Goal: Task Accomplishment & Management: Complete application form

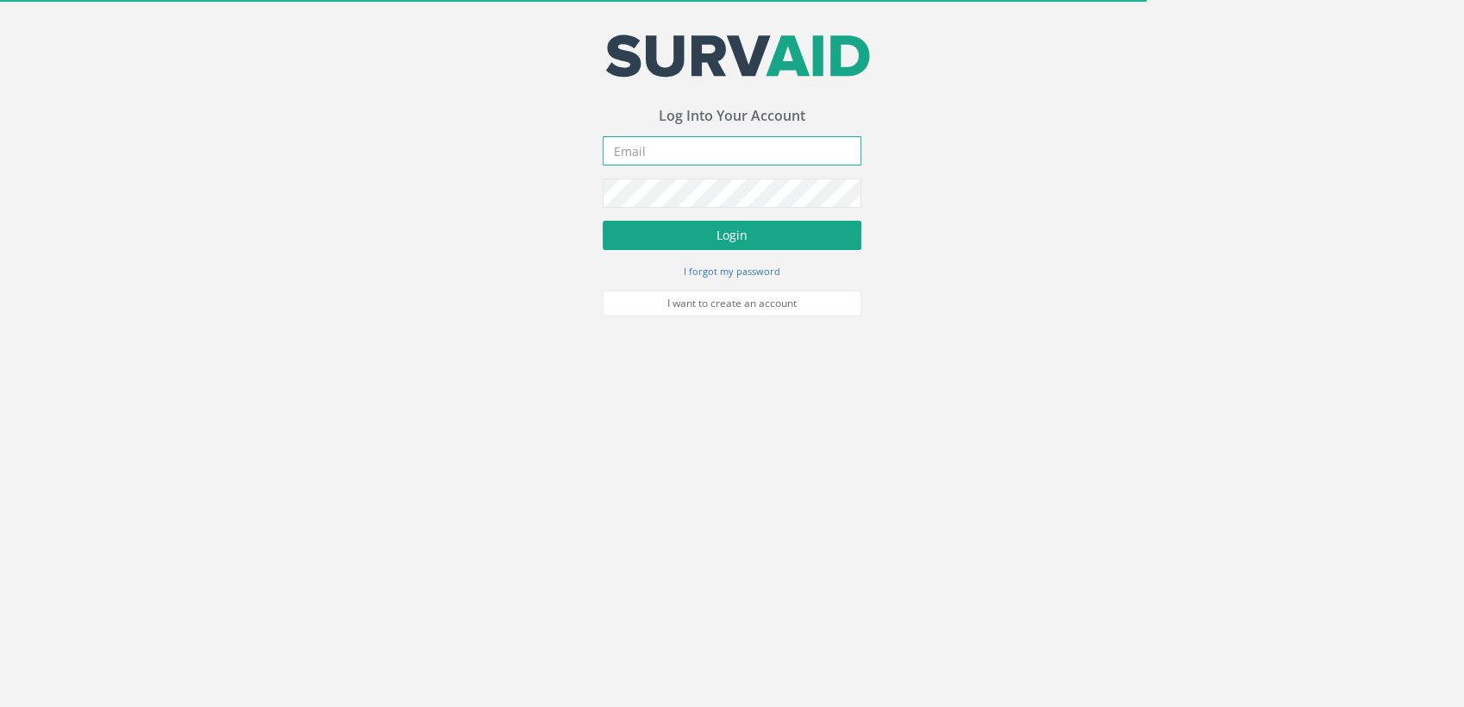
type input "[PERSON_NAME][EMAIL_ADDRESS][DOMAIN_NAME]"
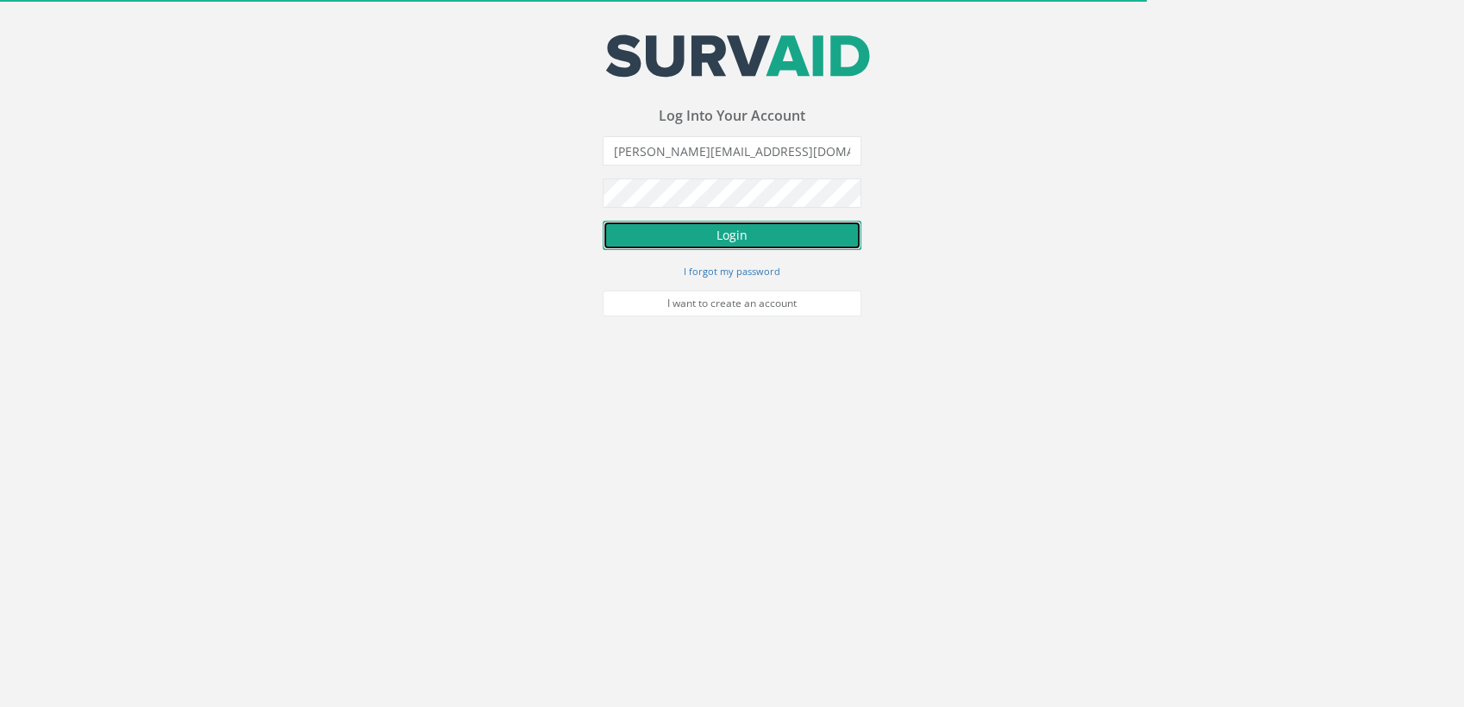
click at [731, 242] on button "Login" at bounding box center [732, 235] width 259 height 29
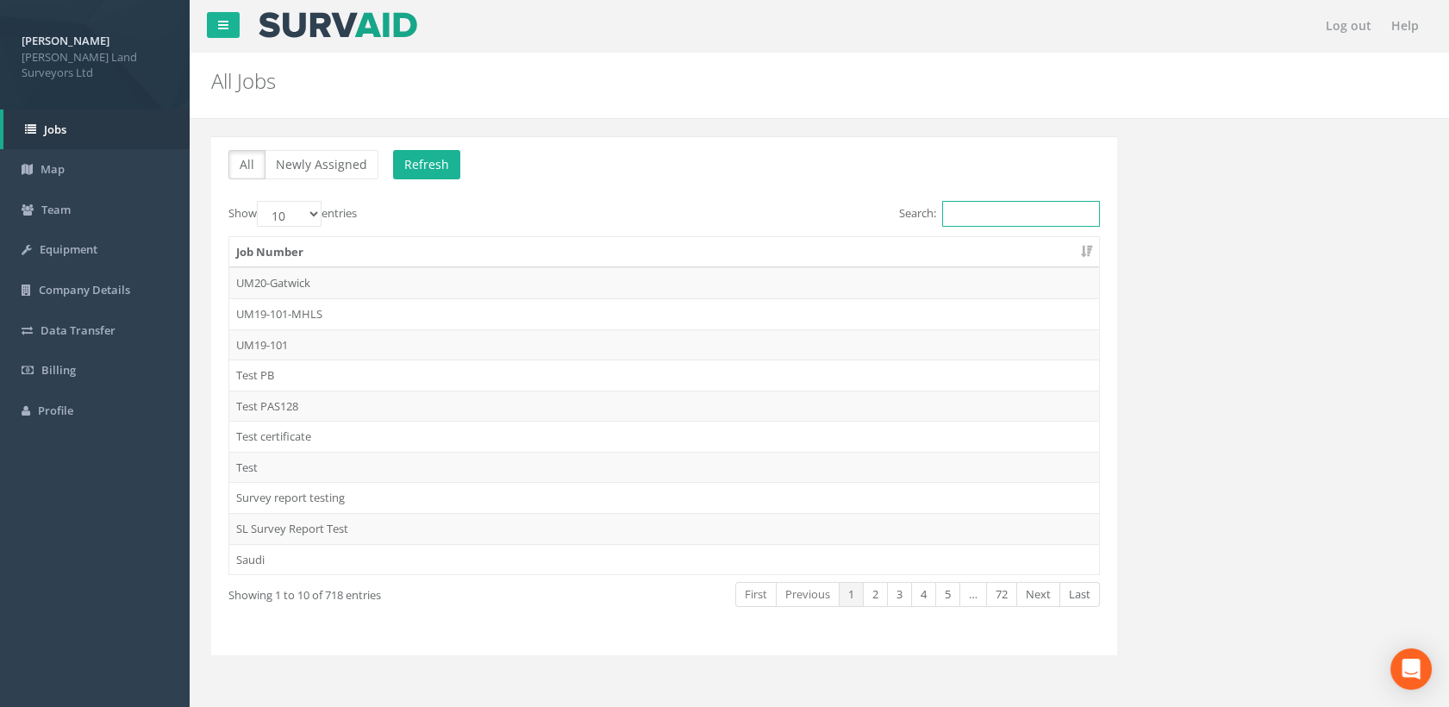
click at [990, 207] on input "Search:" at bounding box center [1021, 214] width 158 height 26
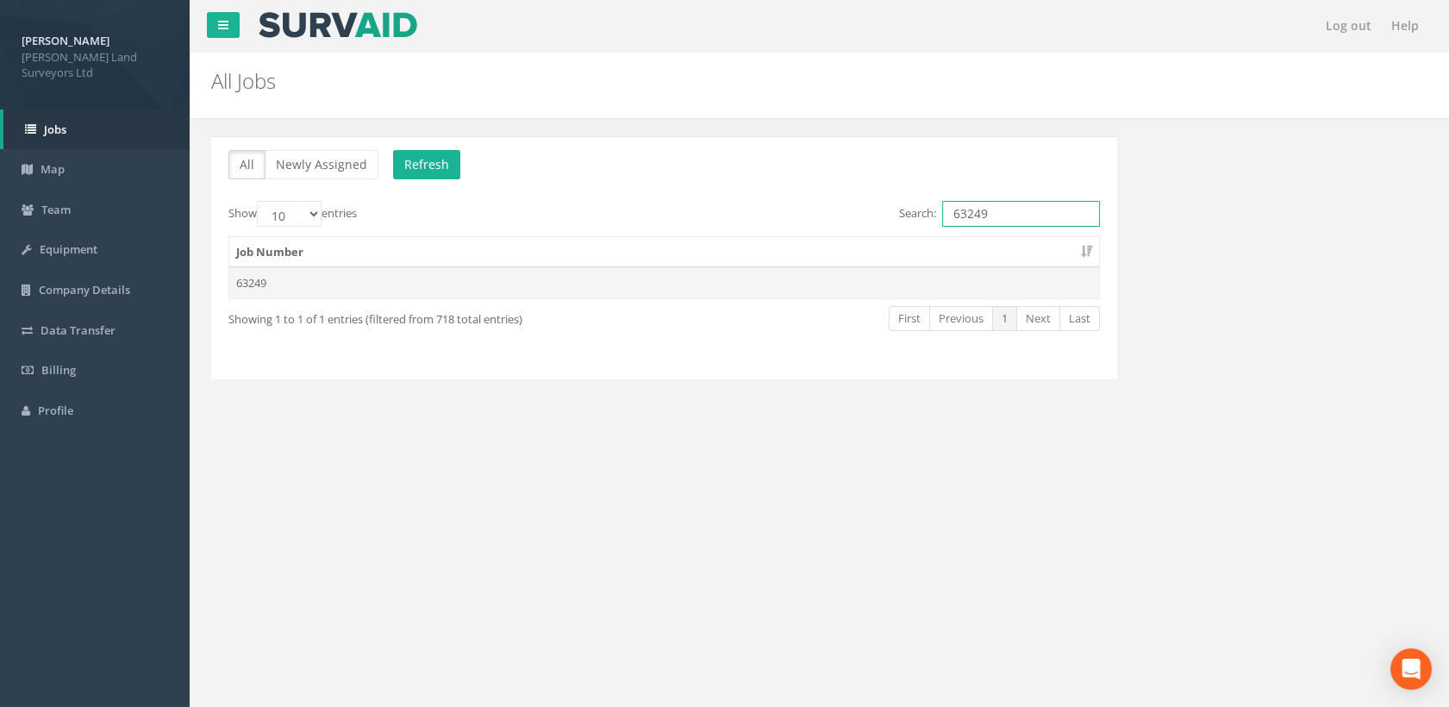
type input "63249"
drag, startPoint x: 364, startPoint y: 282, endPoint x: 393, endPoint y: 291, distance: 30.6
click at [364, 282] on td "63249" at bounding box center [664, 282] width 870 height 31
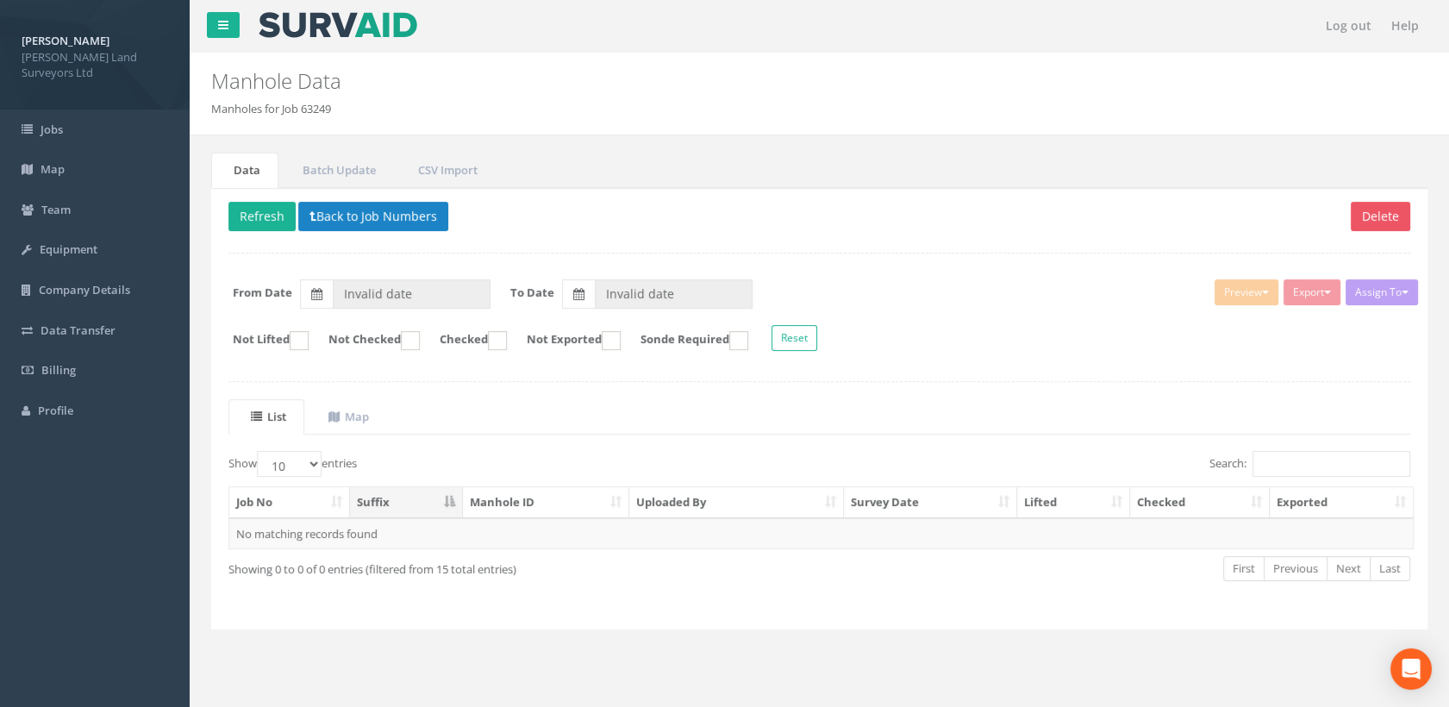
type input "[DATE]"
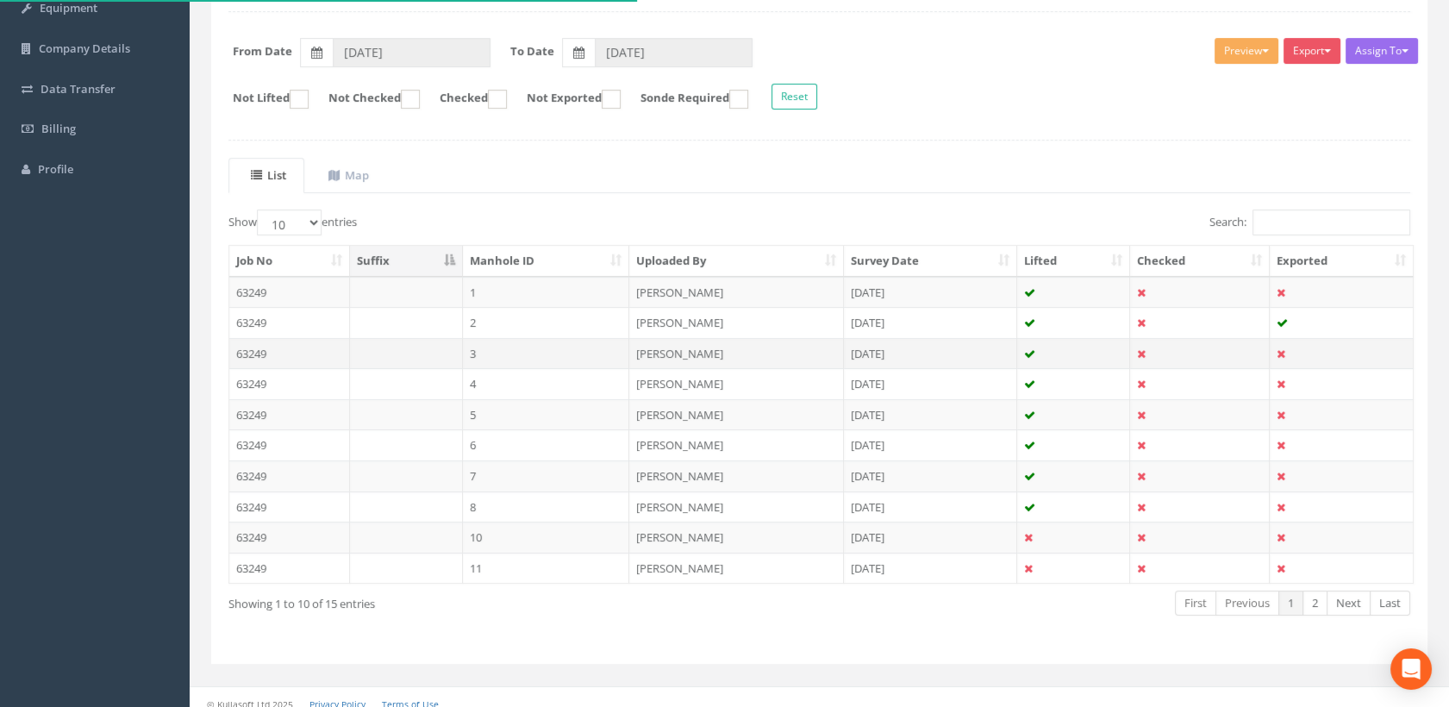
scroll to position [251, 0]
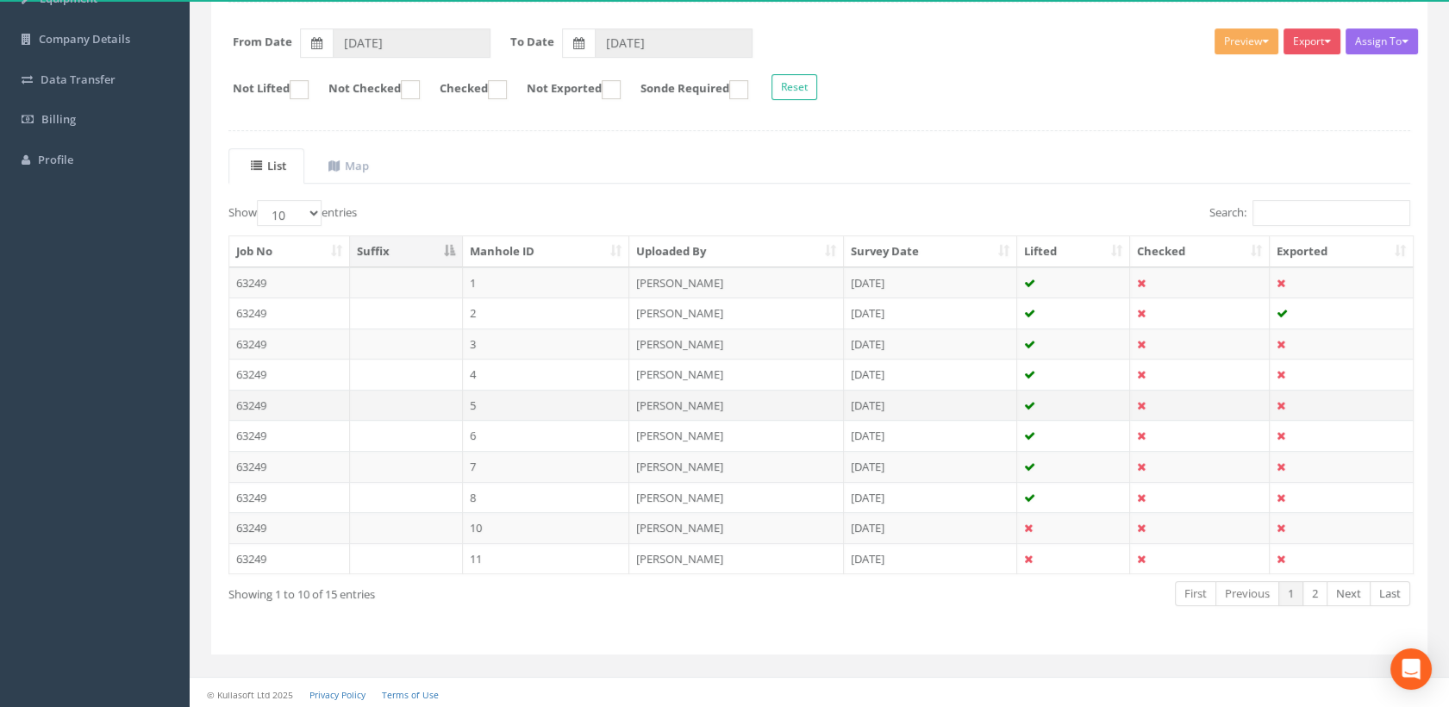
click at [513, 406] on td "5" at bounding box center [546, 405] width 167 height 31
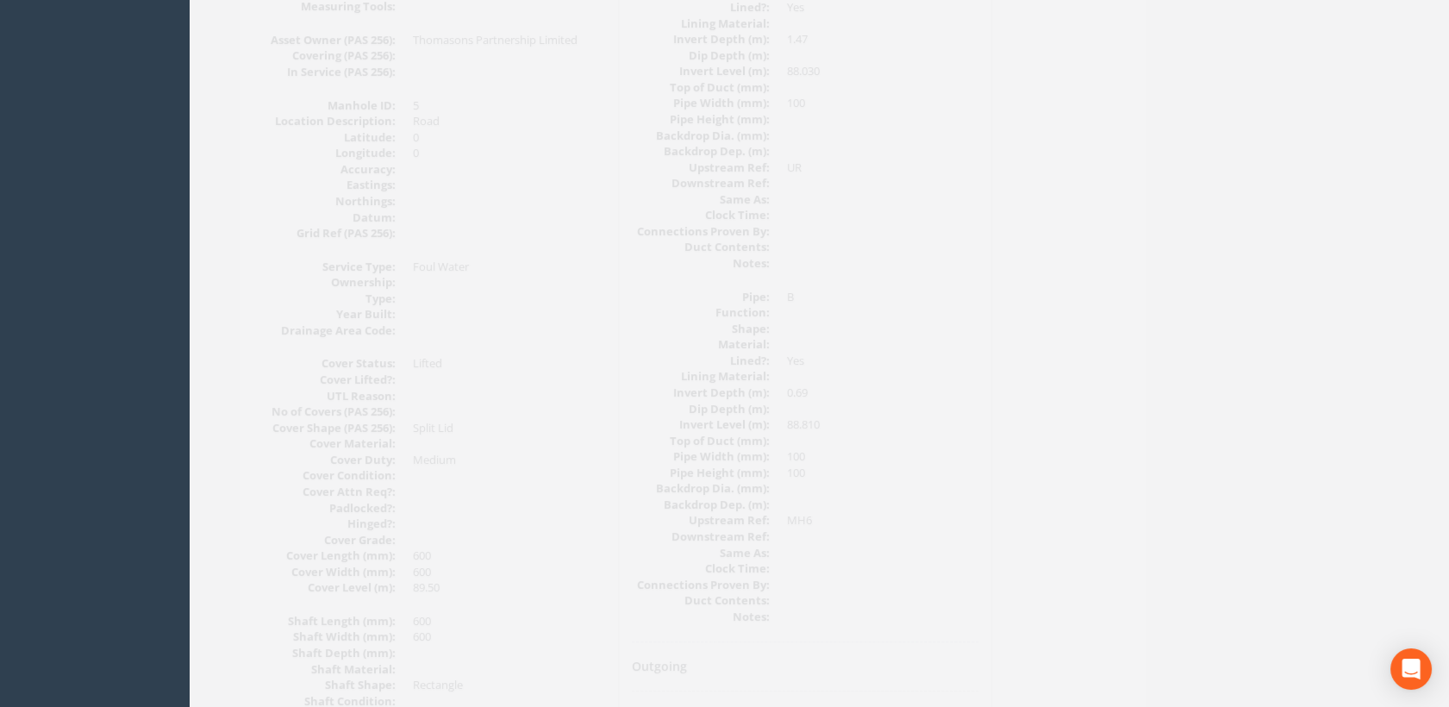
scroll to position [479, 0]
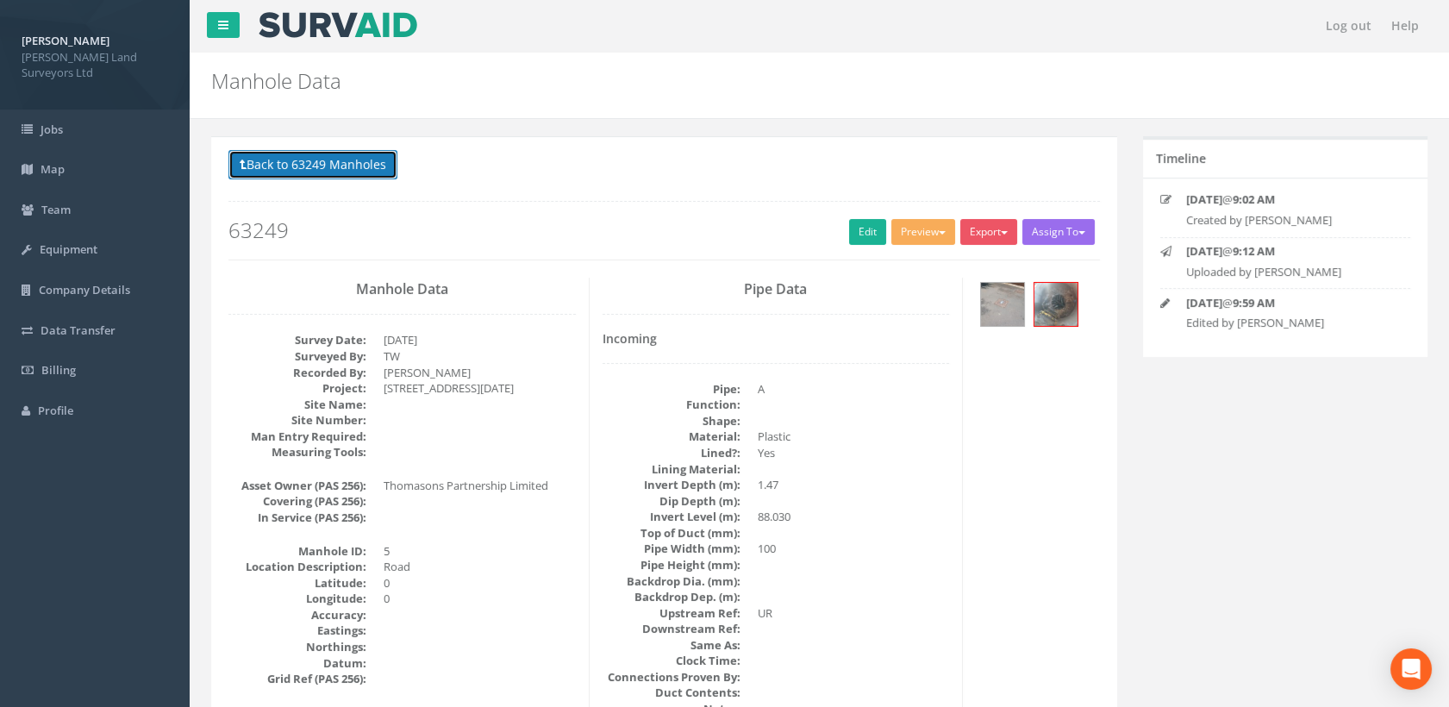
drag, startPoint x: 347, startPoint y: 174, endPoint x: 516, endPoint y: 279, distance: 198.3
click at [350, 173] on button "Back to 63249 Manholes" at bounding box center [313, 164] width 169 height 29
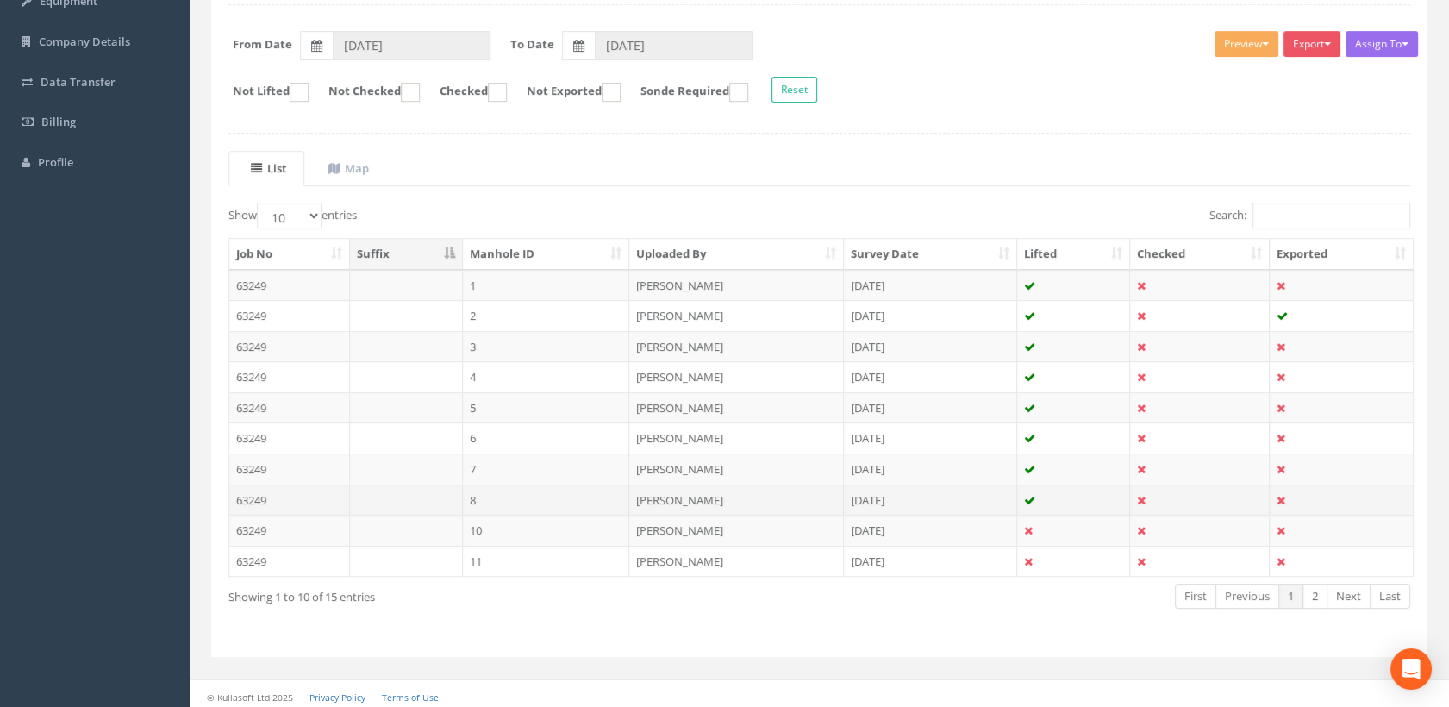
scroll to position [251, 0]
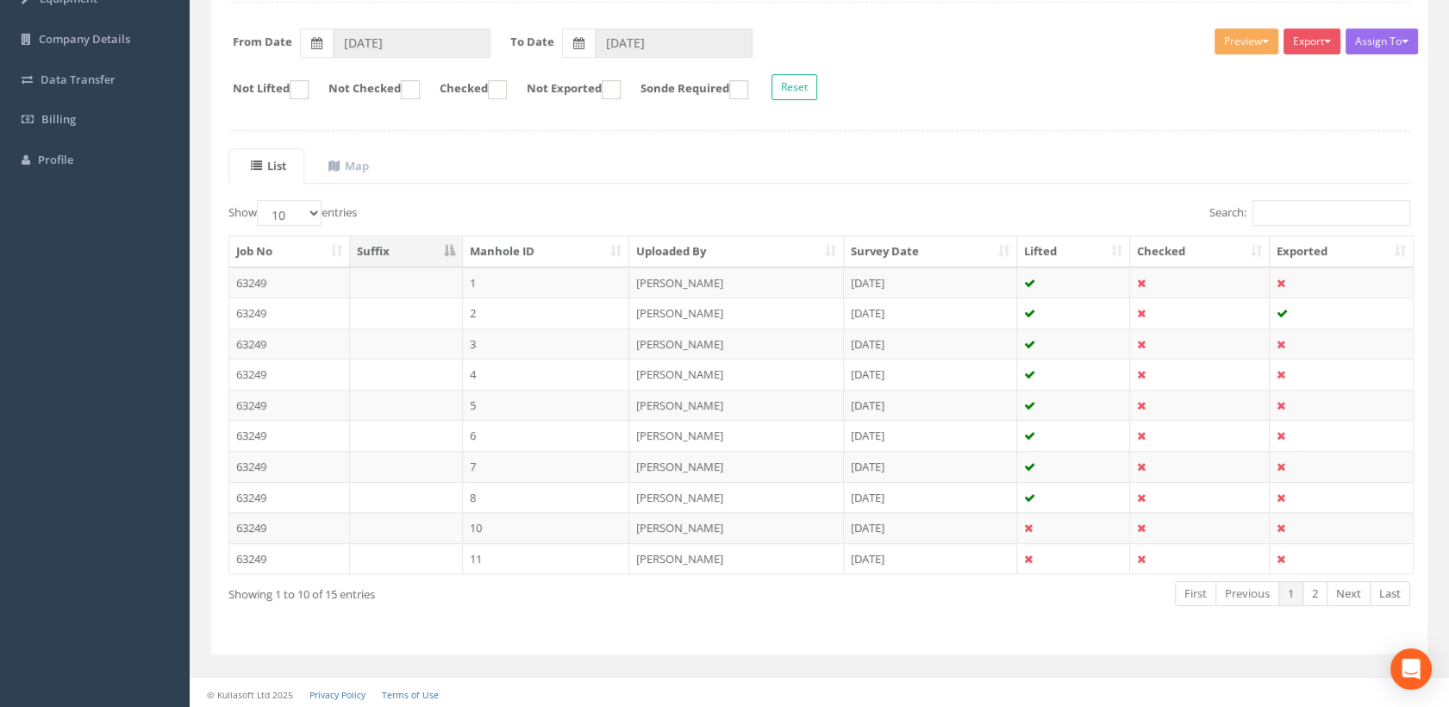
drag, startPoint x: 491, startPoint y: 435, endPoint x: 526, endPoint y: 441, distance: 35.9
click at [491, 435] on td "6" at bounding box center [546, 435] width 167 height 31
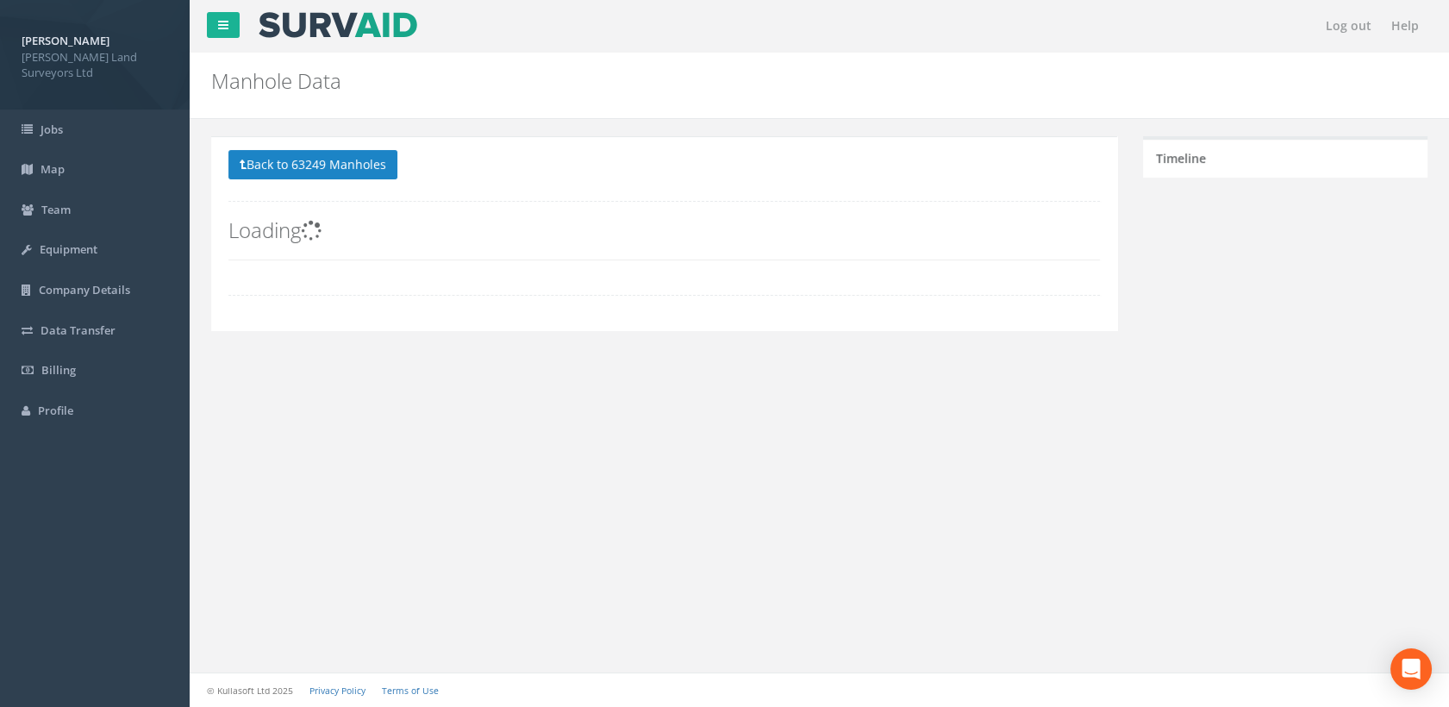
scroll to position [0, 0]
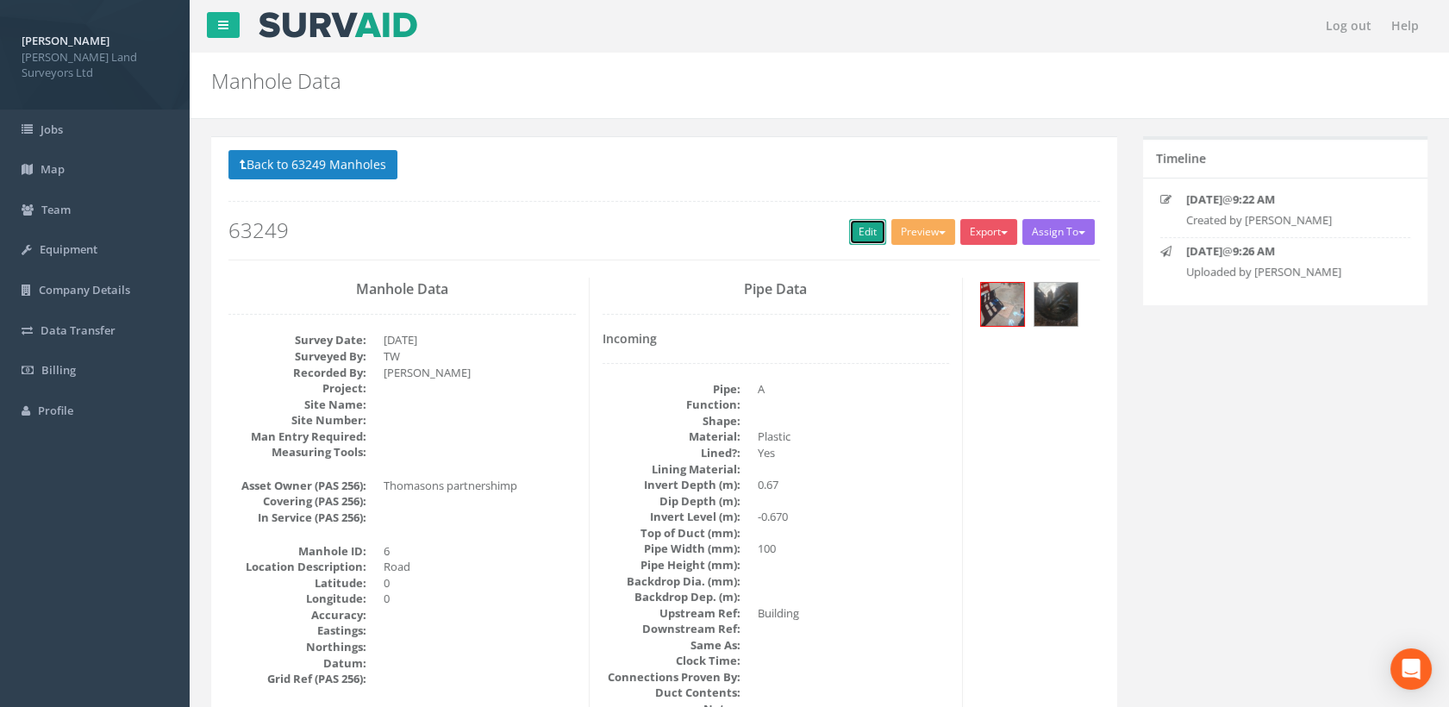
click at [865, 235] on link "Edit" at bounding box center [867, 232] width 37 height 26
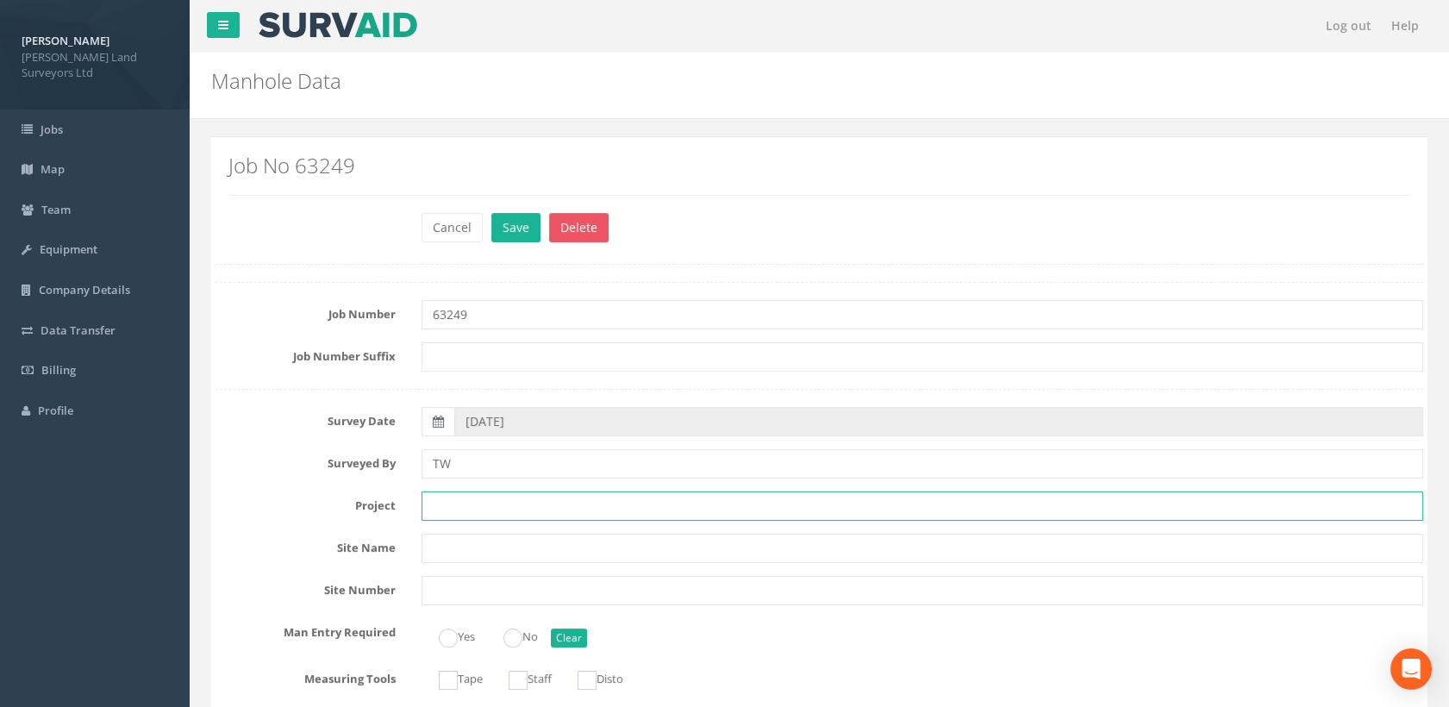
click at [479, 500] on input "text" at bounding box center [923, 505] width 1003 height 29
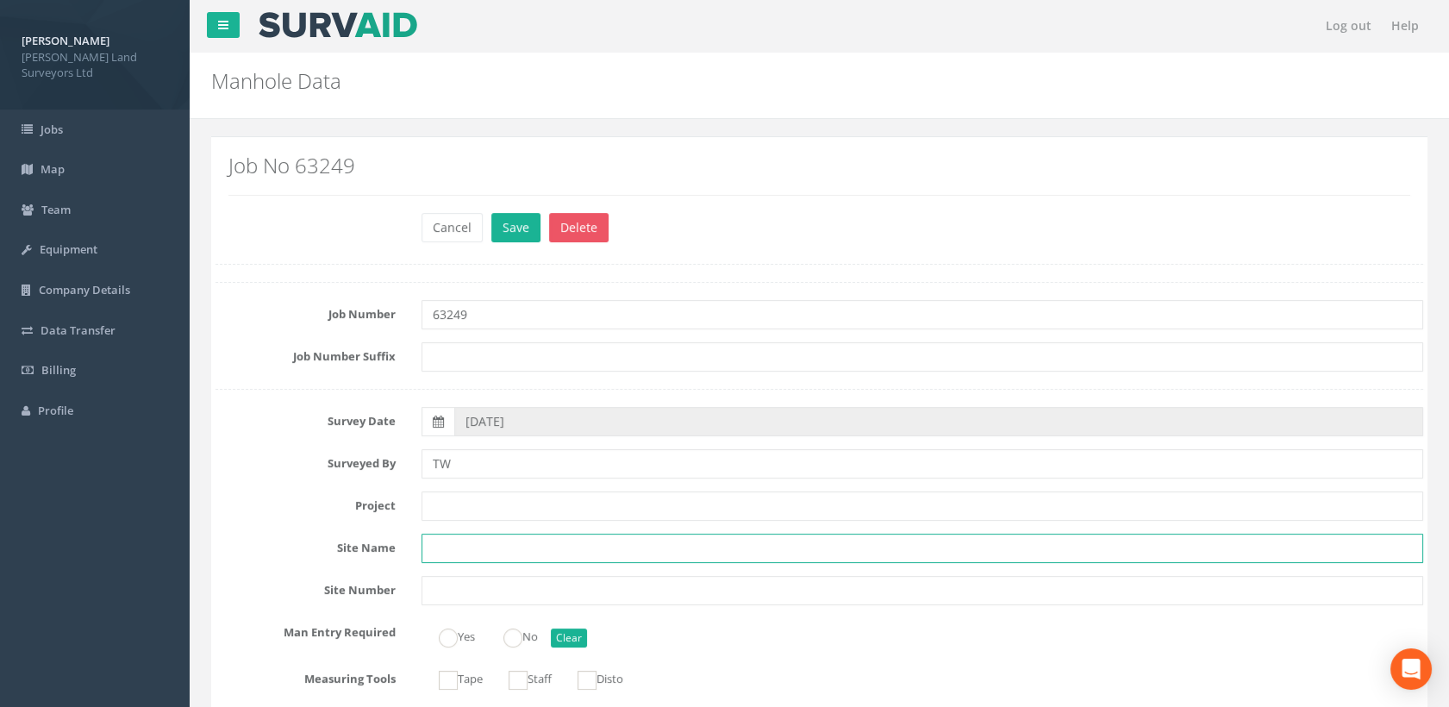
click at [445, 548] on input "text" at bounding box center [923, 548] width 1003 height 29
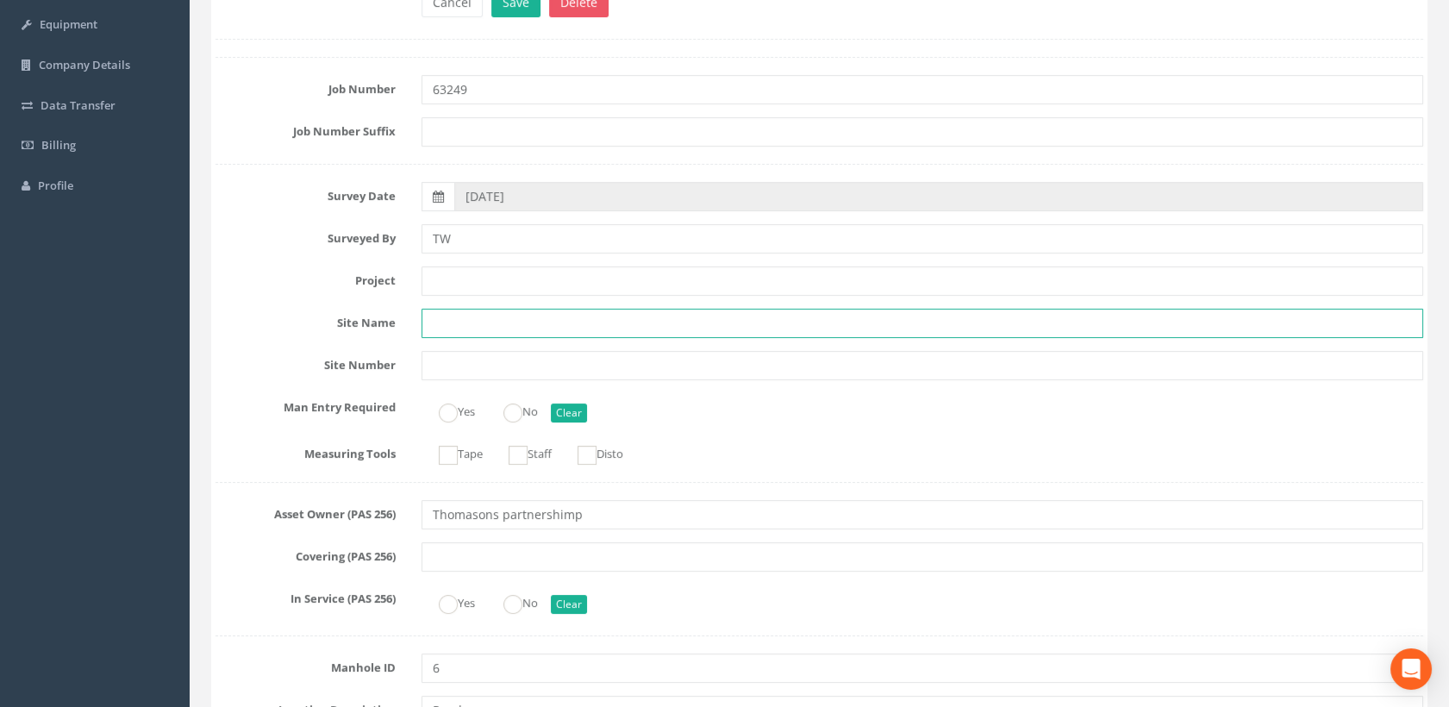
scroll to position [287, 0]
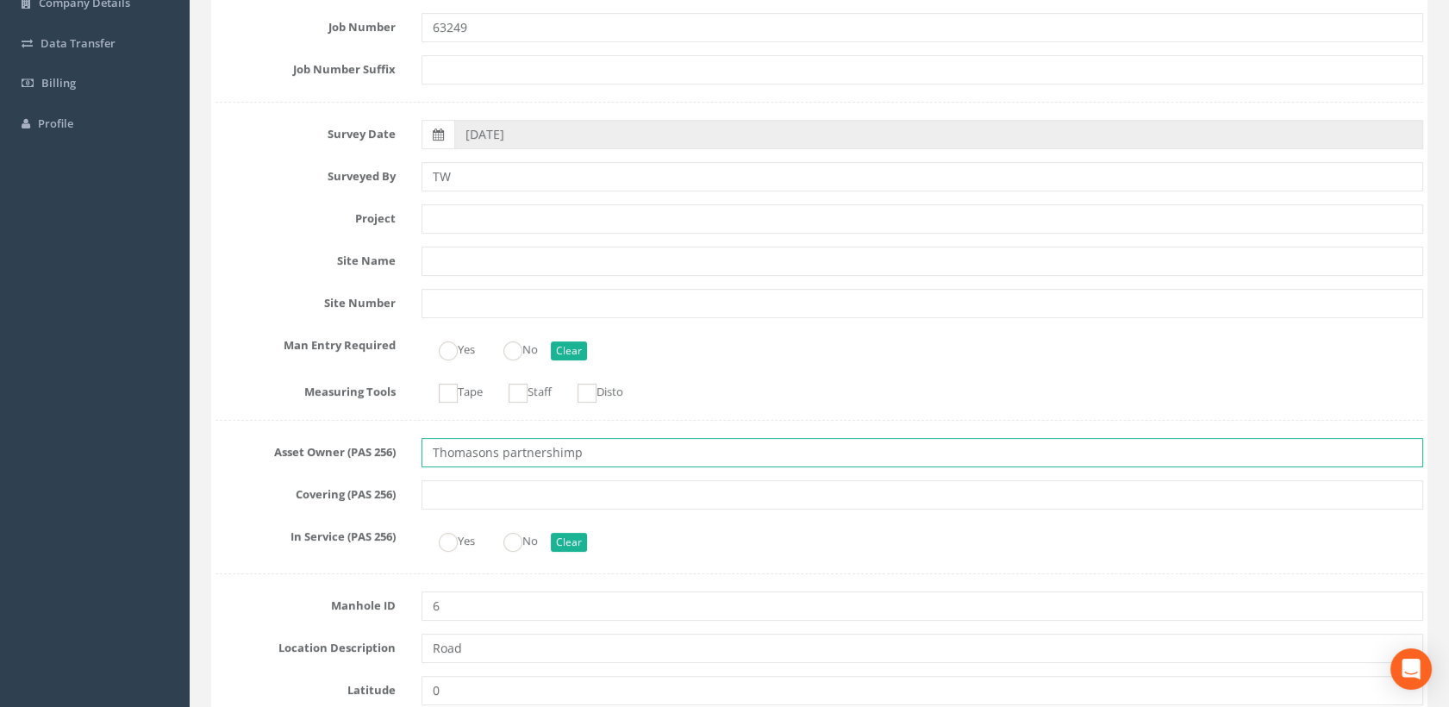
drag, startPoint x: 559, startPoint y: 453, endPoint x: 386, endPoint y: 452, distance: 172.5
click at [386, 452] on div "Asset Owner (PAS 256) Thomasons partnershimp" at bounding box center [820, 452] width 1234 height 29
paste input "Partnership Limited"
type input "Thomasons Partnership Limited"
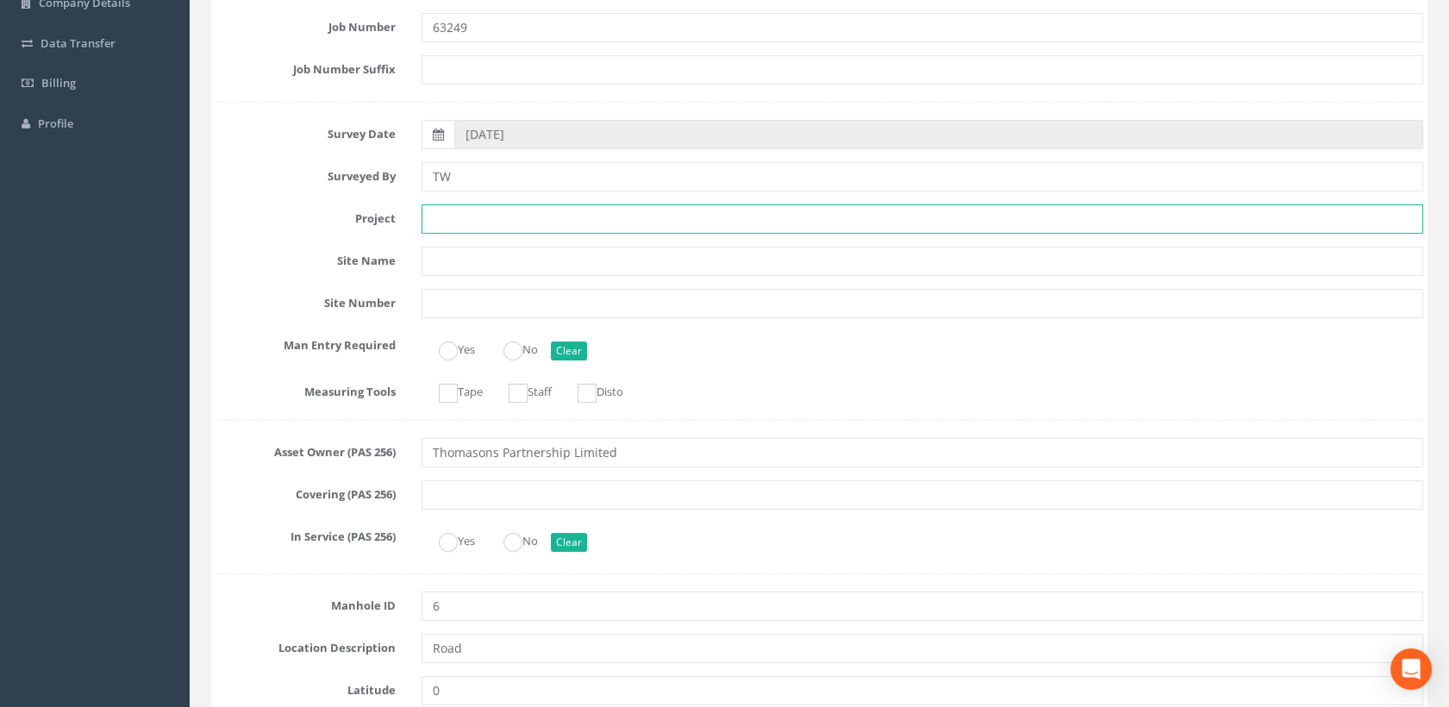
click at [466, 216] on input "text" at bounding box center [923, 218] width 1003 height 29
paste input "[STREET_ADDRESS][DATE]"
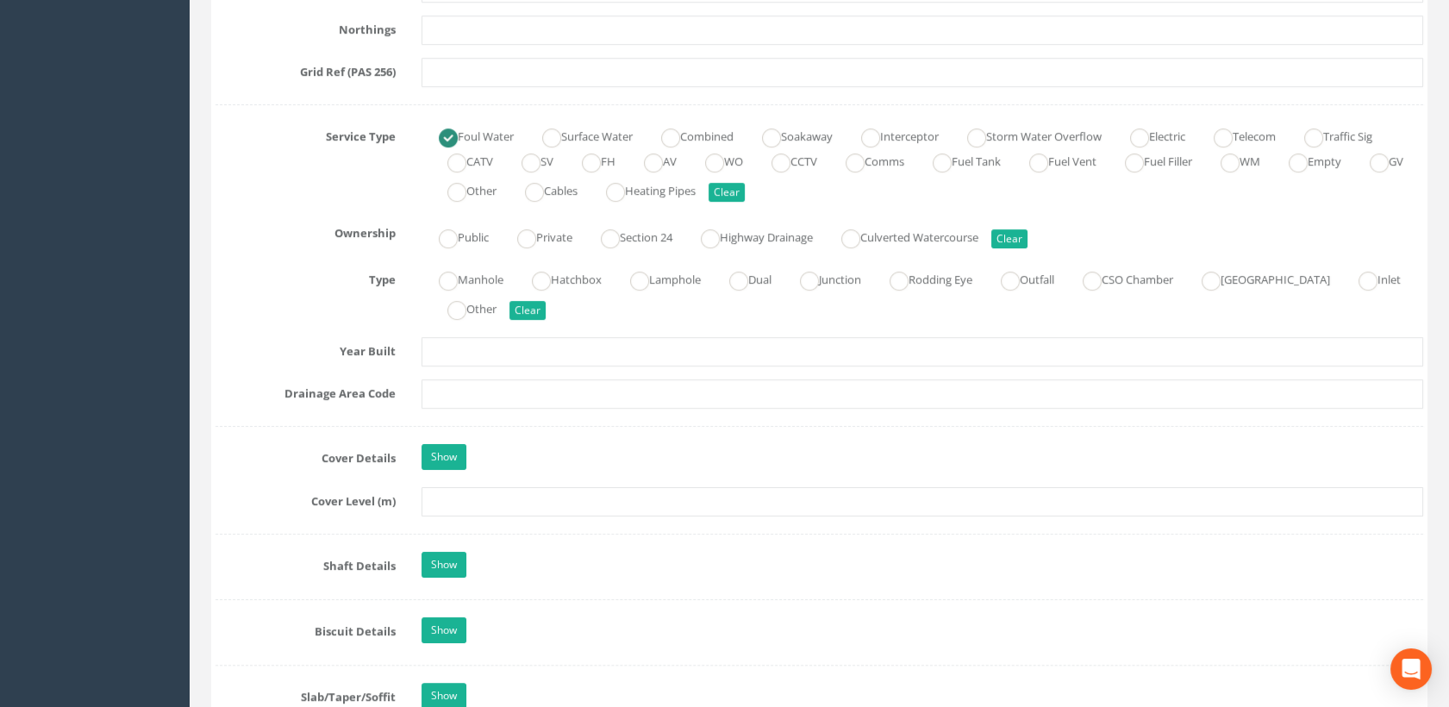
scroll to position [1149, 0]
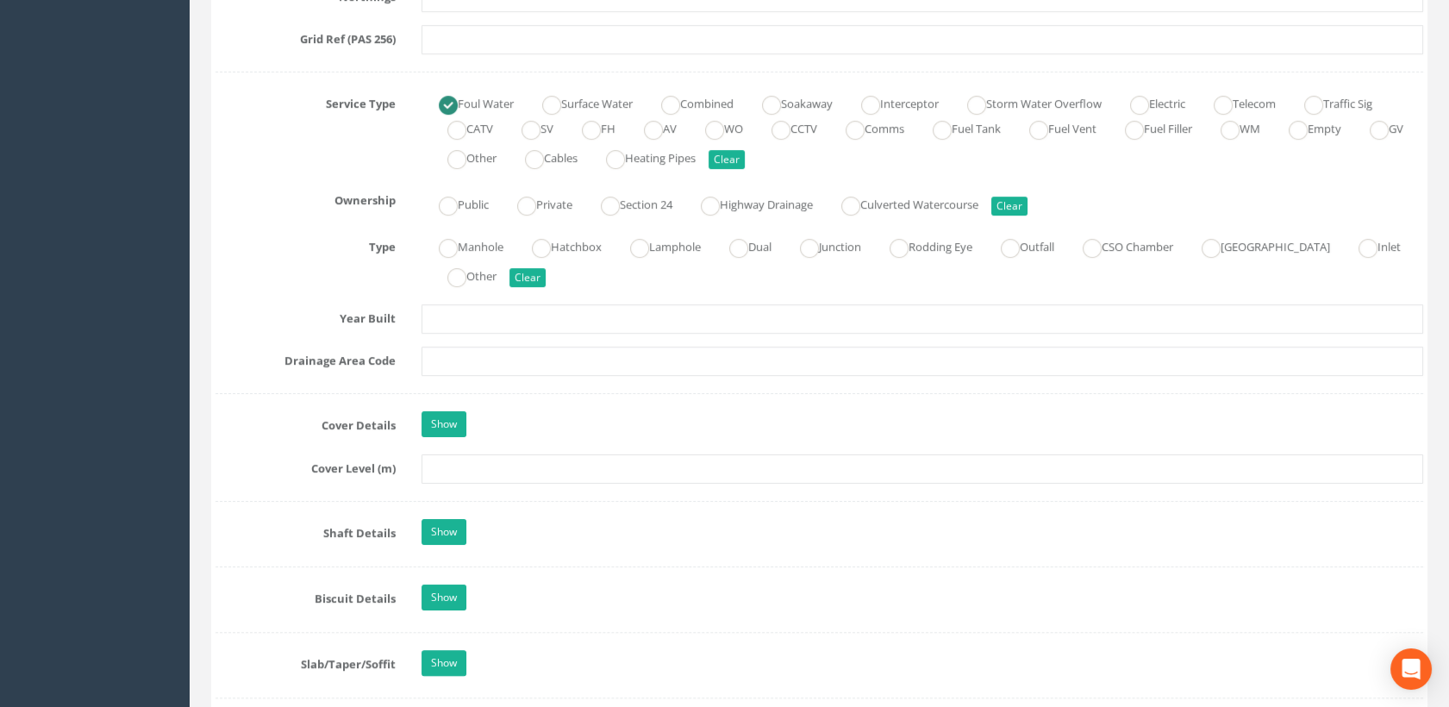
type input "[STREET_ADDRESS][DATE]"
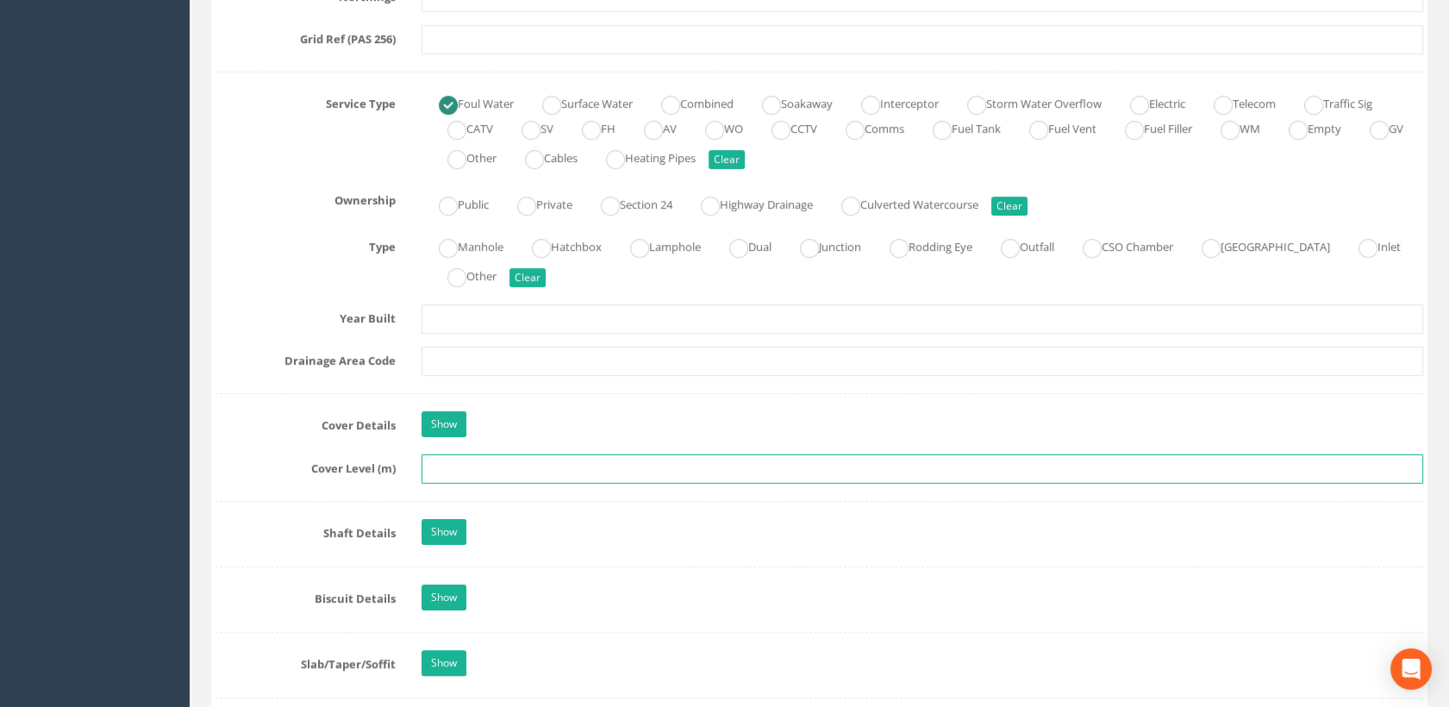
click at [464, 465] on input "text" at bounding box center [923, 468] width 1003 height 29
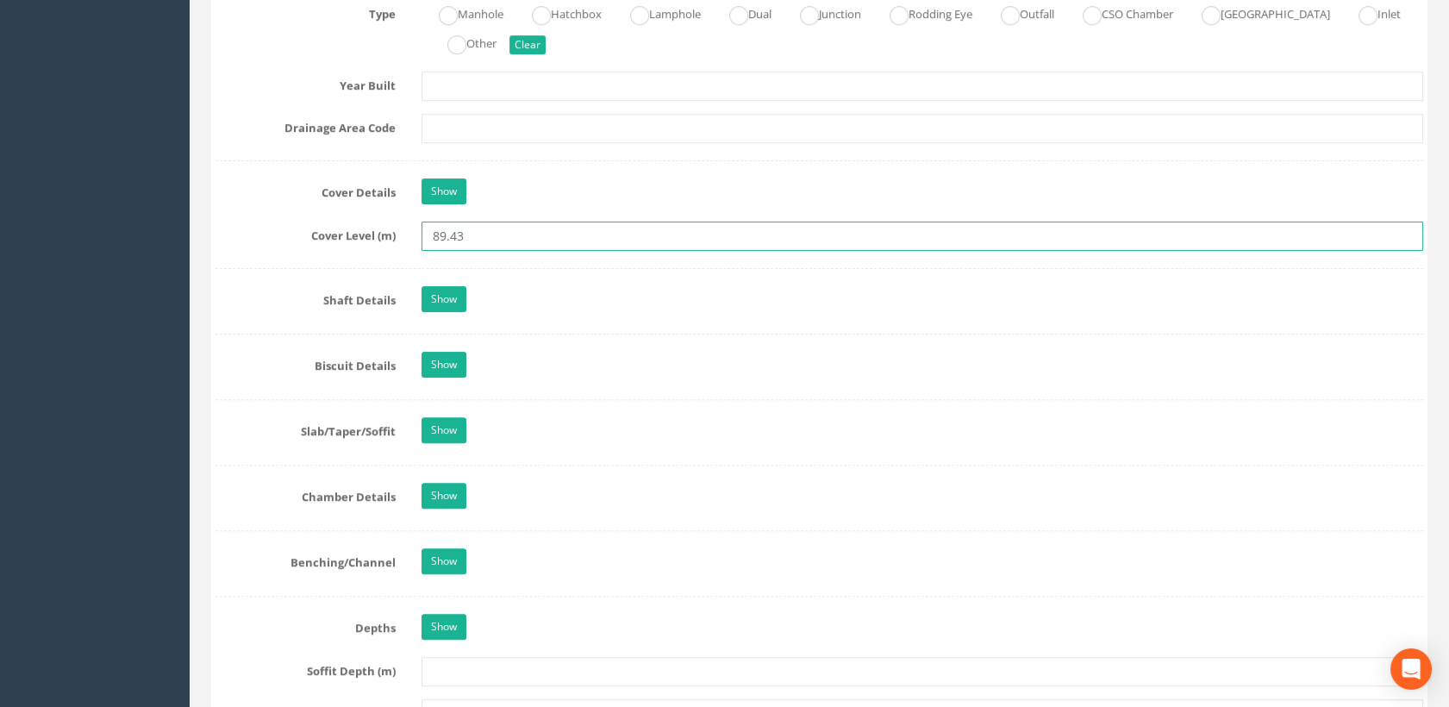
scroll to position [1437, 0]
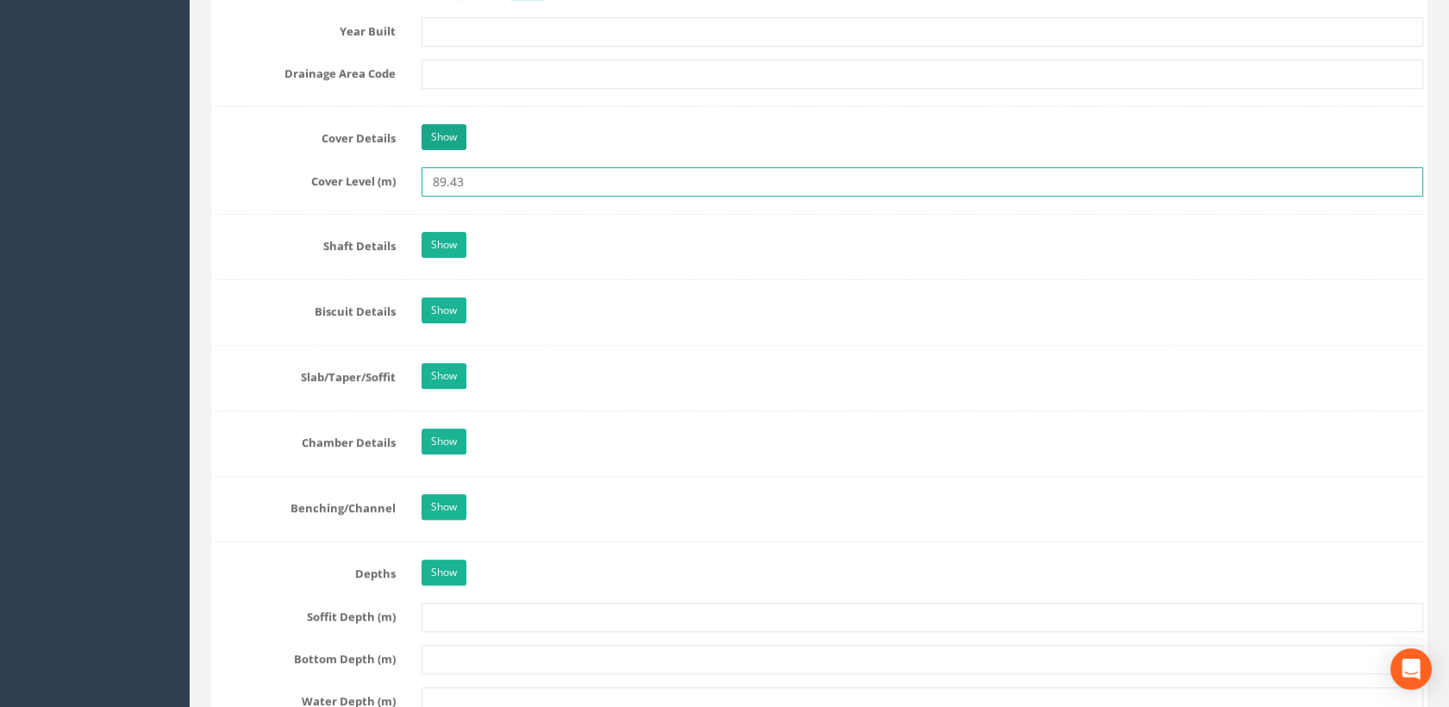
type input "89.43"
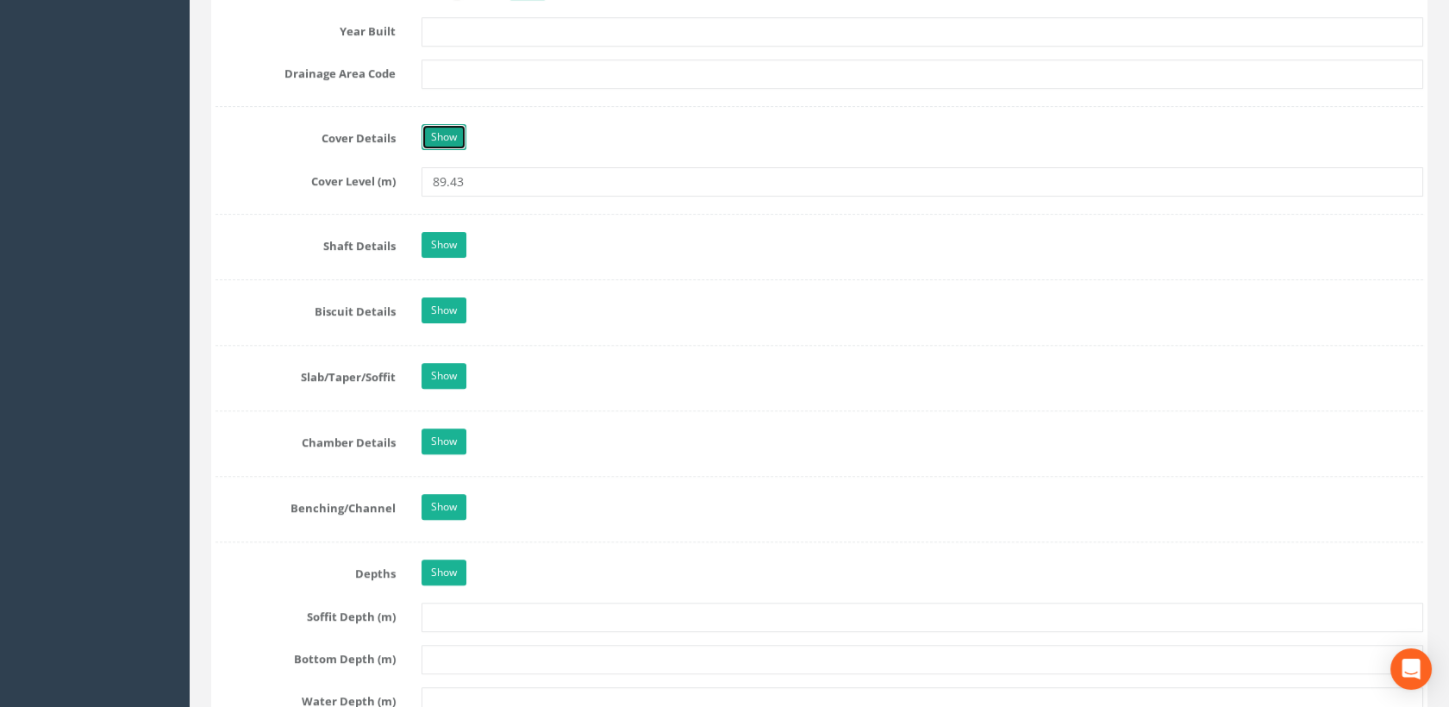
click at [441, 134] on link "Show" at bounding box center [444, 137] width 45 height 26
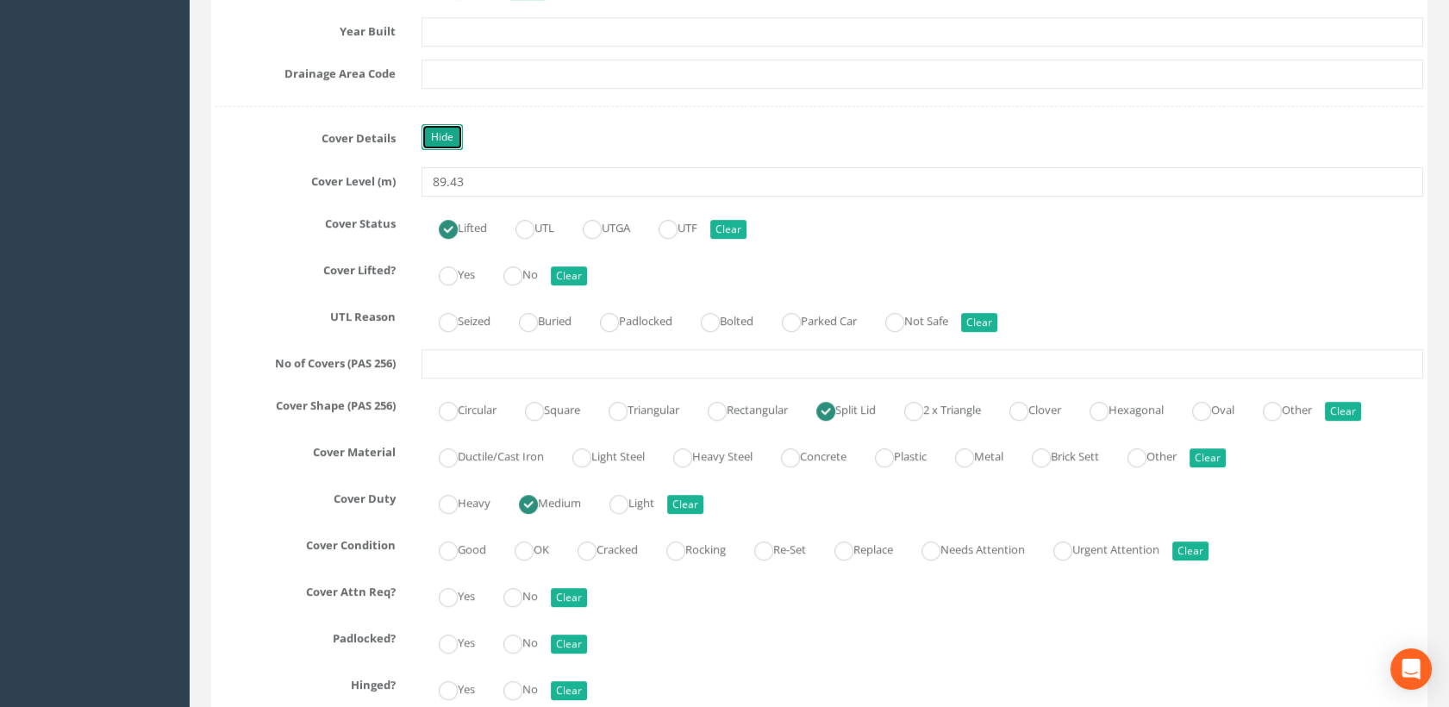
drag, startPoint x: 441, startPoint y: 135, endPoint x: 466, endPoint y: 157, distance: 32.9
click at [441, 135] on link "Hide" at bounding box center [442, 137] width 41 height 26
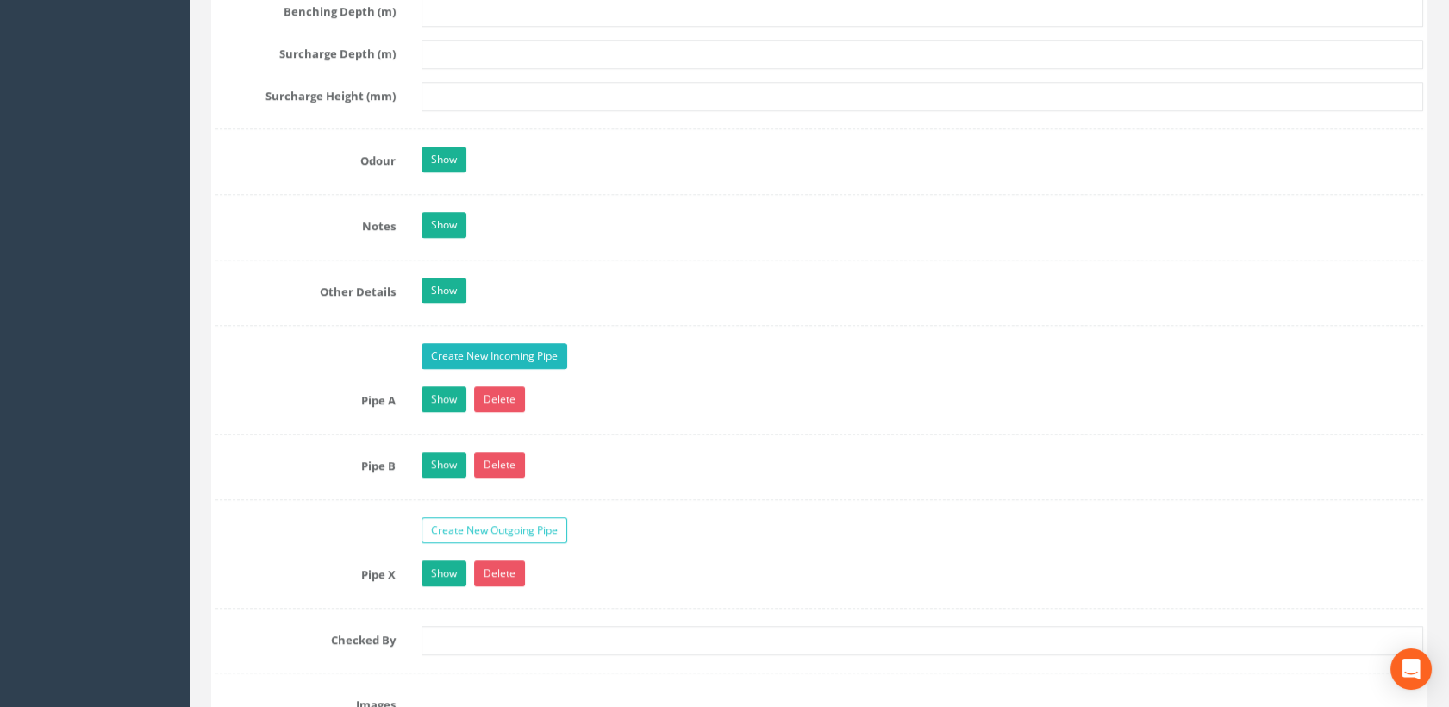
scroll to position [2299, 0]
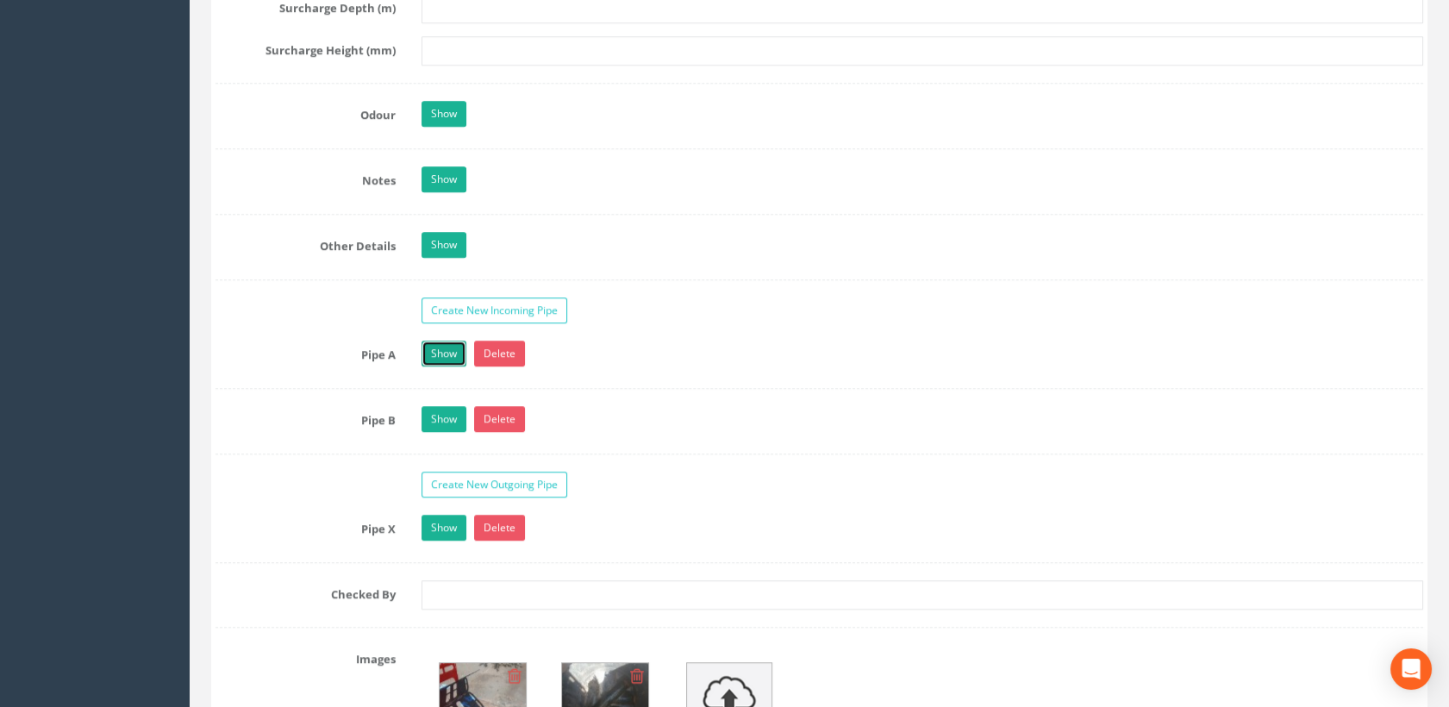
click at [447, 354] on link "Show" at bounding box center [444, 354] width 45 height 26
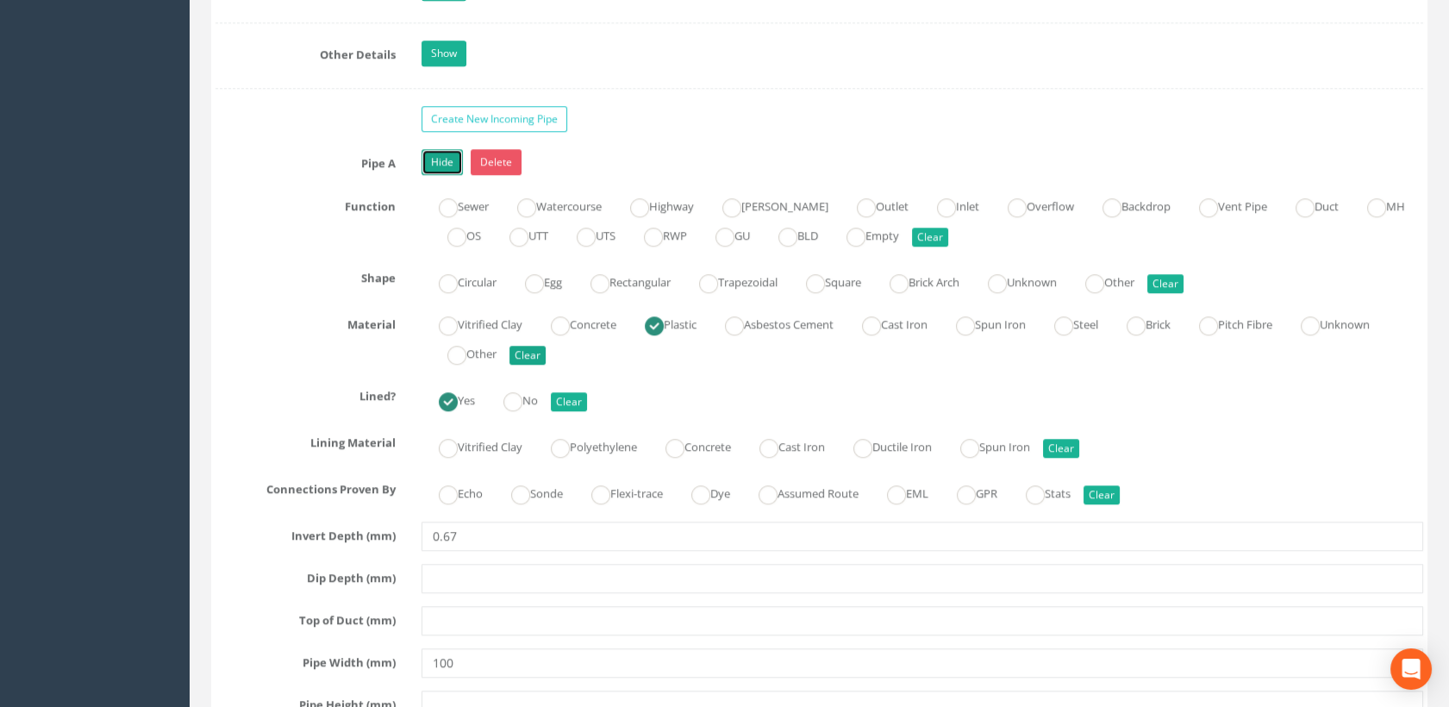
scroll to position [2587, 0]
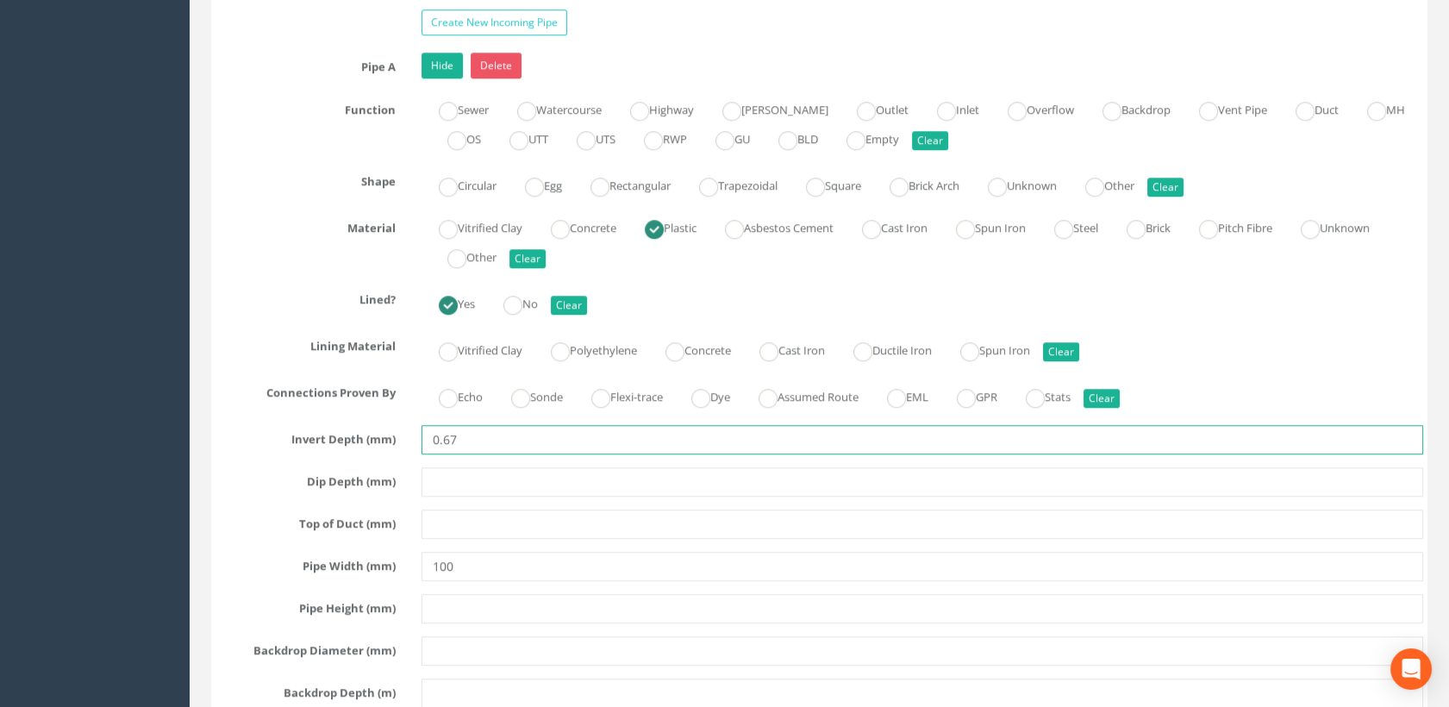
click at [463, 426] on input "0.67" at bounding box center [923, 439] width 1003 height 29
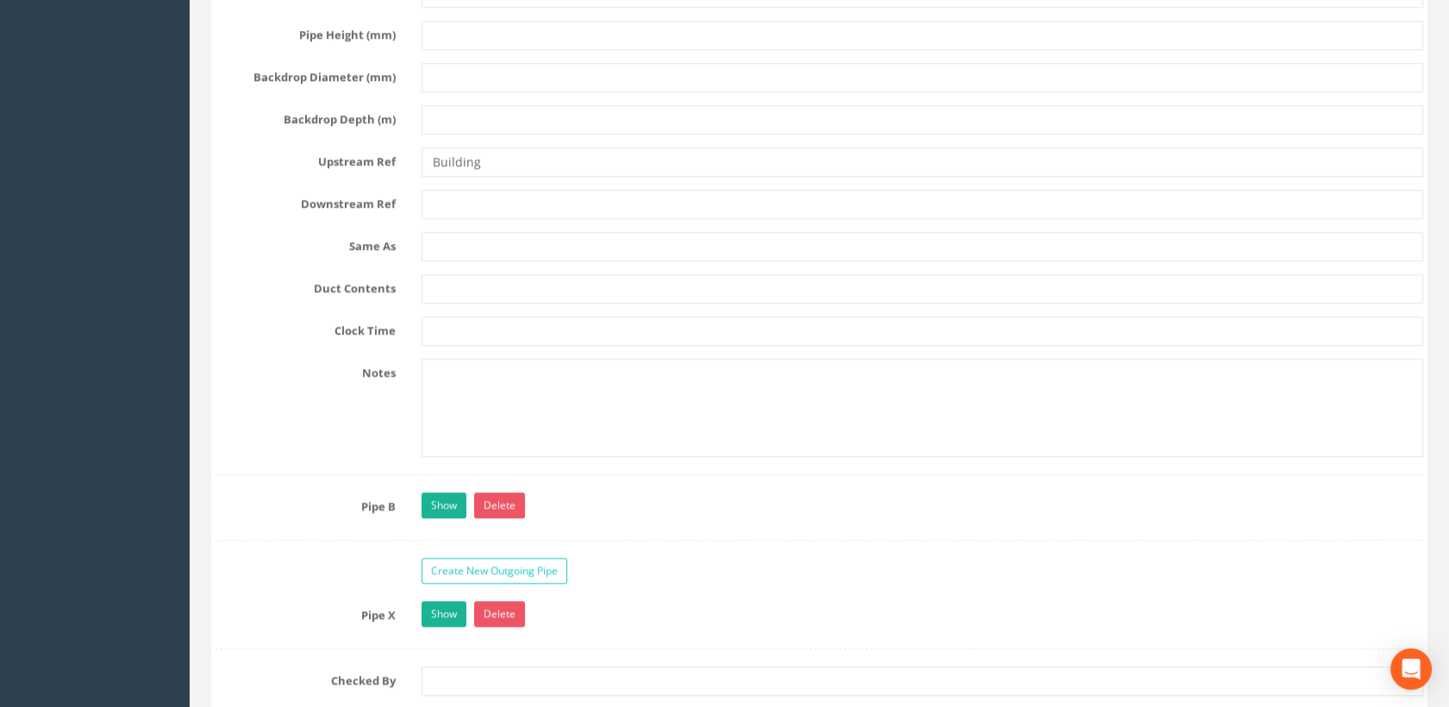
scroll to position [3161, 0]
type input "0.61"
click at [448, 493] on link "Show" at bounding box center [444, 504] width 45 height 26
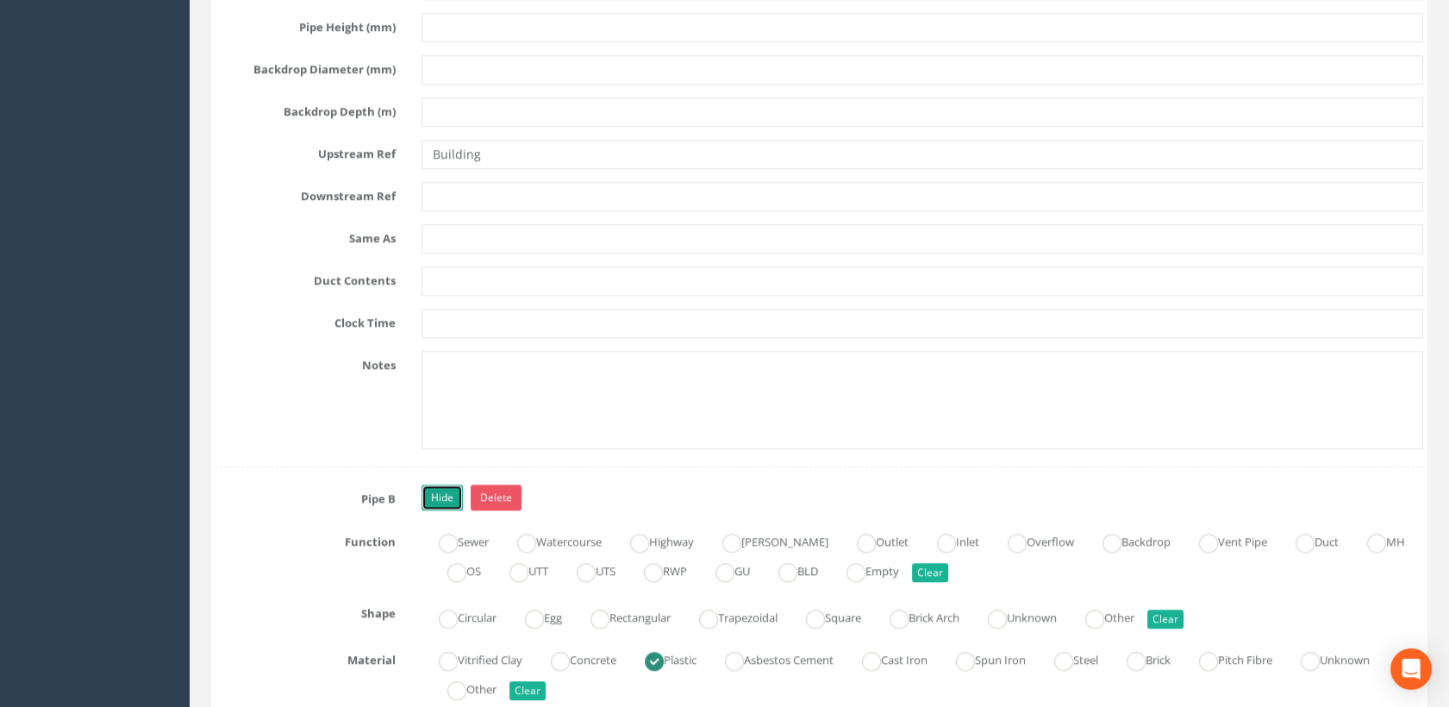
scroll to position [3065, 0]
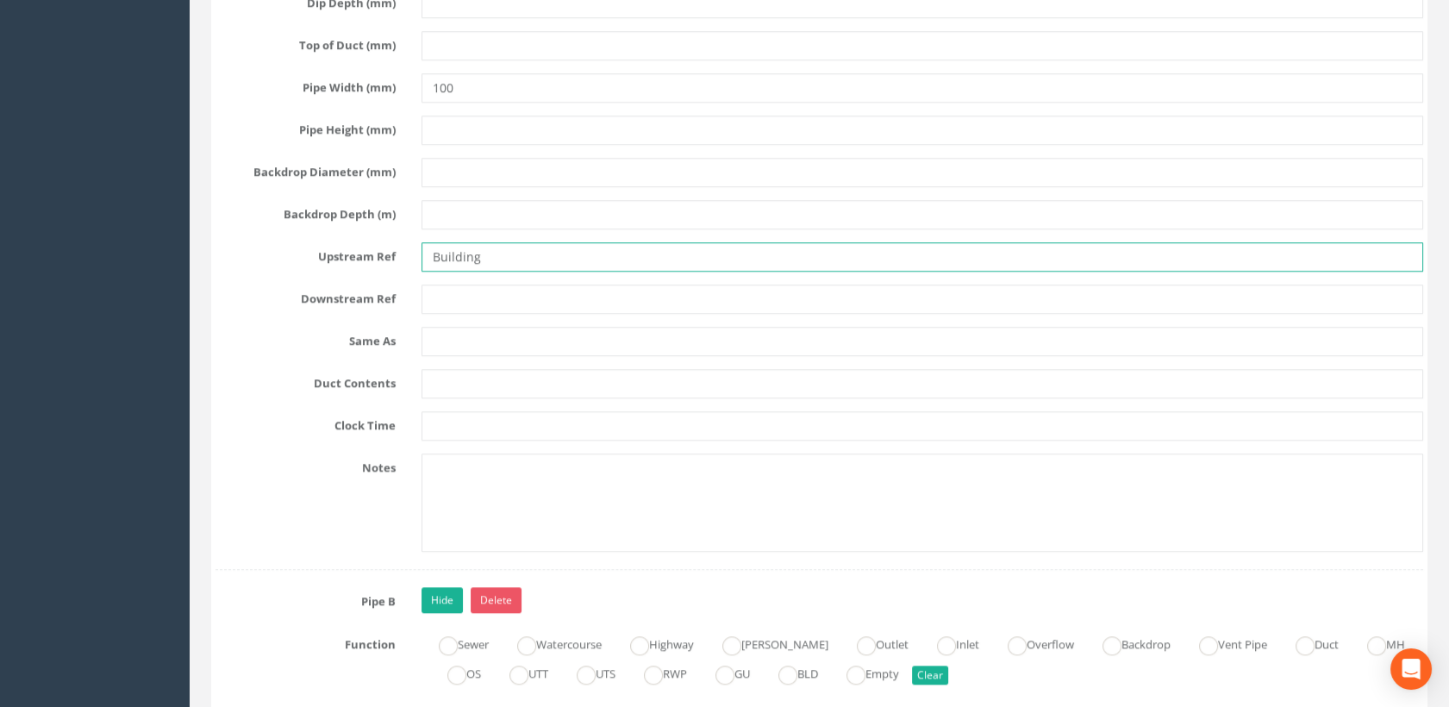
drag, startPoint x: 481, startPoint y: 248, endPoint x: 385, endPoint y: 249, distance: 96.6
click at [385, 249] on div "Upstream Ref Building" at bounding box center [820, 256] width 1234 height 29
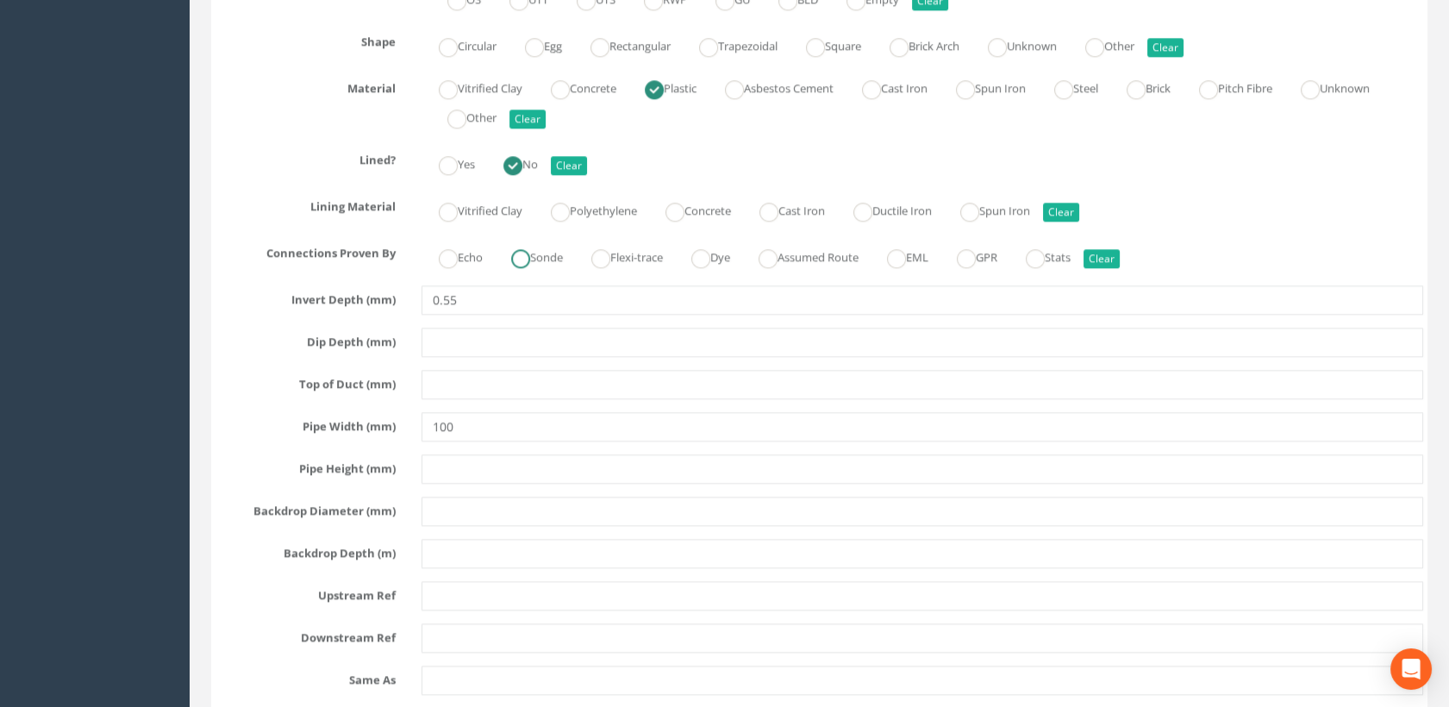
scroll to position [3832, 0]
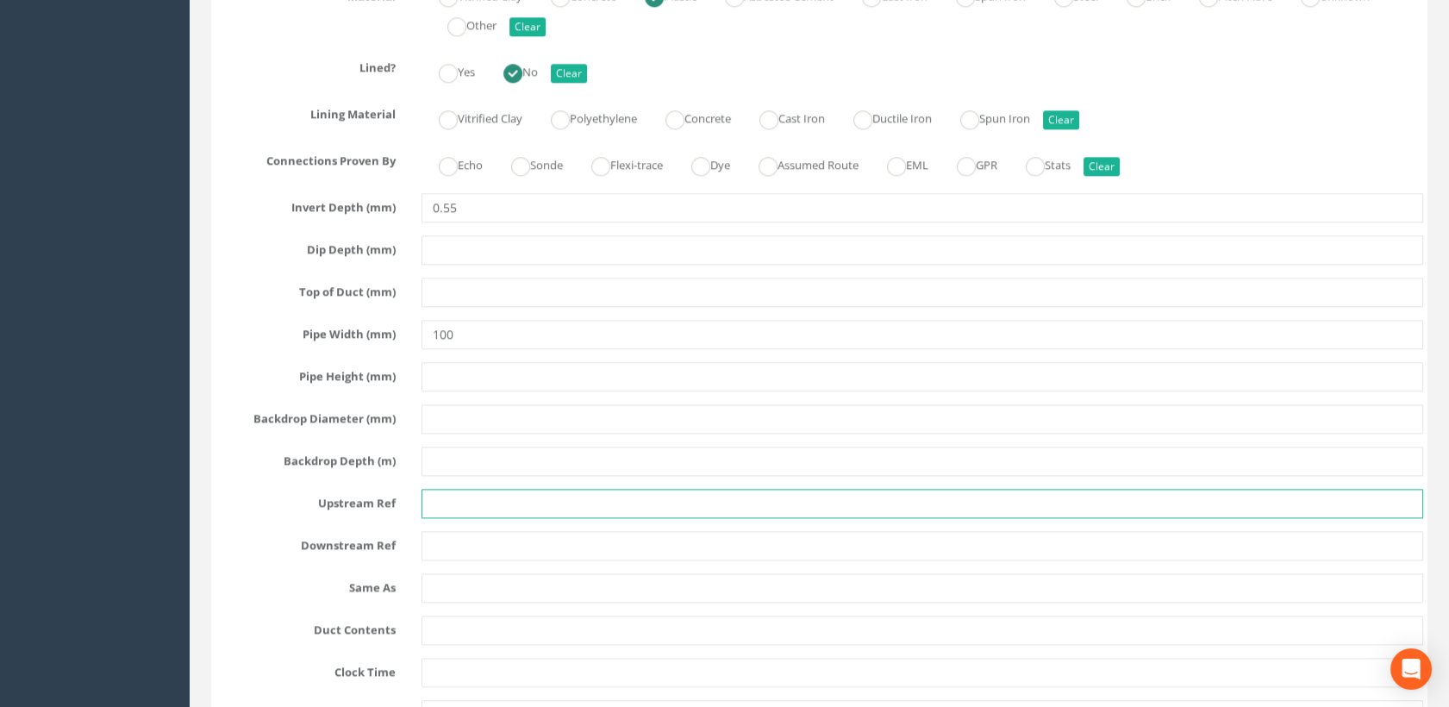
click at [443, 498] on input "text" at bounding box center [923, 503] width 1003 height 29
paste input "Building"
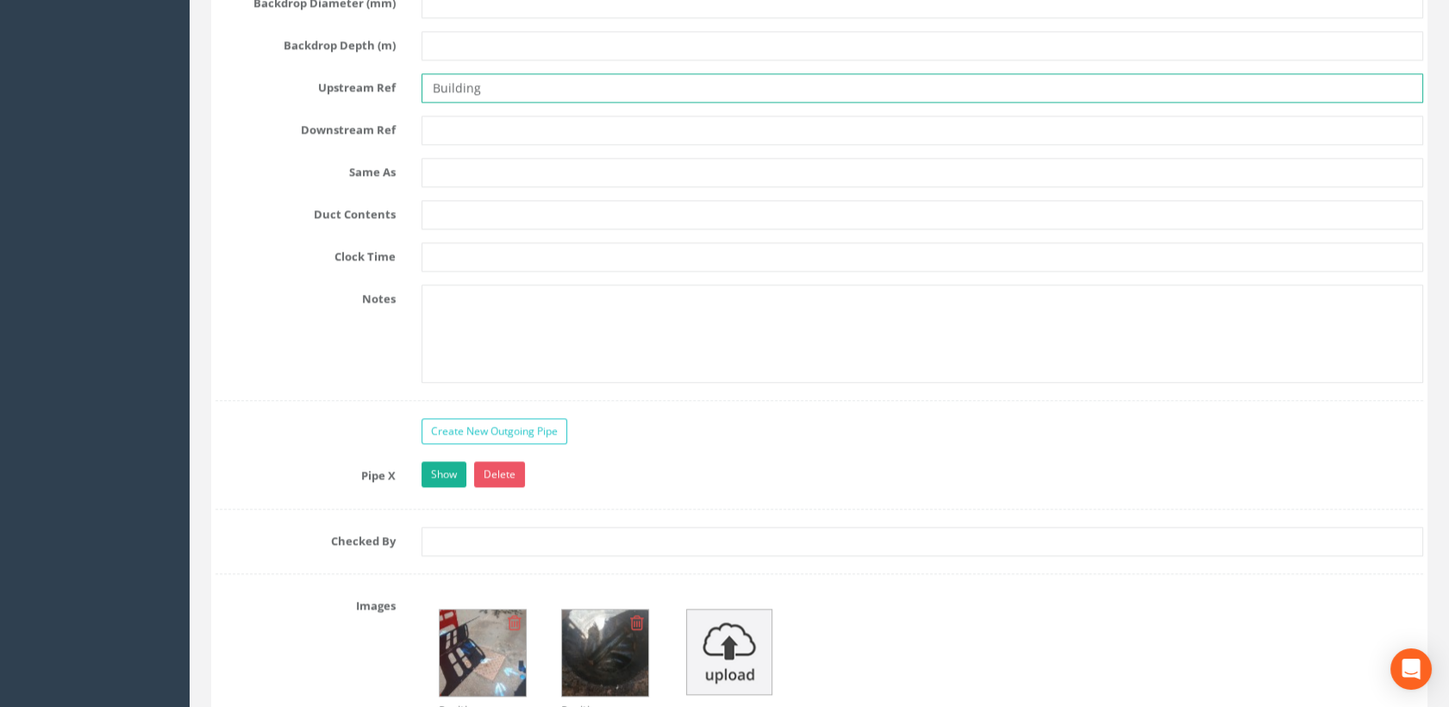
scroll to position [4407, 0]
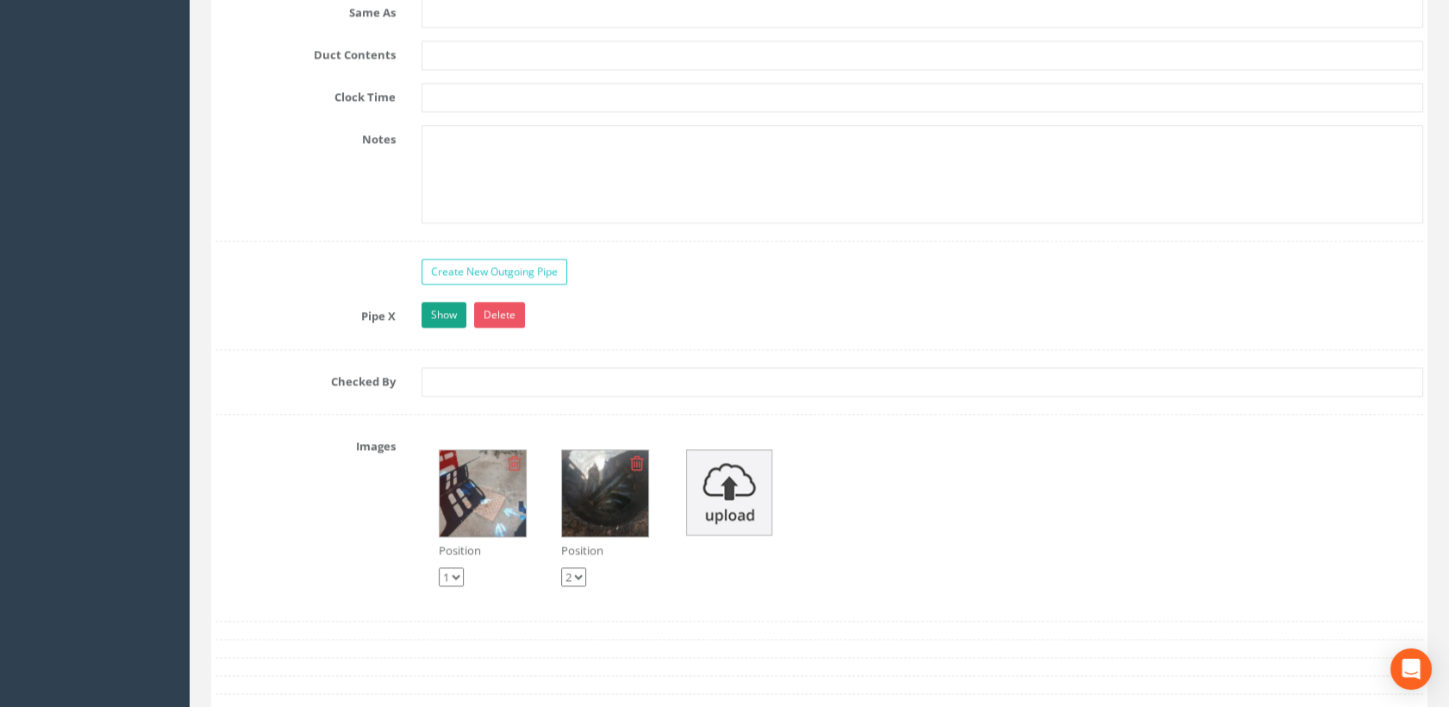
type input "Building"
click at [454, 312] on link "Show" at bounding box center [444, 315] width 45 height 26
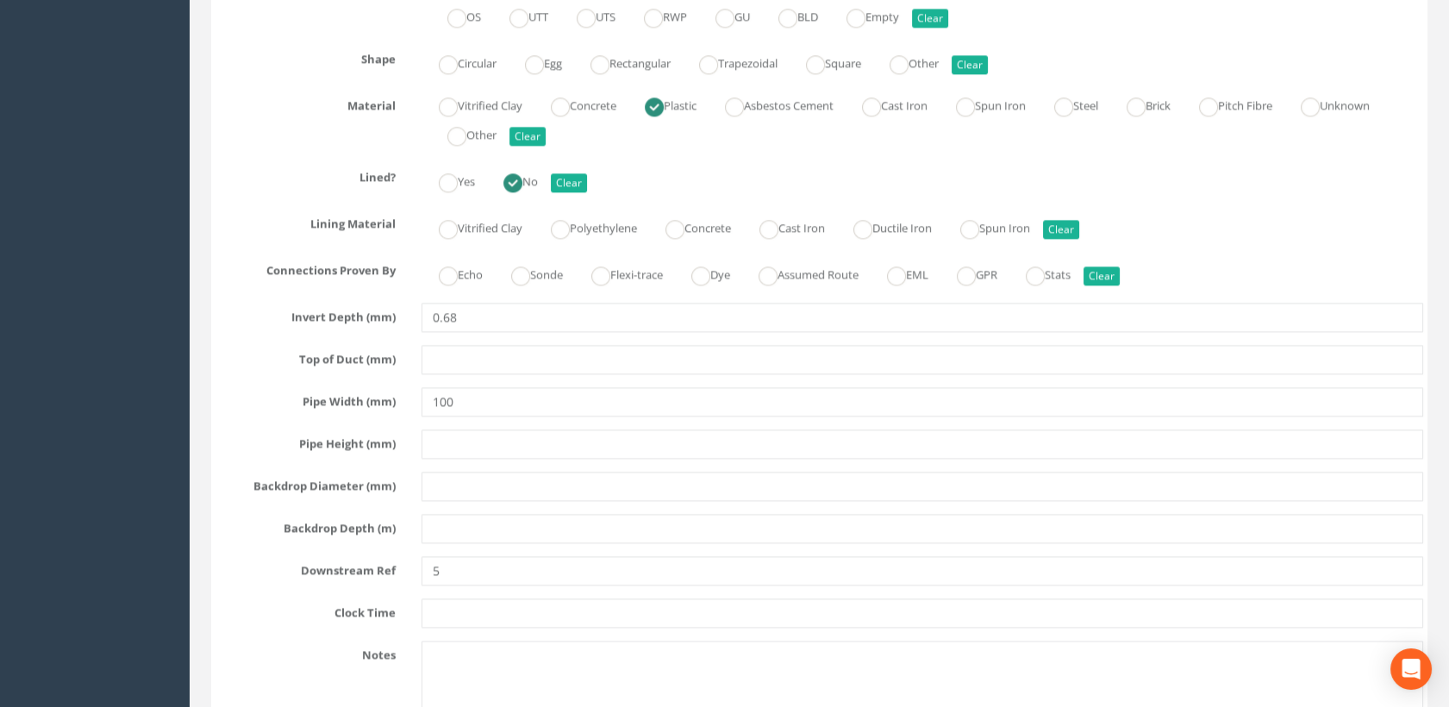
scroll to position [4790, 0]
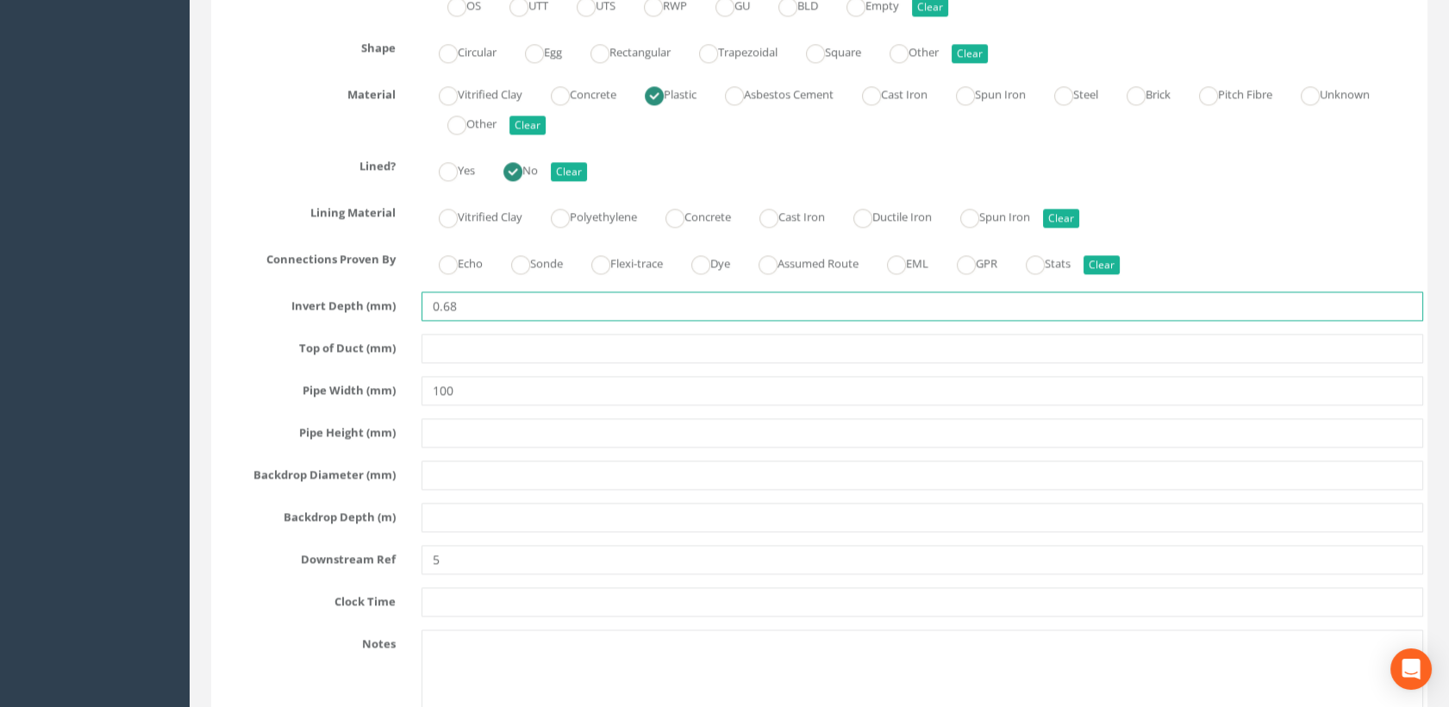
click at [474, 302] on input "0.68" at bounding box center [923, 305] width 1003 height 29
type input "0.62"
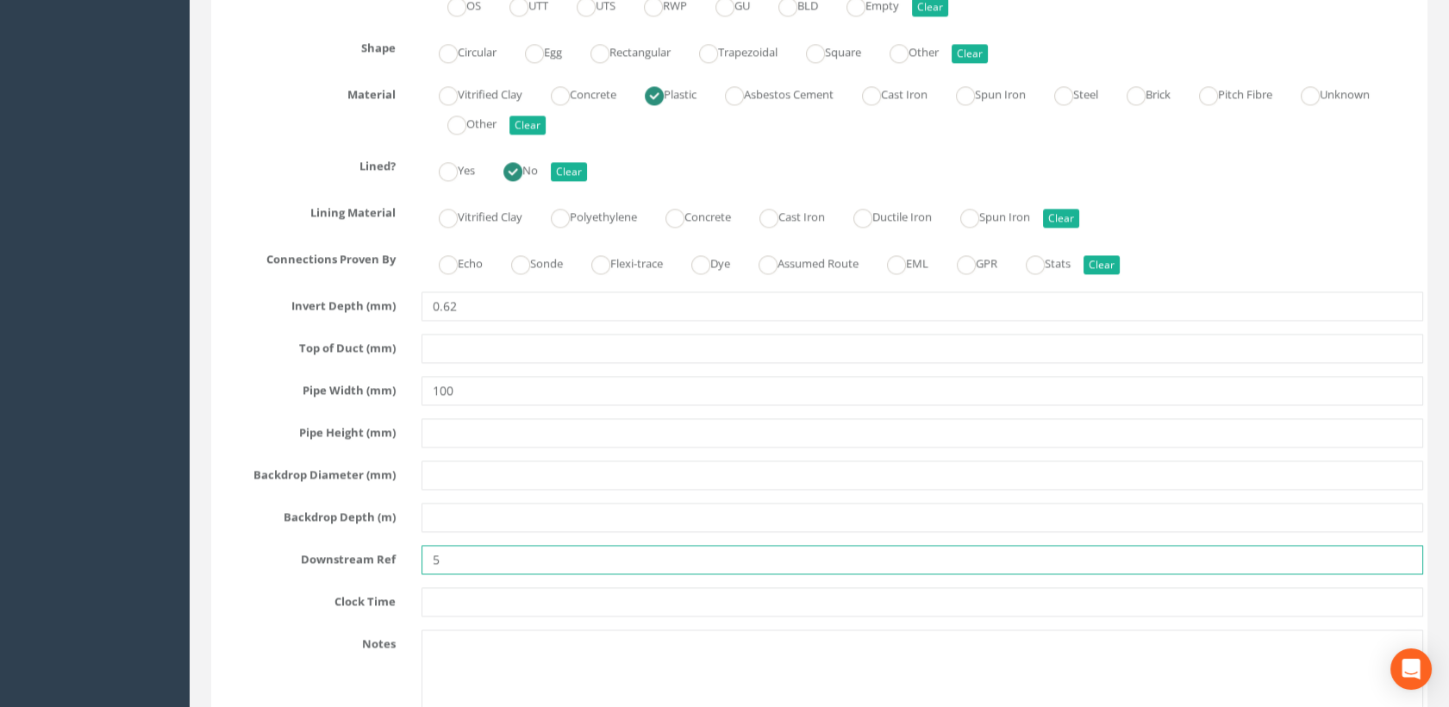
drag, startPoint x: 458, startPoint y: 553, endPoint x: 393, endPoint y: 548, distance: 64.9
click at [393, 548] on div "Downstream Ref 5" at bounding box center [820, 559] width 1234 height 29
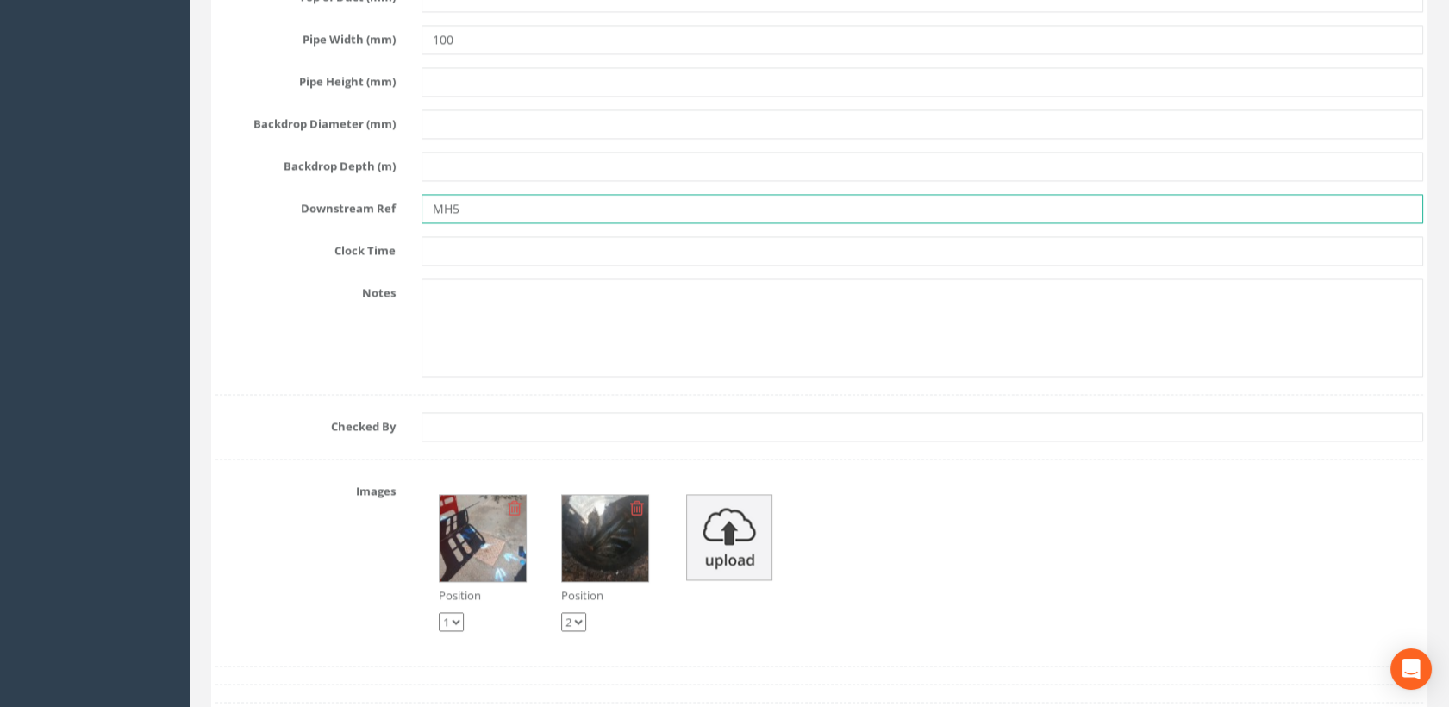
scroll to position [5269, 0]
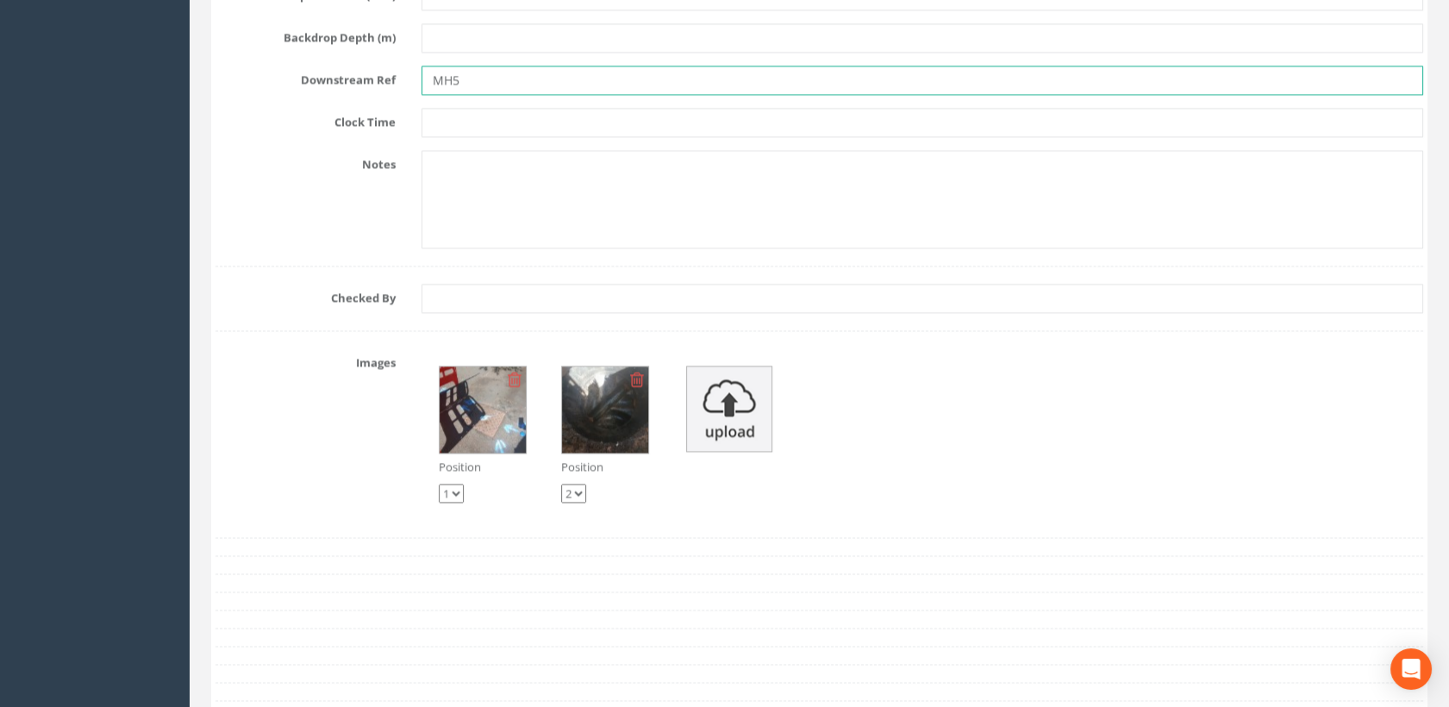
type input "MH5"
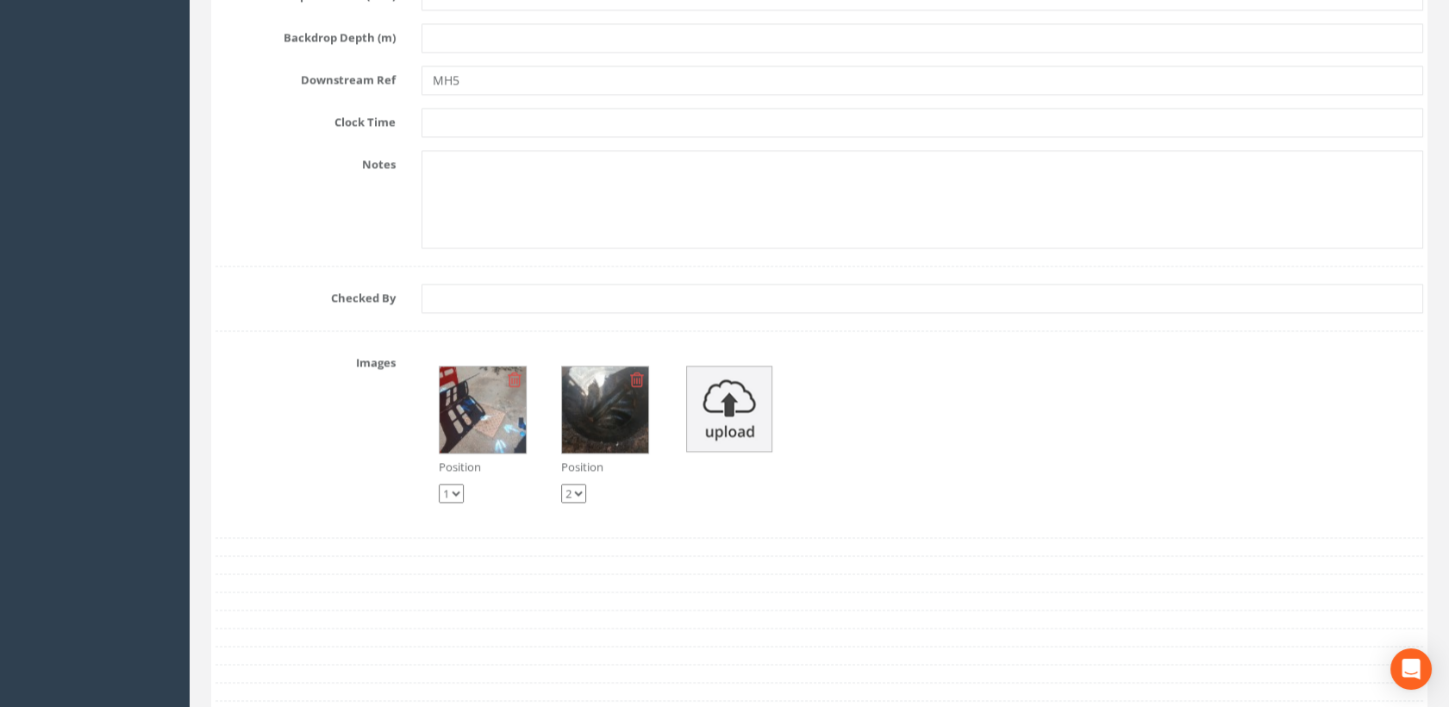
click at [577, 485] on select "1 2" at bounding box center [573, 493] width 25 height 19
select select "string:1"
click at [561, 484] on select "1 2" at bounding box center [573, 493] width 25 height 19
select select "string:2"
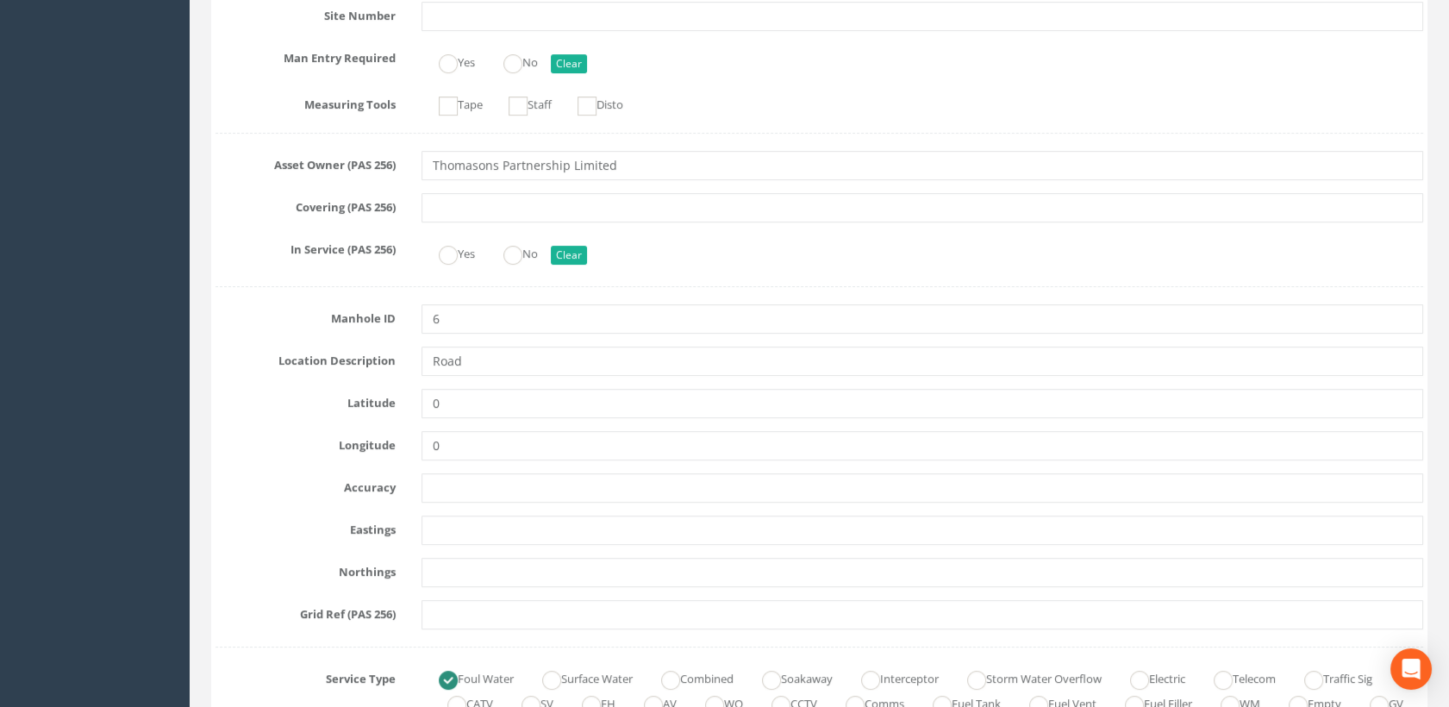
scroll to position [0, 0]
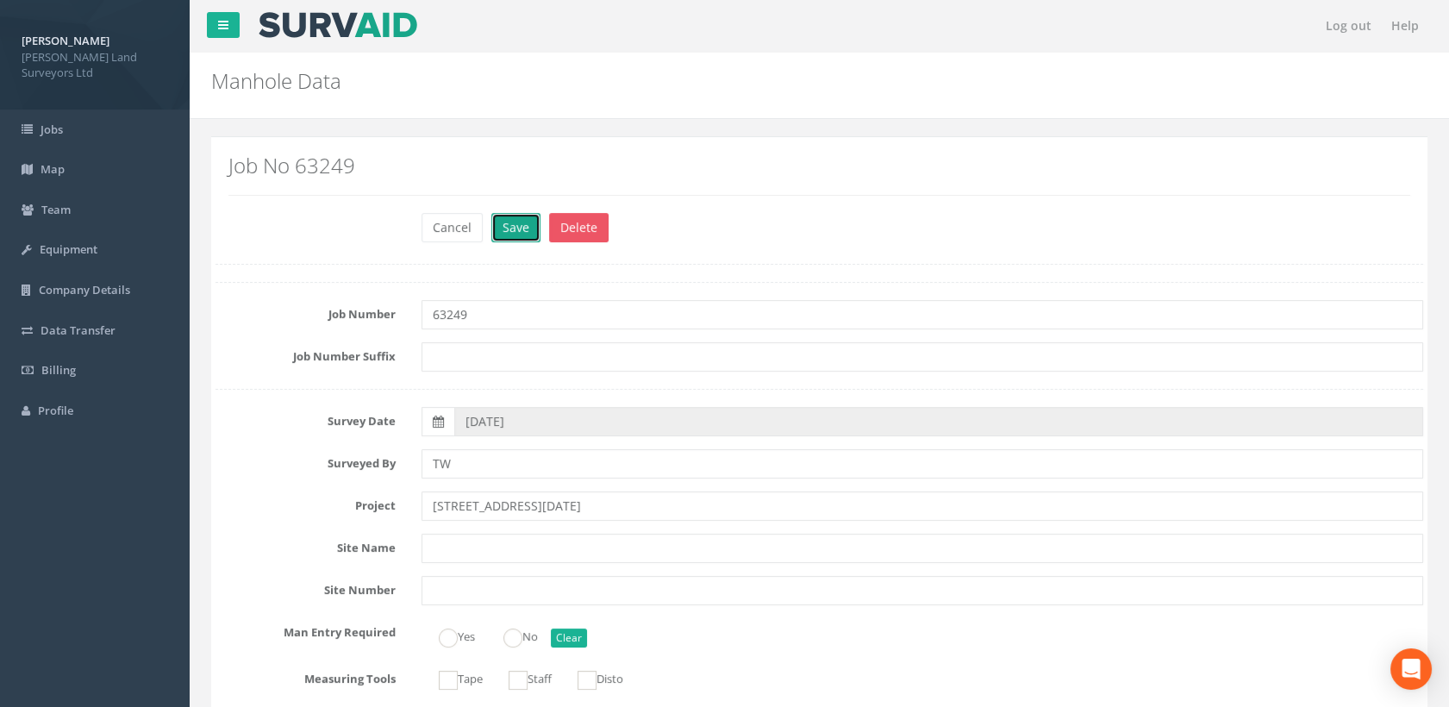
click at [517, 229] on button "Save" at bounding box center [515, 227] width 49 height 29
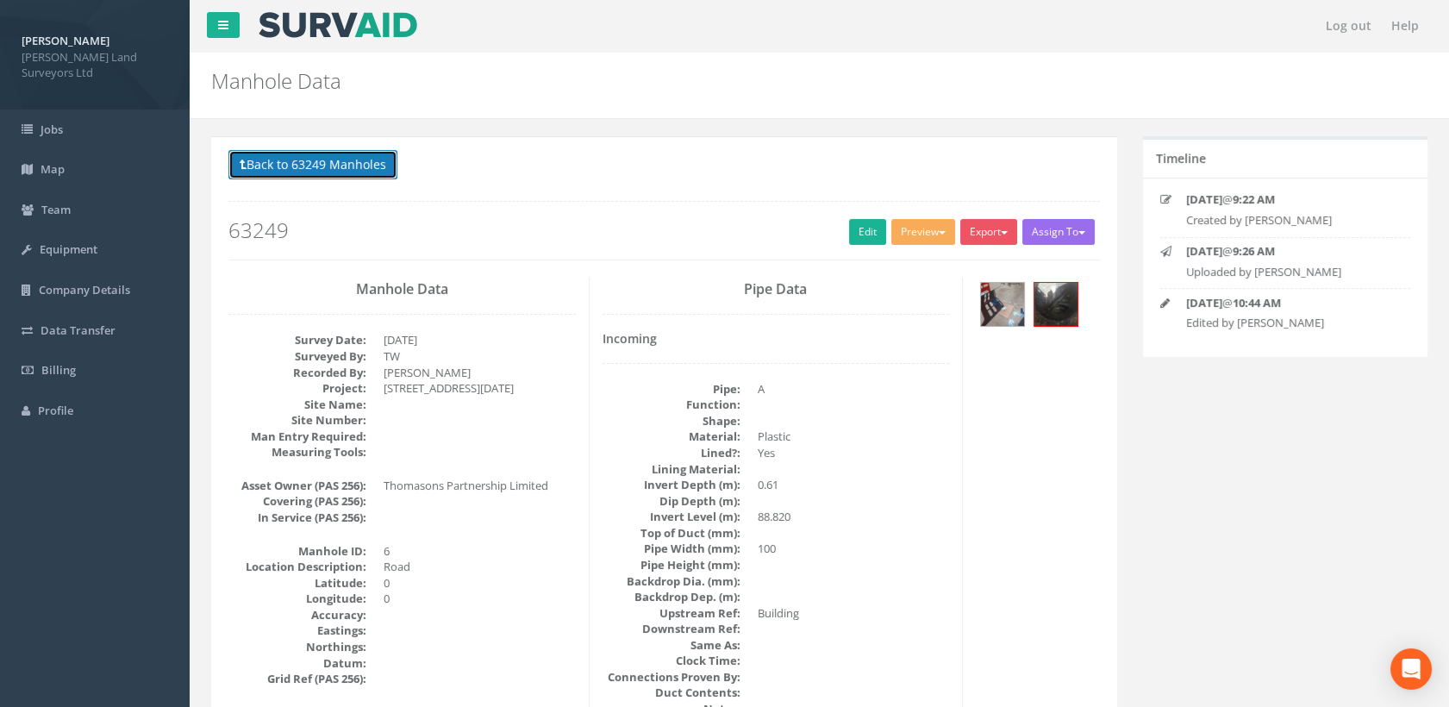
click at [362, 164] on button "Back to 63249 Manholes" at bounding box center [313, 164] width 169 height 29
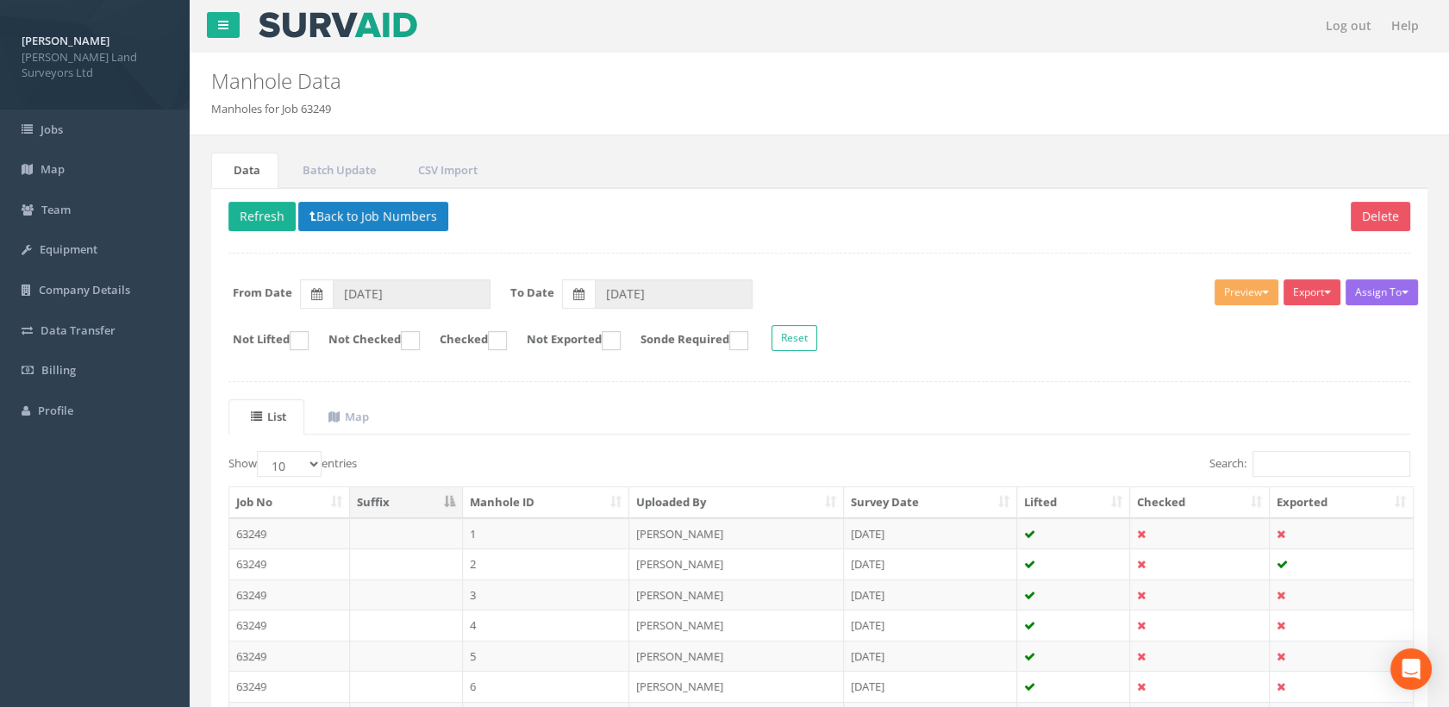
scroll to position [251, 0]
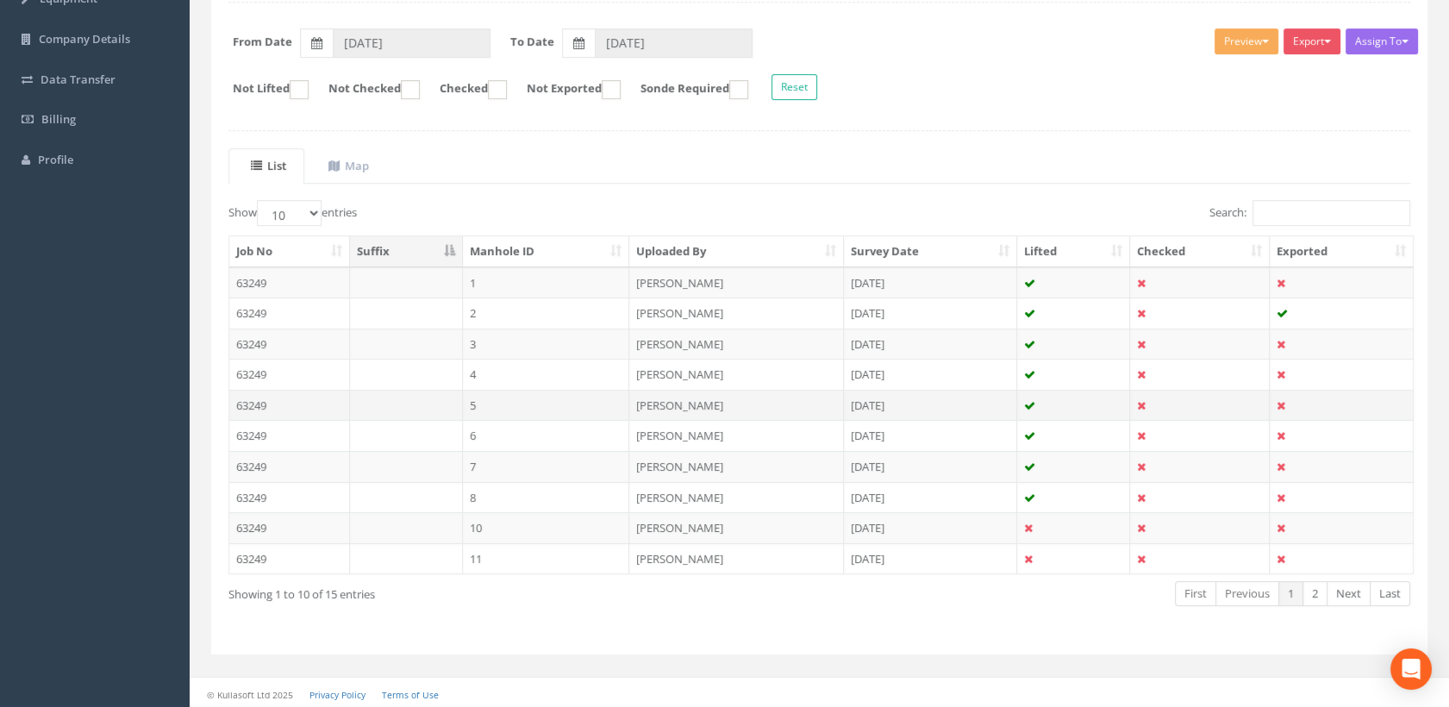
click at [491, 401] on td "5" at bounding box center [546, 405] width 167 height 31
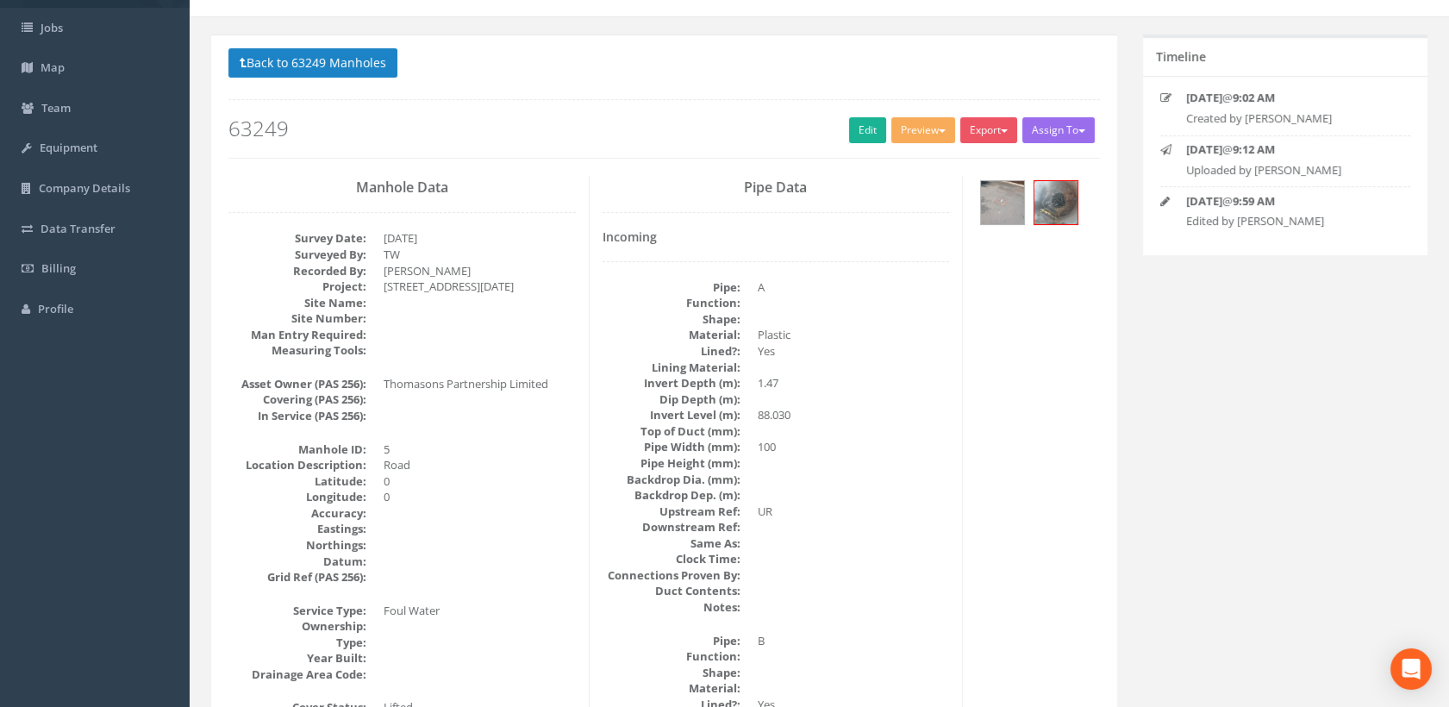
scroll to position [0, 0]
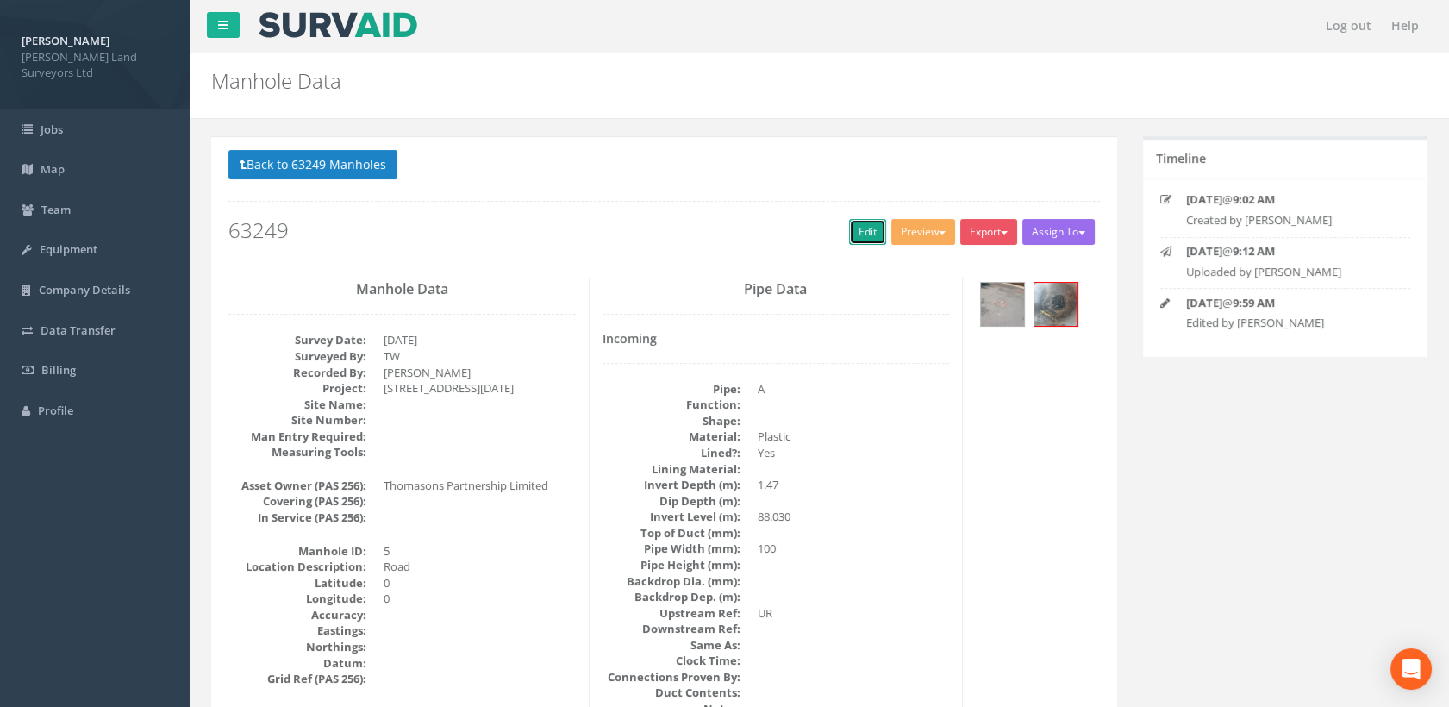
click at [866, 238] on link "Edit" at bounding box center [867, 232] width 37 height 26
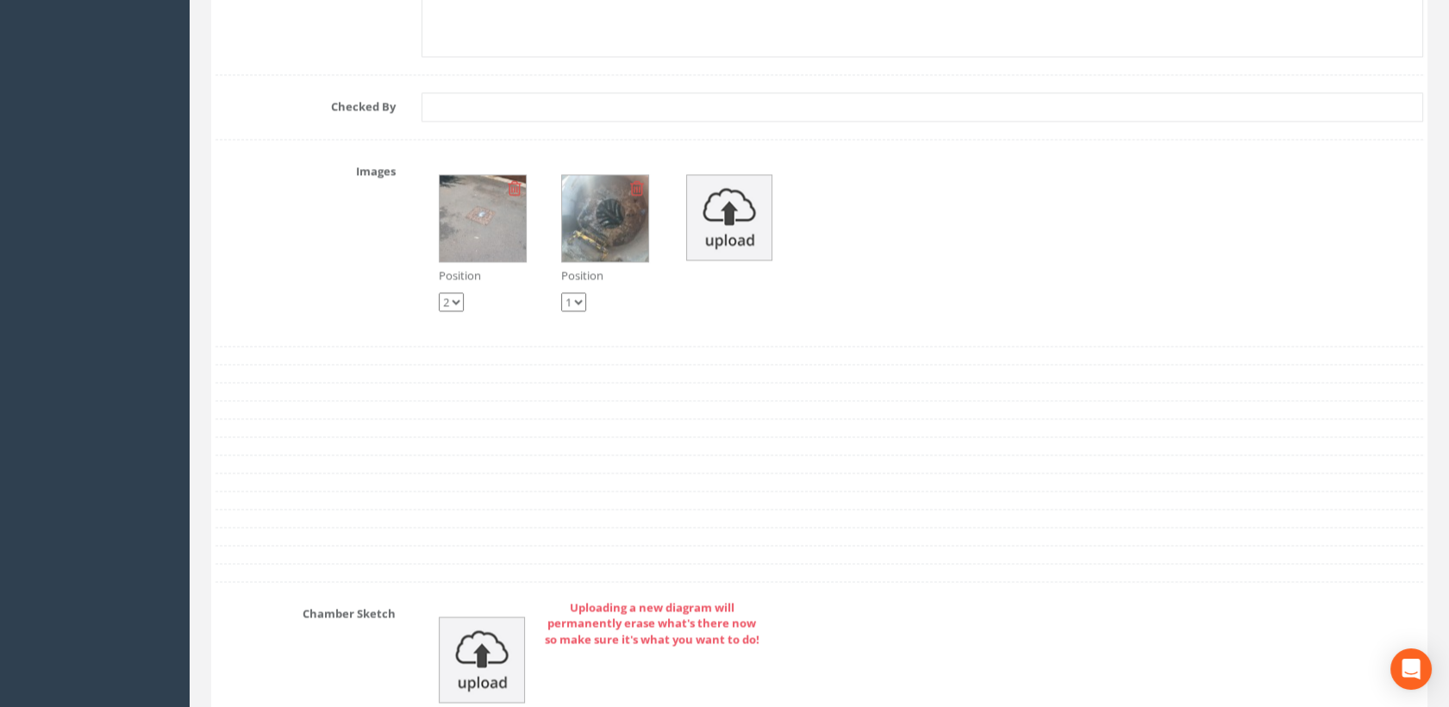
scroll to position [5939, 0]
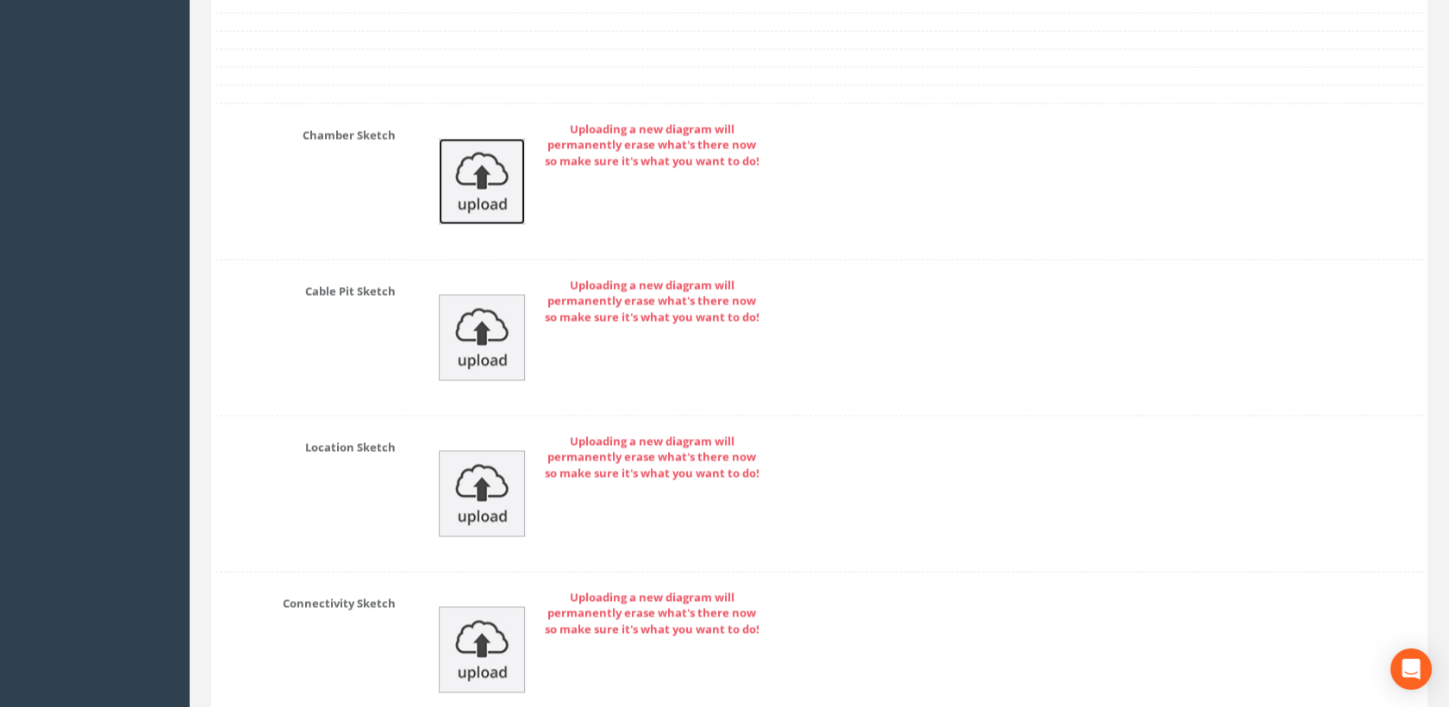
click at [496, 196] on img at bounding box center [482, 181] width 86 height 86
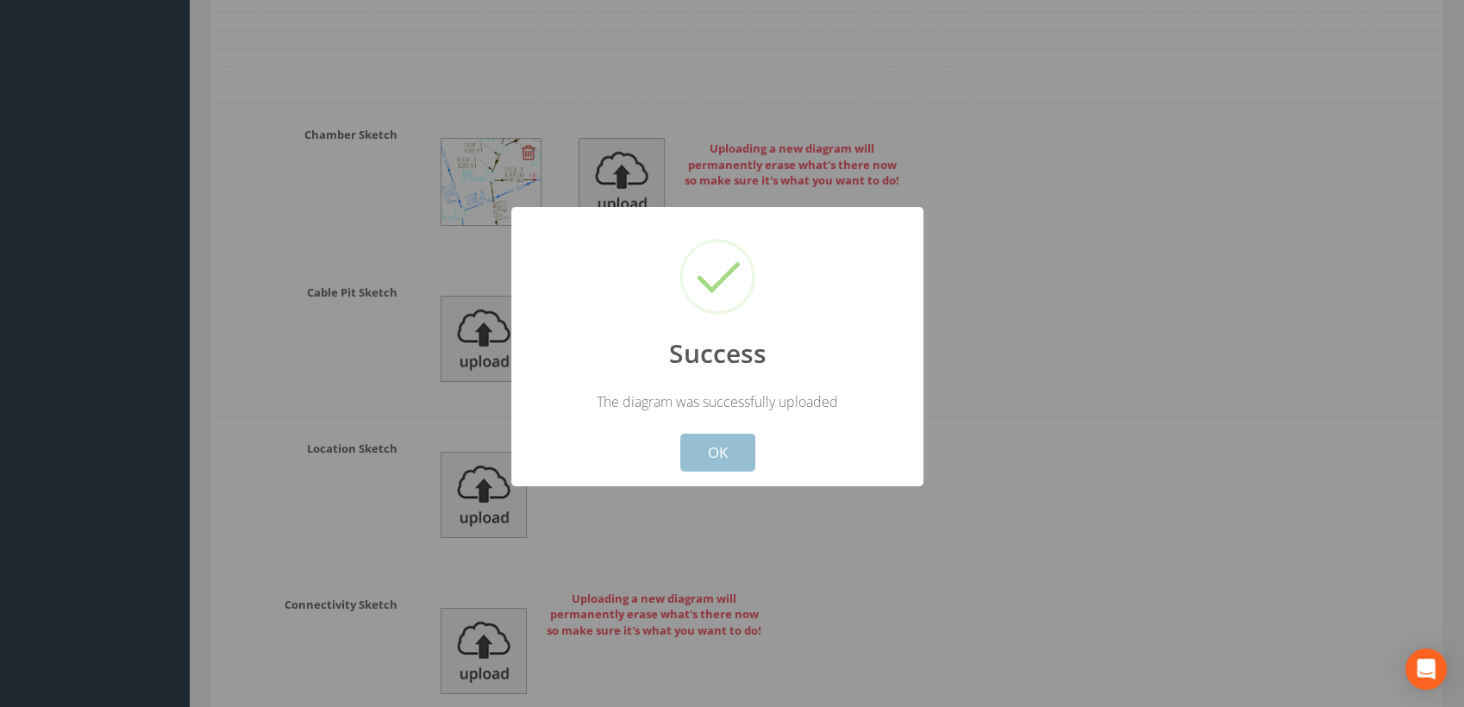
click at [740, 439] on button "OK" at bounding box center [717, 453] width 75 height 38
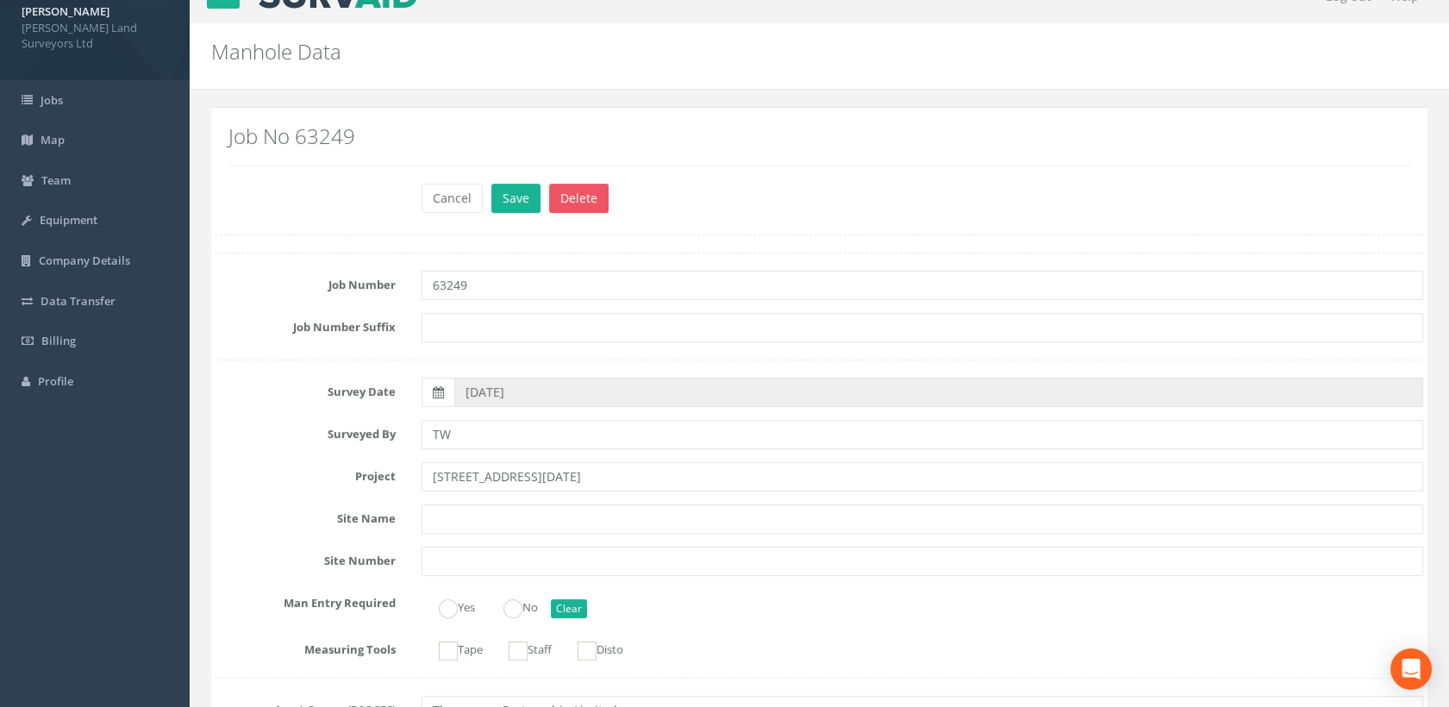
scroll to position [0, 0]
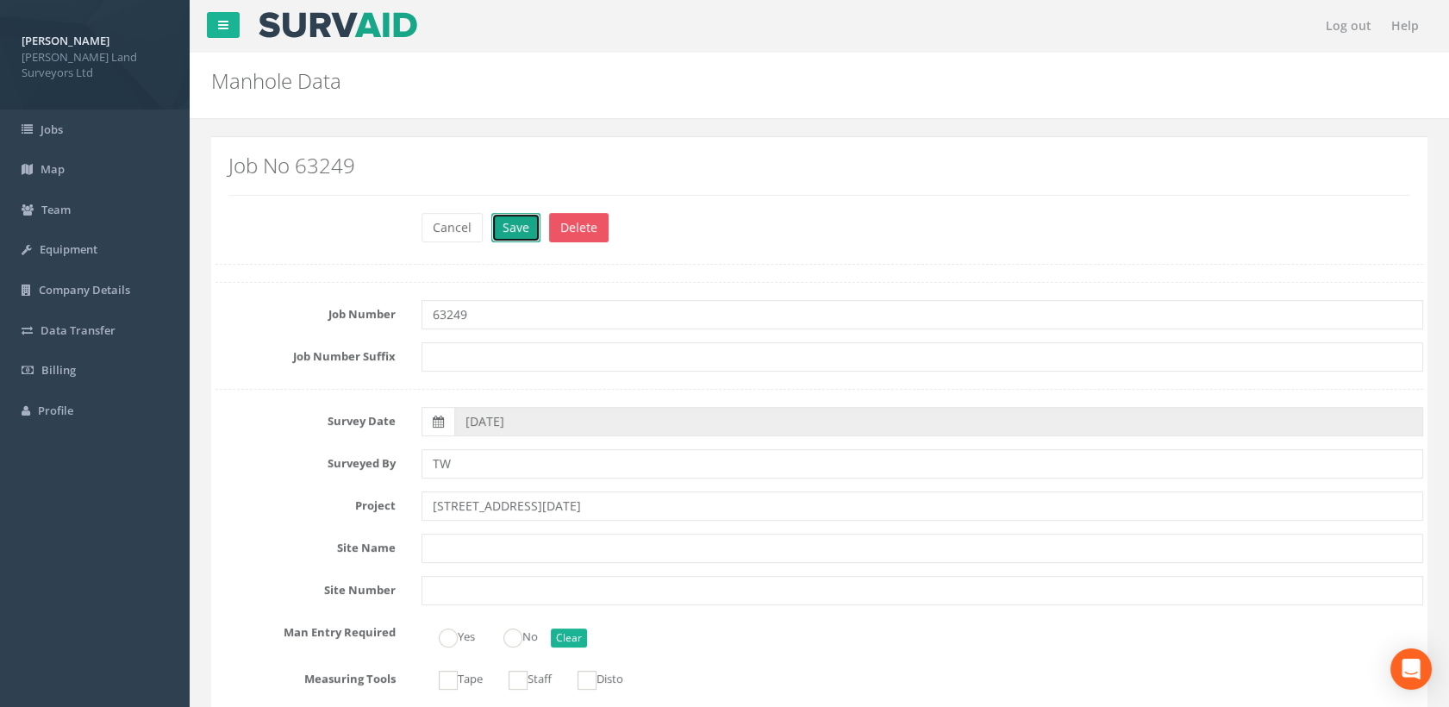
click at [499, 235] on button "Save" at bounding box center [515, 227] width 49 height 29
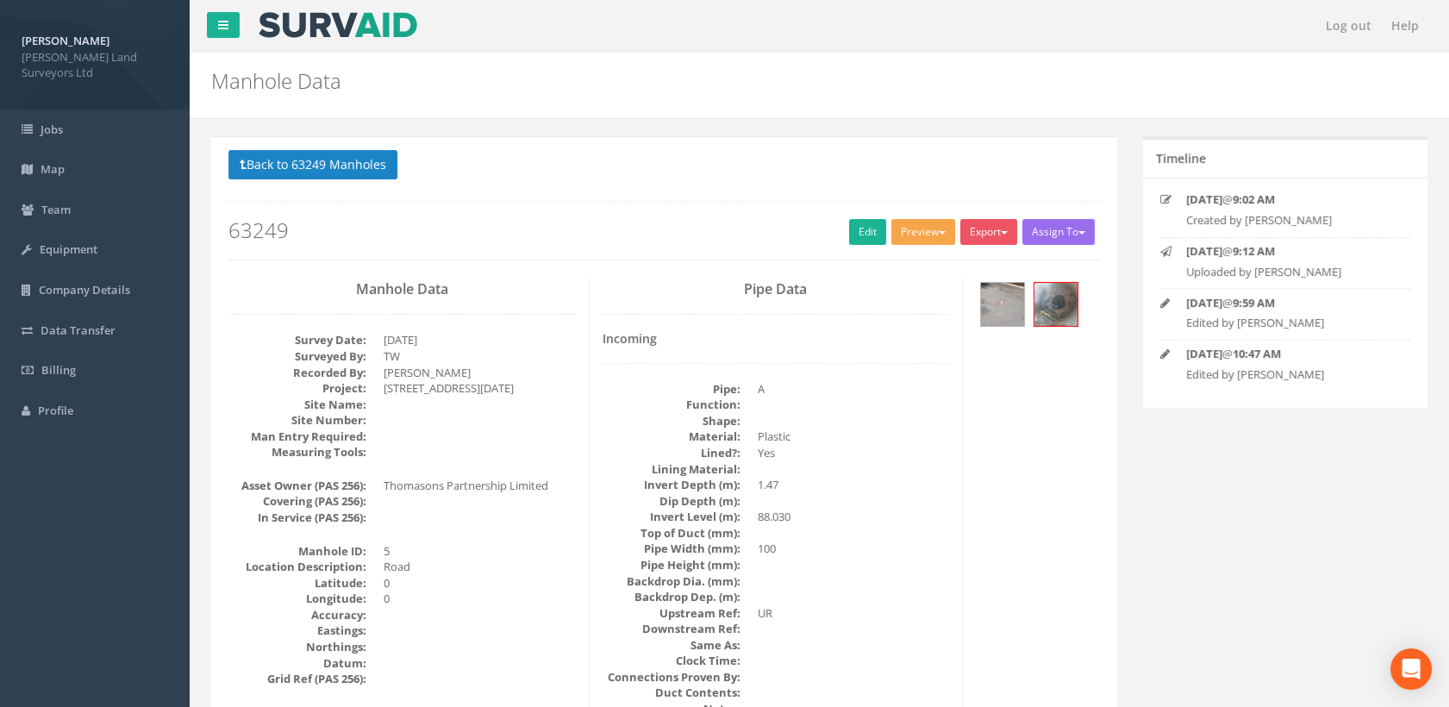
click at [939, 232] on span "button" at bounding box center [942, 232] width 7 height 3
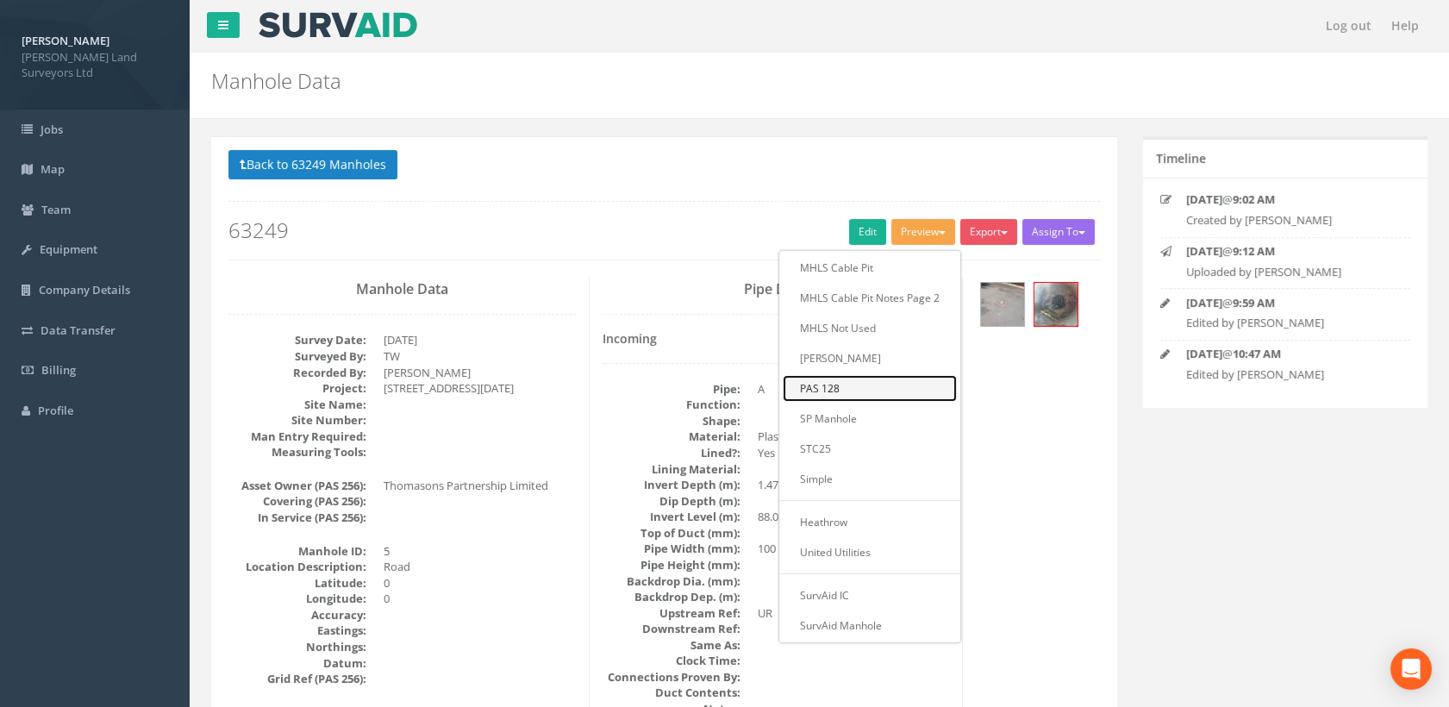
click at [837, 383] on link "PAS 128" at bounding box center [870, 388] width 174 height 27
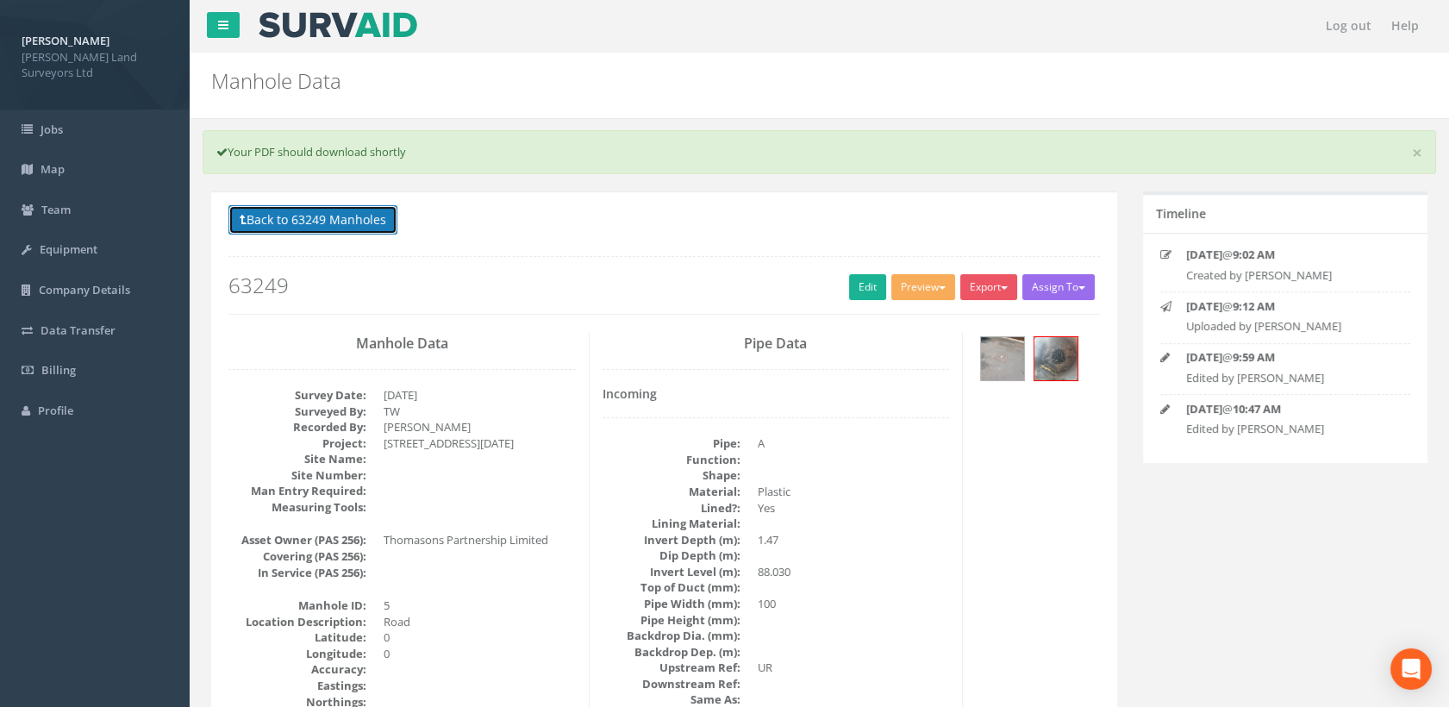
click at [371, 210] on button "Back to 63249 Manholes" at bounding box center [313, 219] width 169 height 29
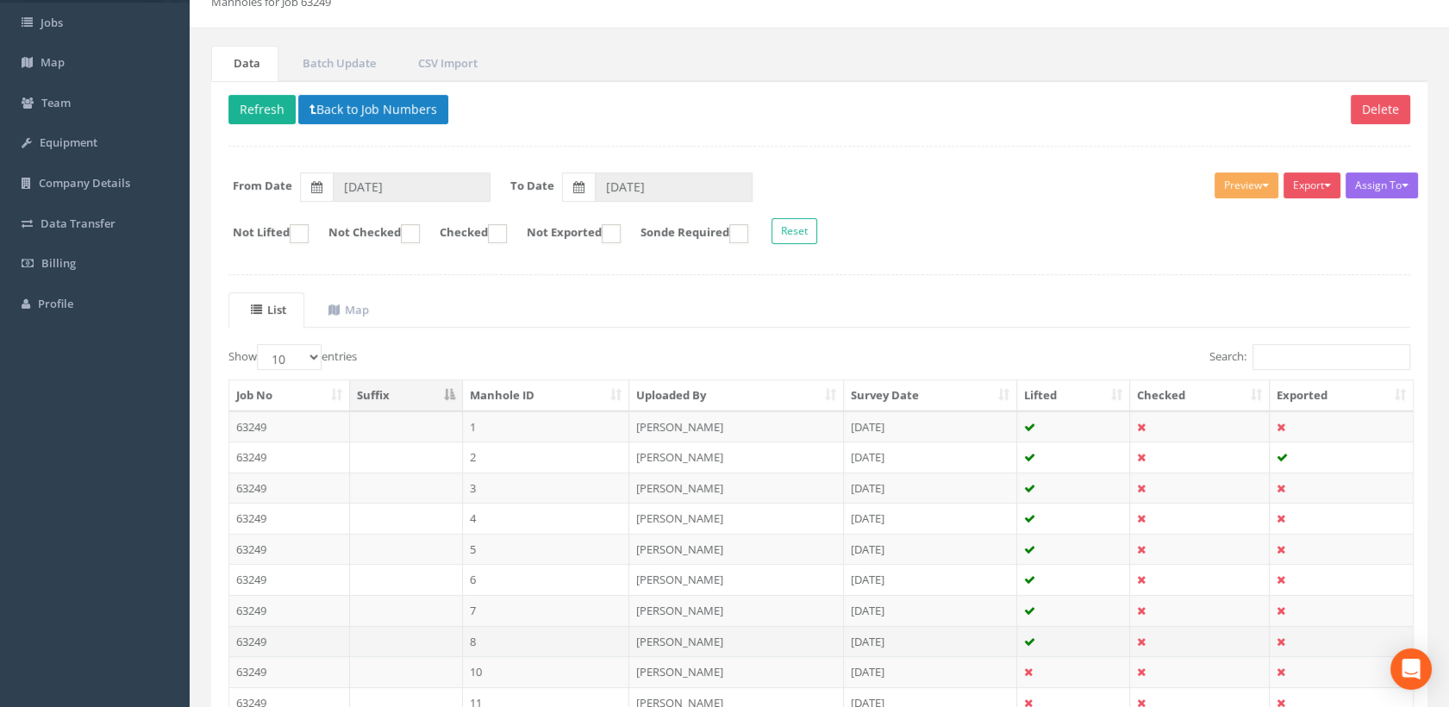
scroll to position [251, 0]
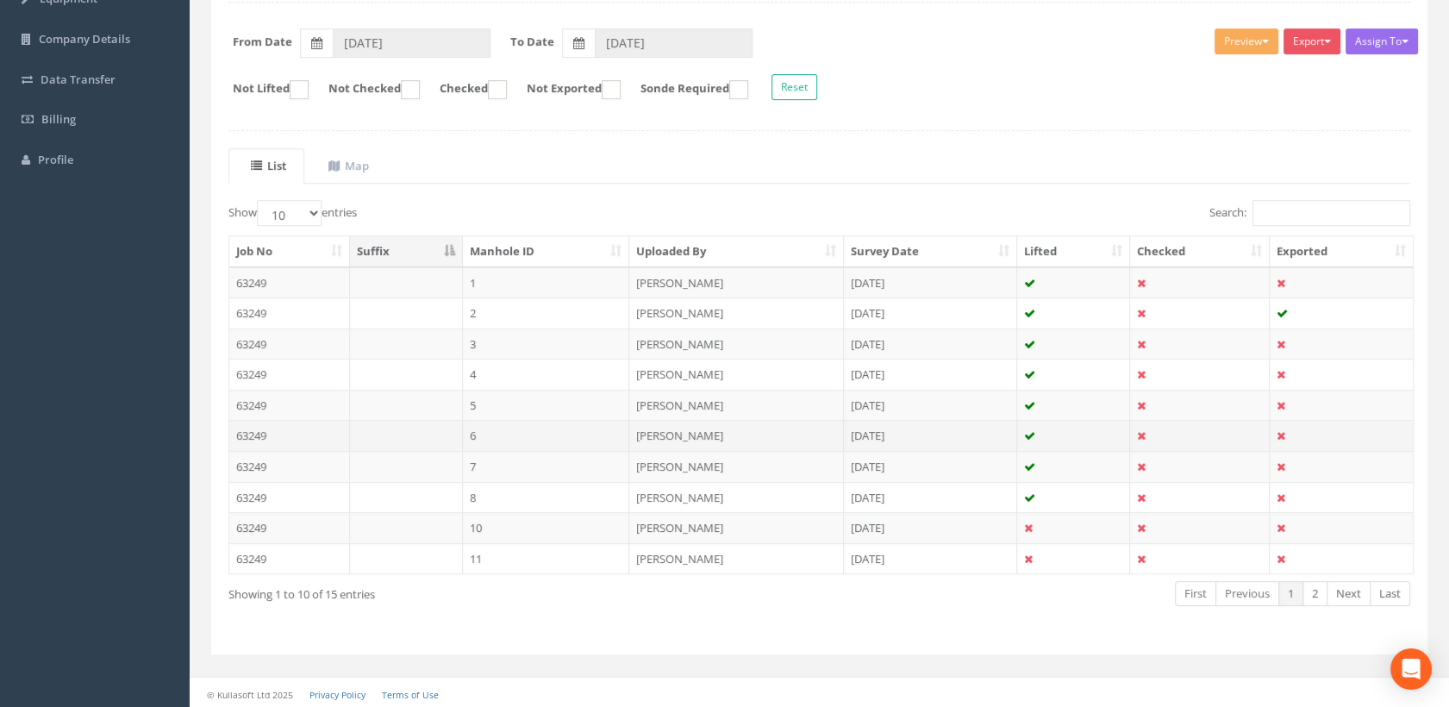
click at [497, 432] on td "6" at bounding box center [546, 435] width 167 height 31
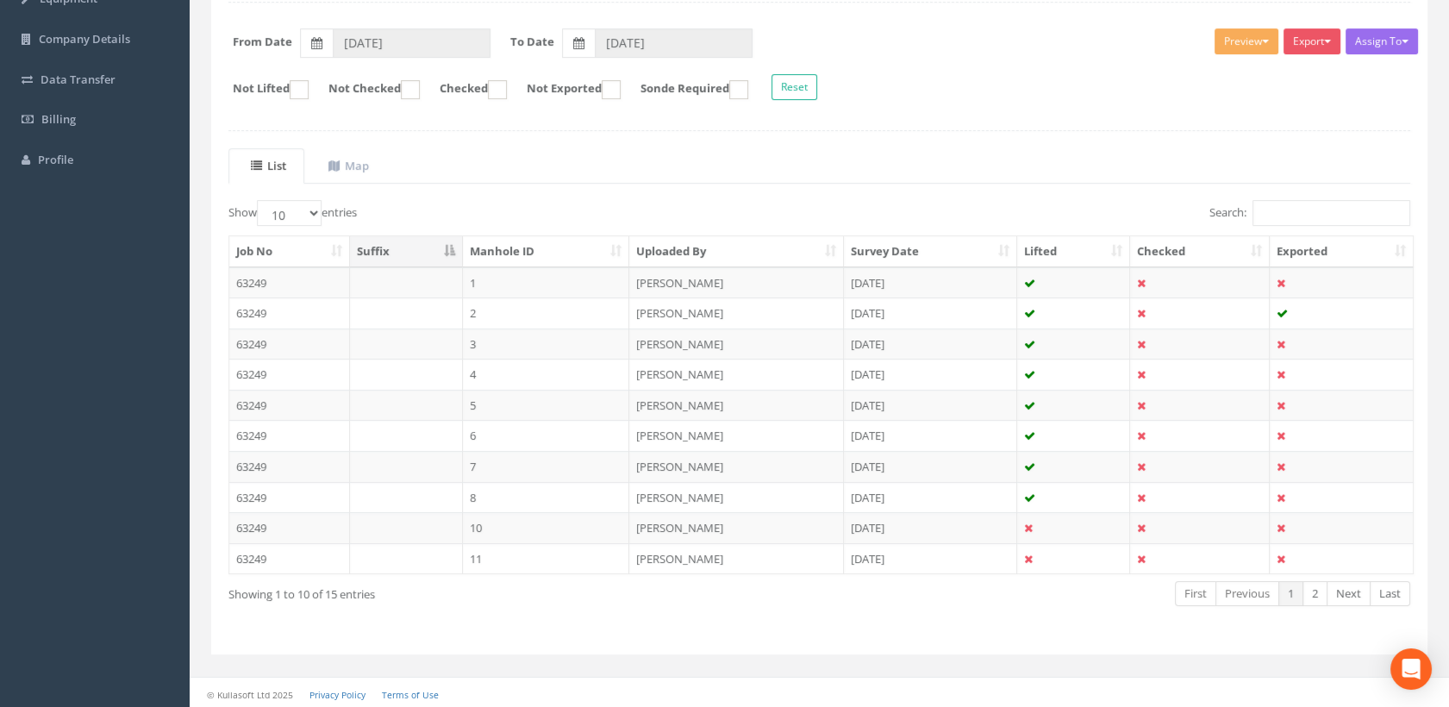
scroll to position [0, 0]
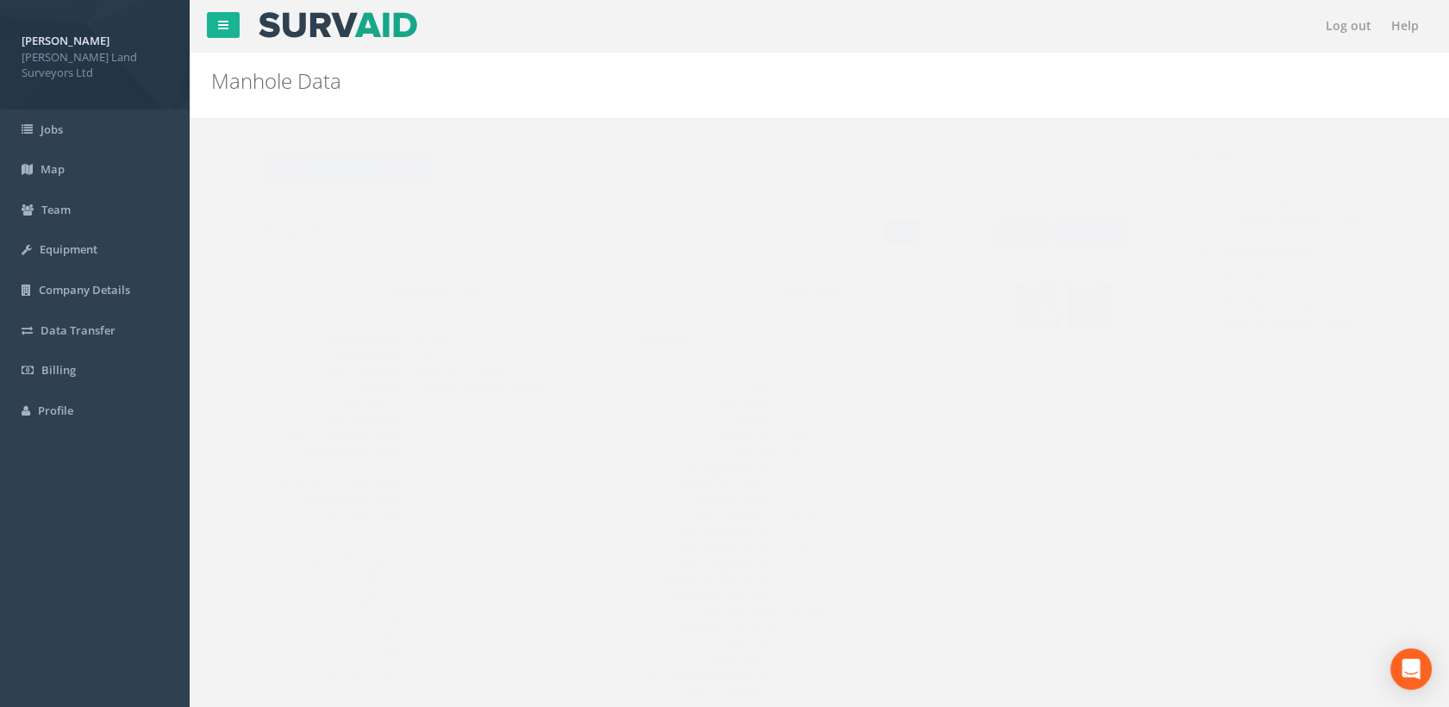
click at [862, 231] on link "Edit" at bounding box center [867, 232] width 37 height 26
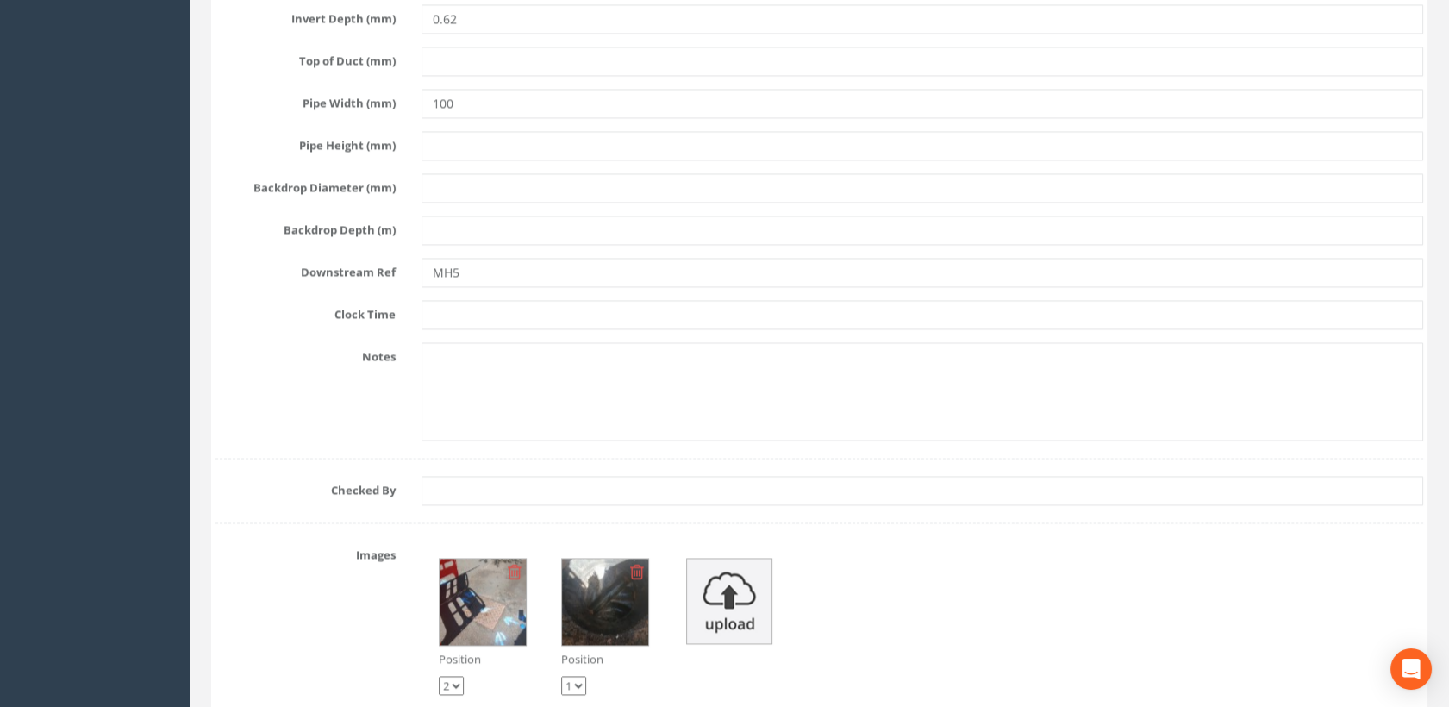
scroll to position [5365, 0]
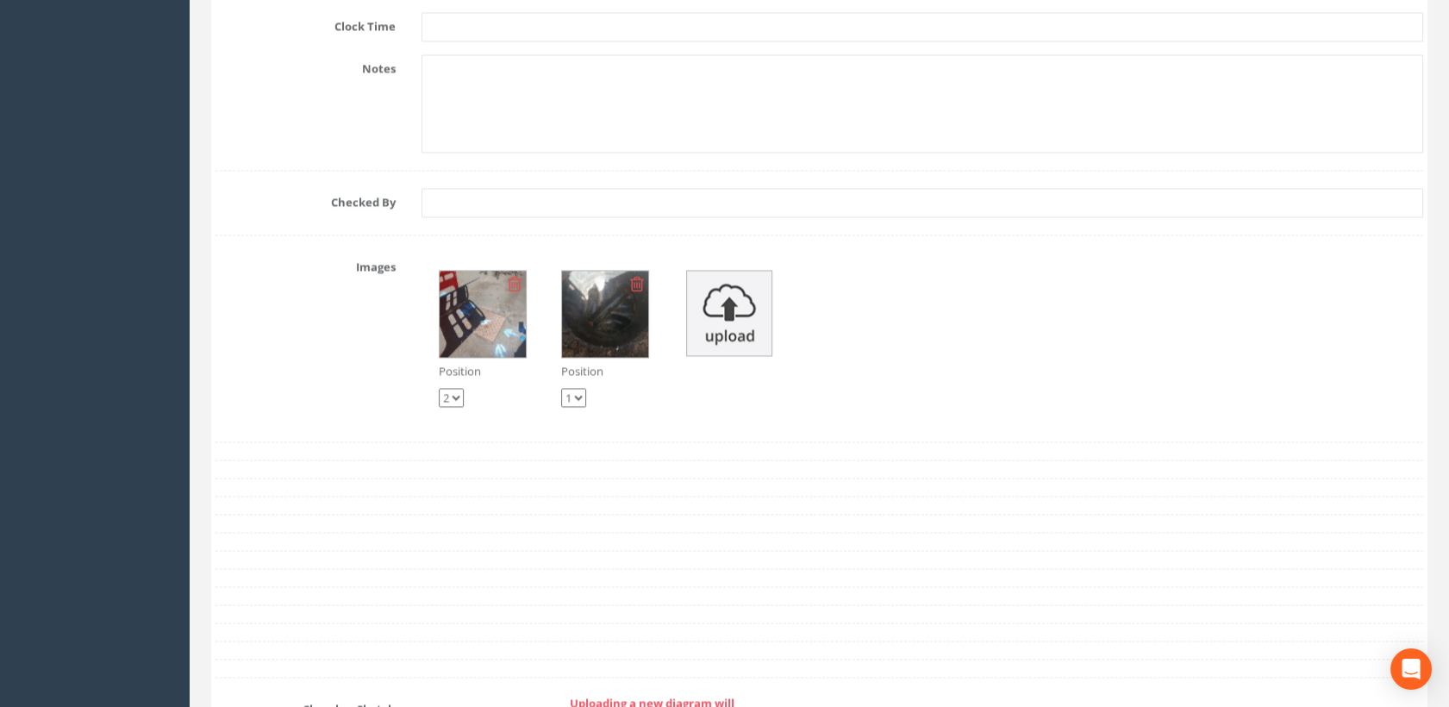
click at [579, 388] on select "1 2" at bounding box center [573, 397] width 25 height 19
click at [561, 388] on select "1 2" at bounding box center [573, 397] width 25 height 19
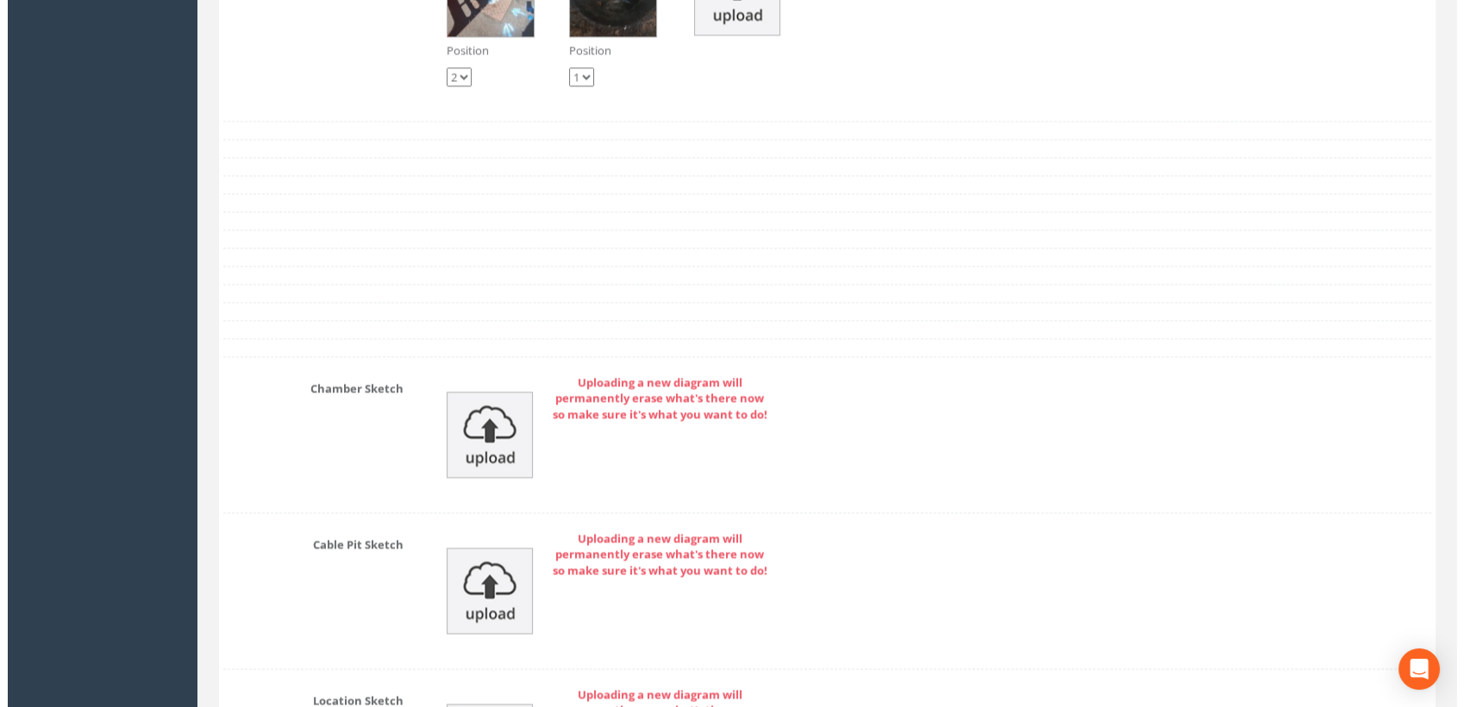
scroll to position [5748, 0]
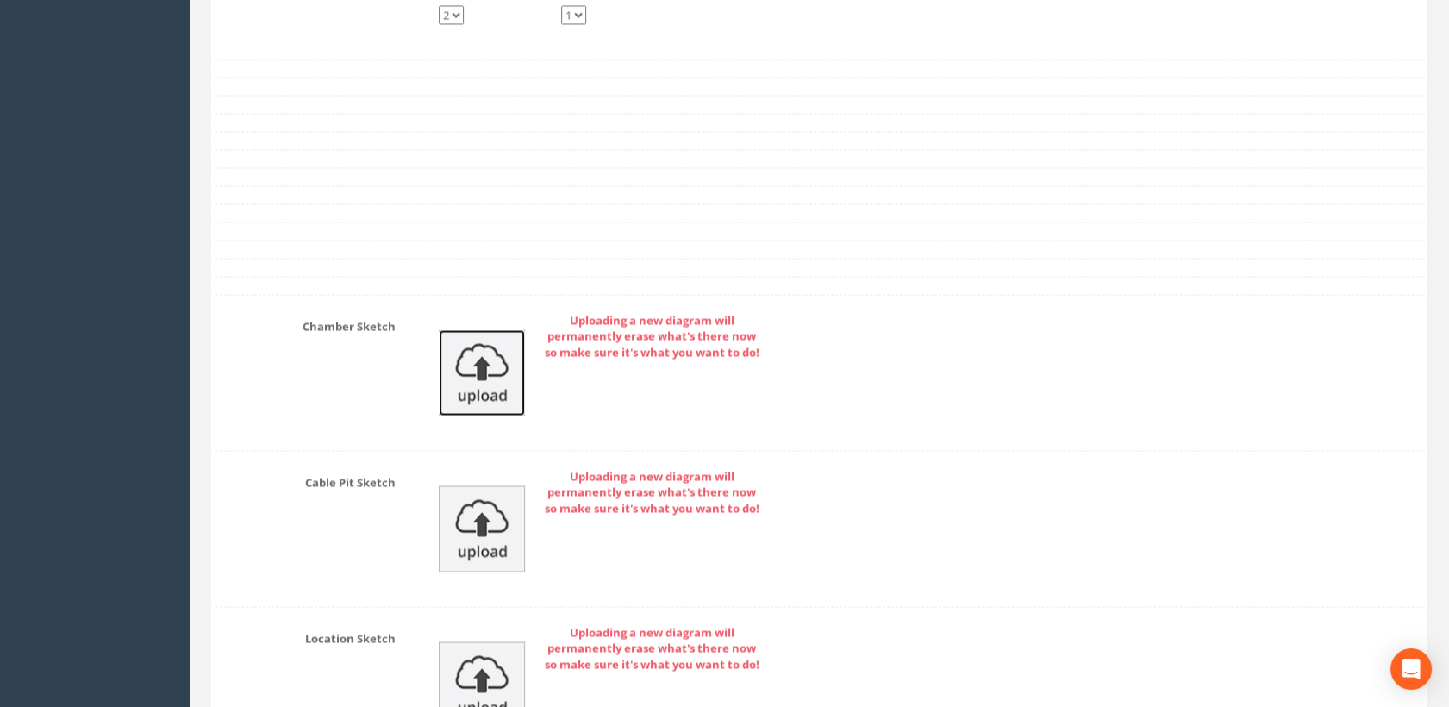
click at [496, 372] on img at bounding box center [482, 372] width 86 height 86
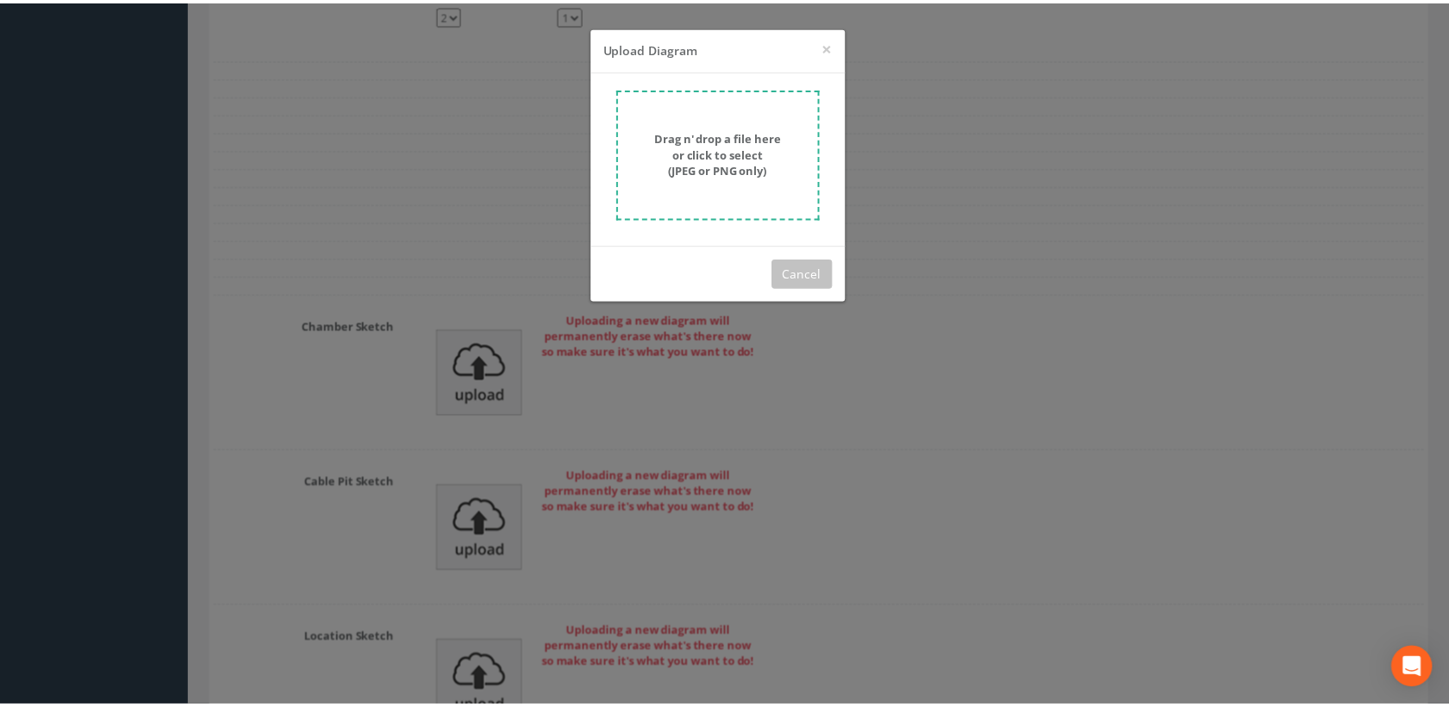
scroll to position [0, 0]
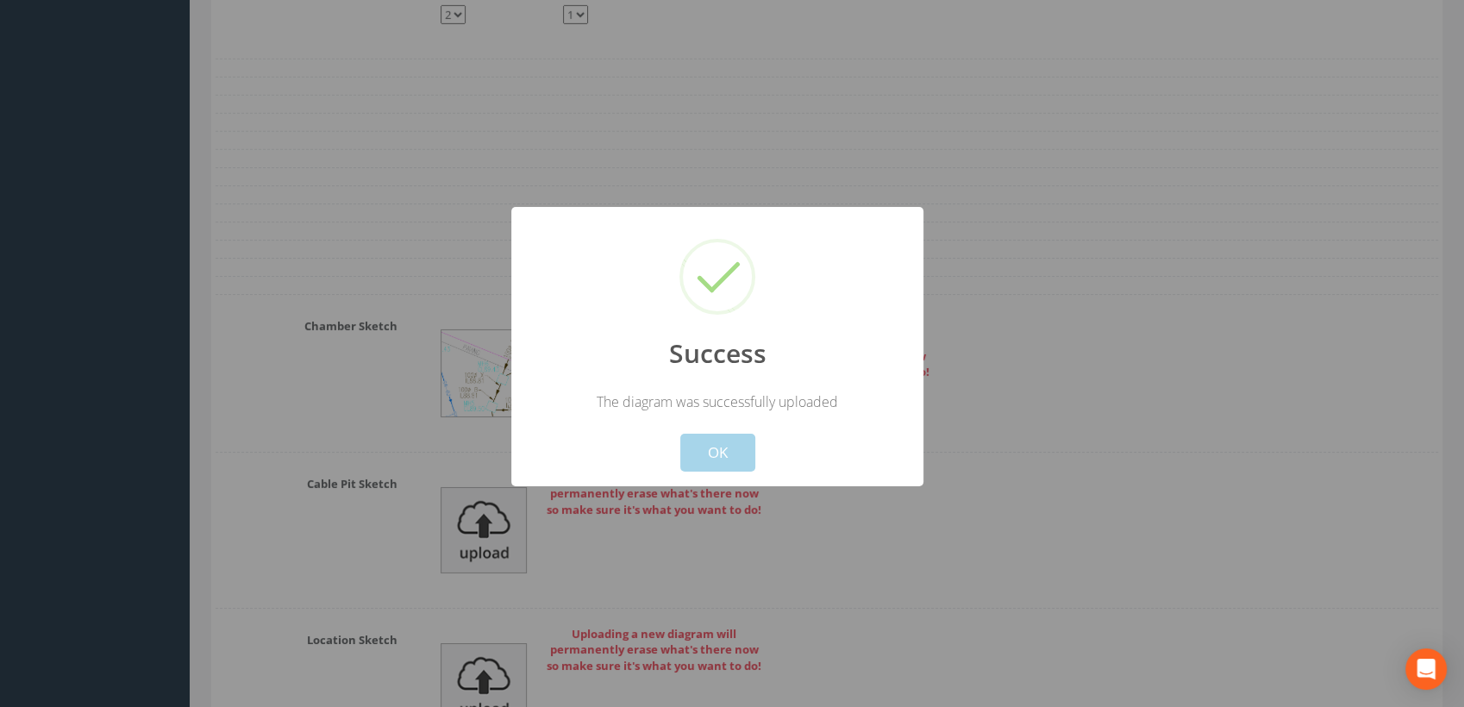
click at [709, 458] on button "OK" at bounding box center [717, 453] width 75 height 38
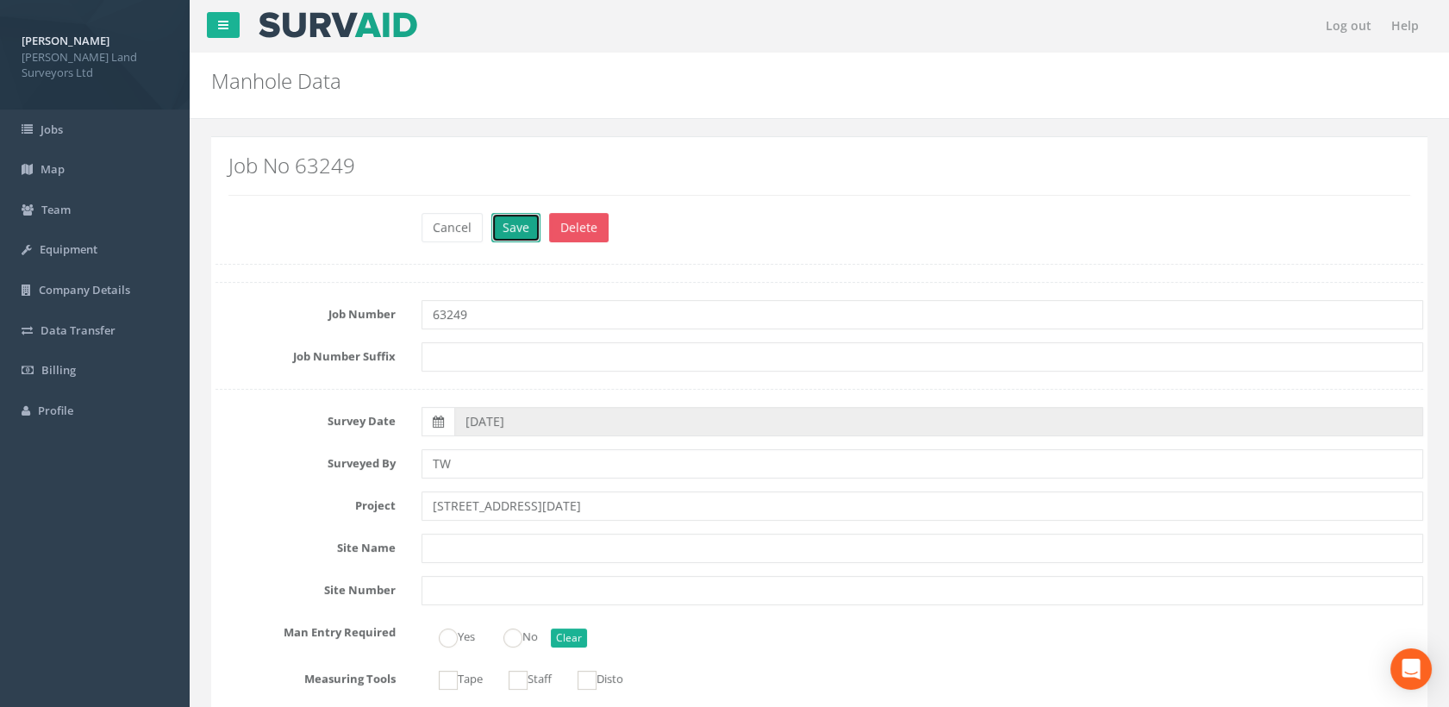
drag, startPoint x: 513, startPoint y: 233, endPoint x: 522, endPoint y: 250, distance: 19.3
click at [513, 233] on button "Save" at bounding box center [515, 227] width 49 height 29
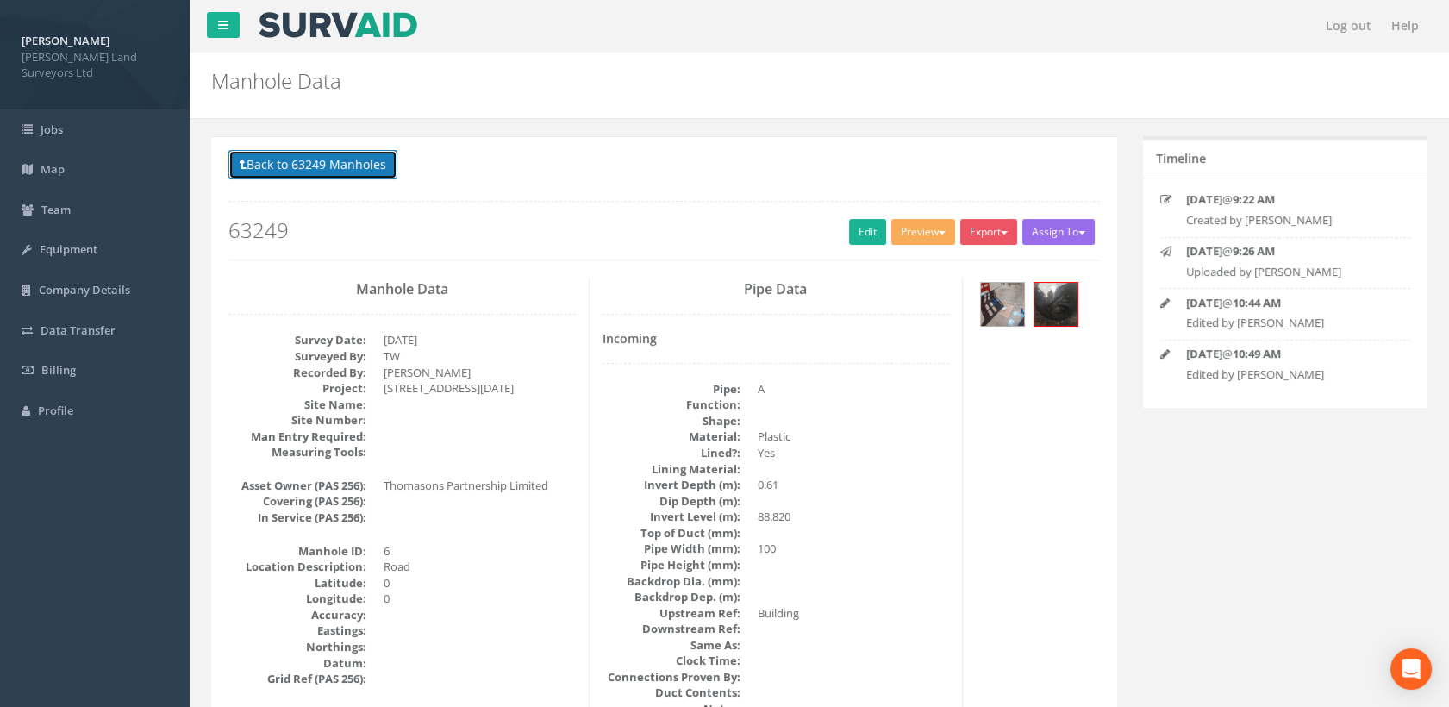
click at [361, 170] on button "Back to 63249 Manholes" at bounding box center [313, 164] width 169 height 29
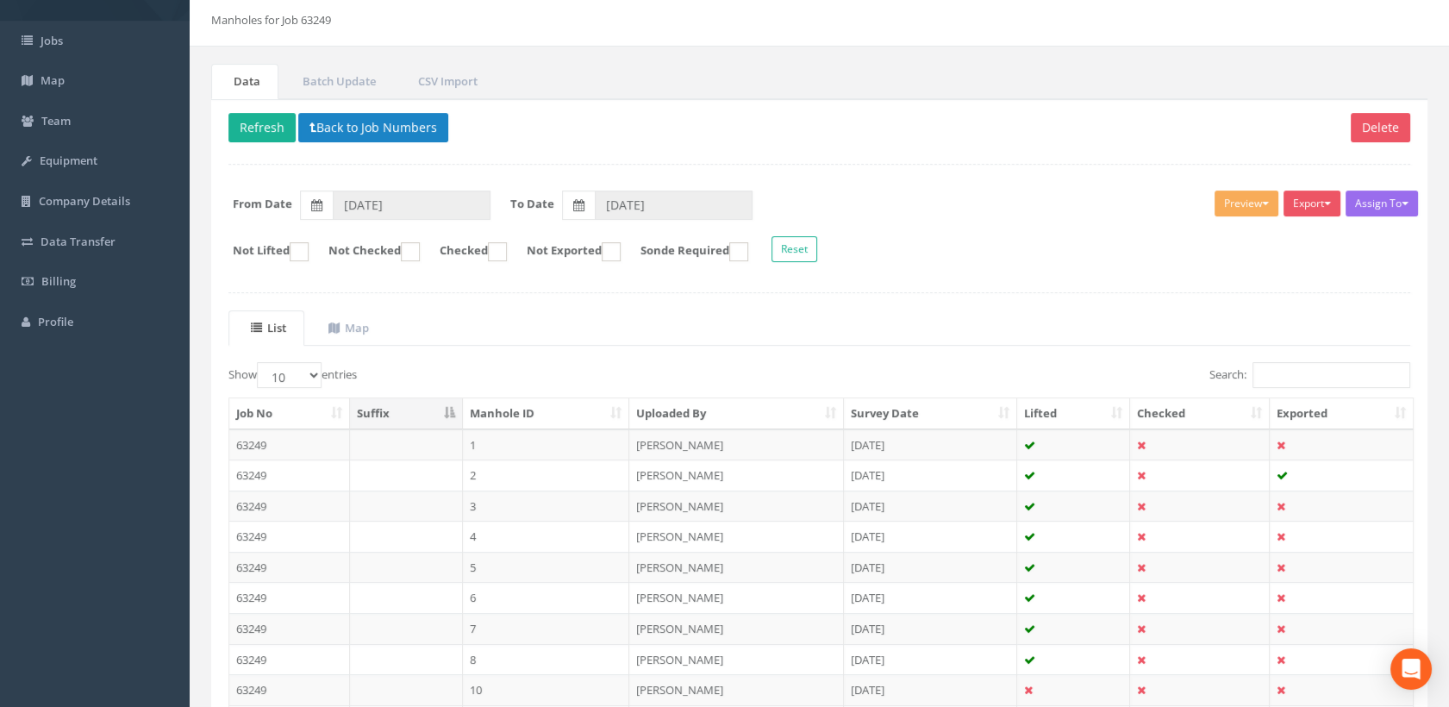
scroll to position [251, 0]
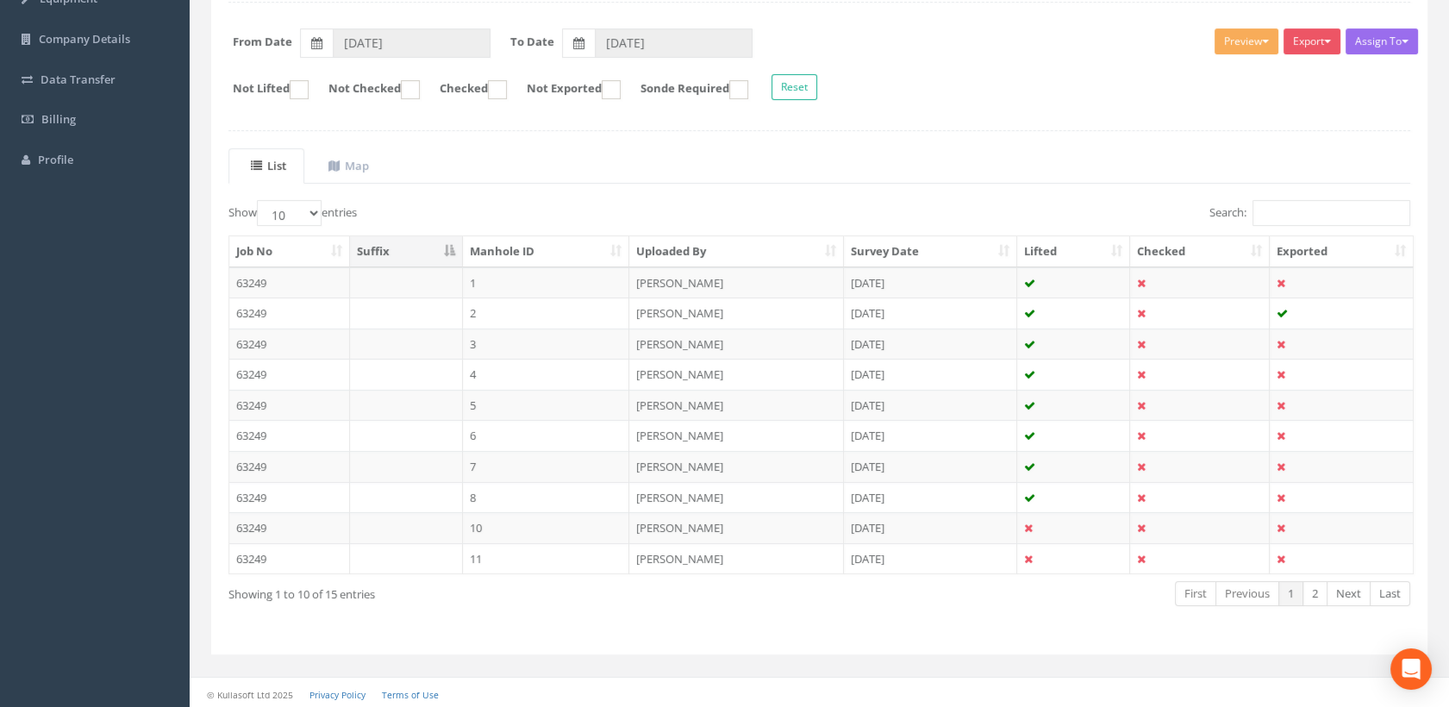
click at [487, 461] on td "7" at bounding box center [546, 466] width 167 height 31
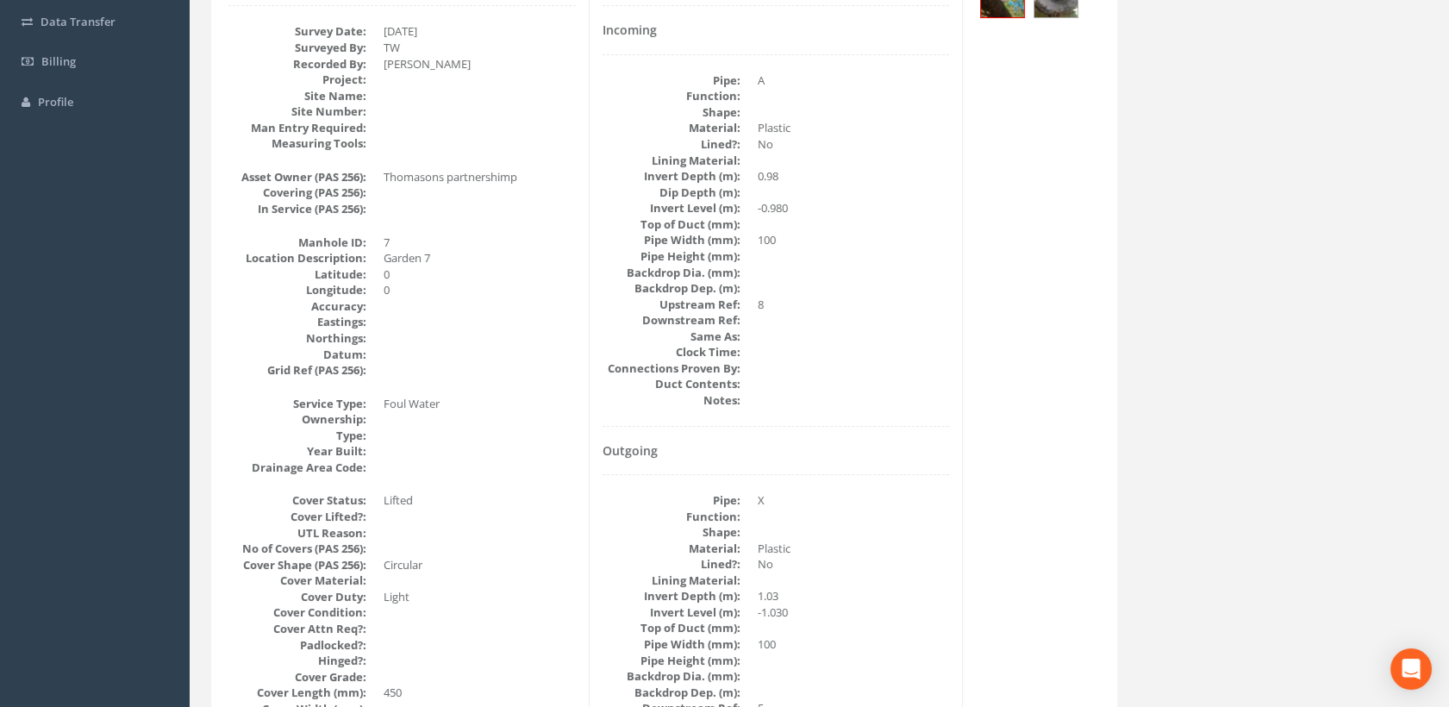
scroll to position [0, 0]
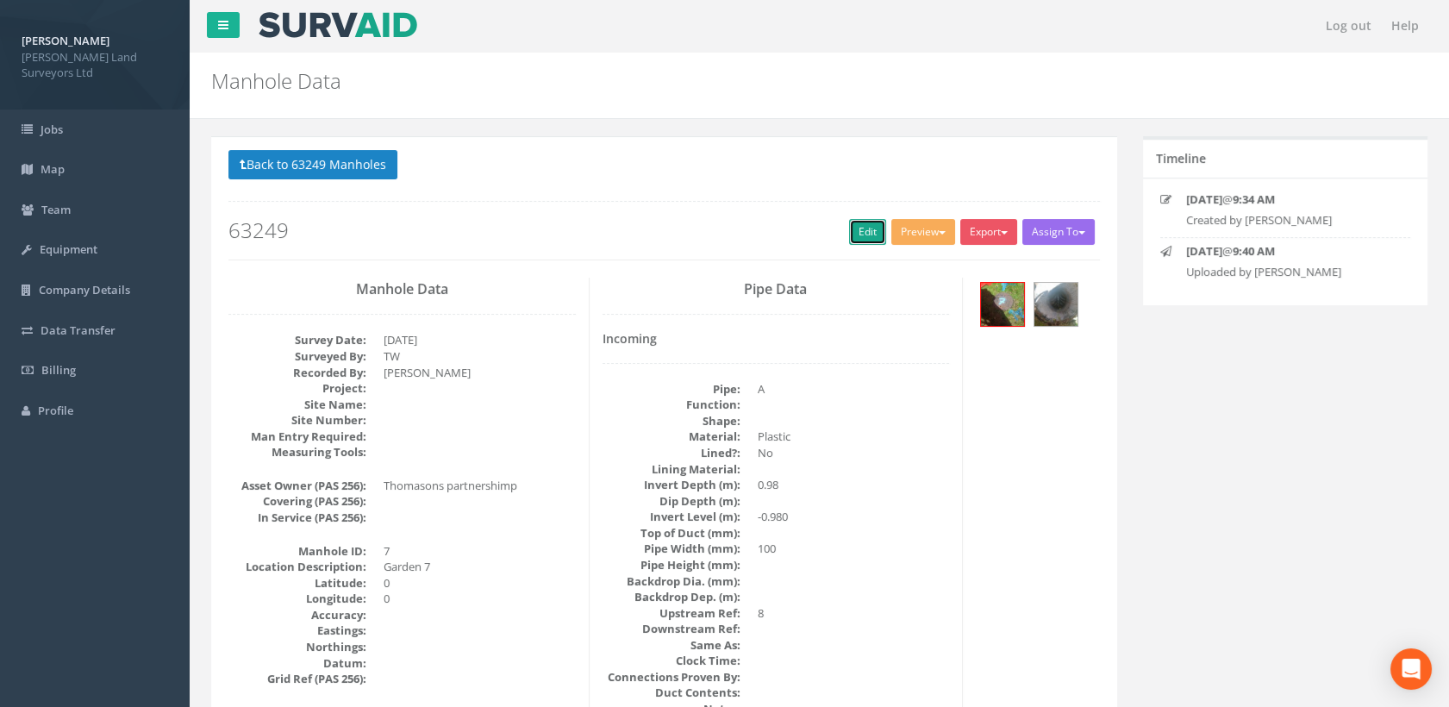
click at [849, 235] on link "Edit" at bounding box center [867, 232] width 37 height 26
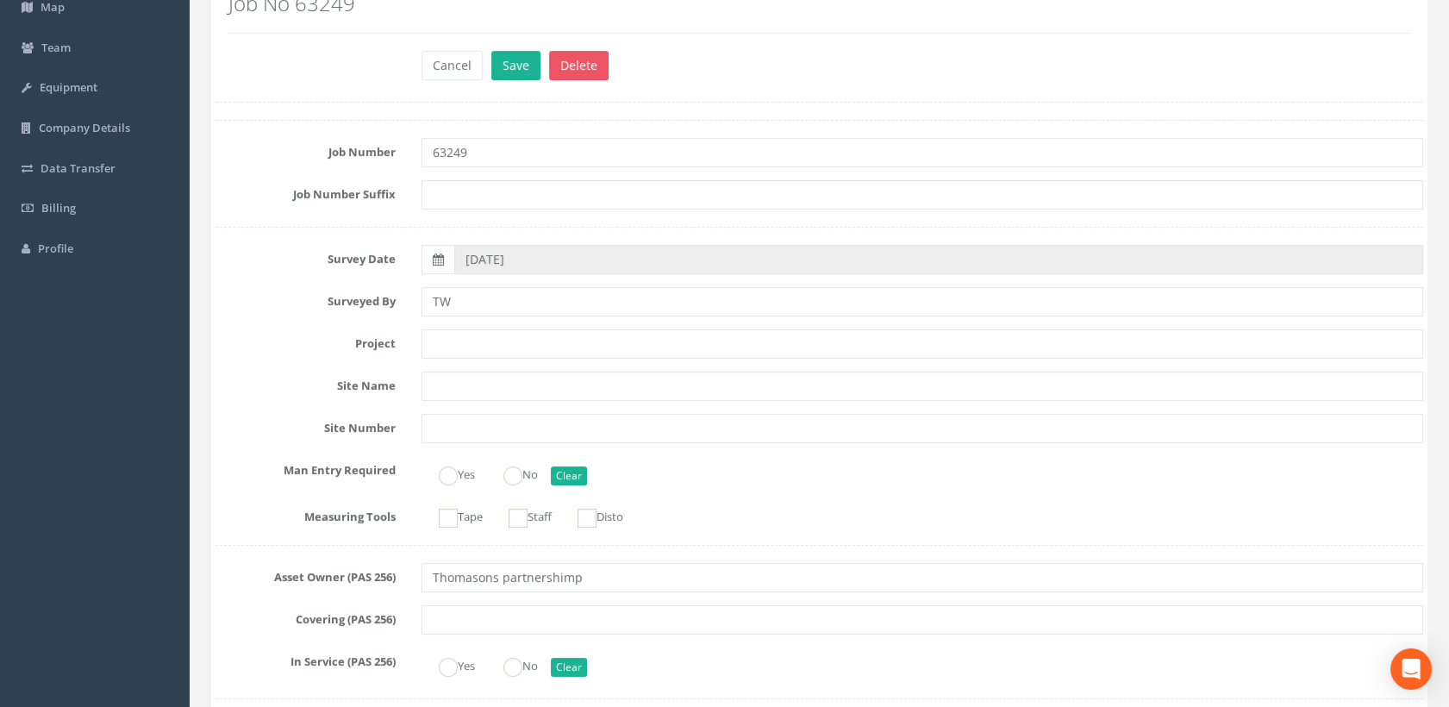
scroll to position [191, 0]
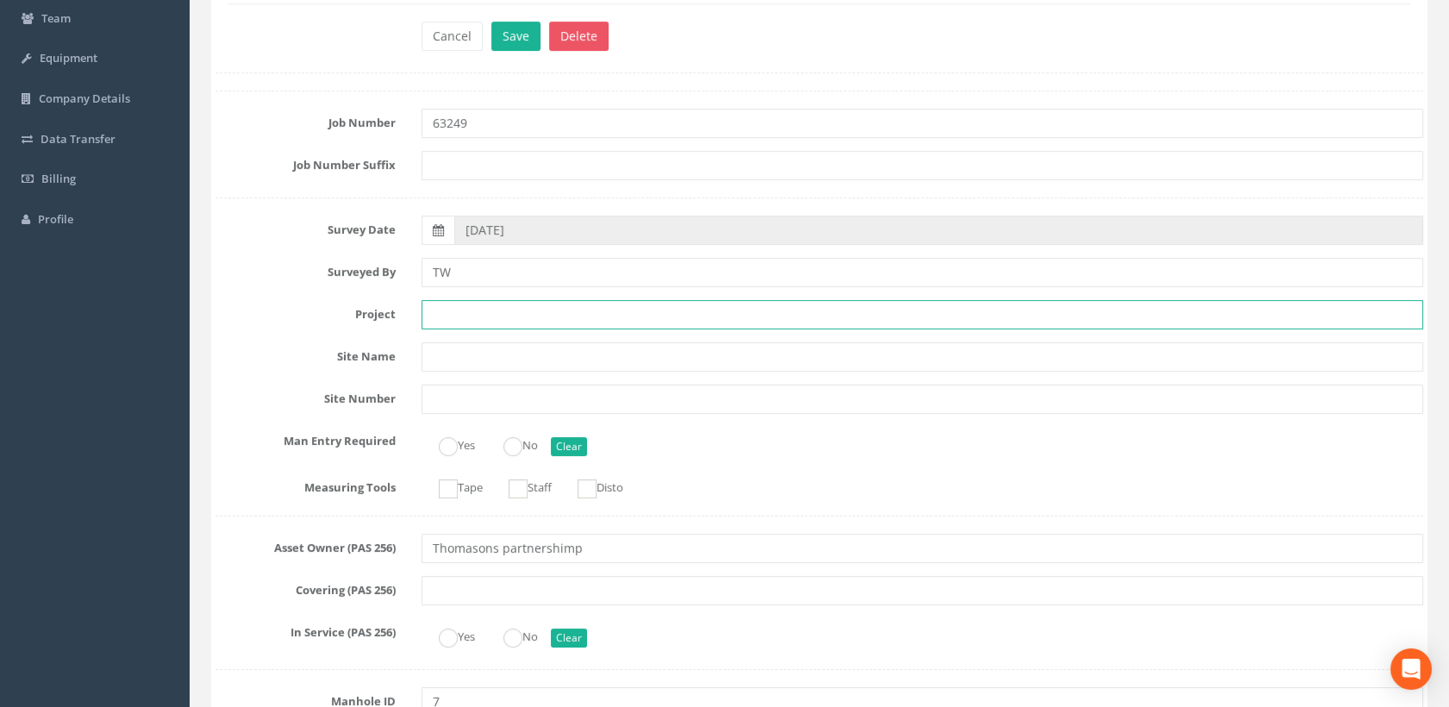
click at [460, 316] on input "text" at bounding box center [923, 314] width 1003 height 29
paste input "[STREET_ADDRESS][DATE]"
type input "[STREET_ADDRESS][DATE]"
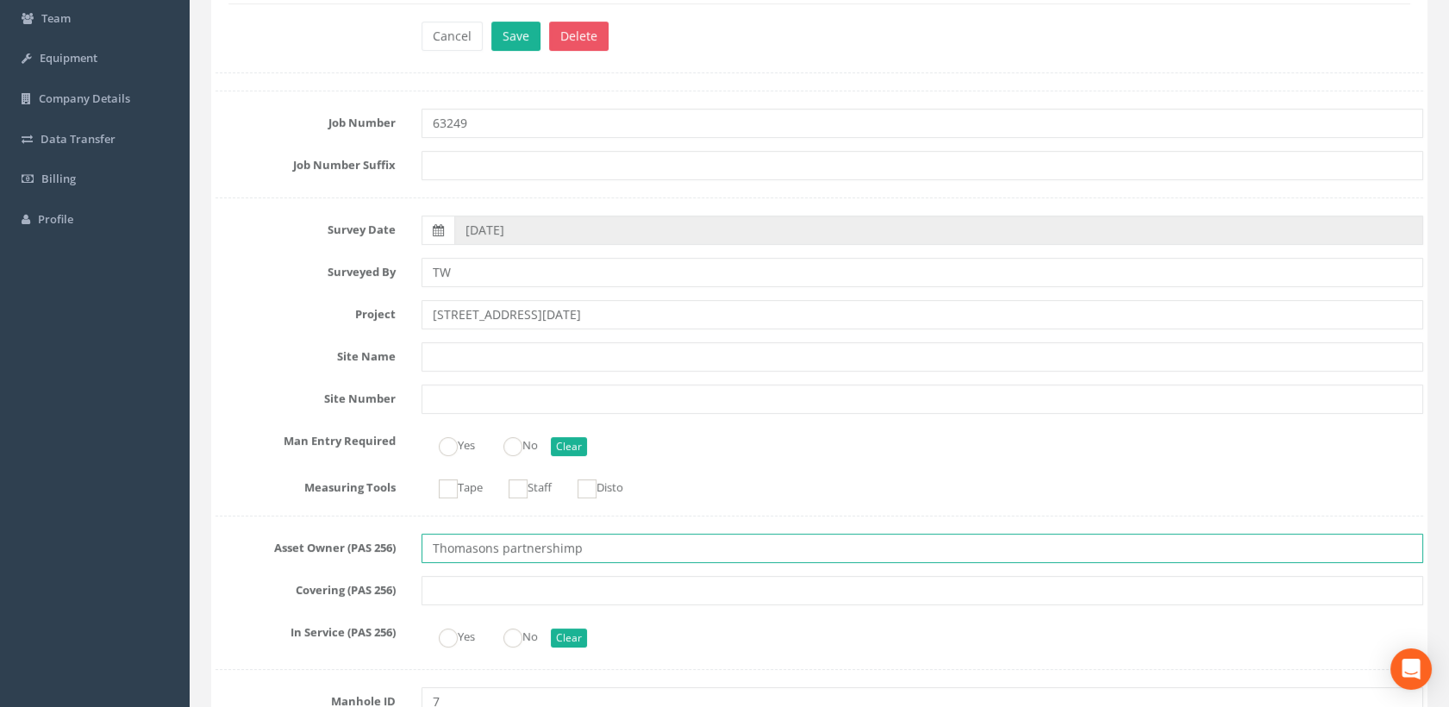
drag, startPoint x: 603, startPoint y: 550, endPoint x: 415, endPoint y: 538, distance: 188.4
click at [402, 541] on div "Asset Owner (PAS 256) Thomasons partnershimp" at bounding box center [820, 548] width 1234 height 29
paste input "Partnership Limited"
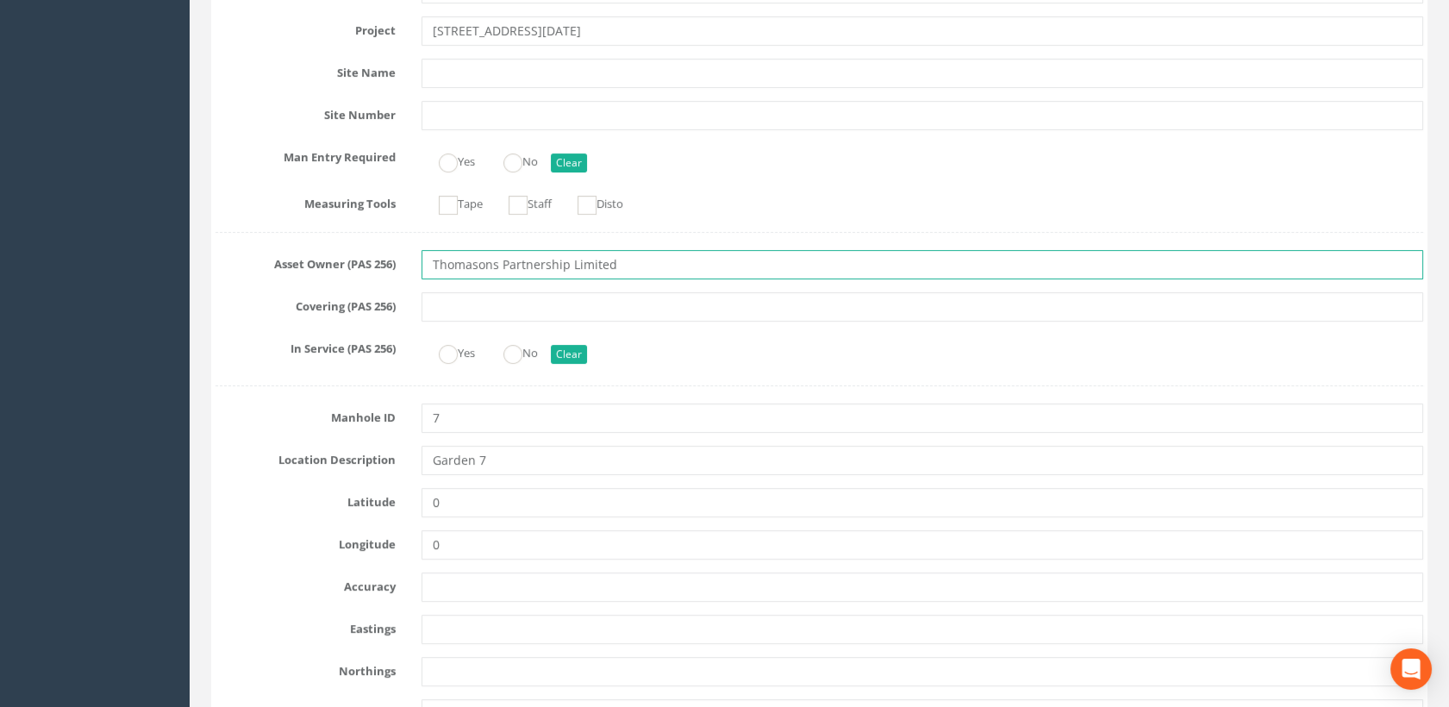
scroll to position [479, 0]
type input "Thomasons Partnership Limited"
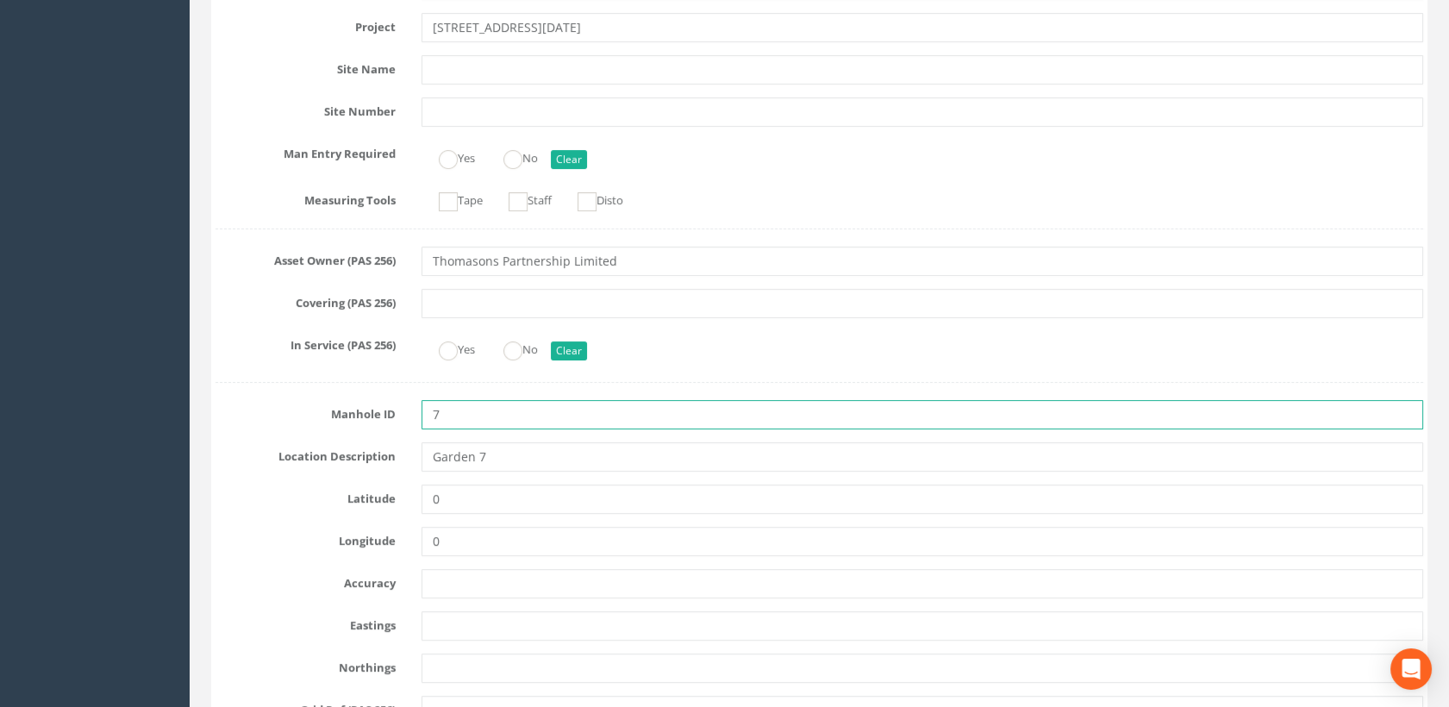
click at [431, 413] on input "7" at bounding box center [923, 414] width 1003 height 29
type input "MH7"
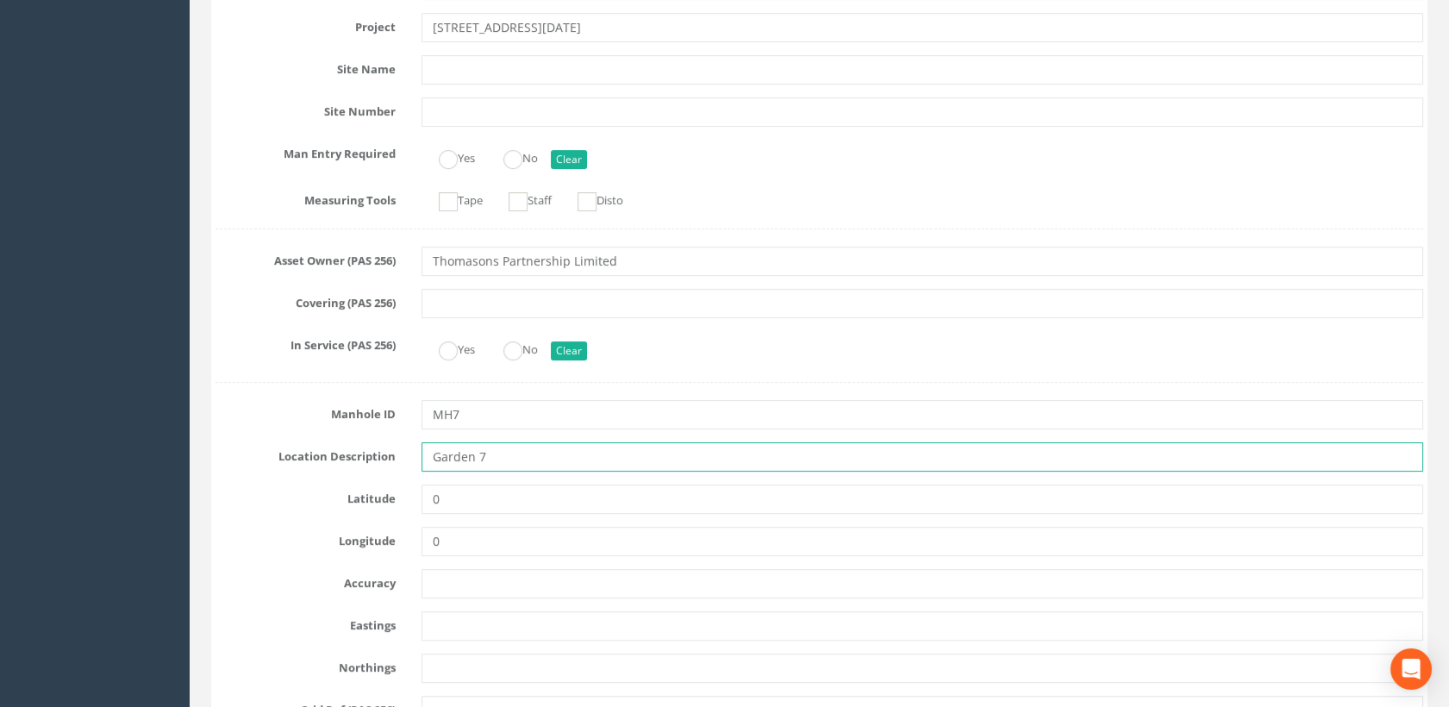
click at [521, 454] on input "Garden 7" at bounding box center [923, 456] width 1003 height 29
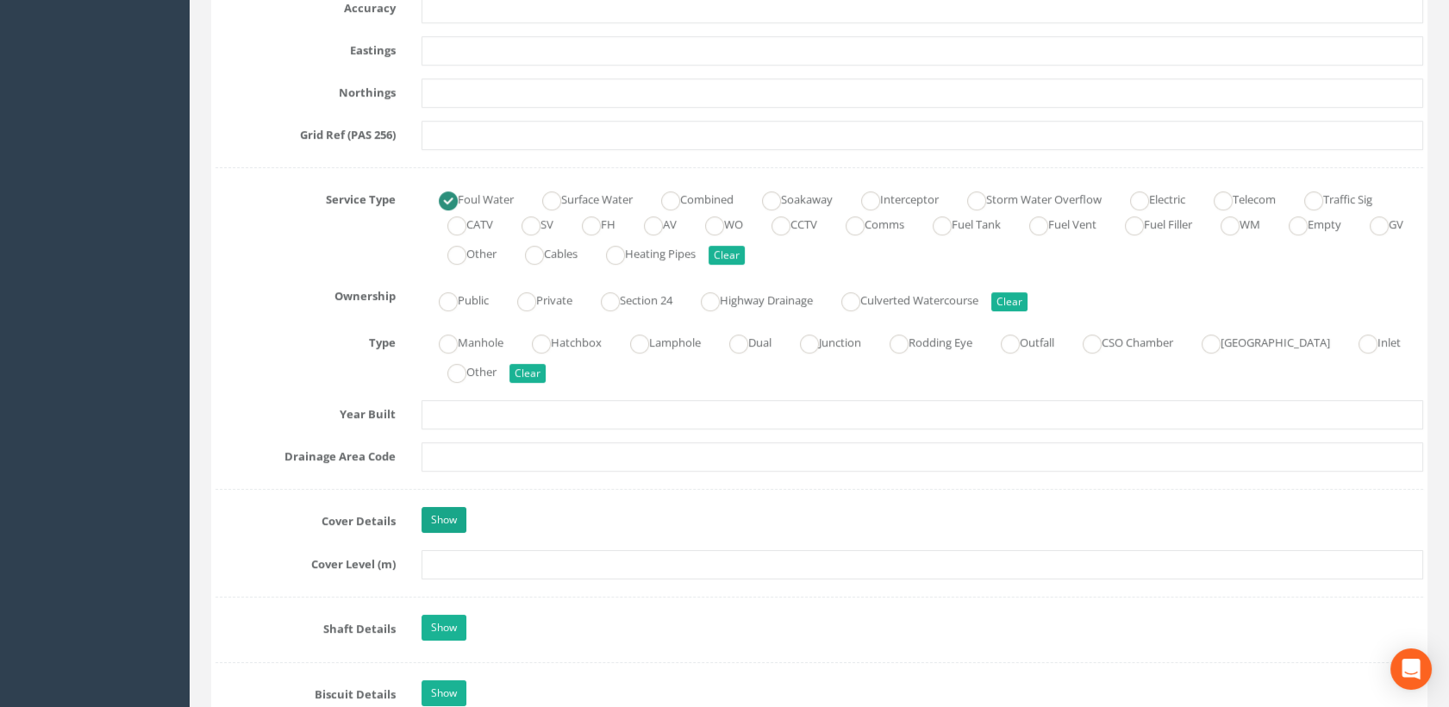
scroll to position [1149, 0]
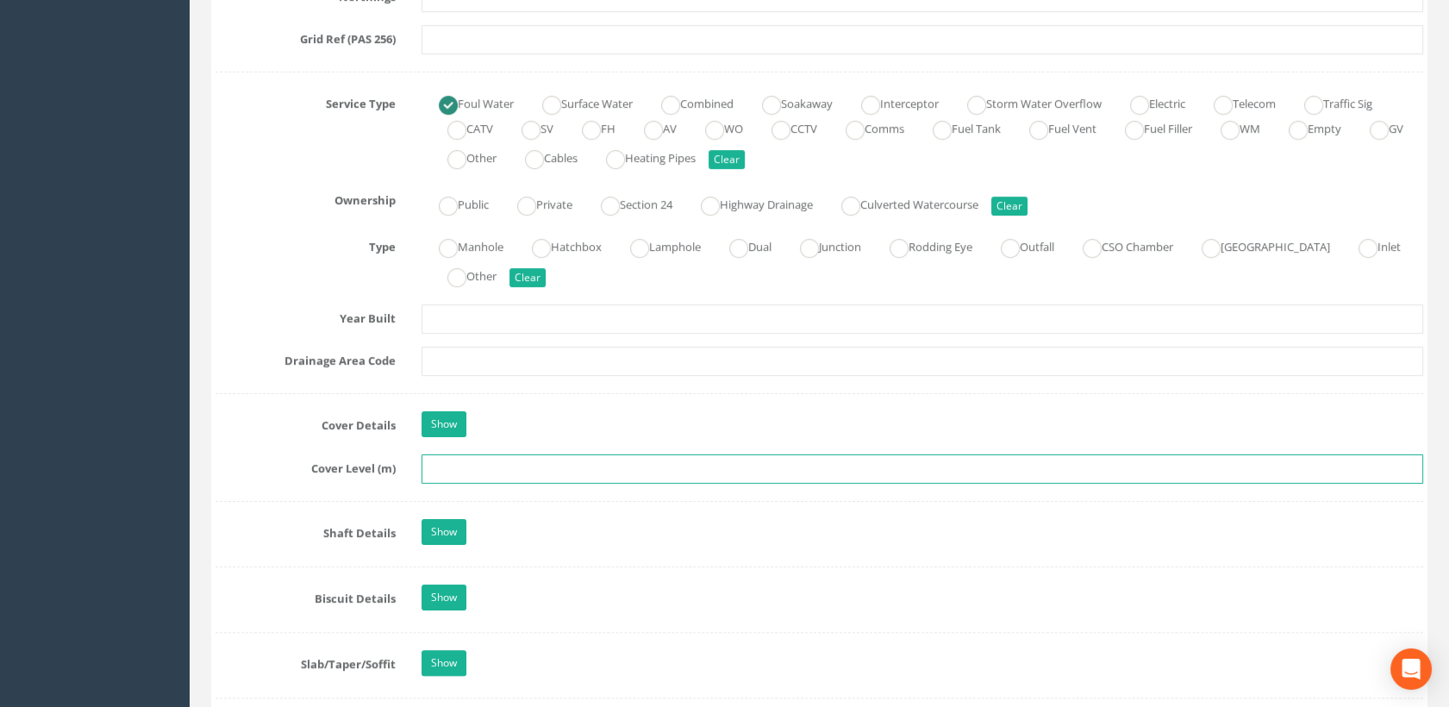
click at [442, 469] on input "text" at bounding box center [923, 468] width 1003 height 29
type input "89.07"
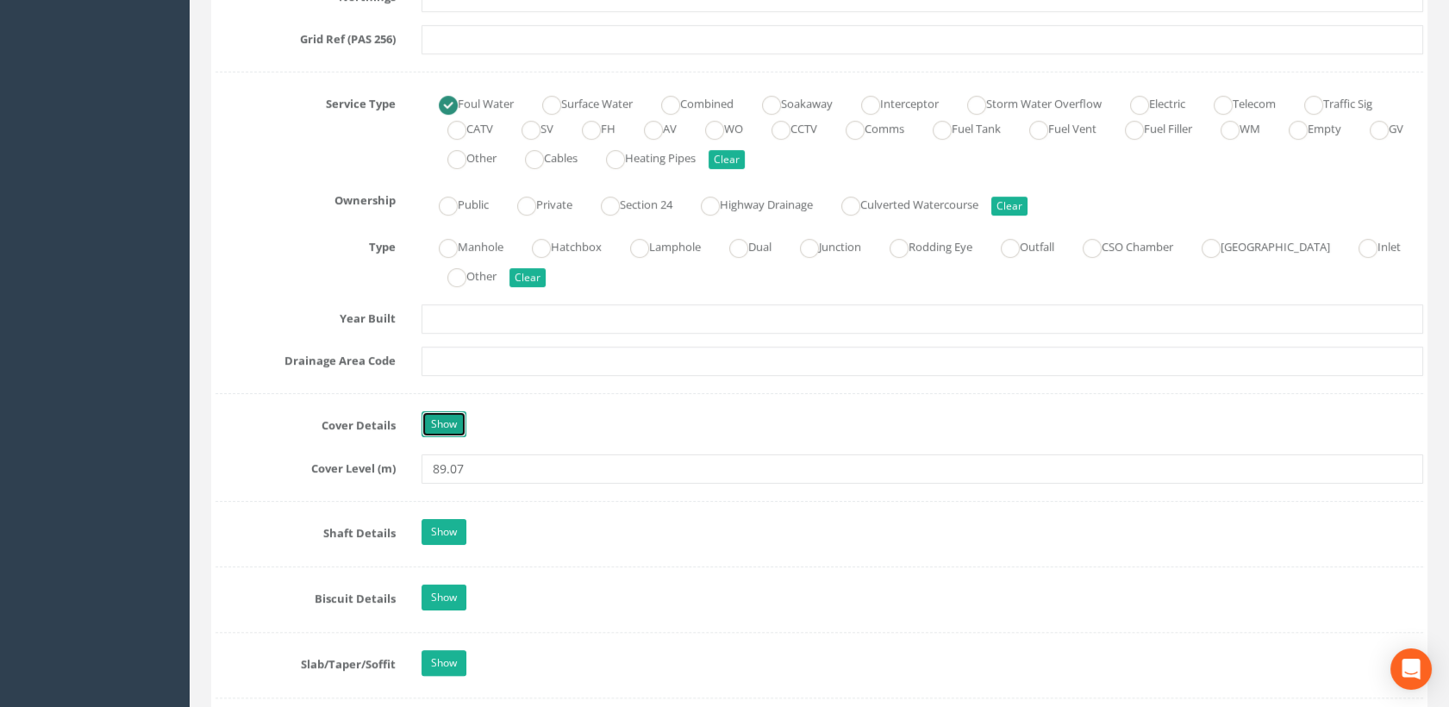
click at [454, 429] on link "Show" at bounding box center [444, 424] width 45 height 26
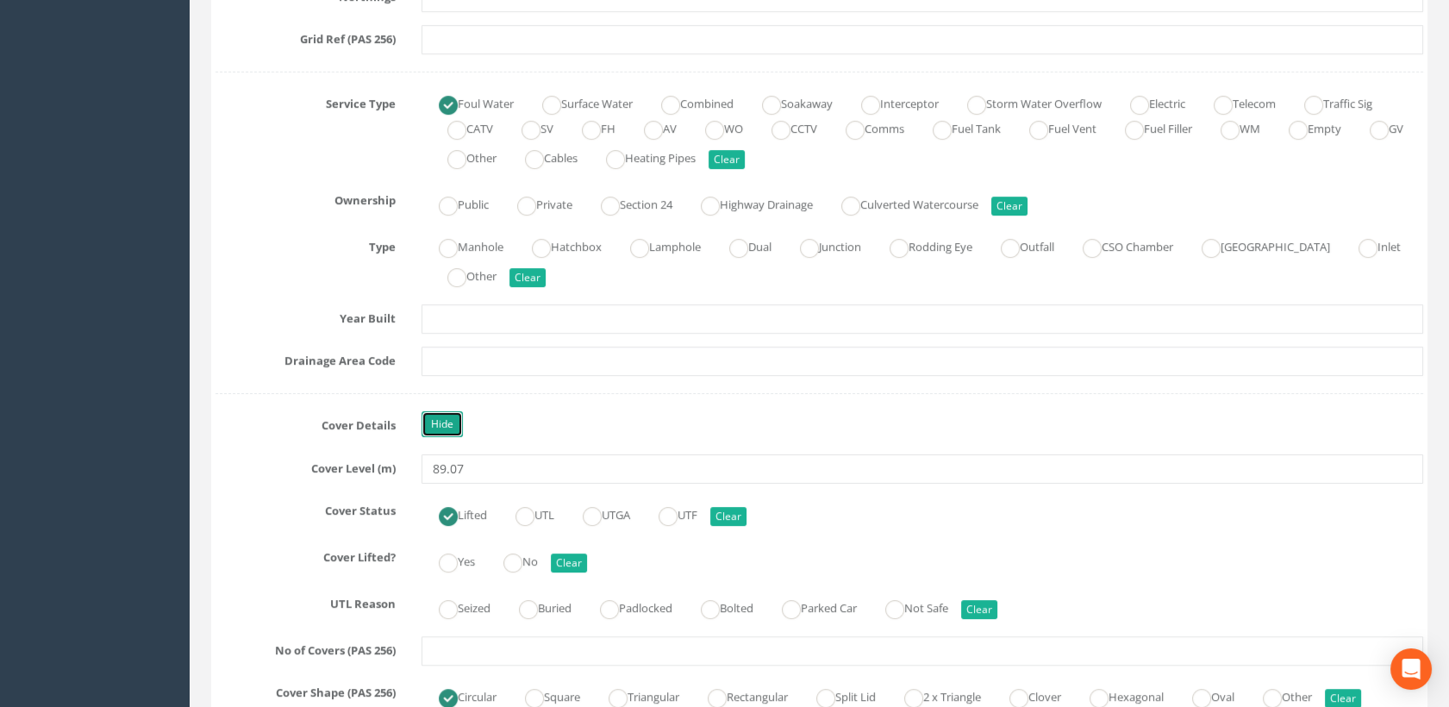
click at [449, 422] on link "Hide" at bounding box center [442, 424] width 41 height 26
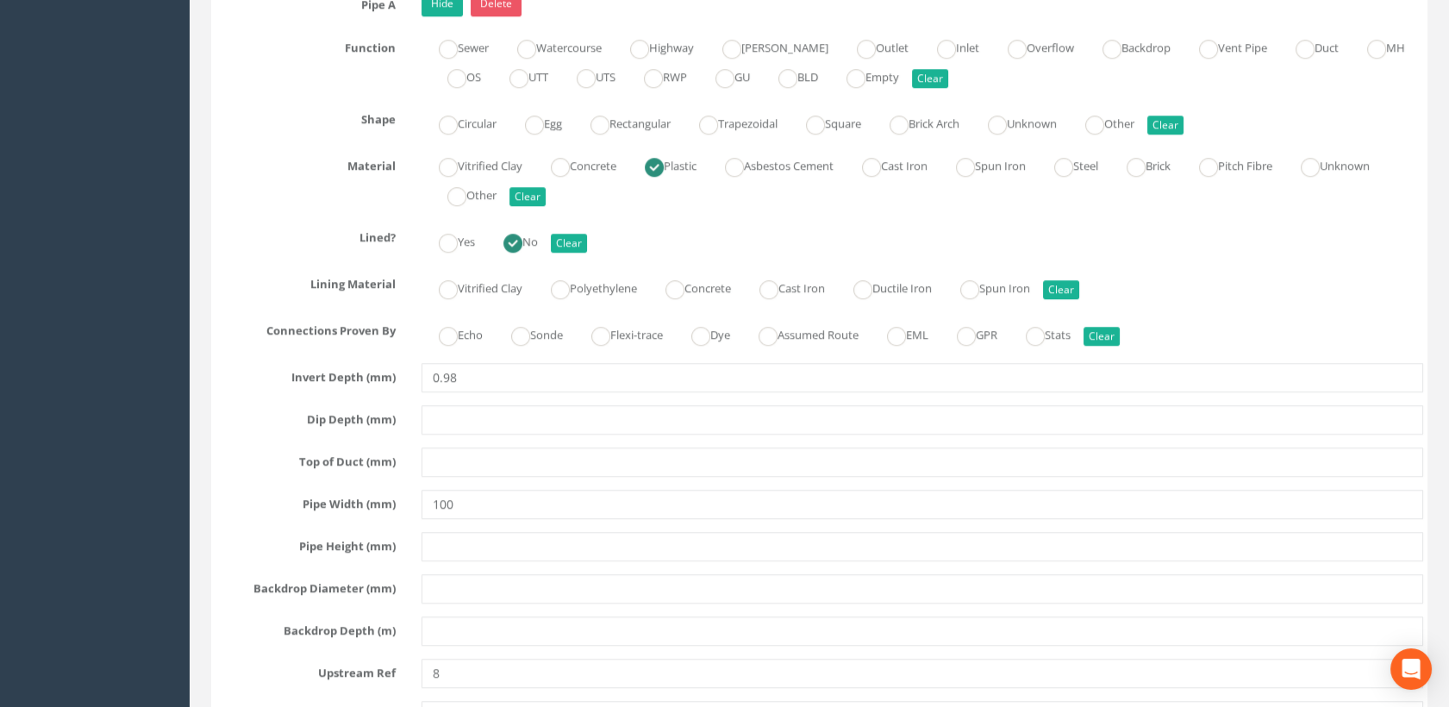
scroll to position [2683, 0]
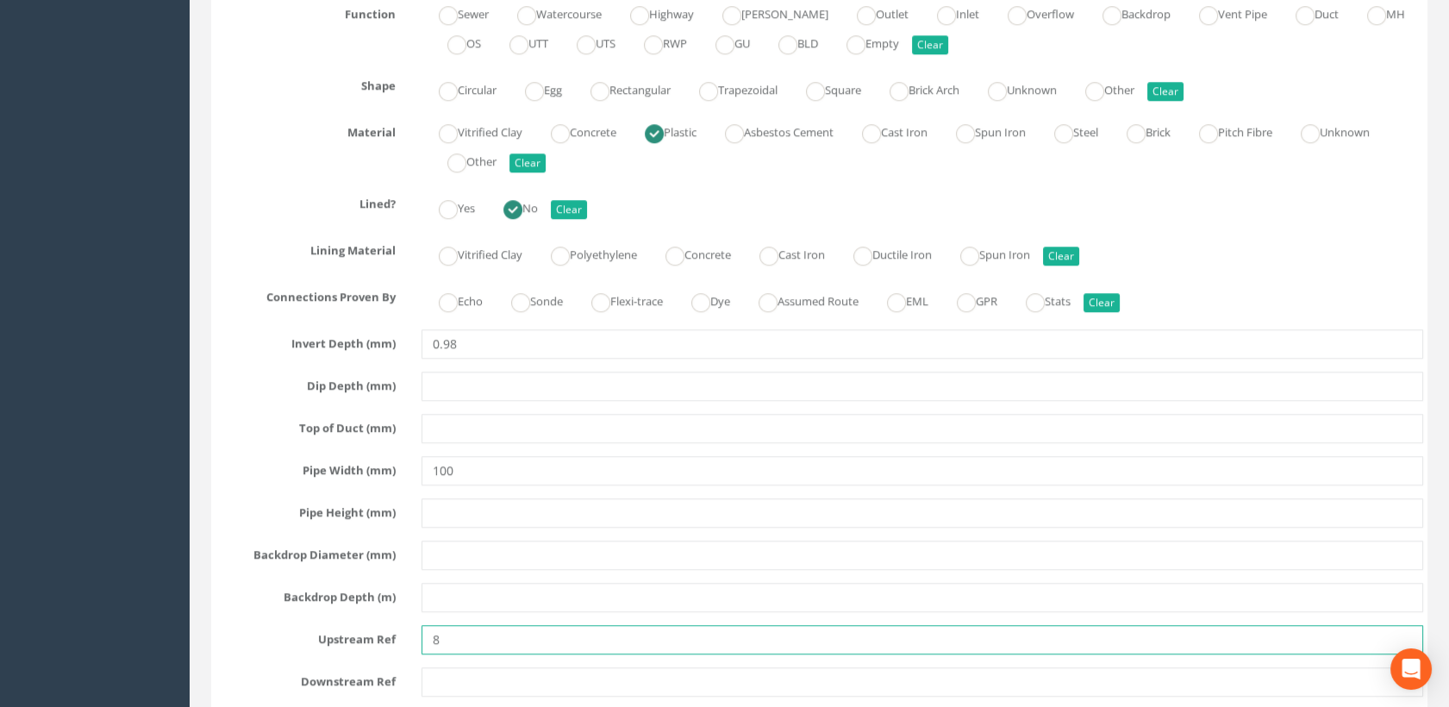
drag, startPoint x: 448, startPoint y: 634, endPoint x: 416, endPoint y: 633, distance: 31.1
click at [416, 633] on div "8" at bounding box center [923, 639] width 1029 height 29
type input "MH5"
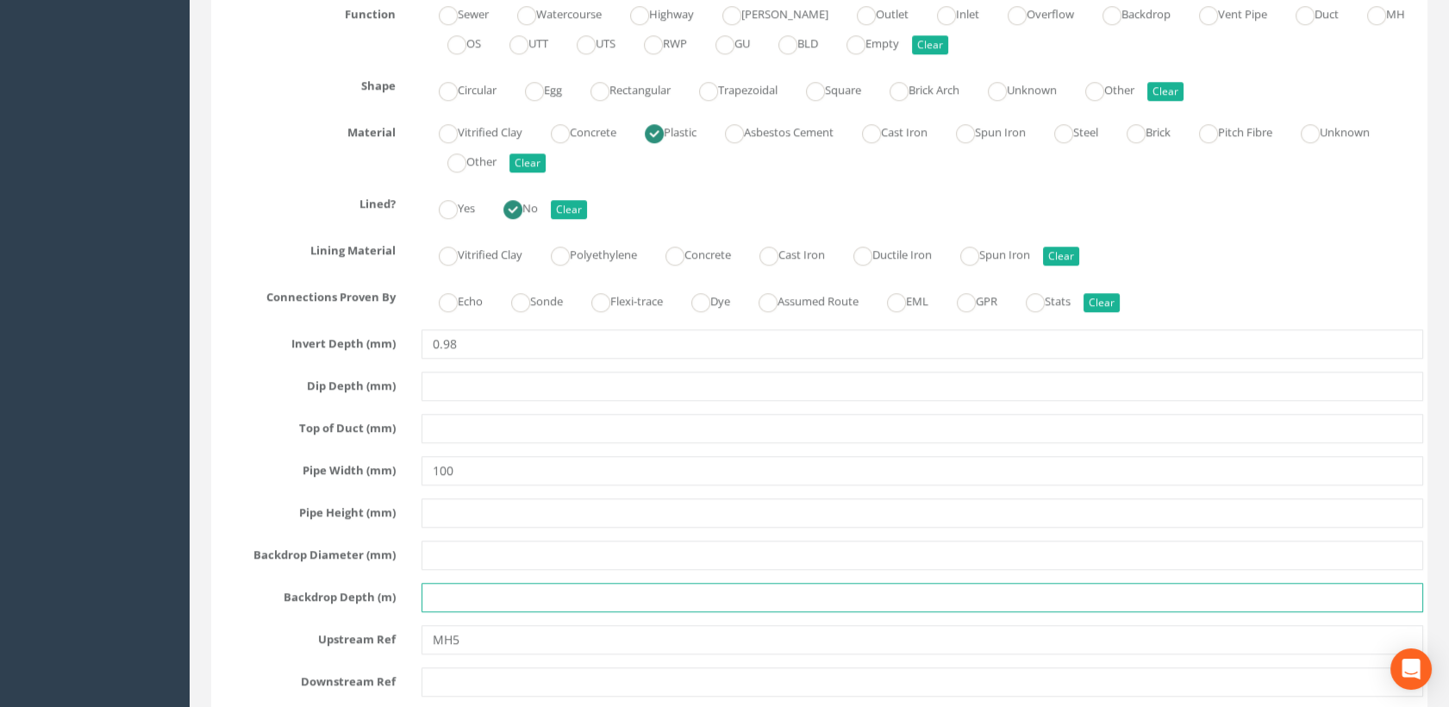
click at [503, 599] on input "text" at bounding box center [923, 597] width 1003 height 29
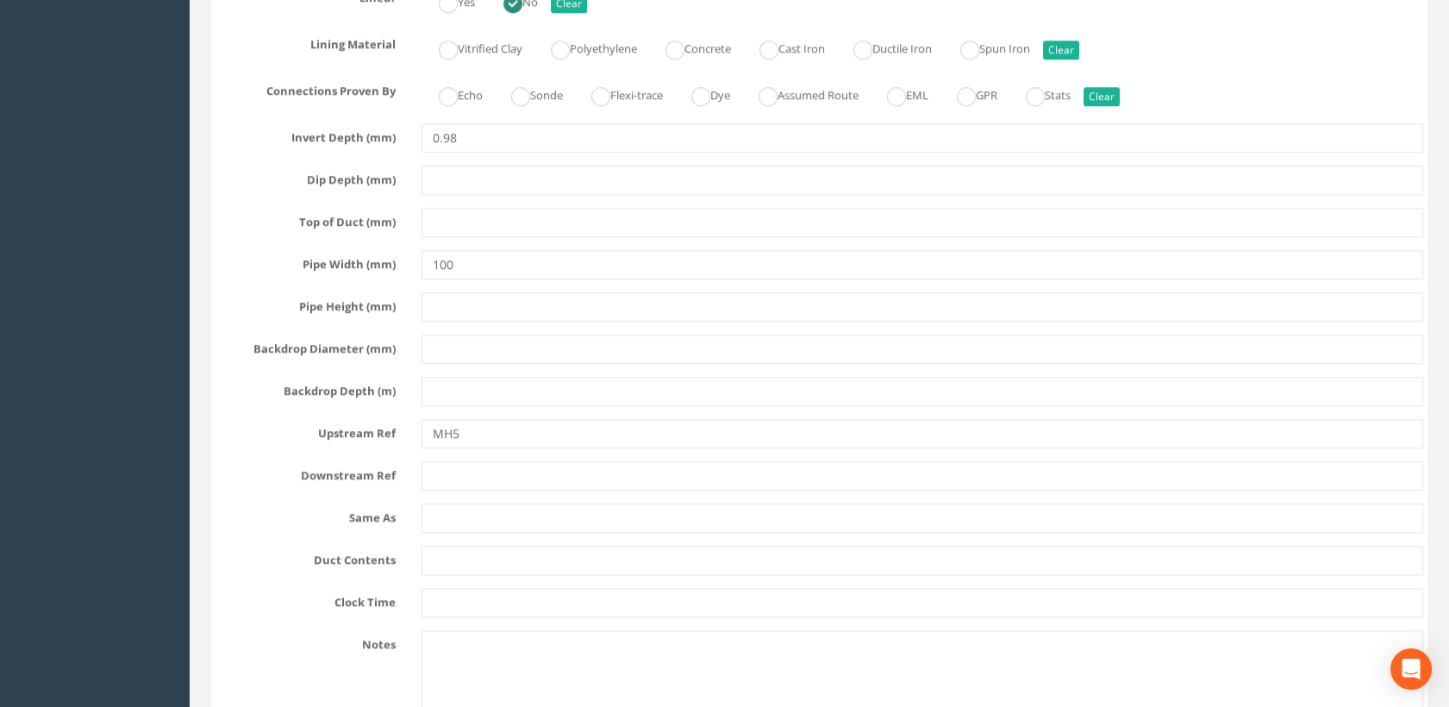
scroll to position [2874, 0]
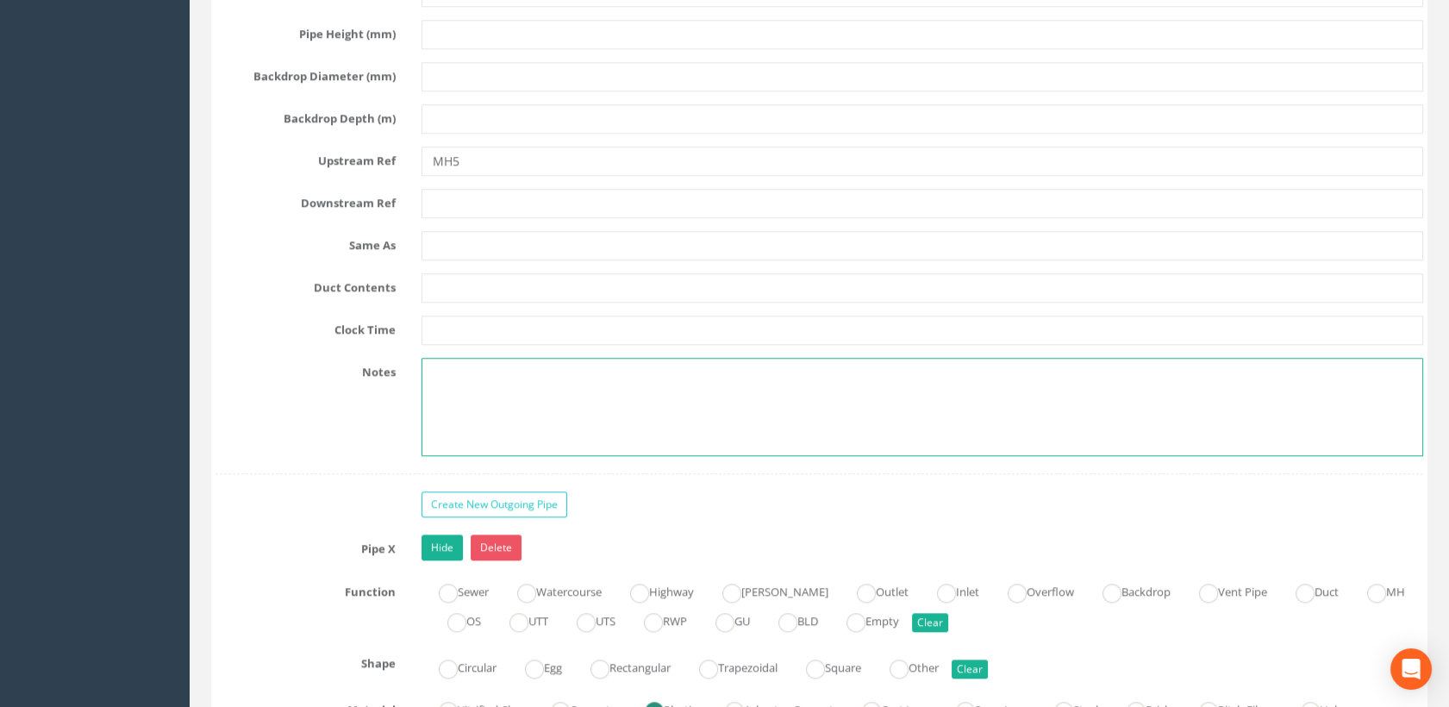
drag, startPoint x: 597, startPoint y: 355, endPoint x: 623, endPoint y: 252, distance: 106.7
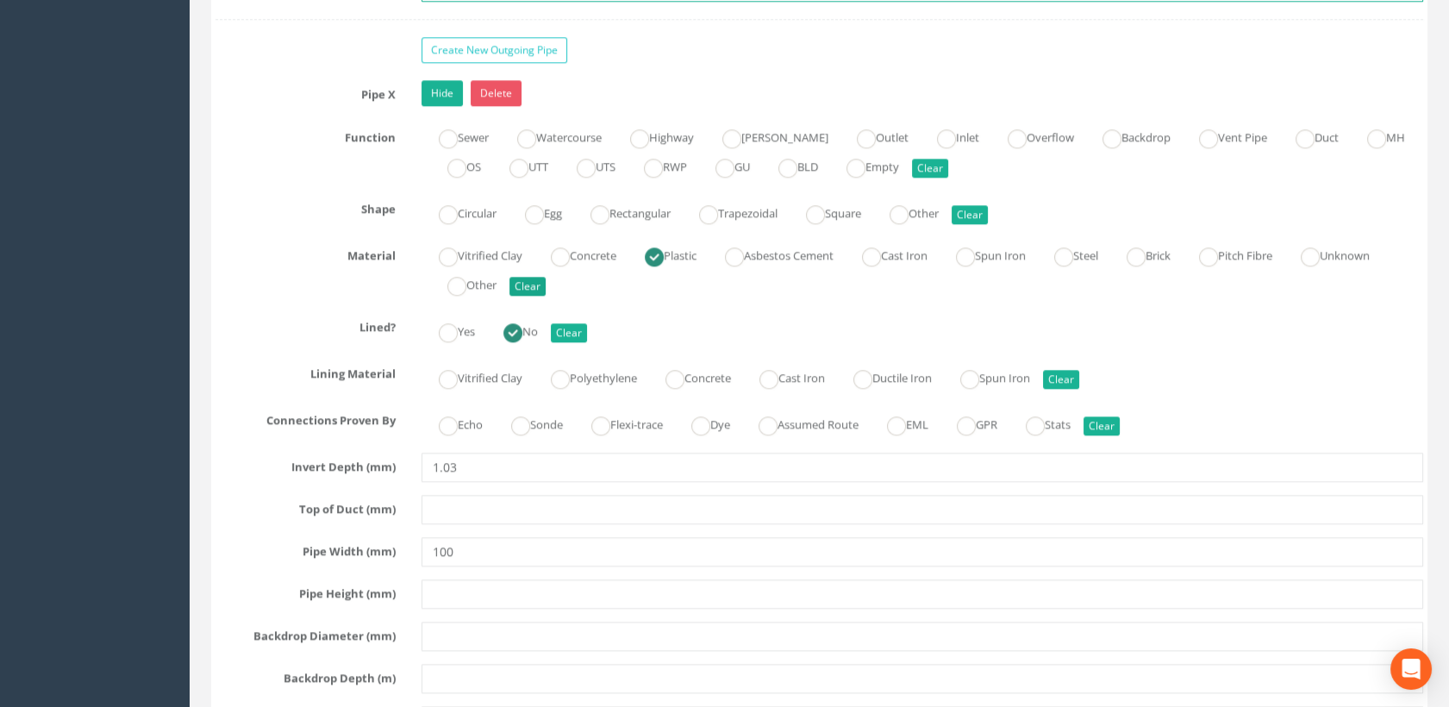
scroll to position [3732, 0]
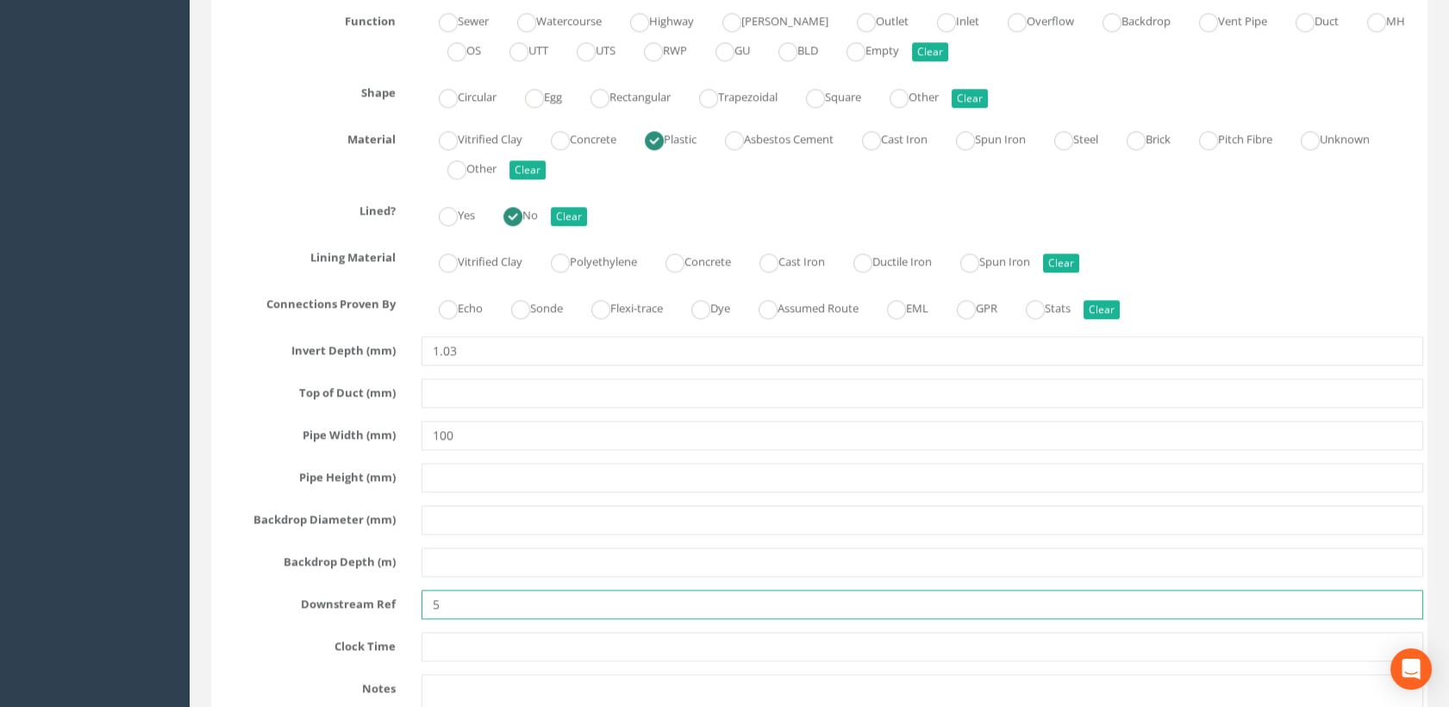
drag, startPoint x: 450, startPoint y: 598, endPoint x: 419, endPoint y: 597, distance: 31.1
click at [419, 597] on div "5" at bounding box center [923, 604] width 1029 height 29
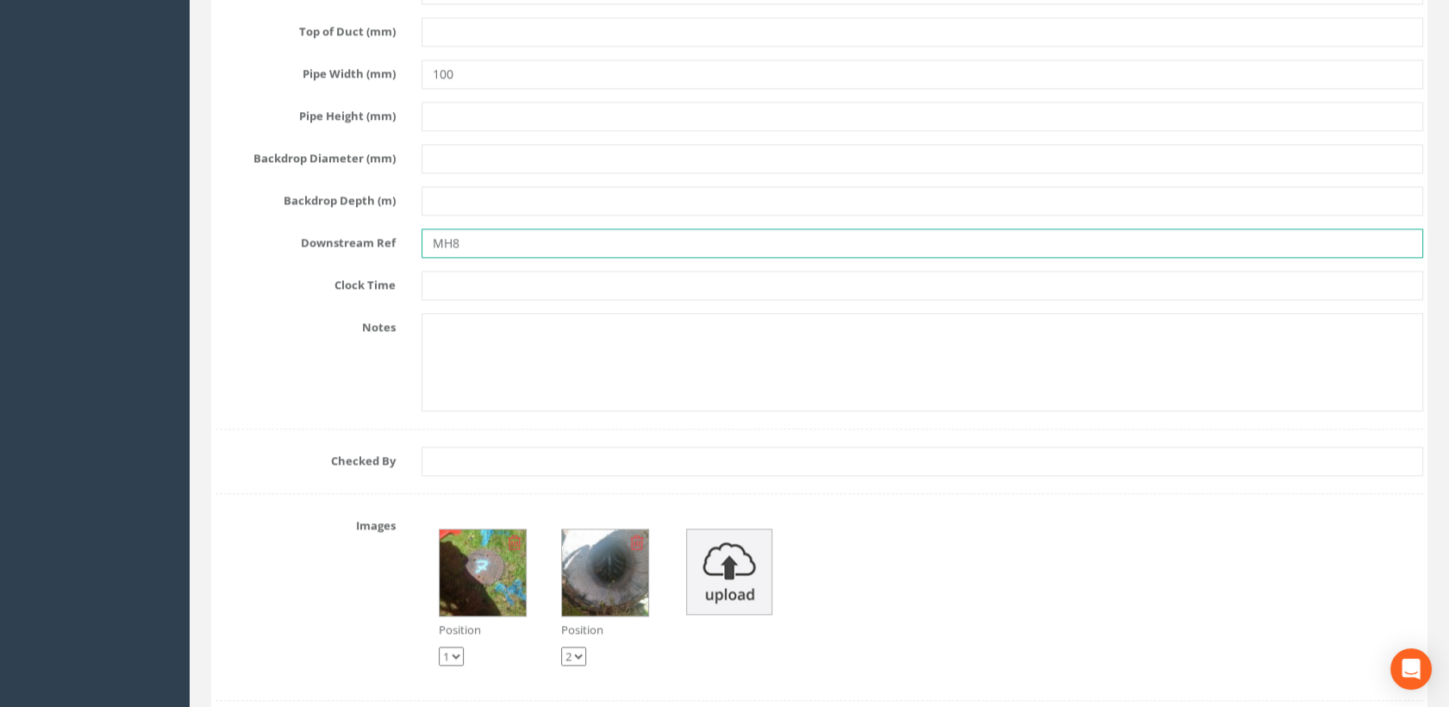
scroll to position [4211, 0]
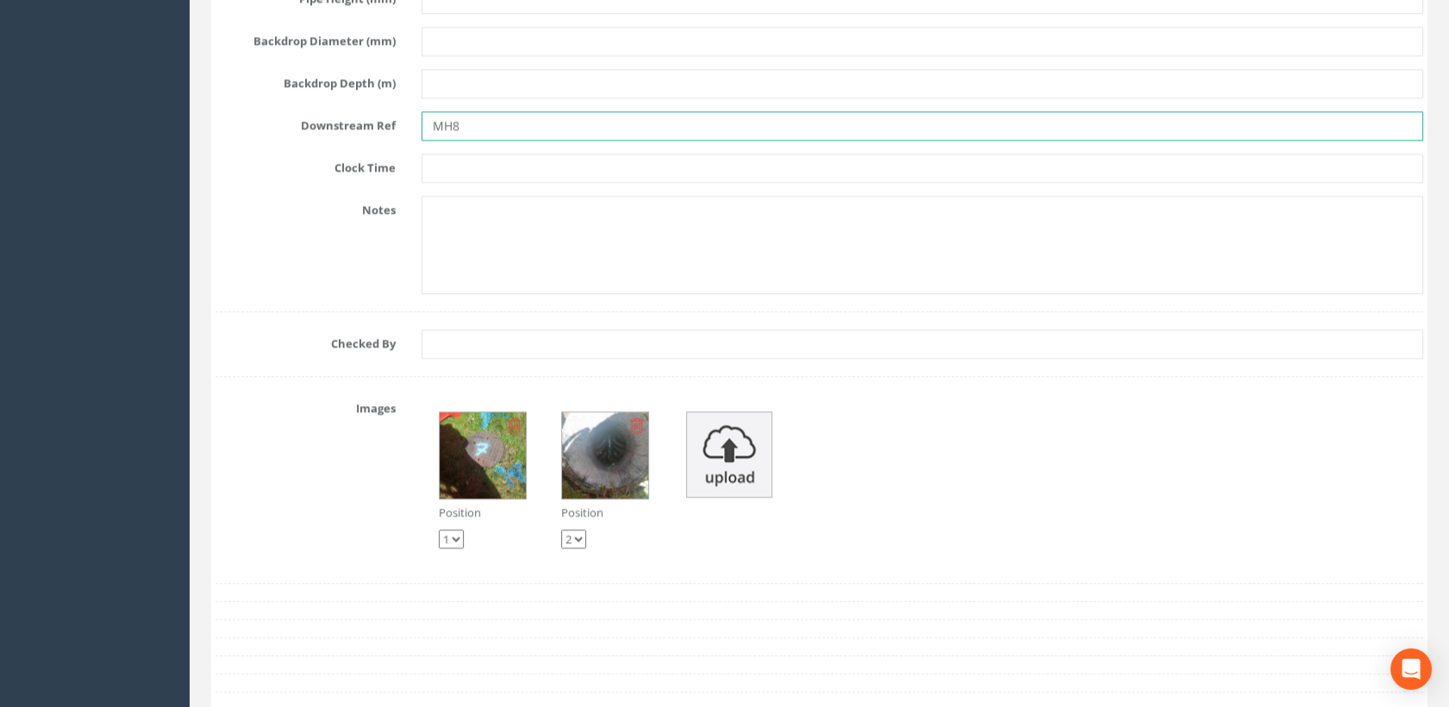
type input "MH8"
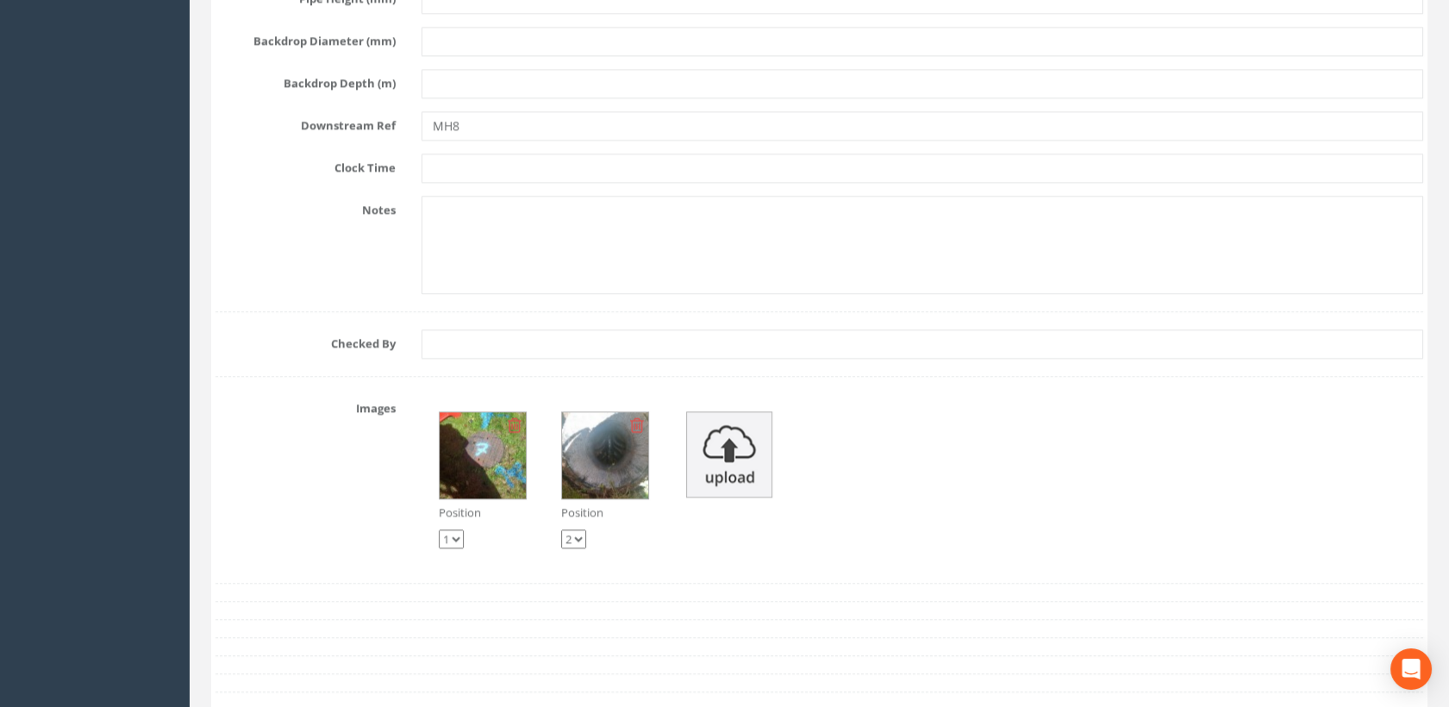
click at [579, 529] on select "1 2" at bounding box center [573, 538] width 25 height 19
select select "string:1"
click at [561, 529] on select "1 2" at bounding box center [573, 538] width 25 height 19
select select "string:2"
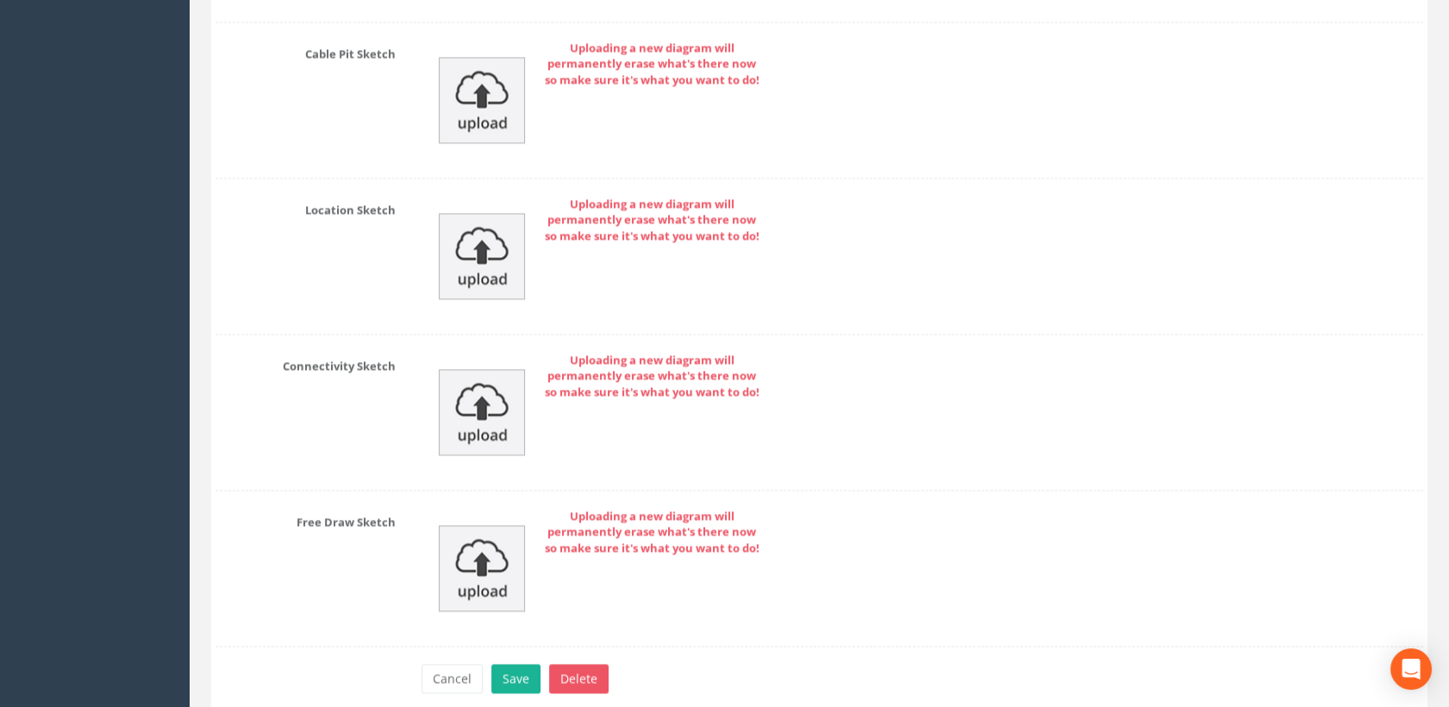
scroll to position [5231, 0]
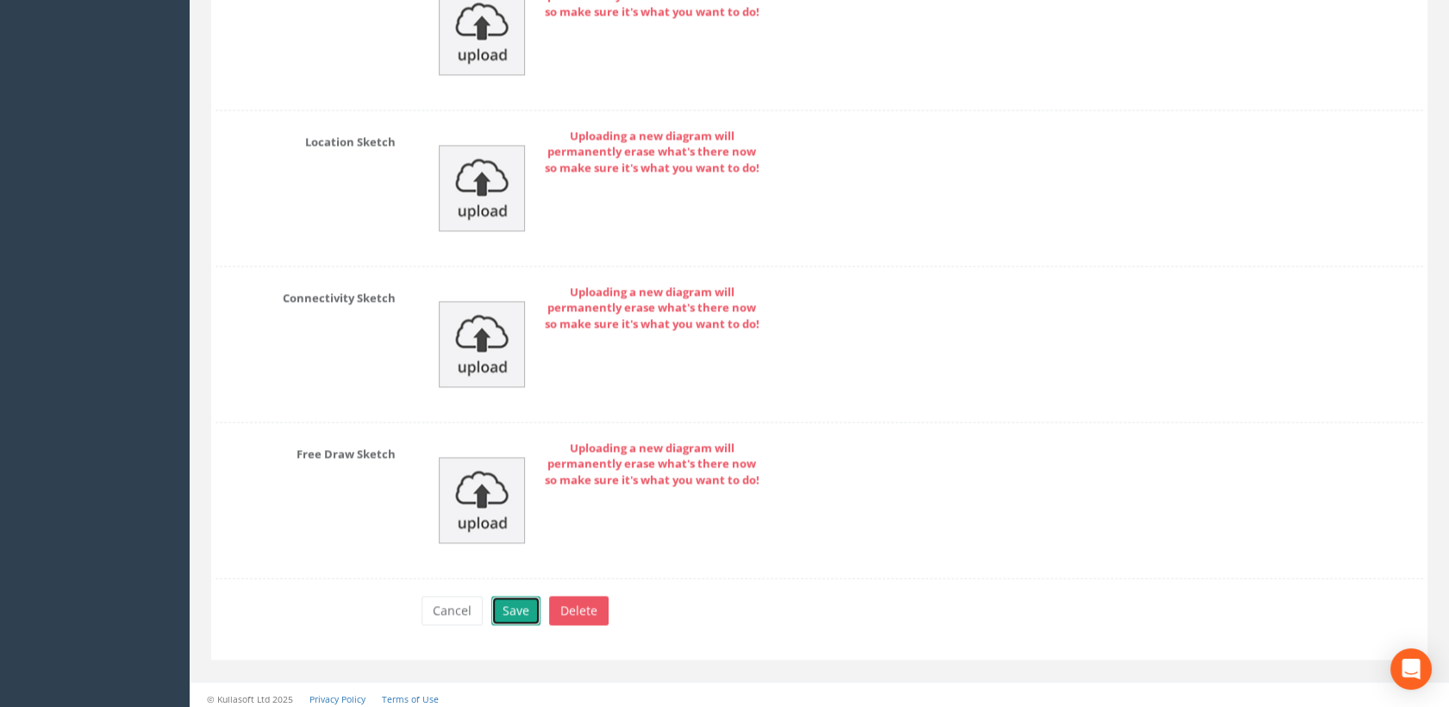
click at [526, 602] on button "Save" at bounding box center [515, 610] width 49 height 29
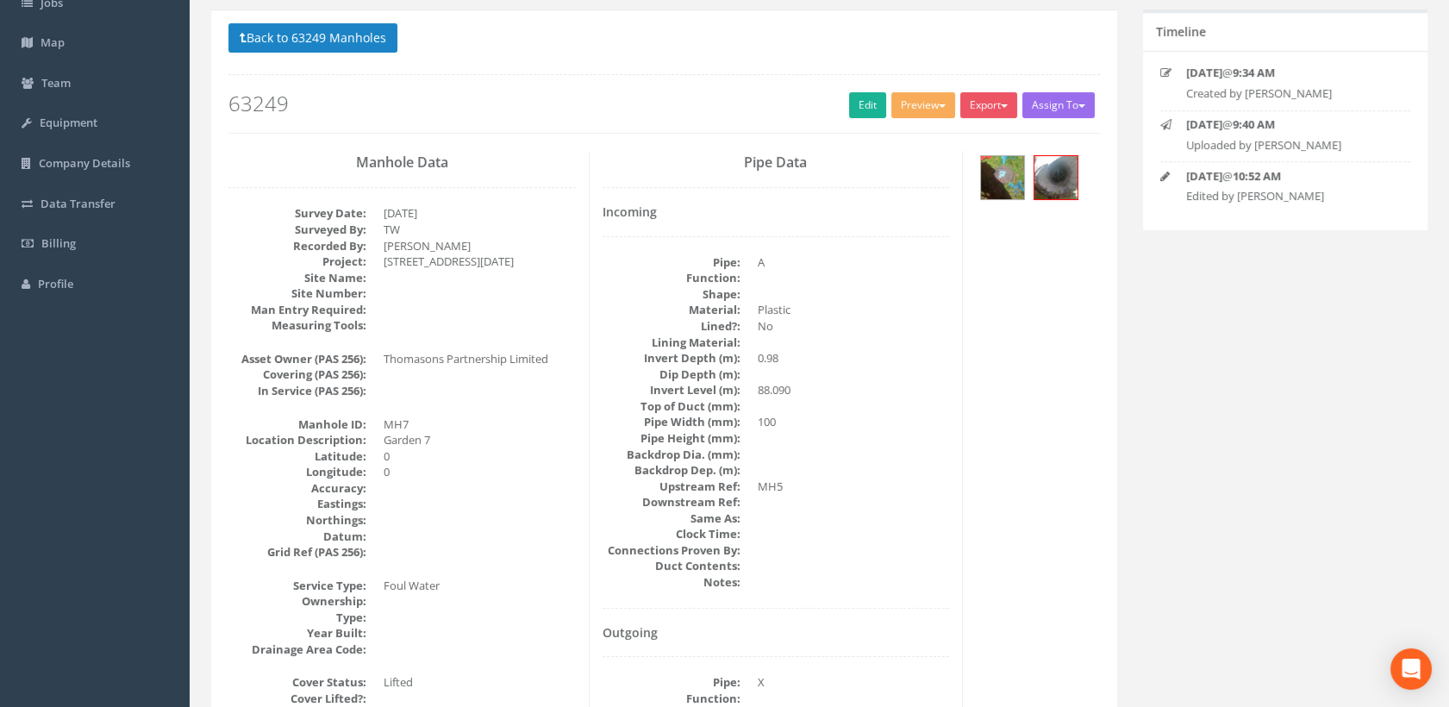
scroll to position [191, 0]
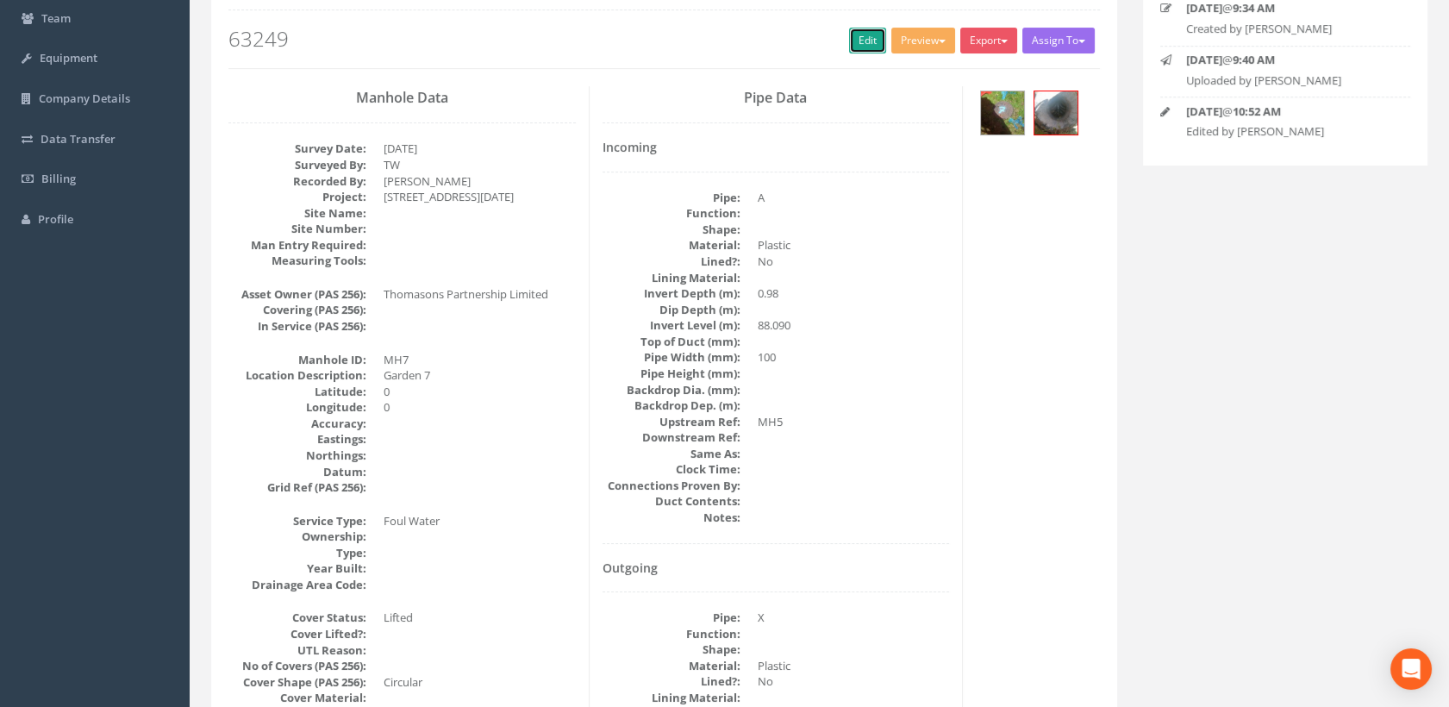
click at [863, 47] on link "Edit" at bounding box center [867, 41] width 37 height 26
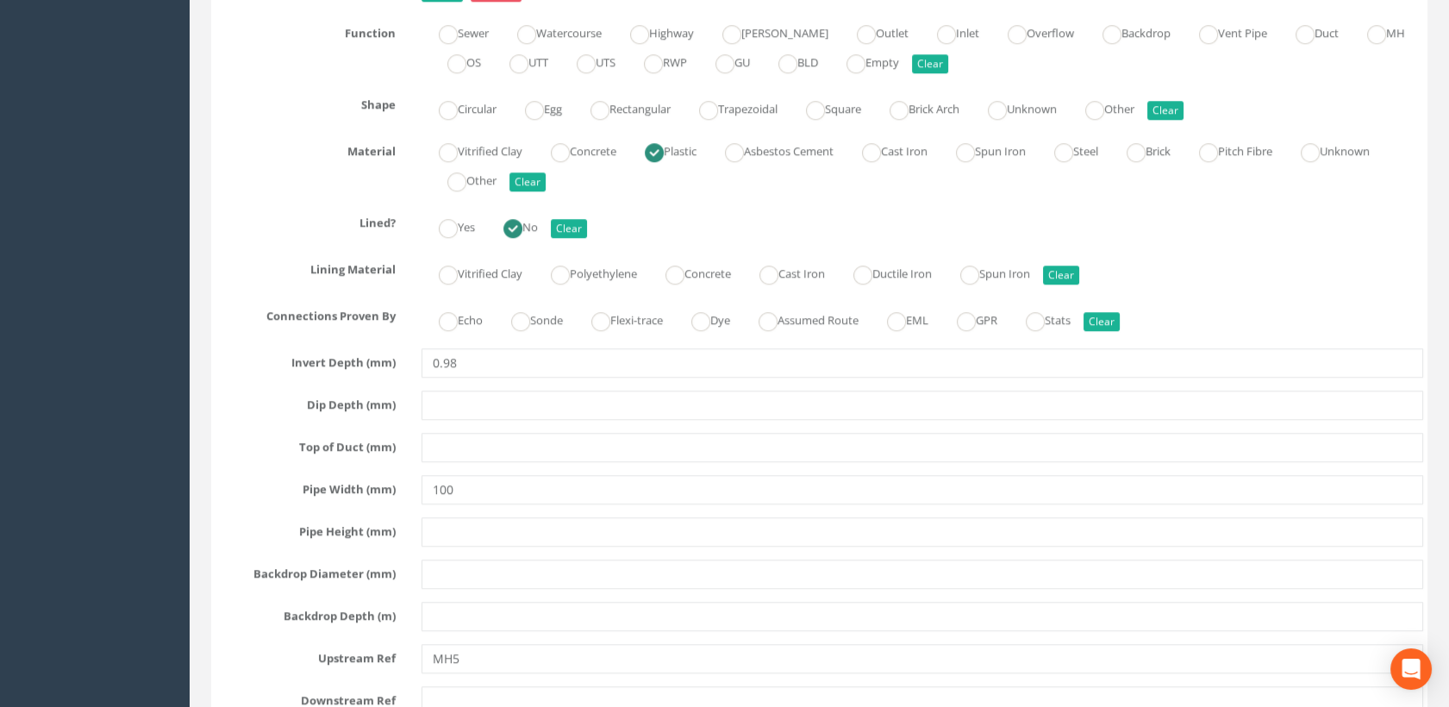
scroll to position [2778, 0]
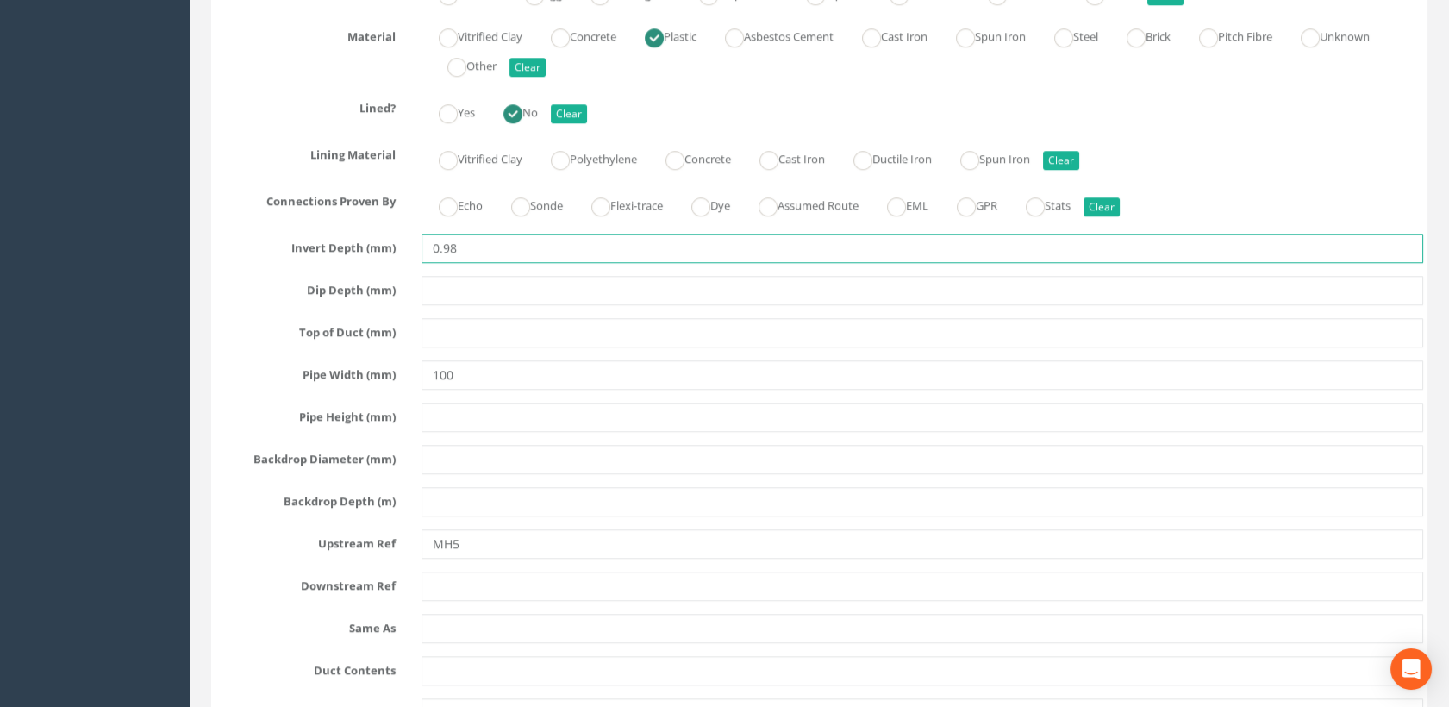
drag, startPoint x: 469, startPoint y: 241, endPoint x: 393, endPoint y: 241, distance: 75.9
click at [393, 241] on div "Invert Depth (mm) 0.98" at bounding box center [820, 248] width 1234 height 29
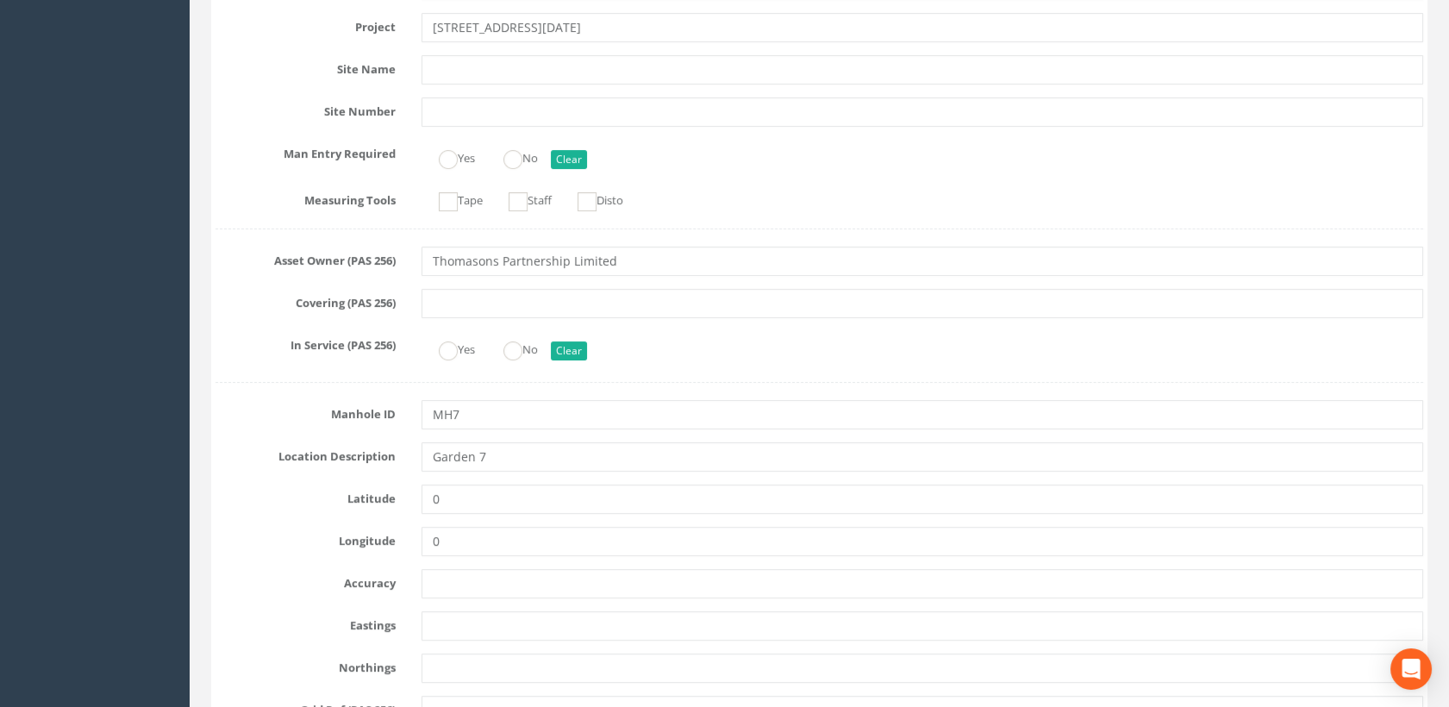
scroll to position [0, 0]
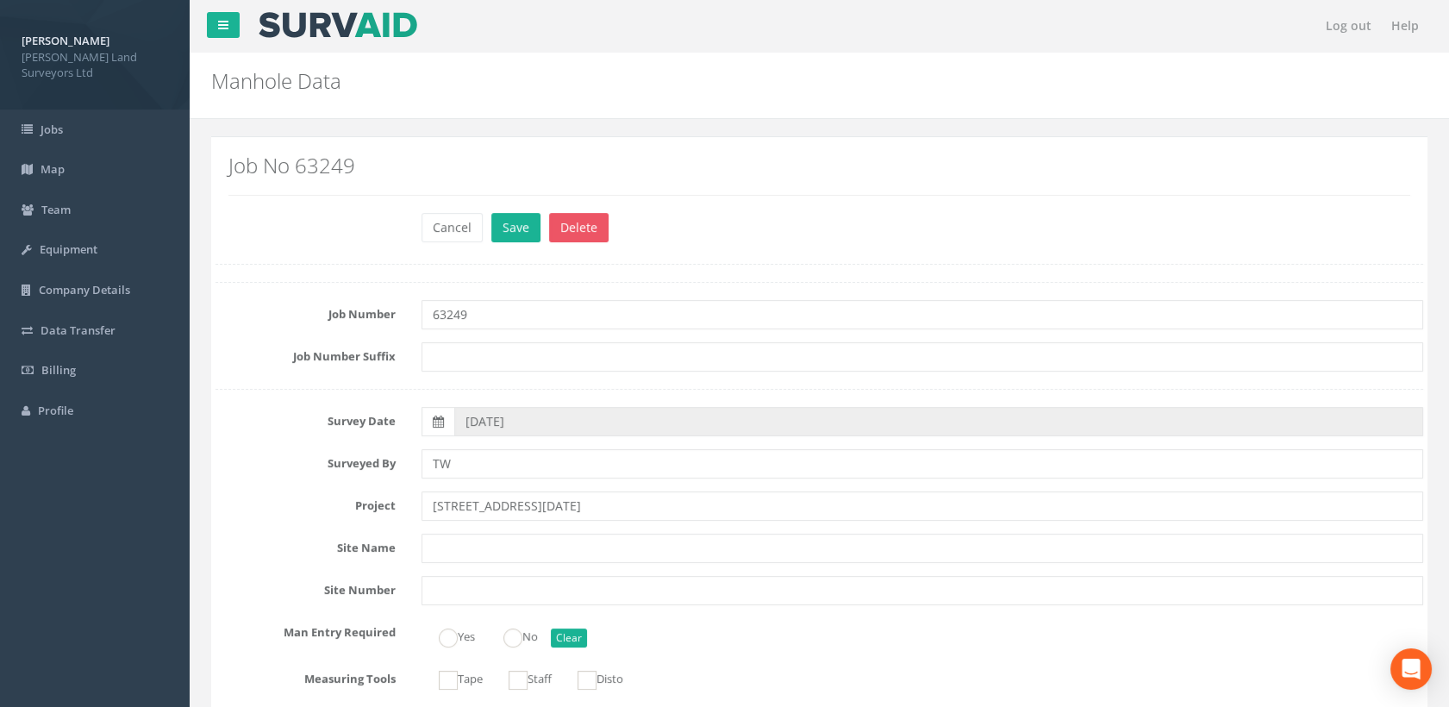
type input "1.02"
click at [525, 228] on button "Save" at bounding box center [515, 227] width 49 height 29
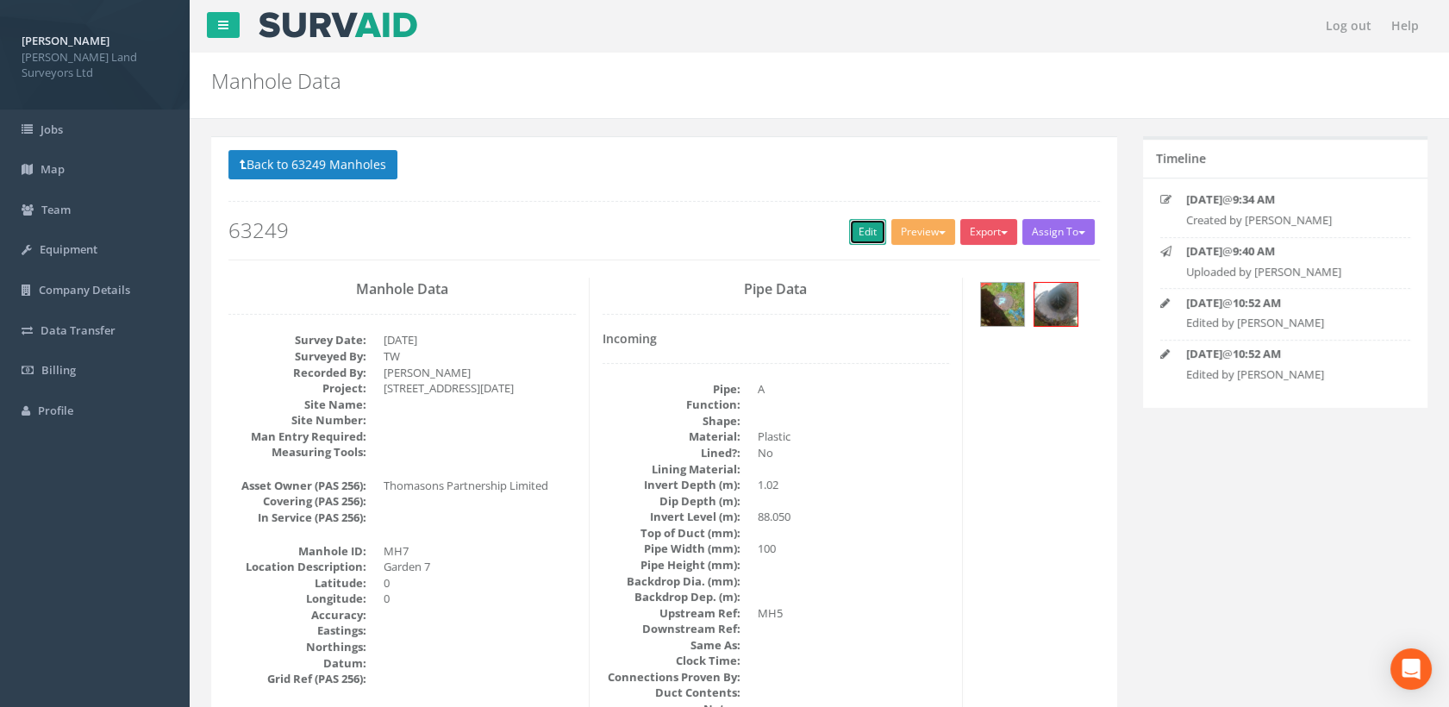
click at [862, 230] on link "Edit" at bounding box center [867, 232] width 37 height 26
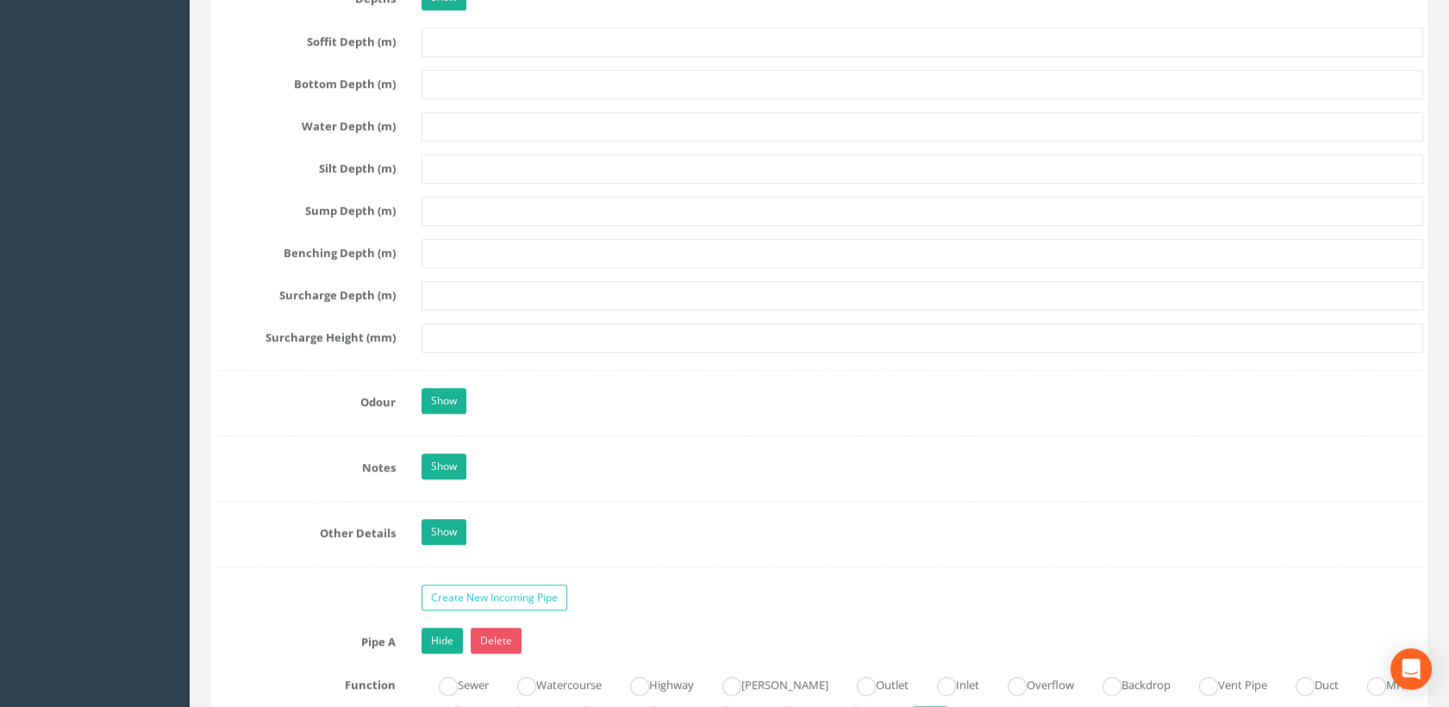
scroll to position [2587, 0]
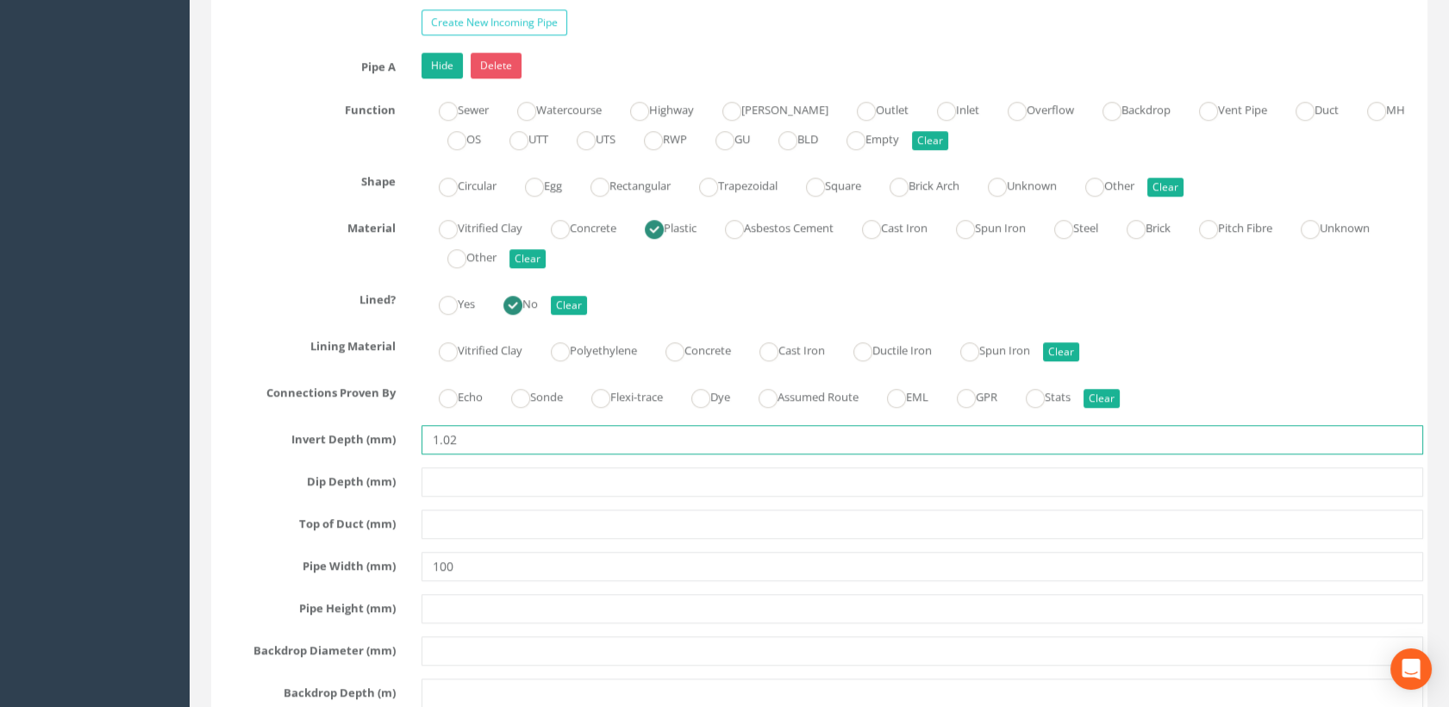
click at [486, 437] on input "1.02" at bounding box center [923, 439] width 1003 height 29
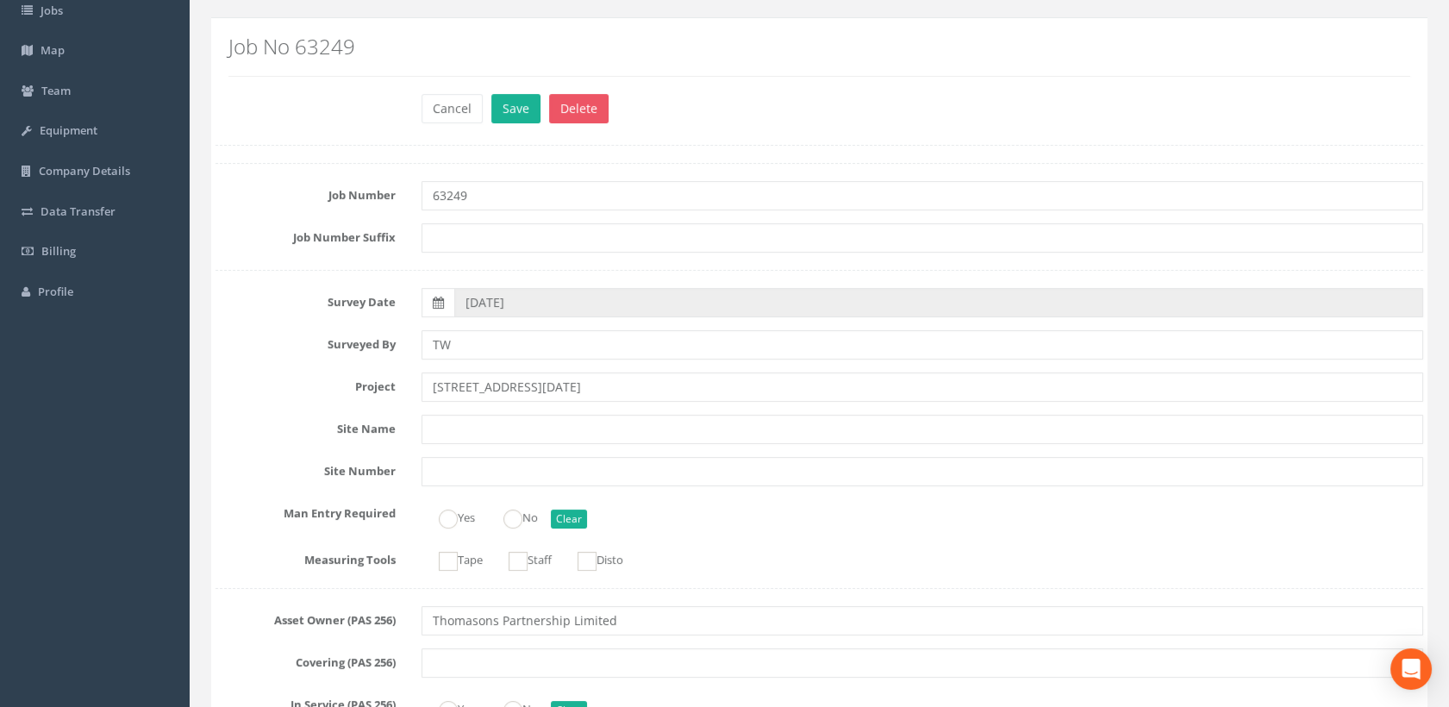
scroll to position [0, 0]
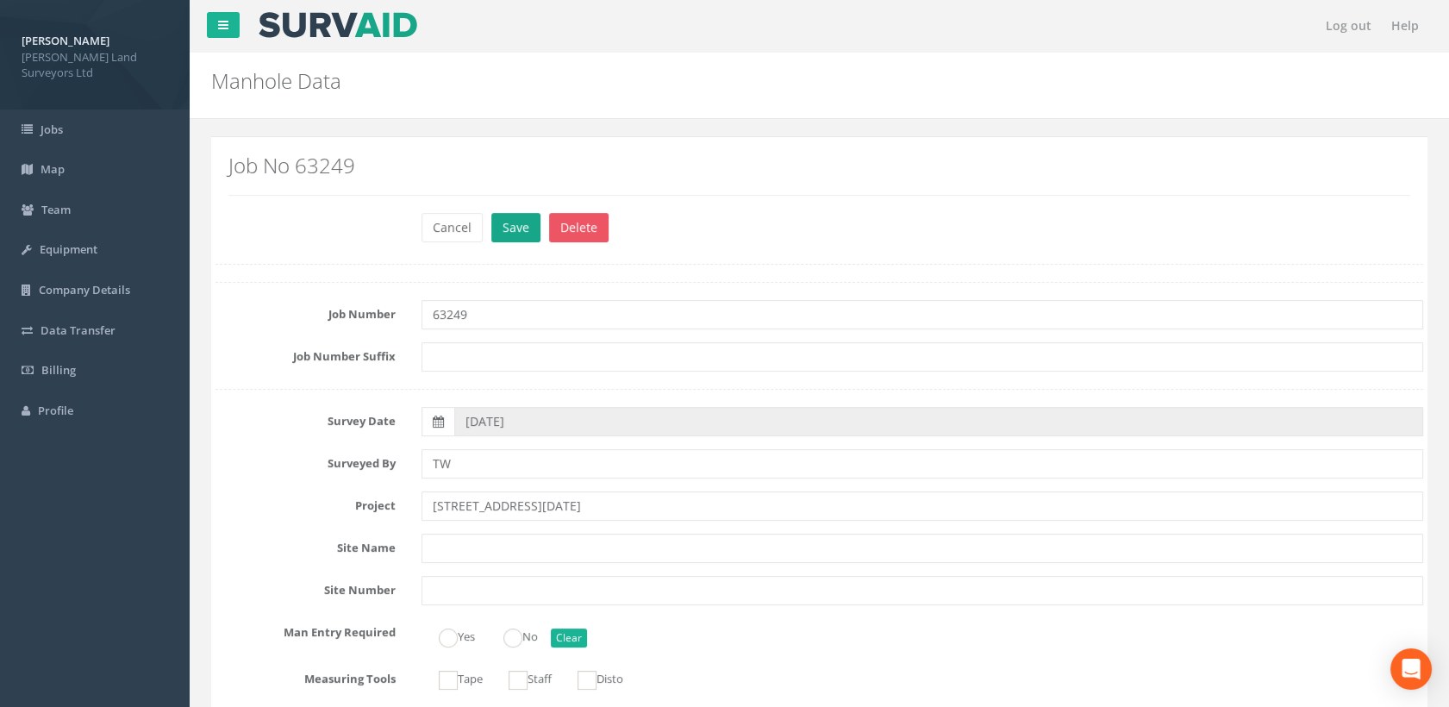
type input "1.05"
click at [512, 231] on button "Save" at bounding box center [515, 227] width 49 height 29
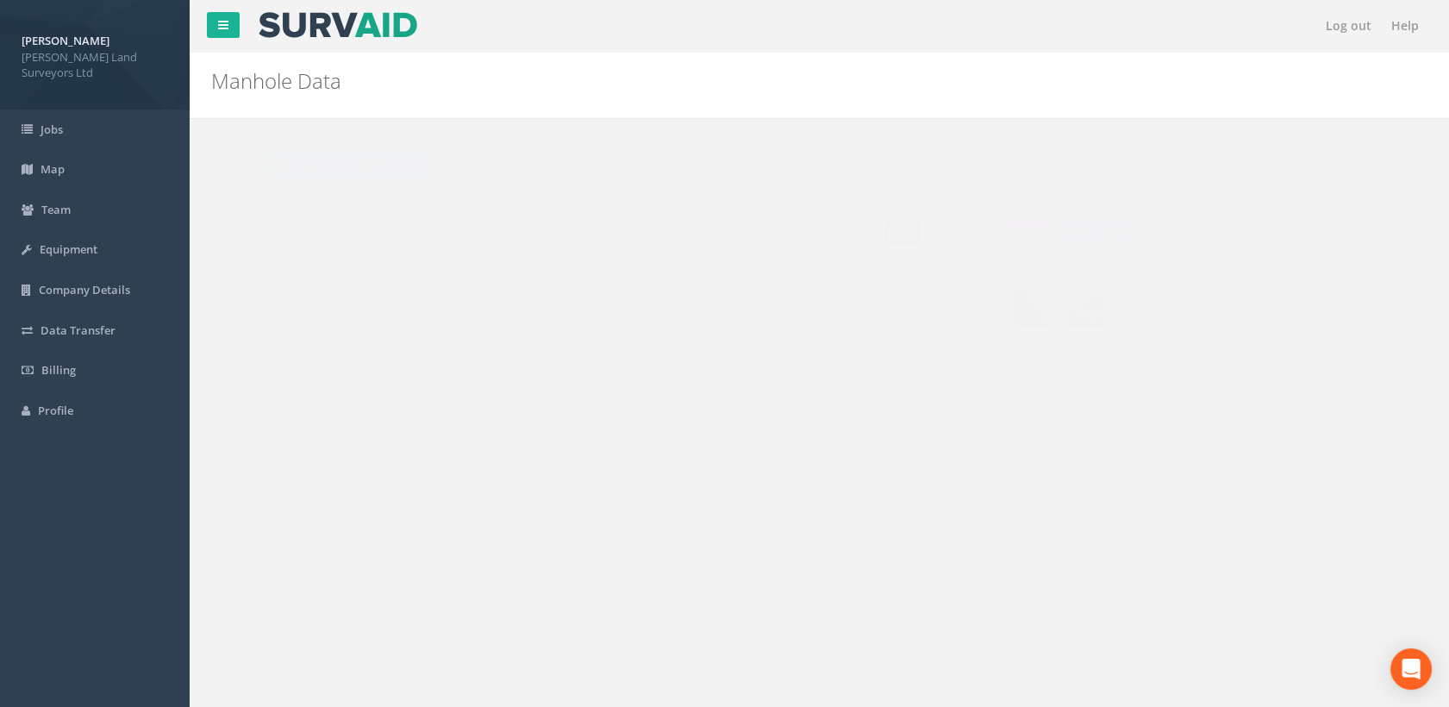
click at [852, 236] on link "Edit" at bounding box center [867, 232] width 37 height 26
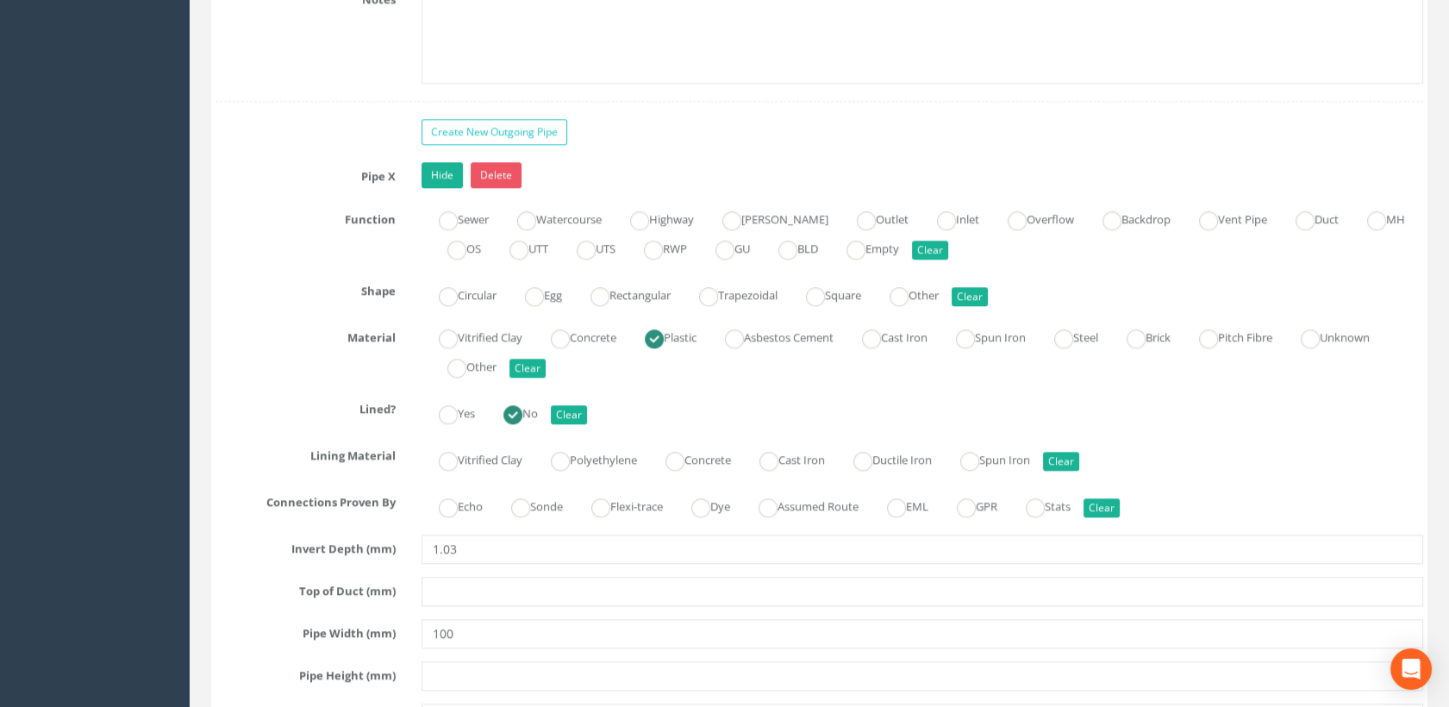
scroll to position [3641, 0]
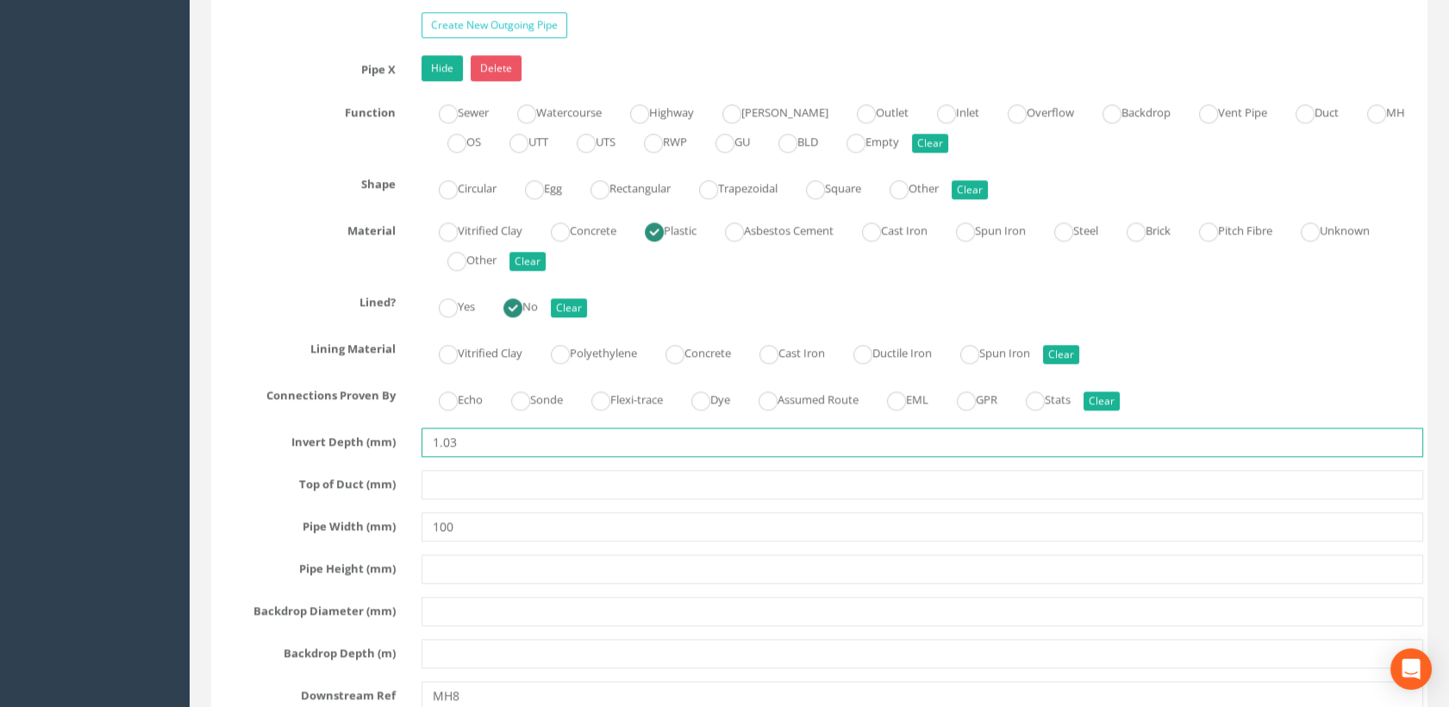
click at [472, 436] on input "1.03" at bounding box center [923, 442] width 1003 height 29
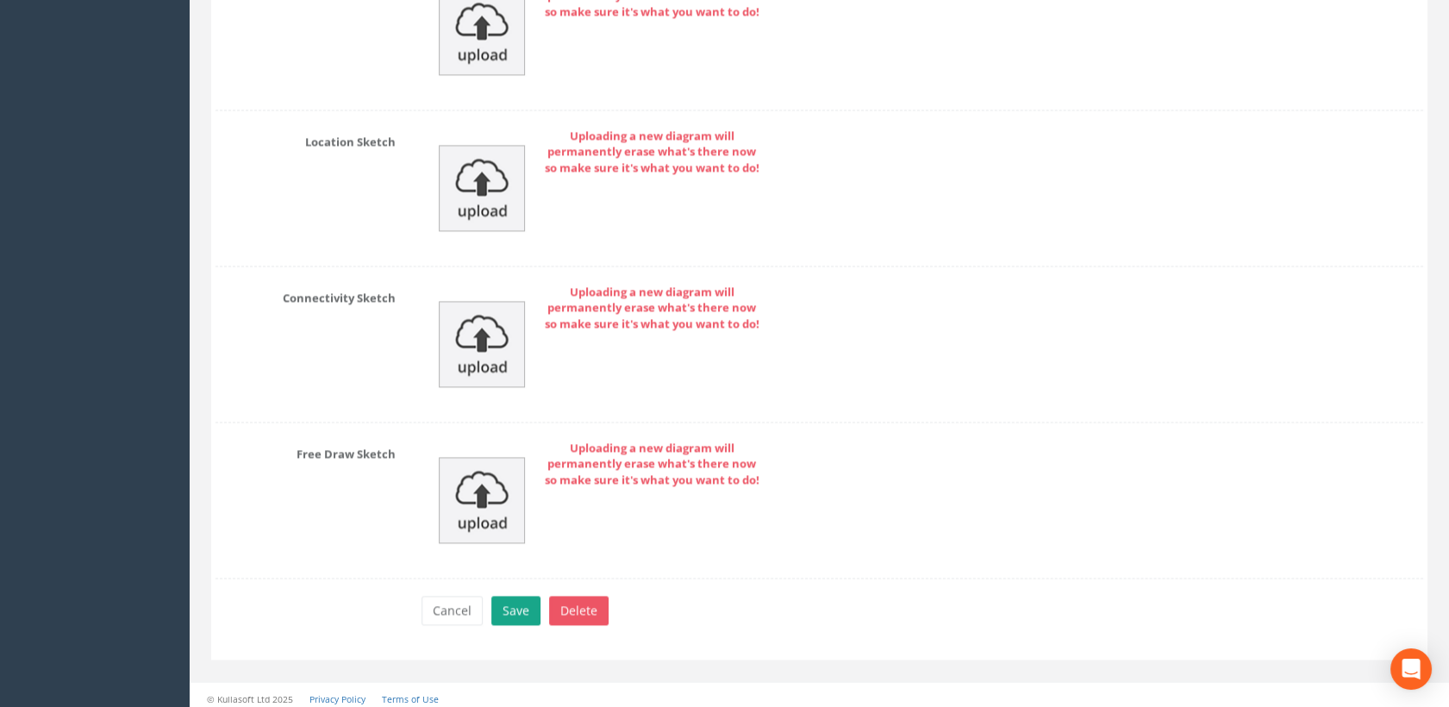
type input "1.06"
drag, startPoint x: 517, startPoint y: 604, endPoint x: 532, endPoint y: 583, distance: 26.6
click at [518, 604] on button "Save" at bounding box center [515, 610] width 49 height 29
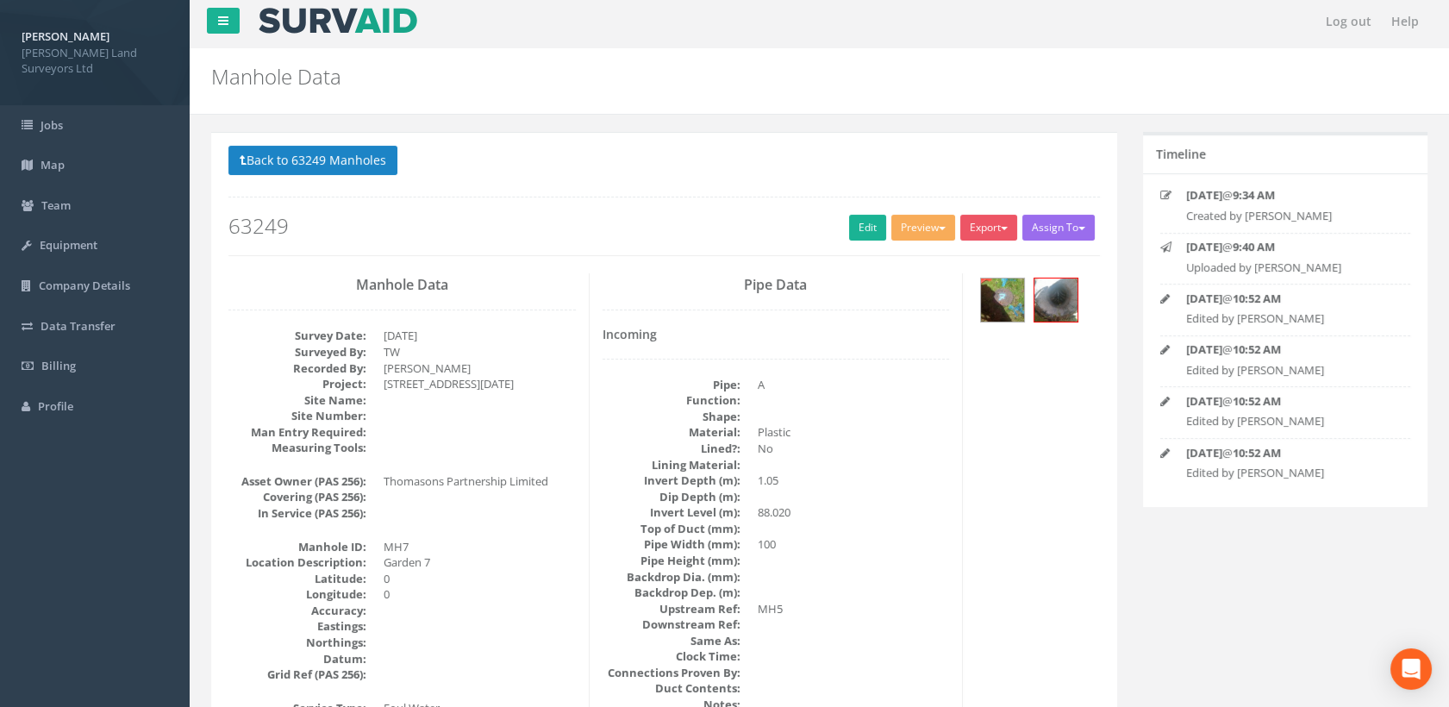
scroll to position [0, 0]
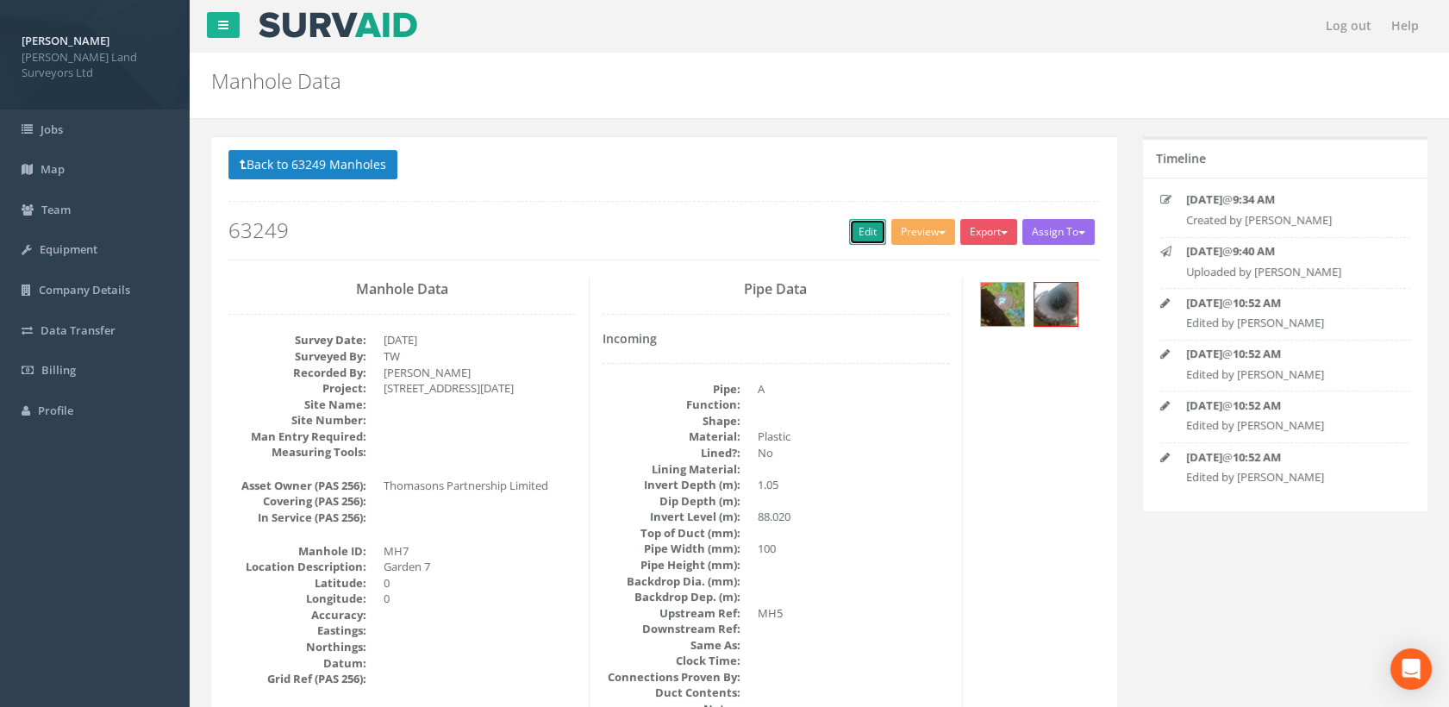
click at [869, 235] on link "Edit" at bounding box center [867, 232] width 37 height 26
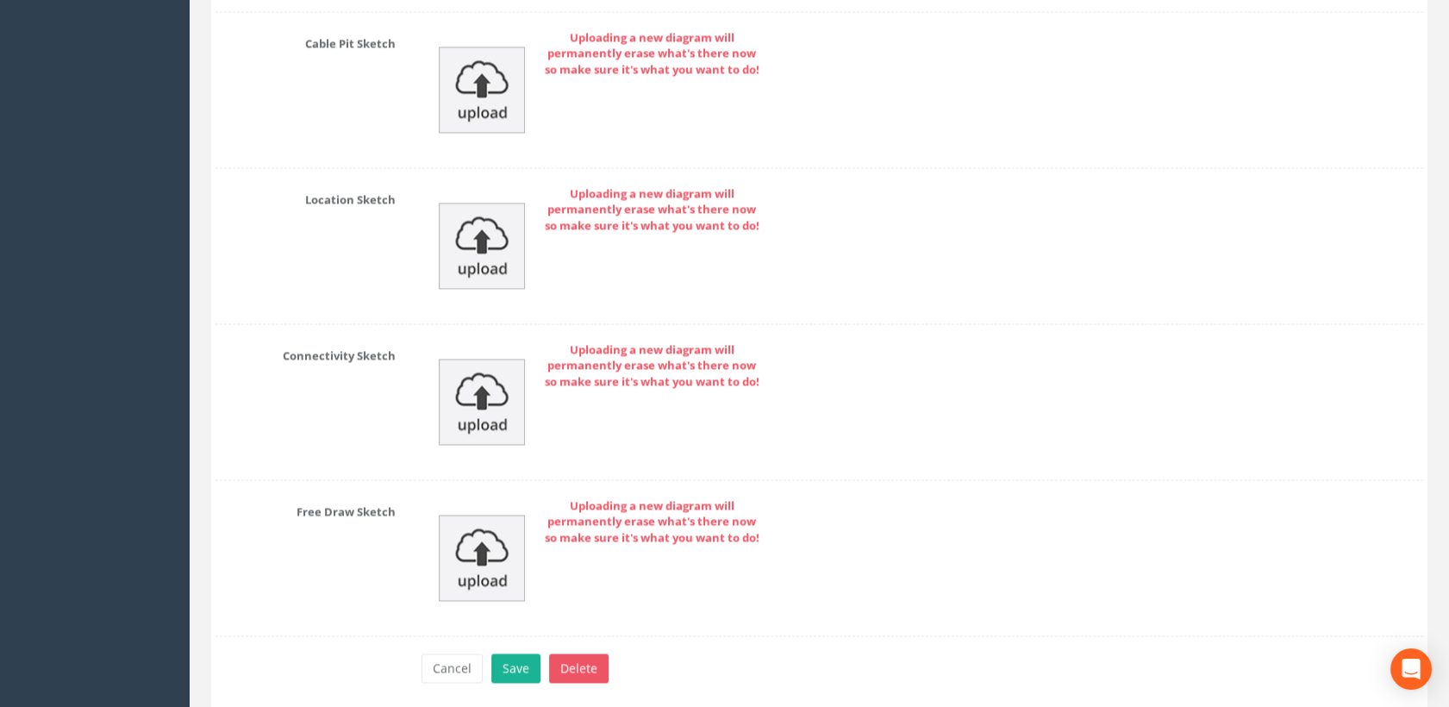
scroll to position [4790, 0]
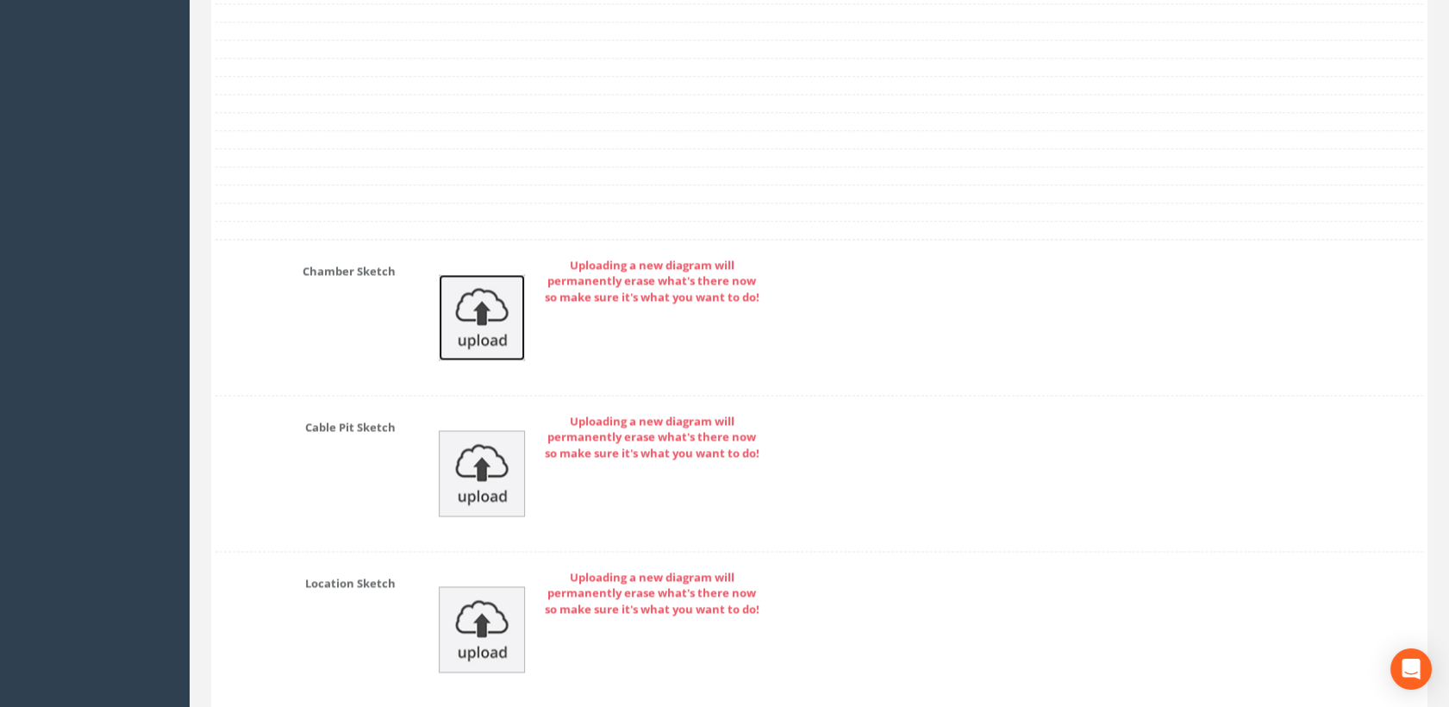
click at [494, 311] on img at bounding box center [482, 317] width 86 height 86
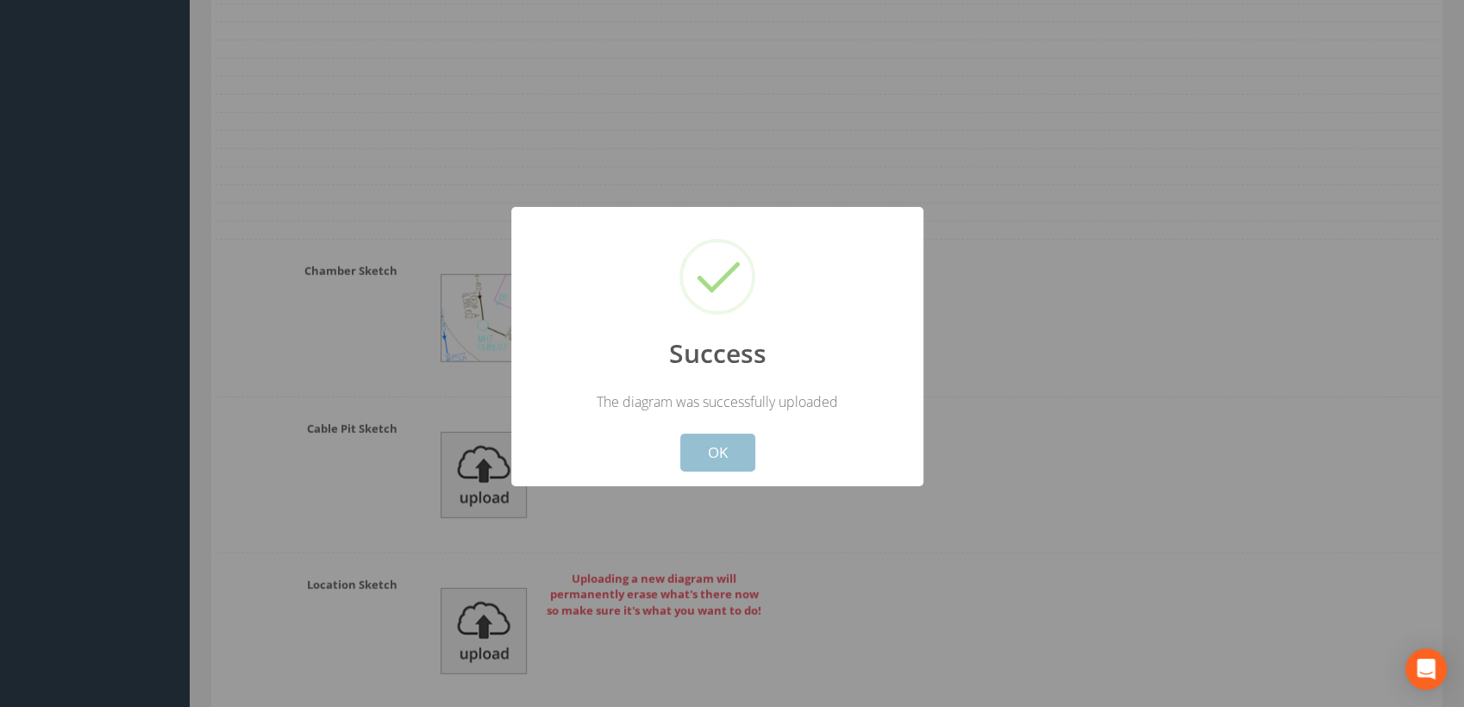
drag, startPoint x: 724, startPoint y: 448, endPoint x: 717, endPoint y: 373, distance: 76.2
click at [724, 447] on button "OK" at bounding box center [717, 453] width 75 height 38
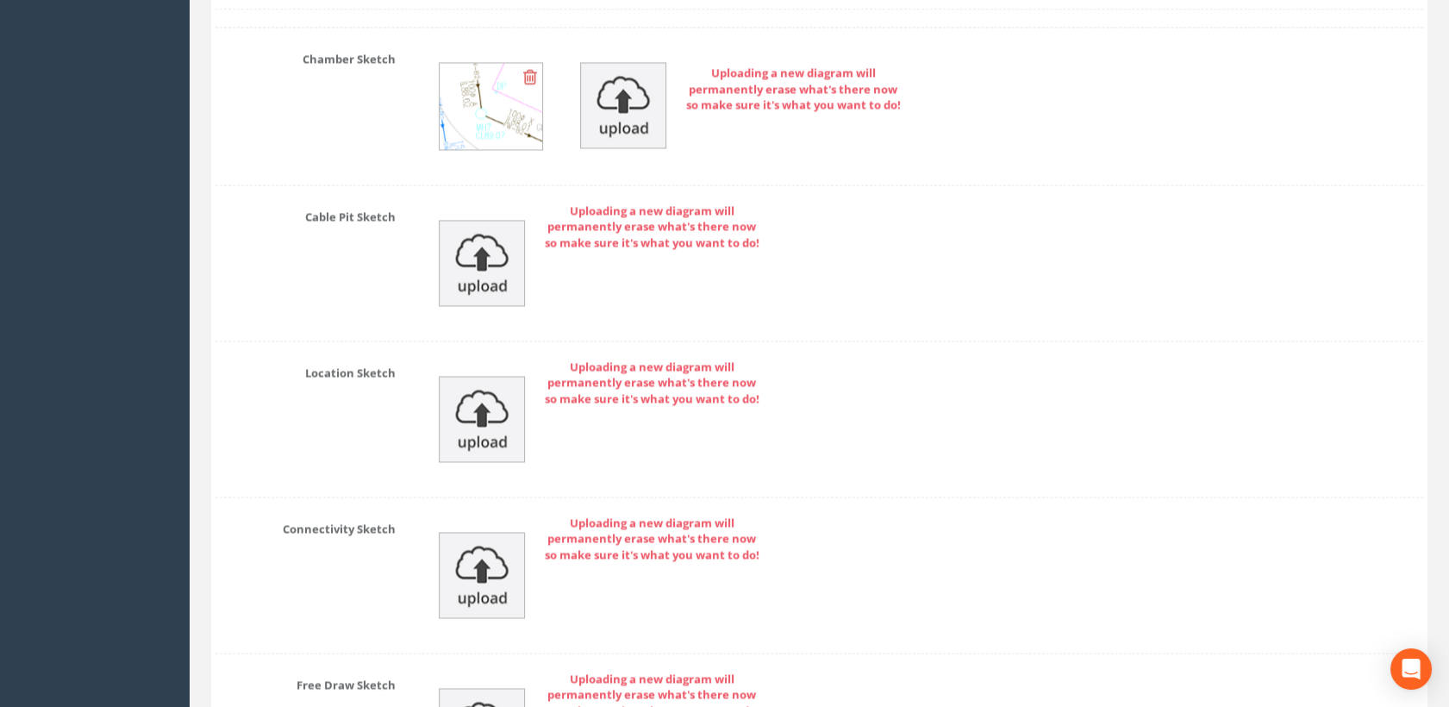
scroll to position [5233, 0]
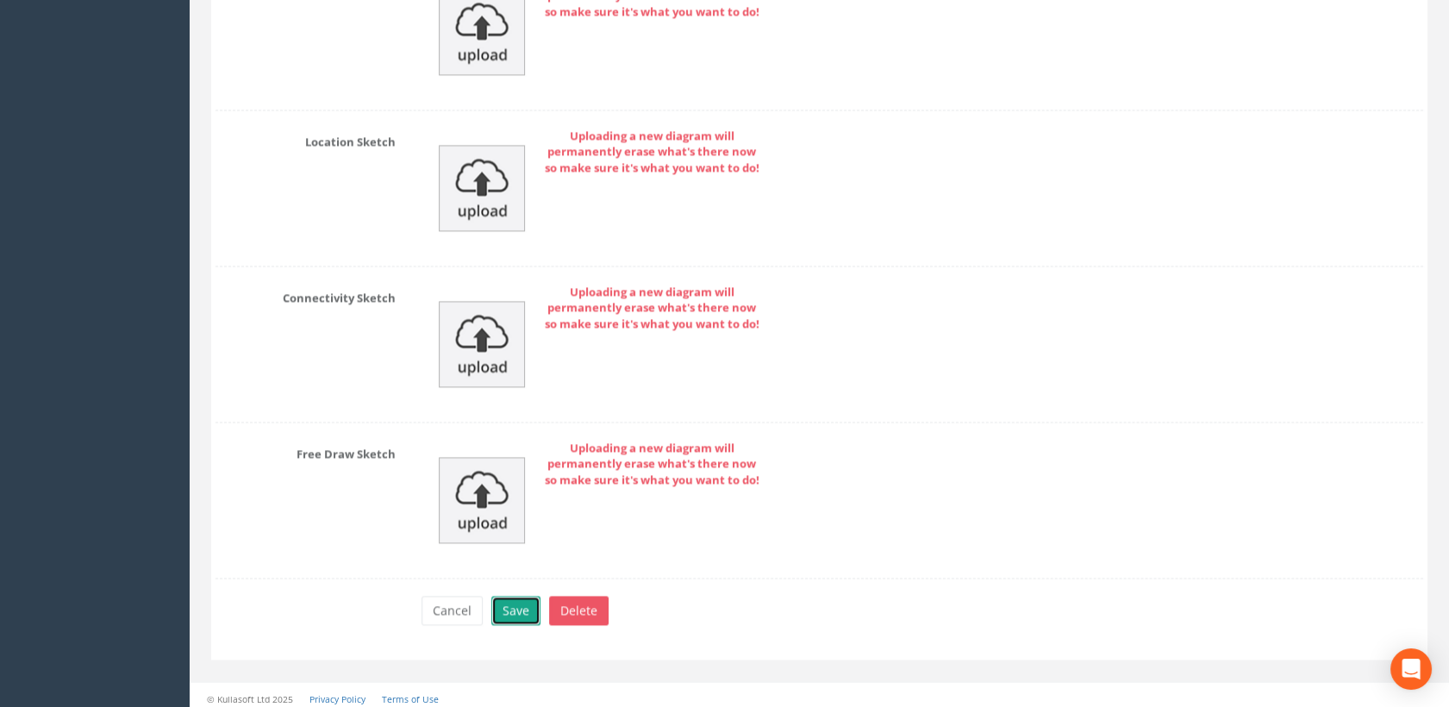
click at [510, 603] on button "Save" at bounding box center [515, 610] width 49 height 29
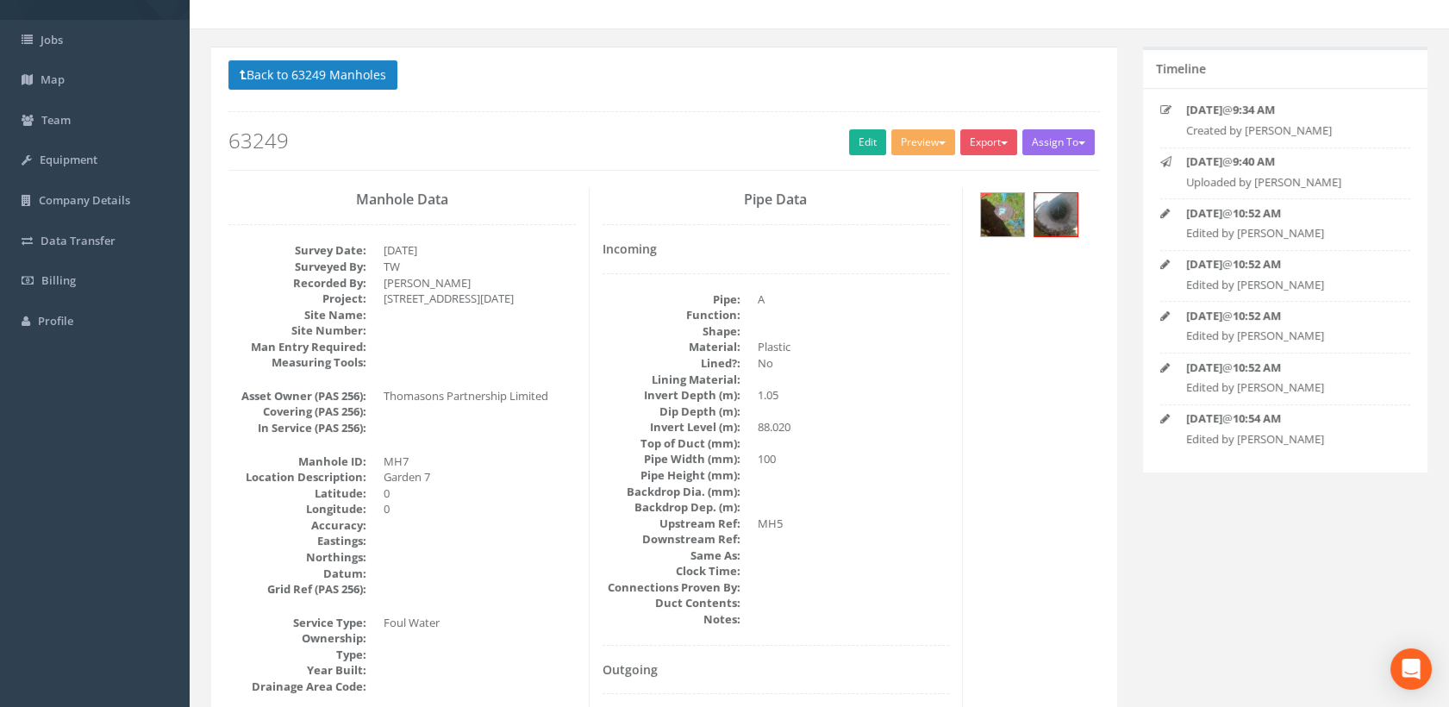
scroll to position [0, 0]
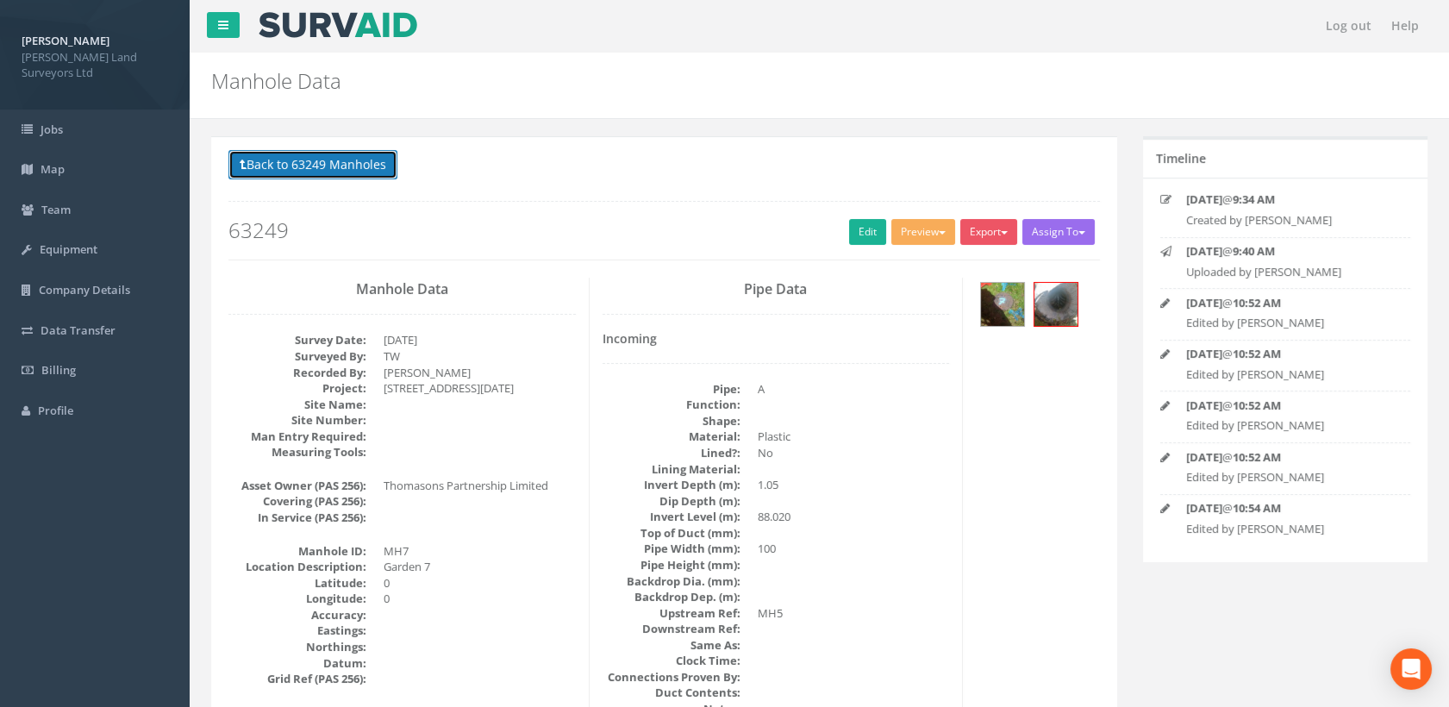
click at [359, 164] on button "Back to 63249 Manholes" at bounding box center [313, 164] width 169 height 29
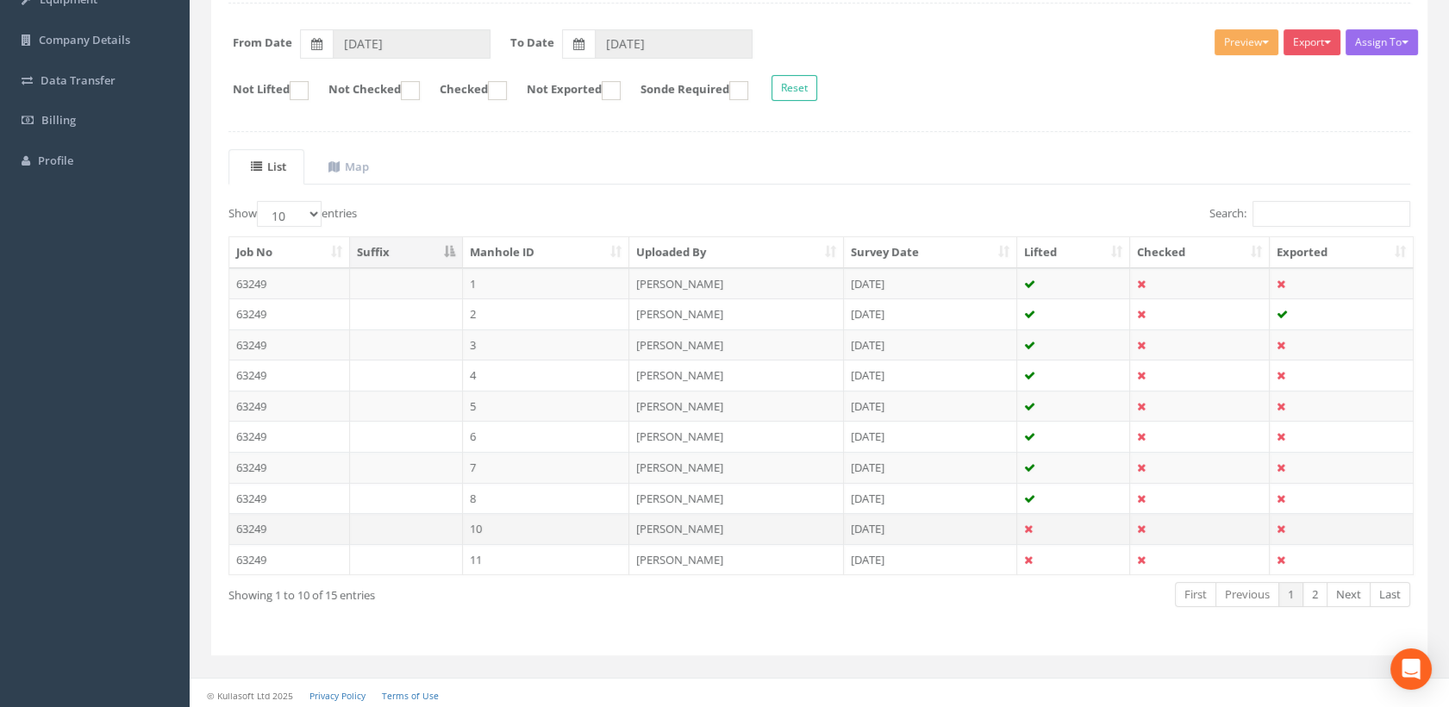
scroll to position [251, 0]
click at [500, 494] on td "8" at bounding box center [546, 497] width 167 height 31
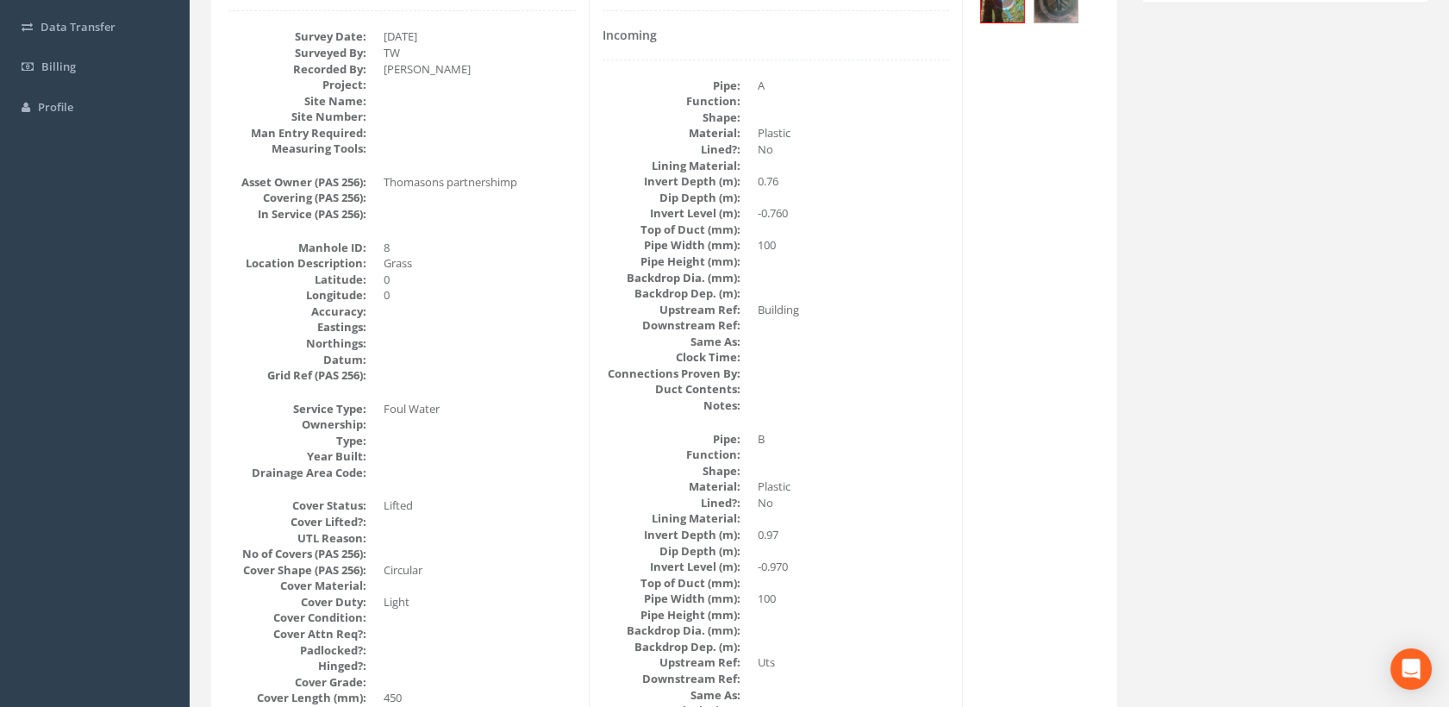
scroll to position [0, 0]
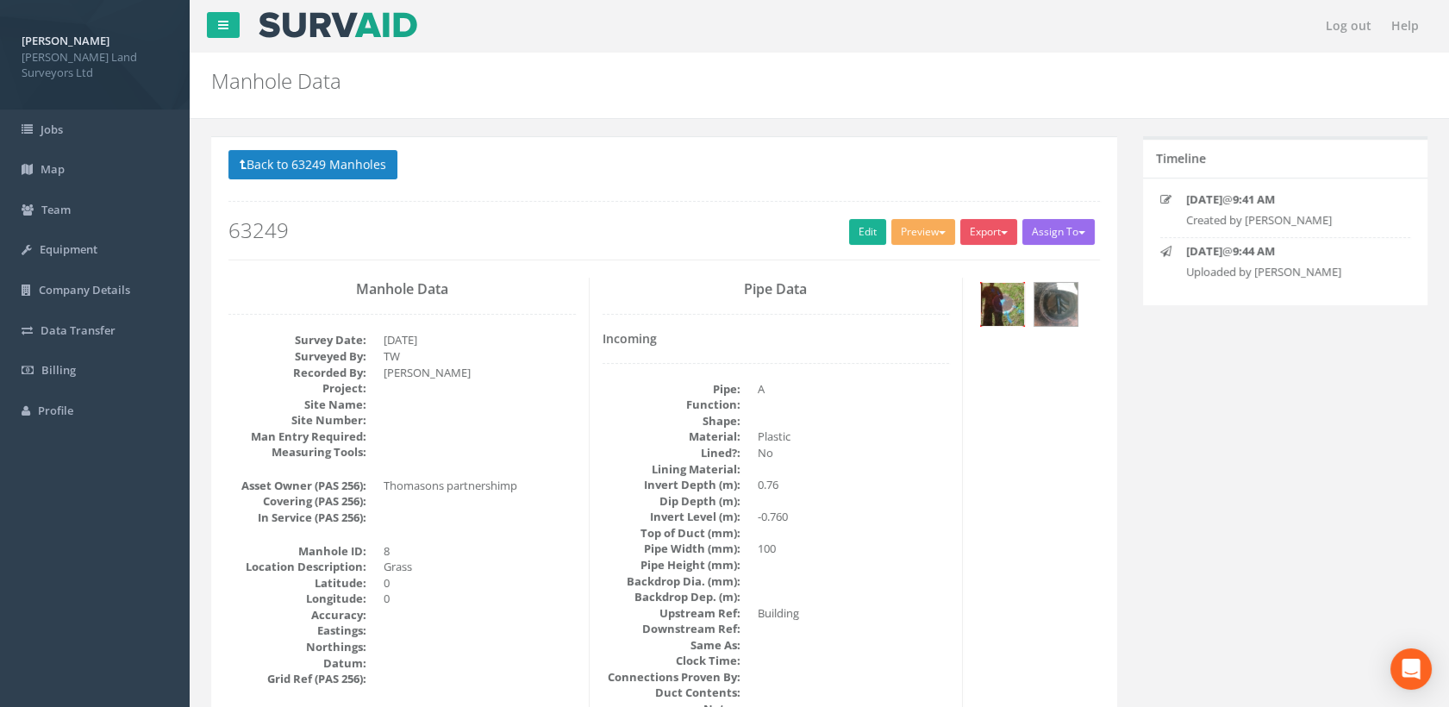
click at [1013, 300] on img at bounding box center [1002, 304] width 43 height 43
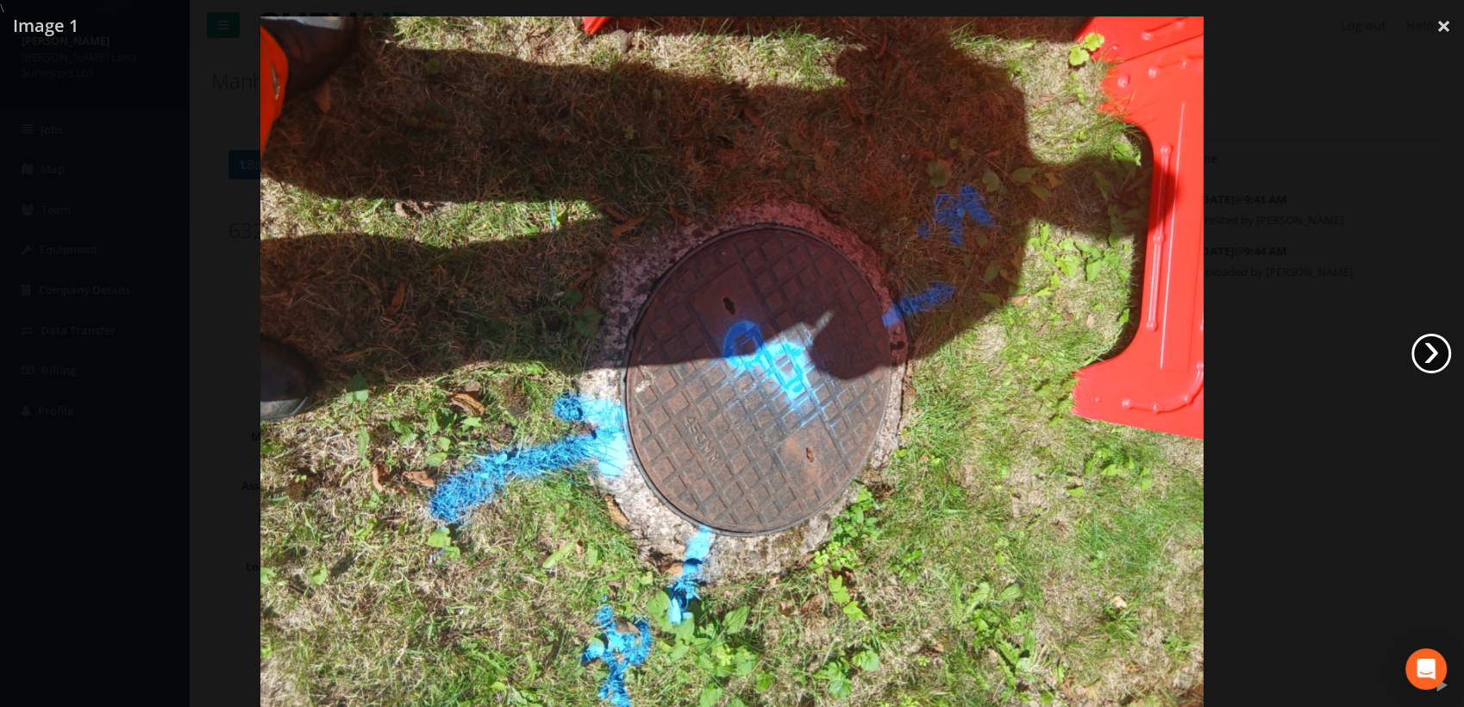
click at [1424, 357] on link "›" at bounding box center [1432, 354] width 40 height 40
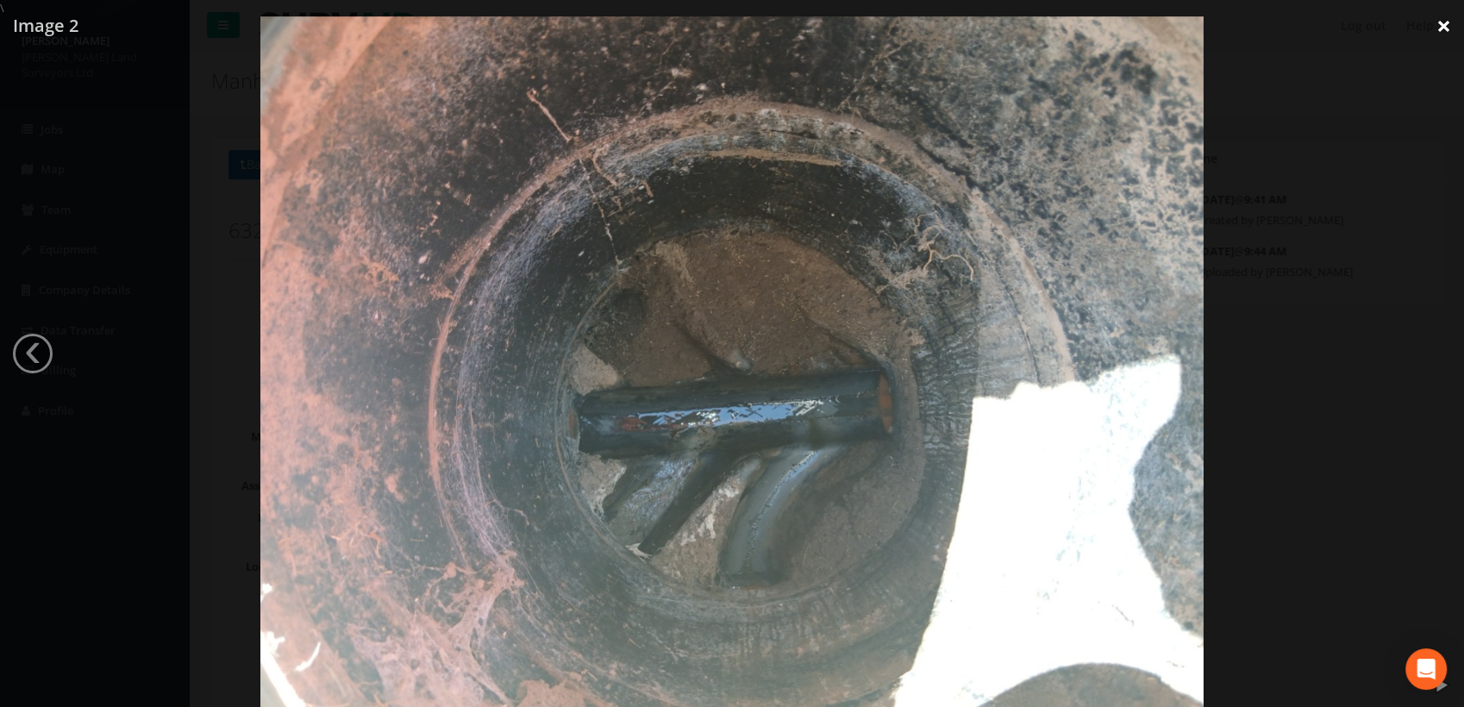
click at [1448, 11] on link "×" at bounding box center [1444, 26] width 41 height 52
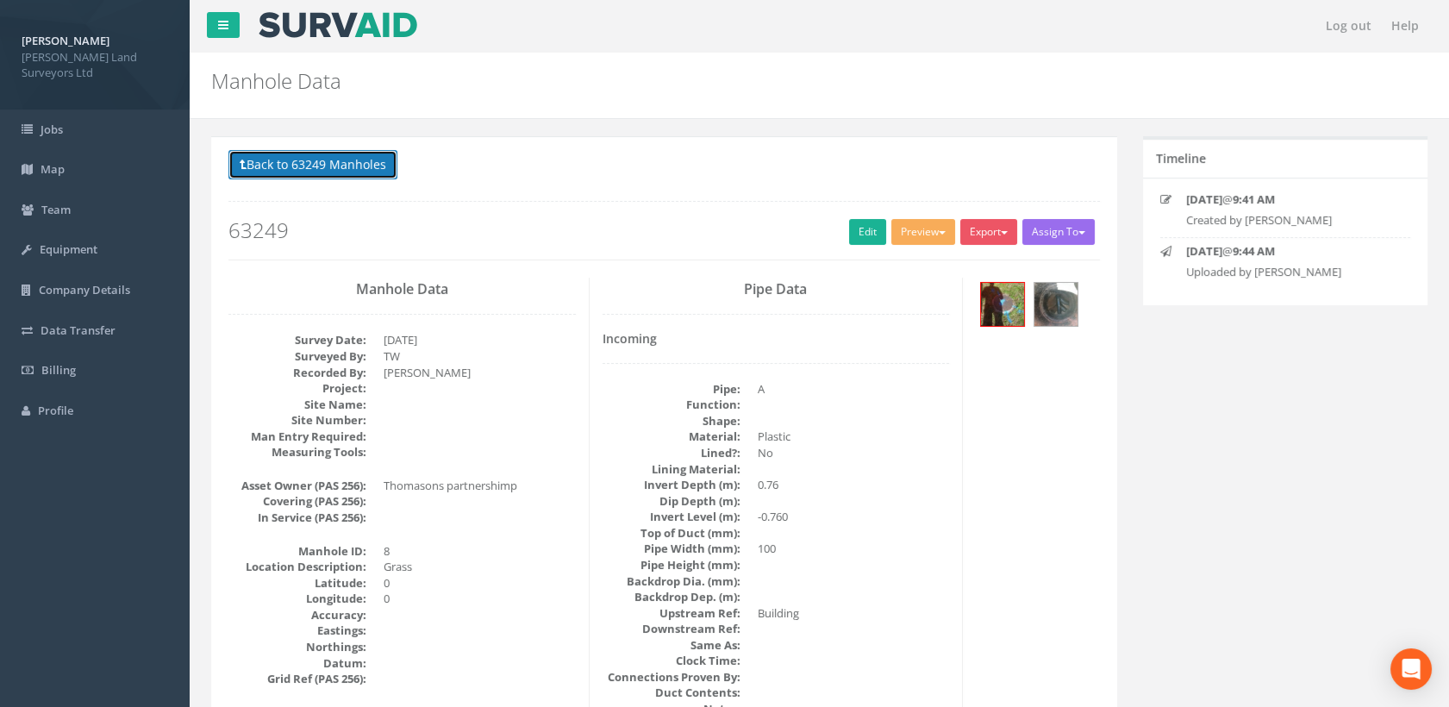
click at [345, 169] on button "Back to 63249 Manholes" at bounding box center [313, 164] width 169 height 29
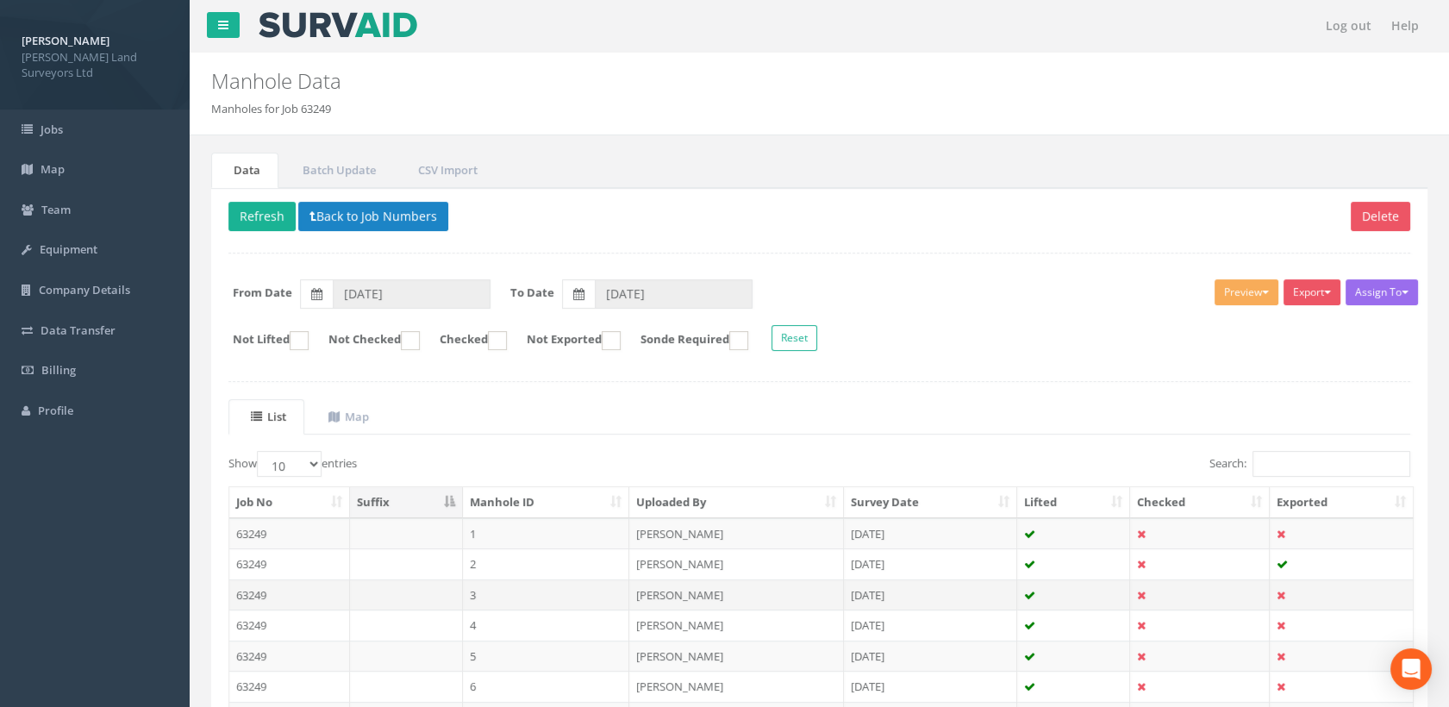
scroll to position [251, 0]
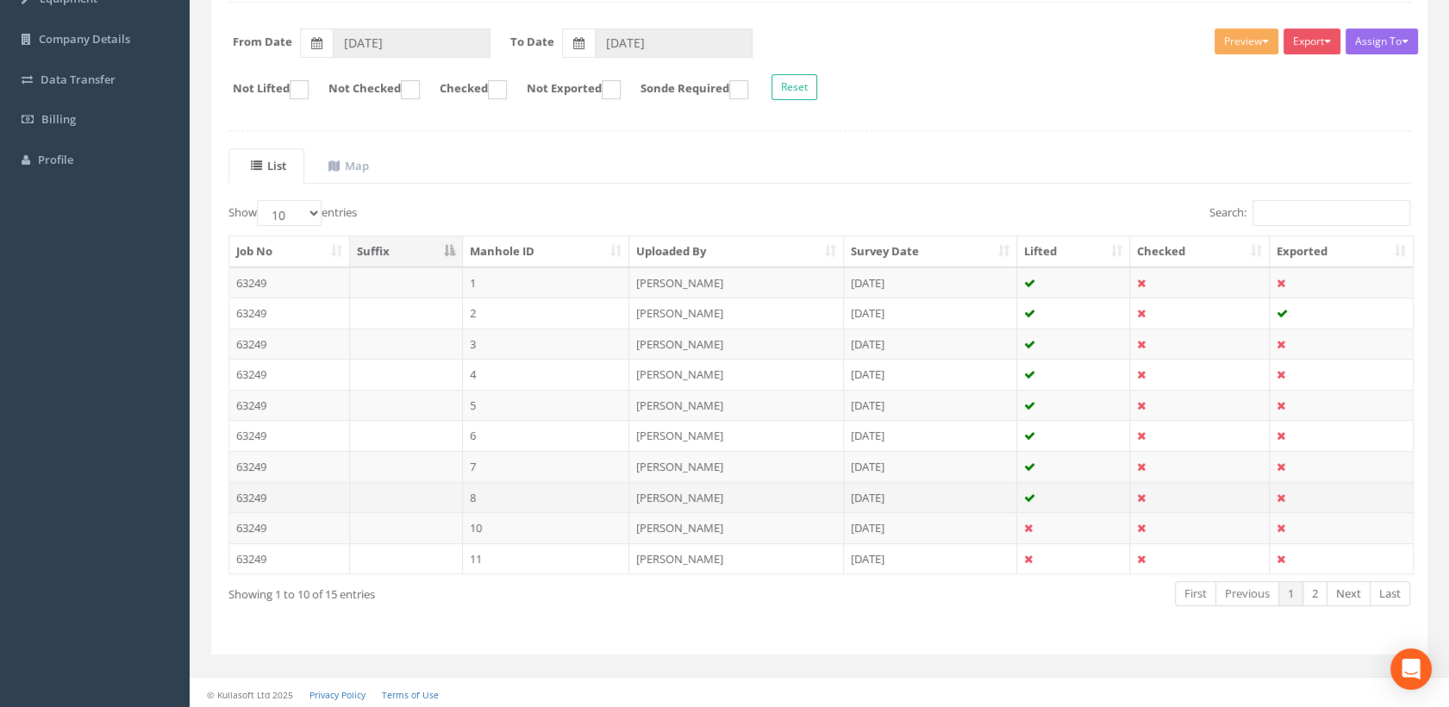
click at [489, 497] on td "8" at bounding box center [546, 497] width 167 height 31
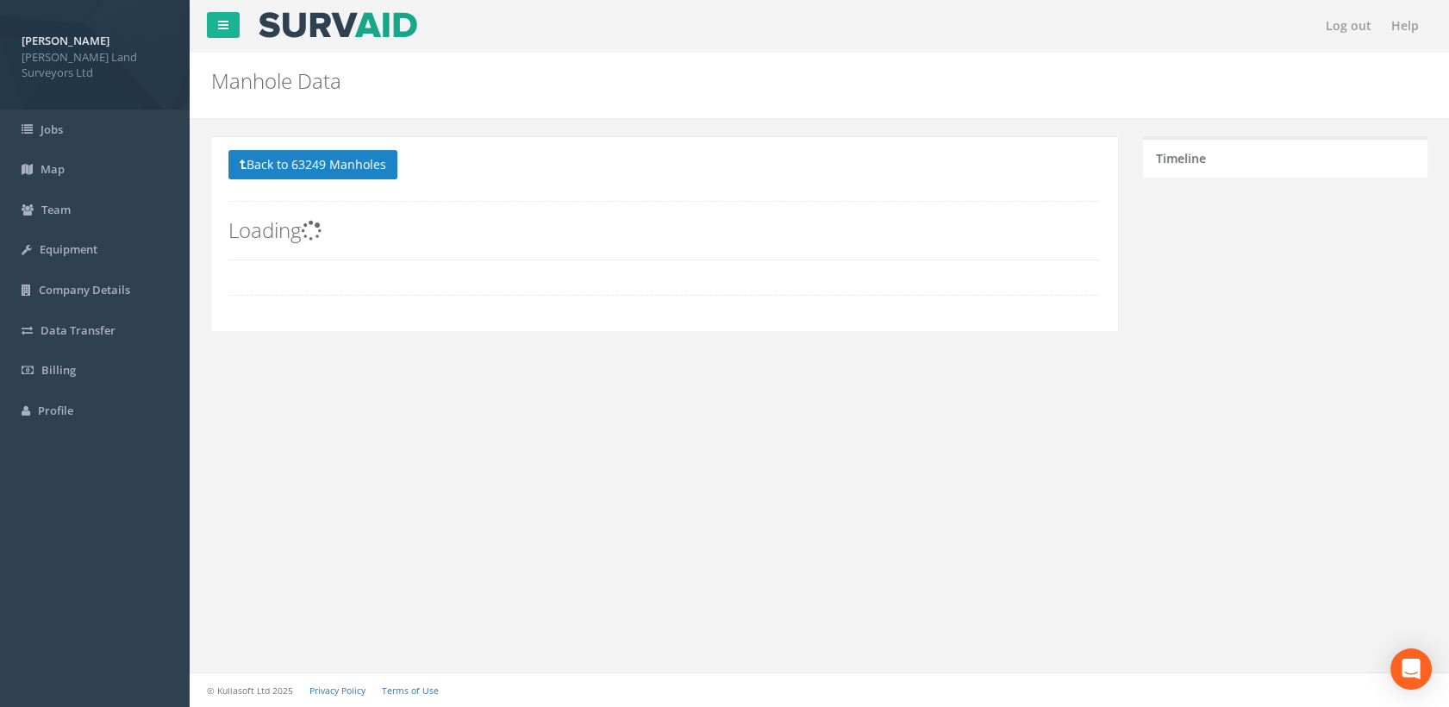
scroll to position [0, 0]
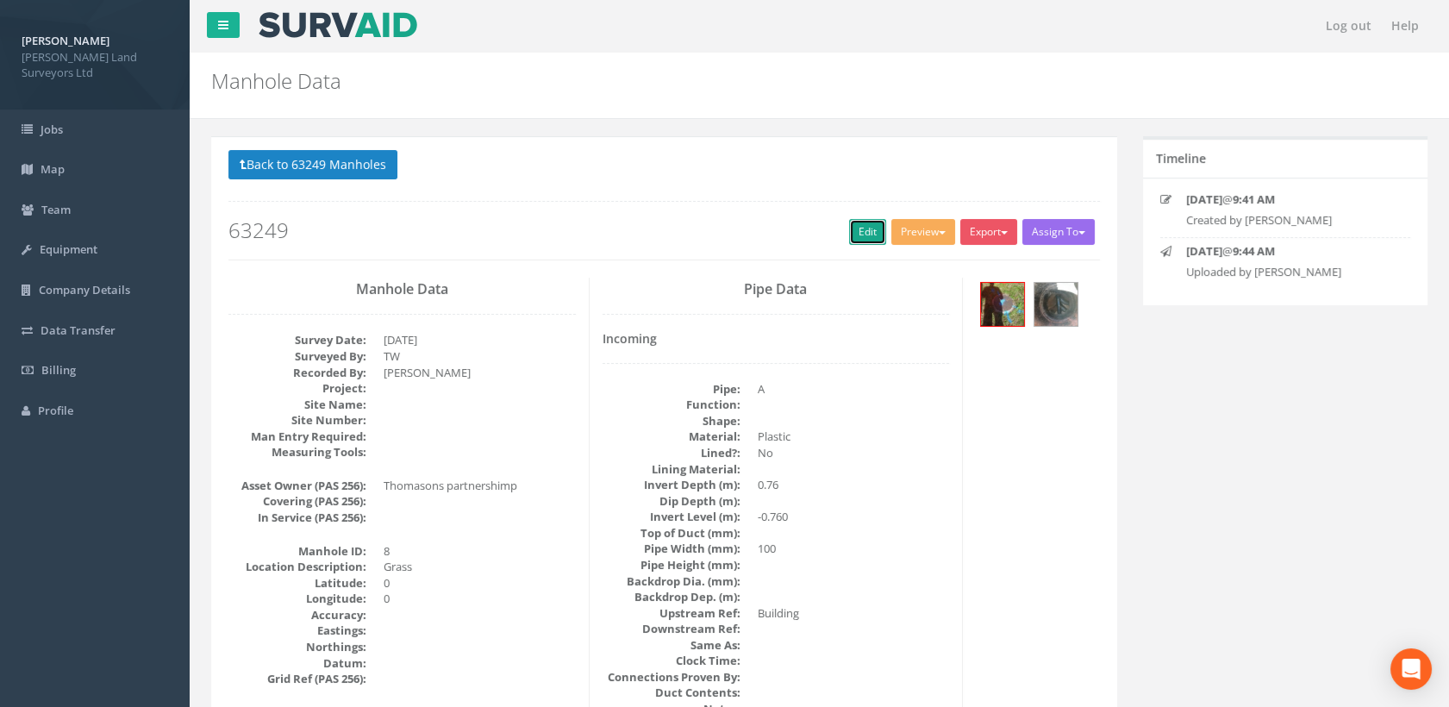
click at [862, 231] on link "Edit" at bounding box center [867, 232] width 37 height 26
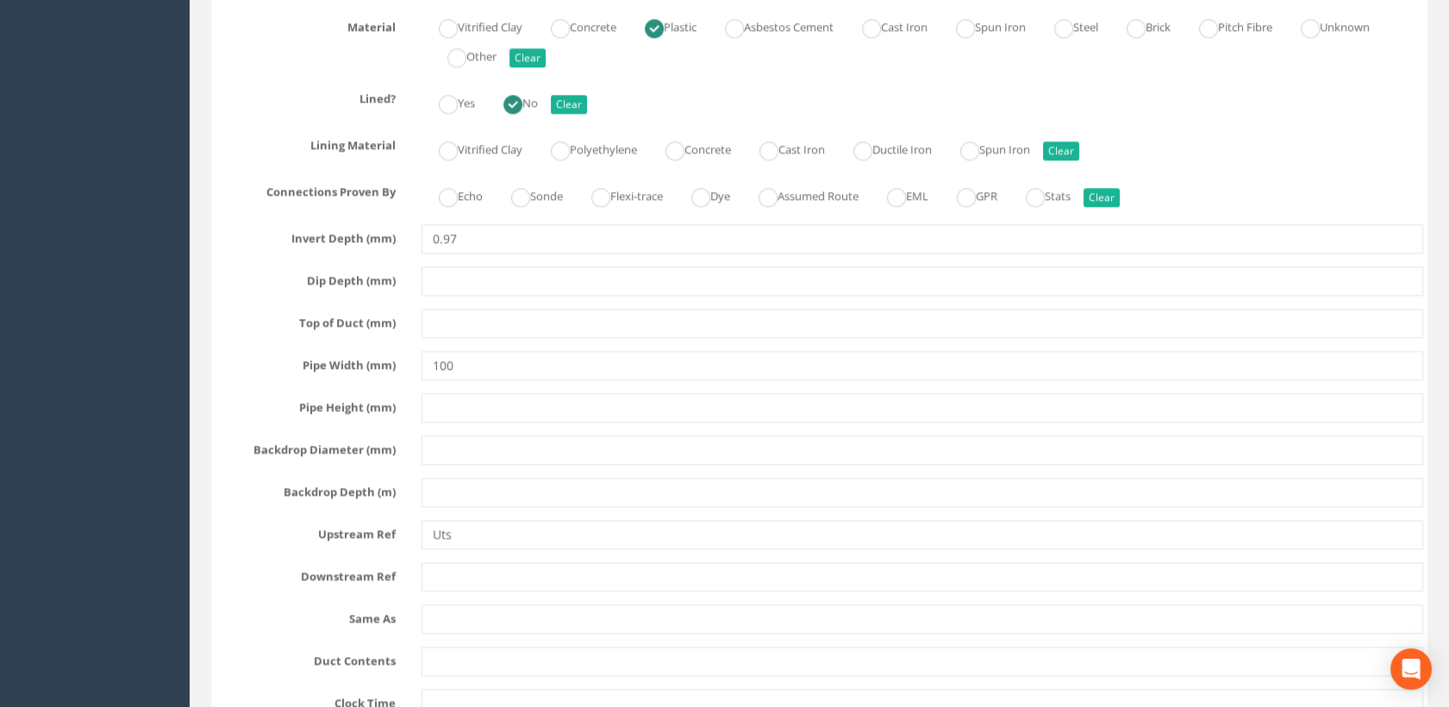
scroll to position [3832, 0]
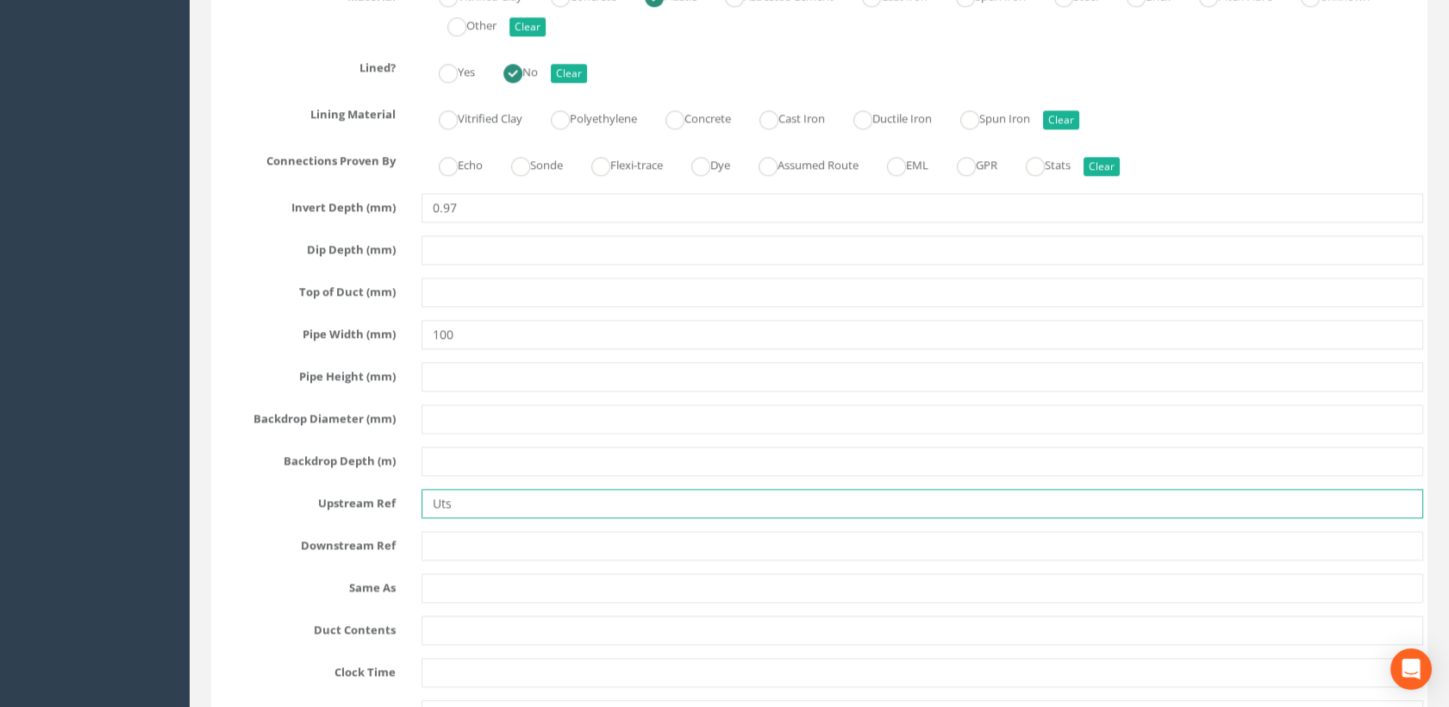
drag, startPoint x: 487, startPoint y: 497, endPoint x: 386, endPoint y: 500, distance: 100.9
click at [386, 500] on div "Upstream Ref Uts" at bounding box center [820, 503] width 1234 height 29
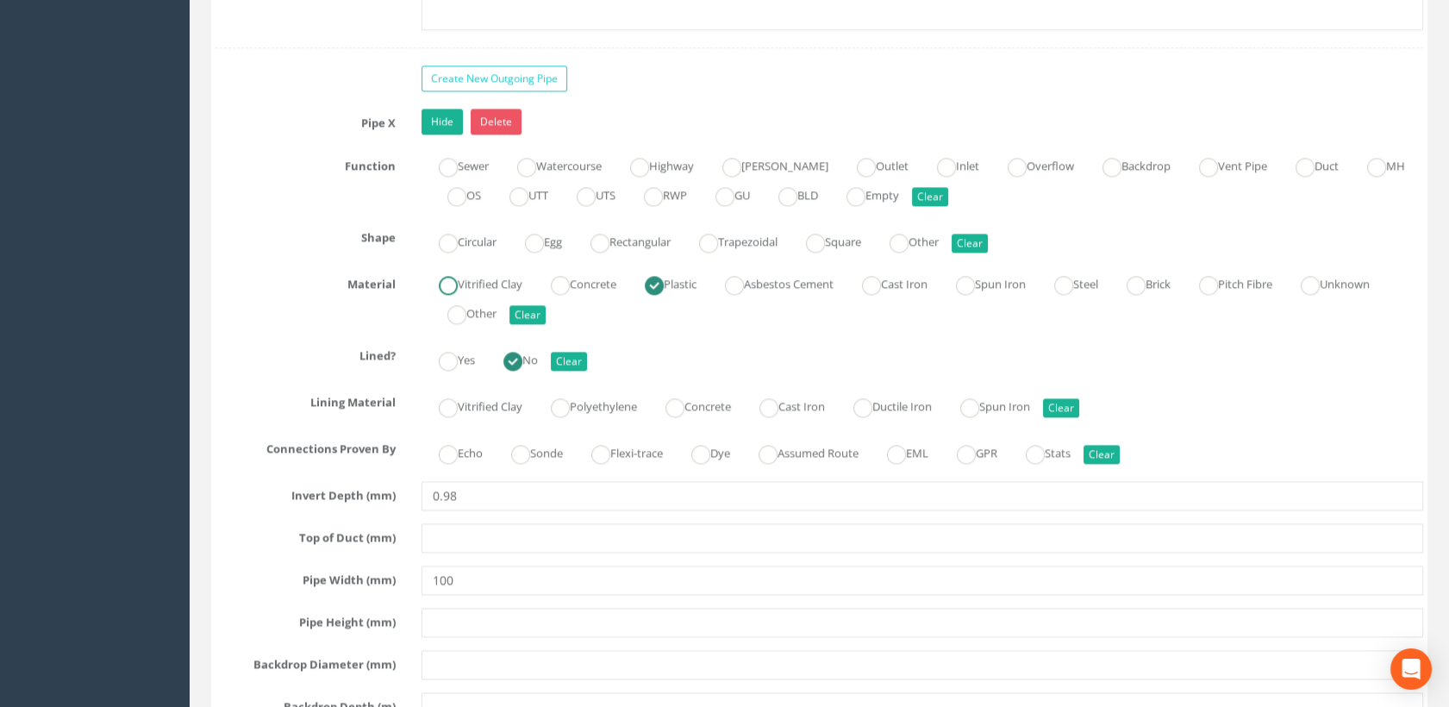
scroll to position [4694, 0]
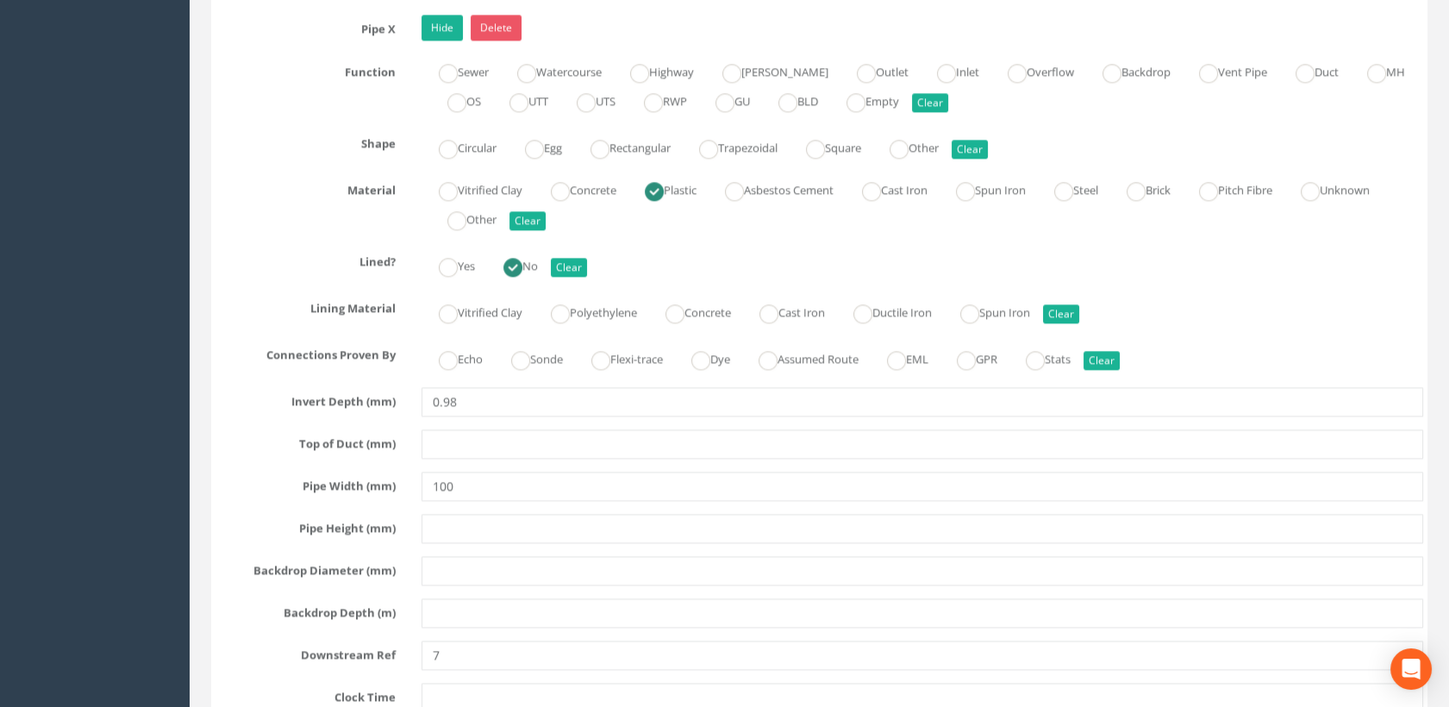
type input "UR"
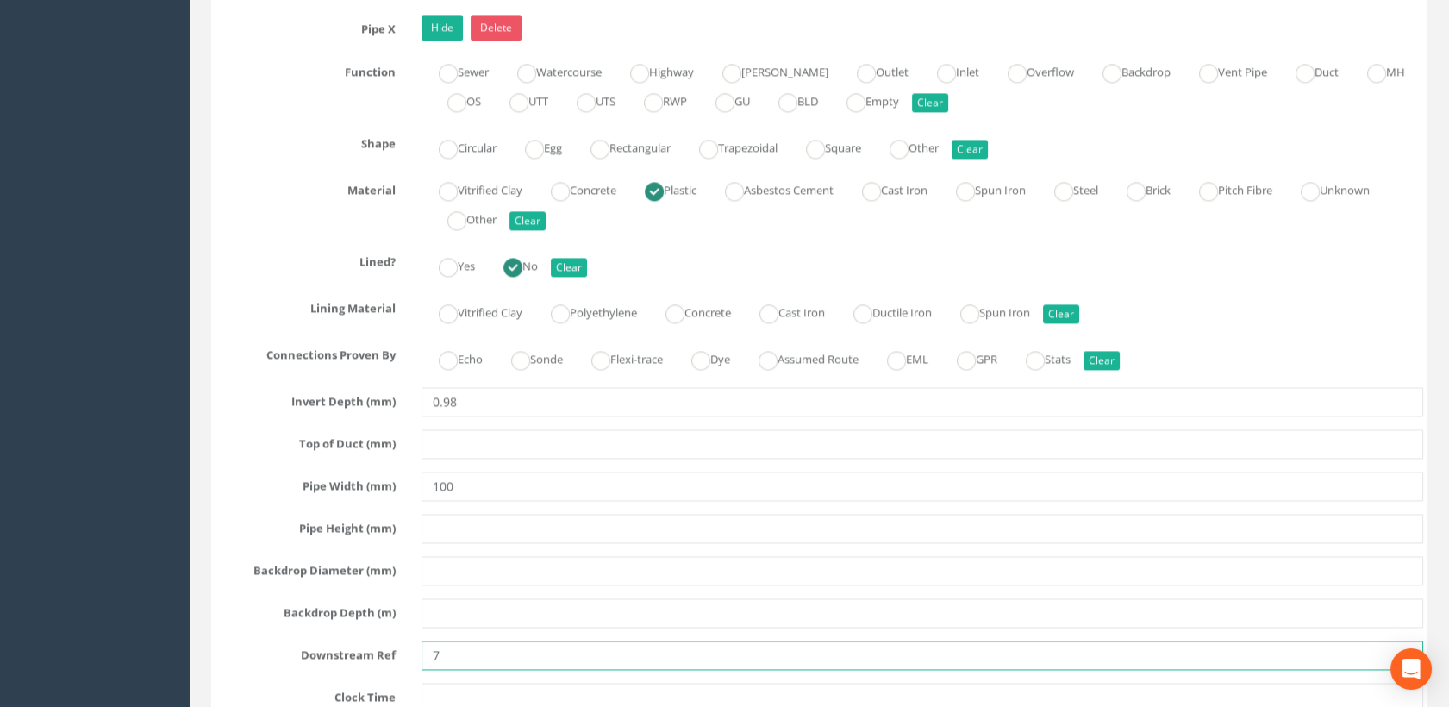
click at [432, 645] on input "7" at bounding box center [923, 655] width 1003 height 29
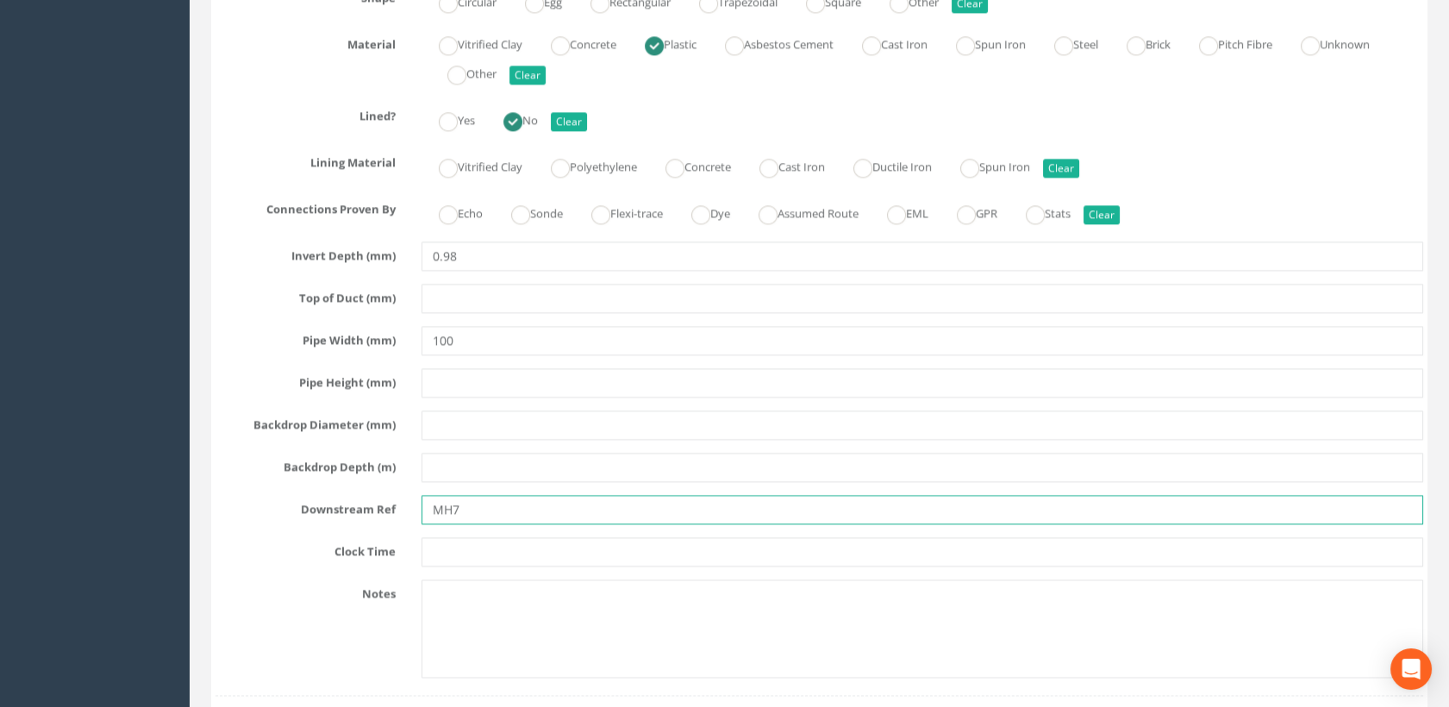
scroll to position [5077, 0]
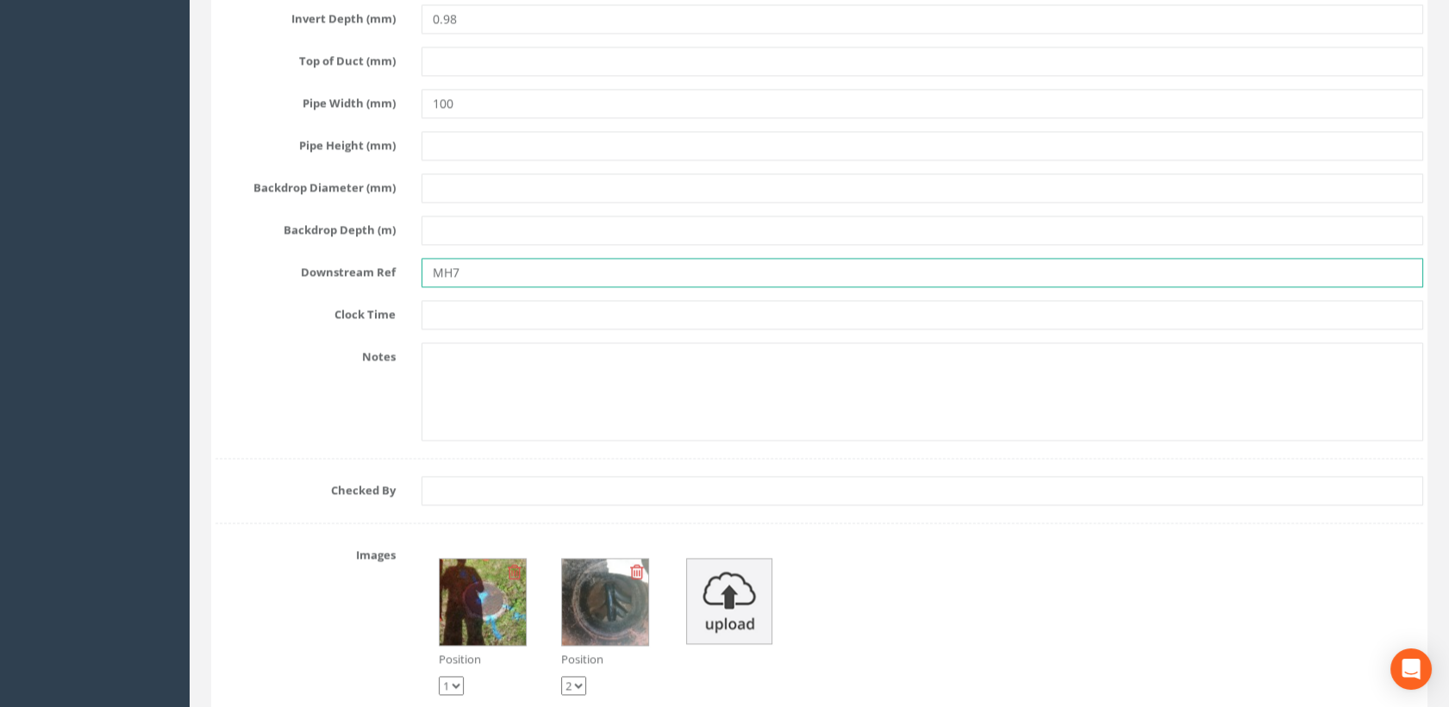
type input "MH7"
click at [574, 680] on select "1 2" at bounding box center [573, 685] width 25 height 19
select select "string:1"
click at [561, 676] on select "1 2" at bounding box center [573, 685] width 25 height 19
select select "string:2"
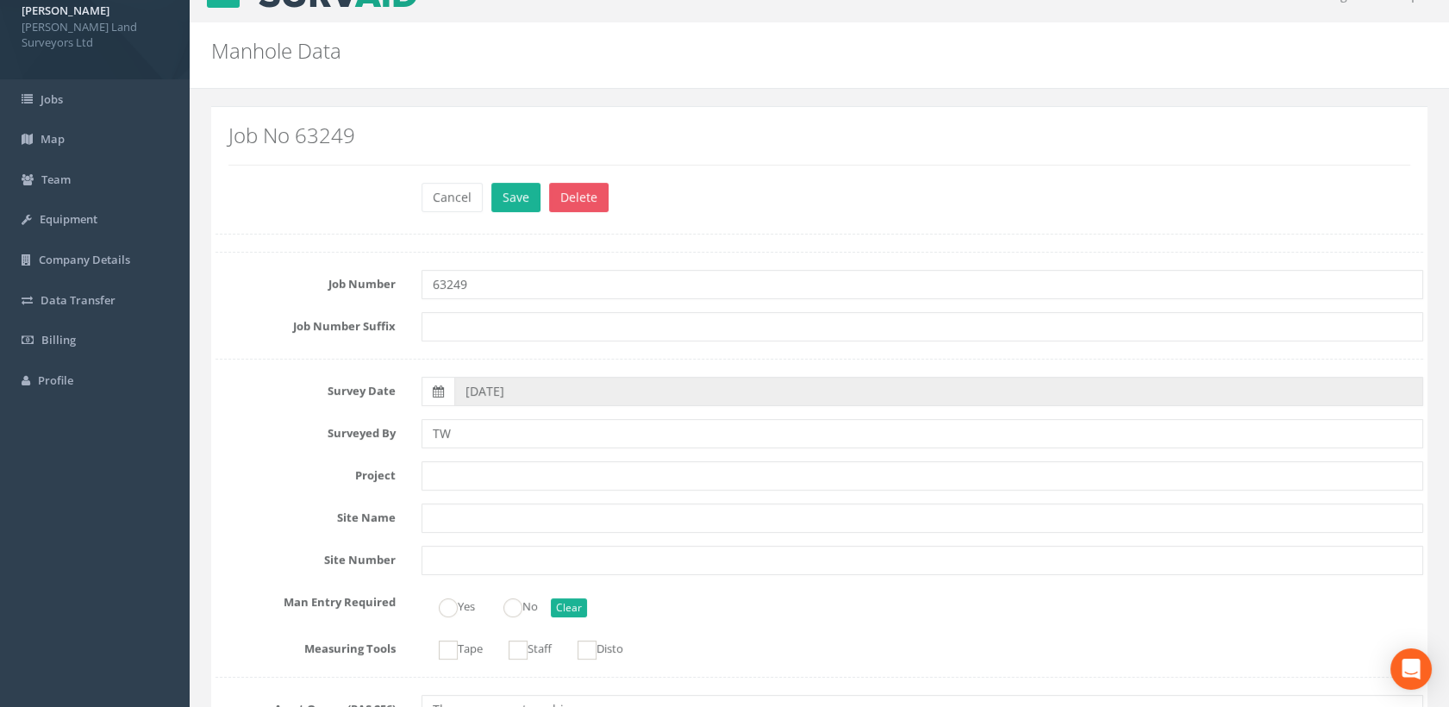
scroll to position [0, 0]
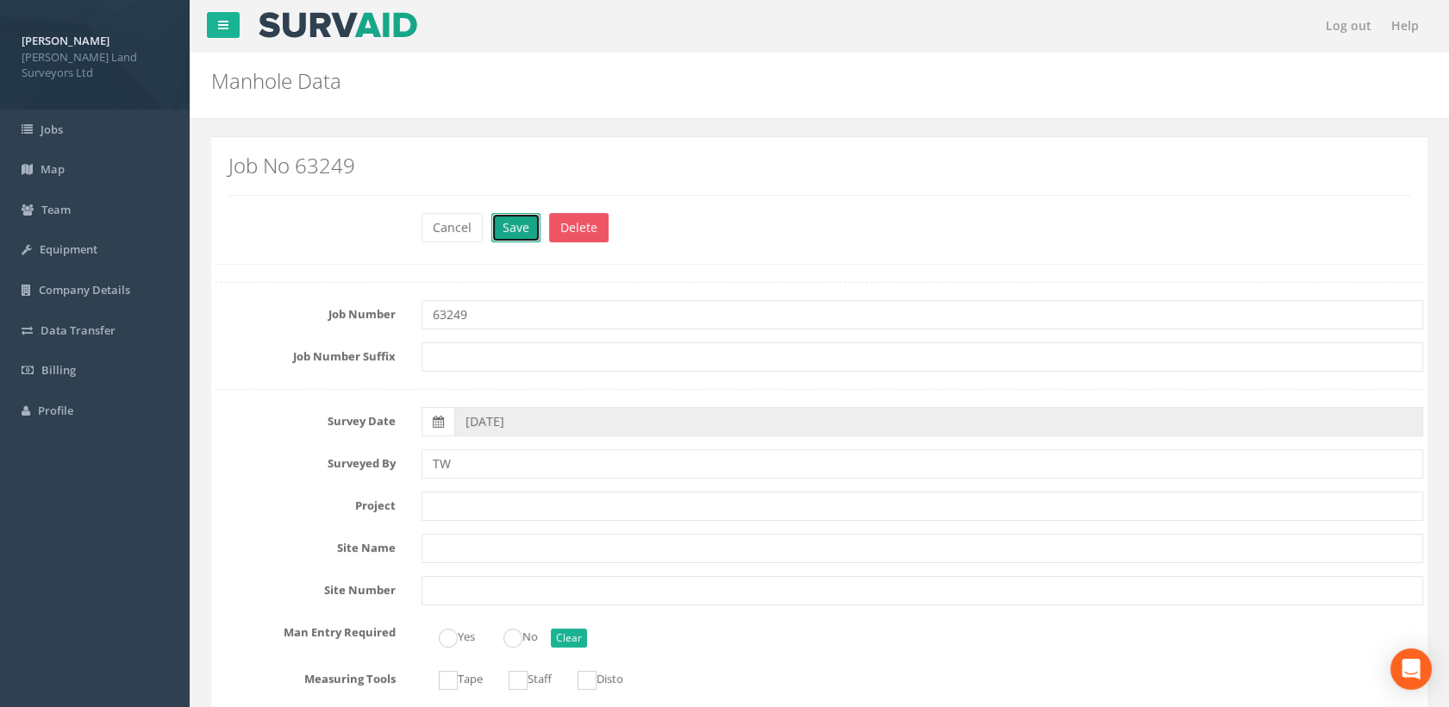
click at [519, 231] on button "Save" at bounding box center [515, 227] width 49 height 29
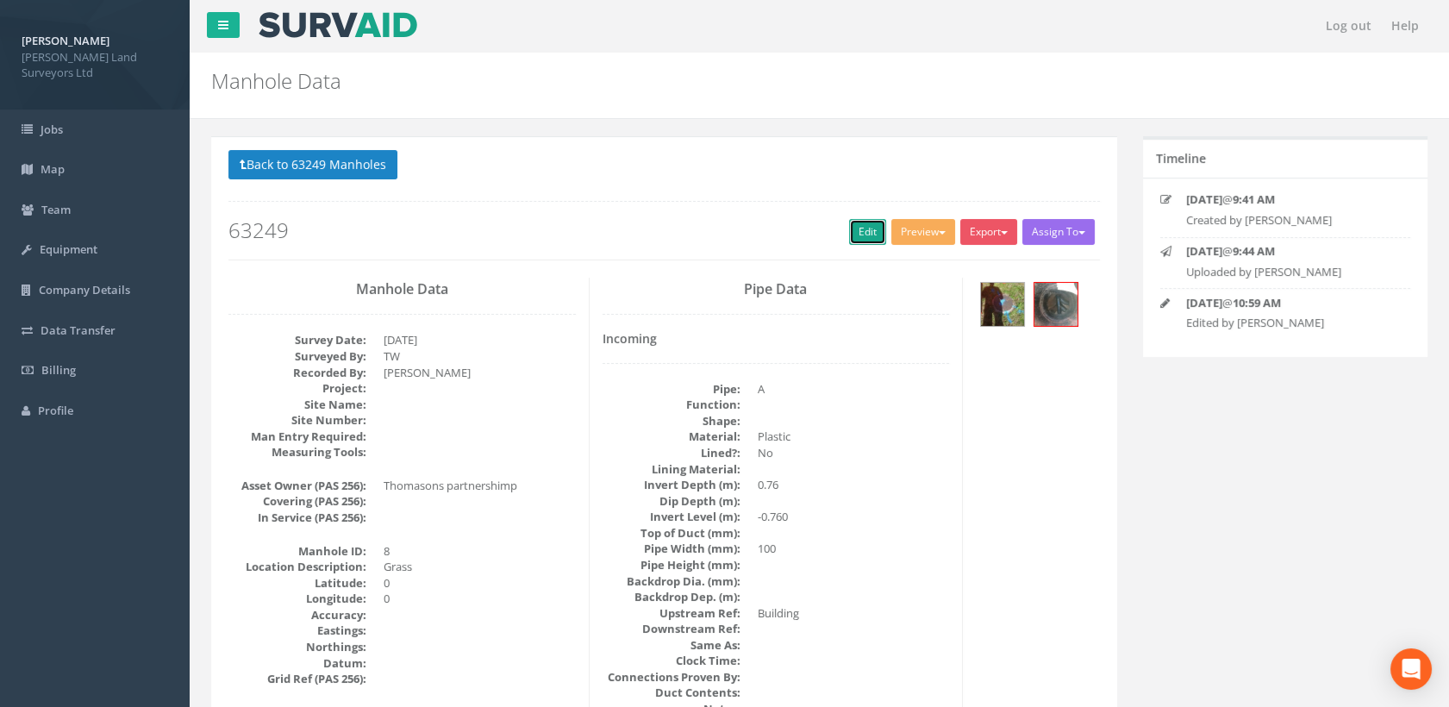
click at [861, 236] on link "Edit" at bounding box center [867, 232] width 37 height 26
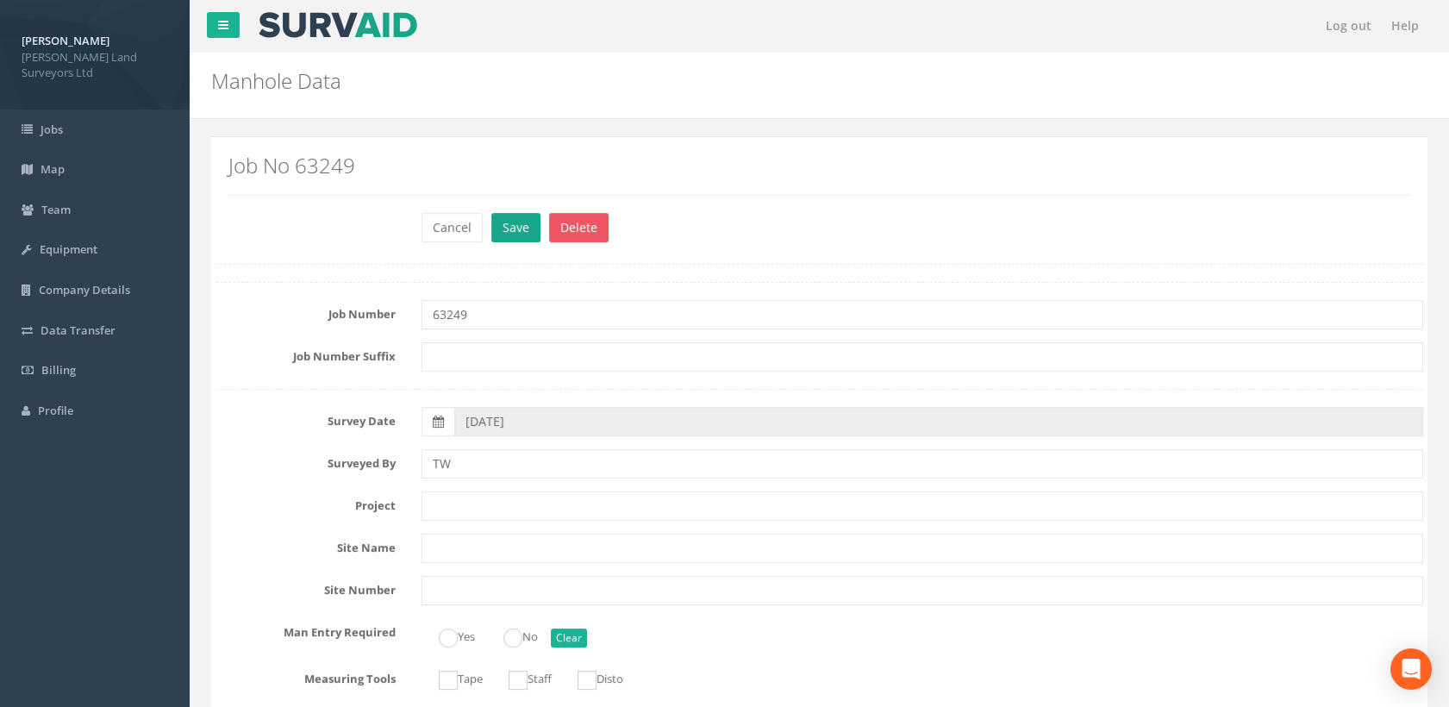
type input "89.94"
click at [522, 213] on button "Save" at bounding box center [515, 227] width 49 height 29
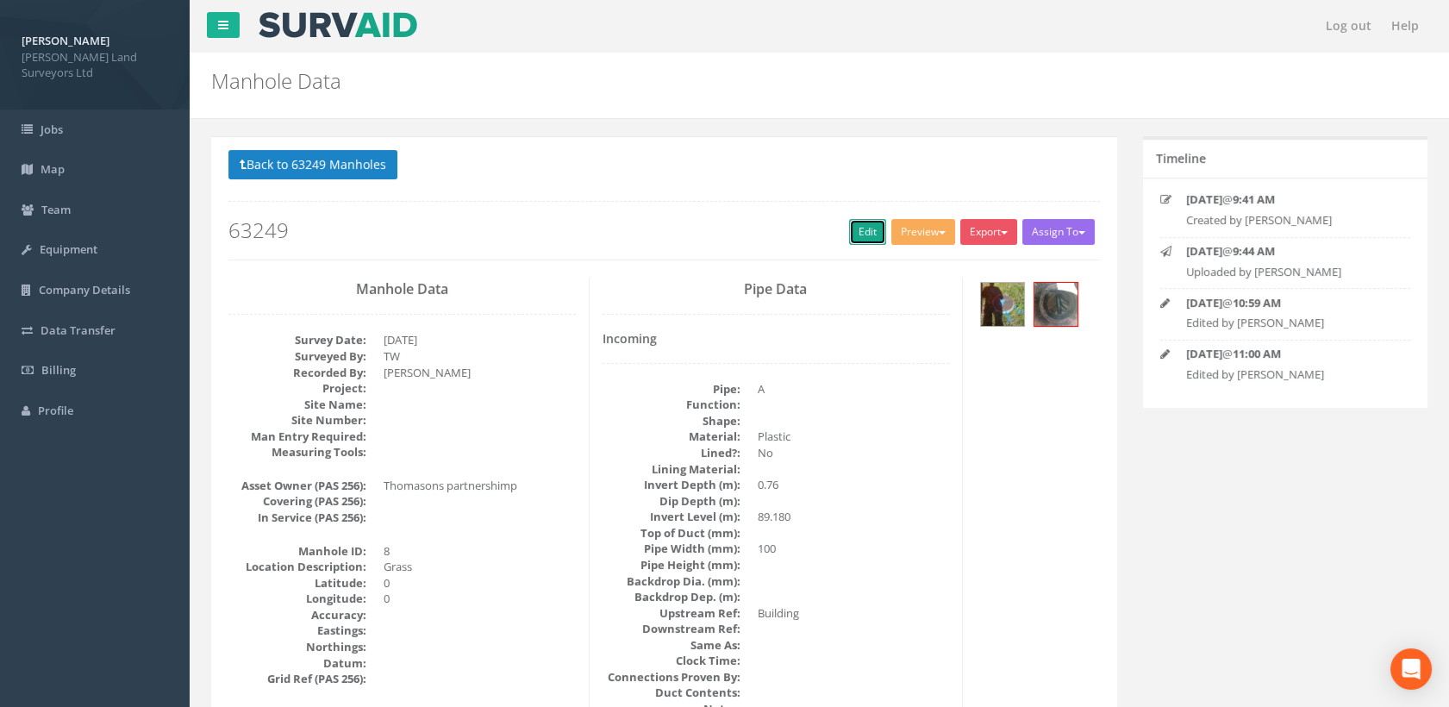
click at [868, 229] on link "Edit" at bounding box center [867, 232] width 37 height 26
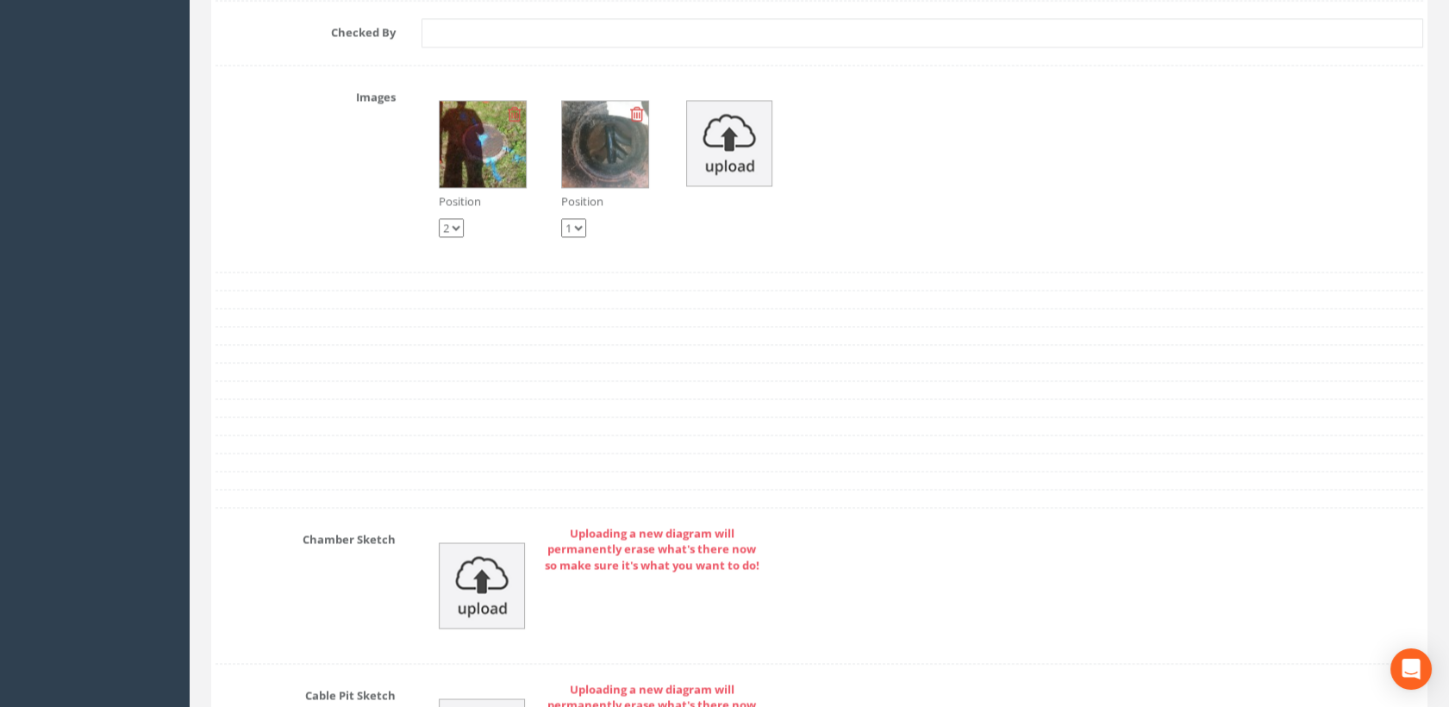
scroll to position [5732, 0]
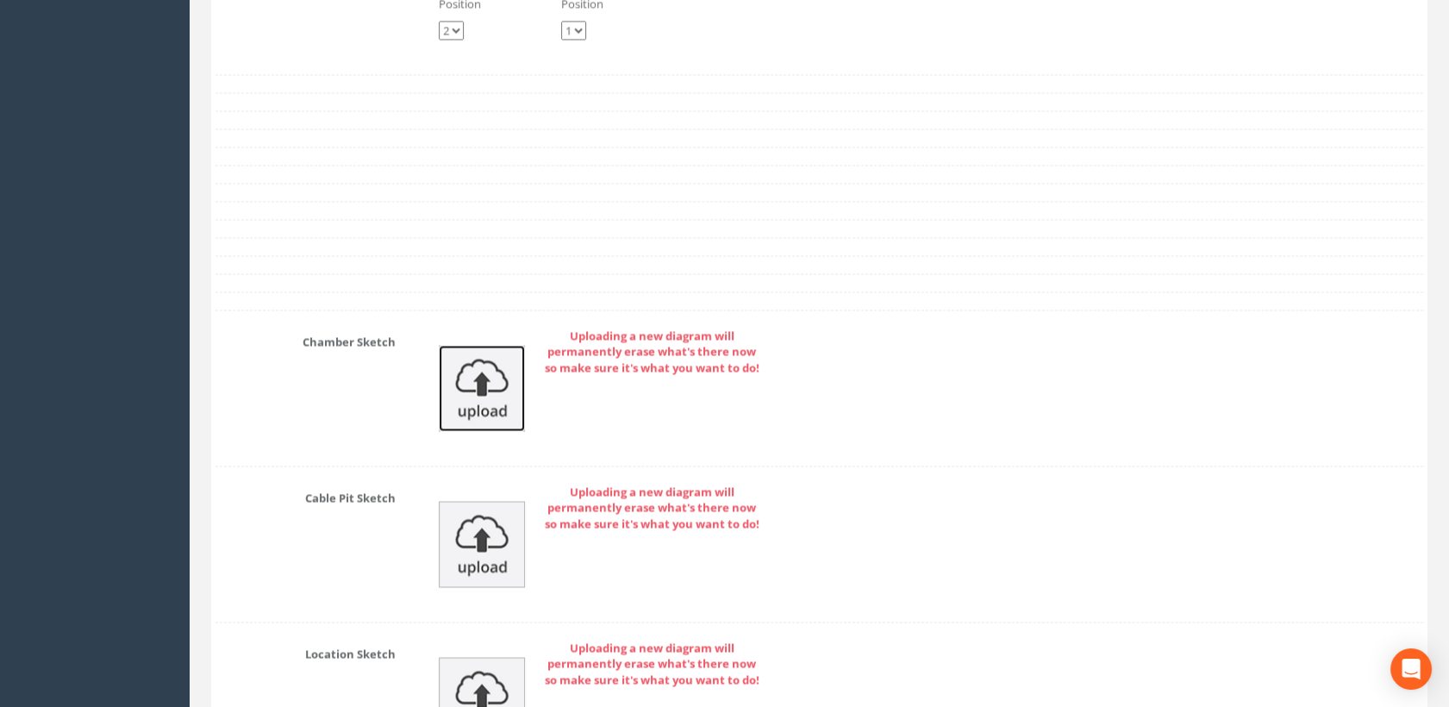
click at [486, 399] on img at bounding box center [482, 388] width 86 height 86
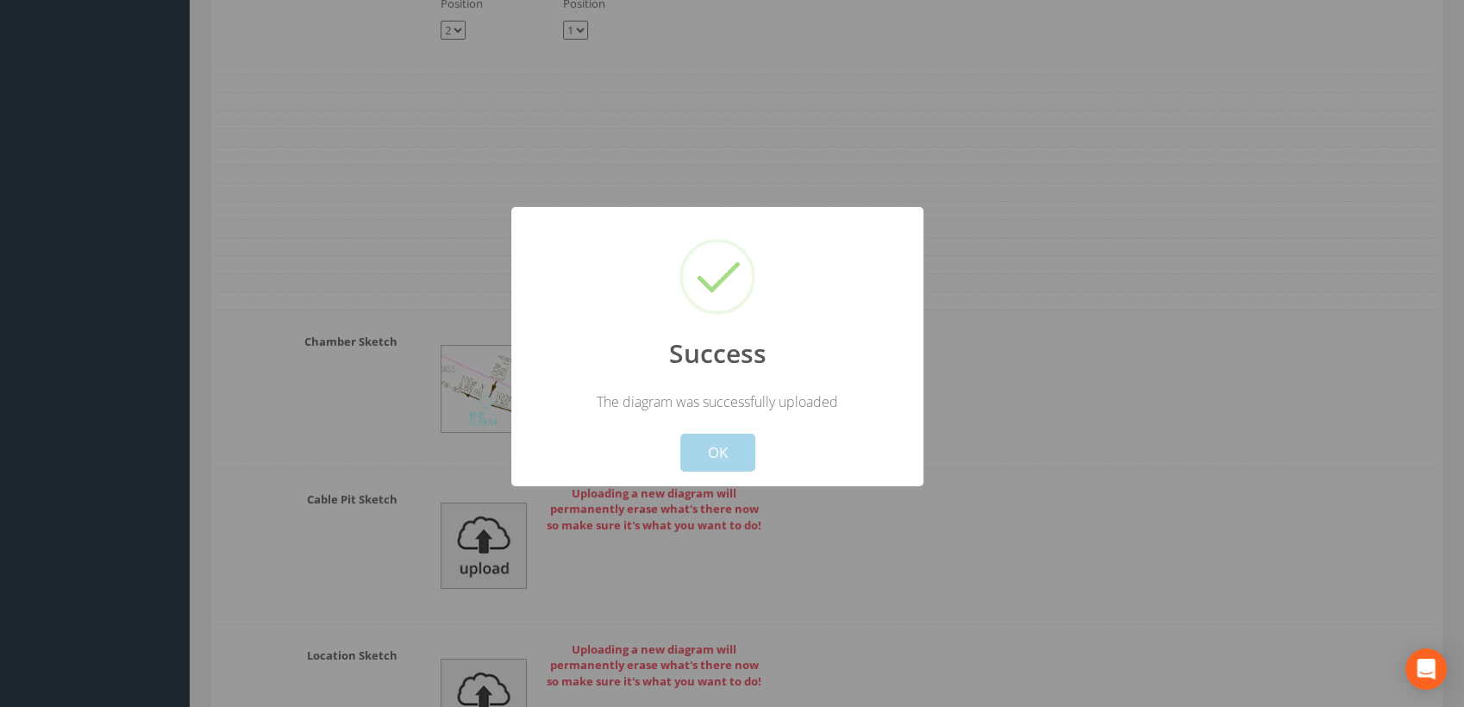
click at [725, 454] on button "OK" at bounding box center [717, 453] width 75 height 38
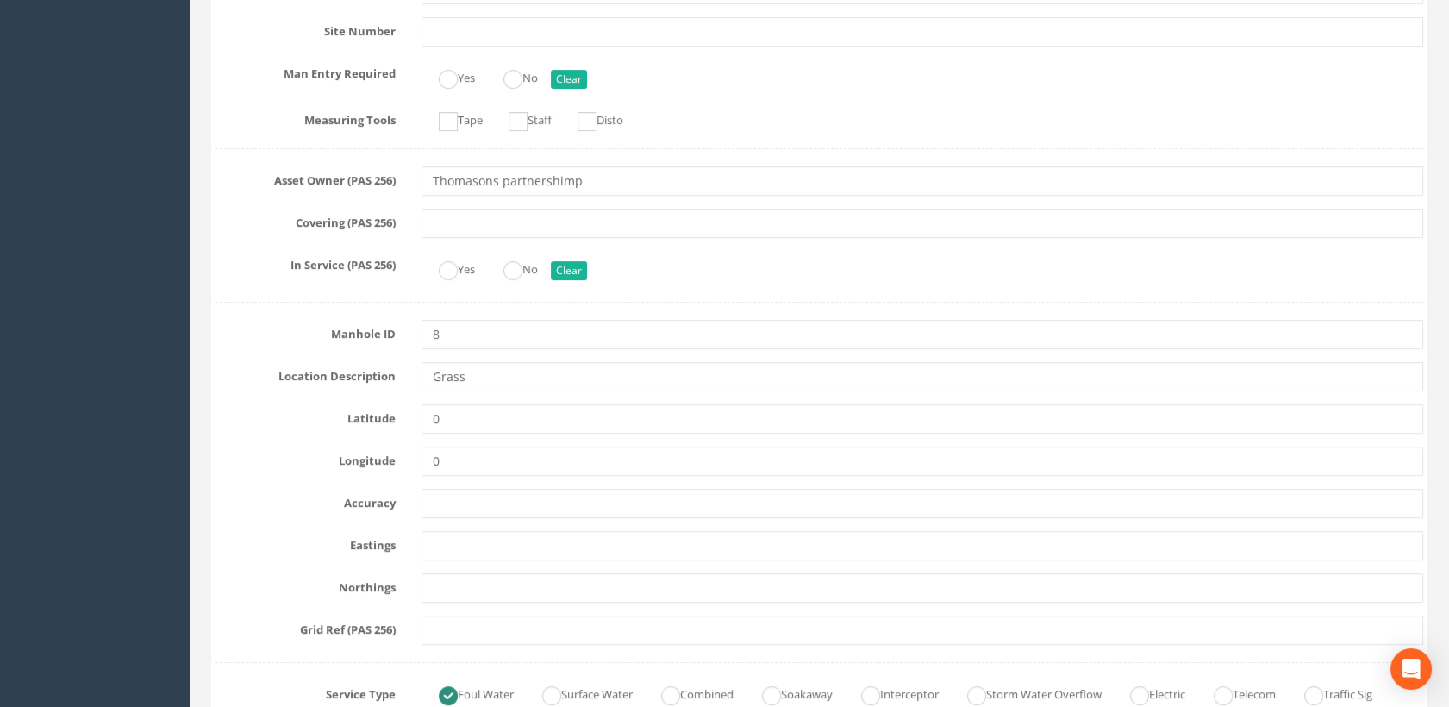
scroll to position [0, 0]
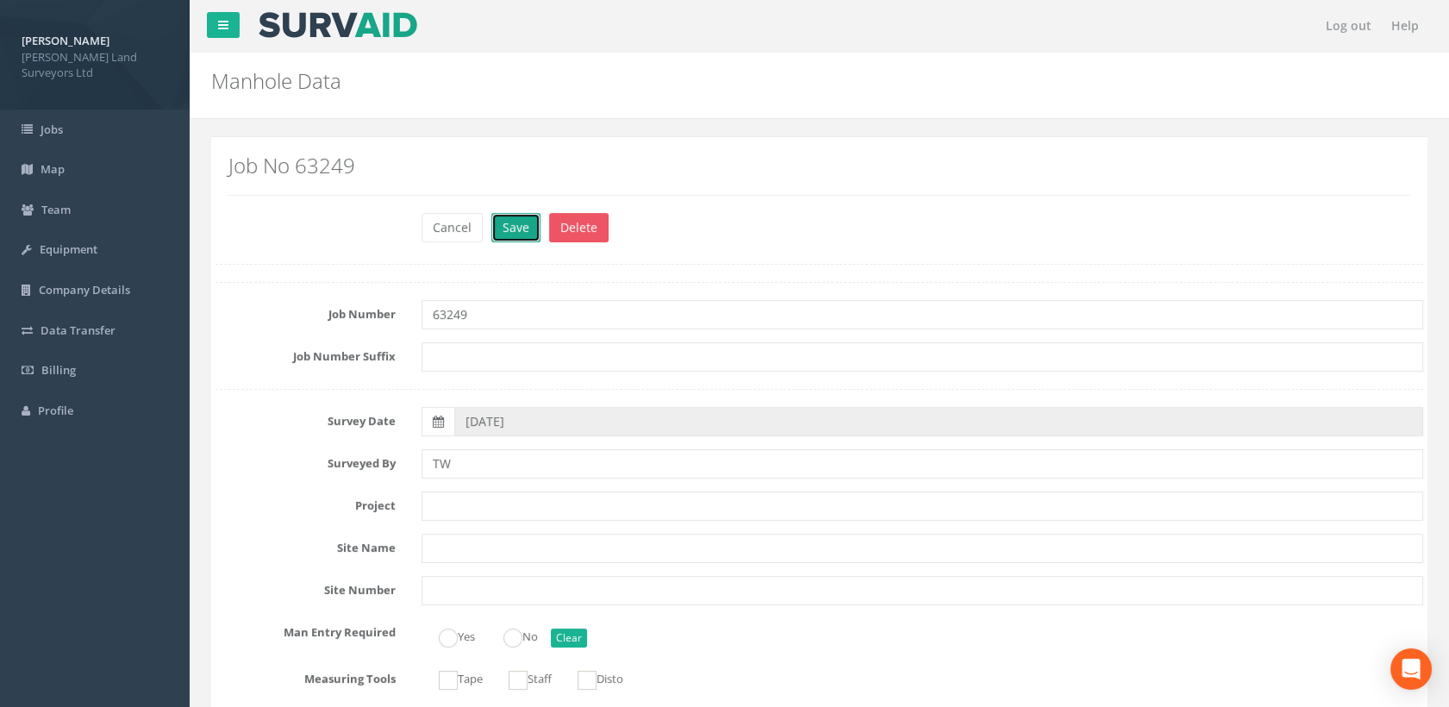
click at [512, 235] on button "Save" at bounding box center [515, 227] width 49 height 29
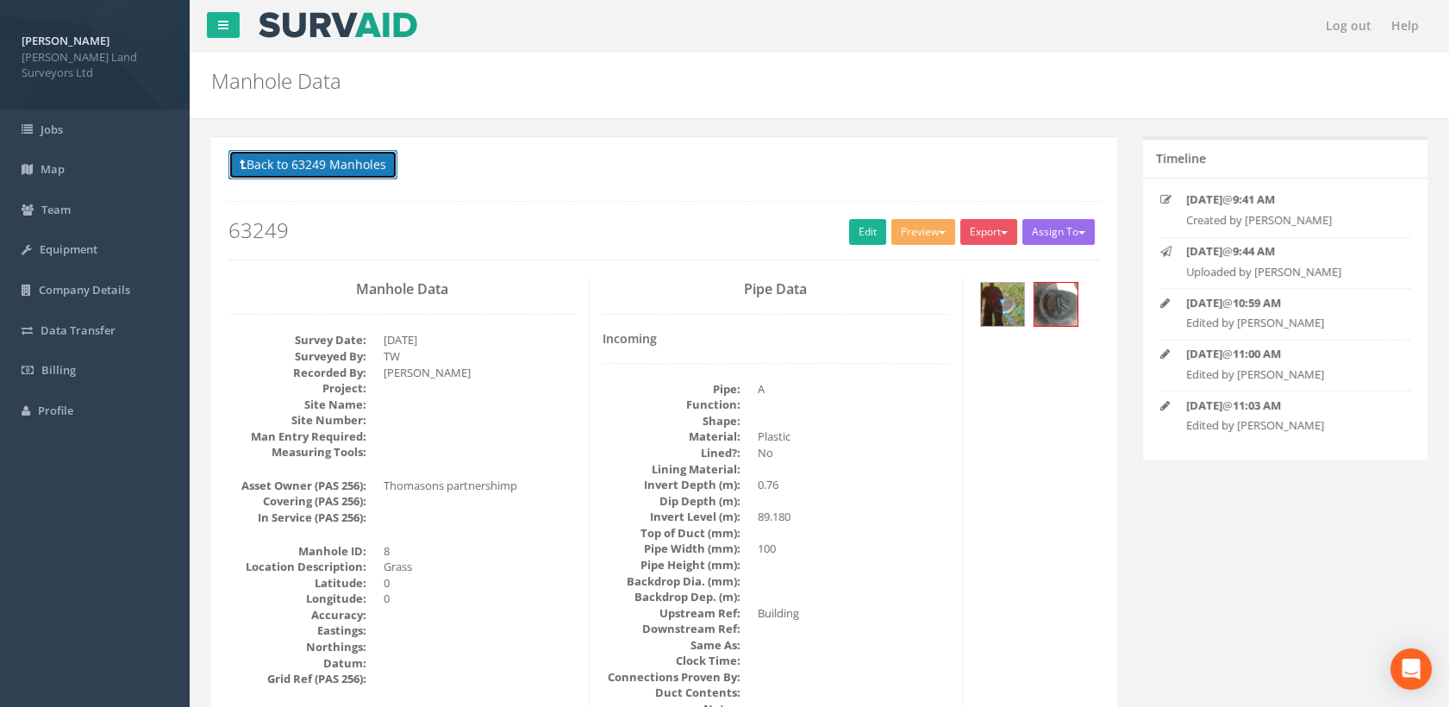
drag, startPoint x: 354, startPoint y: 164, endPoint x: 366, endPoint y: 180, distance: 20.4
click at [354, 164] on button "Back to 63249 Manholes" at bounding box center [313, 164] width 169 height 29
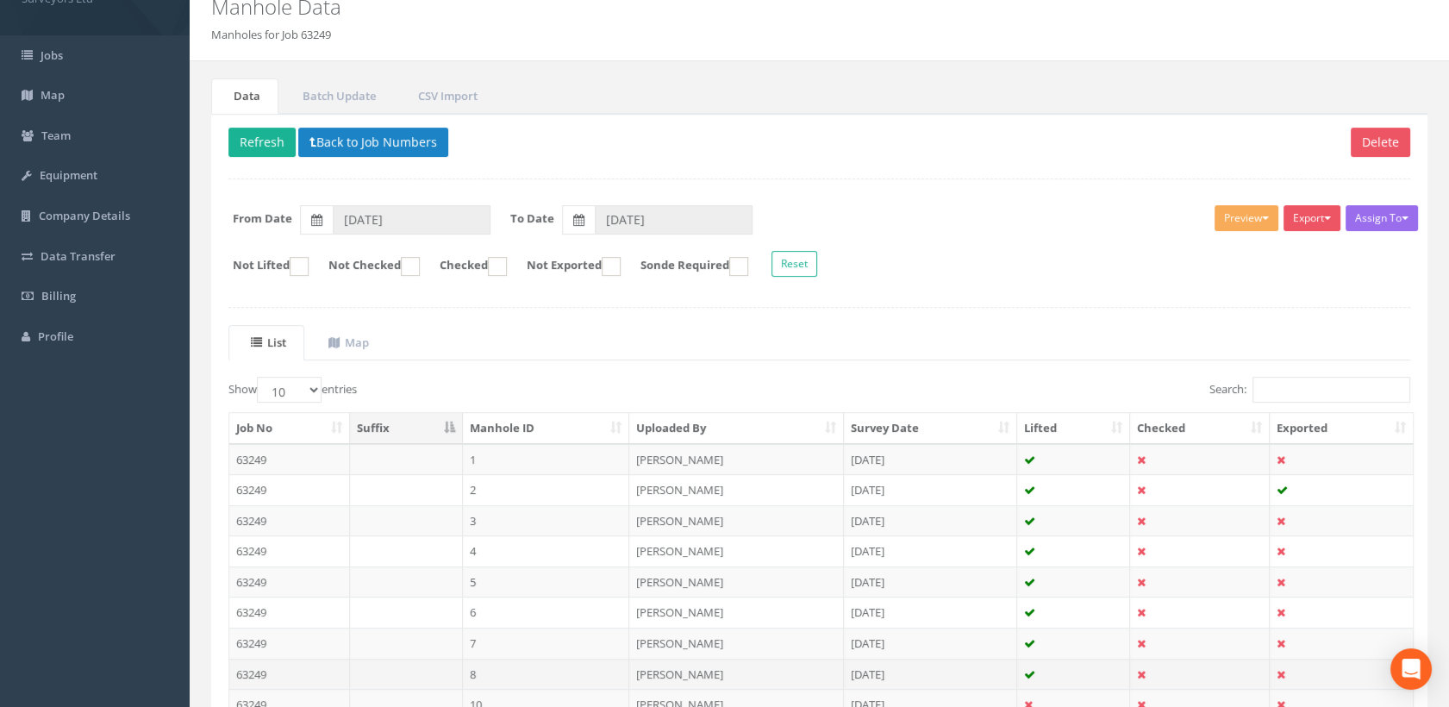
scroll to position [251, 0]
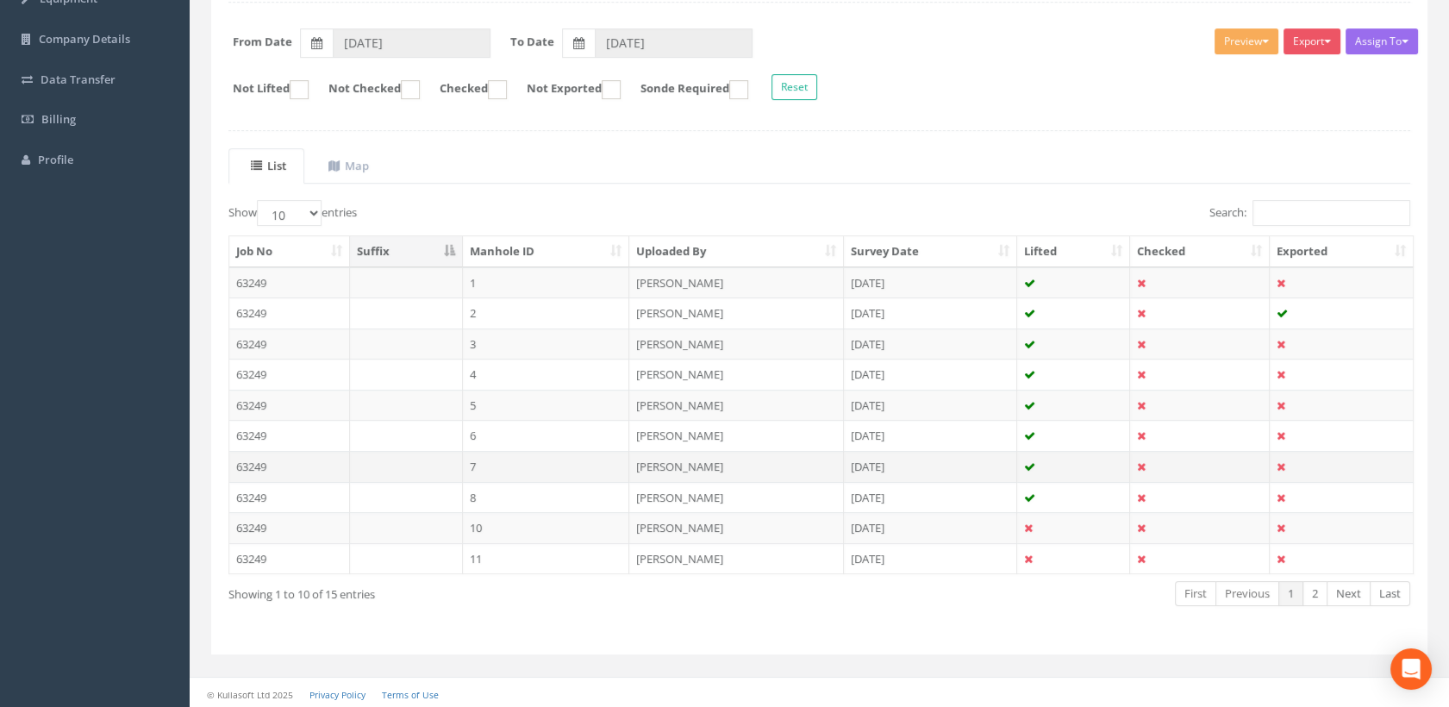
click at [486, 465] on td "7" at bounding box center [546, 466] width 167 height 31
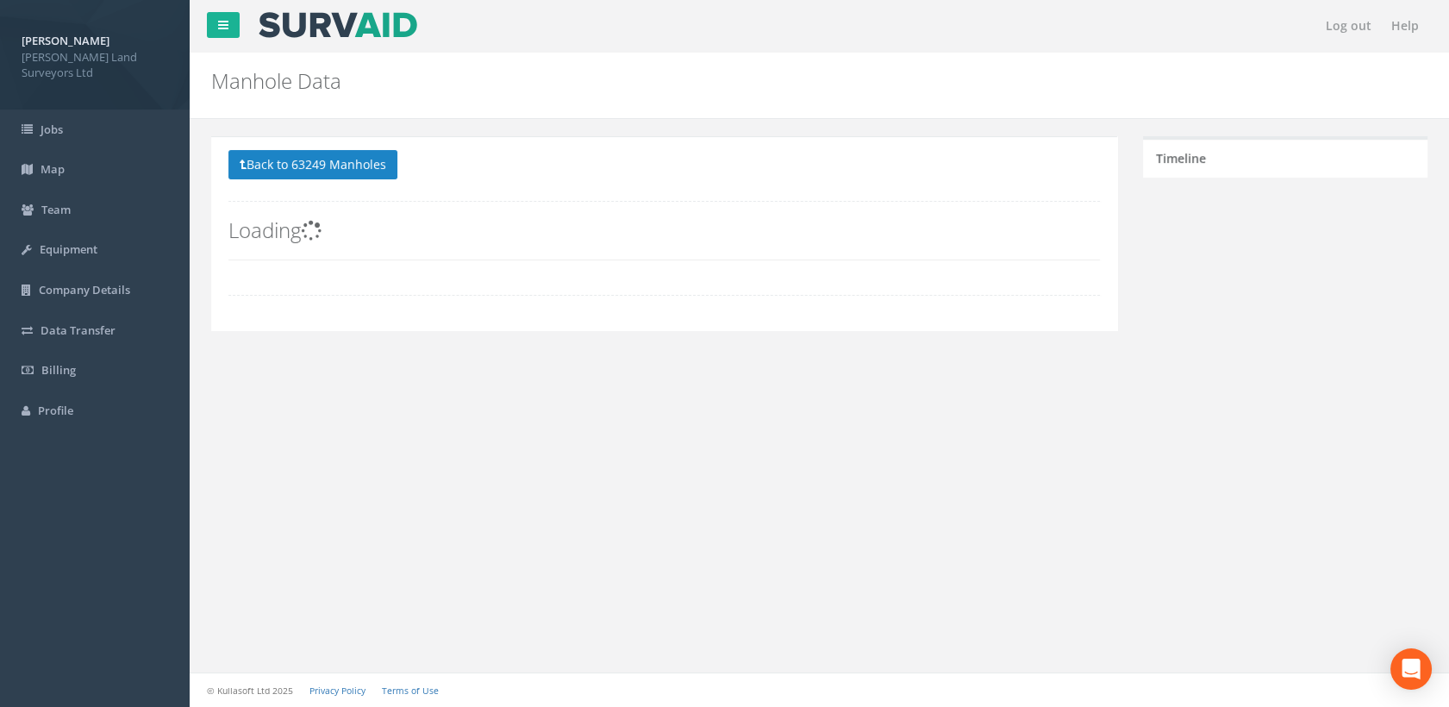
scroll to position [0, 0]
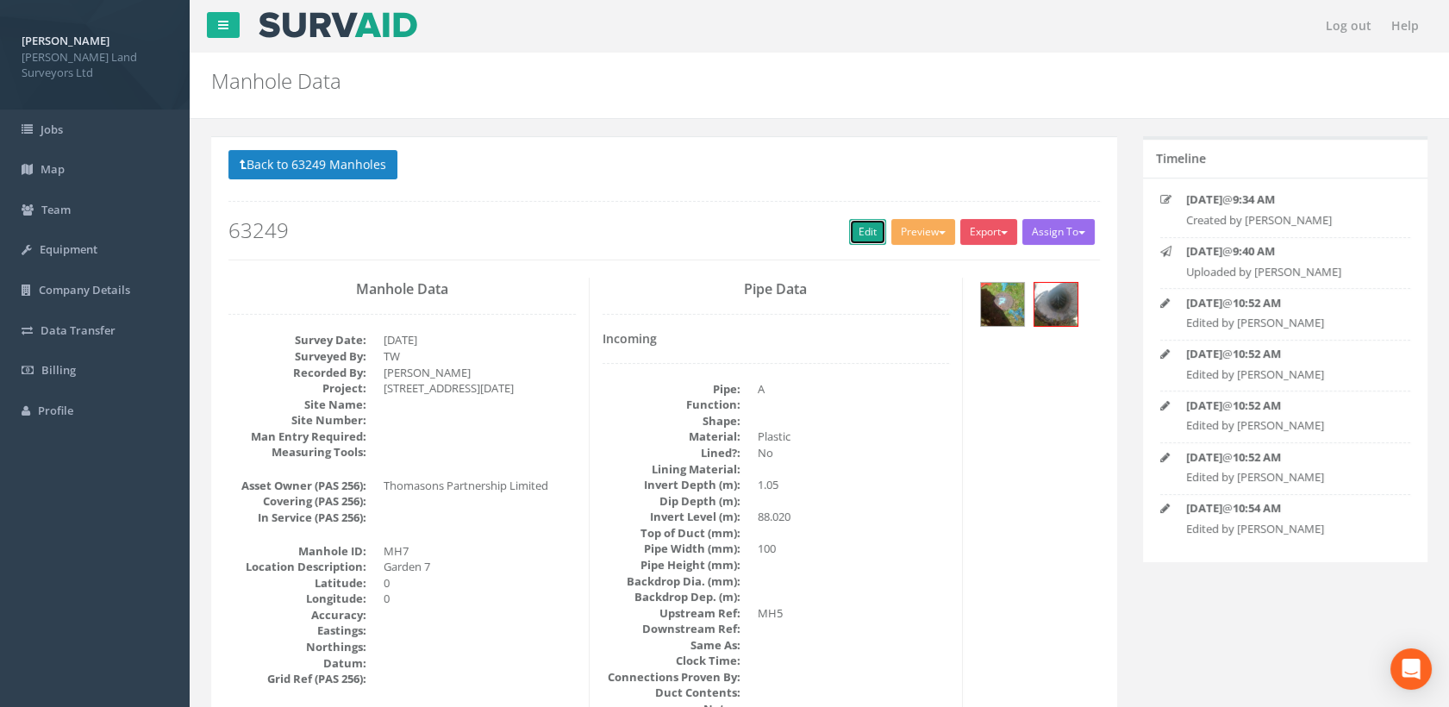
click at [862, 231] on link "Edit" at bounding box center [867, 232] width 37 height 26
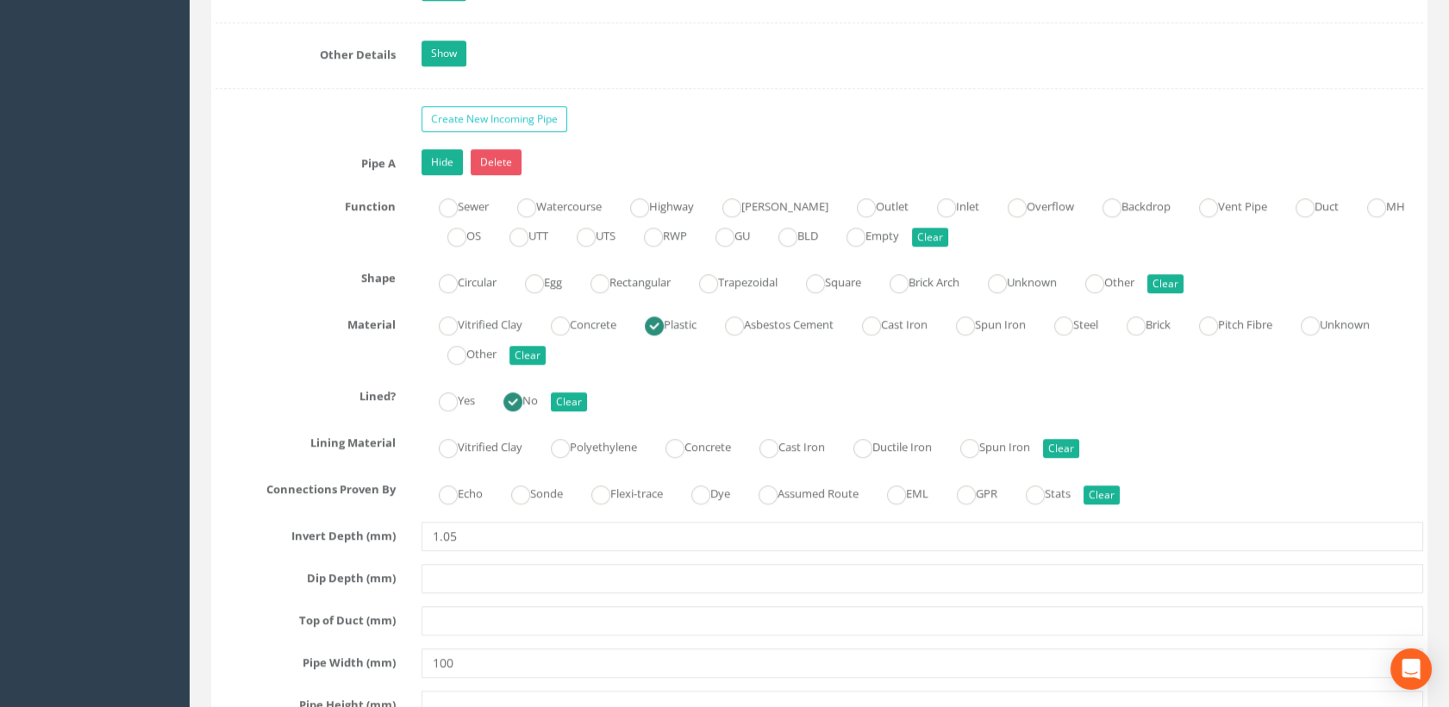
scroll to position [2683, 0]
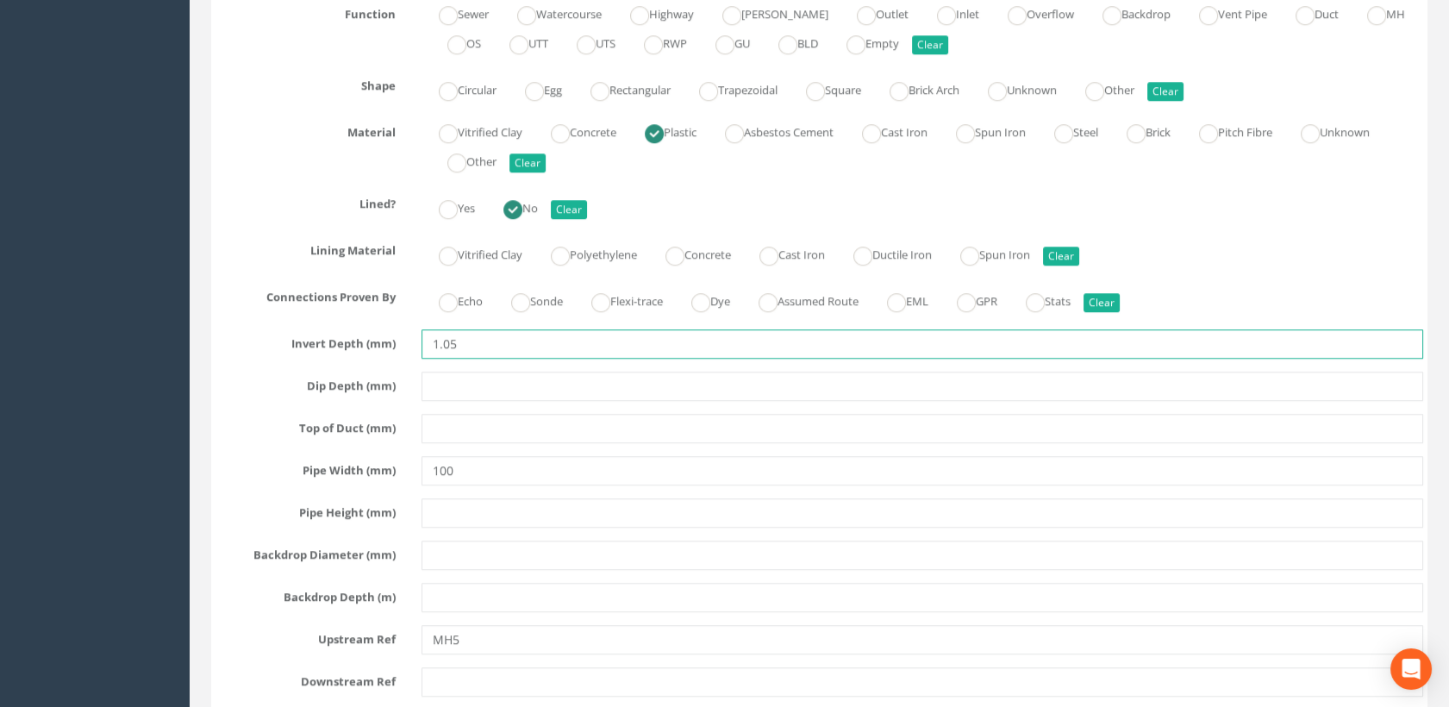
drag, startPoint x: 474, startPoint y: 334, endPoint x: 423, endPoint y: 334, distance: 51.7
click at [423, 334] on input "1.05" at bounding box center [923, 343] width 1003 height 29
type input "0.98"
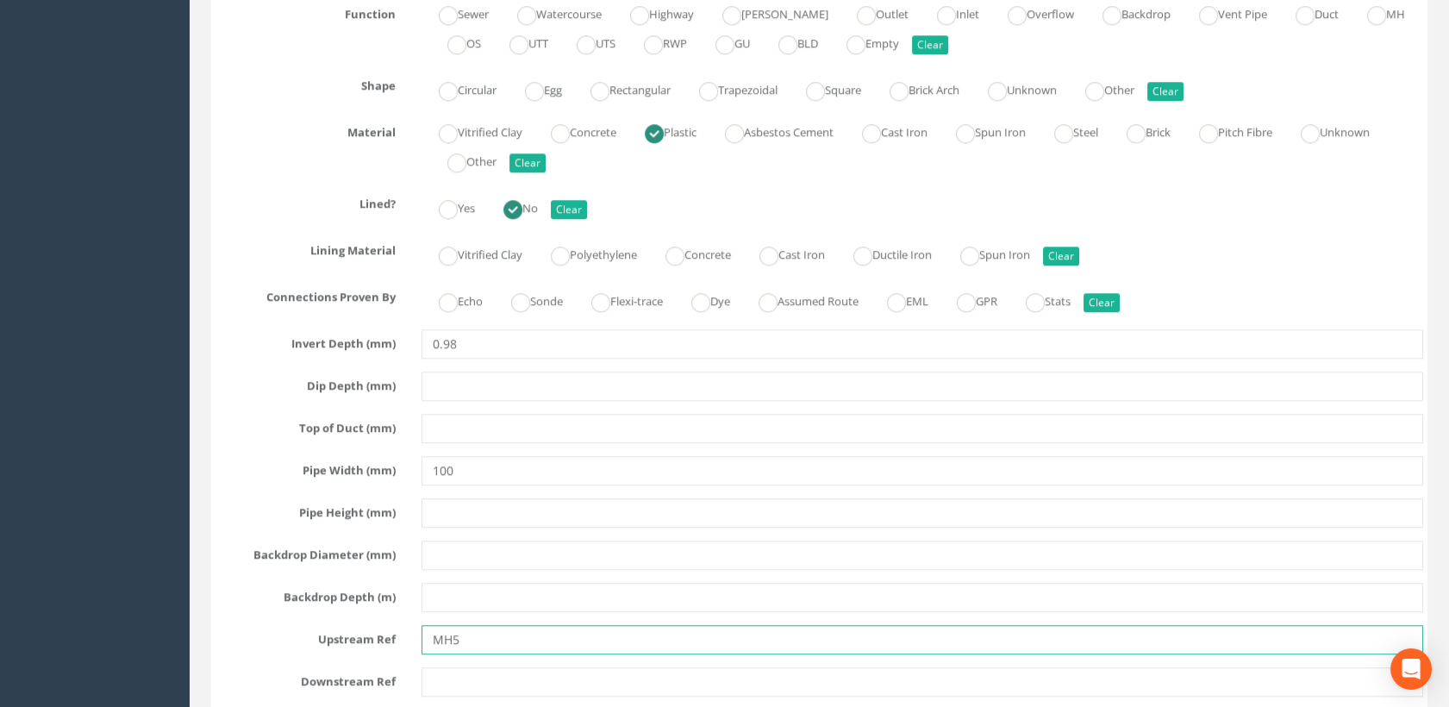
click at [470, 634] on input "MH5" at bounding box center [923, 639] width 1003 height 29
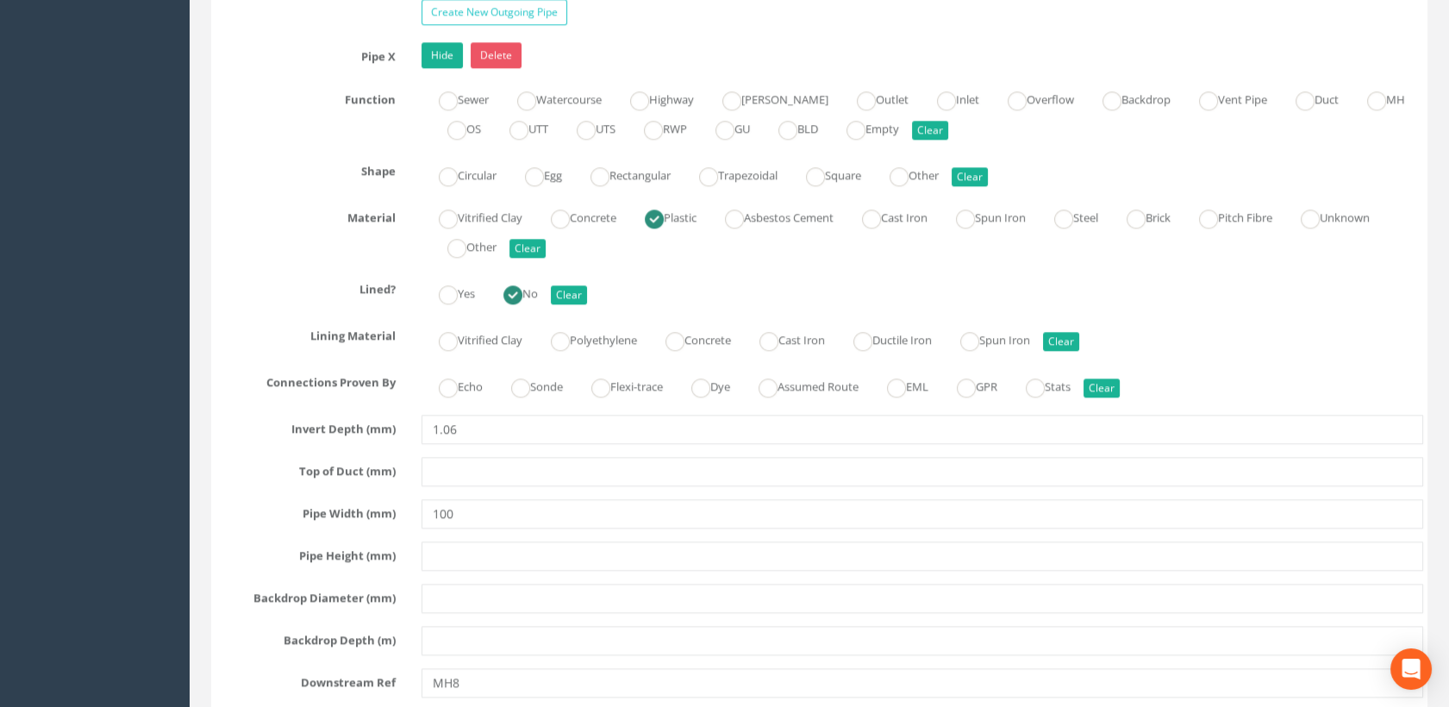
scroll to position [3736, 0]
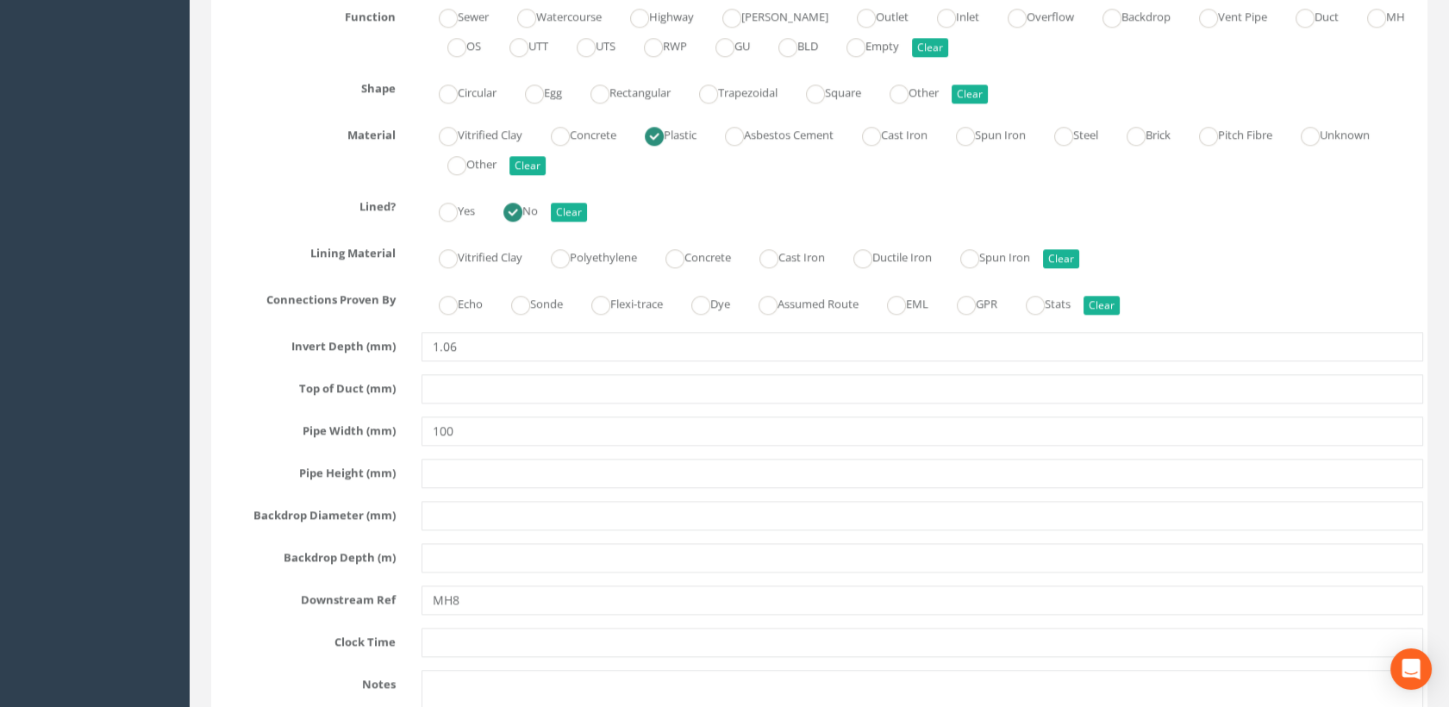
type input "MH8"
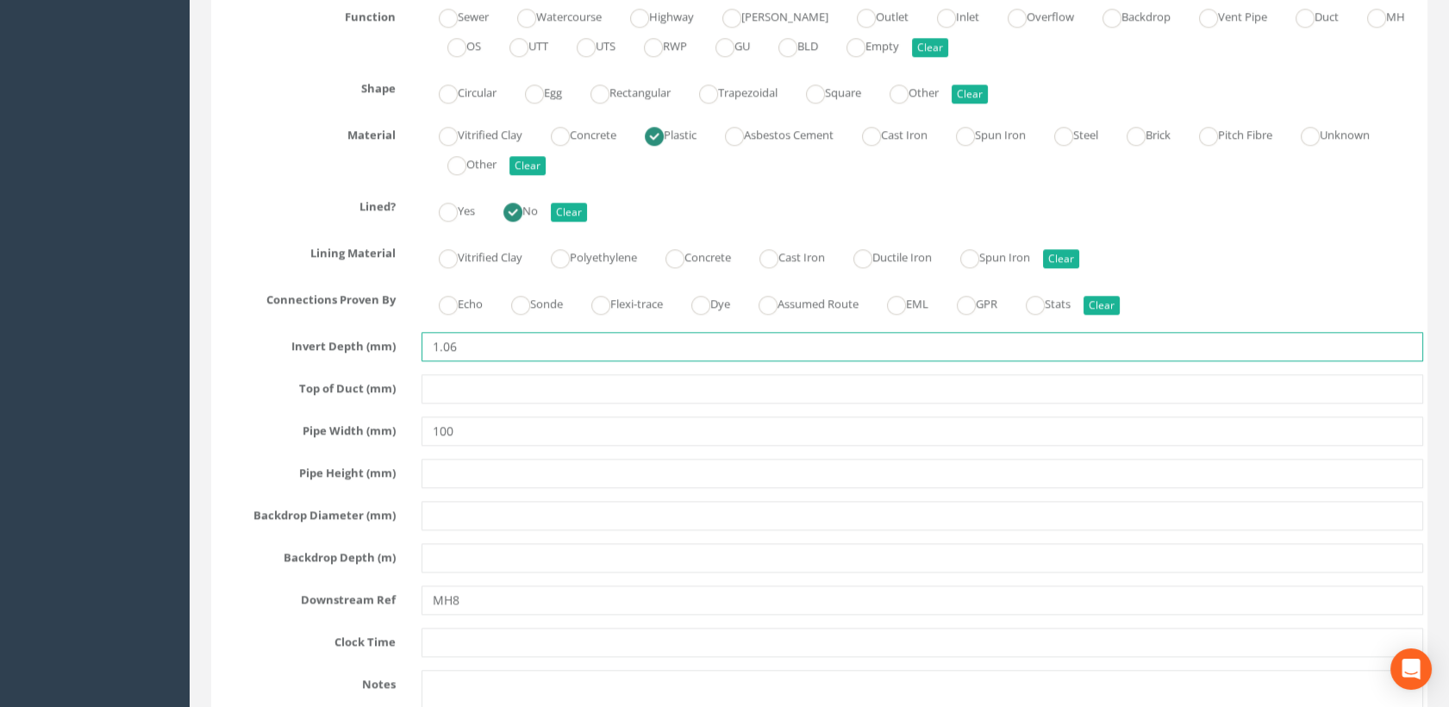
click at [488, 344] on input "1.06" at bounding box center [923, 346] width 1003 height 29
type input "1.03"
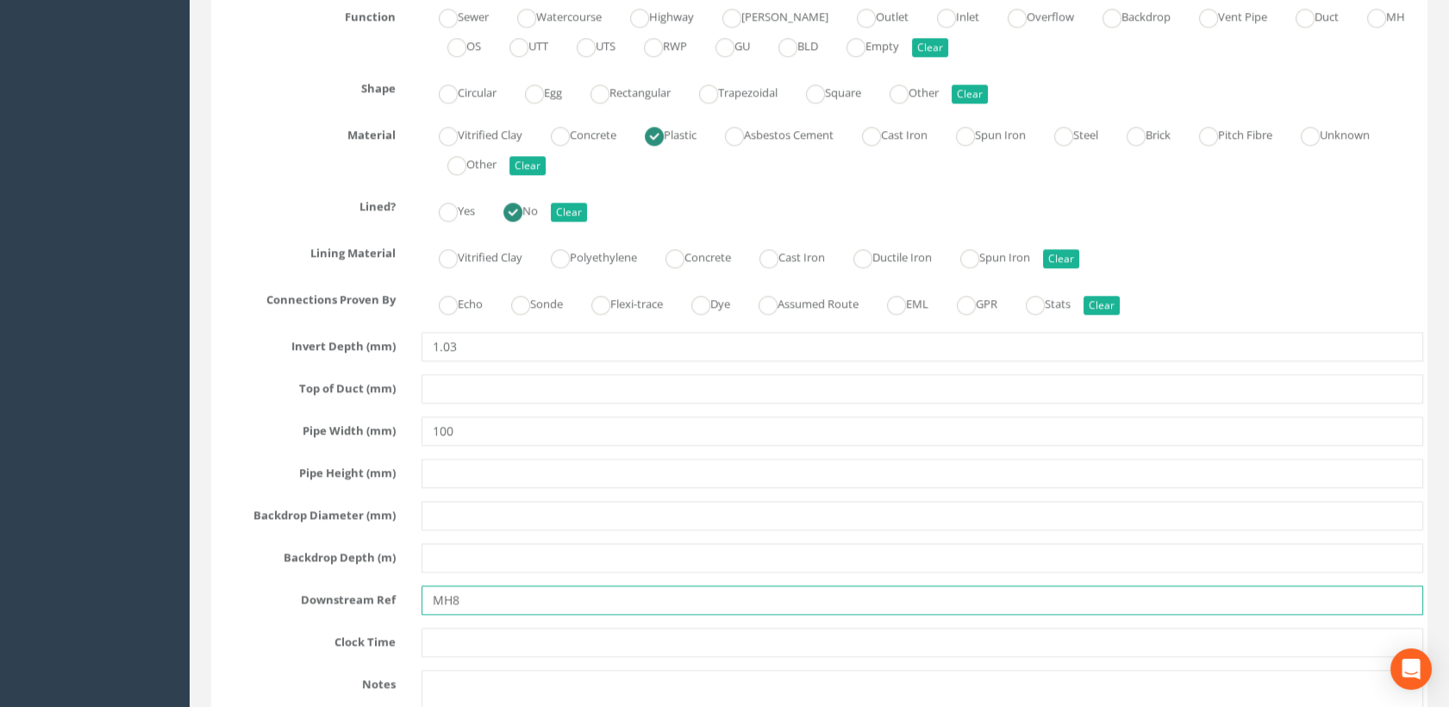
click at [469, 592] on input "MH8" at bounding box center [923, 599] width 1003 height 29
click at [480, 597] on input "MH8" at bounding box center [923, 599] width 1003 height 29
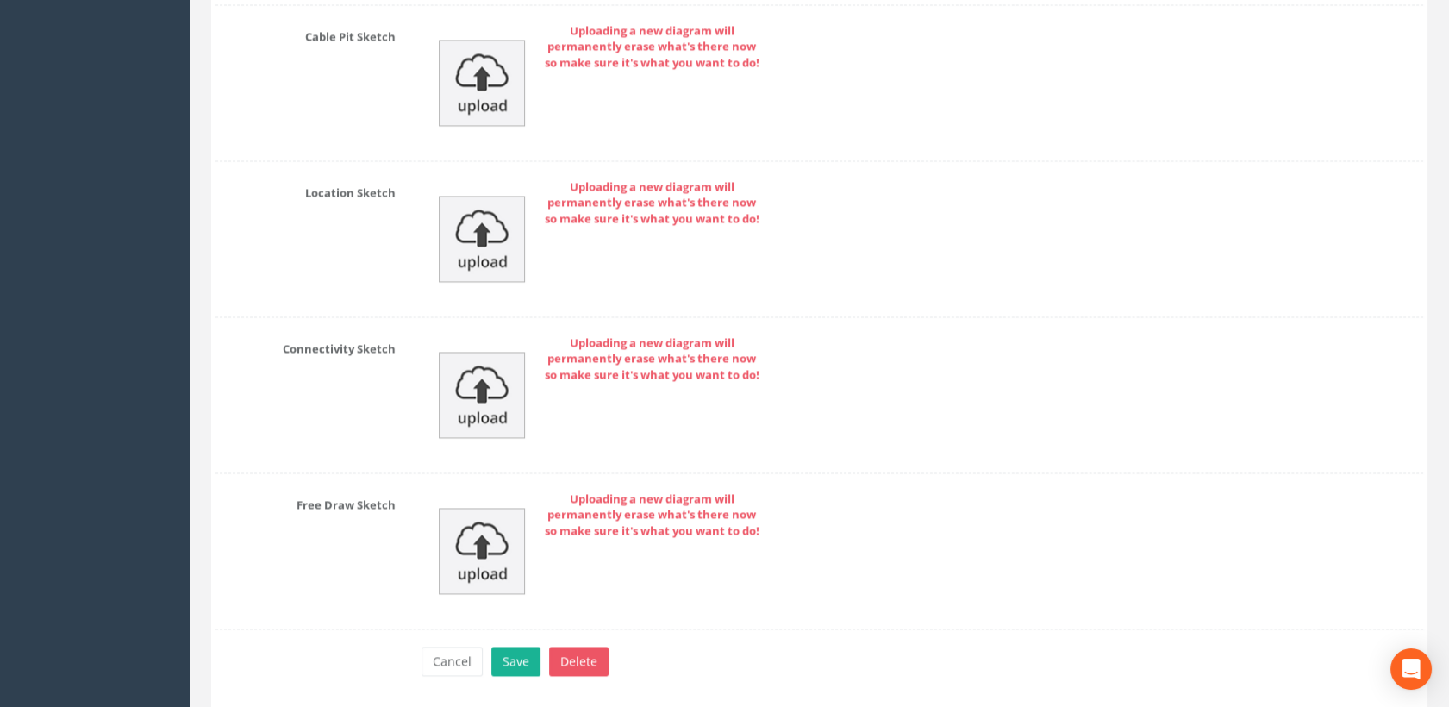
scroll to position [5233, 0]
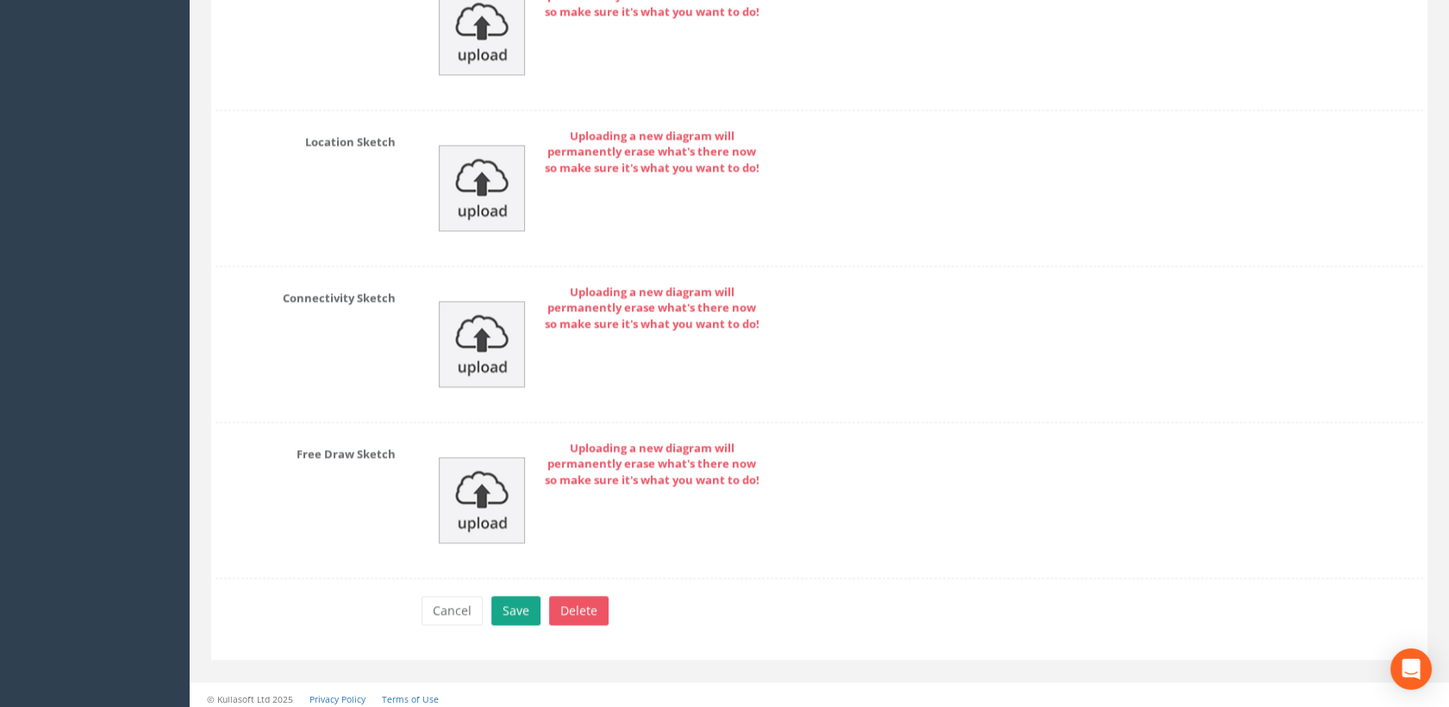
type input "MH5"
click at [523, 596] on button "Save" at bounding box center [515, 610] width 49 height 29
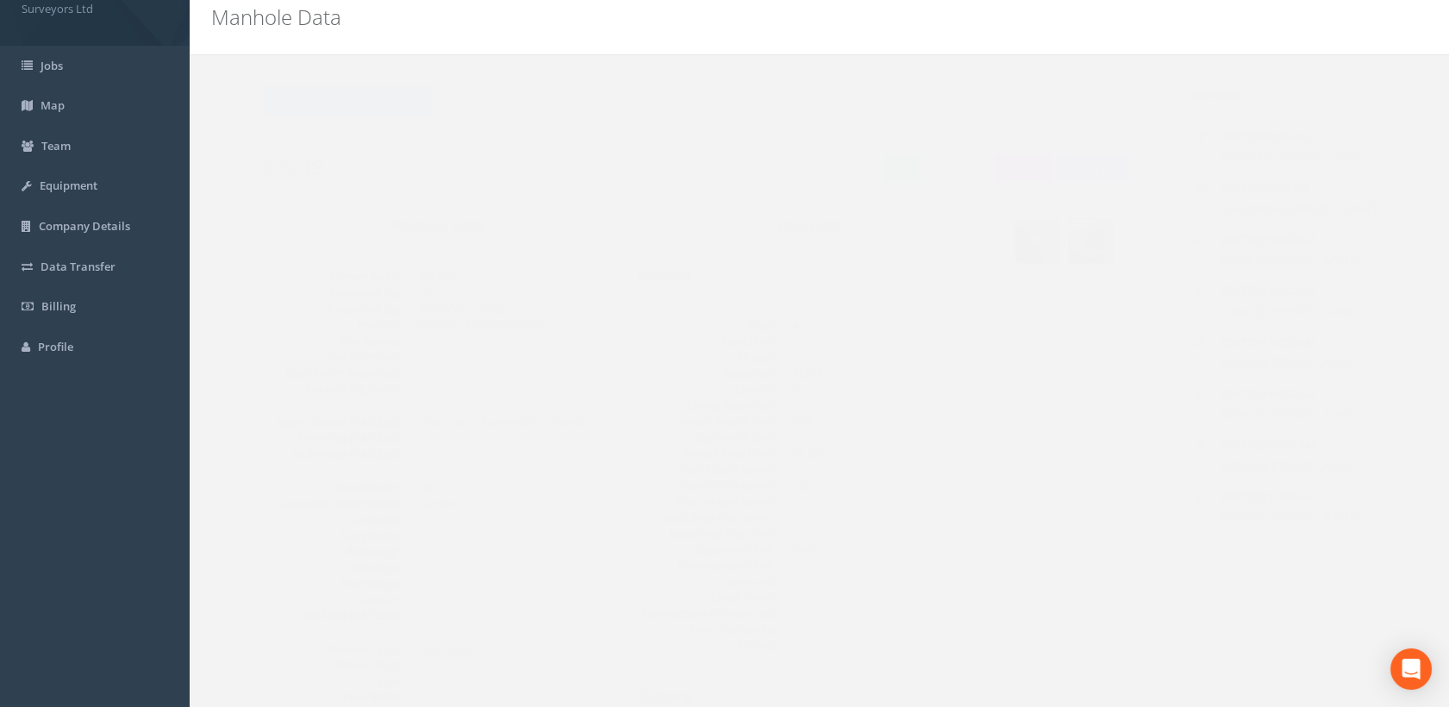
scroll to position [0, 0]
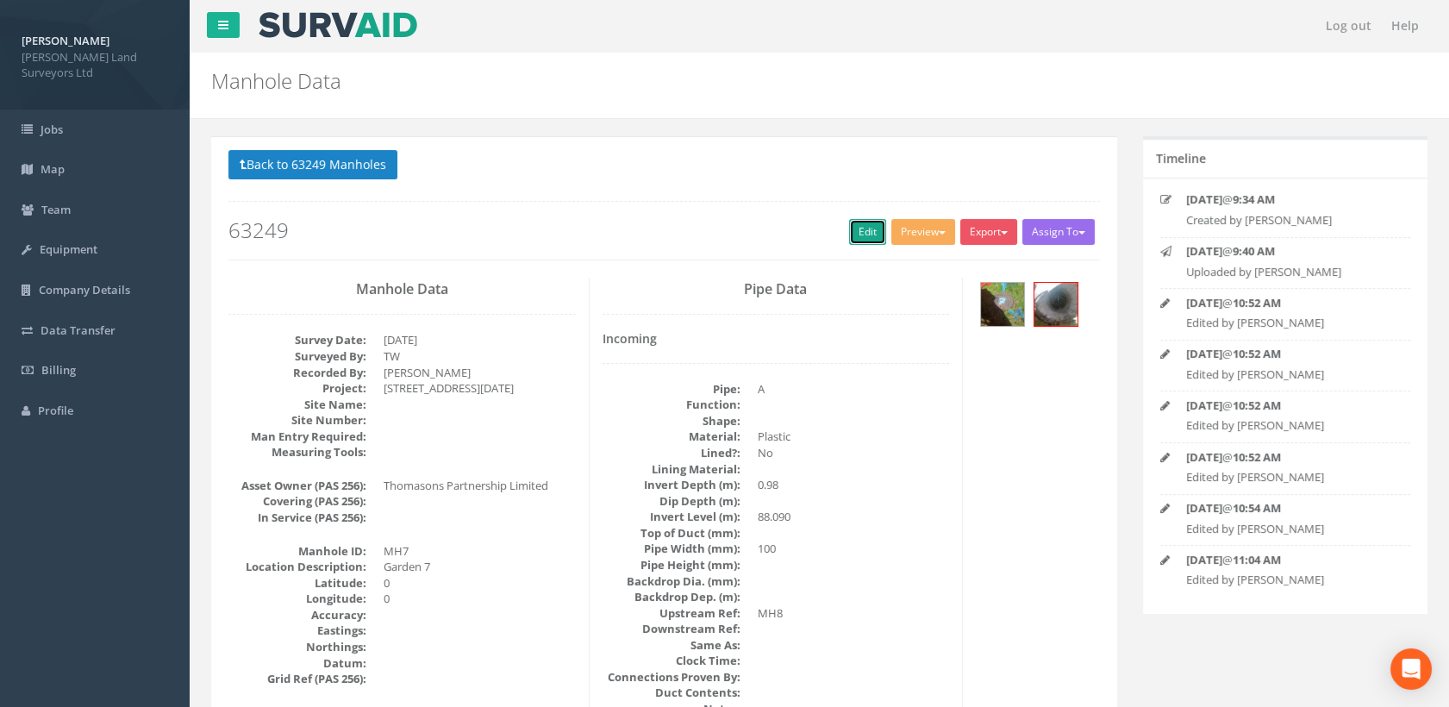
click at [859, 239] on link "Edit" at bounding box center [867, 232] width 37 height 26
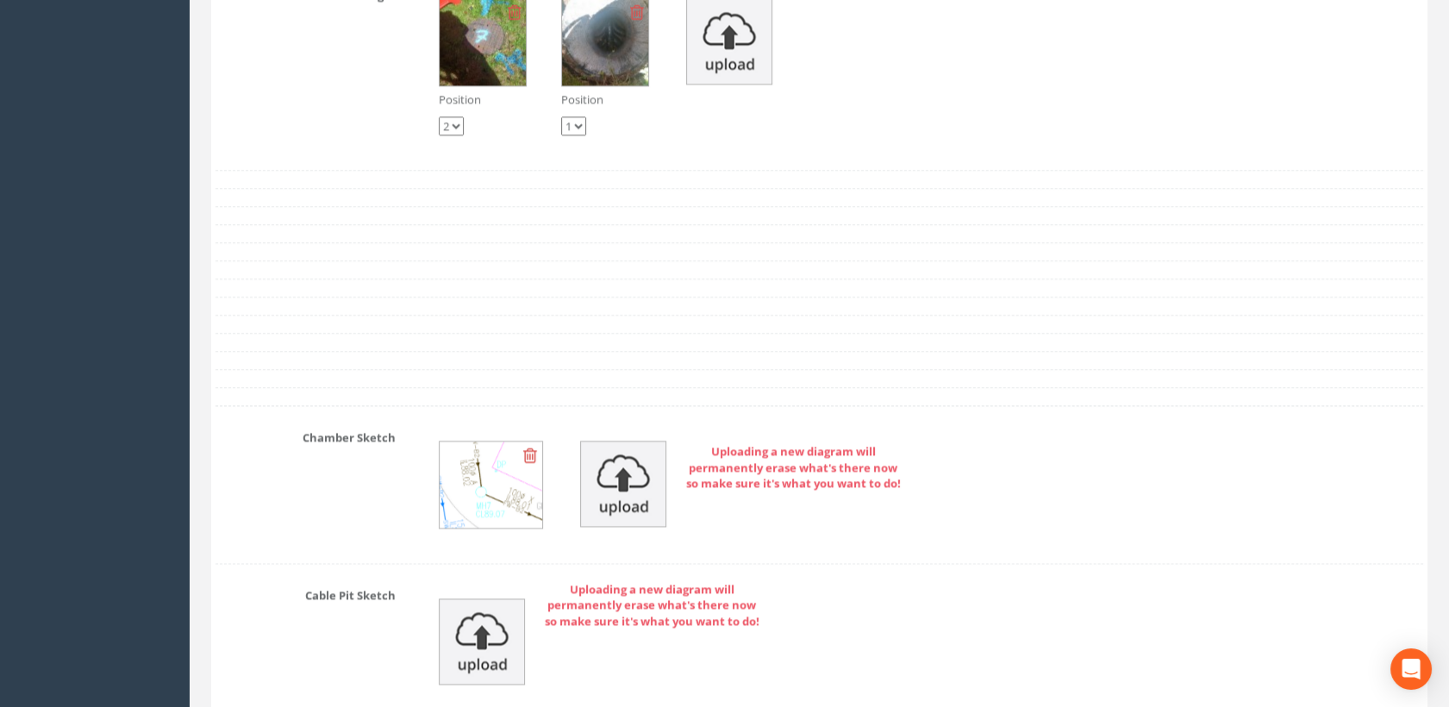
scroll to position [4790, 0]
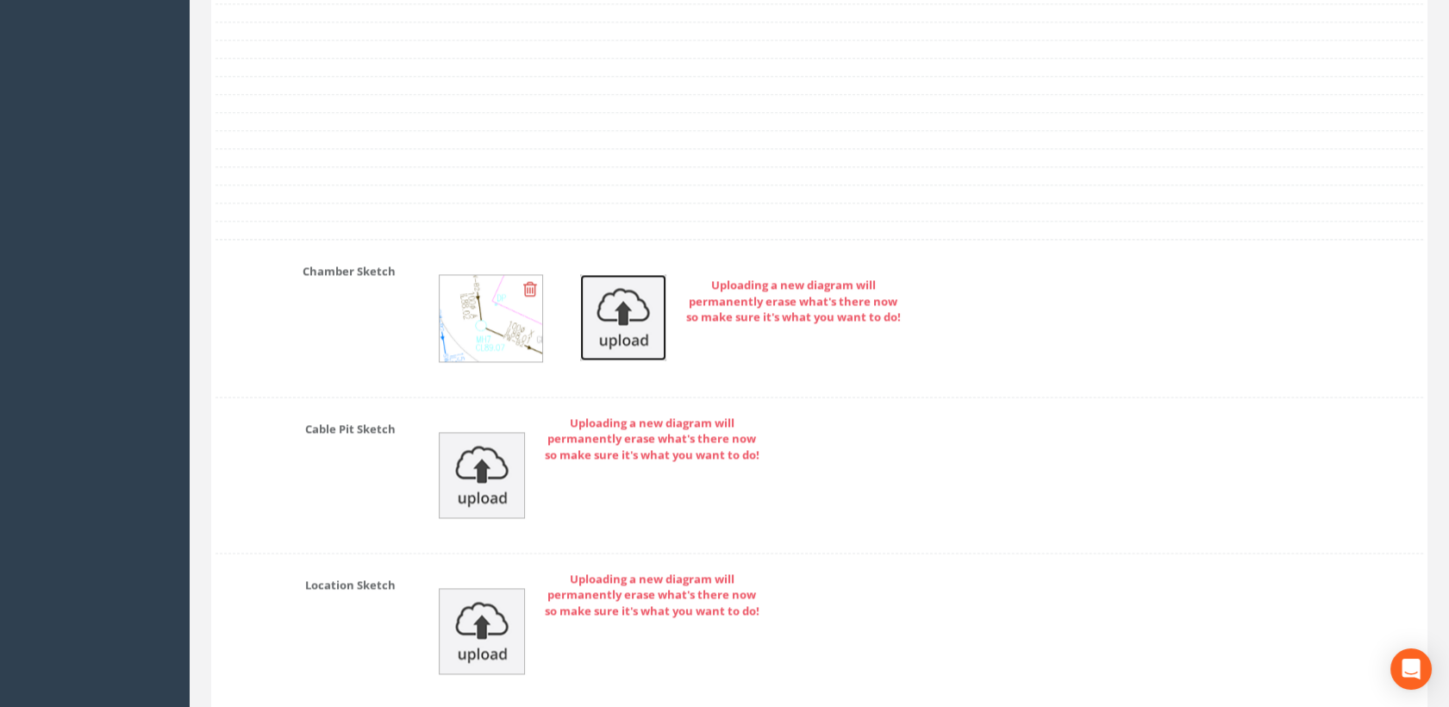
click at [654, 332] on img at bounding box center [623, 317] width 86 height 86
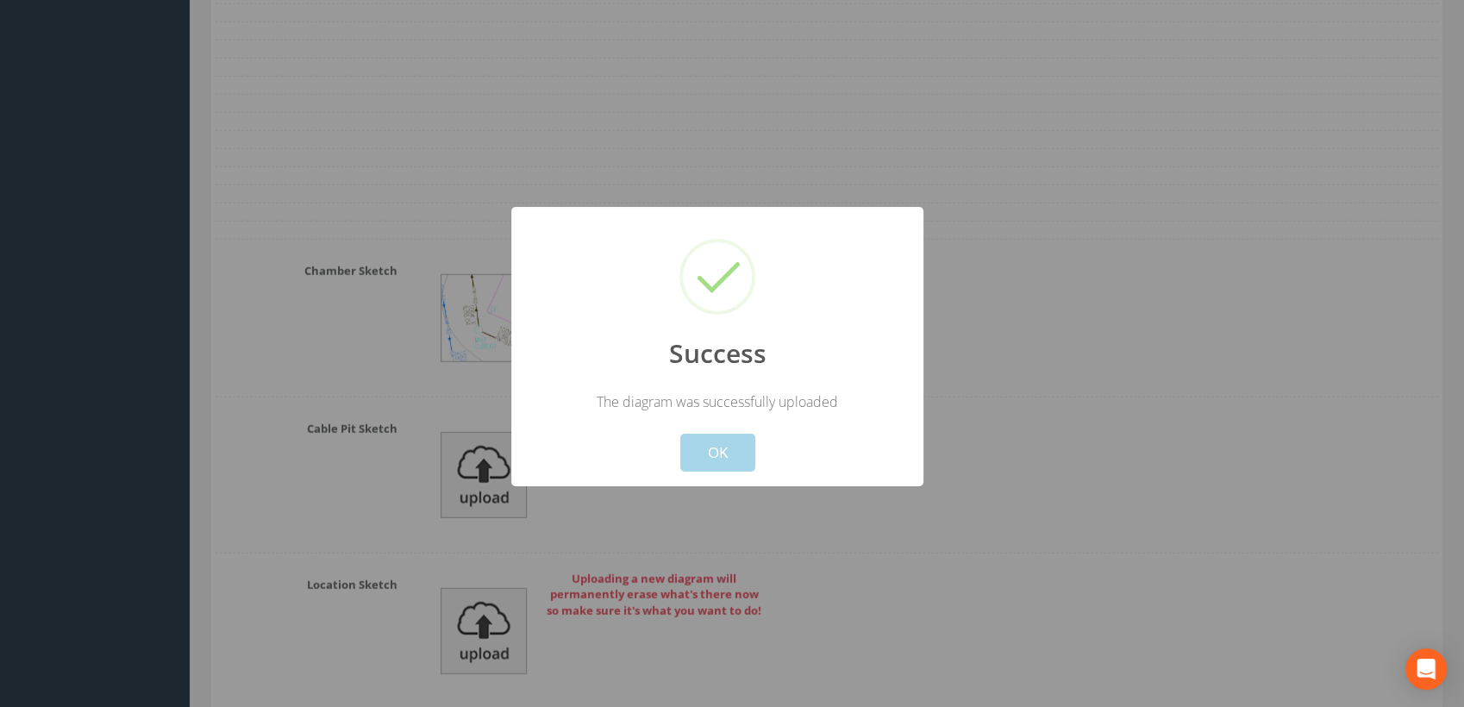
click at [722, 449] on button "OK" at bounding box center [717, 453] width 75 height 38
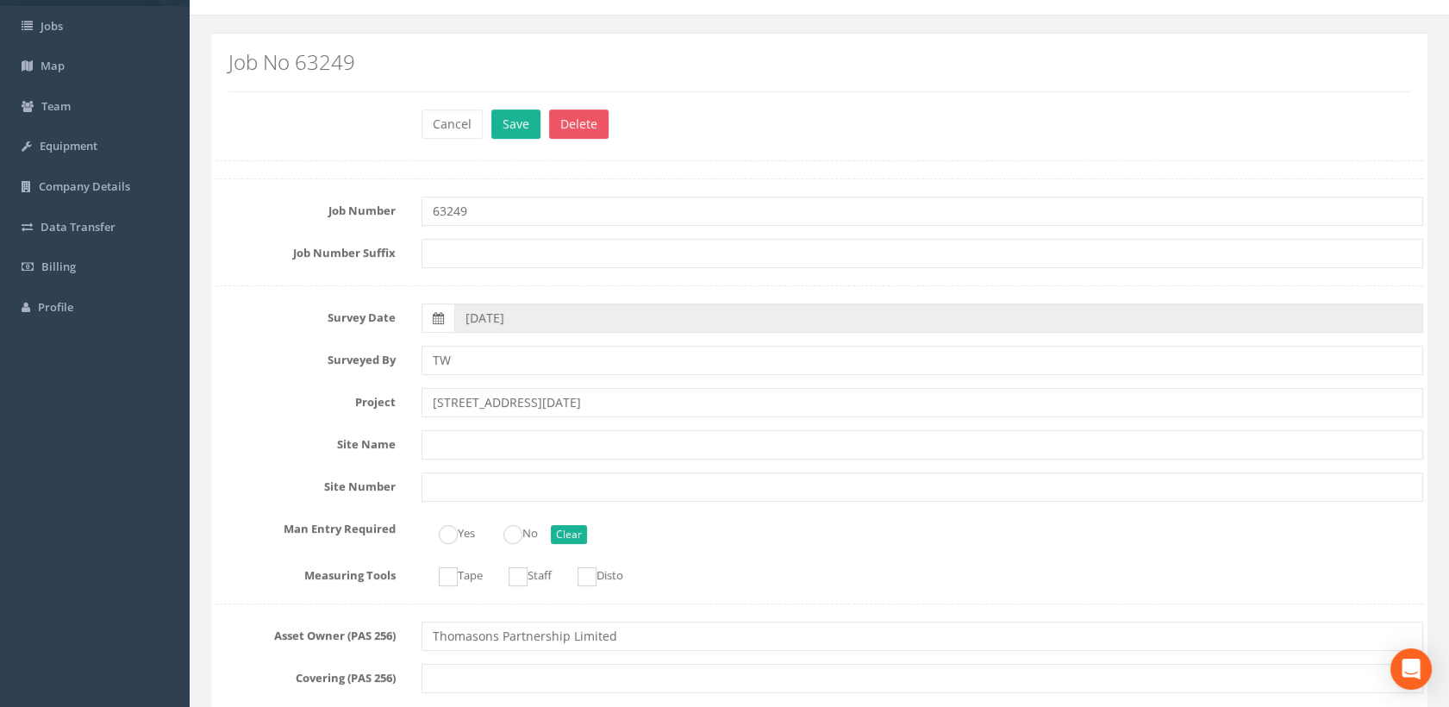
scroll to position [0, 0]
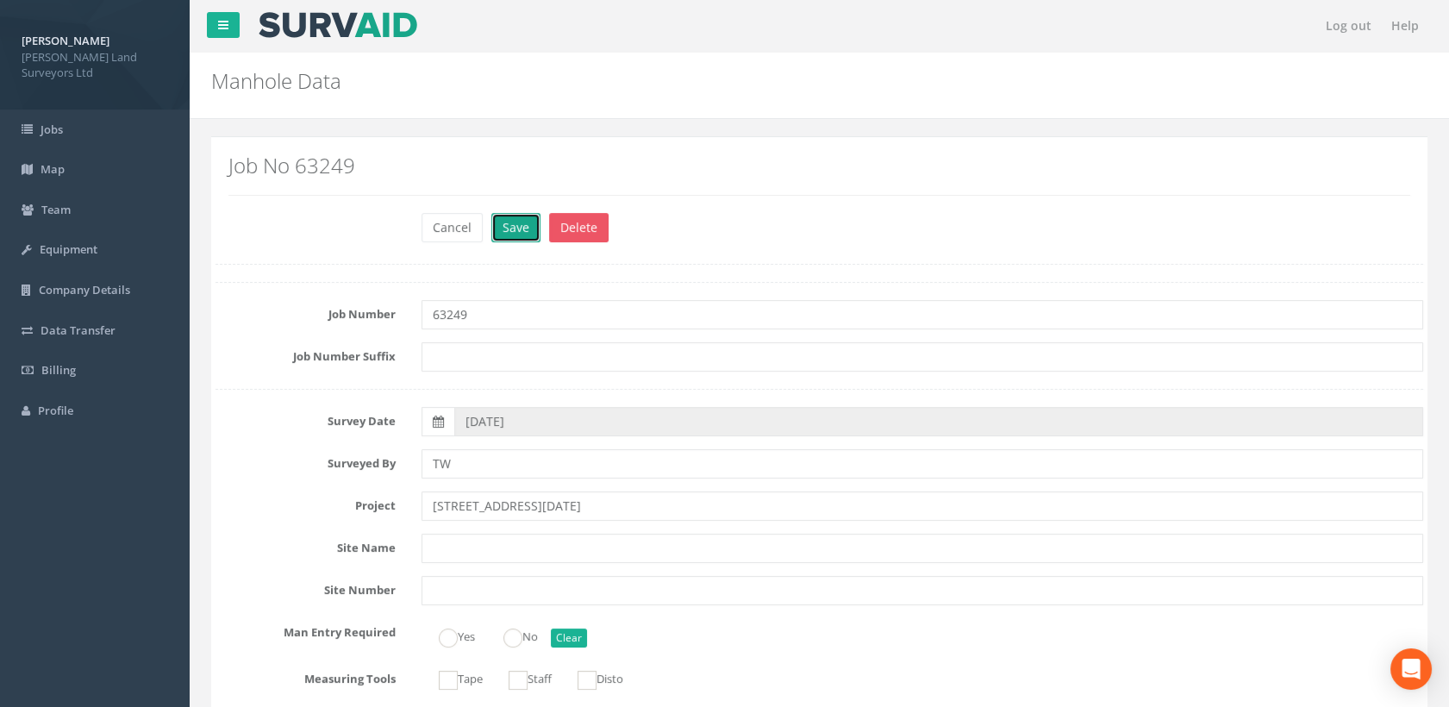
click at [519, 224] on button "Save" at bounding box center [515, 227] width 49 height 29
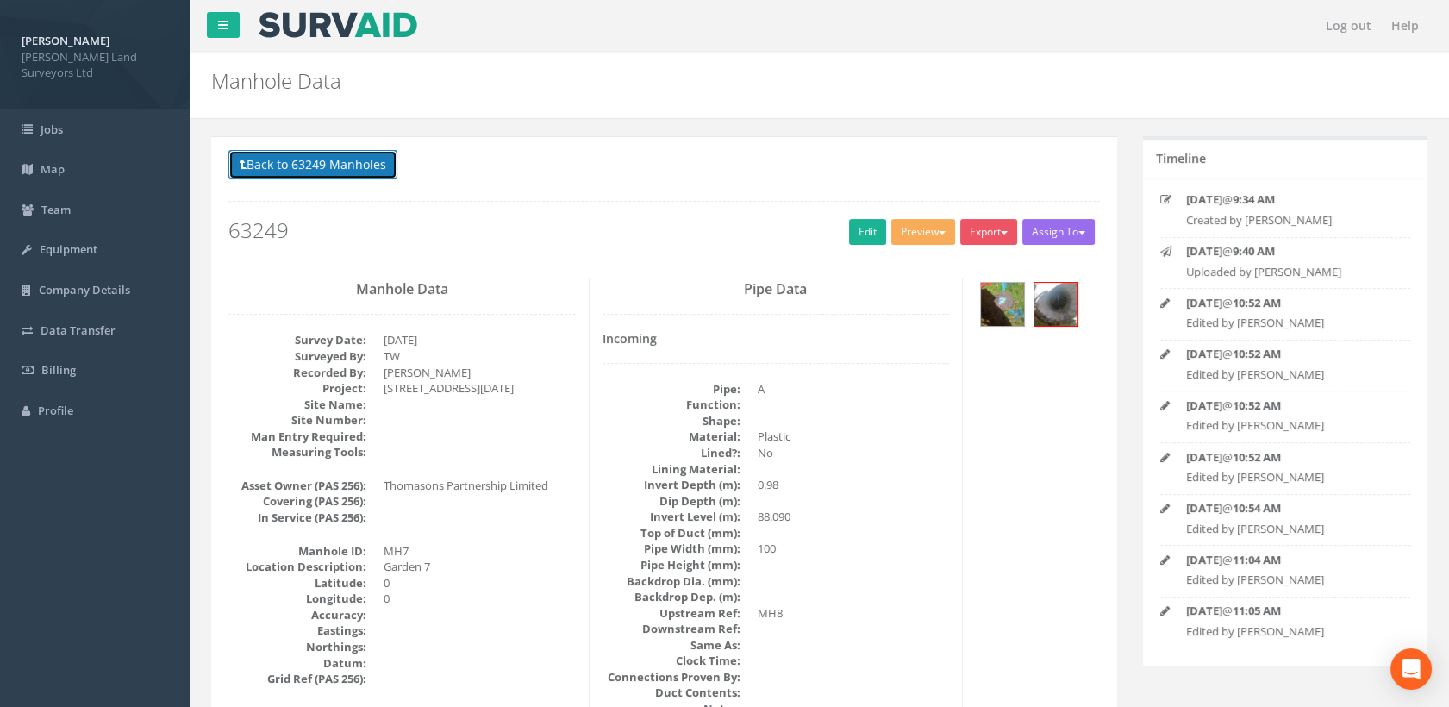
click at [345, 161] on button "Back to 63249 Manholes" at bounding box center [313, 164] width 169 height 29
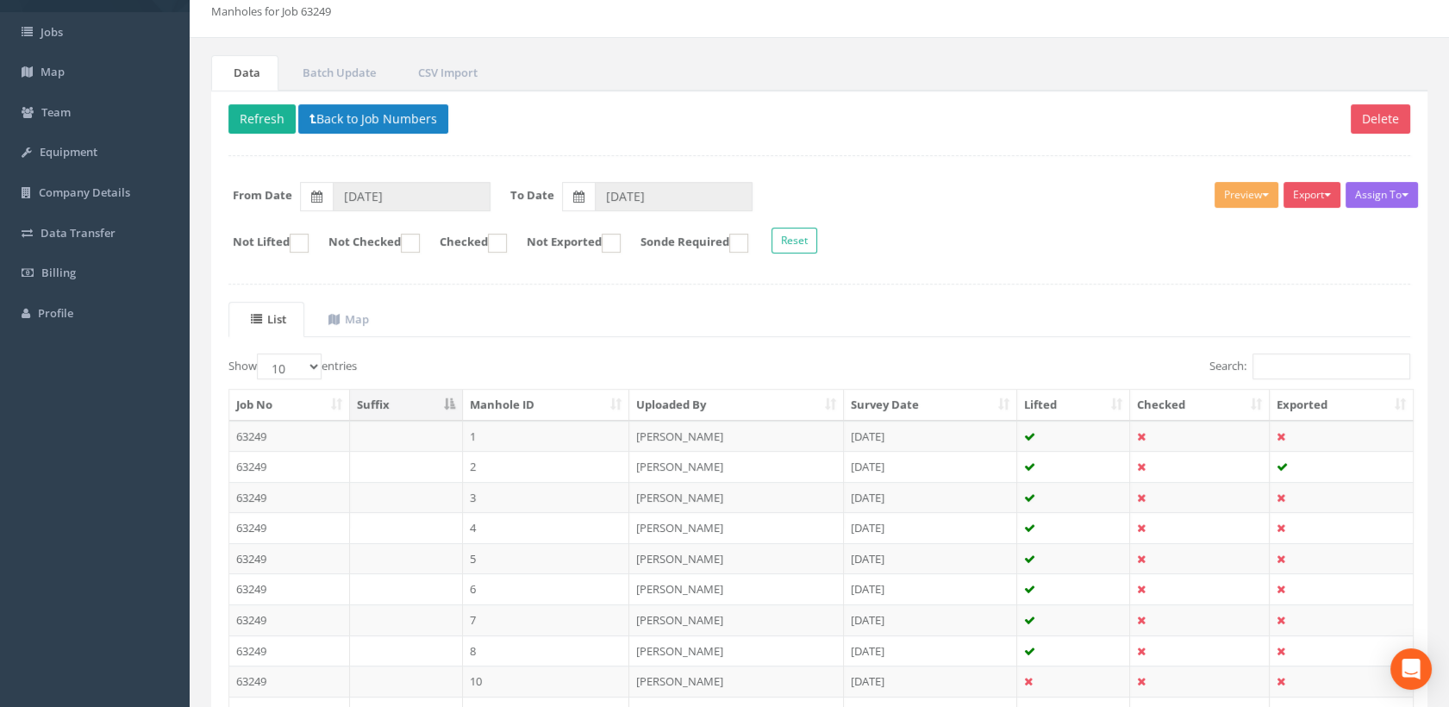
scroll to position [251, 0]
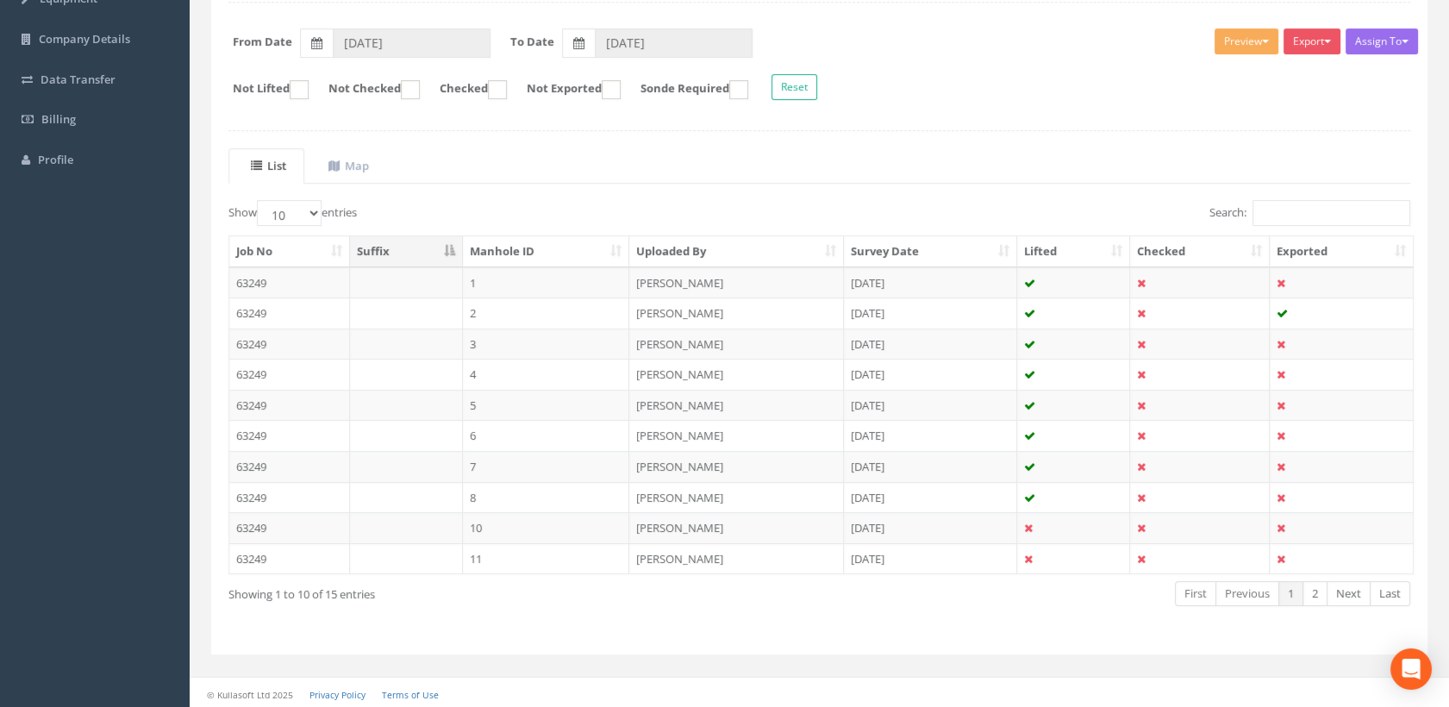
drag, startPoint x: 515, startPoint y: 397, endPoint x: 550, endPoint y: 401, distance: 35.6
click at [515, 396] on td "5" at bounding box center [546, 405] width 167 height 31
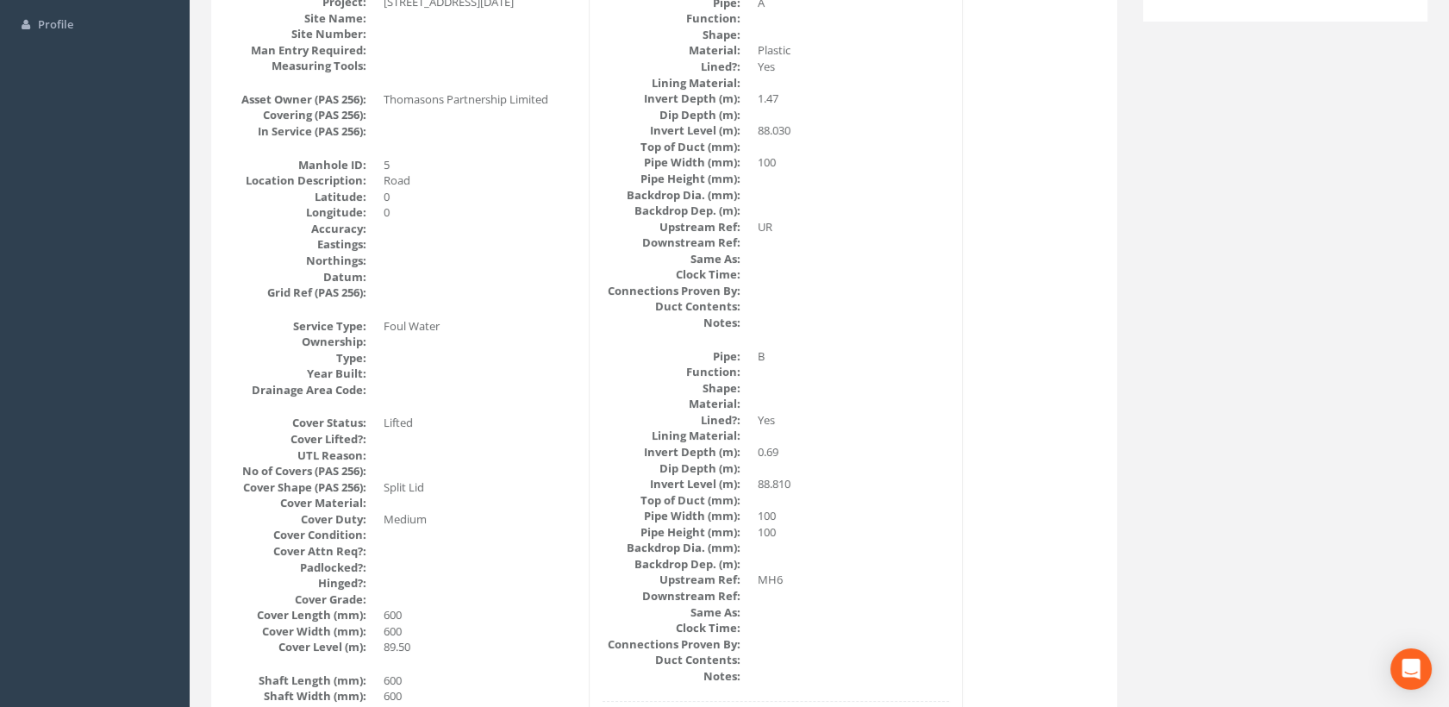
scroll to position [96, 0]
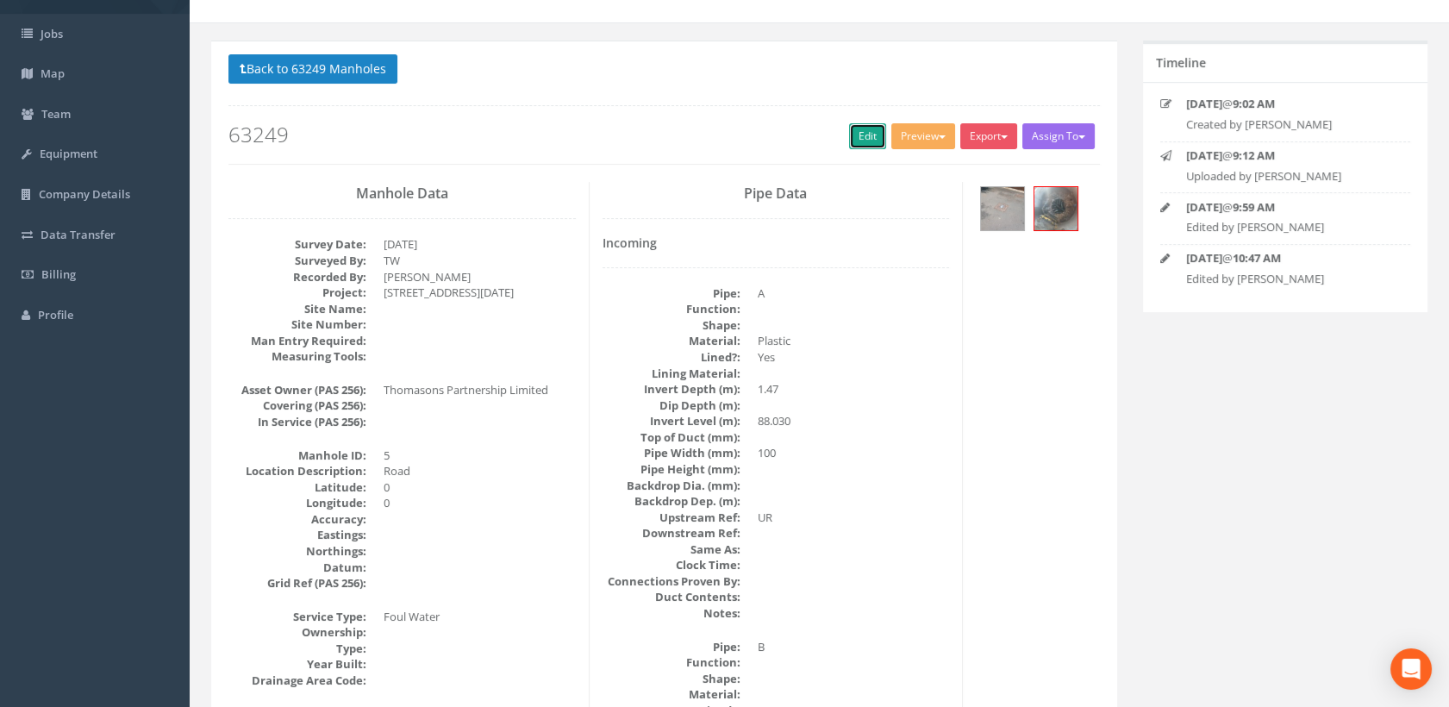
click at [868, 141] on link "Edit" at bounding box center [867, 136] width 37 height 26
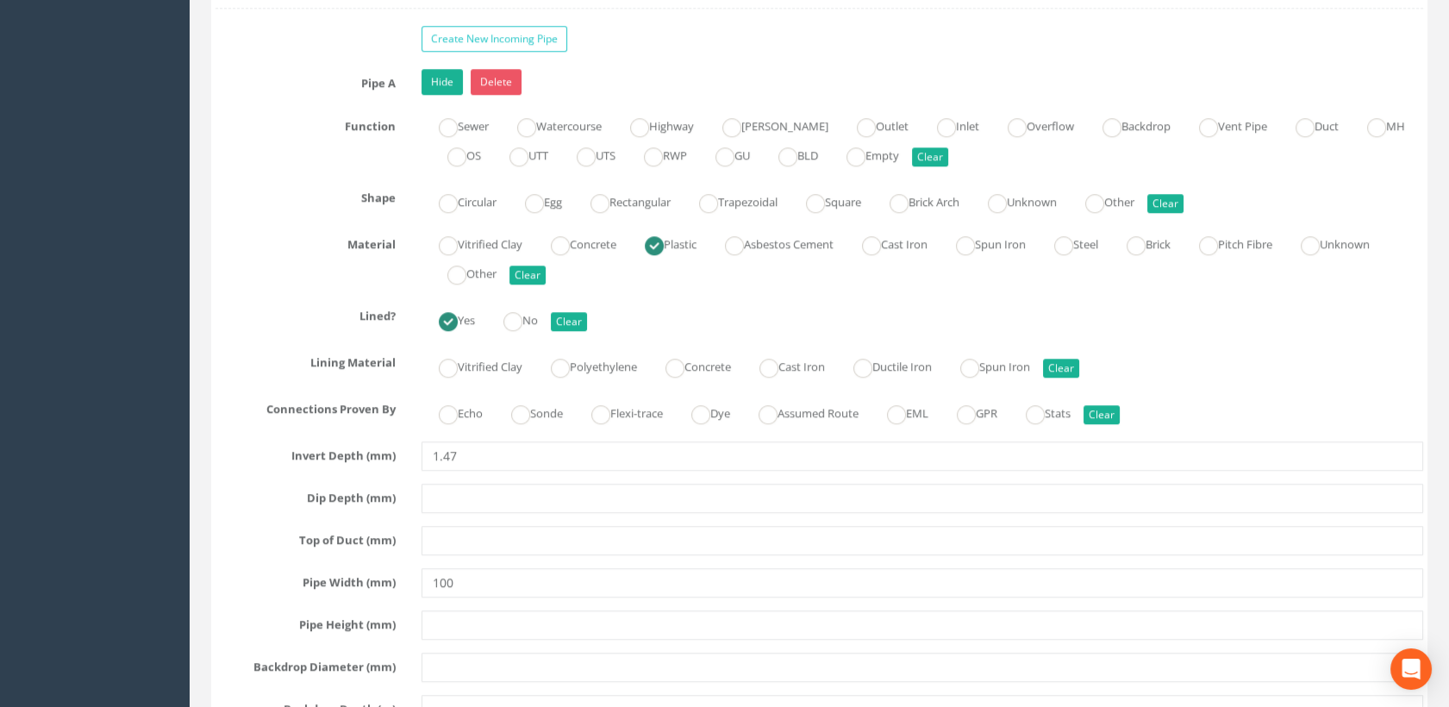
scroll to position [2587, 0]
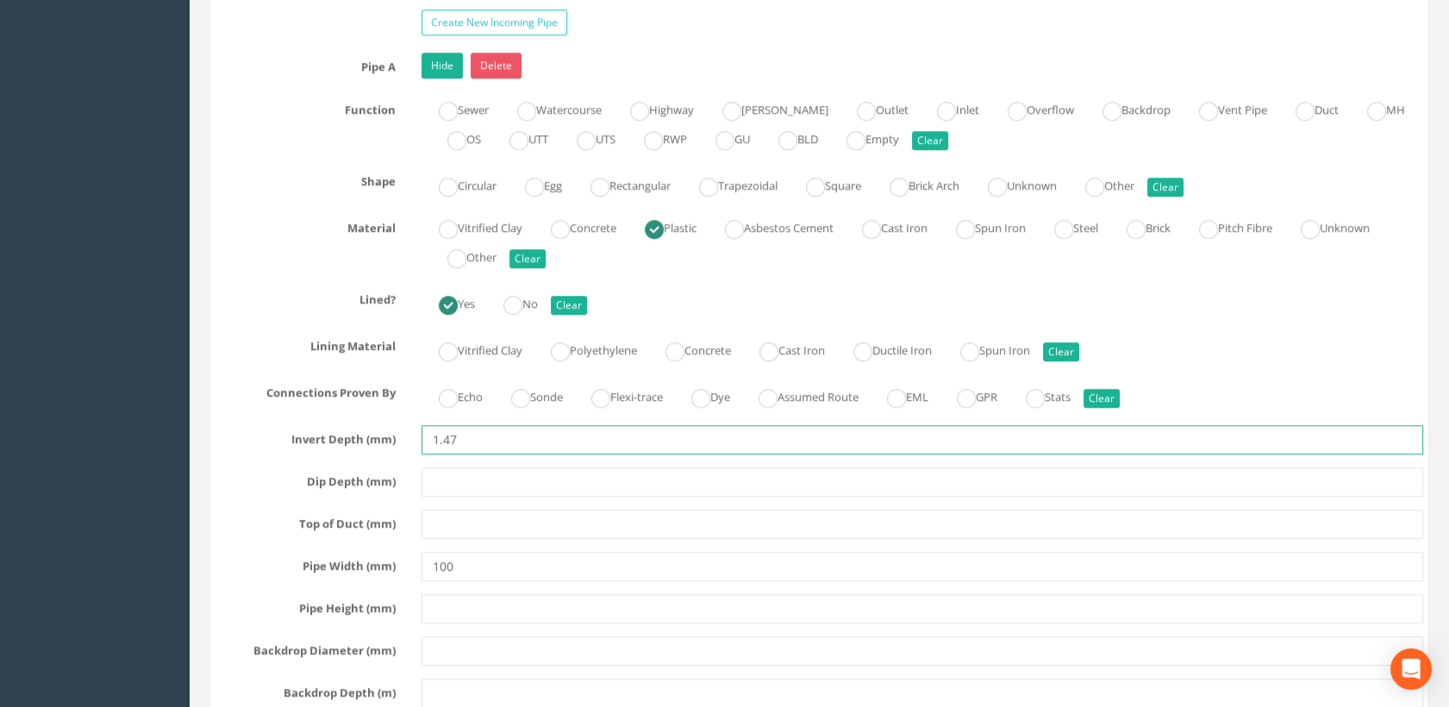
click at [449, 435] on input "1.47" at bounding box center [923, 439] width 1003 height 29
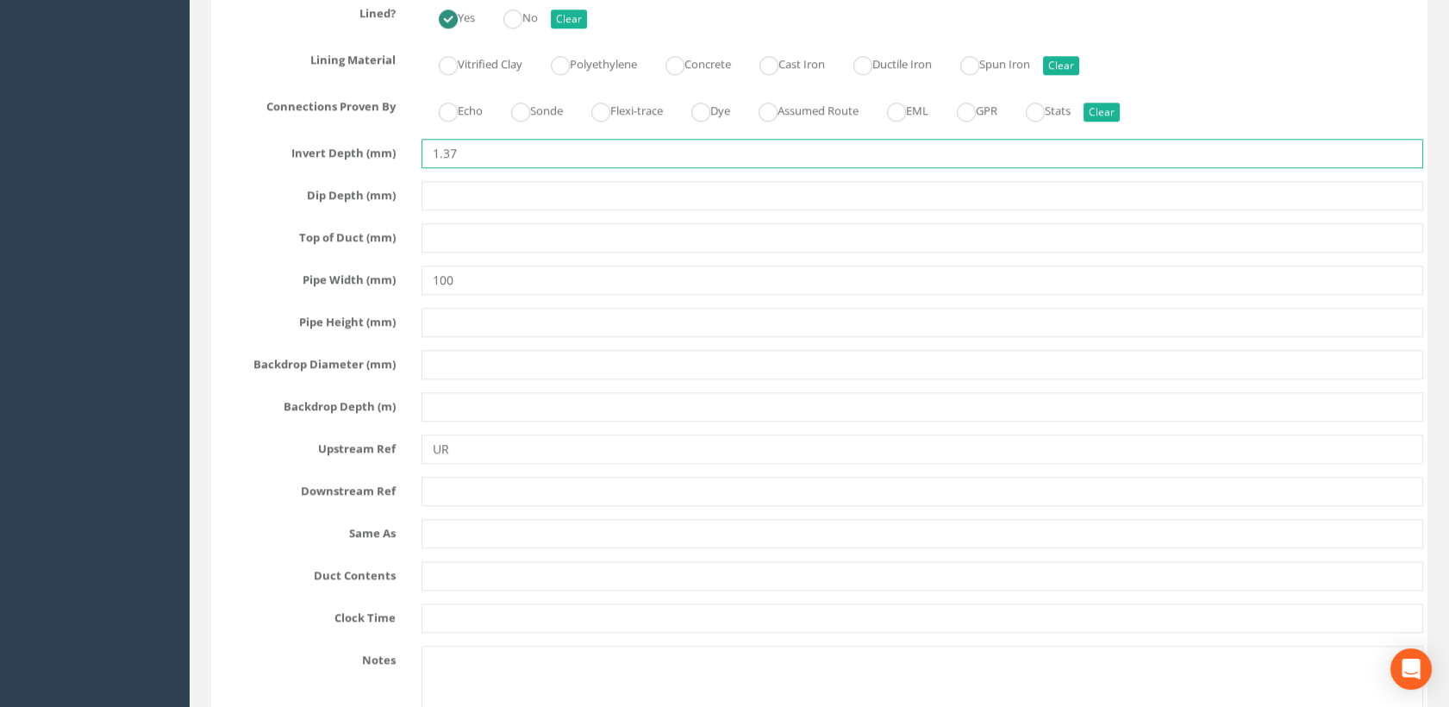
scroll to position [2874, 0]
type input "1.37"
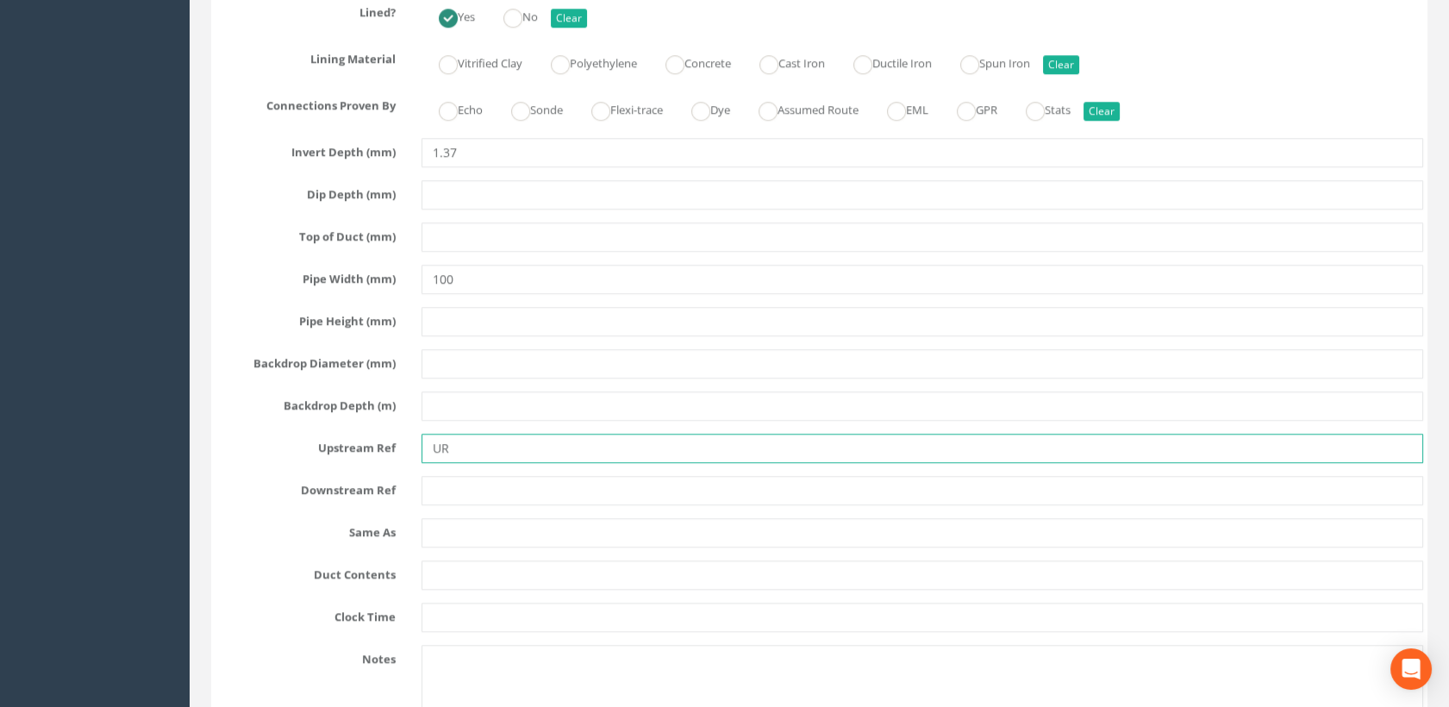
click at [416, 444] on div "UR" at bounding box center [923, 448] width 1029 height 29
click at [466, 440] on input "MH" at bounding box center [923, 448] width 1003 height 29
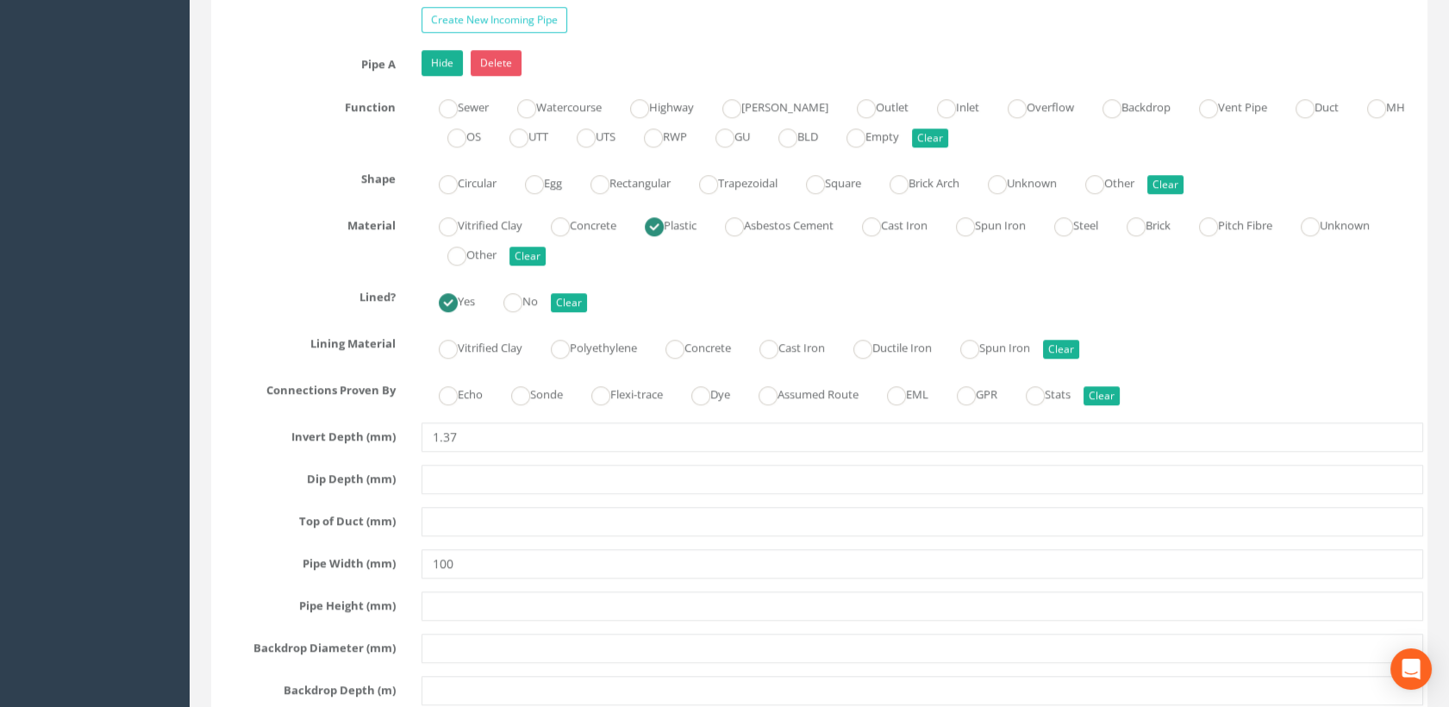
scroll to position [2587, 0]
type input "MH7"
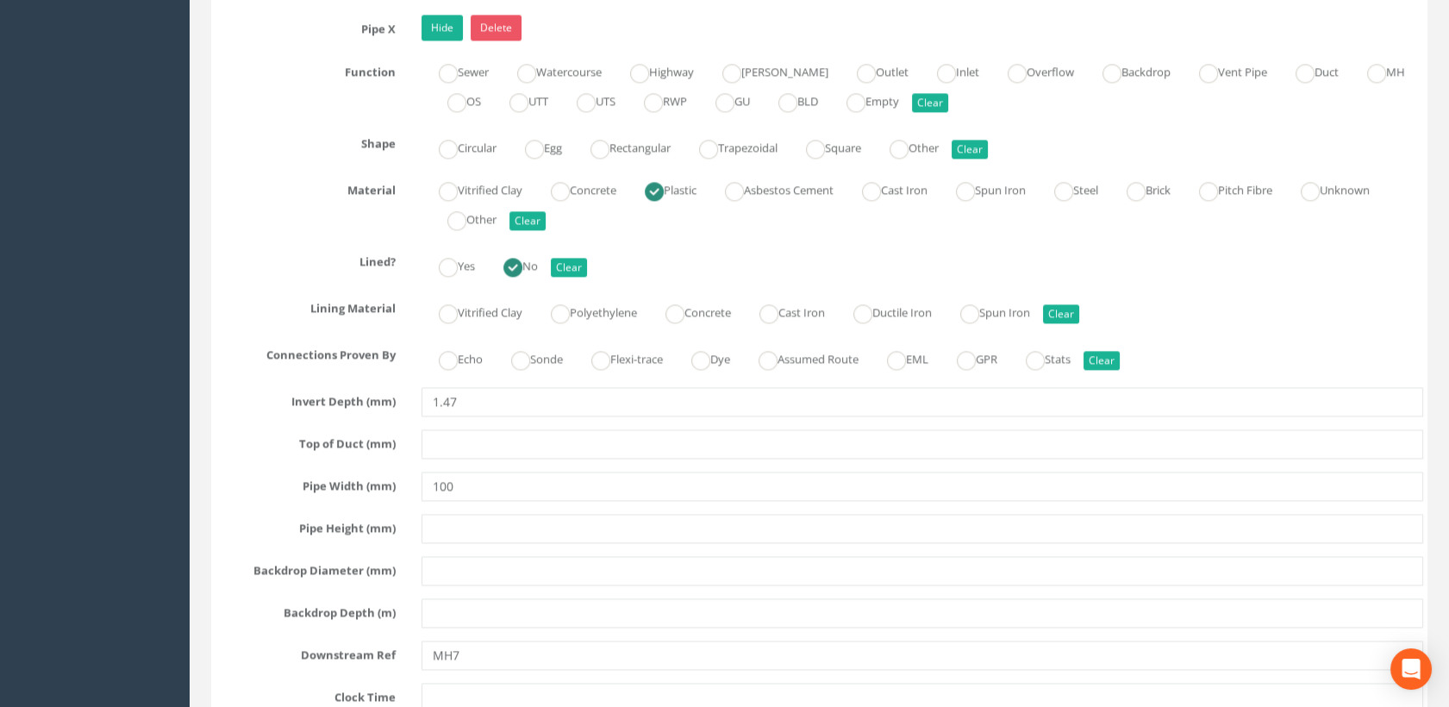
scroll to position [4790, 0]
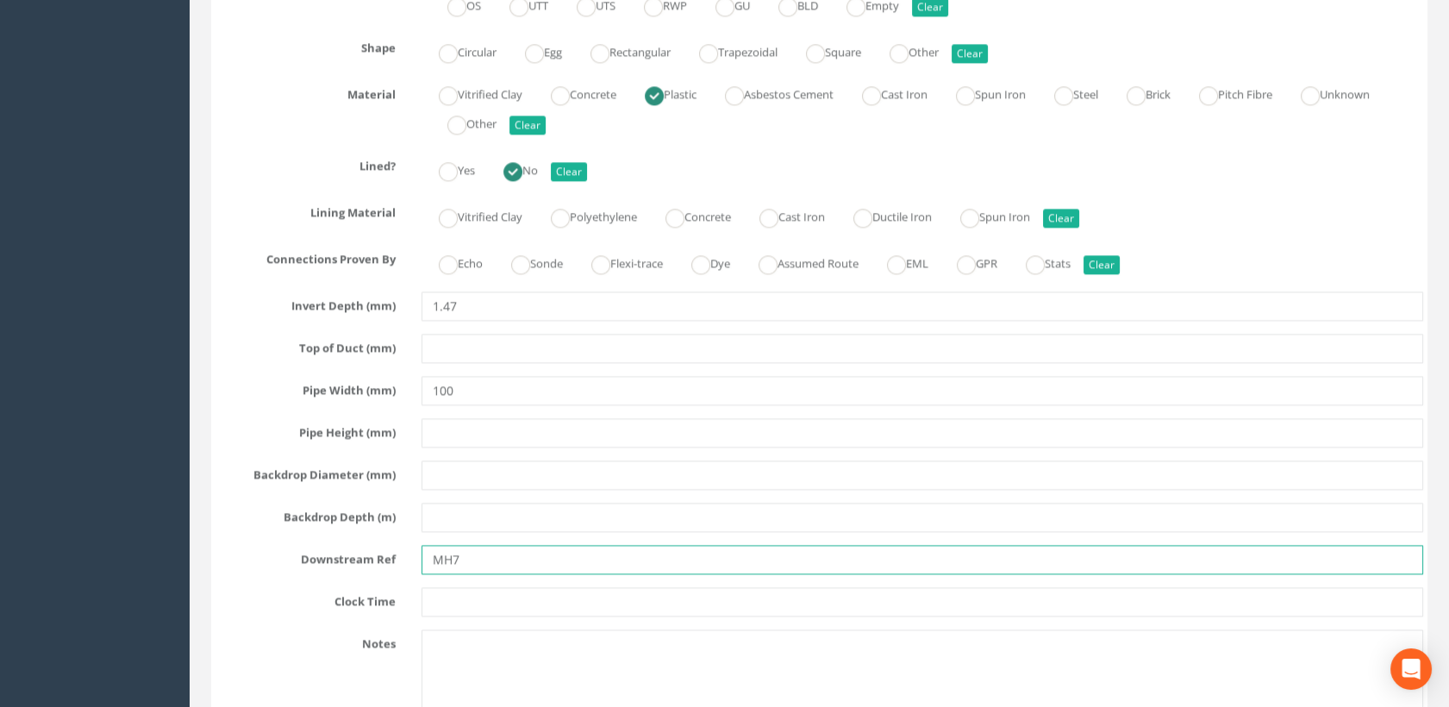
drag, startPoint x: 466, startPoint y: 549, endPoint x: 413, endPoint y: 543, distance: 53.8
click at [413, 545] on div "MH7" at bounding box center [923, 559] width 1029 height 29
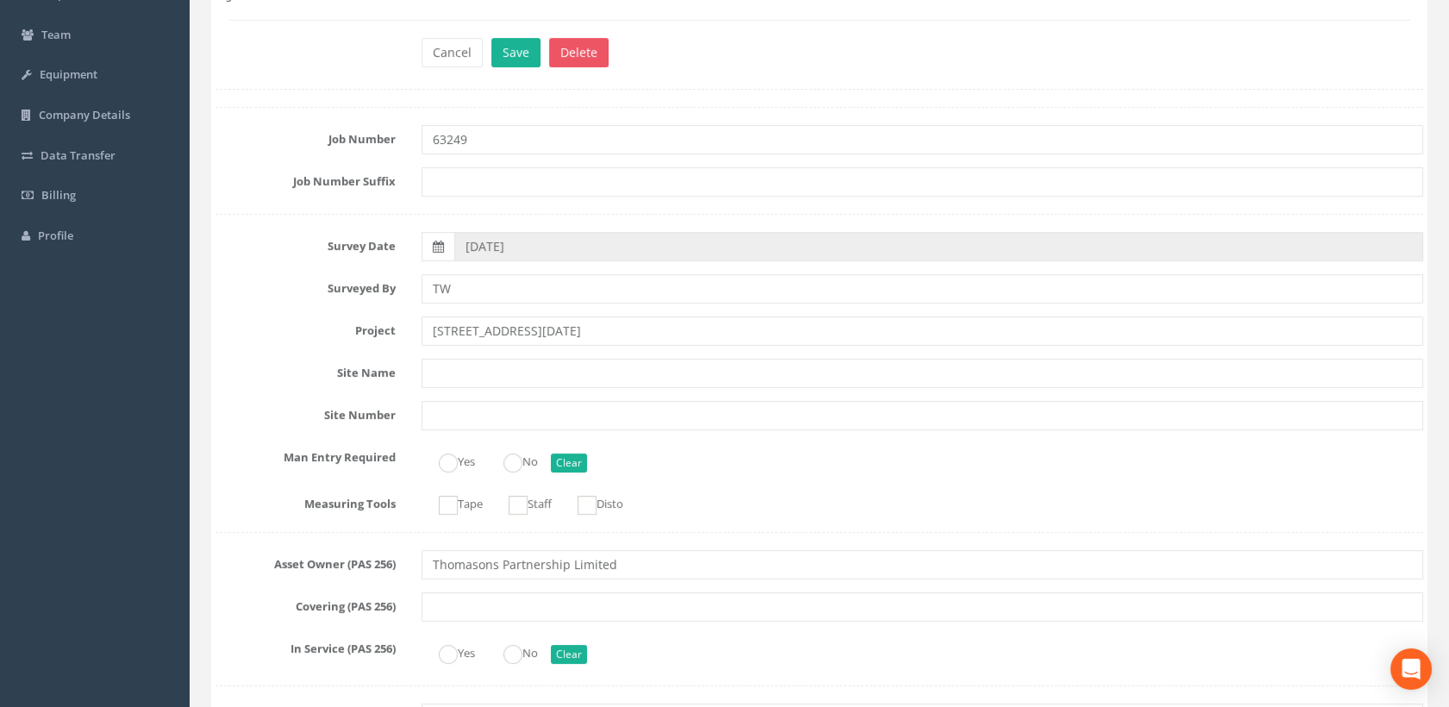
scroll to position [0, 0]
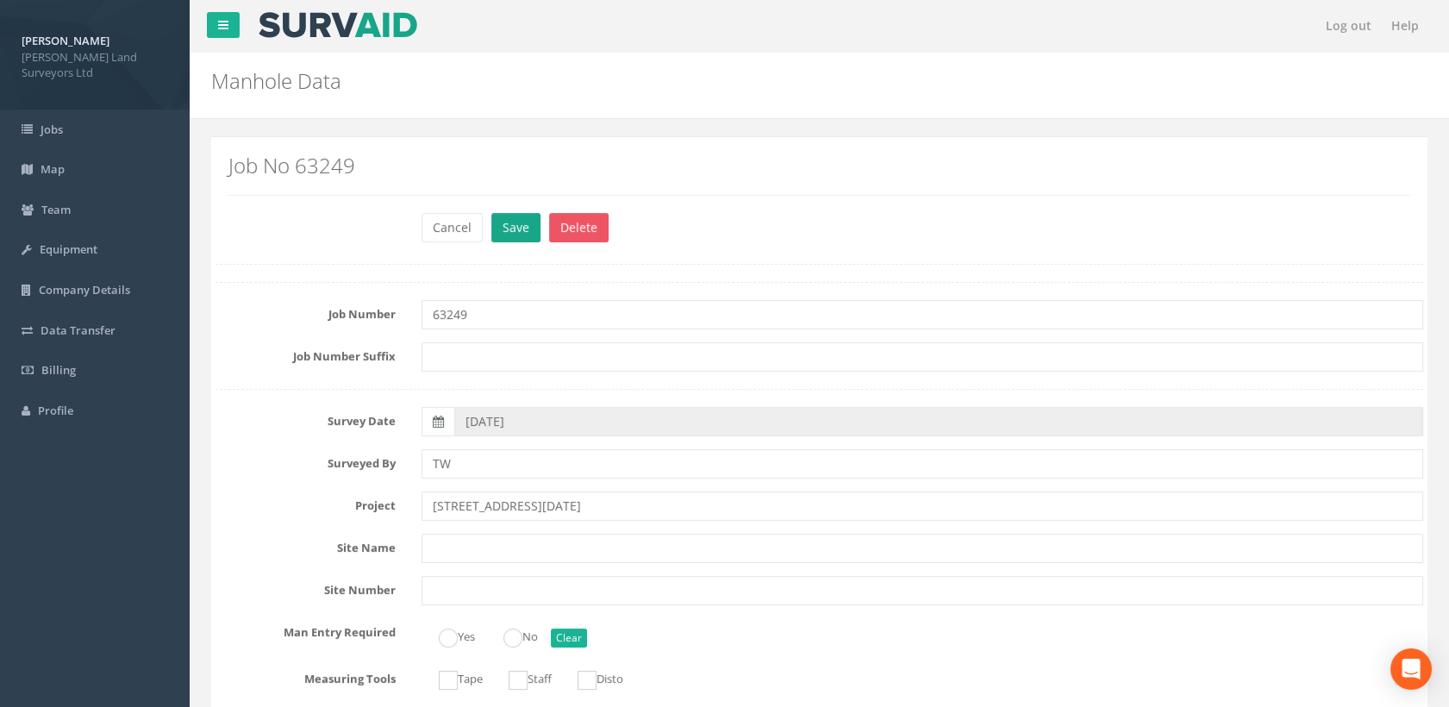
type input "UR"
click at [504, 224] on button "Save" at bounding box center [515, 227] width 49 height 29
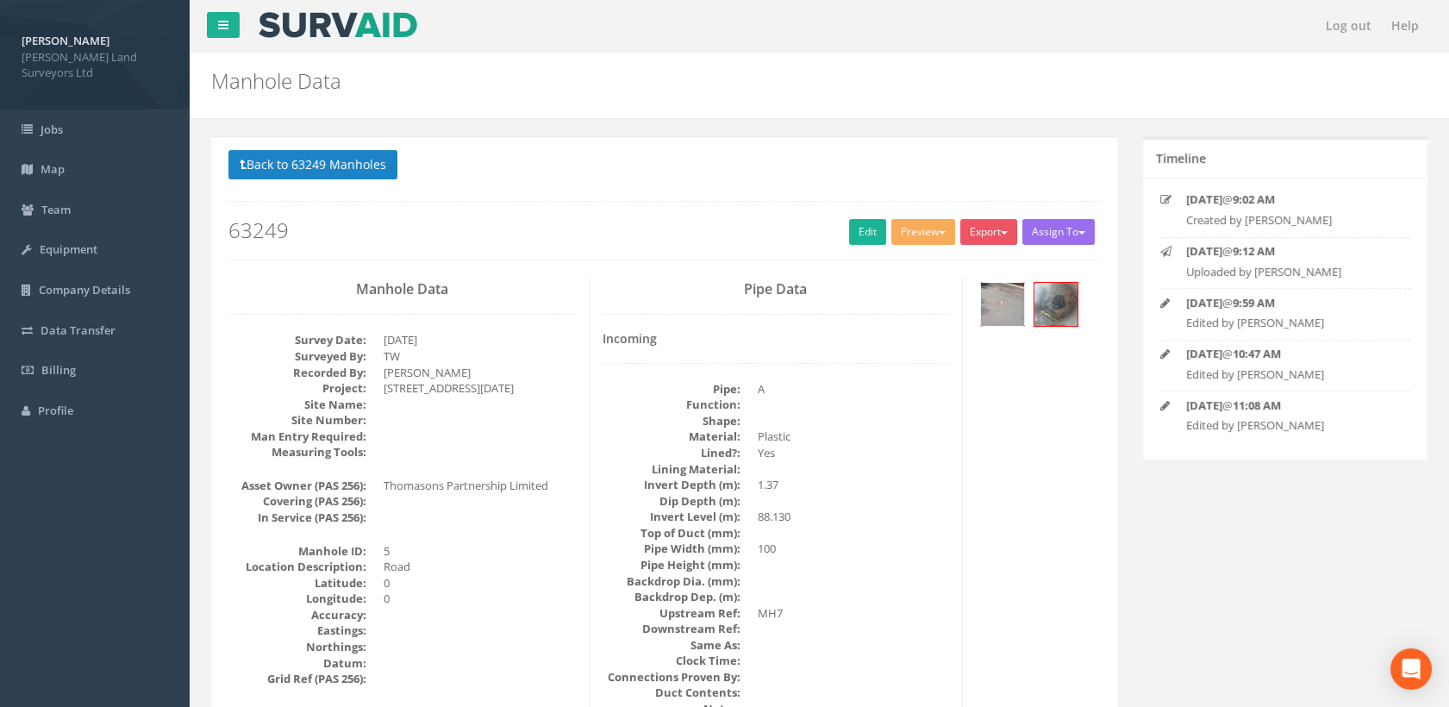
click at [1006, 291] on img at bounding box center [1002, 304] width 43 height 43
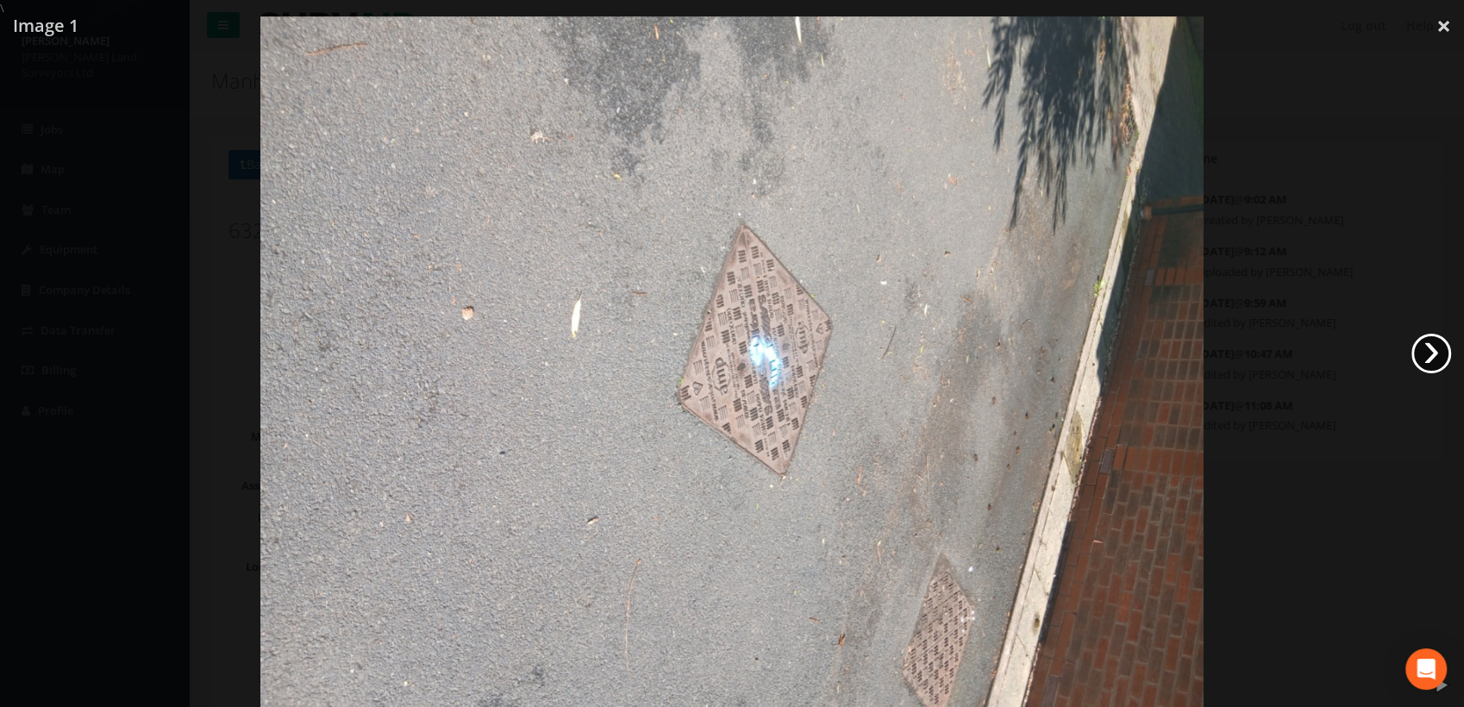
click at [1431, 348] on link "›" at bounding box center [1432, 354] width 40 height 40
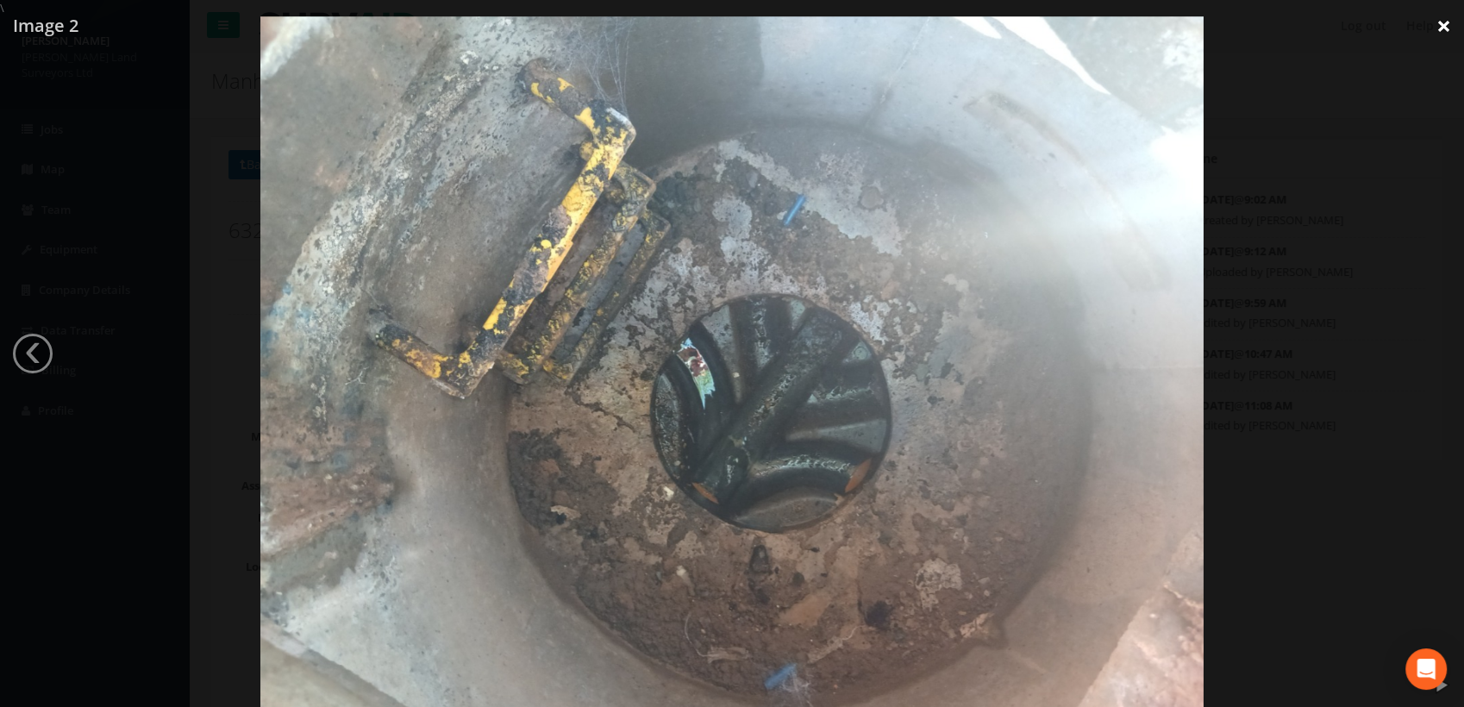
click at [1437, 28] on link "×" at bounding box center [1444, 26] width 41 height 52
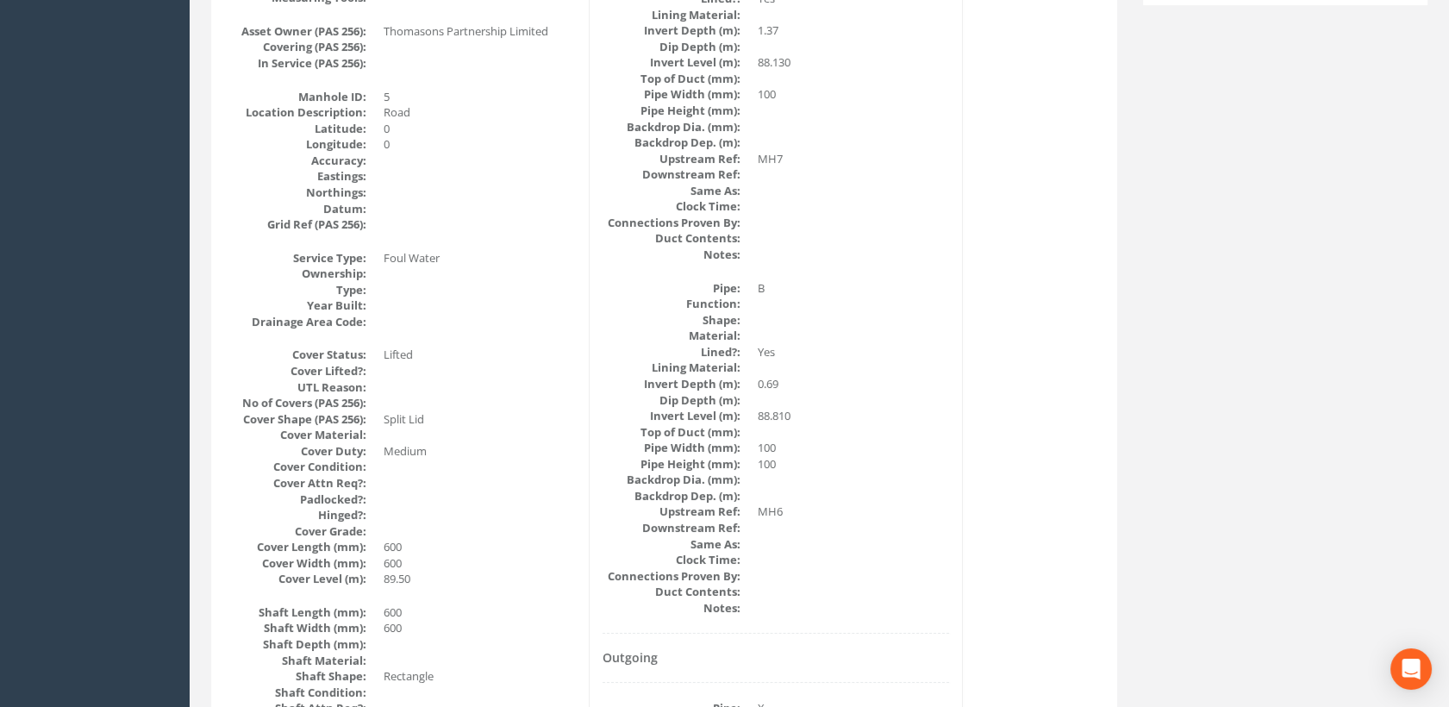
scroll to position [191, 0]
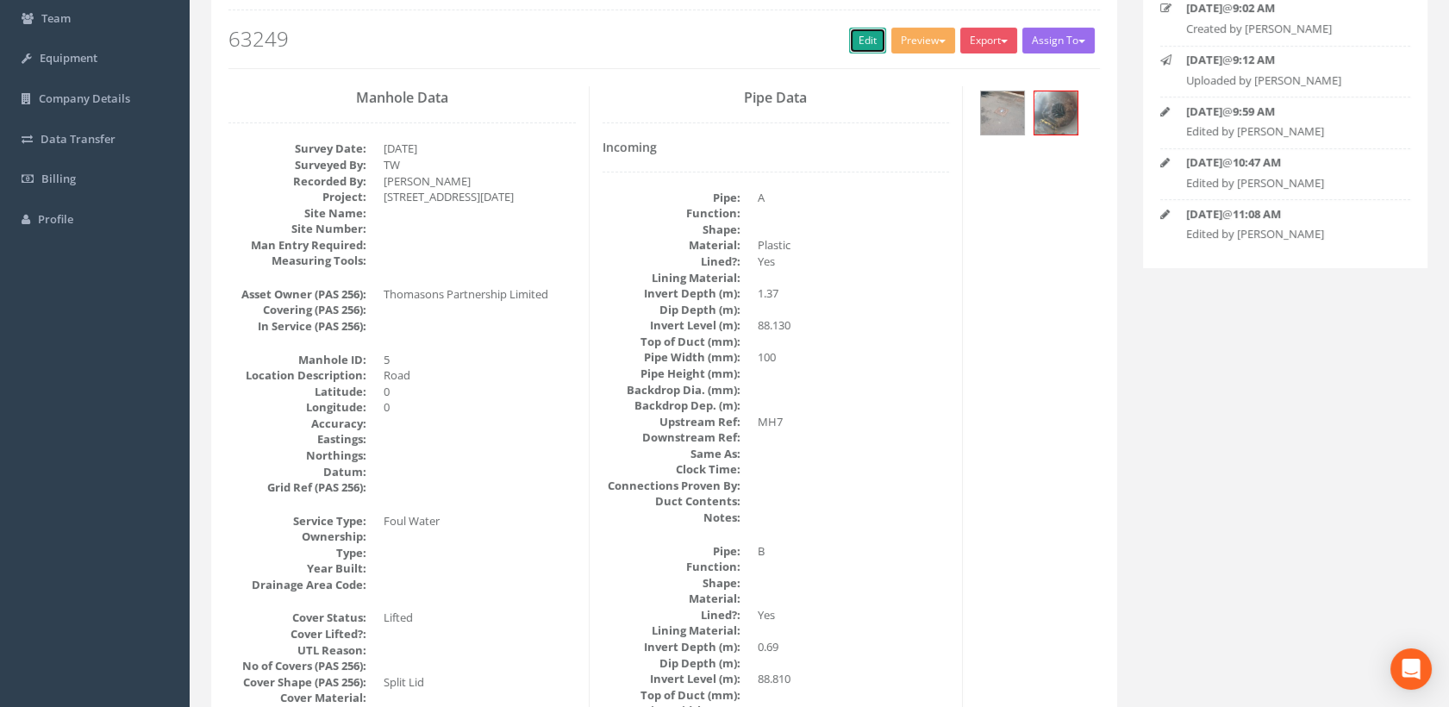
click at [864, 46] on link "Edit" at bounding box center [867, 41] width 37 height 26
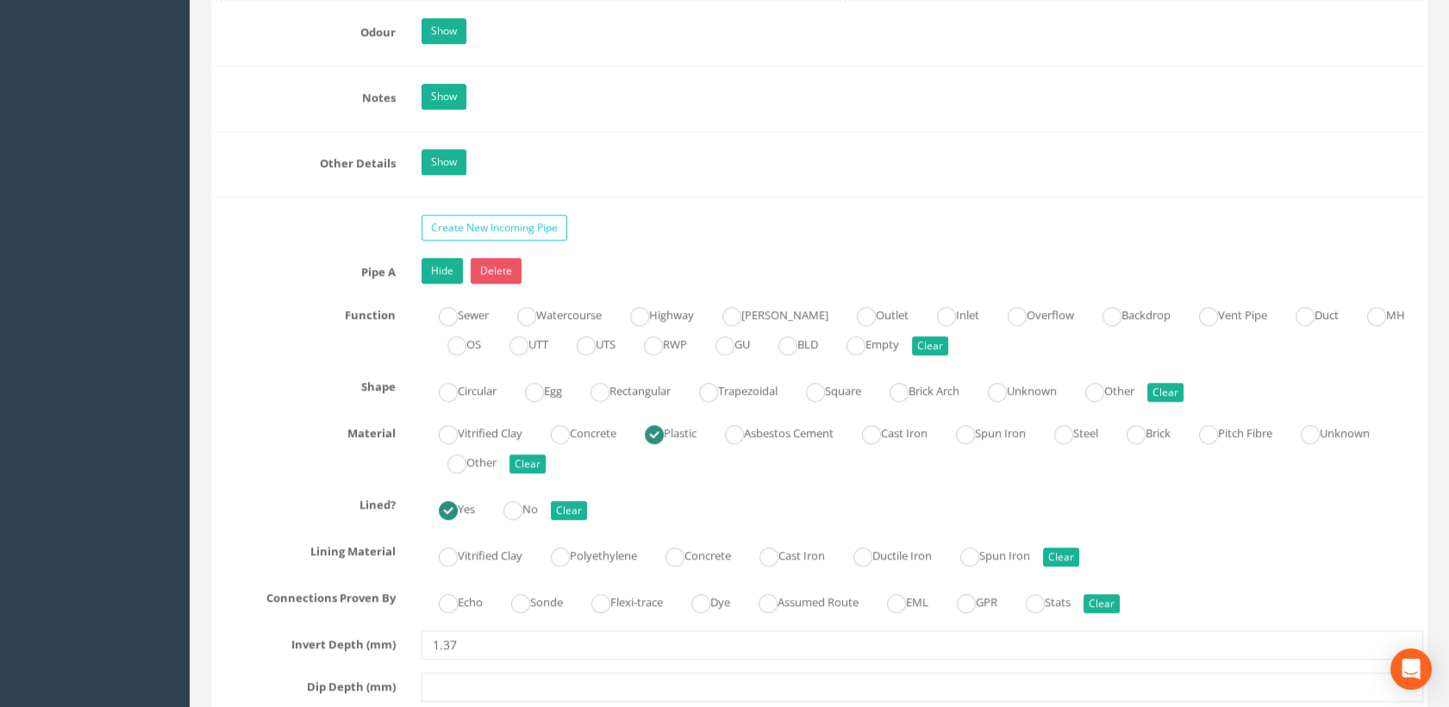
scroll to position [2395, 0]
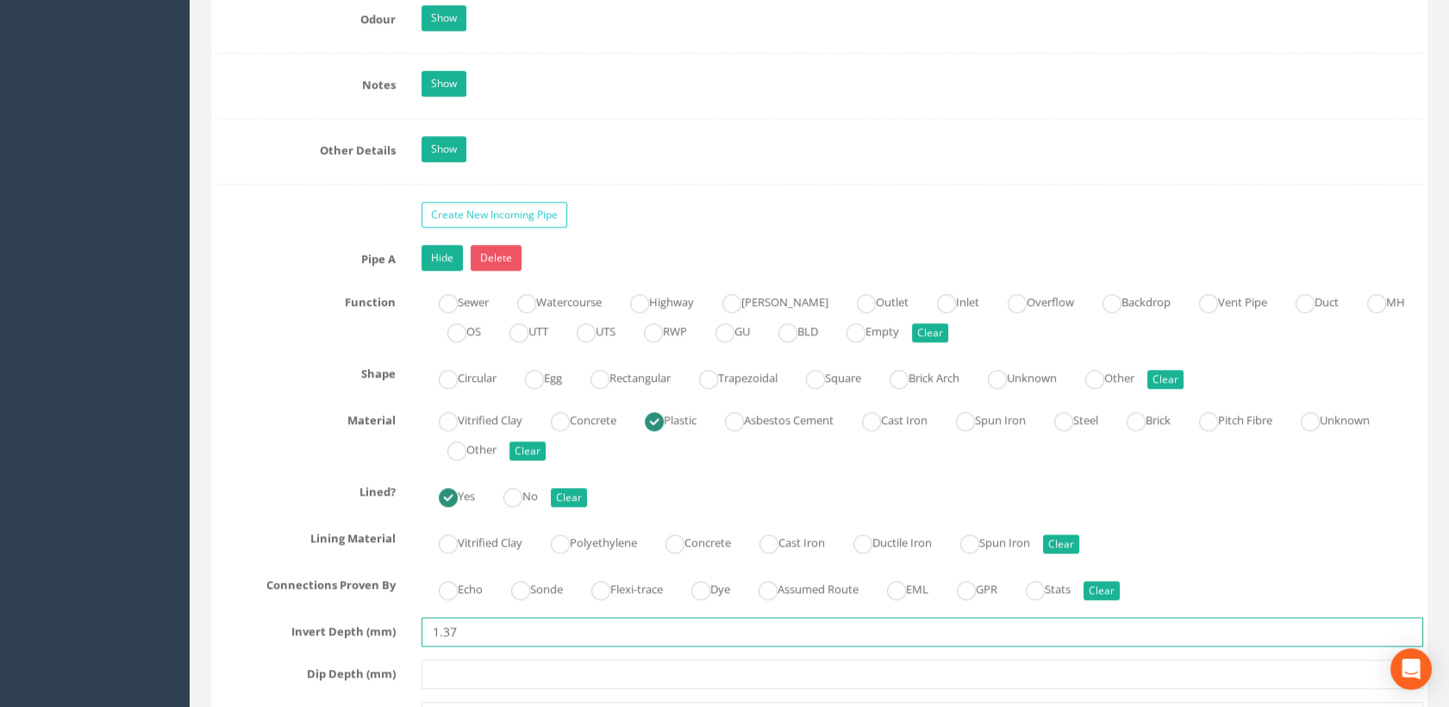
click at [447, 625] on input "1.37" at bounding box center [923, 631] width 1003 height 29
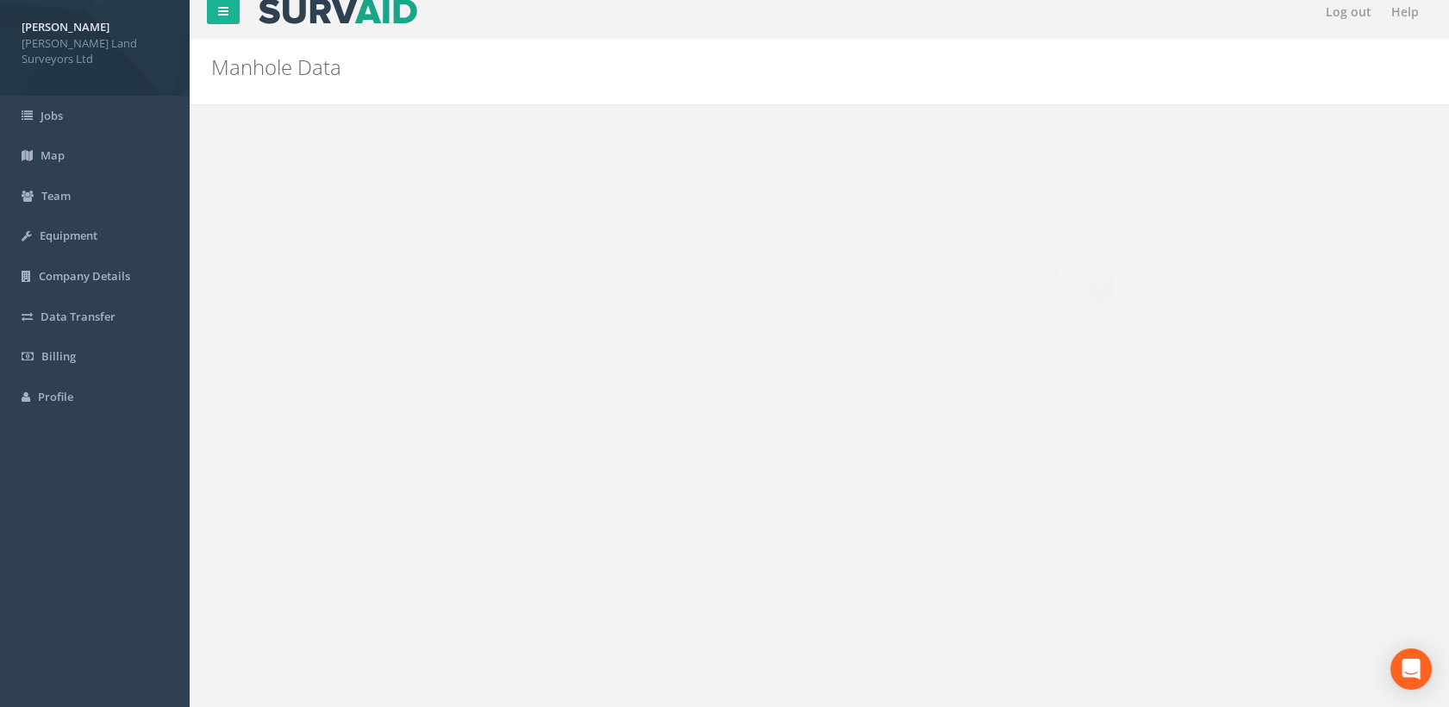
scroll to position [0, 0]
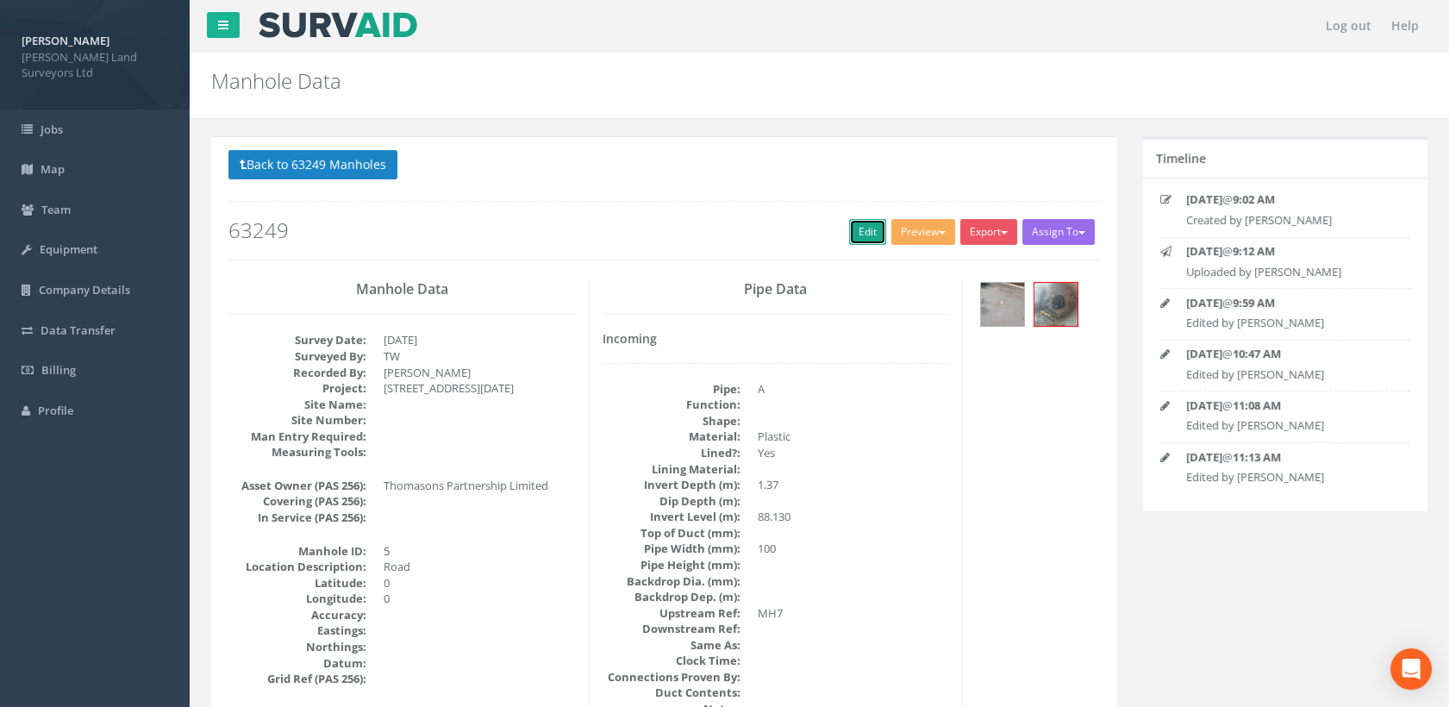
click at [860, 222] on link "Edit" at bounding box center [867, 232] width 37 height 26
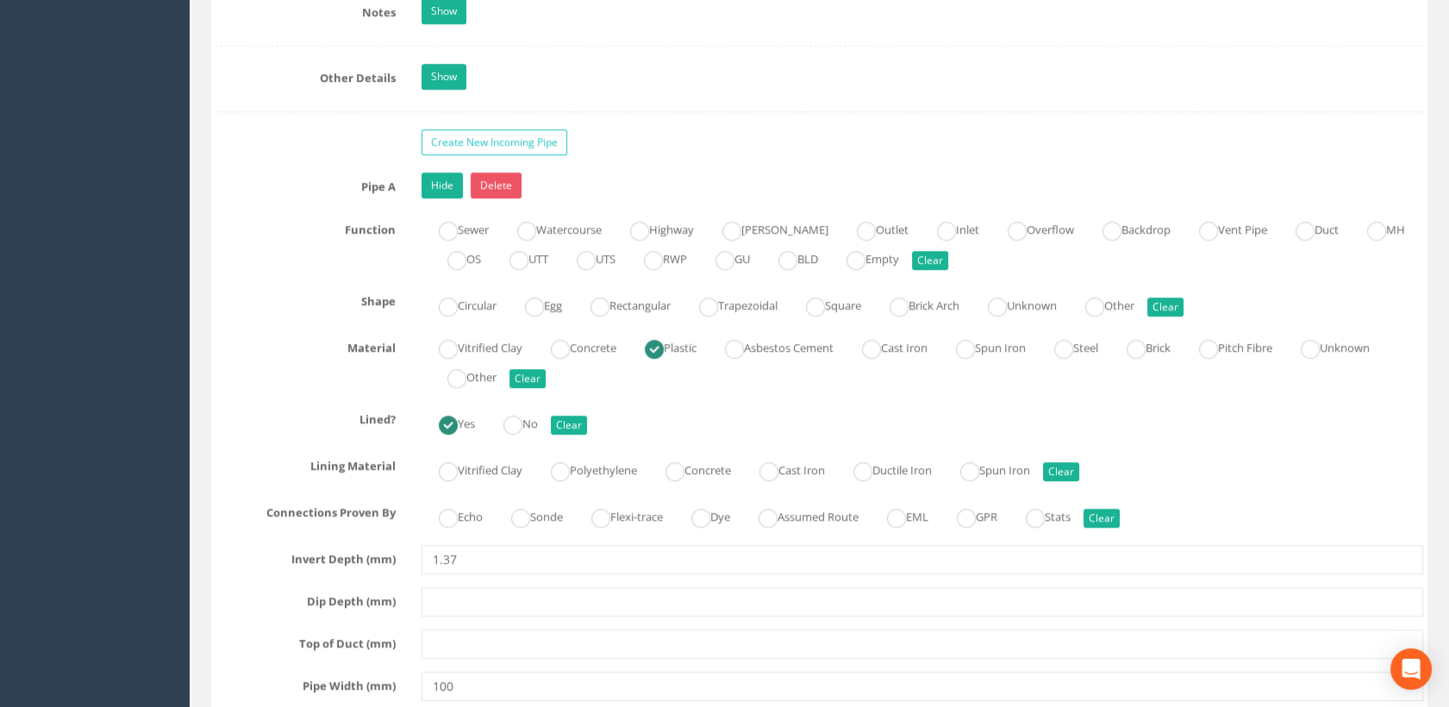
scroll to position [2683, 0]
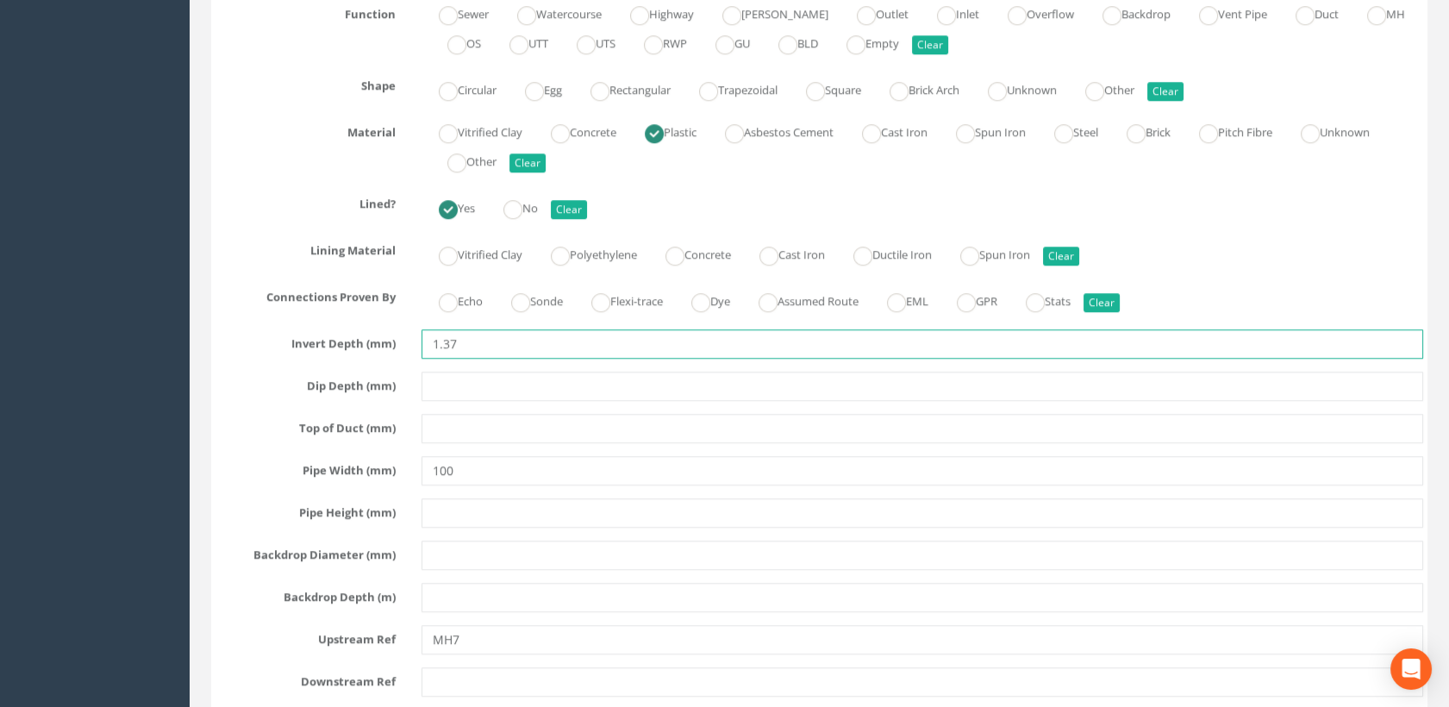
click at [448, 338] on input "1.37" at bounding box center [923, 343] width 1003 height 29
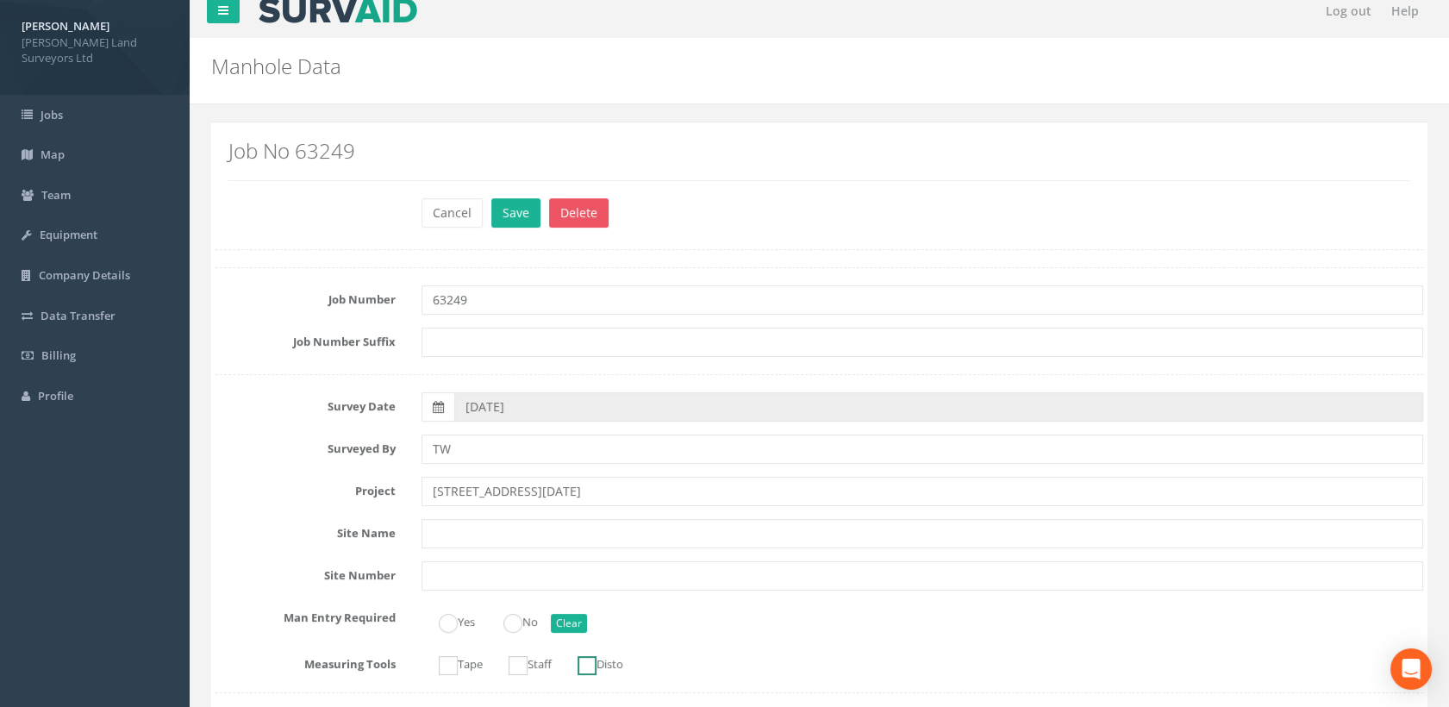
scroll to position [0, 0]
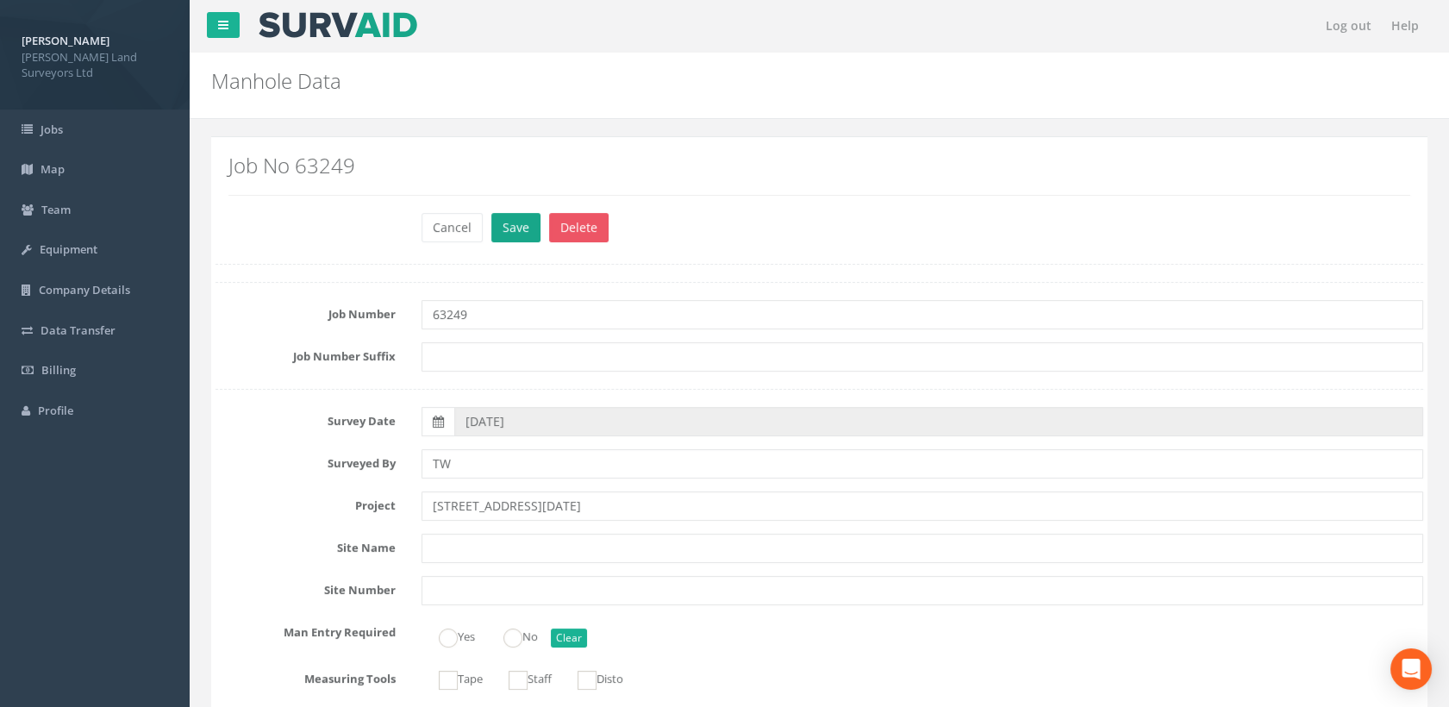
type input "1.47"
click at [517, 222] on button "Save" at bounding box center [515, 227] width 49 height 29
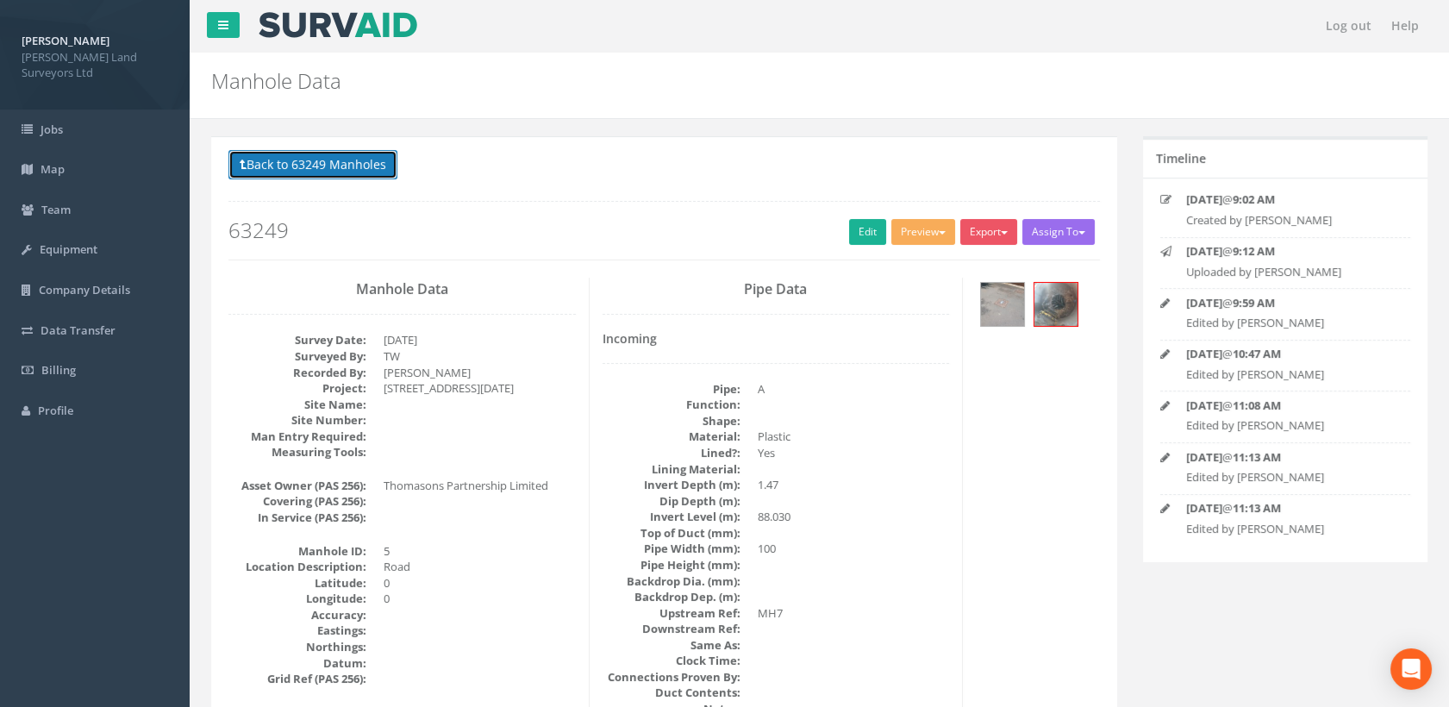
click at [332, 164] on button "Back to 63249 Manholes" at bounding box center [313, 164] width 169 height 29
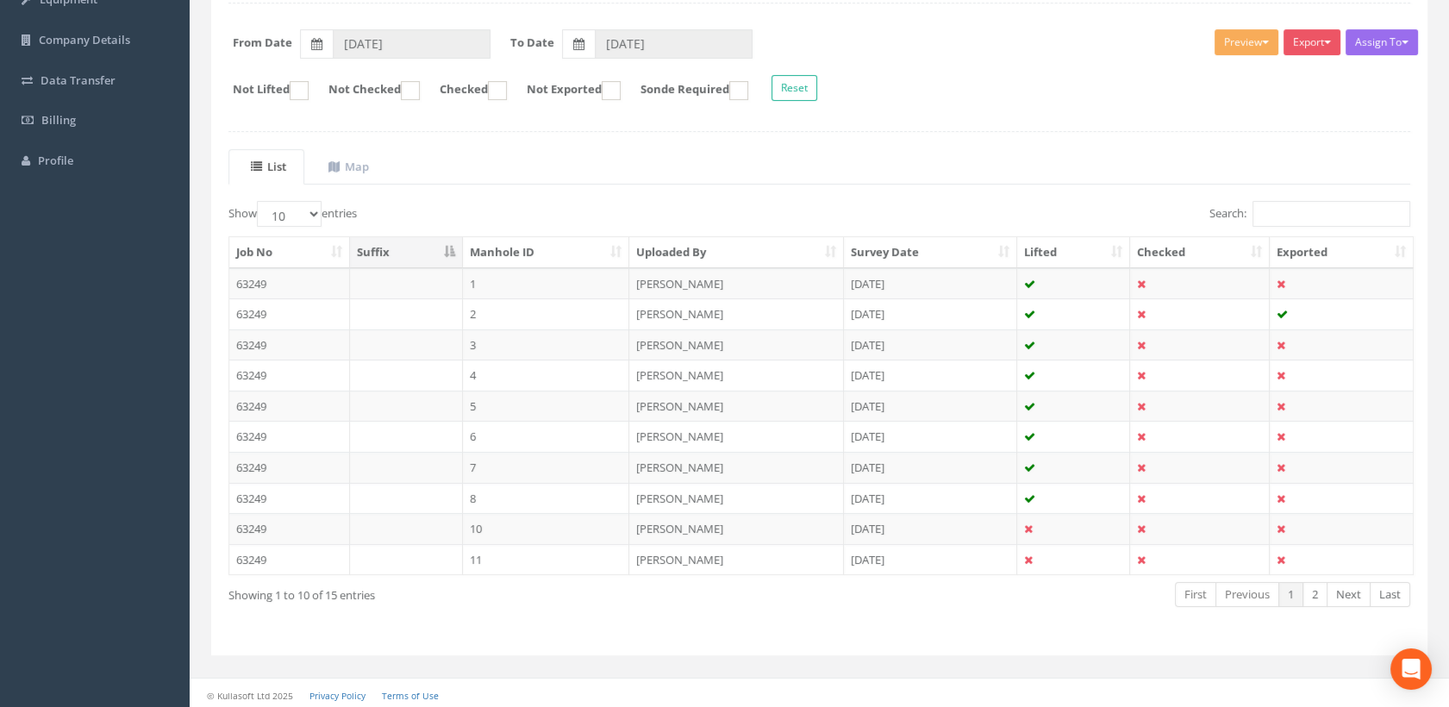
scroll to position [251, 0]
drag, startPoint x: 481, startPoint y: 522, endPoint x: 589, endPoint y: 513, distance: 108.1
click at [481, 522] on td "10" at bounding box center [546, 527] width 167 height 31
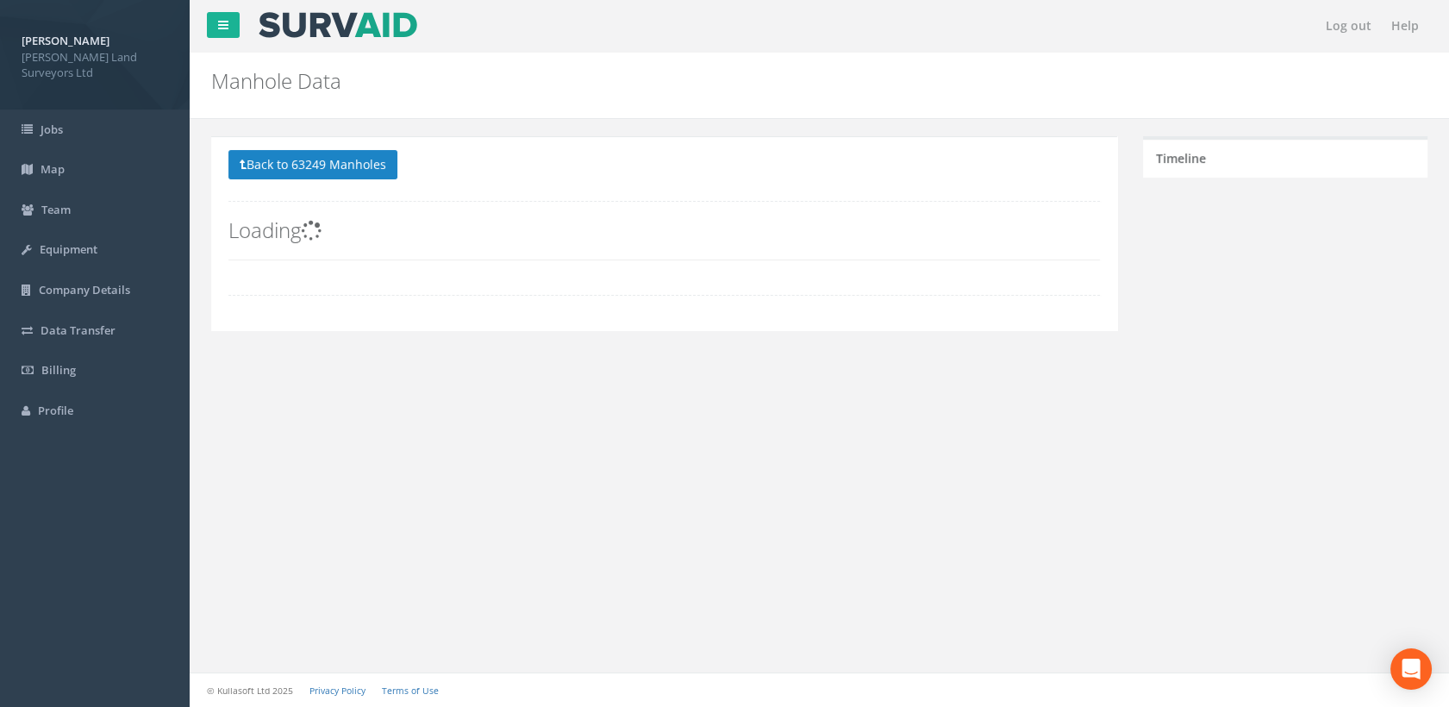
scroll to position [0, 0]
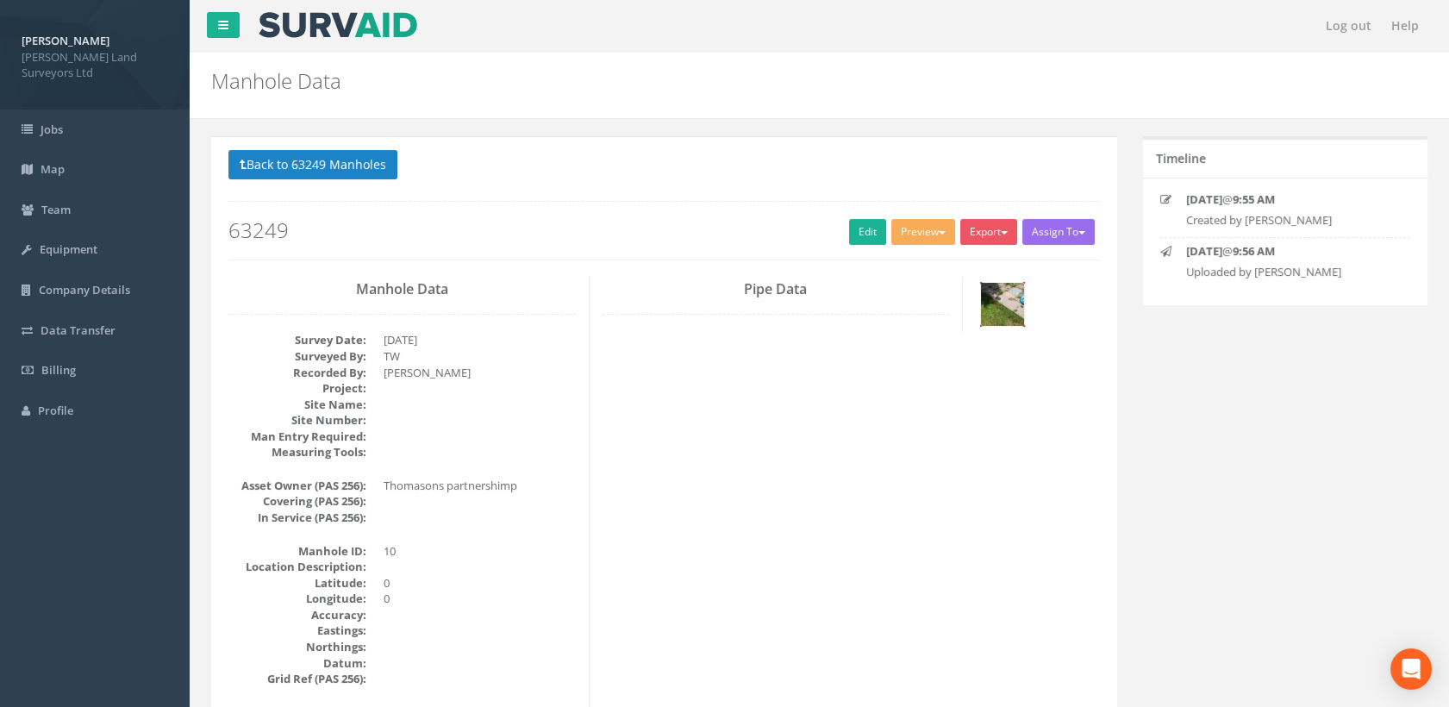
click at [1010, 292] on img at bounding box center [1002, 304] width 43 height 43
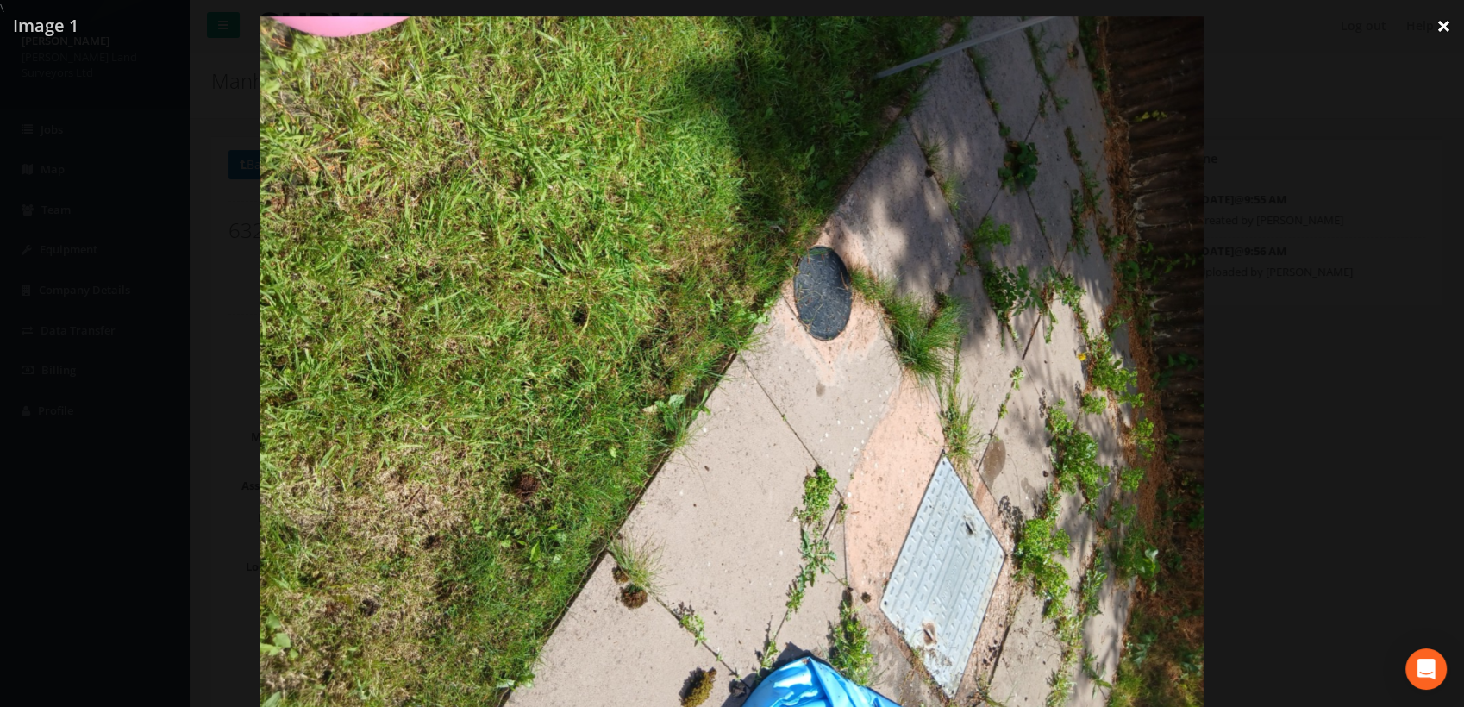
click at [1436, 28] on link "×" at bounding box center [1444, 26] width 41 height 52
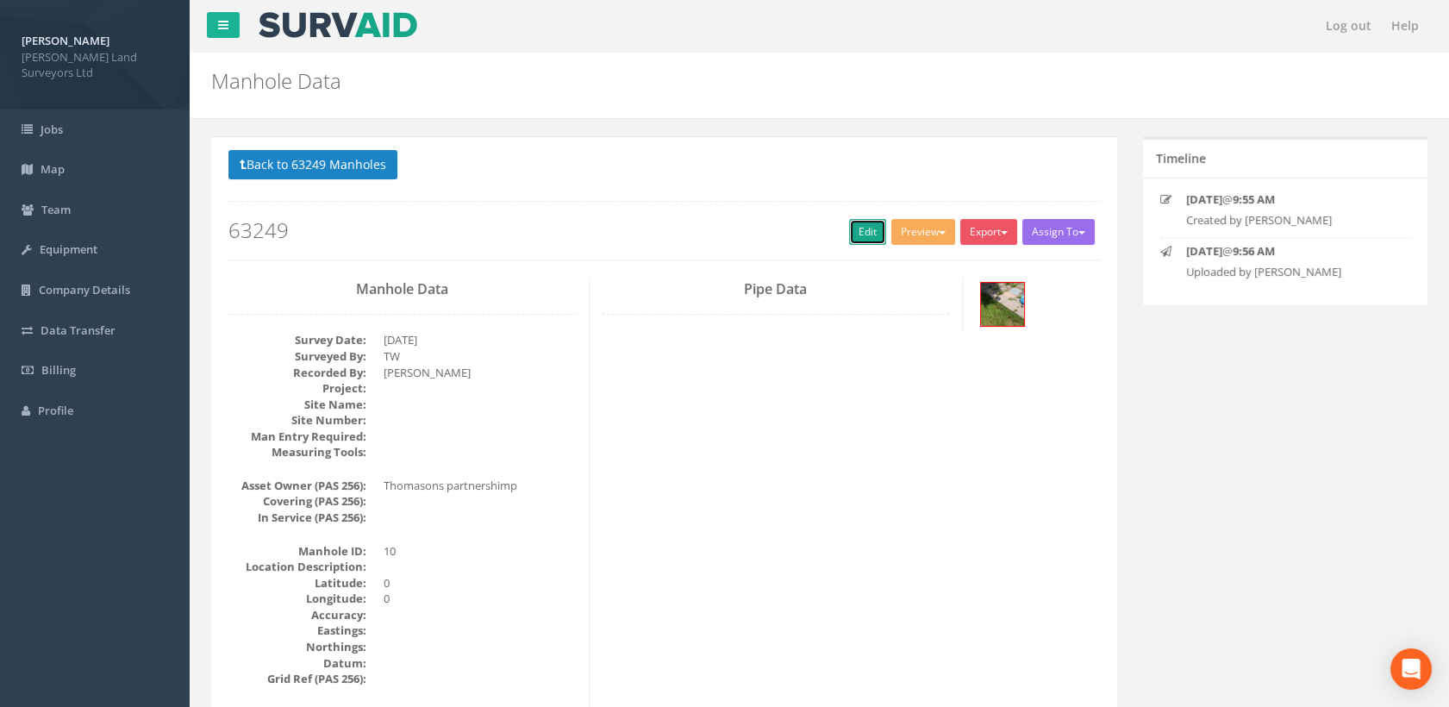
click at [855, 232] on link "Edit" at bounding box center [867, 232] width 37 height 26
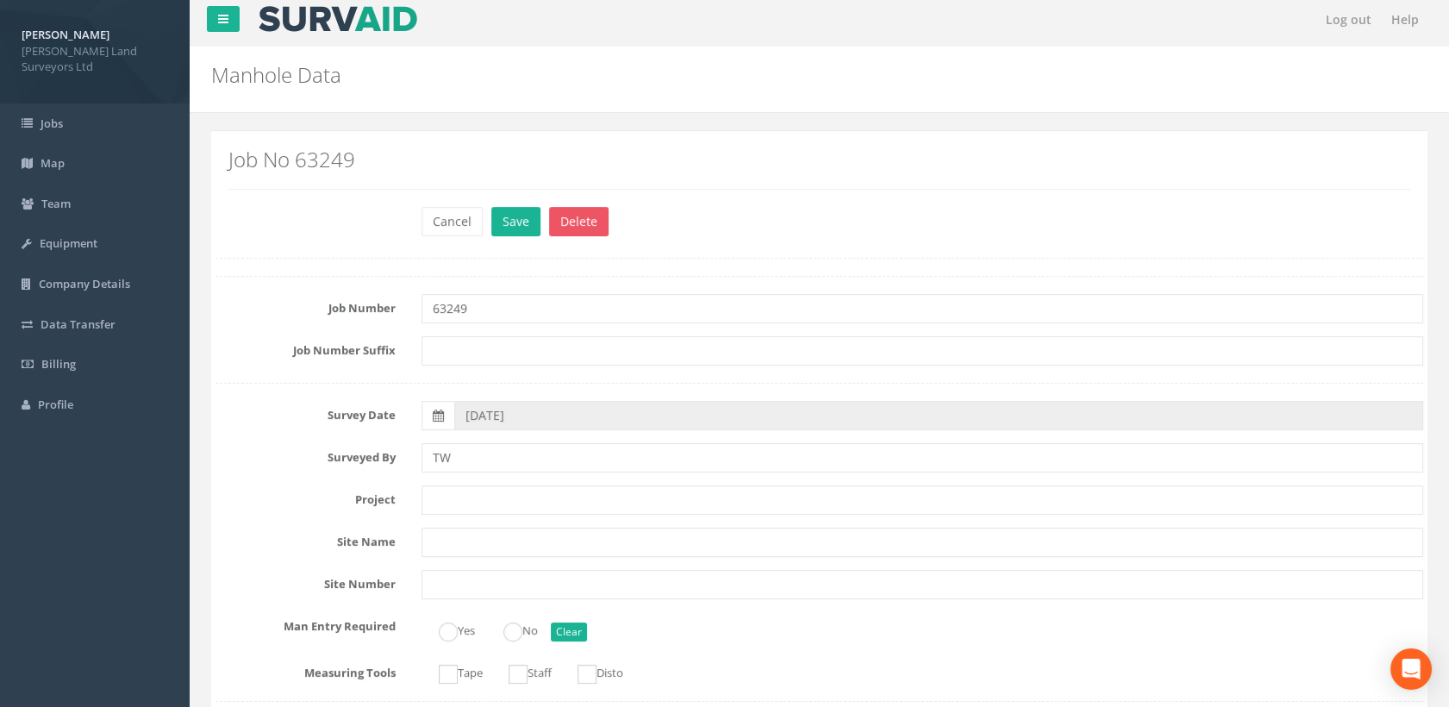
scroll to position [191, 0]
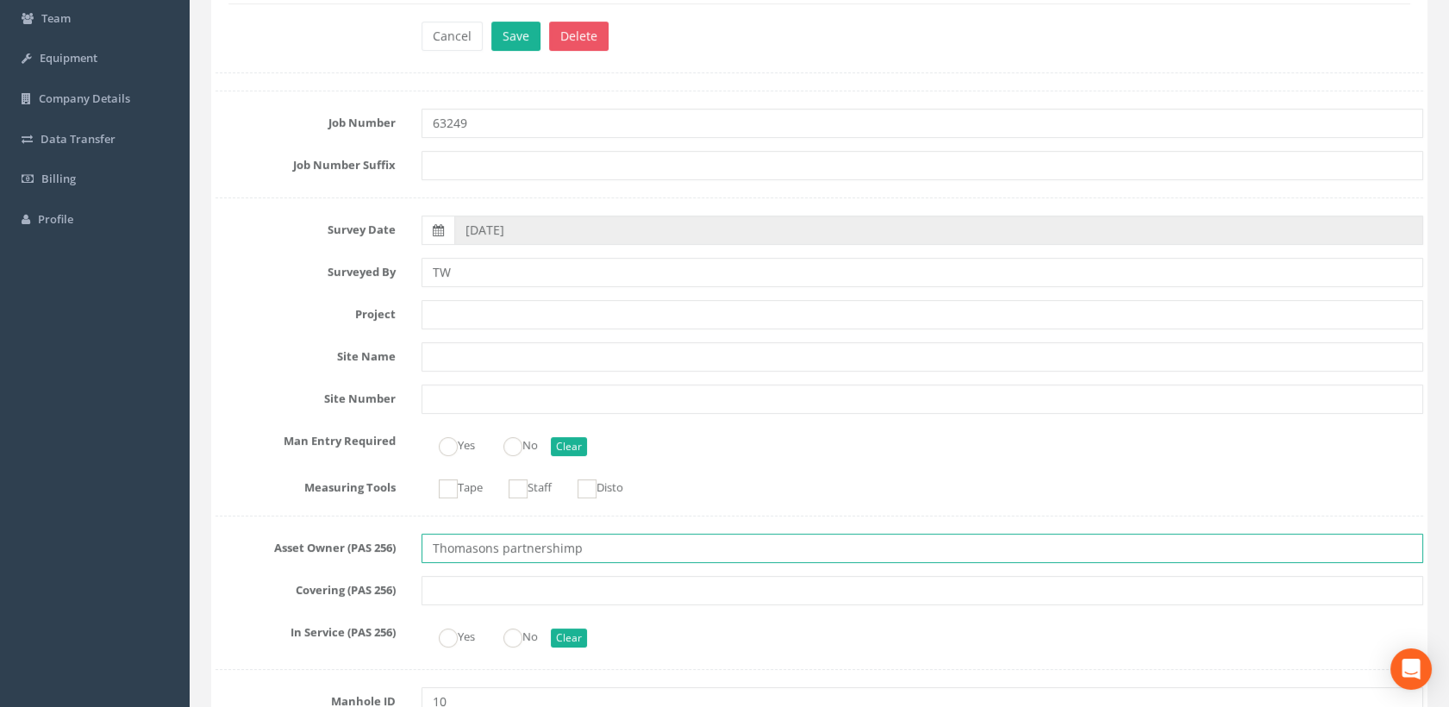
drag, startPoint x: 604, startPoint y: 553, endPoint x: 367, endPoint y: 549, distance: 237.2
click at [367, 549] on div "Asset Owner (PAS 256) Thomasons partnershimp" at bounding box center [820, 548] width 1234 height 29
paste input "Partnership Limited"
type input "Thomasons Partnership Limited"
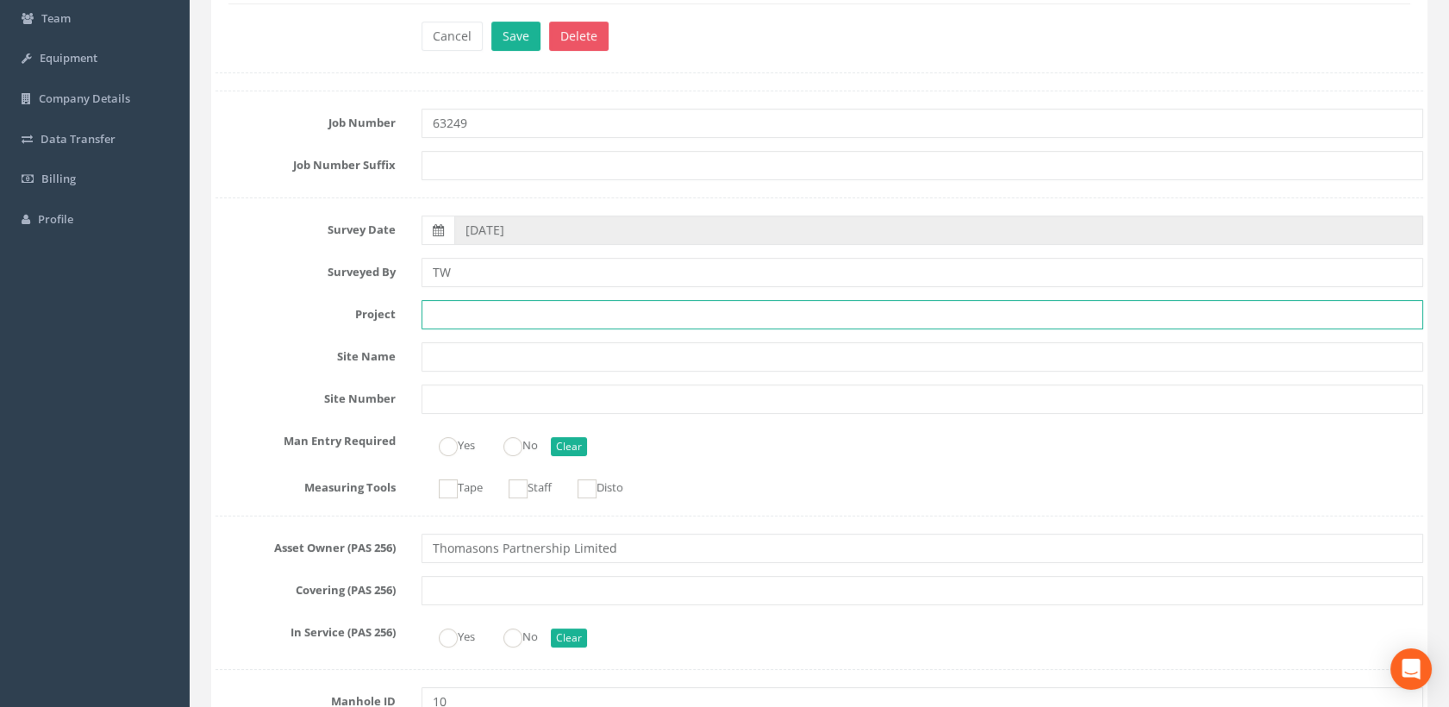
click at [479, 311] on input "text" at bounding box center [923, 314] width 1003 height 29
paste input "[STREET_ADDRESS][DATE]"
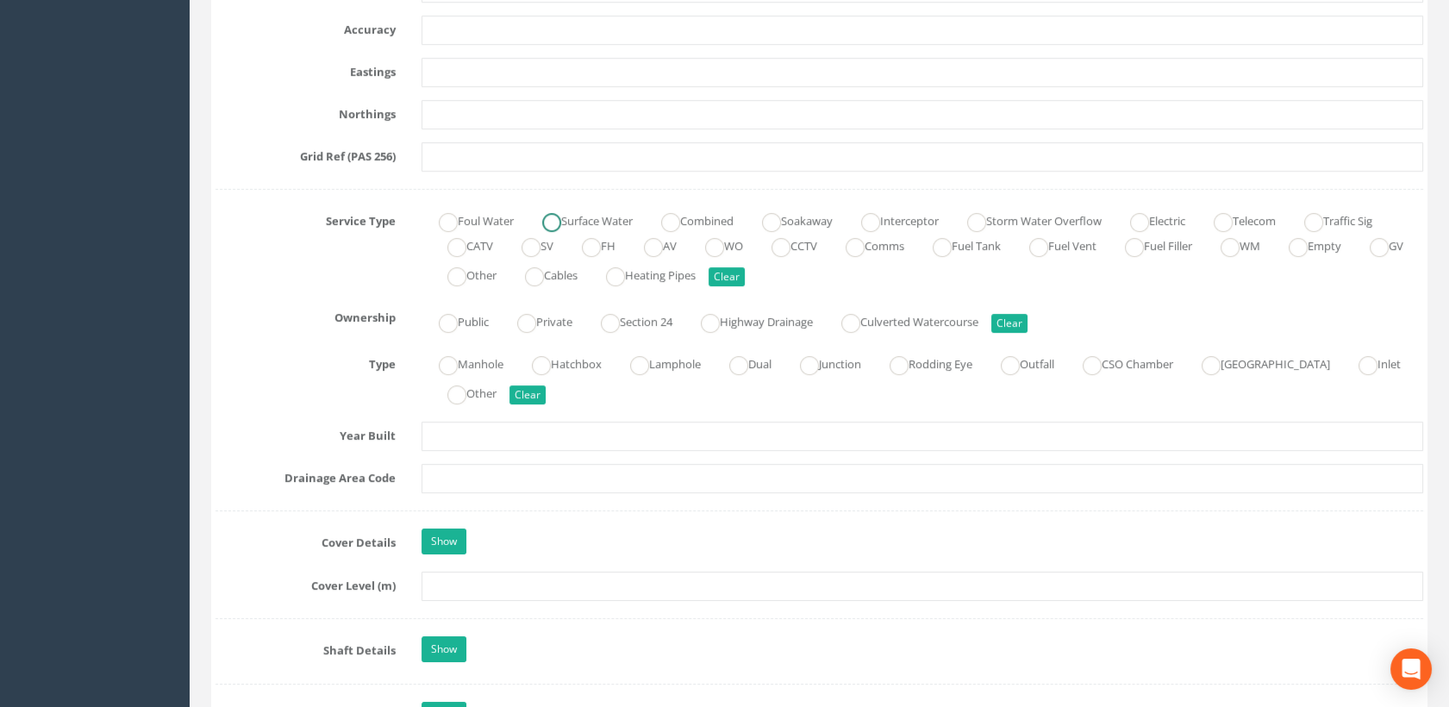
scroll to position [1054, 0]
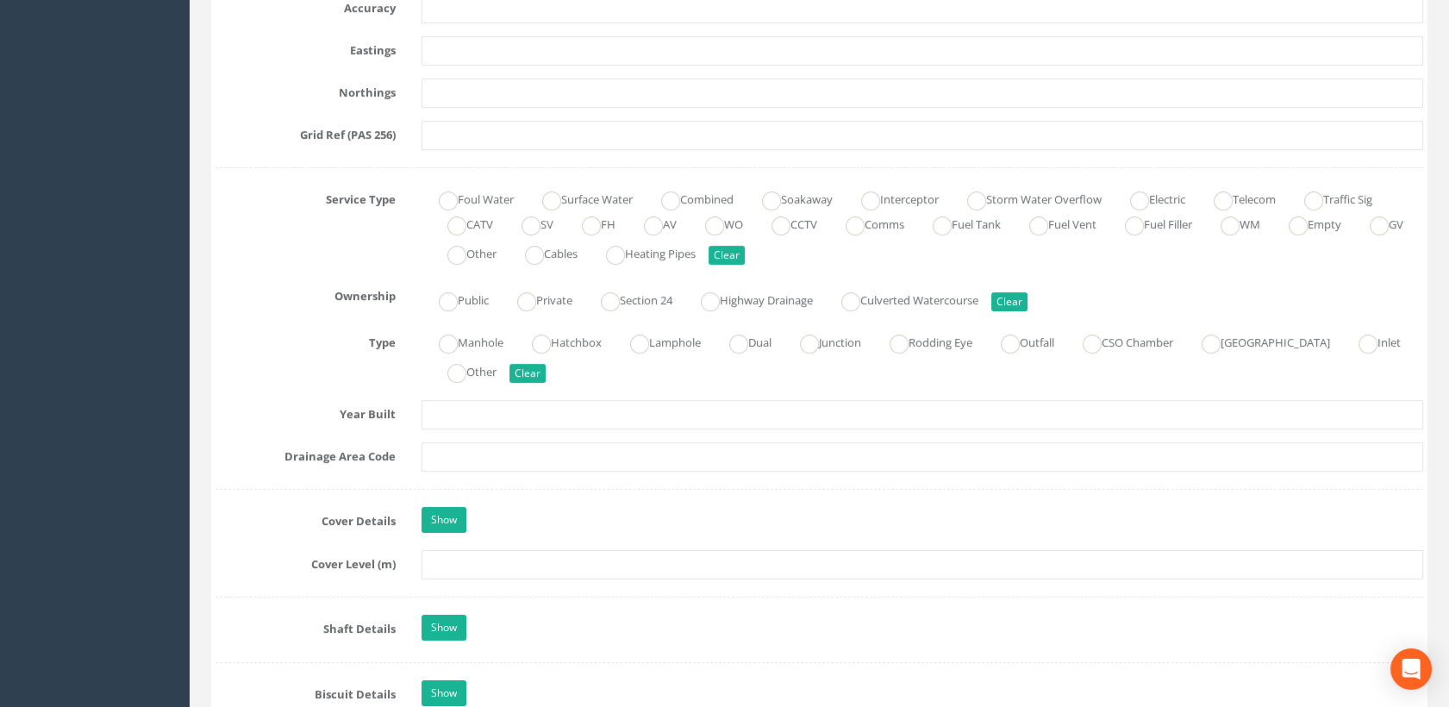
type input "[STREET_ADDRESS][DATE]"
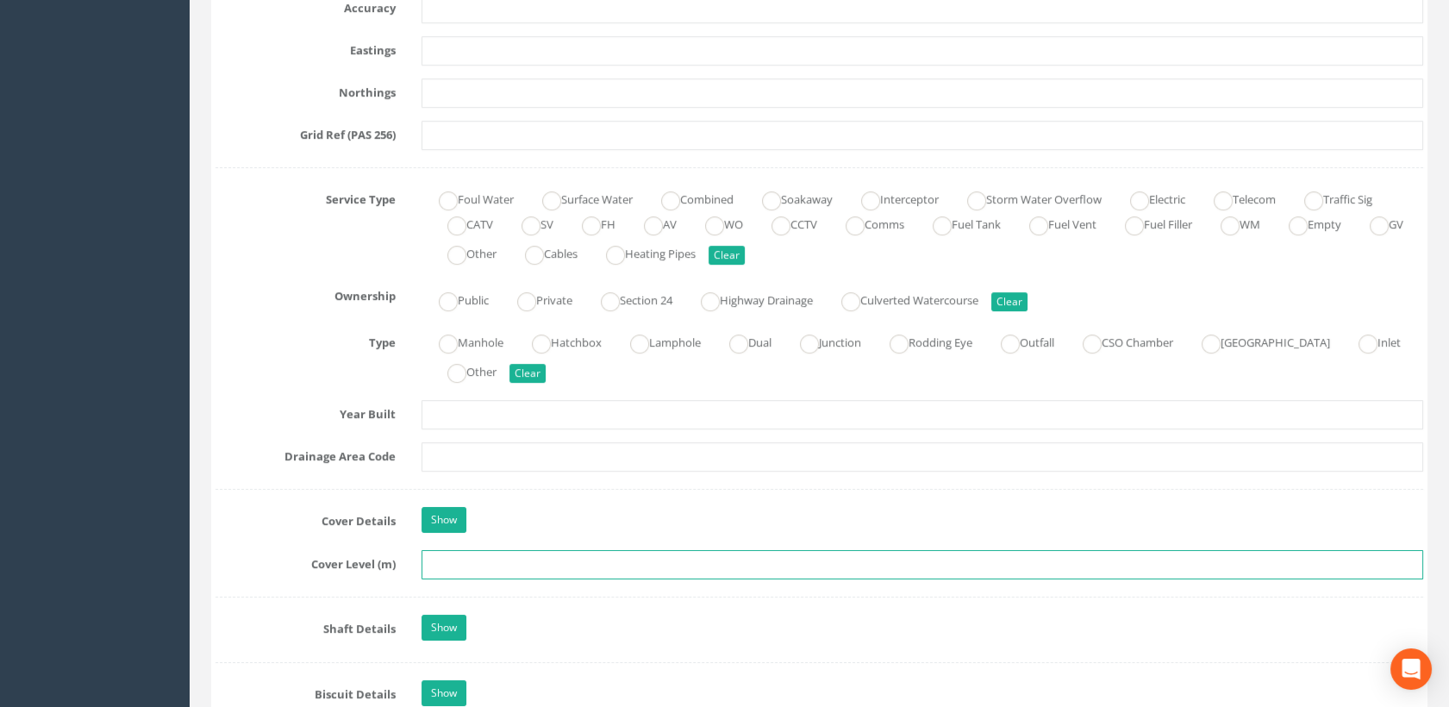
click at [435, 563] on input "text" at bounding box center [923, 564] width 1003 height 29
type input "89.91"
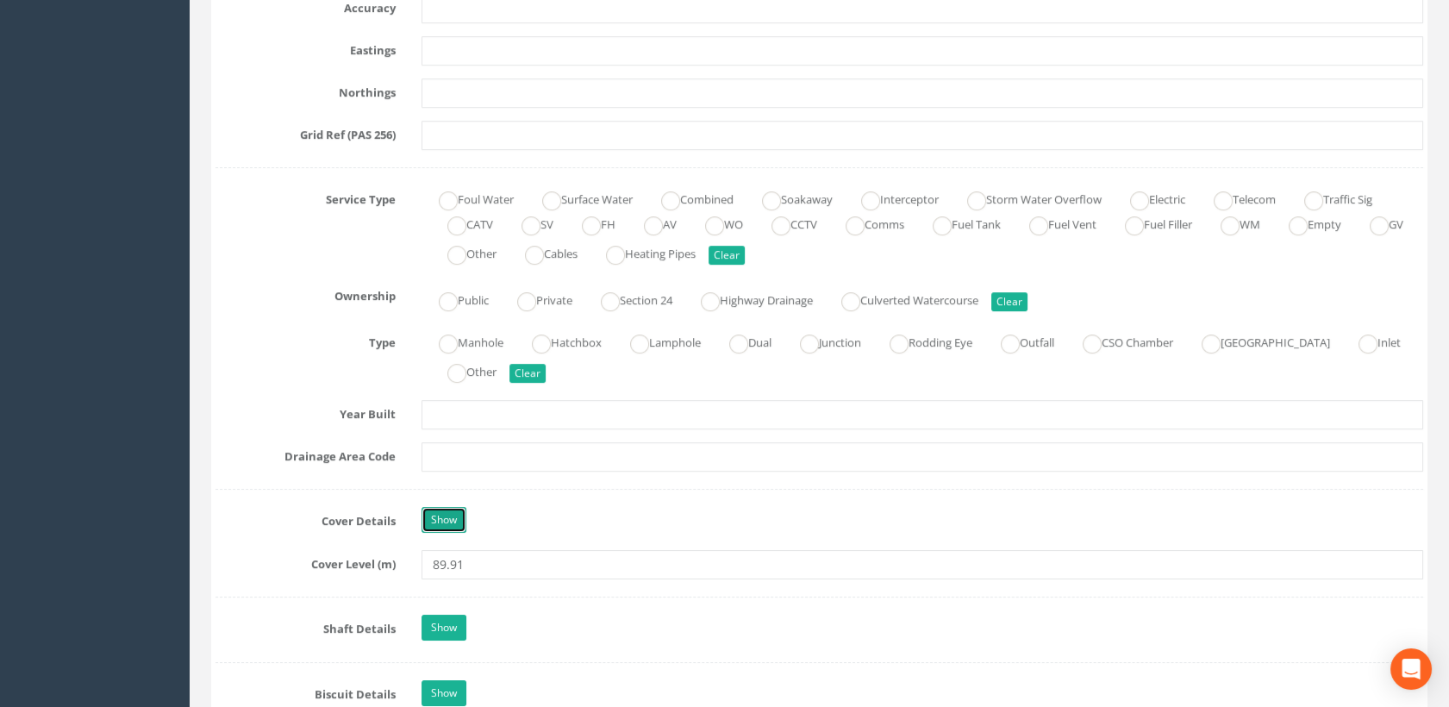
click at [461, 520] on link "Show" at bounding box center [444, 520] width 45 height 26
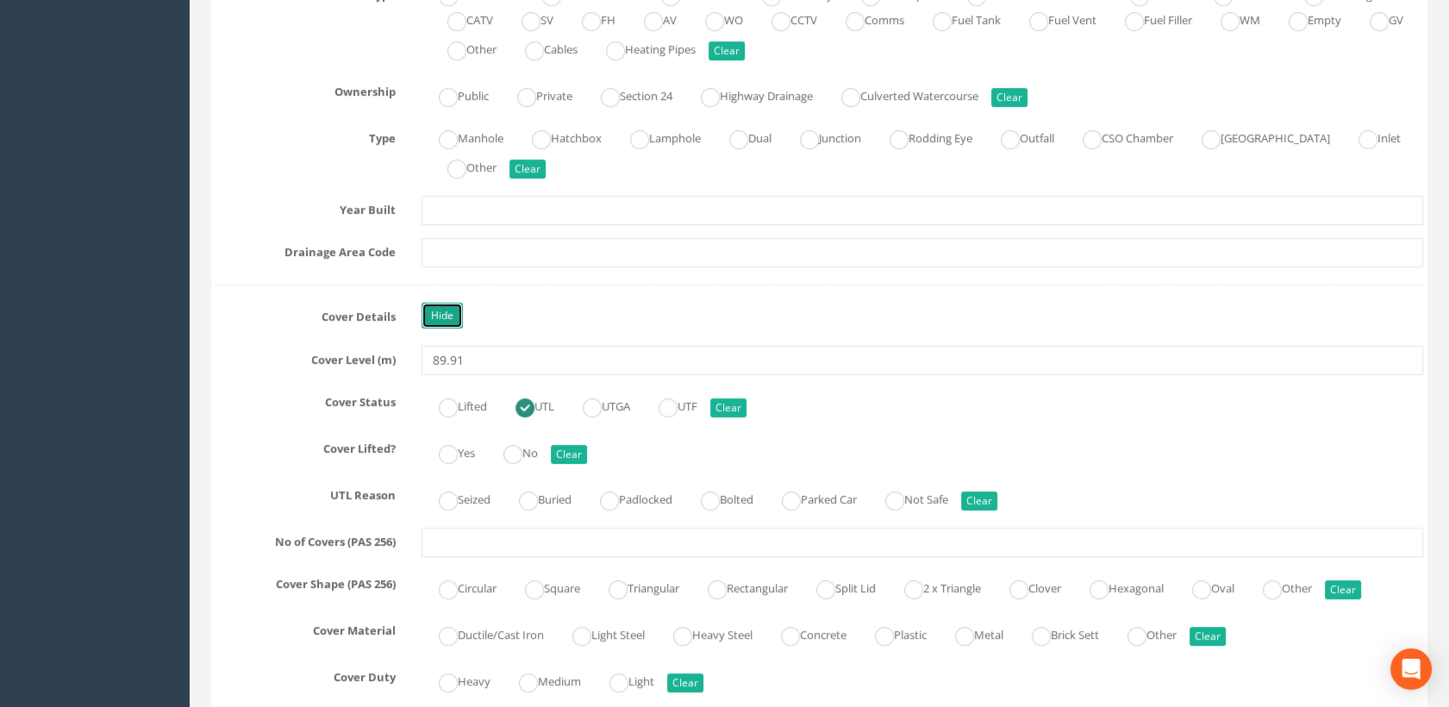
scroll to position [1341, 0]
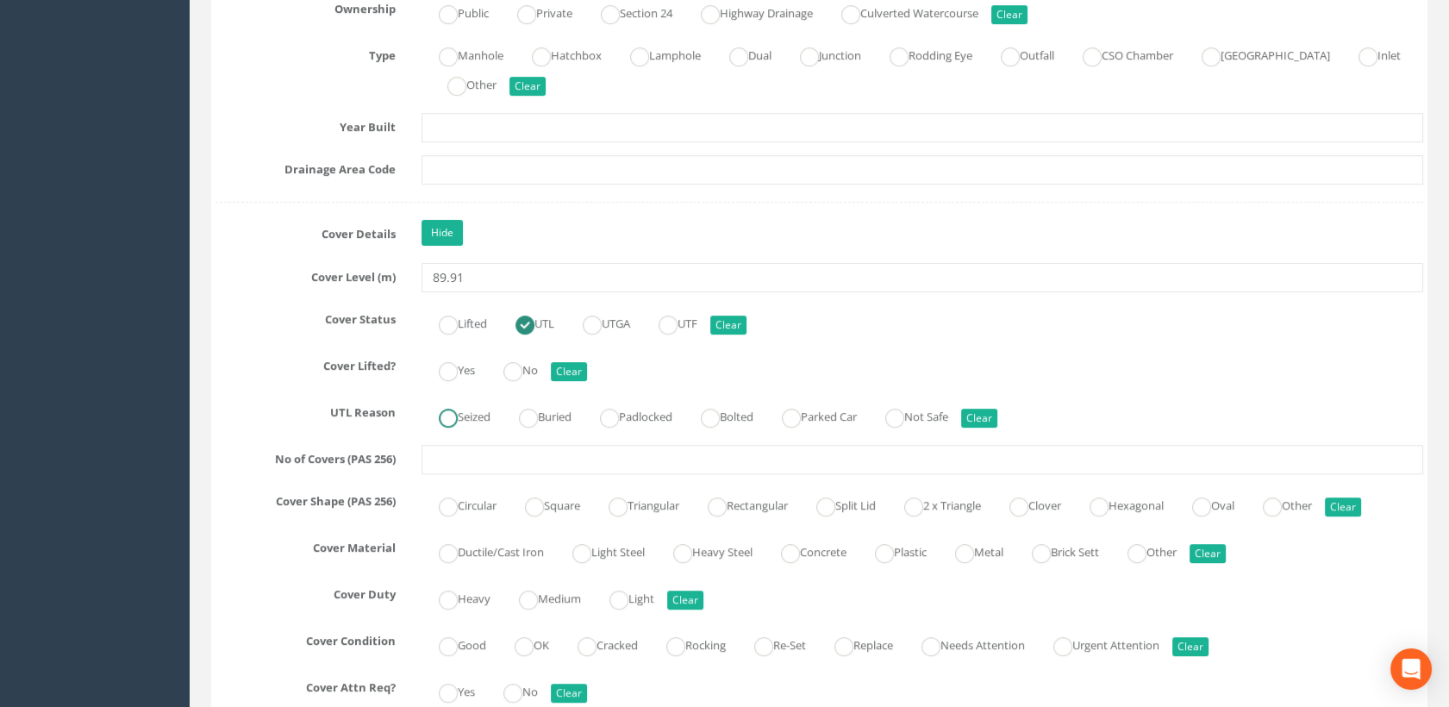
click at [491, 414] on label "Seized" at bounding box center [456, 415] width 69 height 25
radio input "true"
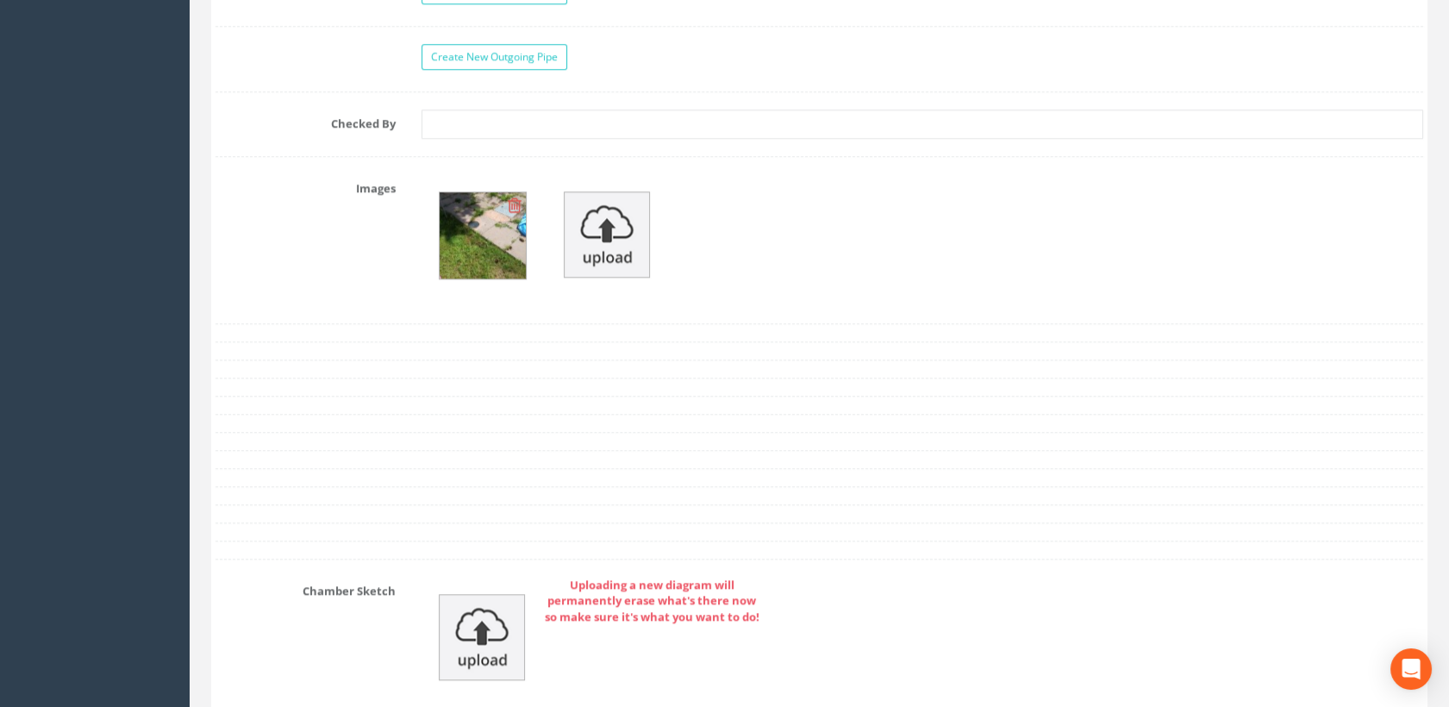
scroll to position [3353, 0]
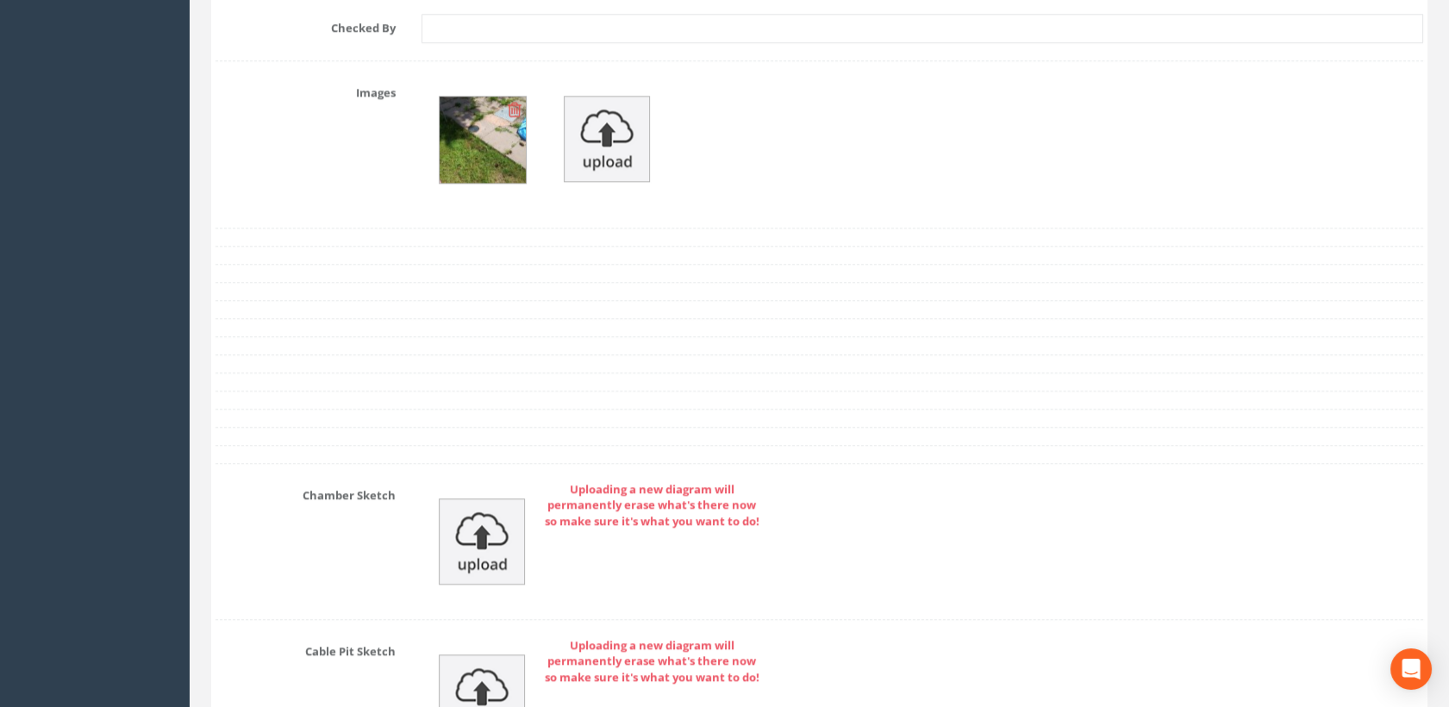
click at [759, 409] on div at bounding box center [820, 409] width 1208 height 1
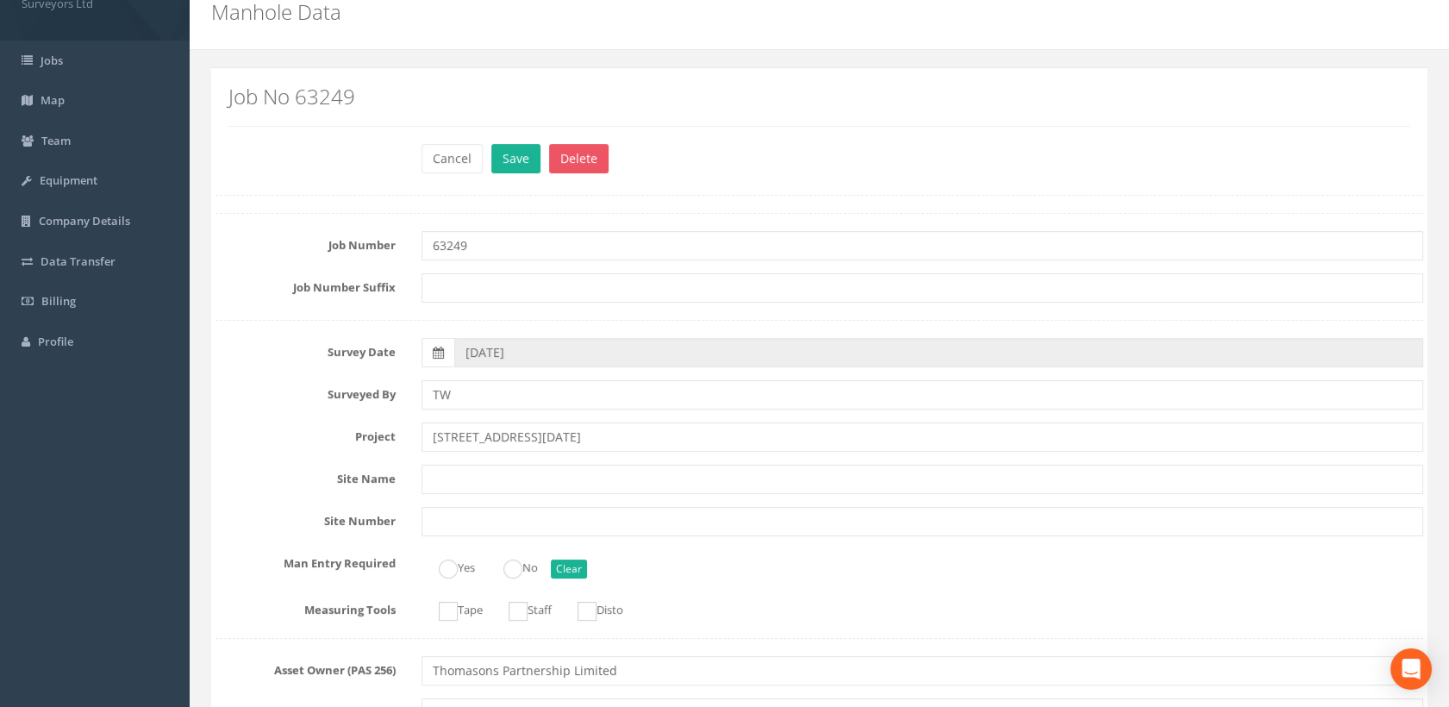
scroll to position [0, 0]
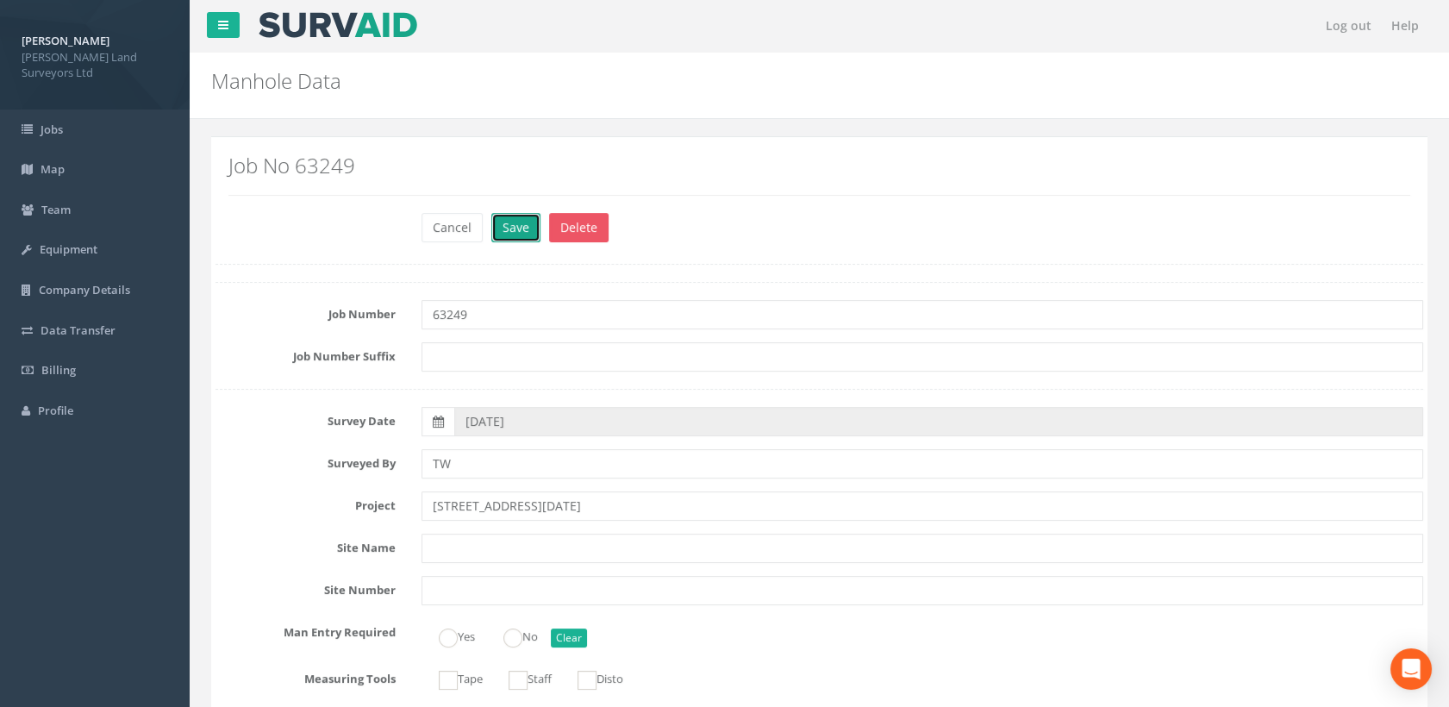
click at [525, 231] on button "Save" at bounding box center [515, 227] width 49 height 29
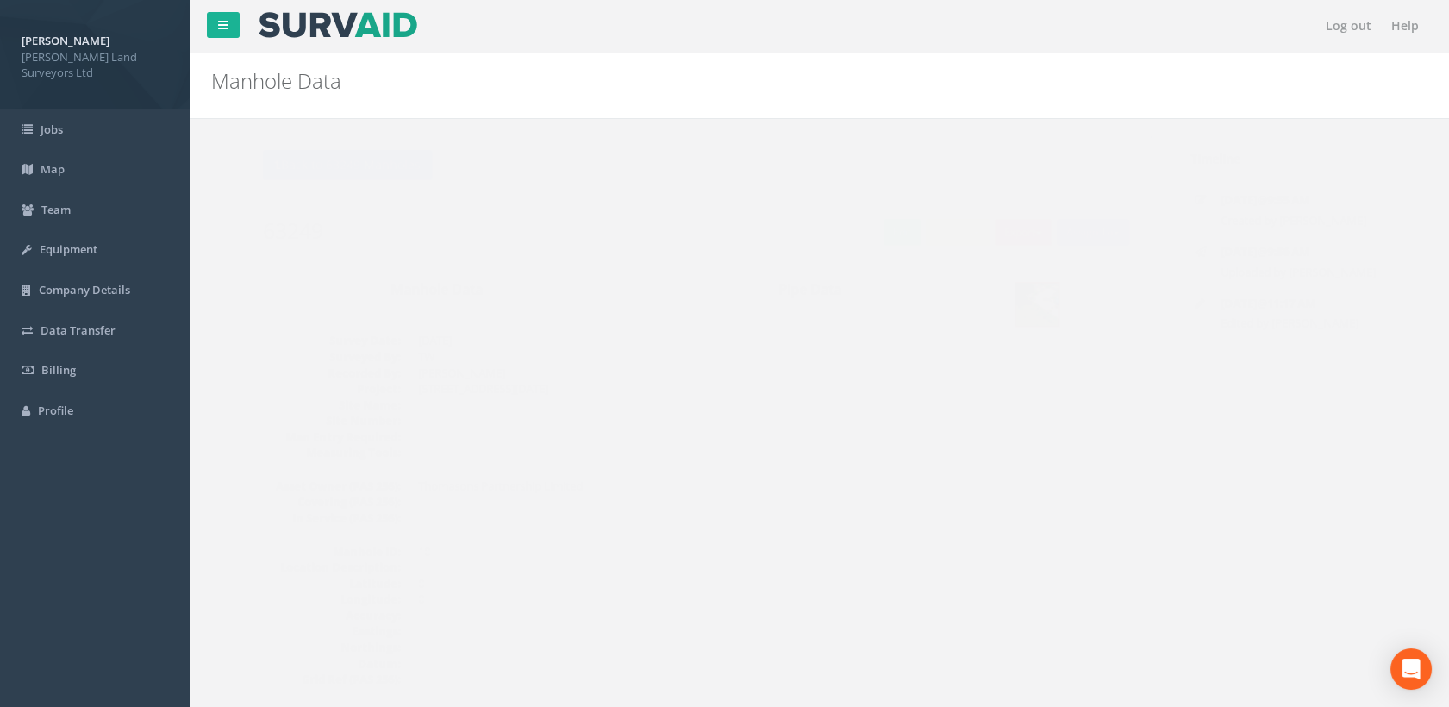
drag, startPoint x: 357, startPoint y: 179, endPoint x: 379, endPoint y: 189, distance: 24.3
click at [357, 178] on p "Back to 63249 Manholes Back to Map" at bounding box center [665, 167] width 872 height 34
click at [351, 164] on button "Back to 63249 Manholes" at bounding box center [313, 164] width 169 height 29
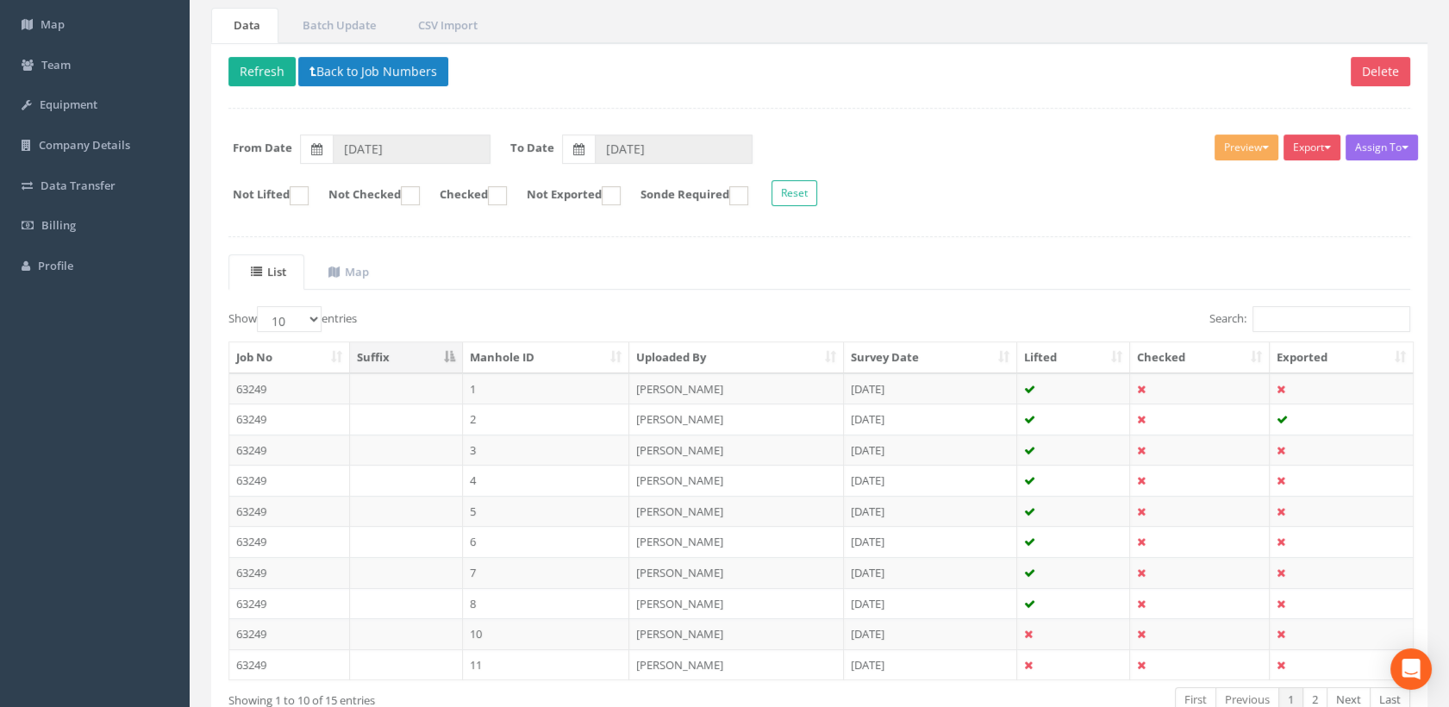
scroll to position [251, 0]
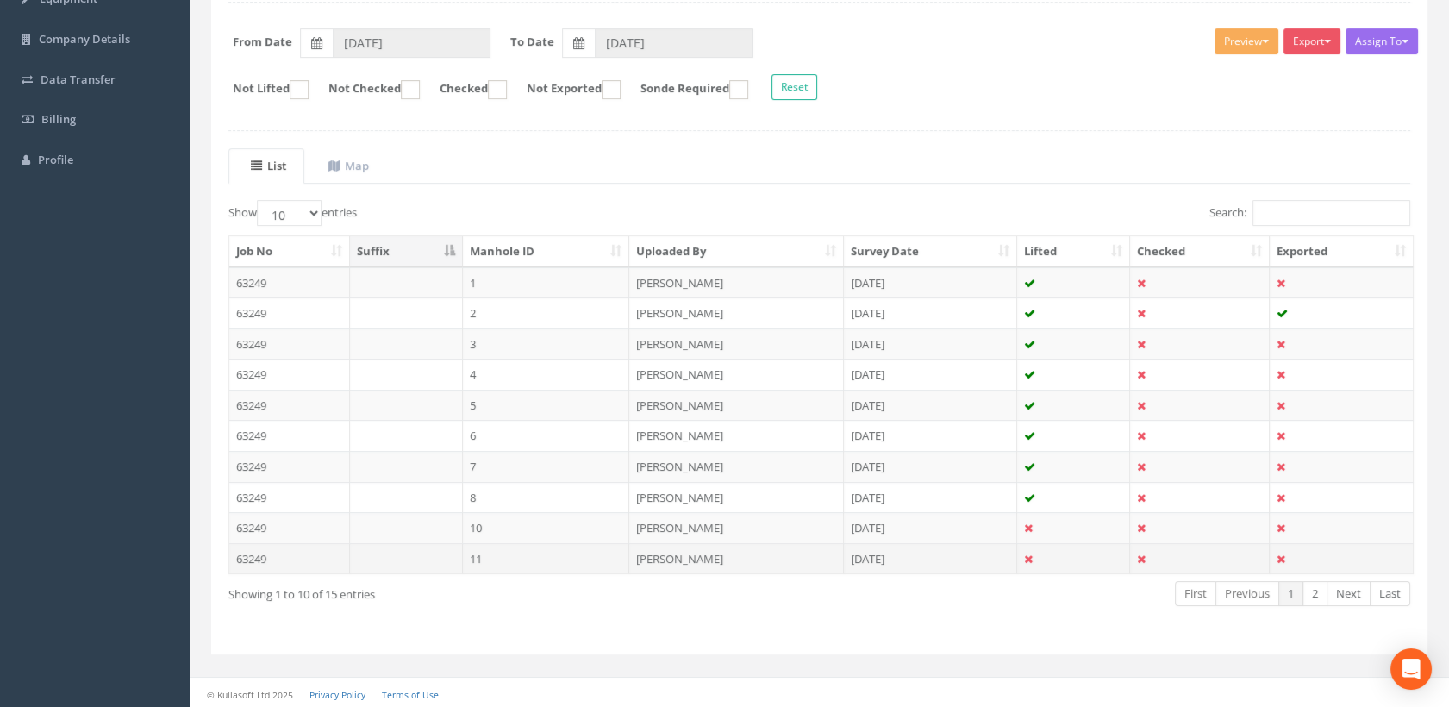
click at [576, 557] on td "11" at bounding box center [546, 558] width 167 height 31
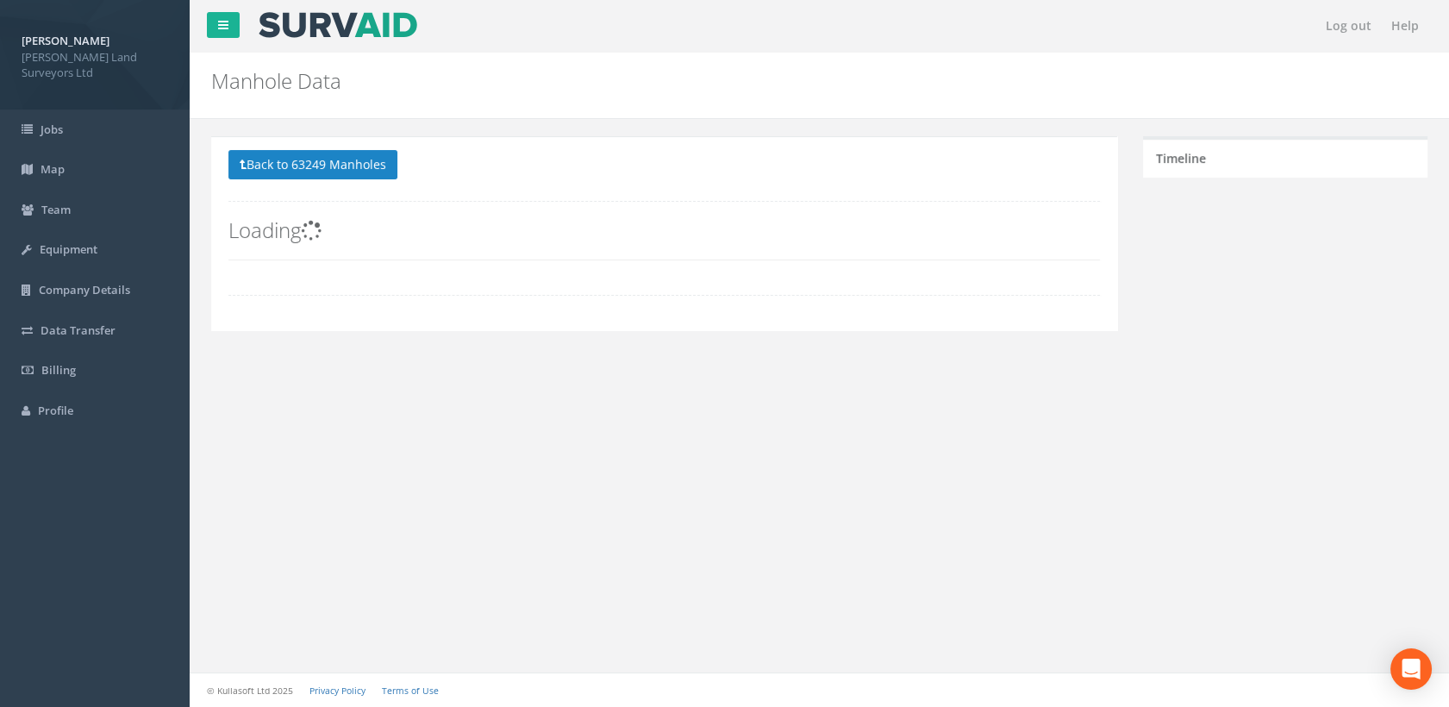
scroll to position [0, 0]
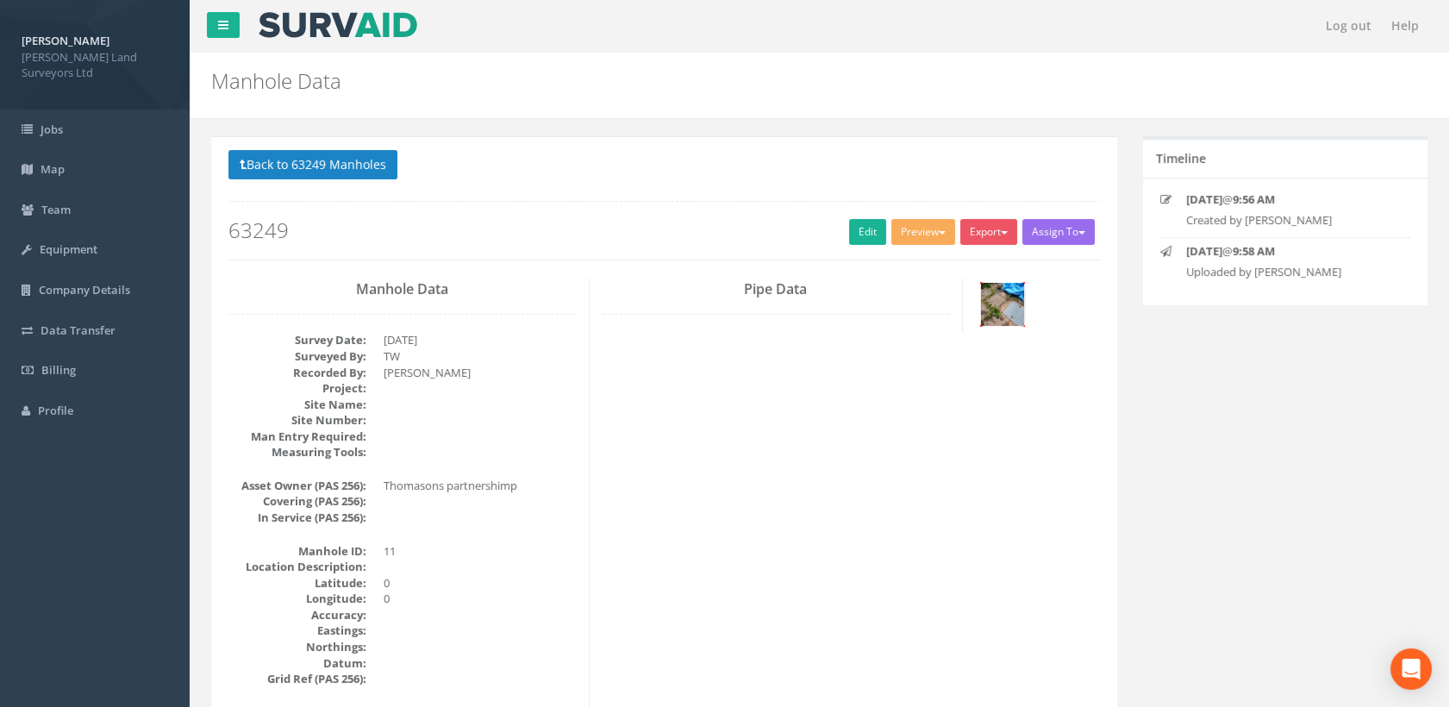
click at [1006, 304] on img at bounding box center [1002, 304] width 43 height 43
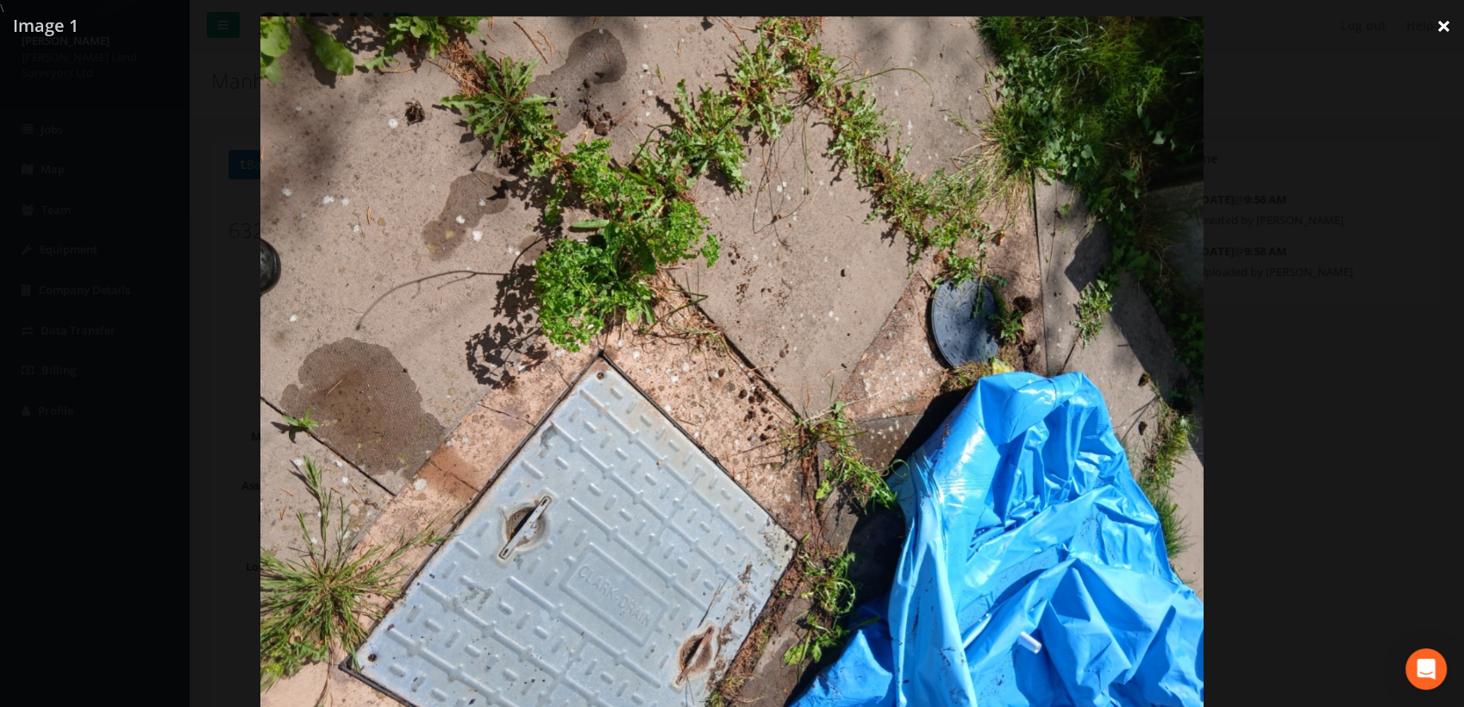
click at [1438, 32] on link "×" at bounding box center [1444, 26] width 41 height 52
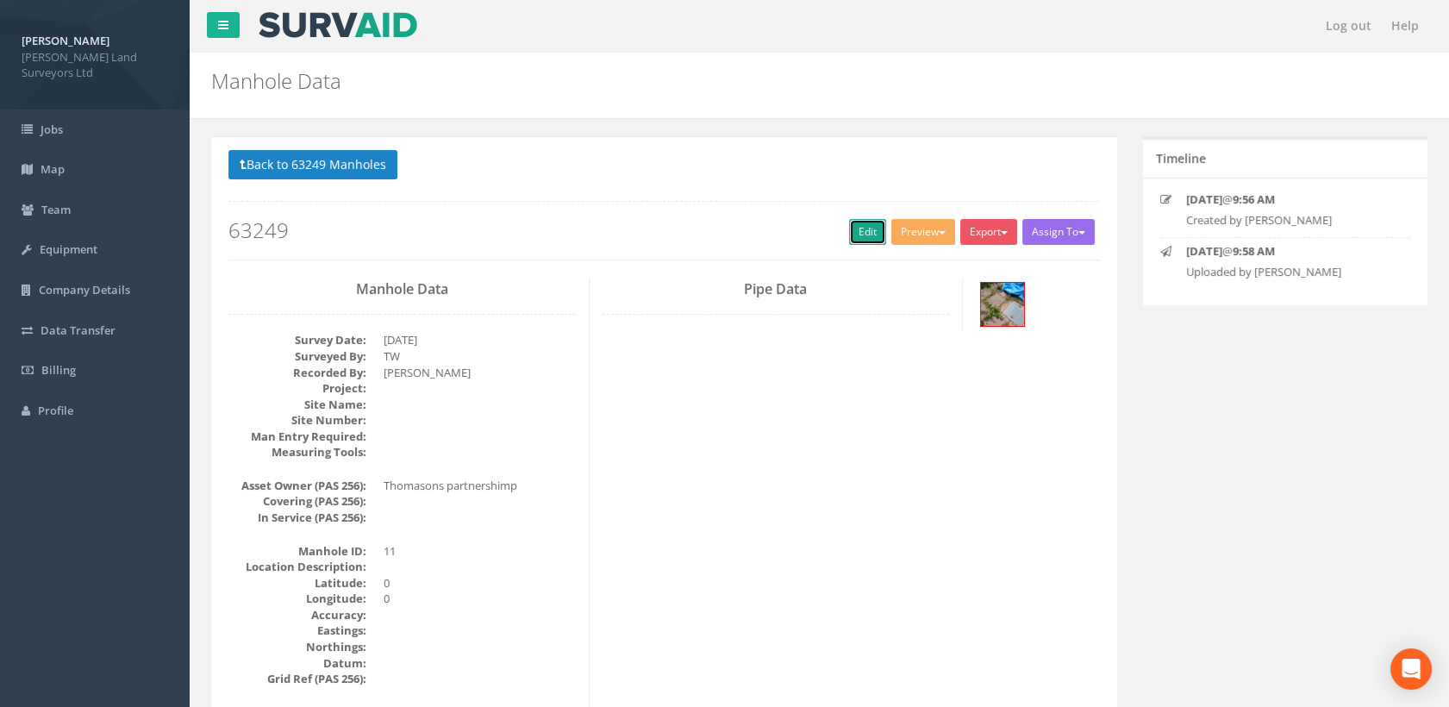
click at [857, 235] on link "Edit" at bounding box center [867, 232] width 37 height 26
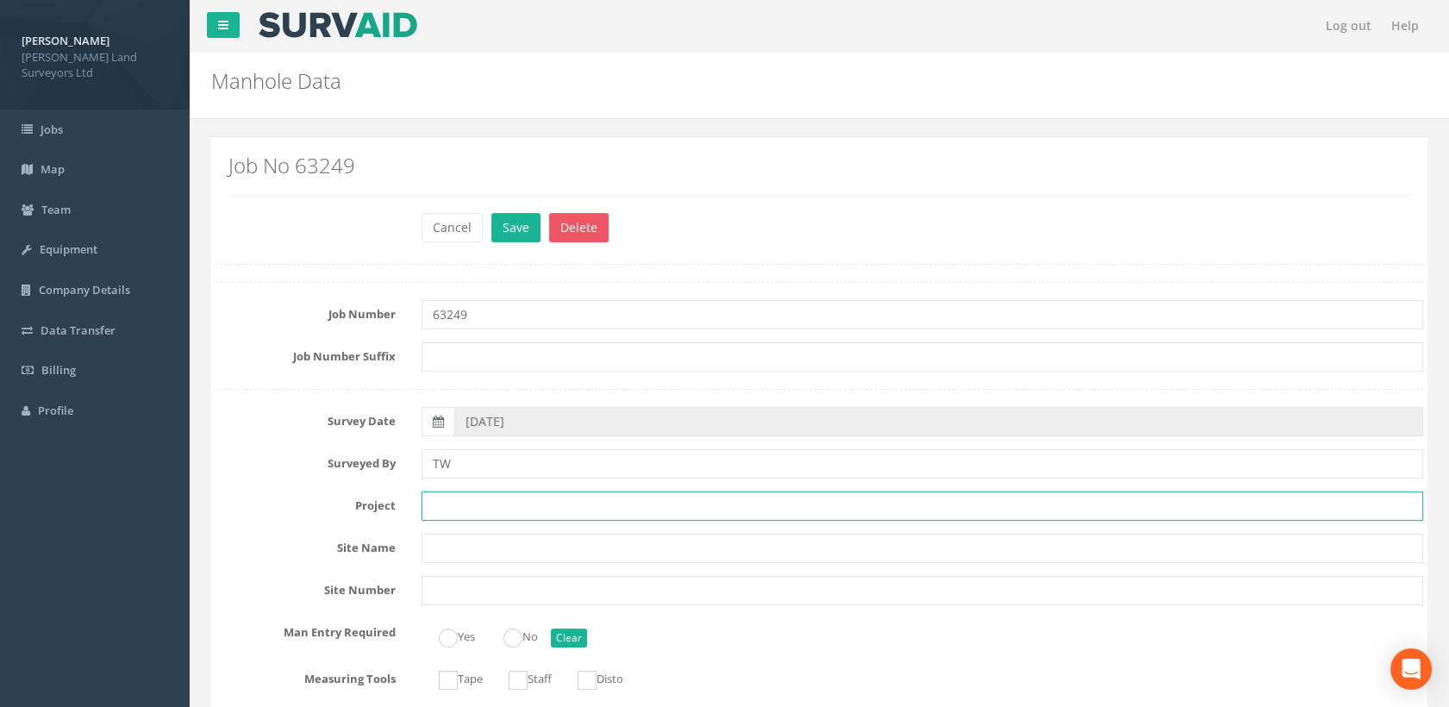
click at [455, 507] on input "text" at bounding box center [923, 505] width 1003 height 29
paste input "[STREET_ADDRESS][DATE]"
type input "[STREET_ADDRESS][DATE]"
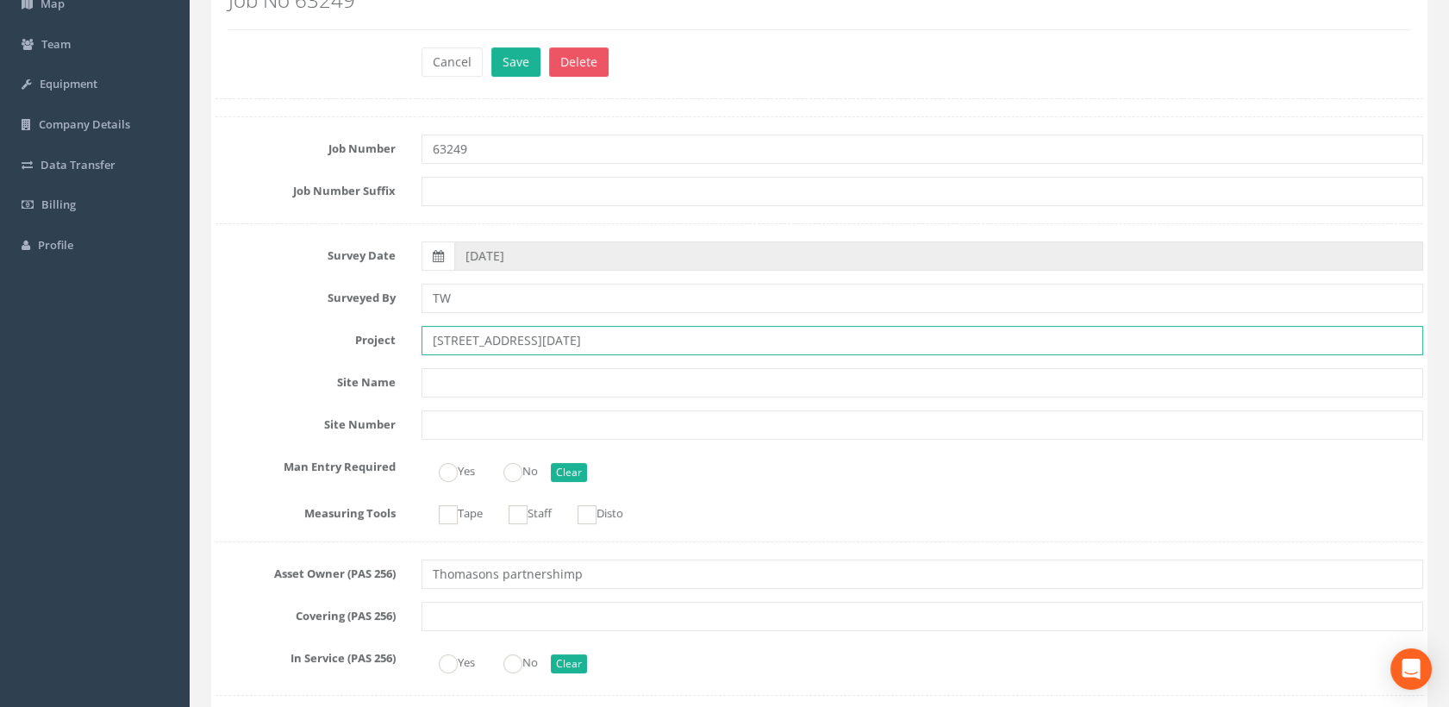
scroll to position [191, 0]
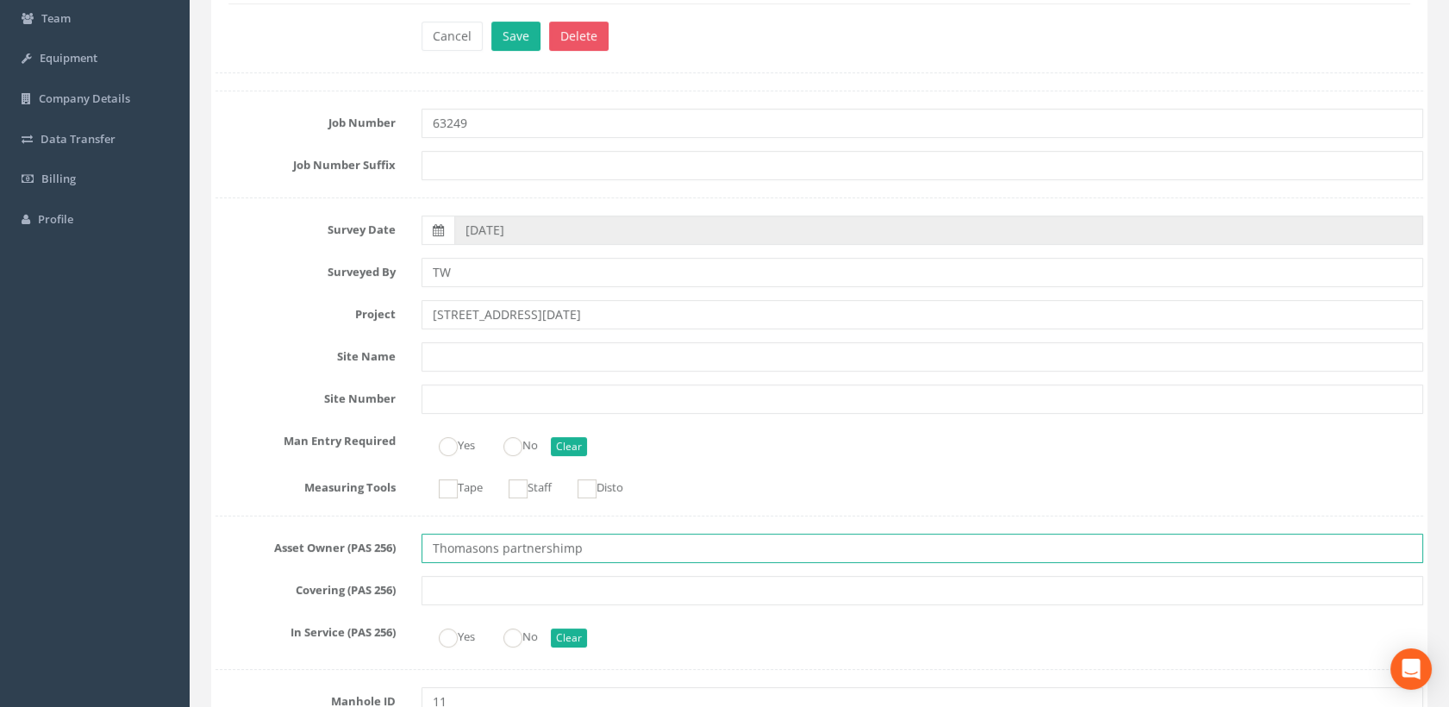
drag, startPoint x: 593, startPoint y: 548, endPoint x: 414, endPoint y: 545, distance: 179.4
click at [414, 546] on div "Thomasons partnershimp" at bounding box center [923, 548] width 1029 height 29
paste input "Partnership Limited"
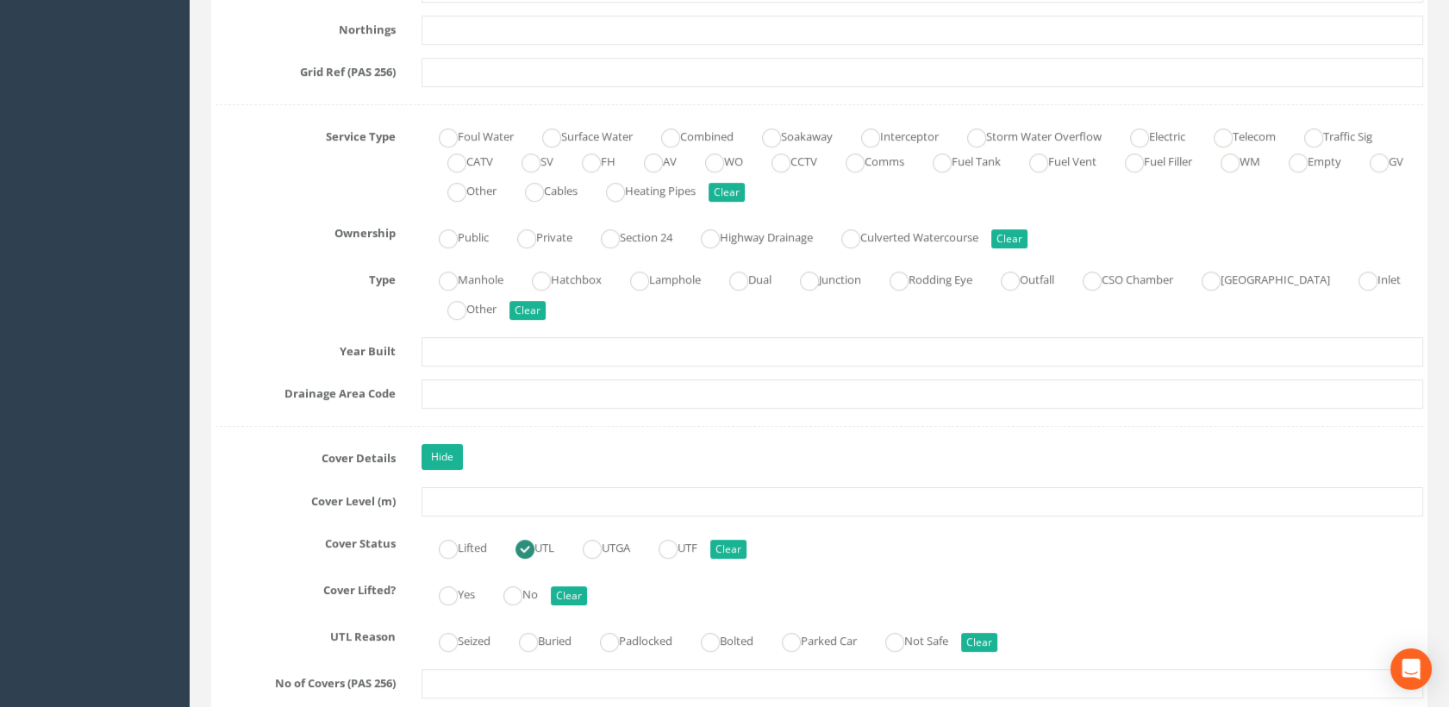
scroll to position [1245, 0]
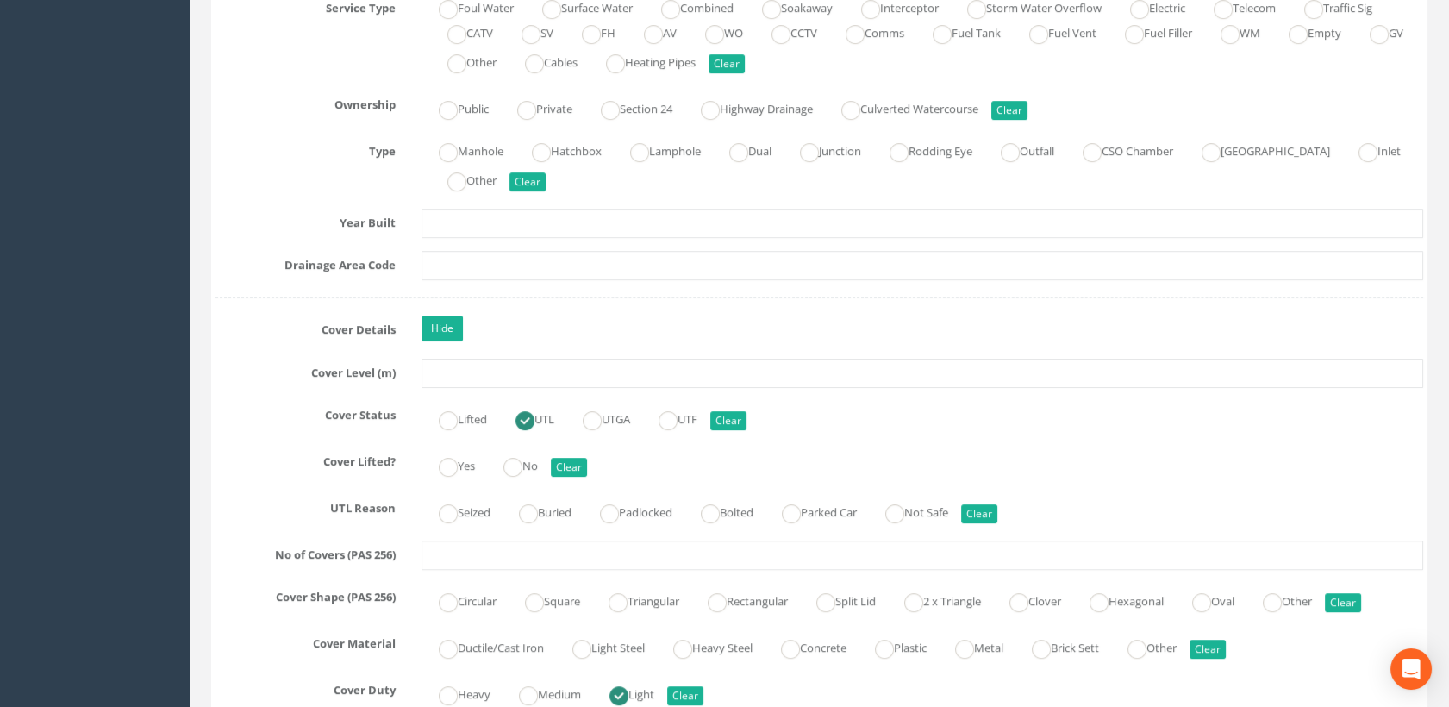
type input "Thomasons Partnership Limited"
click at [459, 373] on input "text" at bounding box center [923, 373] width 1003 height 29
type input "89.91"
drag, startPoint x: 465, startPoint y: 513, endPoint x: 543, endPoint y: 448, distance: 101.7
click at [466, 511] on label "Seized" at bounding box center [456, 510] width 69 height 25
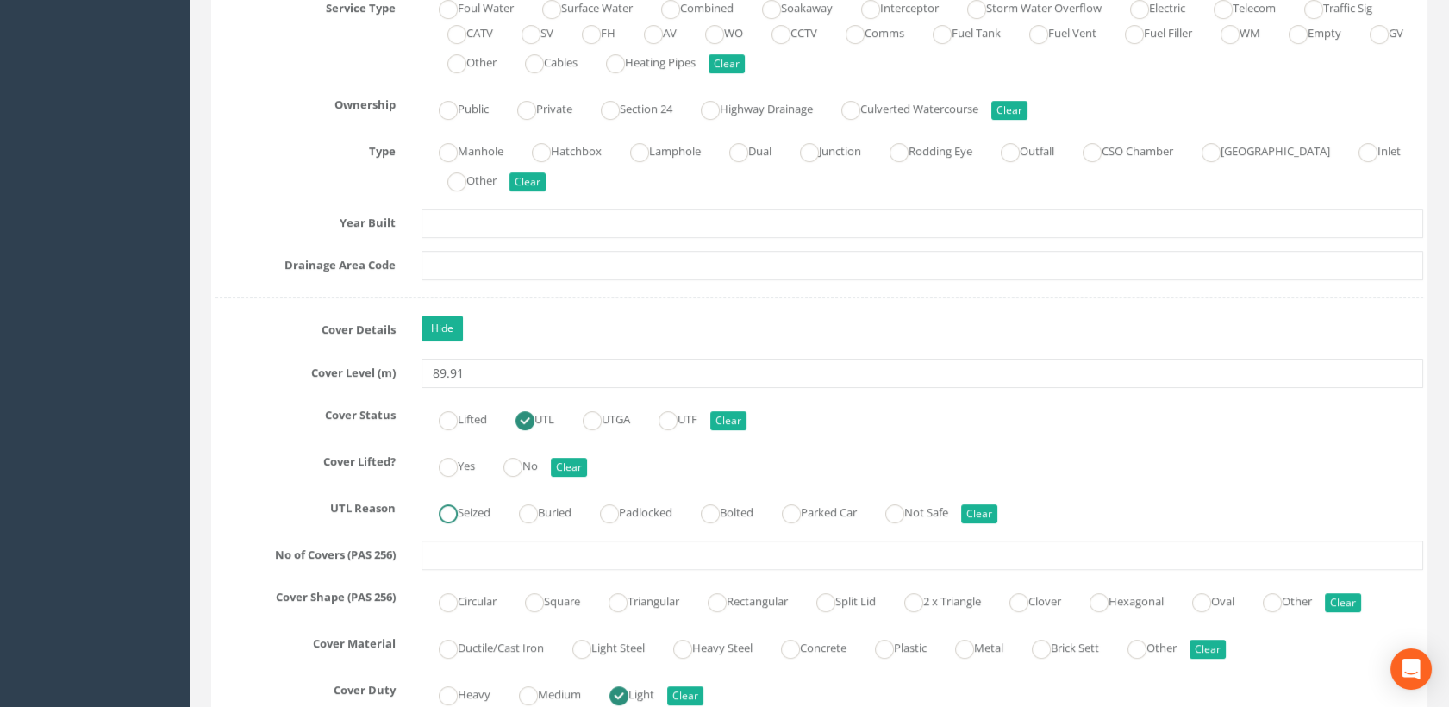
radio input "true"
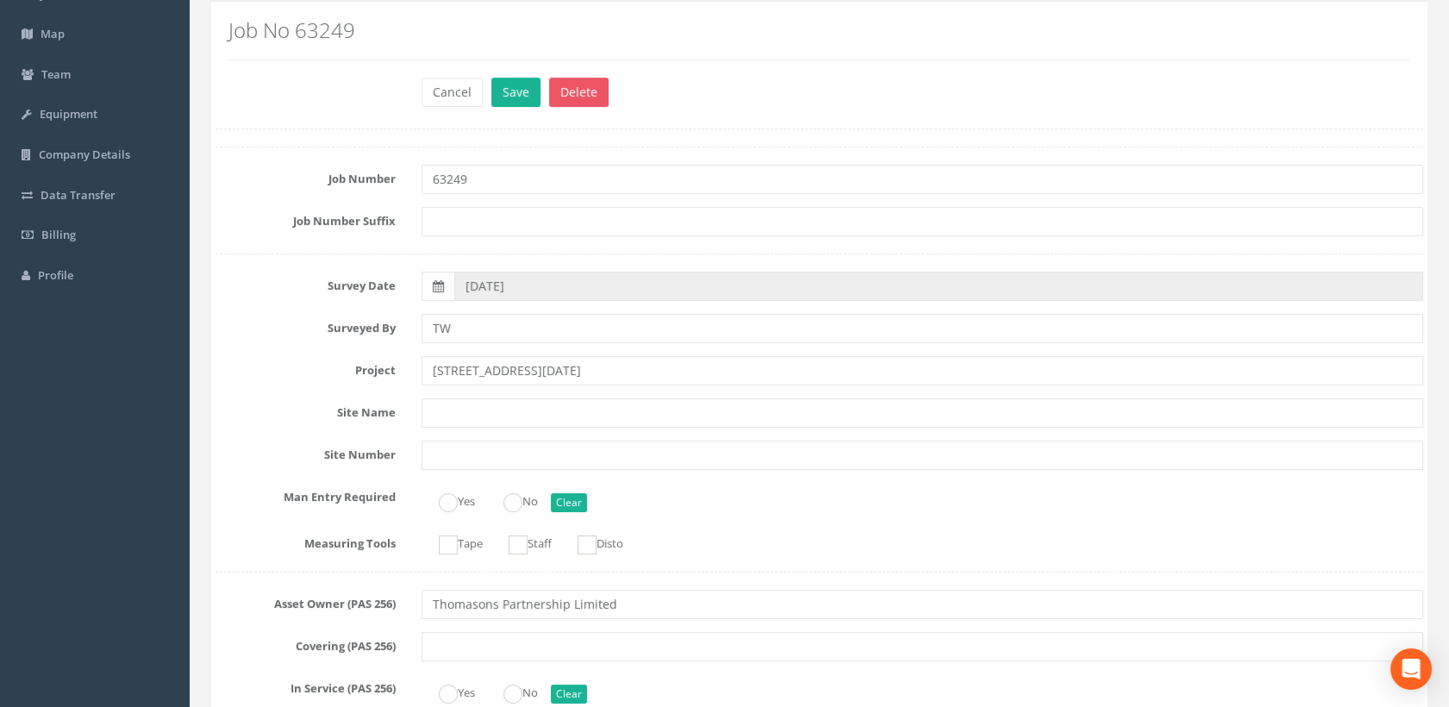
scroll to position [0, 0]
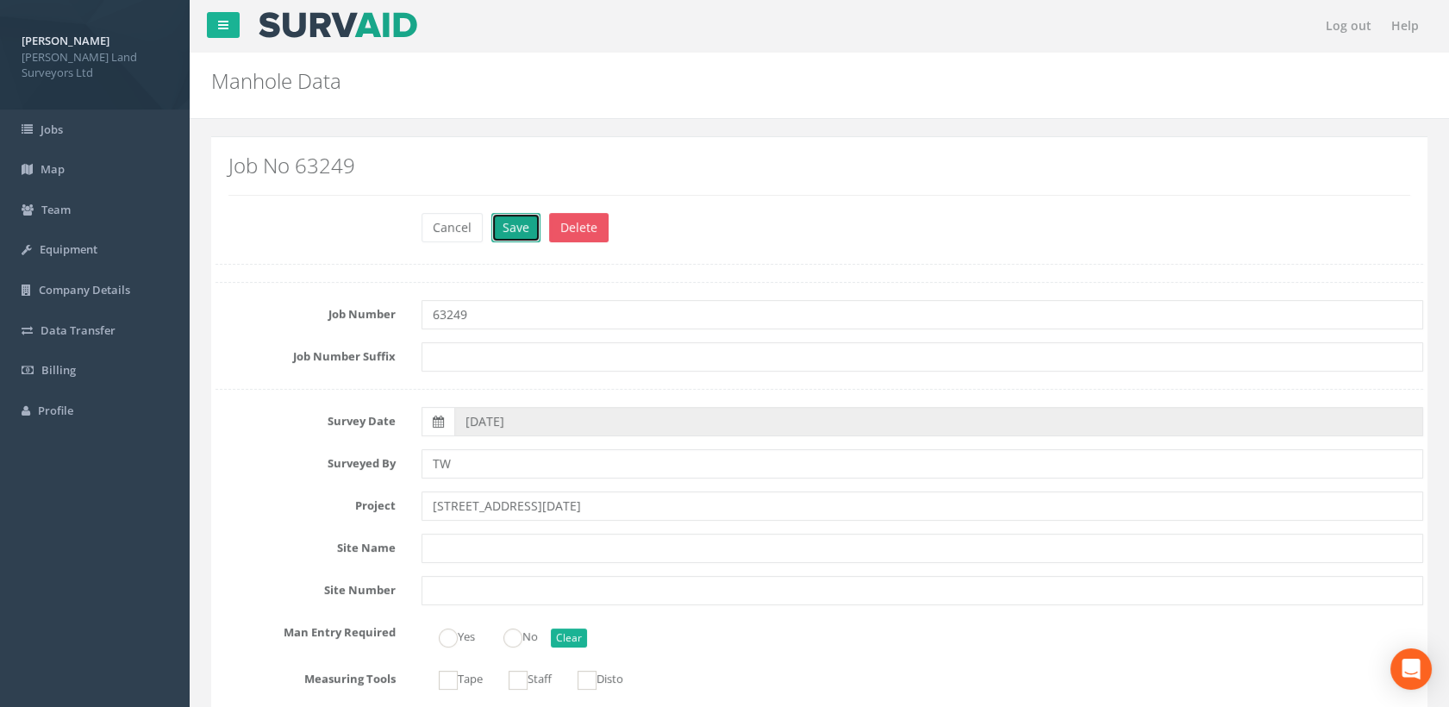
click at [504, 227] on button "Save" at bounding box center [515, 227] width 49 height 29
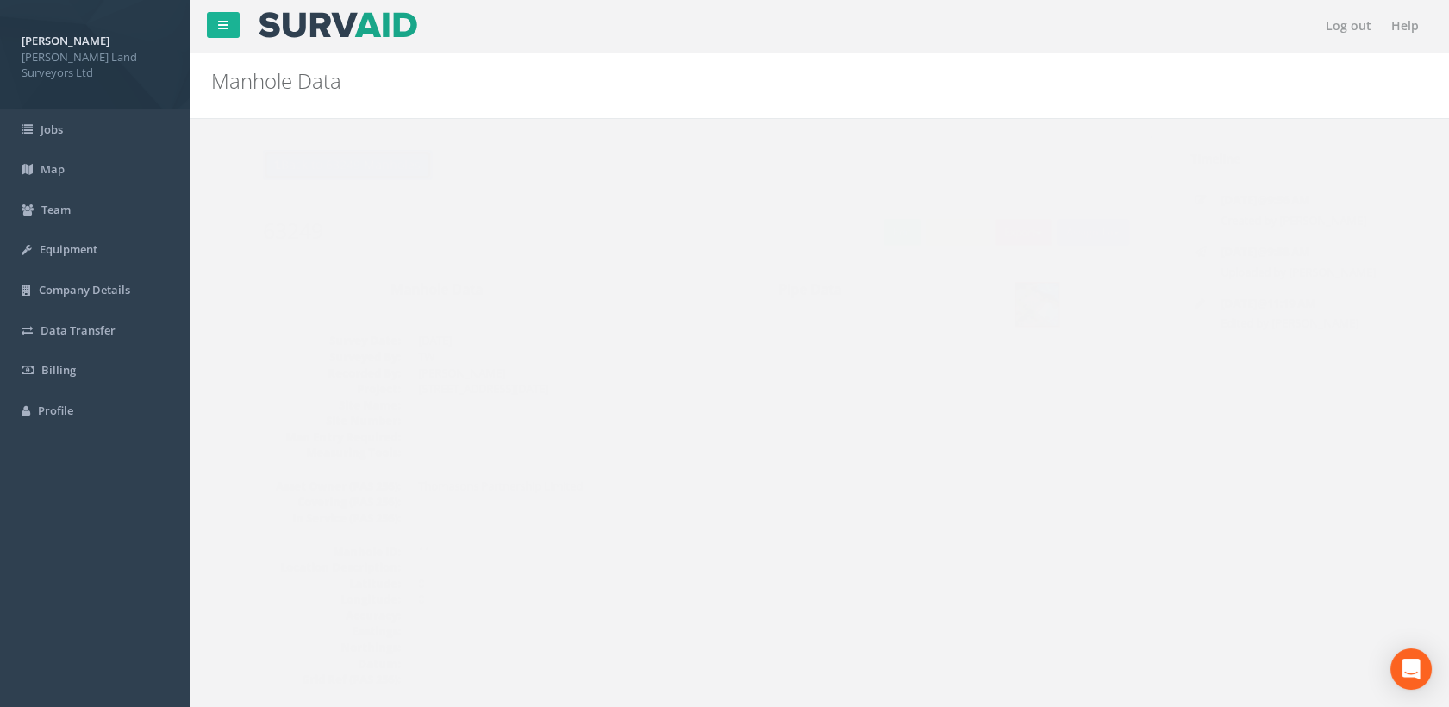
click at [360, 170] on button "Back to 63249 Manholes" at bounding box center [313, 164] width 169 height 29
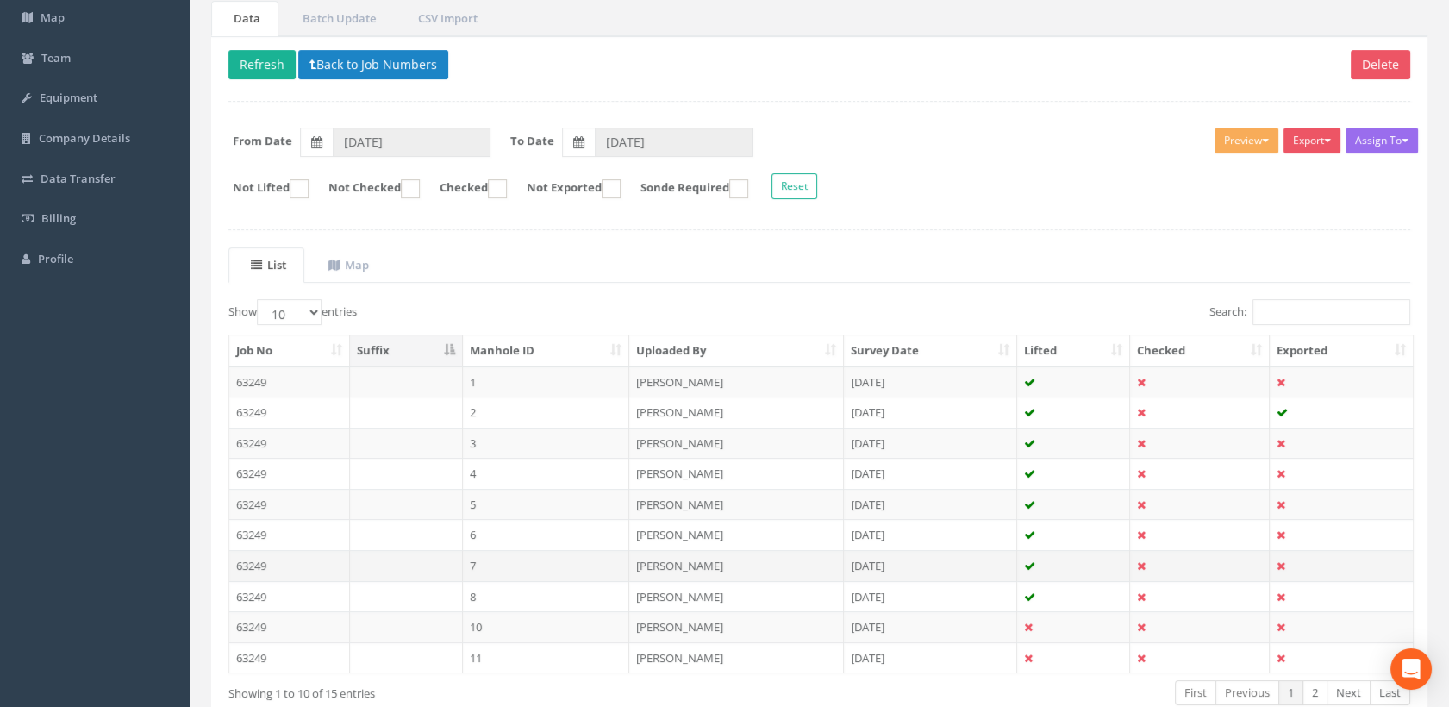
scroll to position [251, 0]
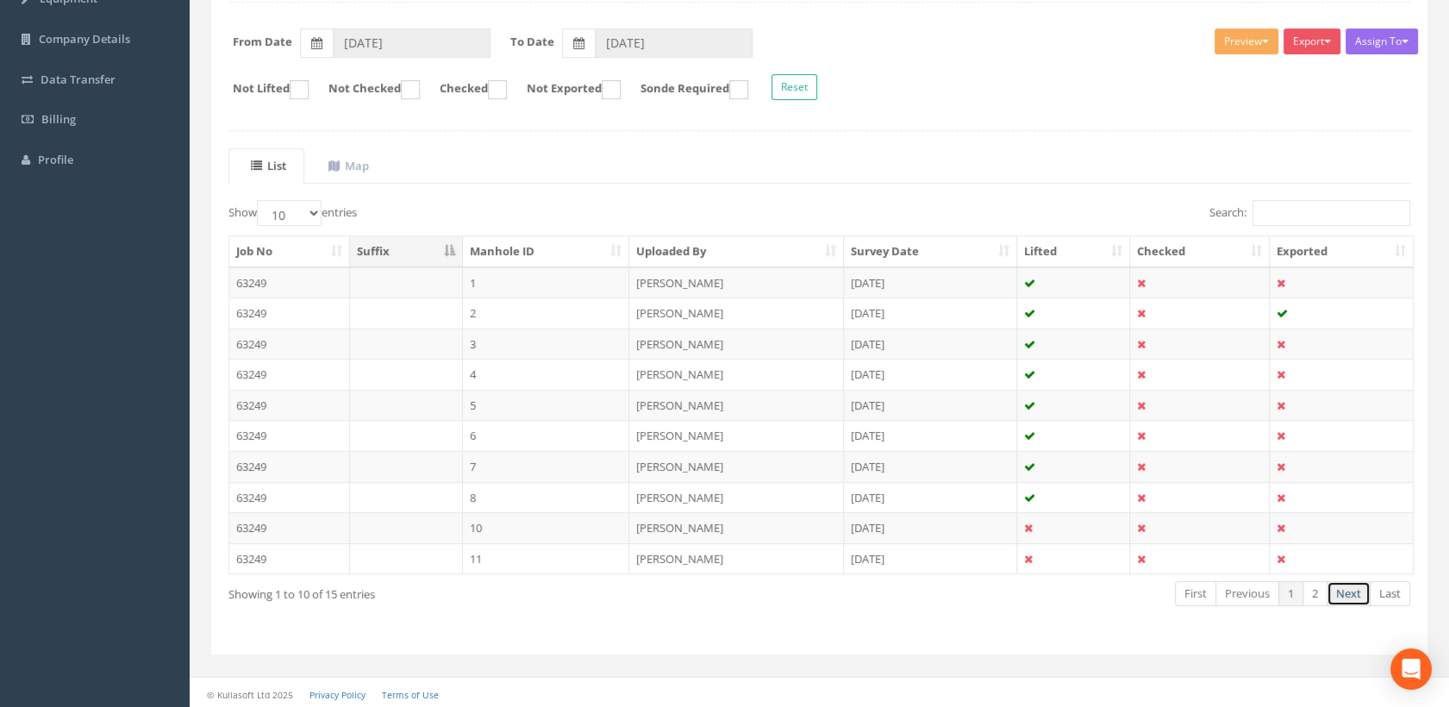
click at [1358, 585] on link "Next" at bounding box center [1349, 593] width 44 height 25
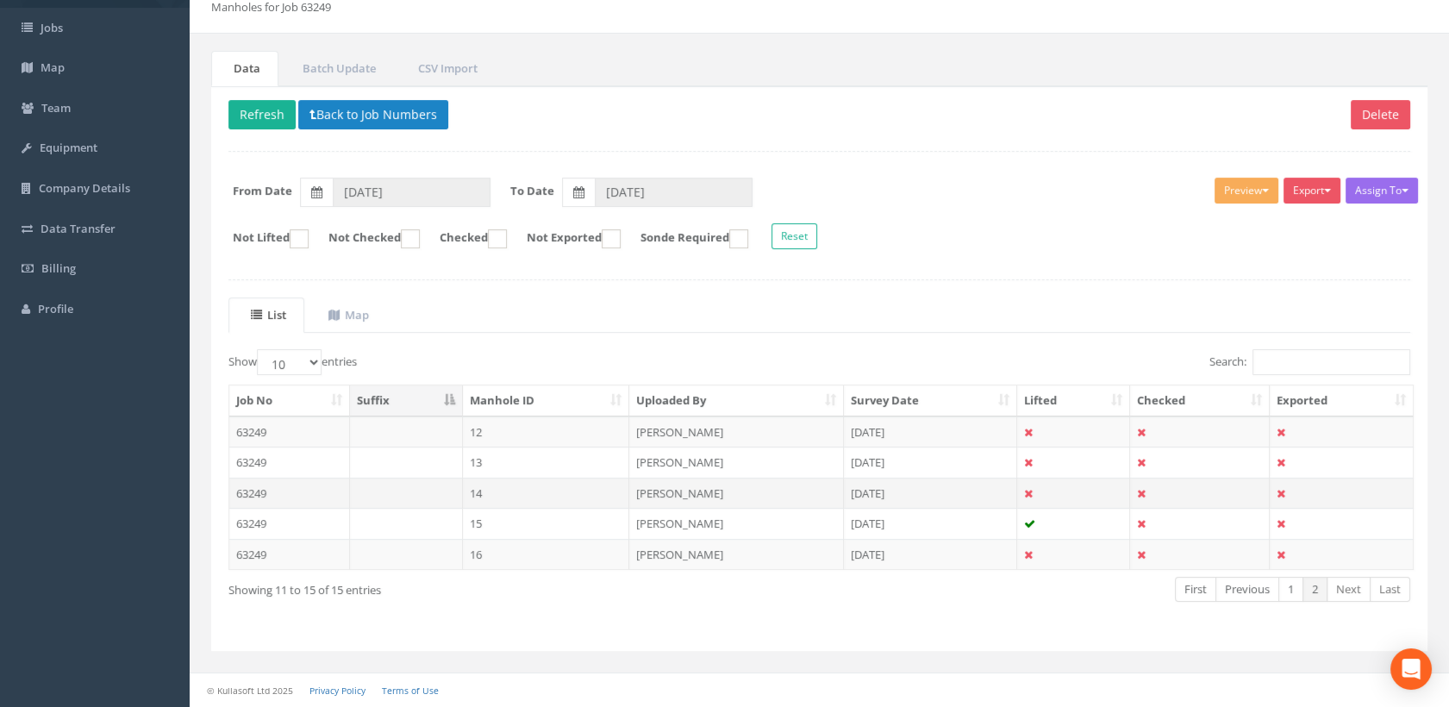
scroll to position [98, 0]
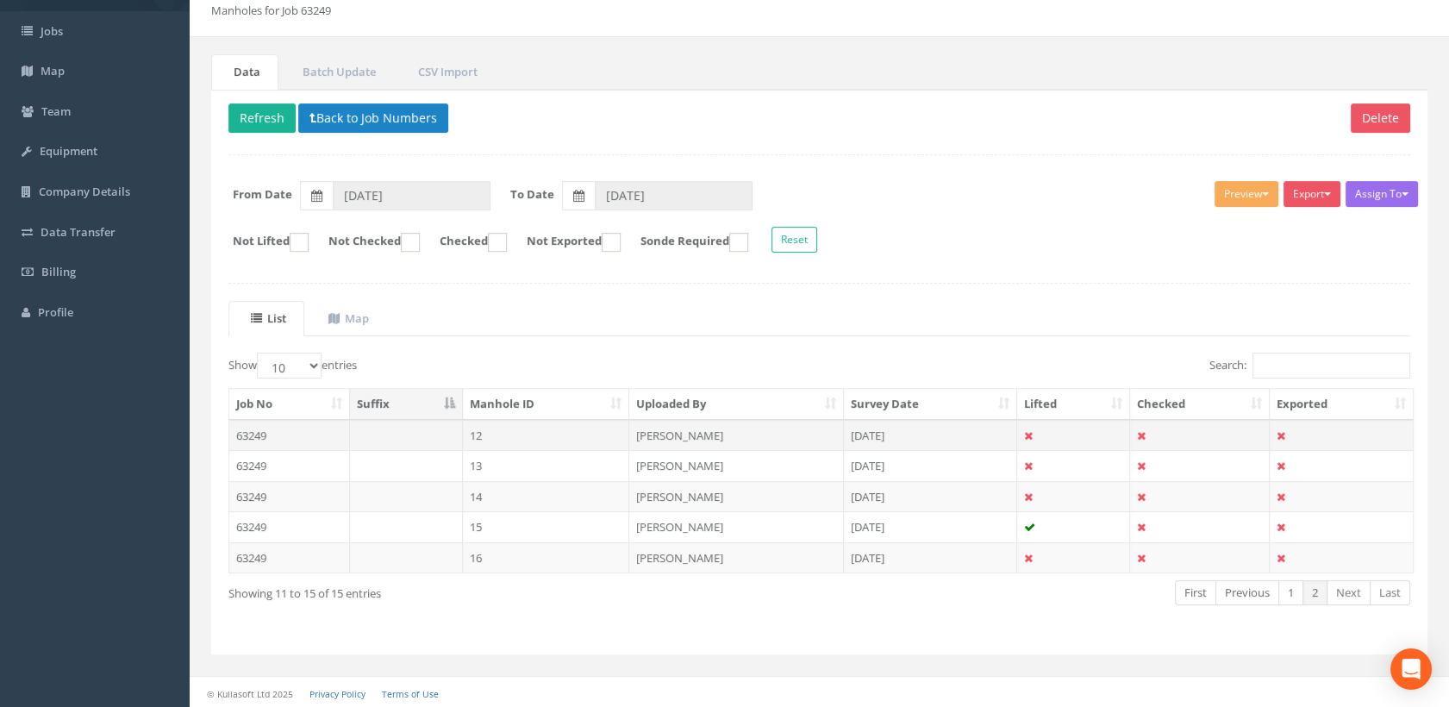
click at [541, 426] on td "12" at bounding box center [546, 435] width 167 height 31
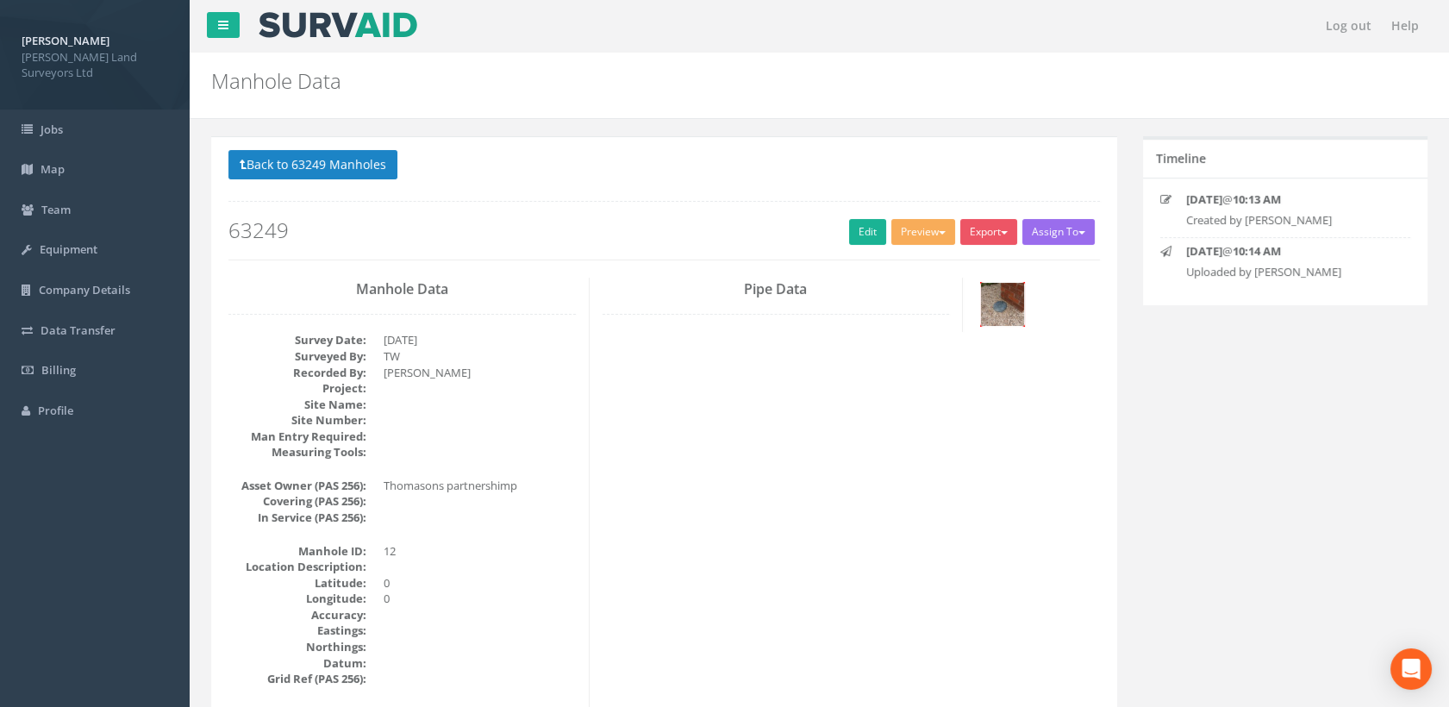
click at [1021, 291] on img at bounding box center [1002, 304] width 43 height 43
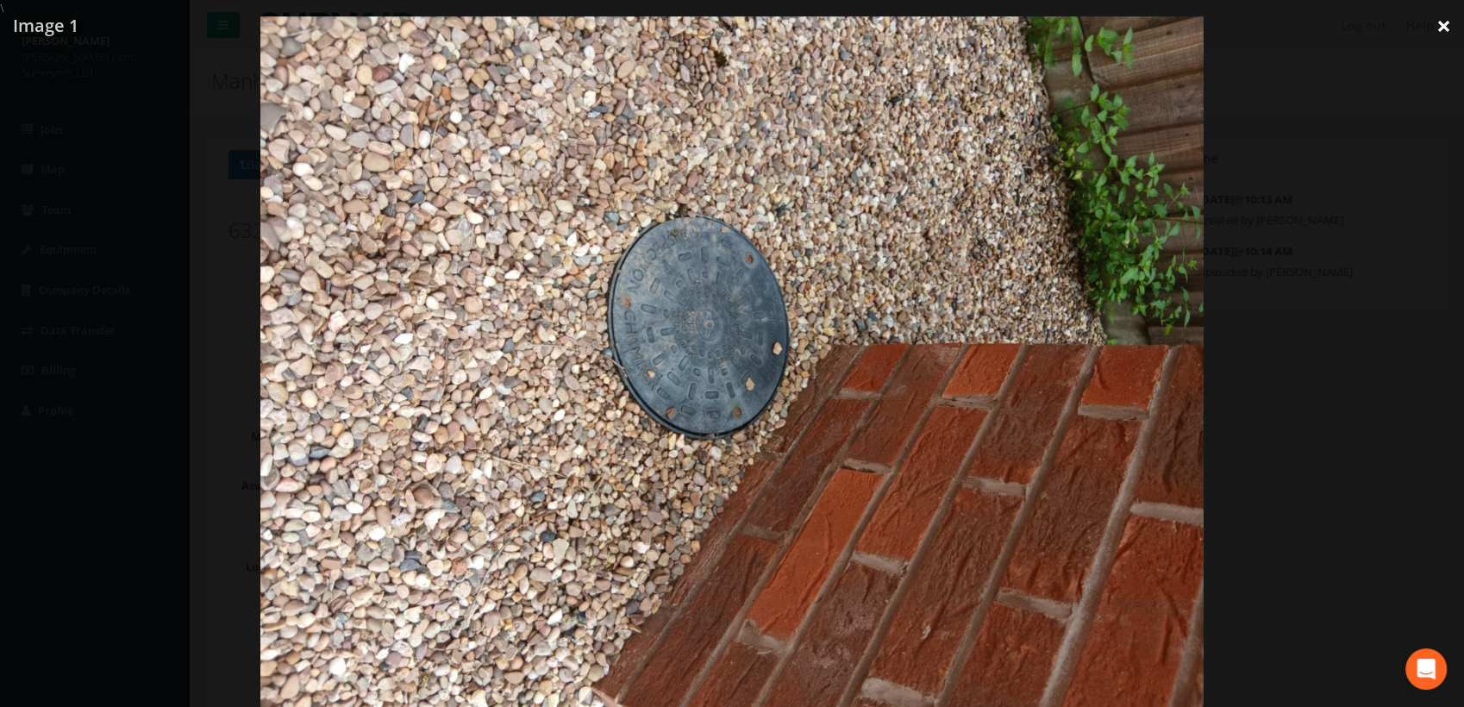
click at [1437, 26] on link "×" at bounding box center [1444, 26] width 41 height 52
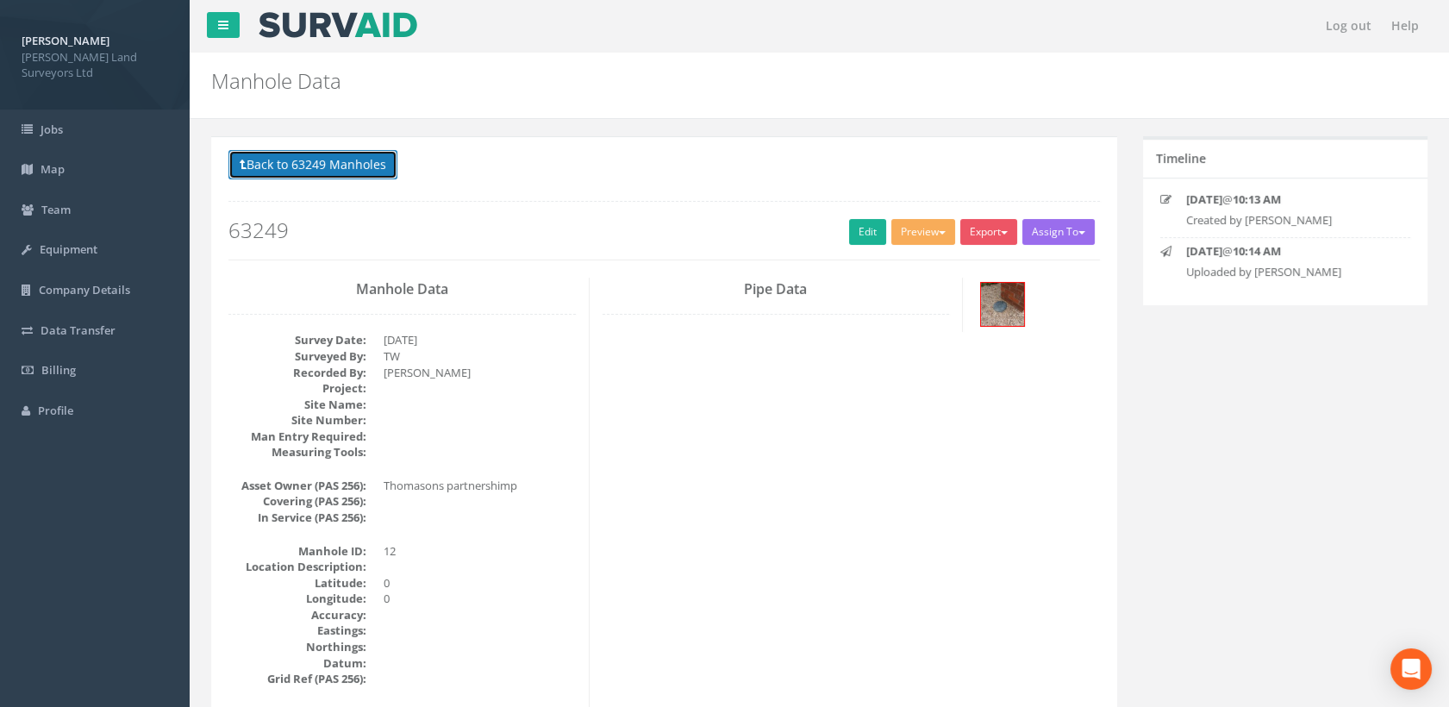
drag, startPoint x: 338, startPoint y: 178, endPoint x: 378, endPoint y: 198, distance: 44.3
click at [338, 178] on button "Back to 63249 Manholes" at bounding box center [313, 164] width 169 height 29
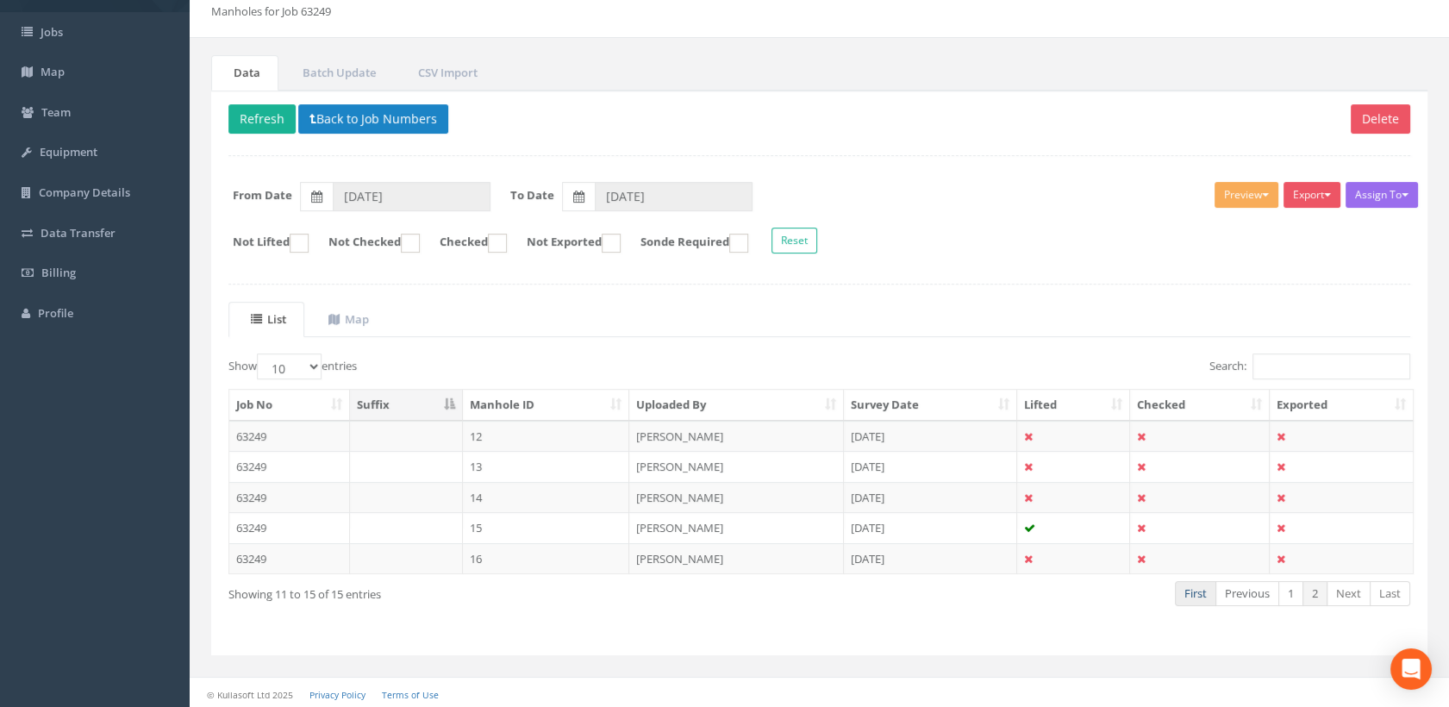
scroll to position [98, 0]
click at [1291, 592] on link "1" at bounding box center [1291, 592] width 25 height 25
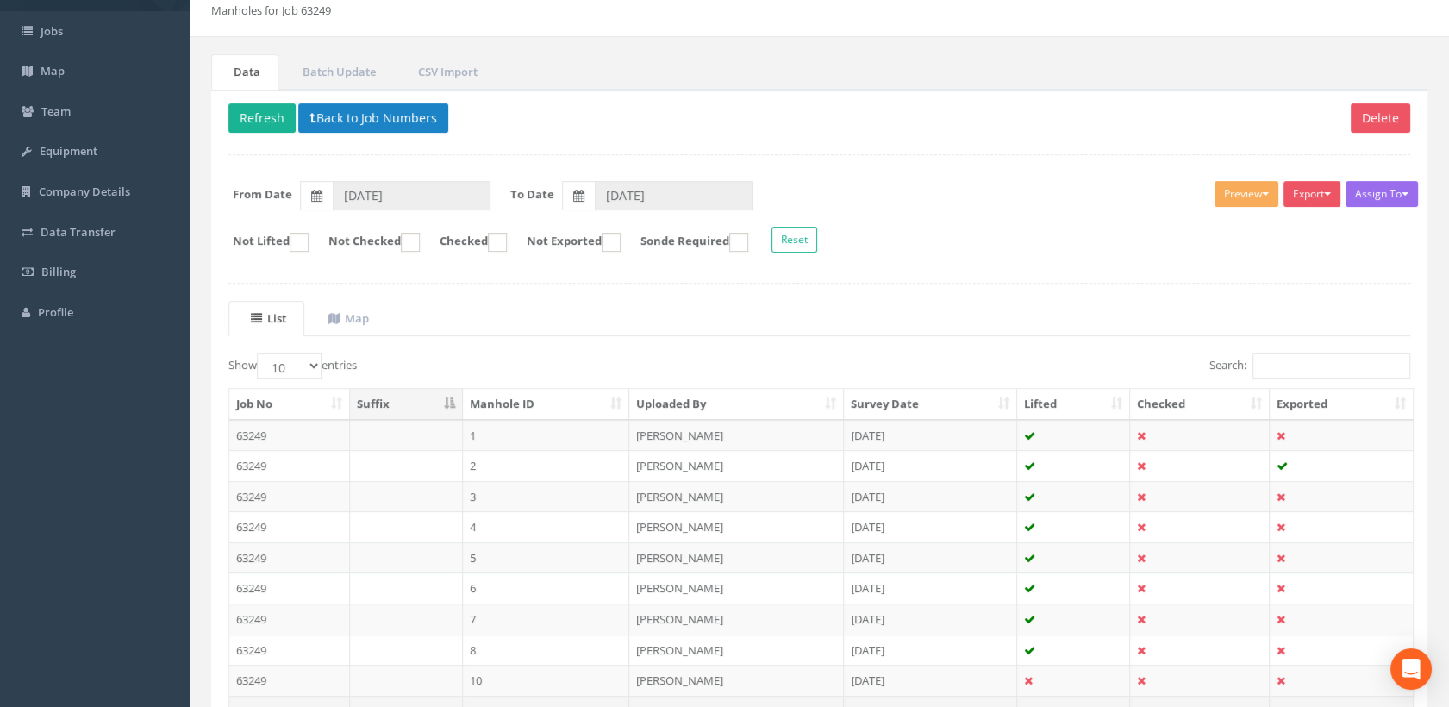
scroll to position [251, 0]
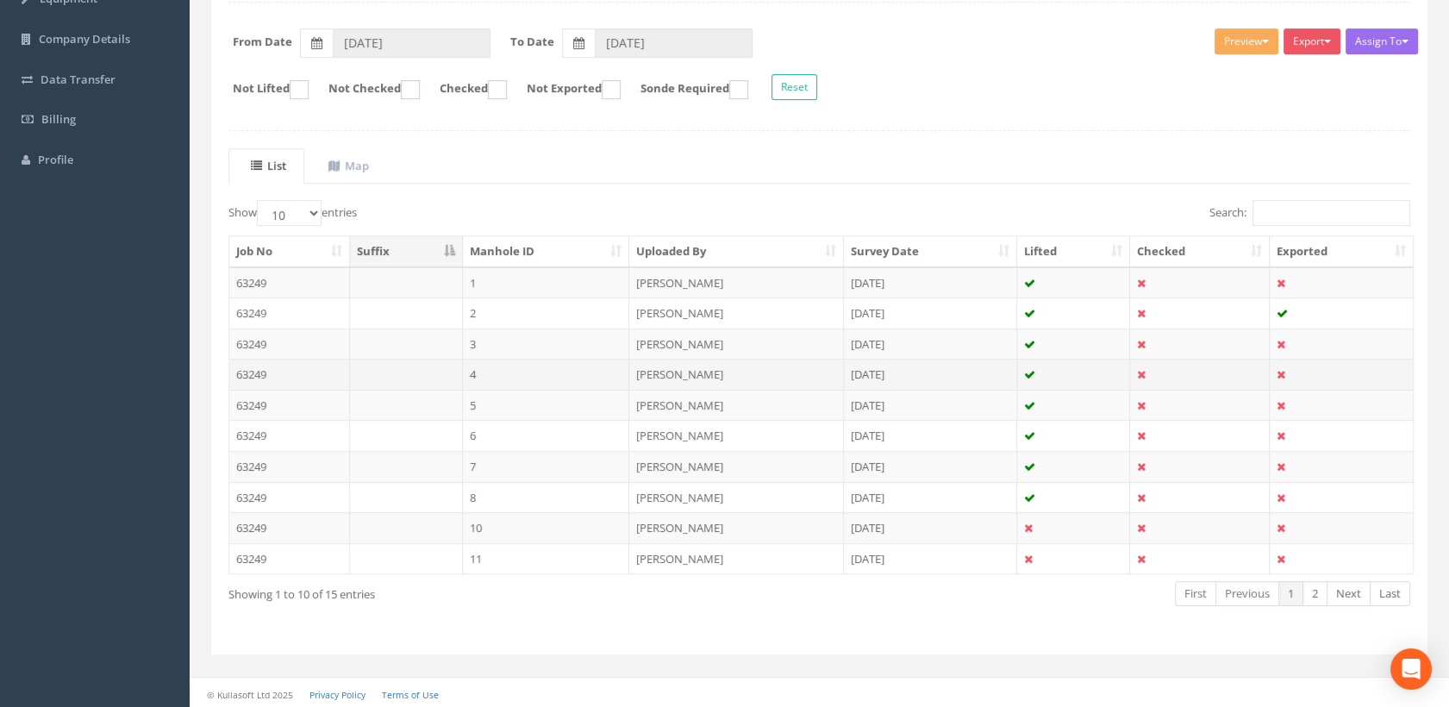
click at [491, 369] on td "4" at bounding box center [546, 374] width 167 height 31
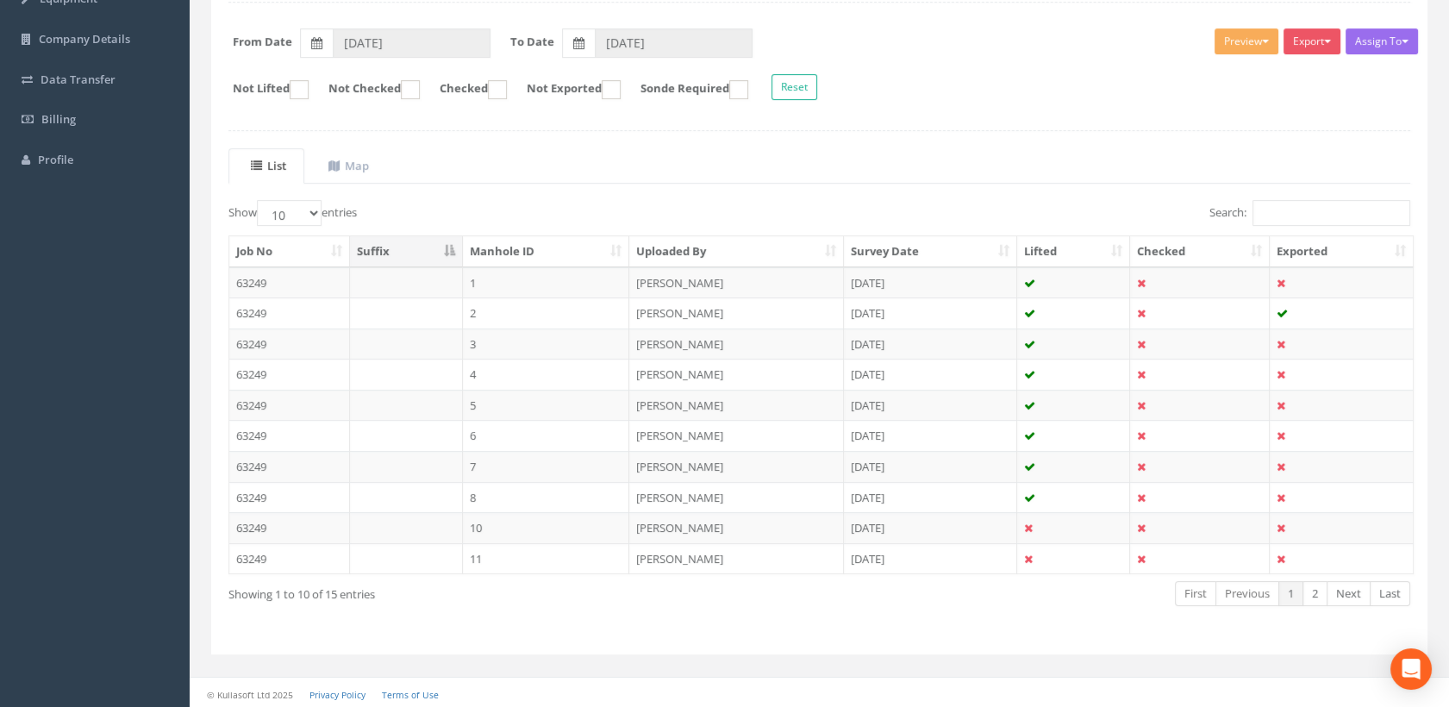
scroll to position [0, 0]
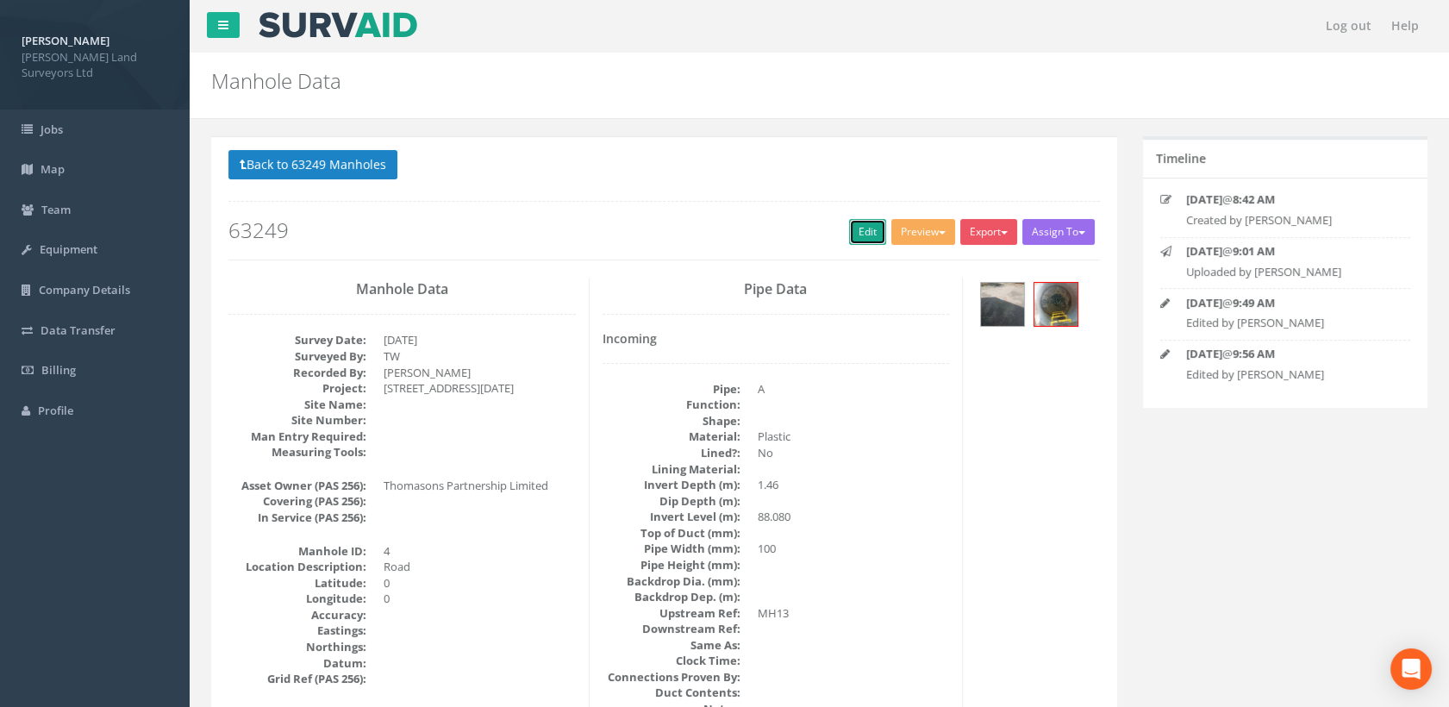
click at [874, 224] on link "Edit" at bounding box center [867, 232] width 37 height 26
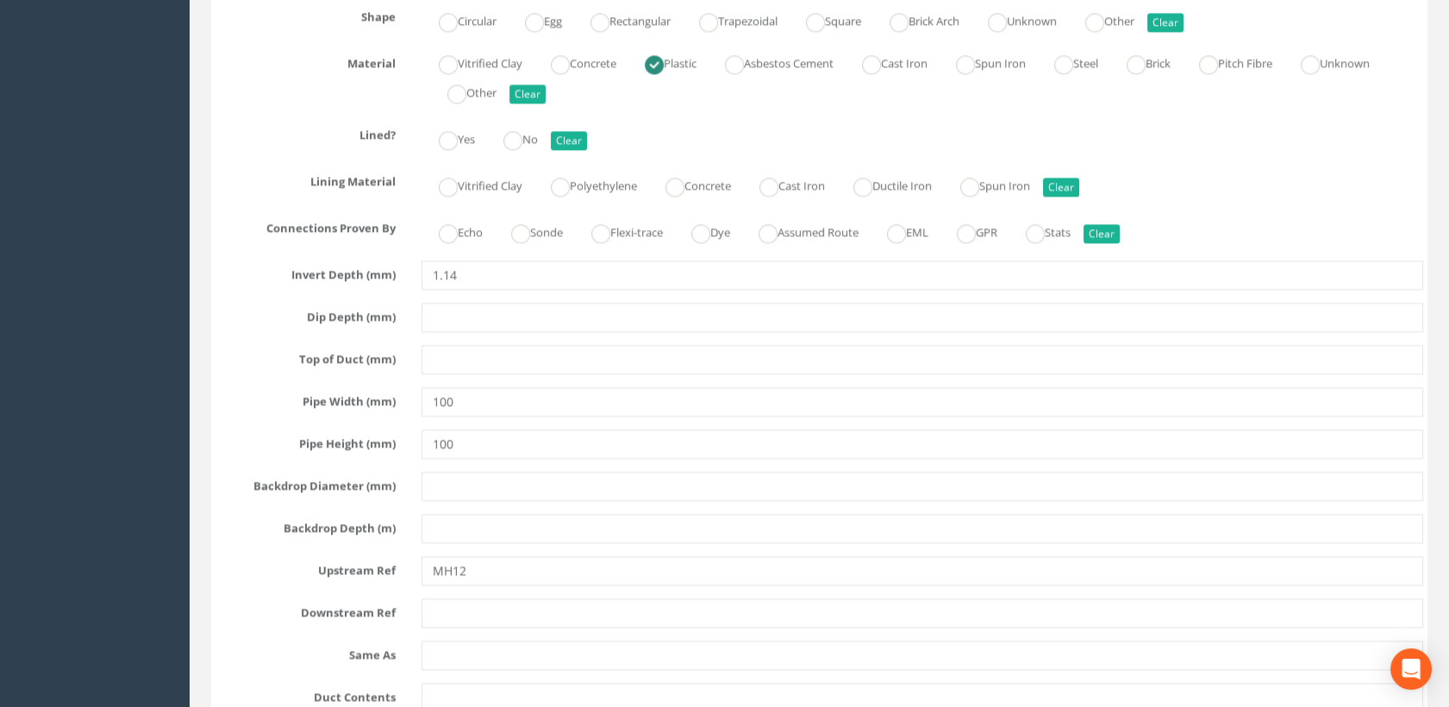
scroll to position [4407, 0]
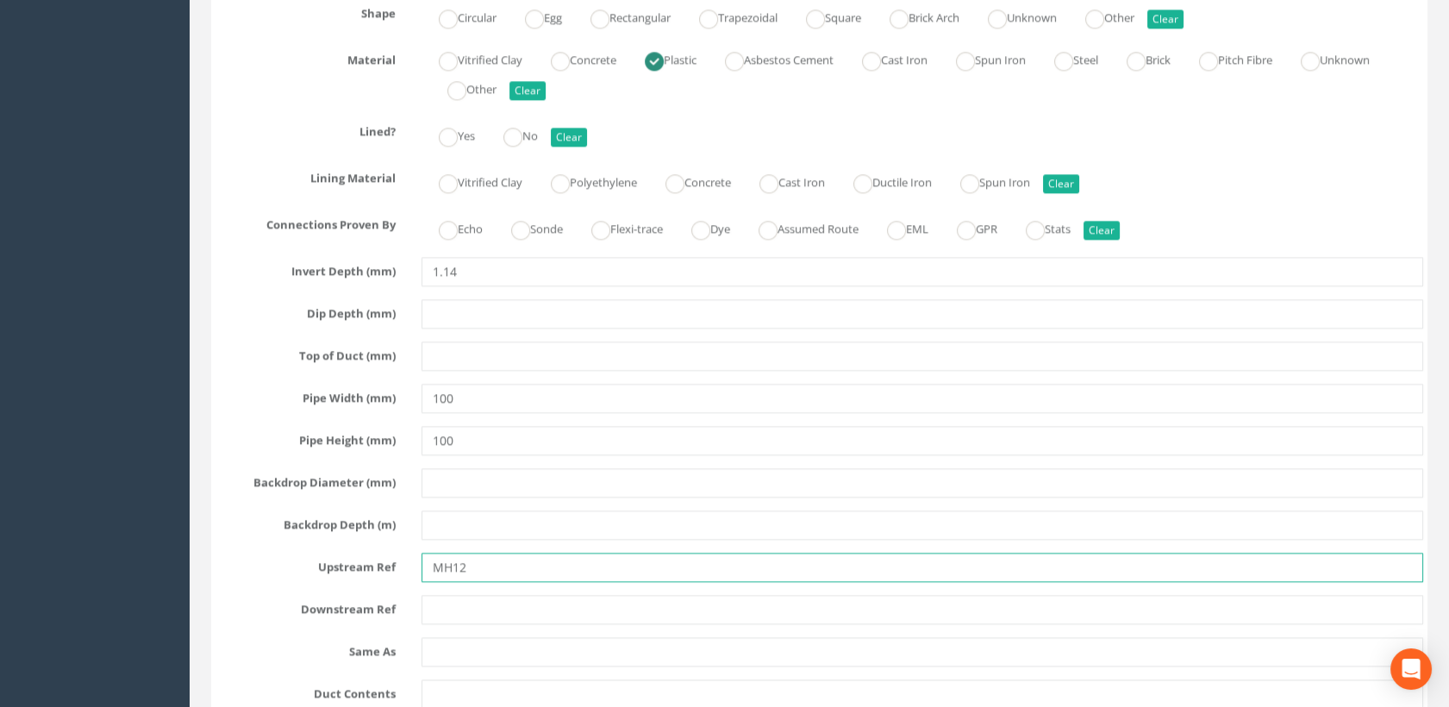
drag, startPoint x: 476, startPoint y: 556, endPoint x: 410, endPoint y: 559, distance: 66.4
click at [410, 559] on div "MH12" at bounding box center [923, 567] width 1029 height 29
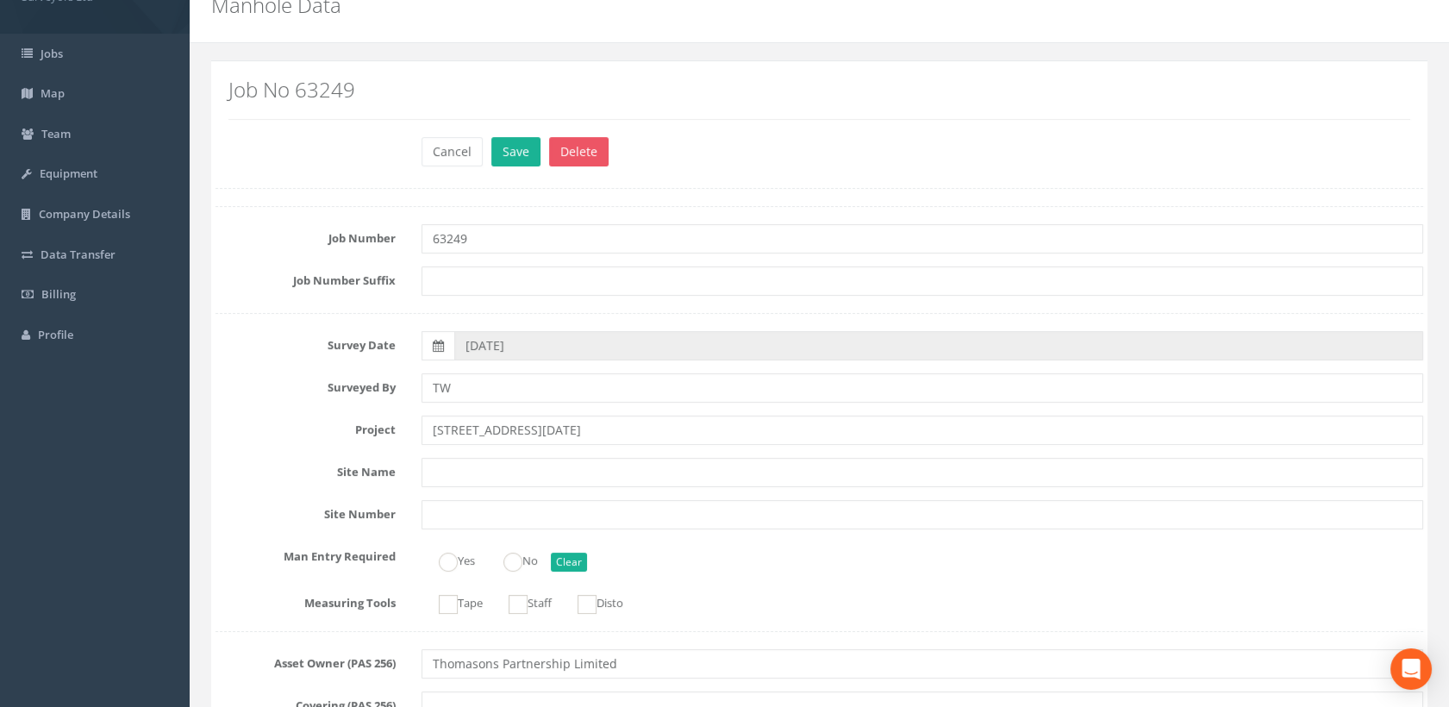
scroll to position [0, 0]
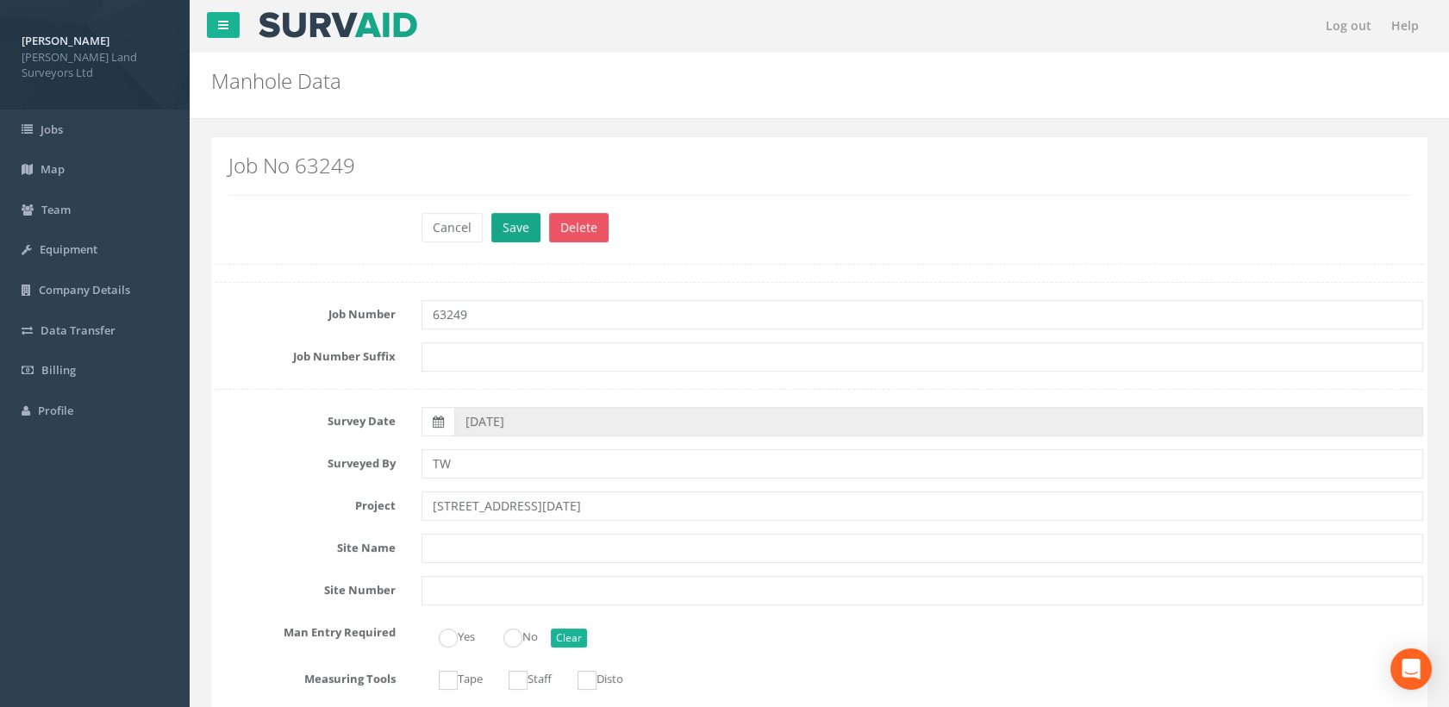
type input "Gully"
click at [519, 230] on button "Save" at bounding box center [515, 227] width 49 height 29
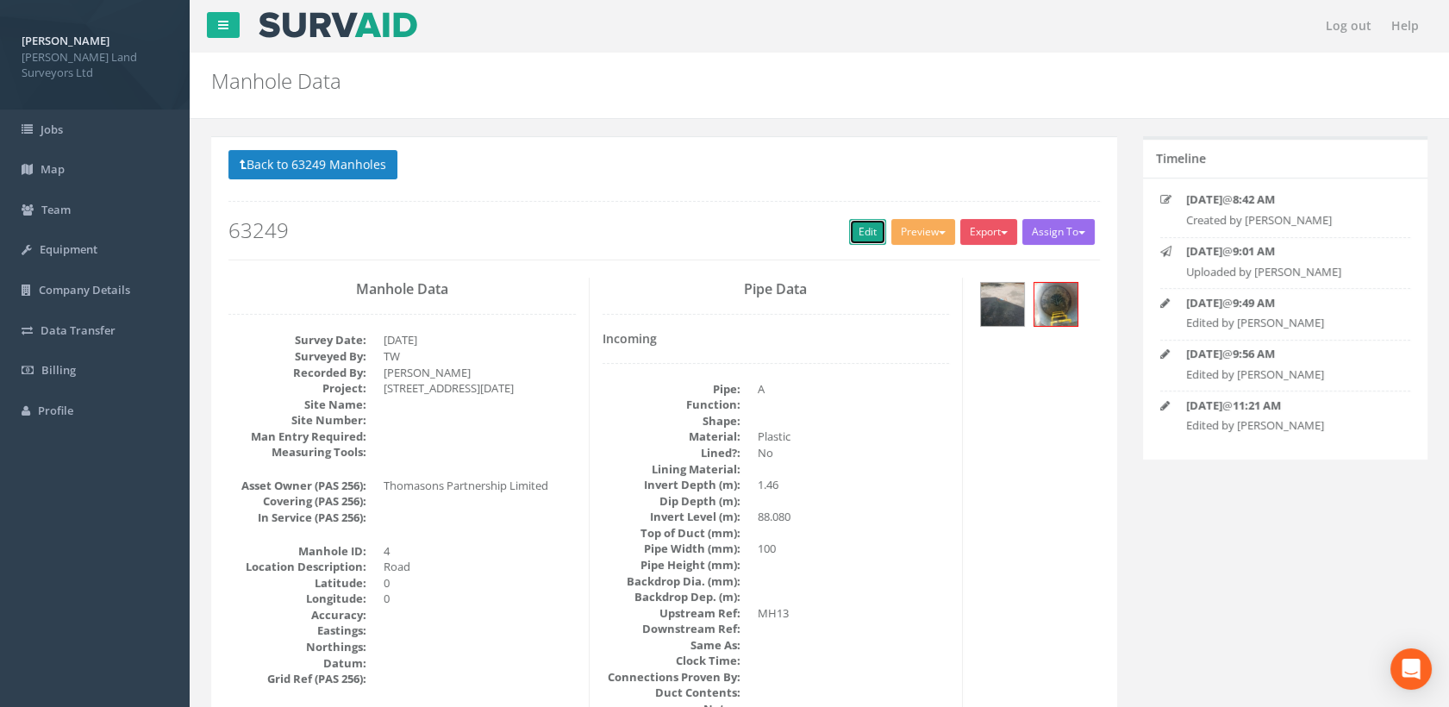
click at [860, 231] on link "Edit" at bounding box center [867, 232] width 37 height 26
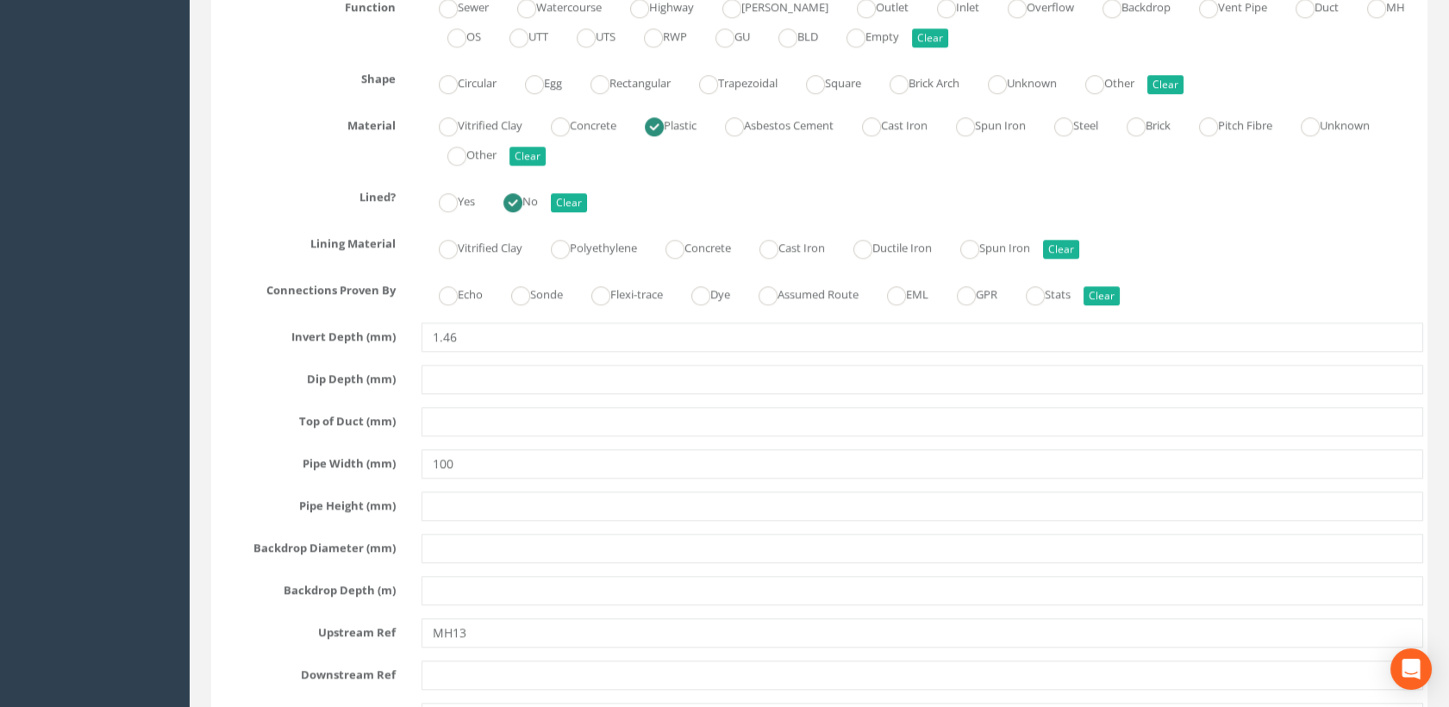
scroll to position [3449, 0]
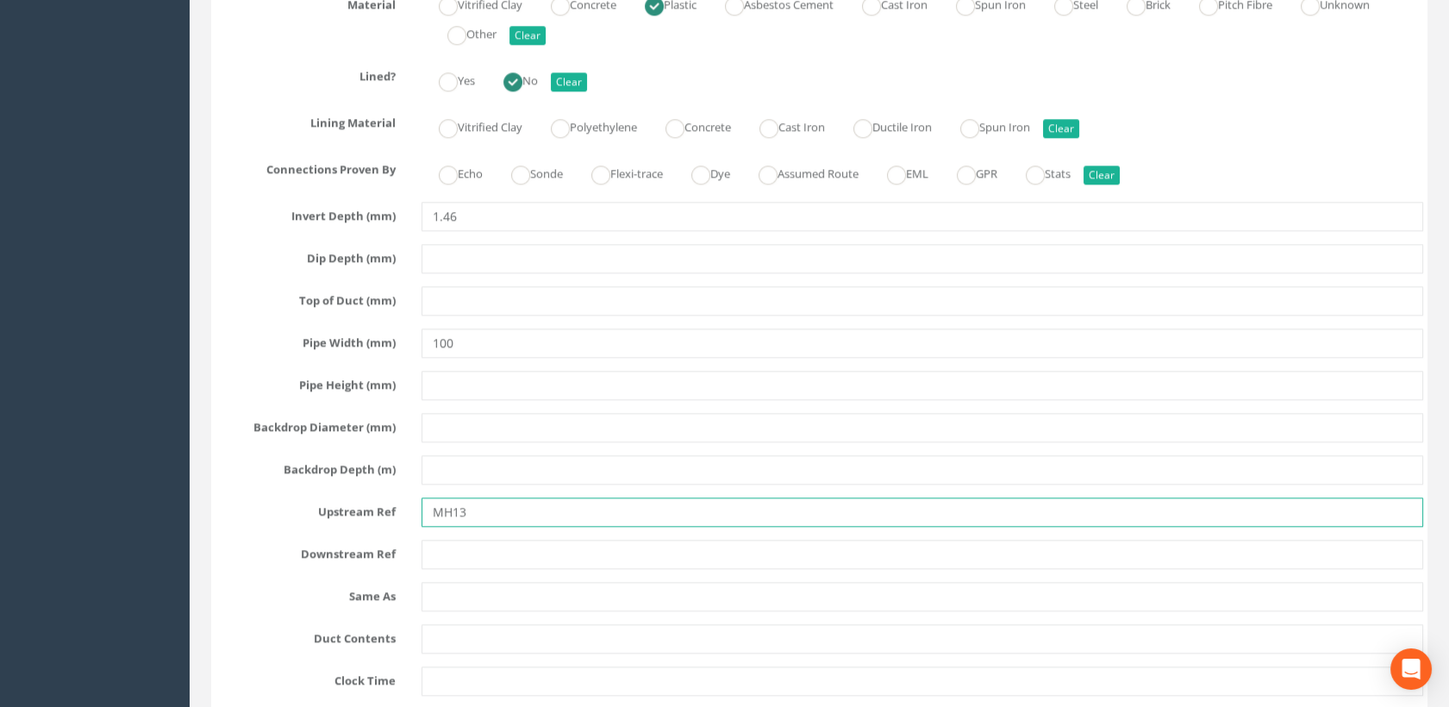
drag, startPoint x: 473, startPoint y: 498, endPoint x: 418, endPoint y: 500, distance: 55.2
click at [418, 500] on div "MH13" at bounding box center [923, 512] width 1029 height 29
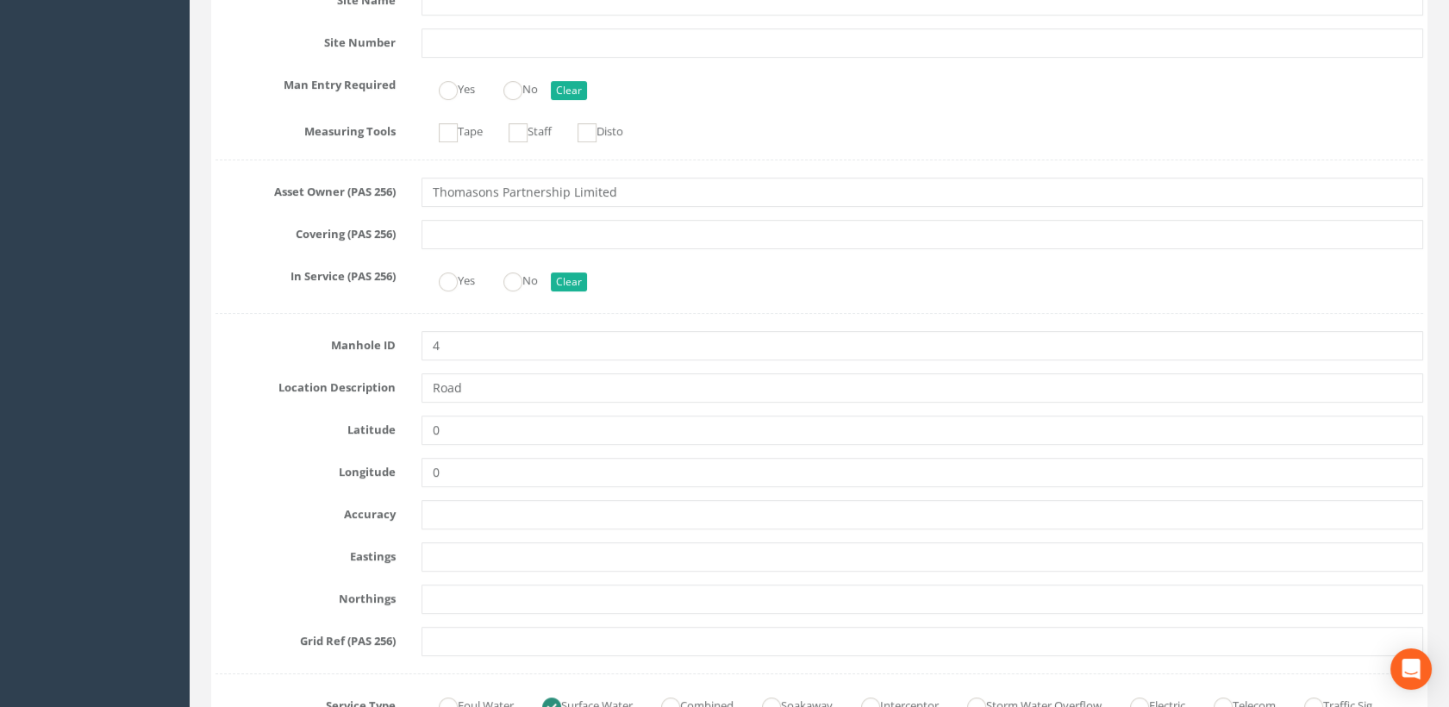
scroll to position [0, 0]
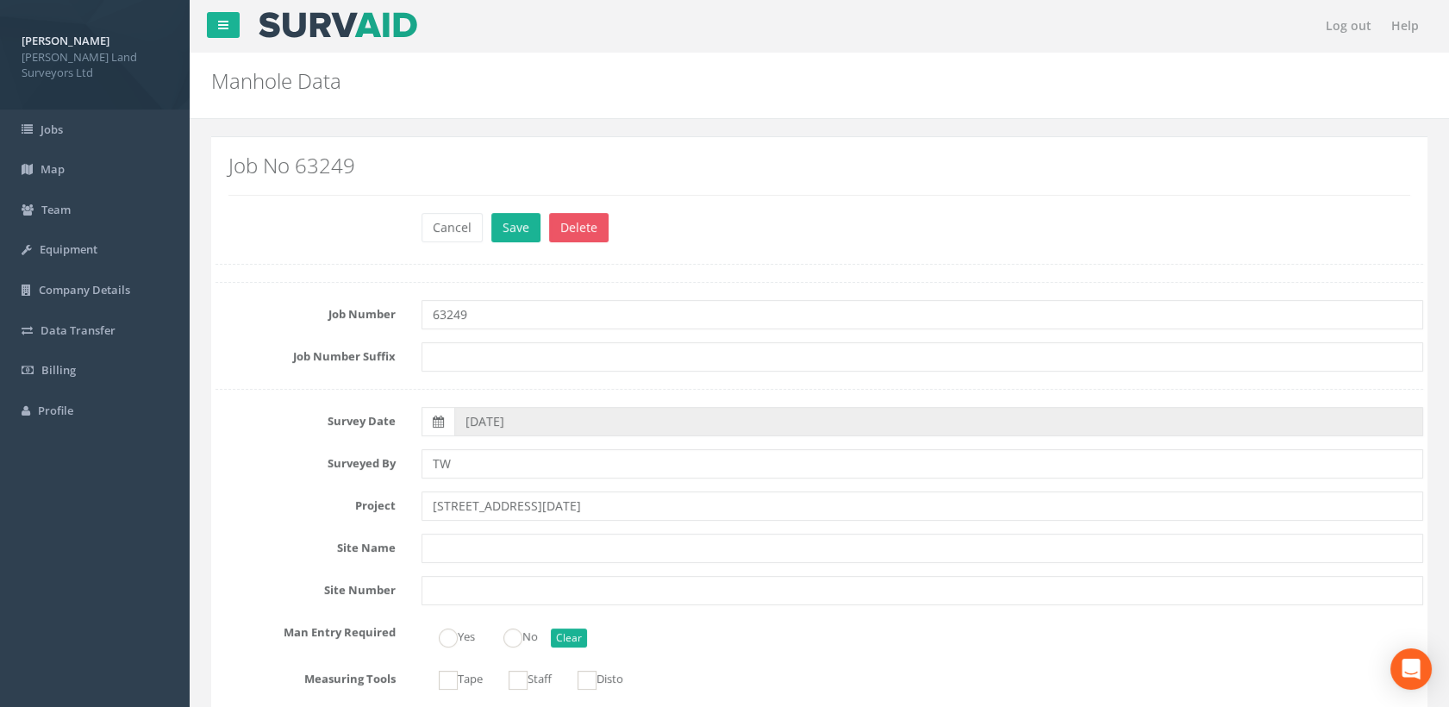
type input "Gully"
click at [521, 228] on button "Save" at bounding box center [515, 227] width 49 height 29
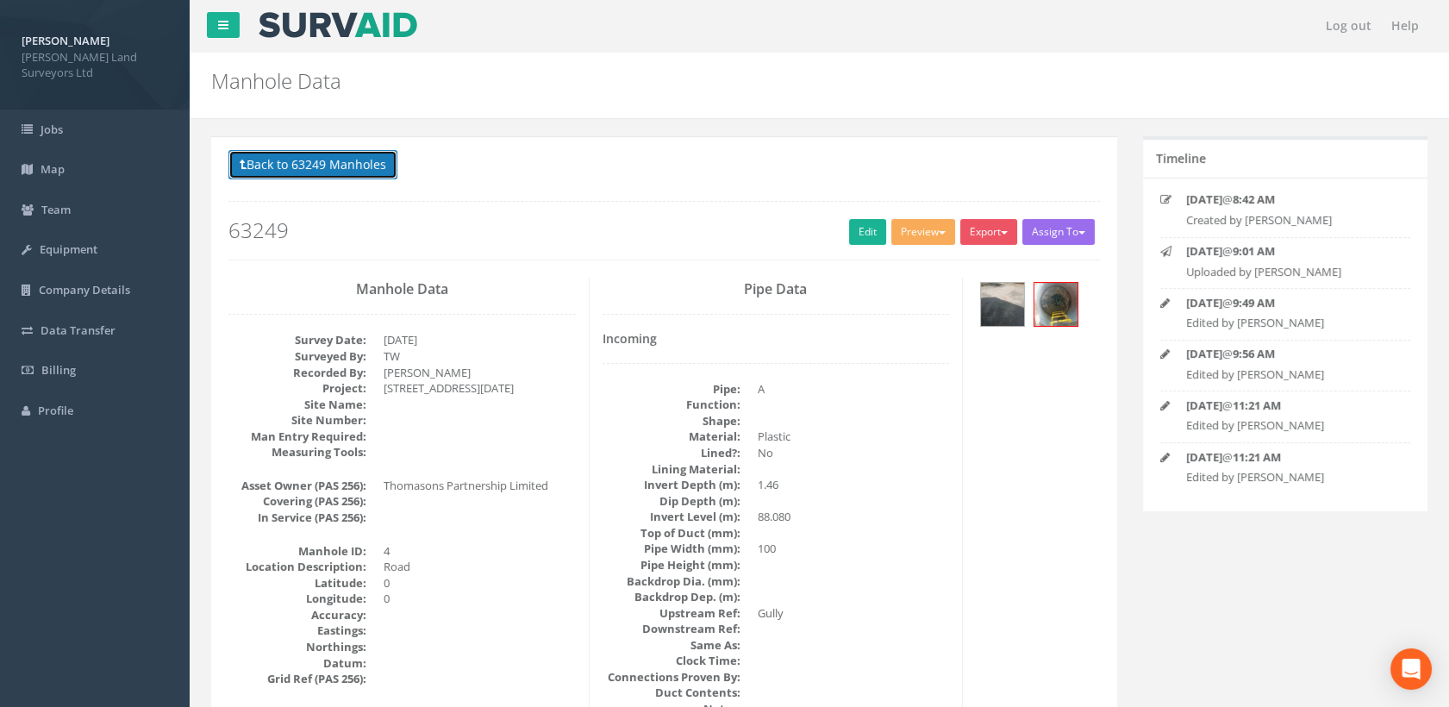
drag, startPoint x: 366, startPoint y: 161, endPoint x: 1442, endPoint y: 310, distance: 1086.4
click at [366, 161] on button "Back to 63249 Manholes" at bounding box center [313, 164] width 169 height 29
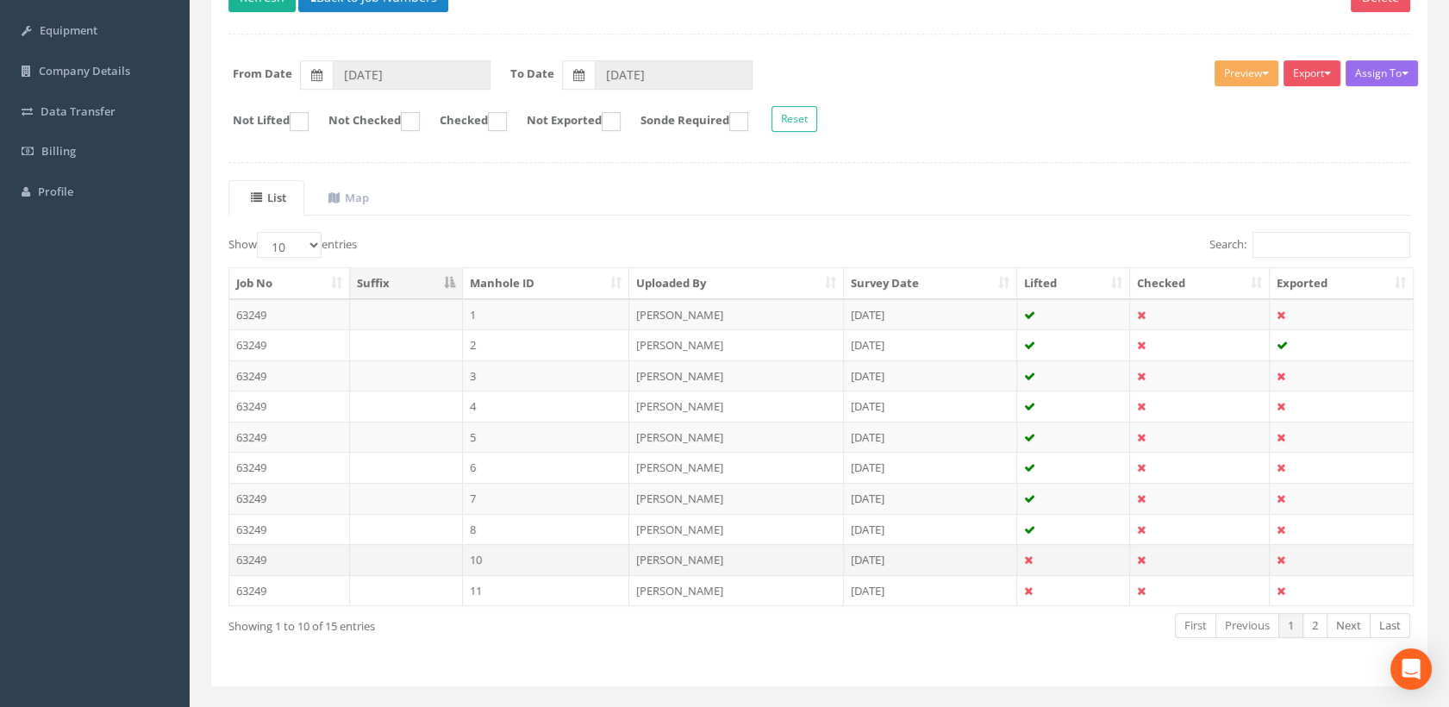
scroll to position [251, 0]
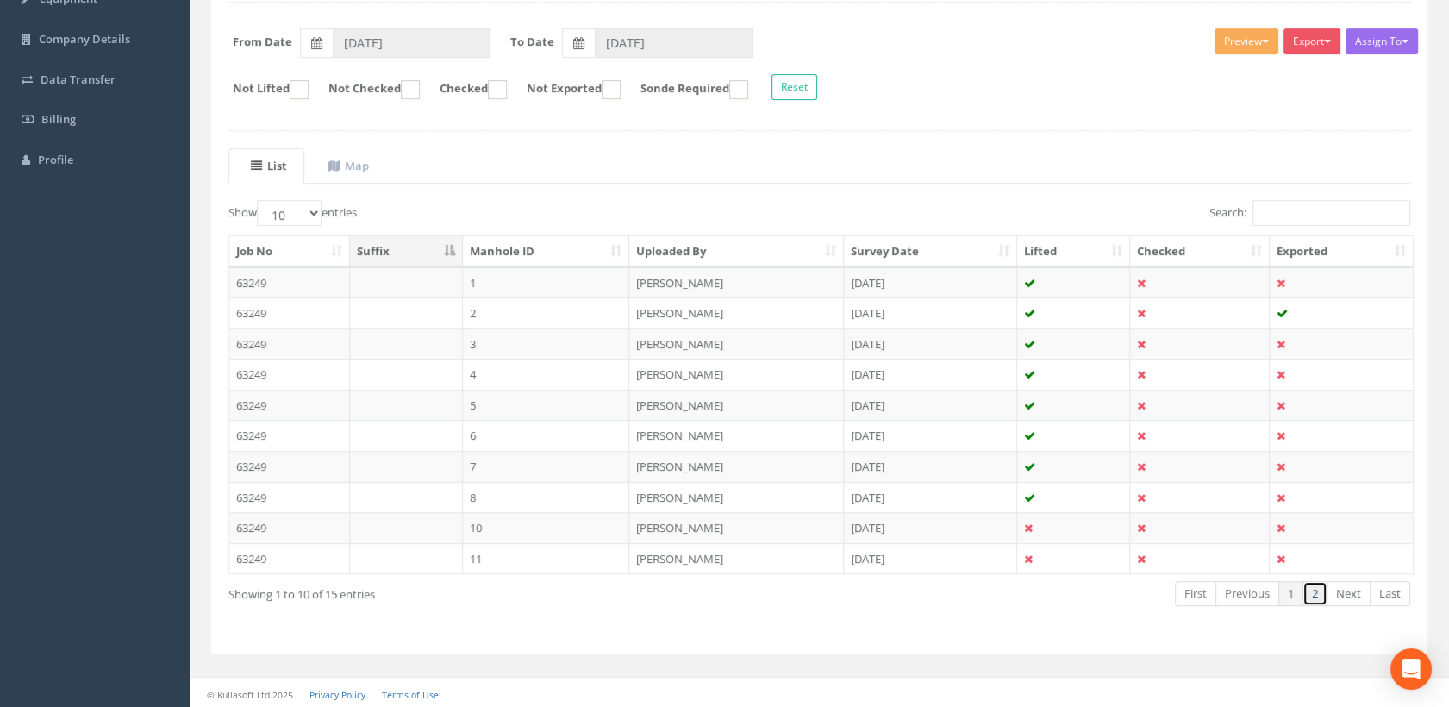
click at [1318, 595] on link "2" at bounding box center [1315, 593] width 25 height 25
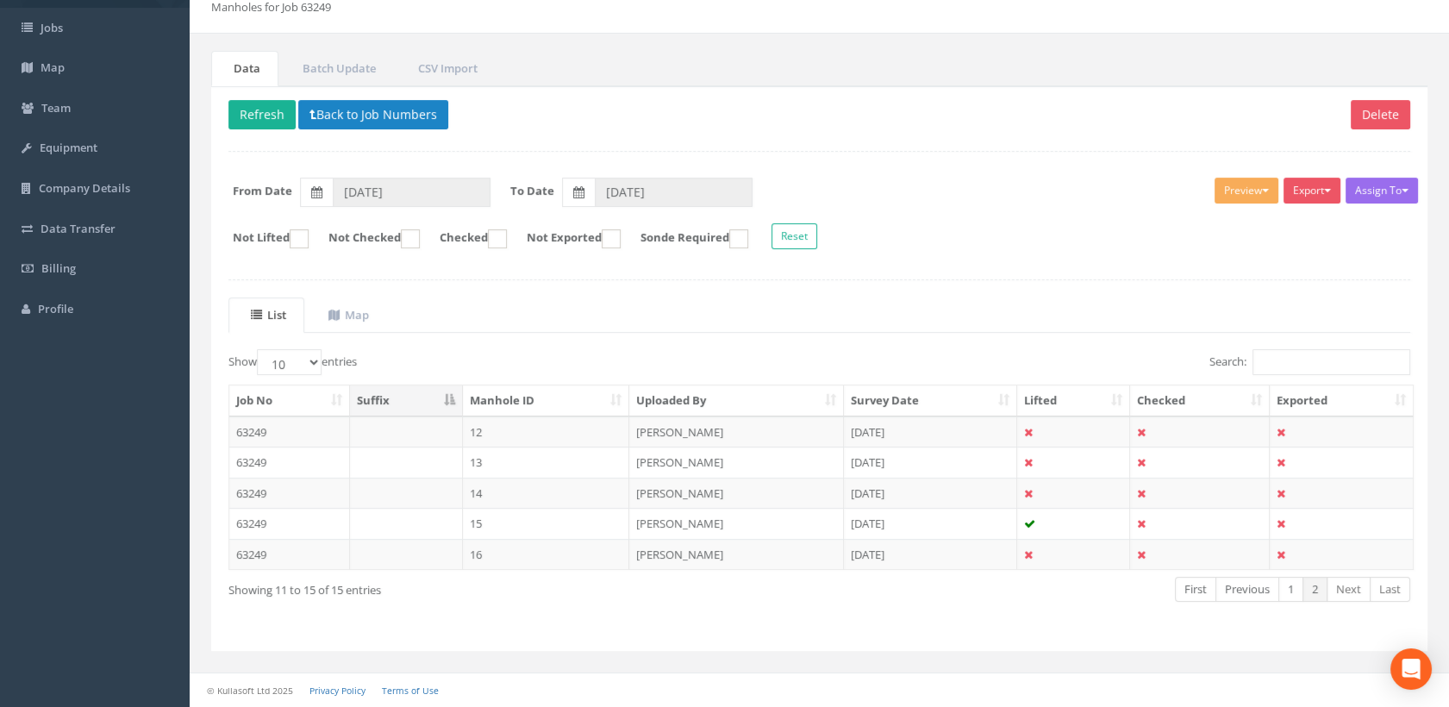
scroll to position [98, 0]
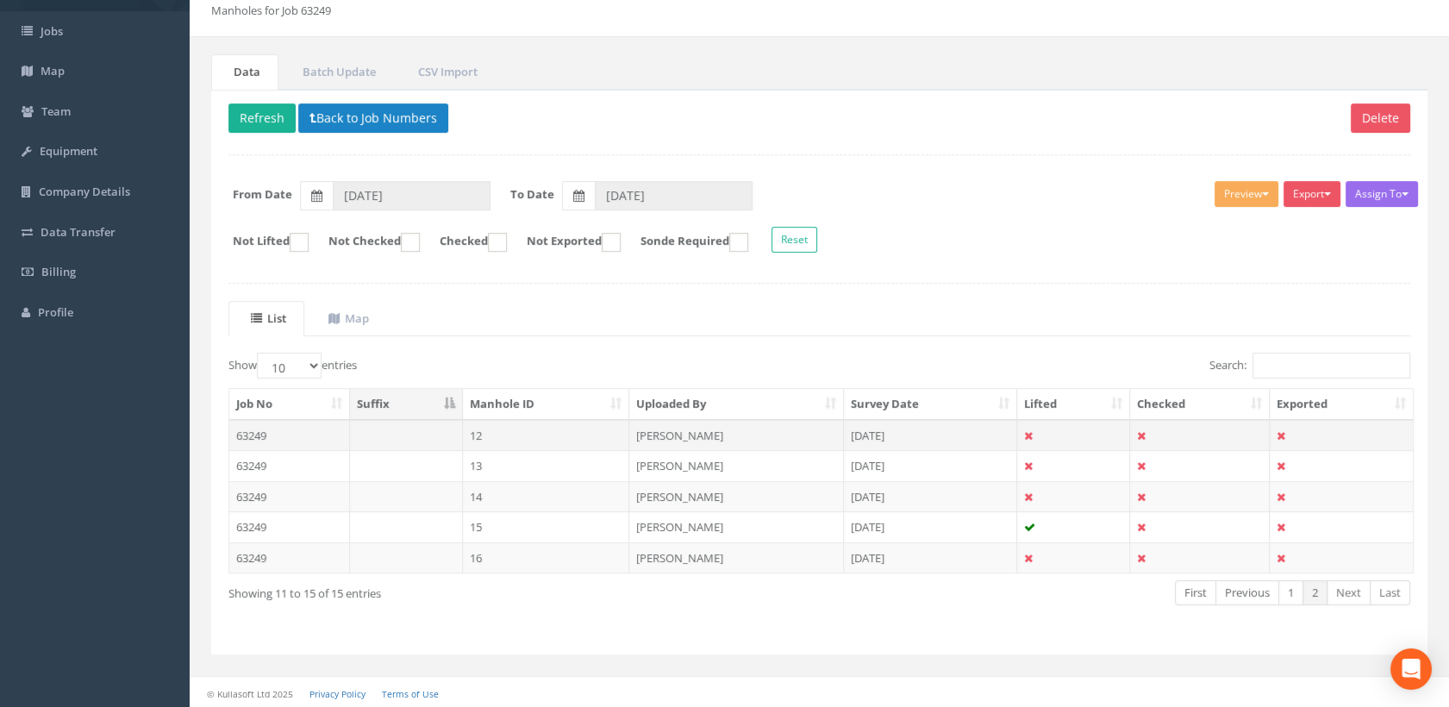
click at [510, 429] on td "12" at bounding box center [546, 435] width 167 height 31
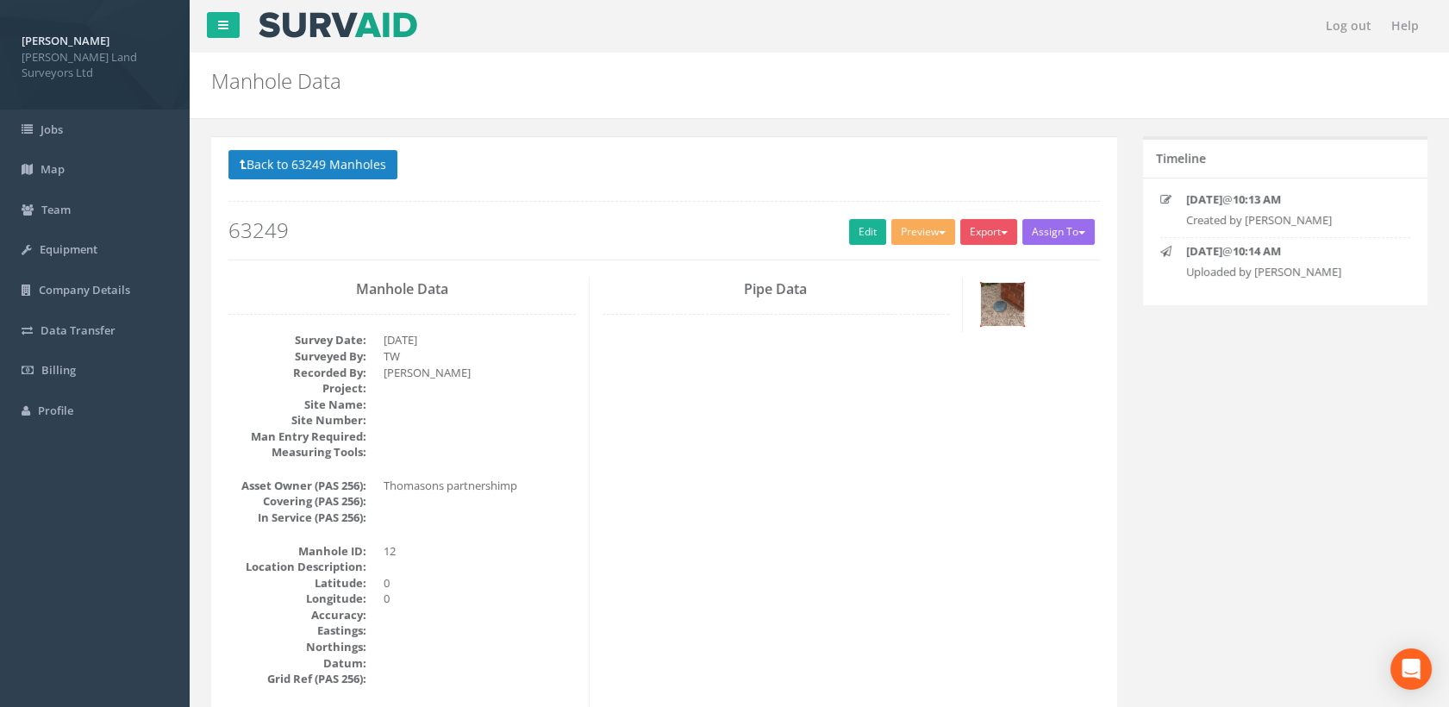
click at [997, 289] on img at bounding box center [1002, 304] width 43 height 43
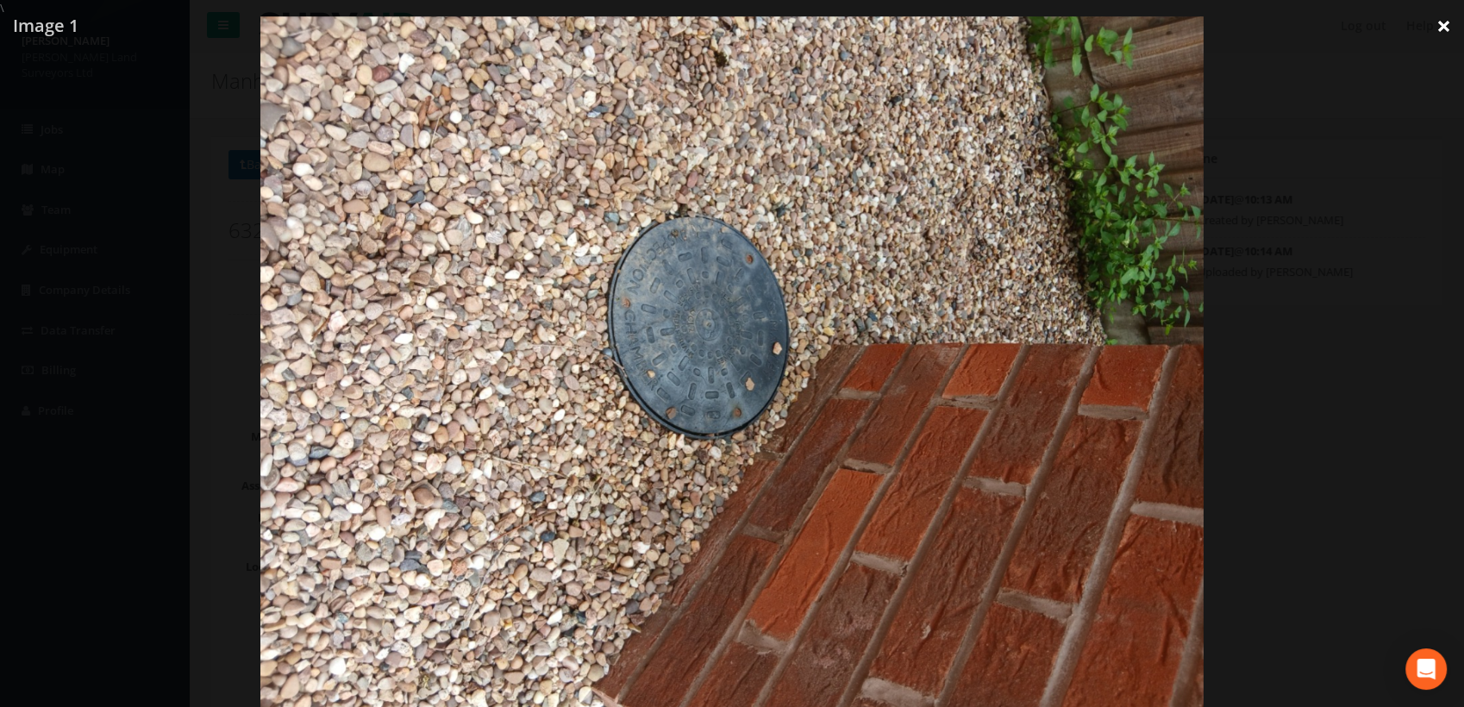
click at [1442, 23] on link "×" at bounding box center [1444, 26] width 41 height 52
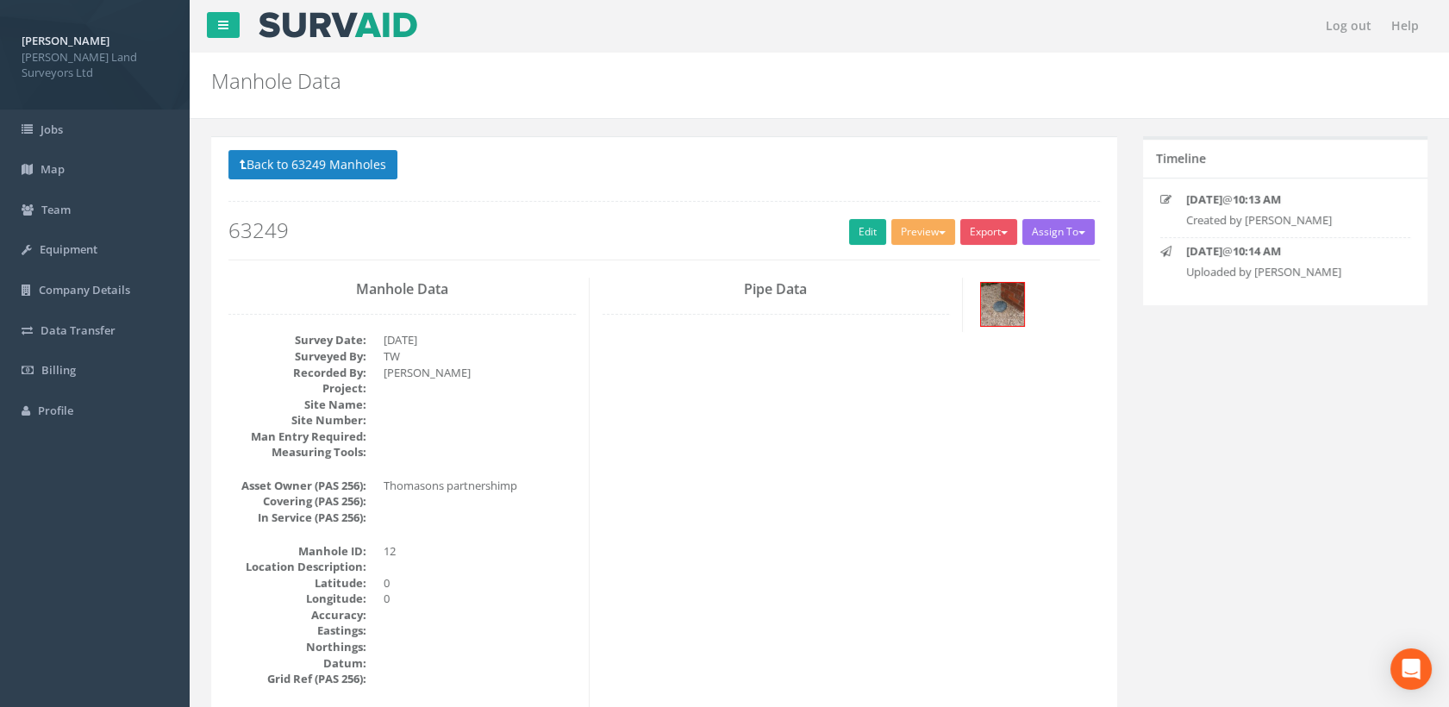
click at [881, 222] on h2 "63249" at bounding box center [665, 230] width 872 height 22
click at [866, 238] on link "Edit" at bounding box center [867, 232] width 37 height 26
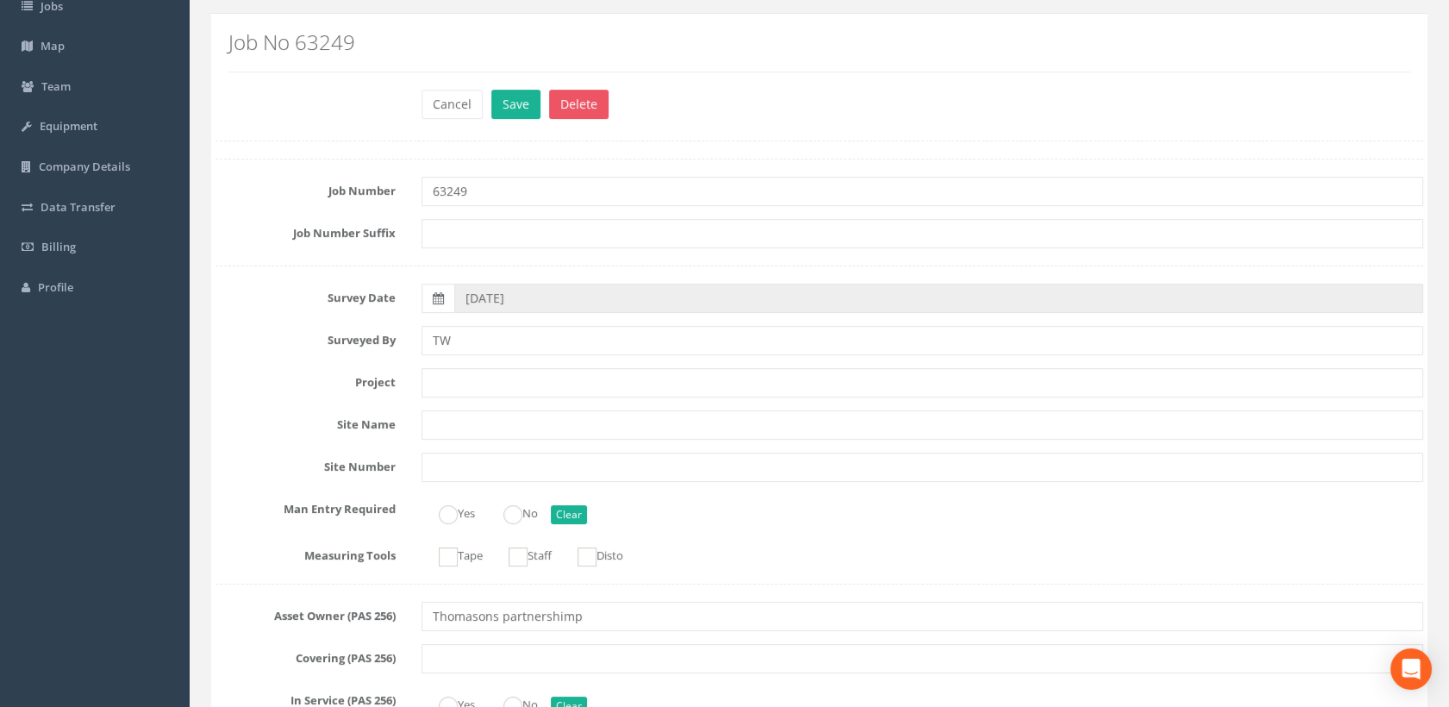
scroll to position [287, 0]
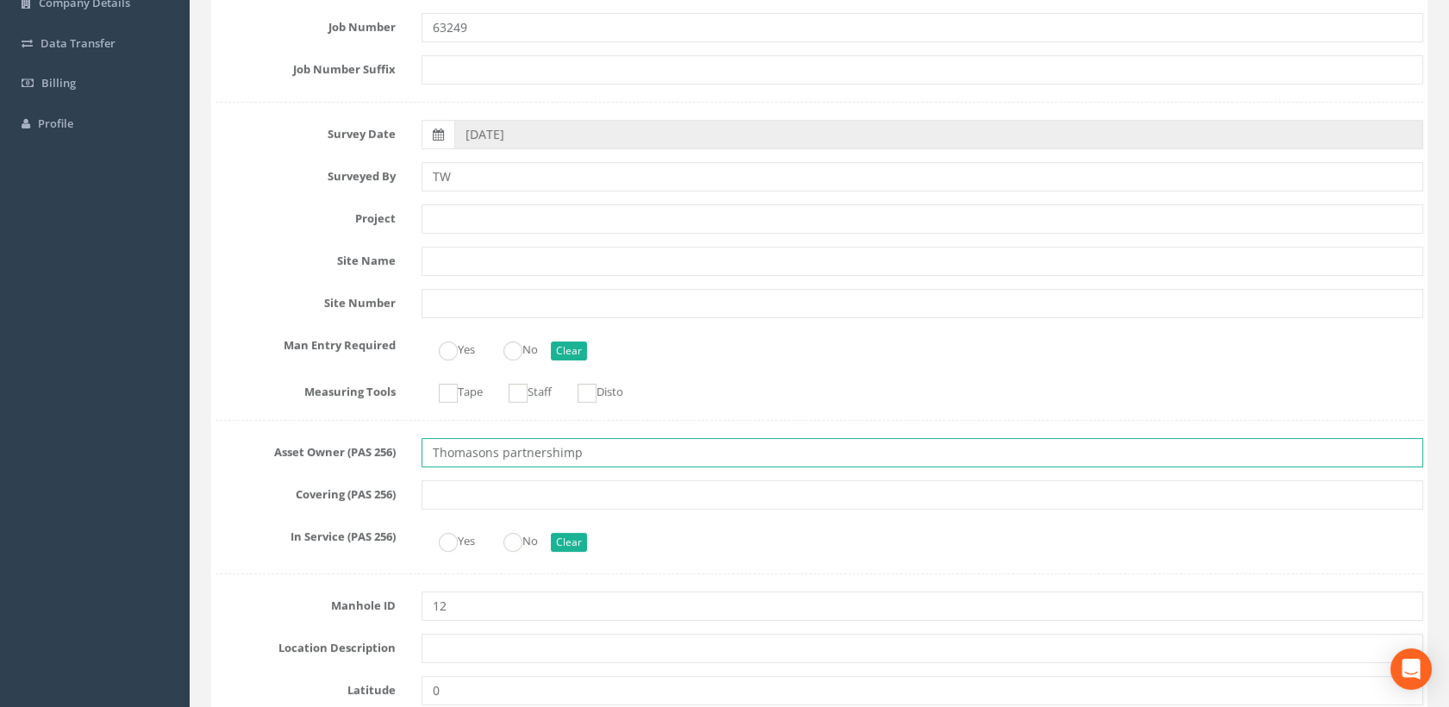
drag, startPoint x: 532, startPoint y: 452, endPoint x: 402, endPoint y: 428, distance: 132.4
click at [385, 445] on div "Asset Owner (PAS 256) Thomasons partnershimp" at bounding box center [820, 452] width 1234 height 29
paste input "Partnership Limited"
type input "Thomasons Partnership Limited"
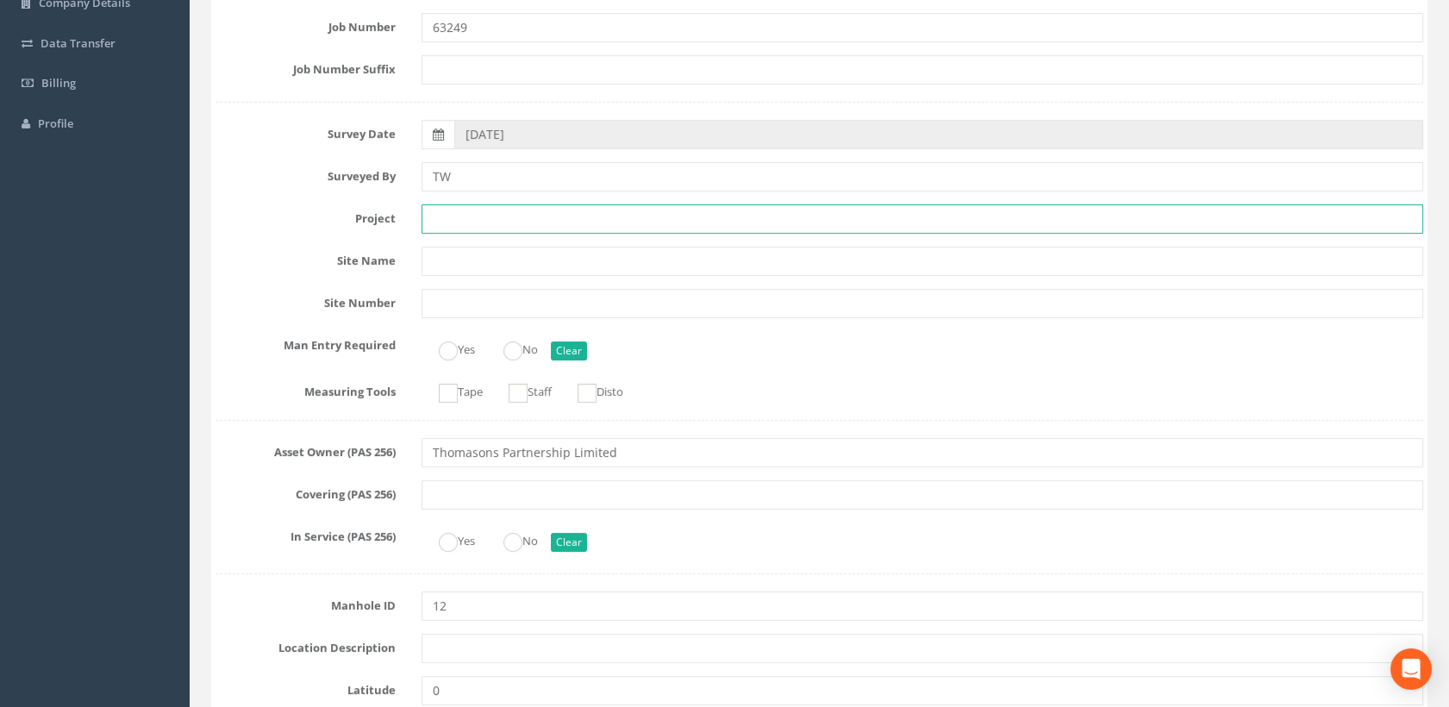
click at [444, 213] on input "text" at bounding box center [923, 218] width 1003 height 29
paste input "[STREET_ADDRESS][DATE]"
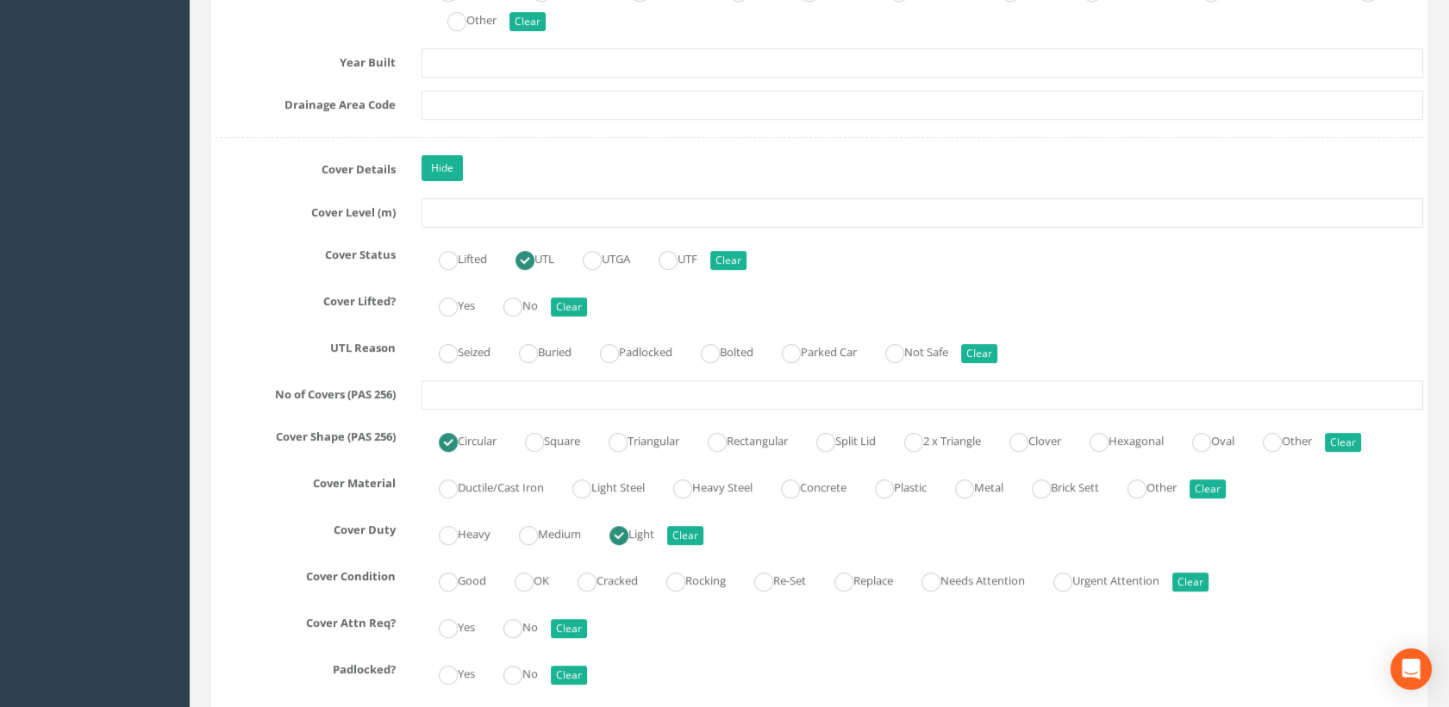
scroll to position [1437, 0]
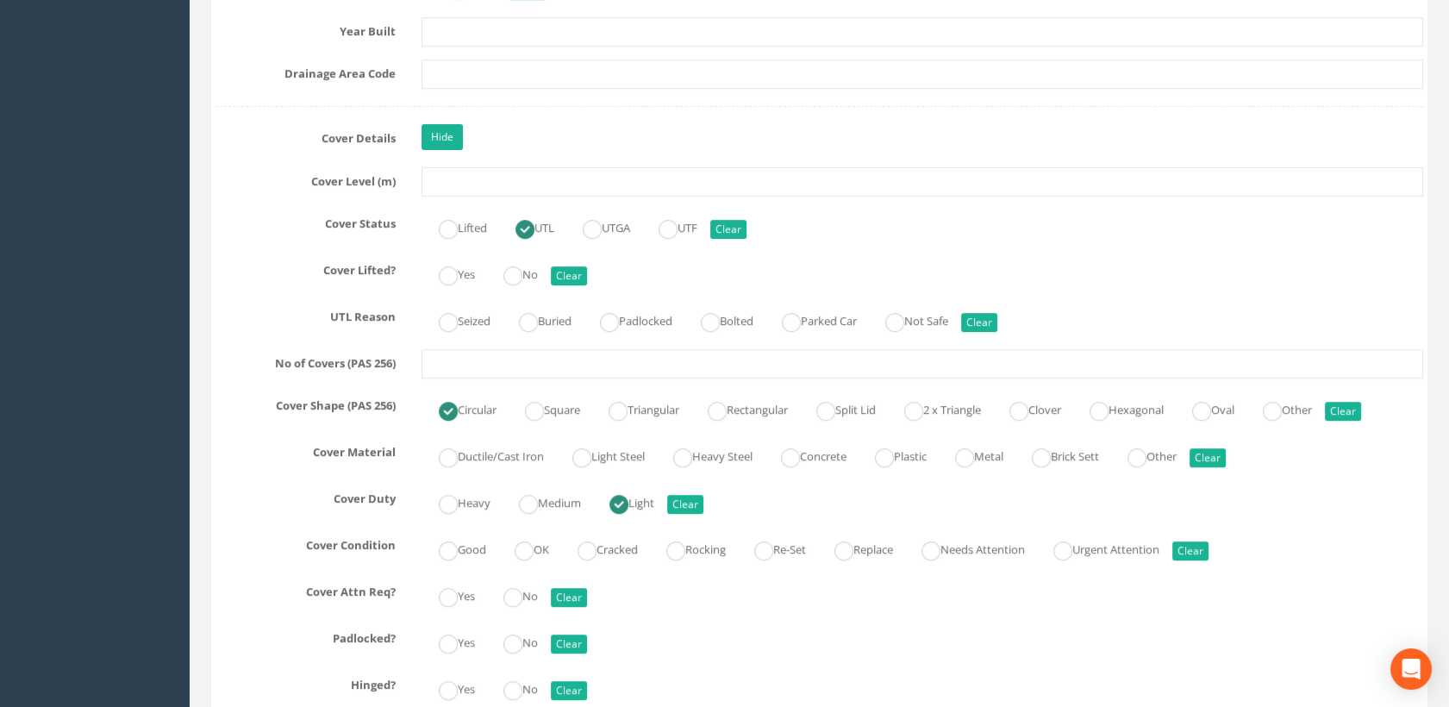
type input "[STREET_ADDRESS][DATE]"
click at [478, 318] on label "Seized" at bounding box center [456, 319] width 69 height 25
radio input "true"
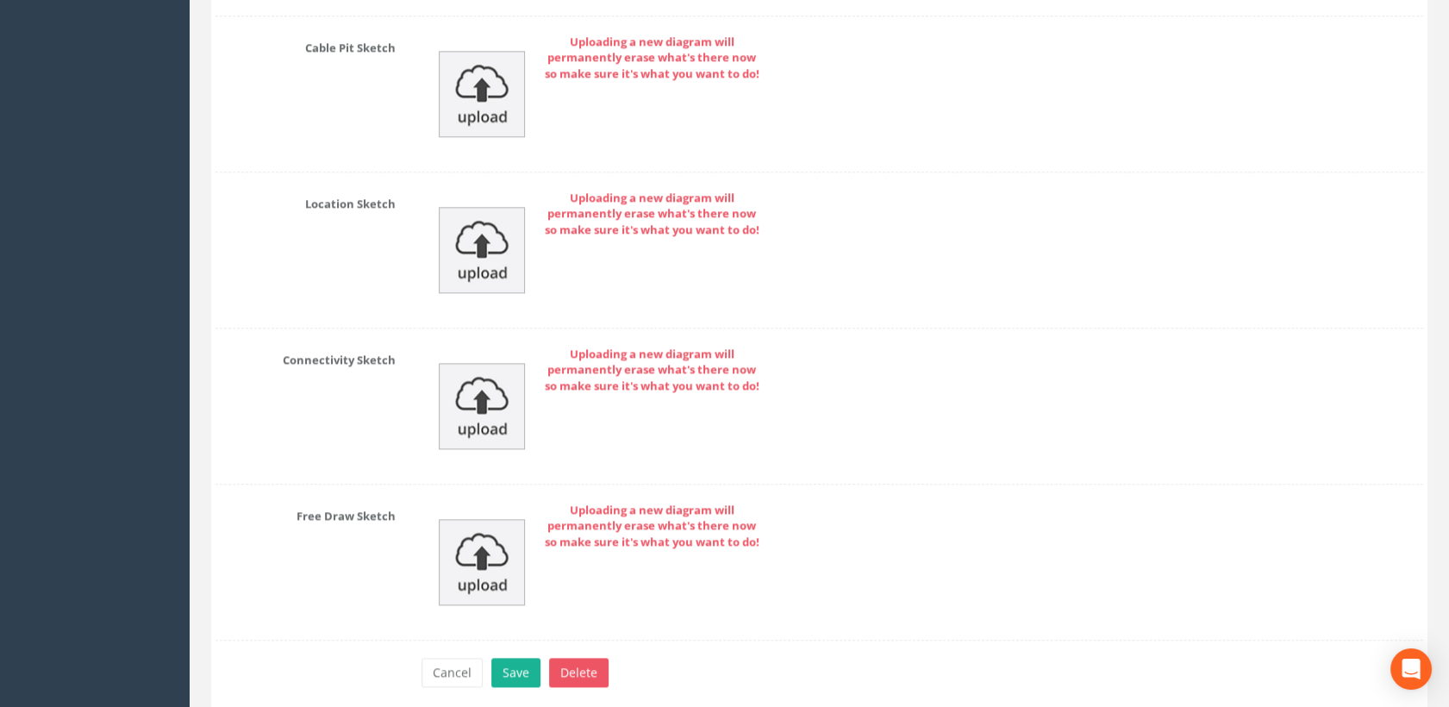
scroll to position [4020, 0]
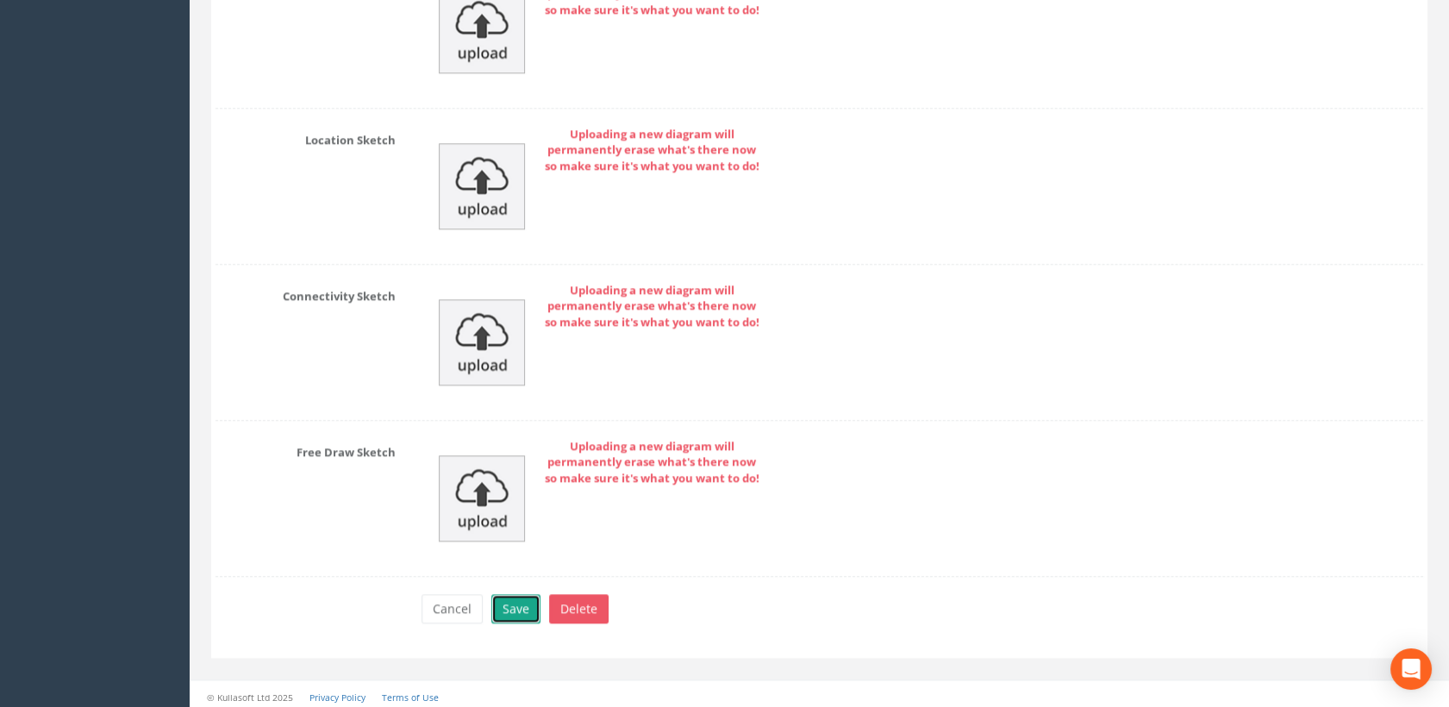
click at [517, 601] on button "Save" at bounding box center [515, 608] width 49 height 29
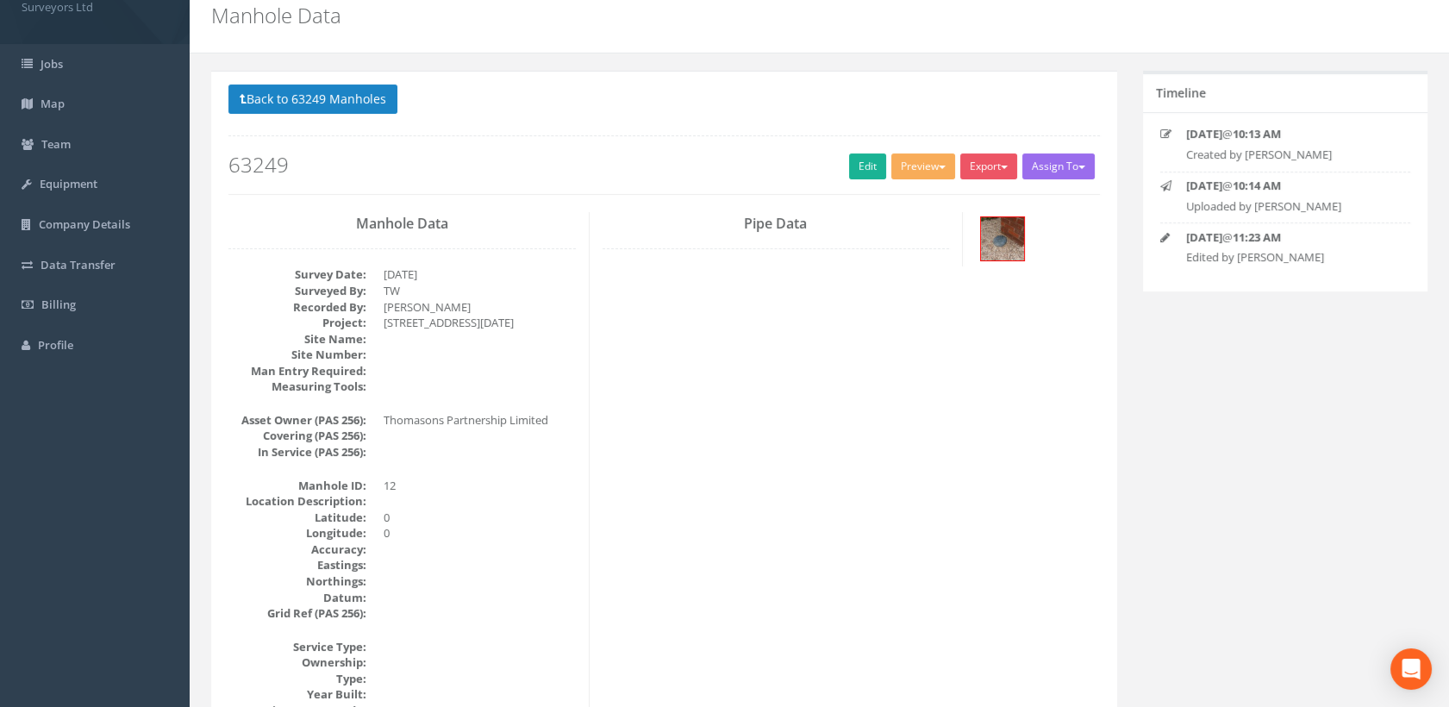
scroll to position [0, 0]
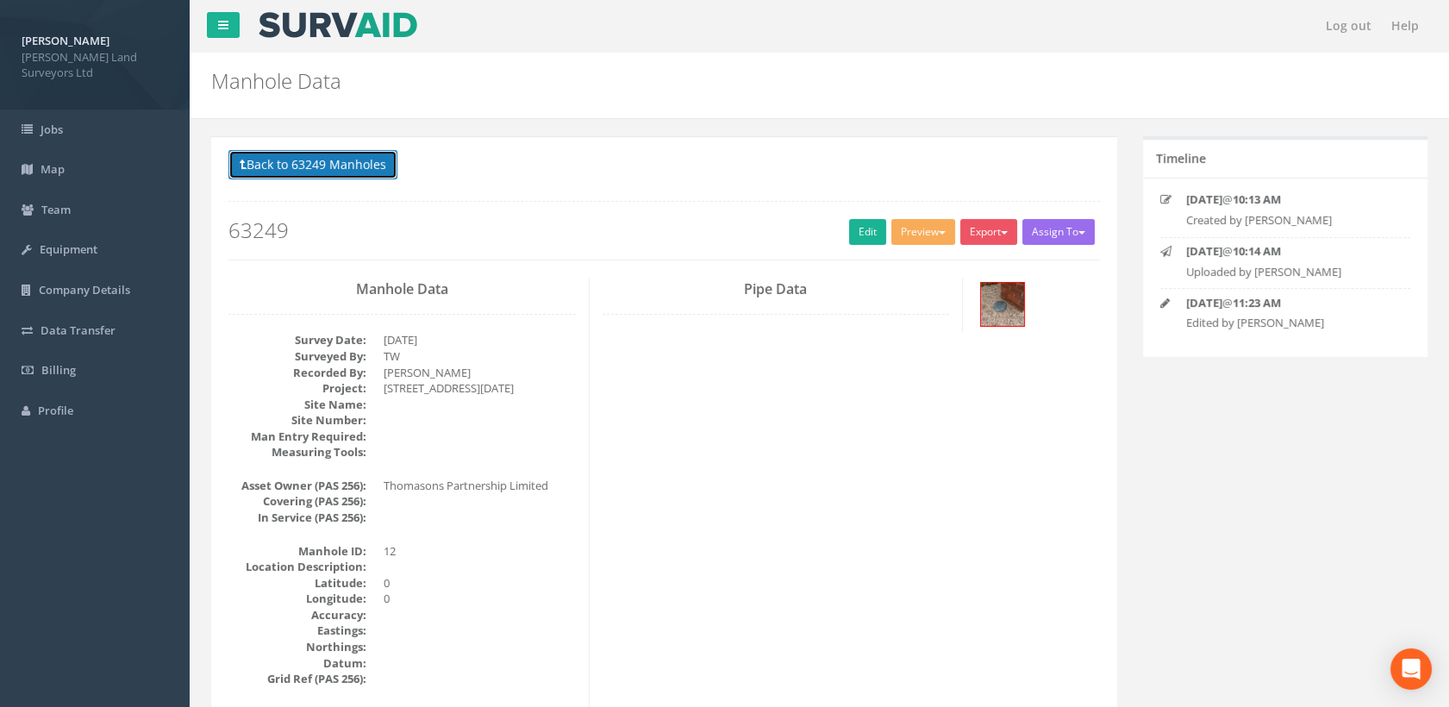
drag, startPoint x: 331, startPoint y: 174, endPoint x: 463, endPoint y: 237, distance: 146.2
click at [331, 174] on button "Back to 63249 Manholes" at bounding box center [313, 164] width 169 height 29
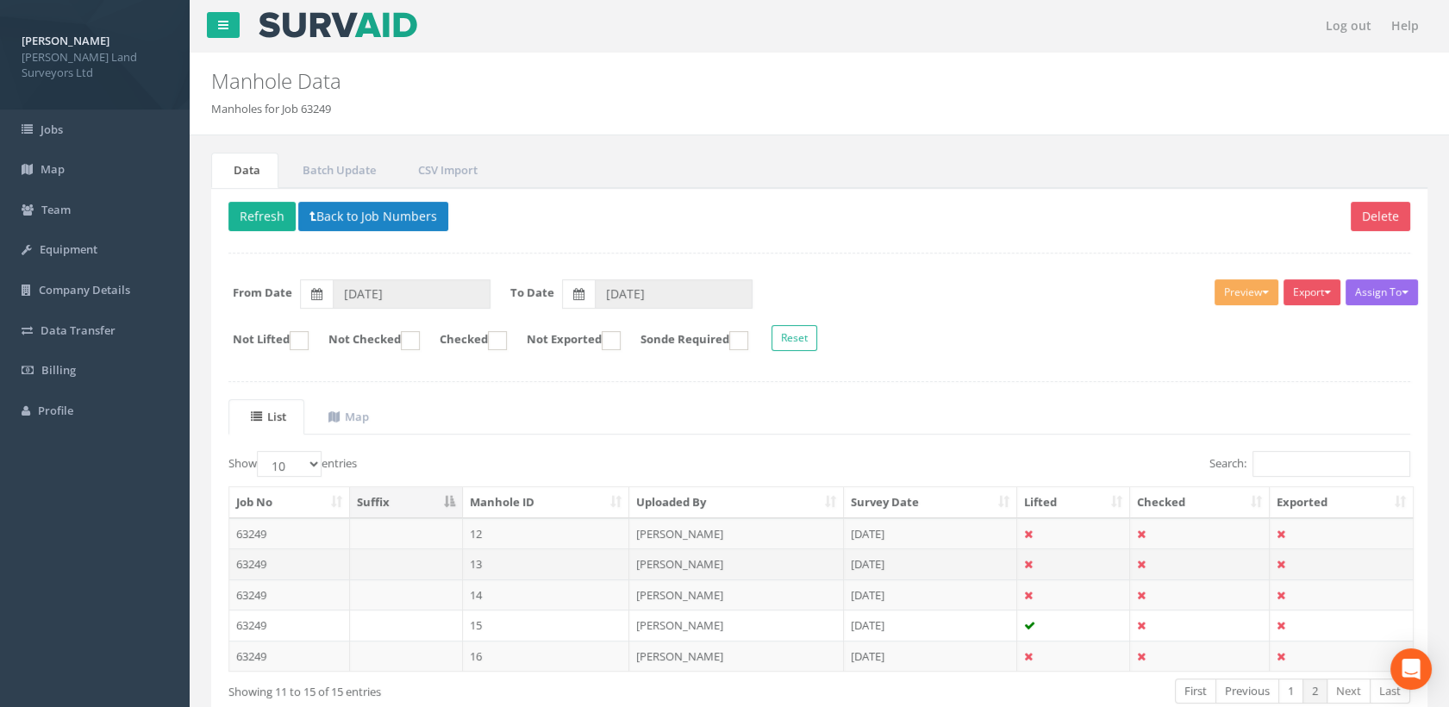
click at [507, 573] on td "13" at bounding box center [546, 563] width 167 height 31
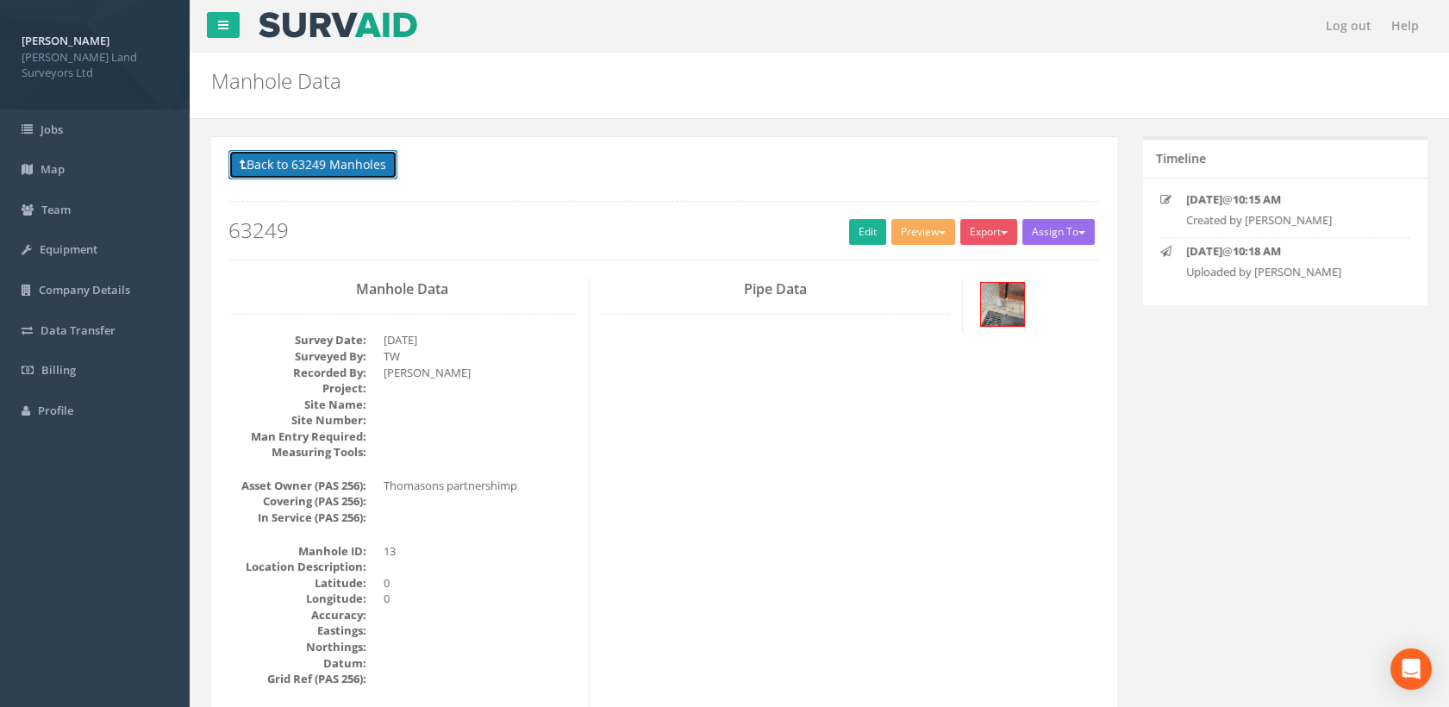
click at [357, 165] on button "Back to 63249 Manholes" at bounding box center [313, 164] width 169 height 29
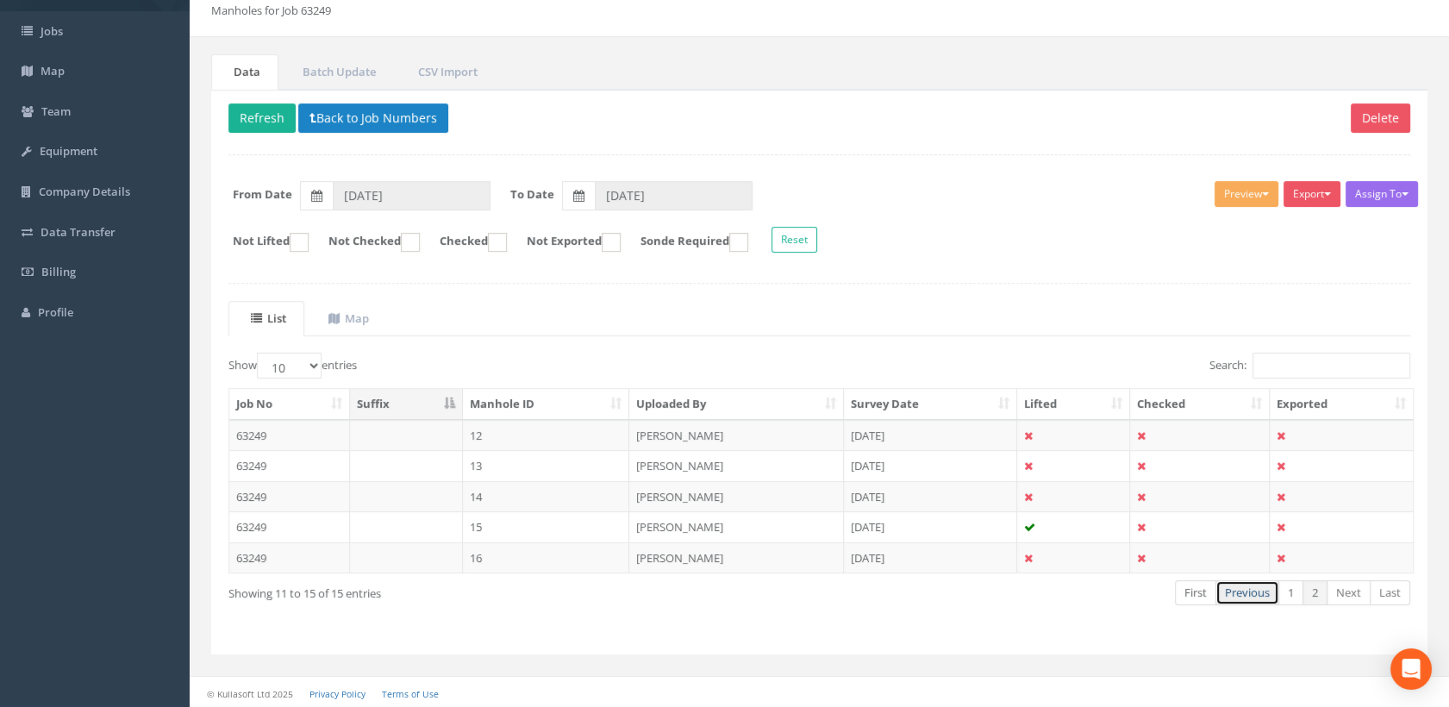
drag, startPoint x: 1242, startPoint y: 597, endPoint x: 1212, endPoint y: 604, distance: 31.0
click at [1242, 597] on link "Previous" at bounding box center [1248, 592] width 64 height 25
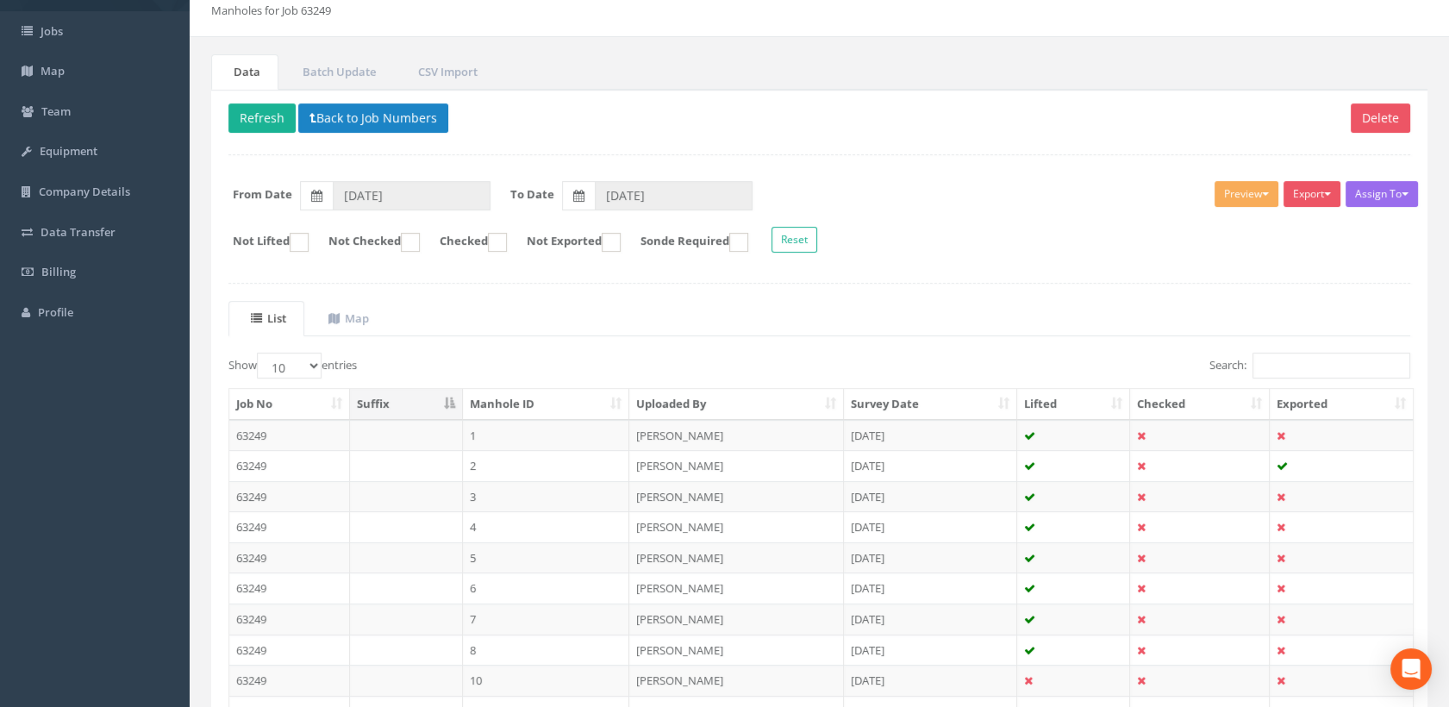
scroll to position [251, 0]
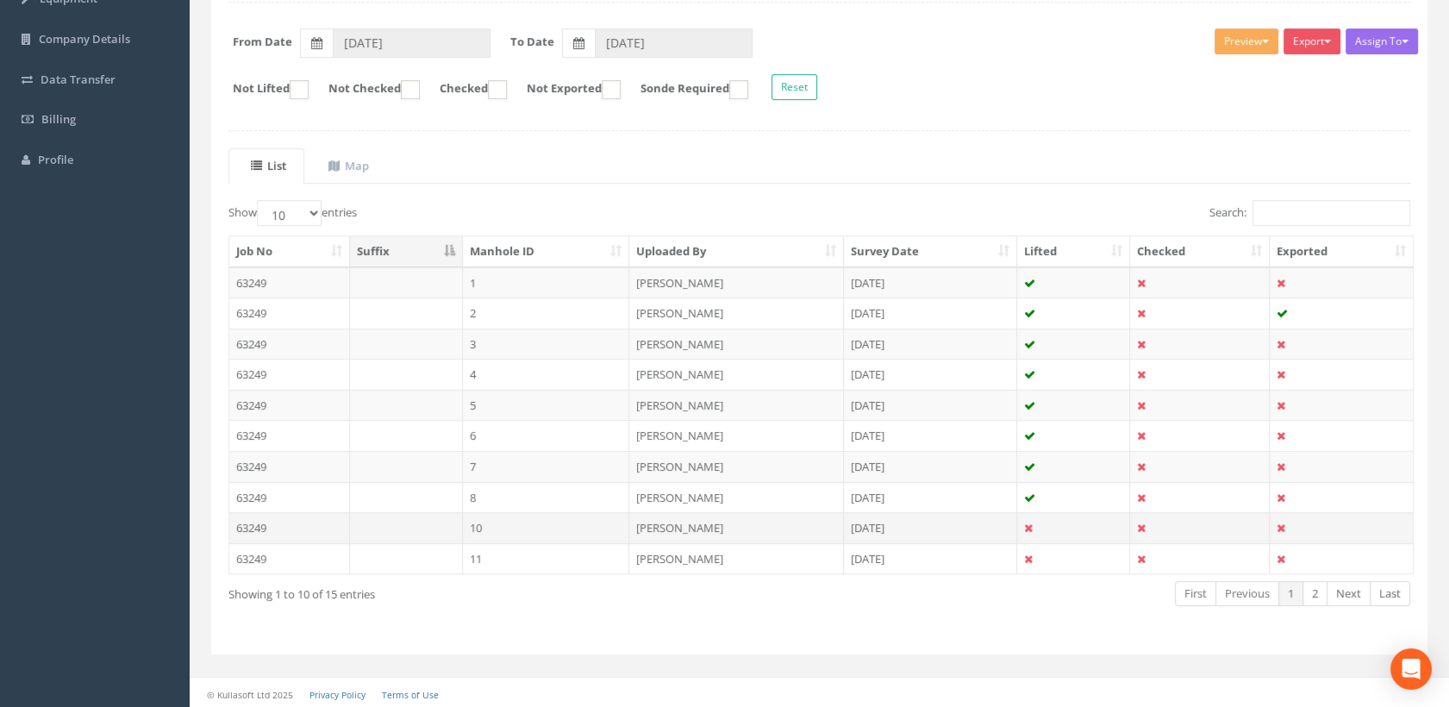
click at [500, 520] on td "10" at bounding box center [546, 527] width 167 height 31
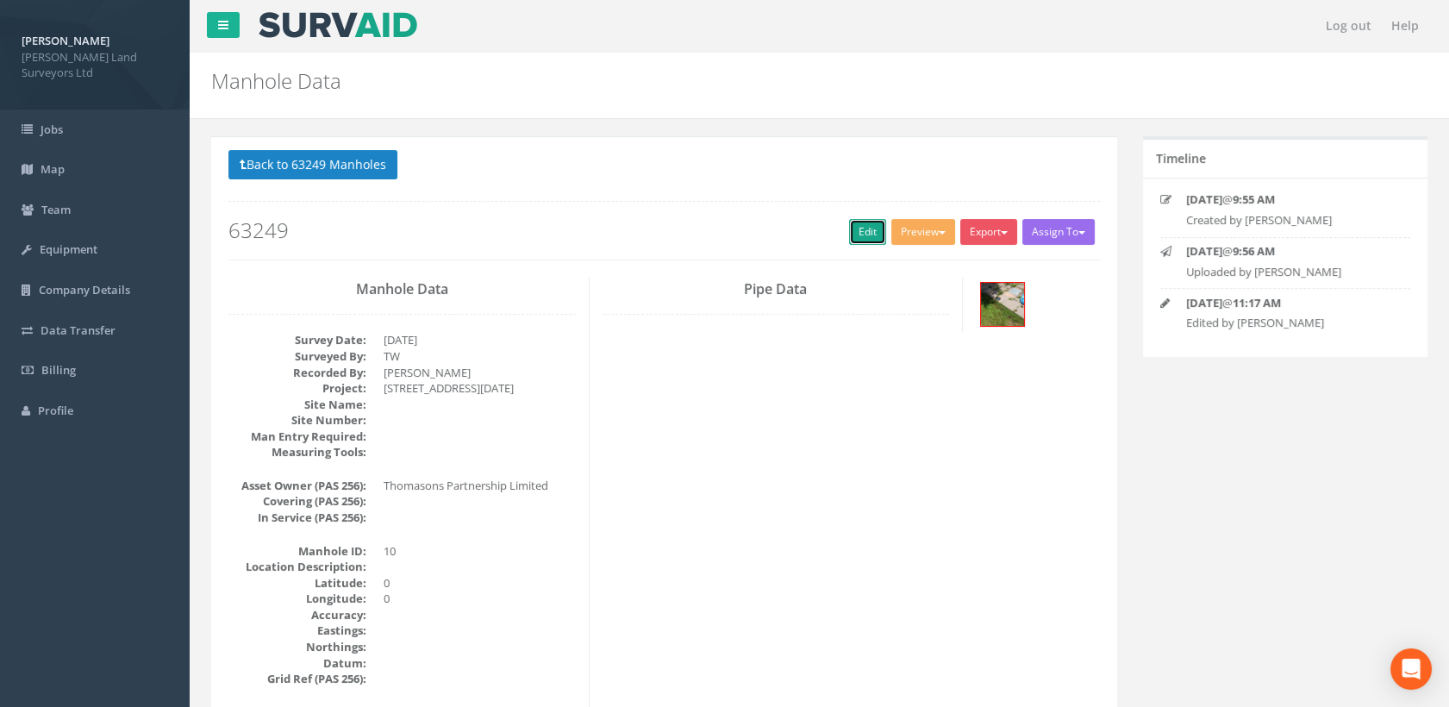
click at [866, 231] on link "Edit" at bounding box center [867, 232] width 37 height 26
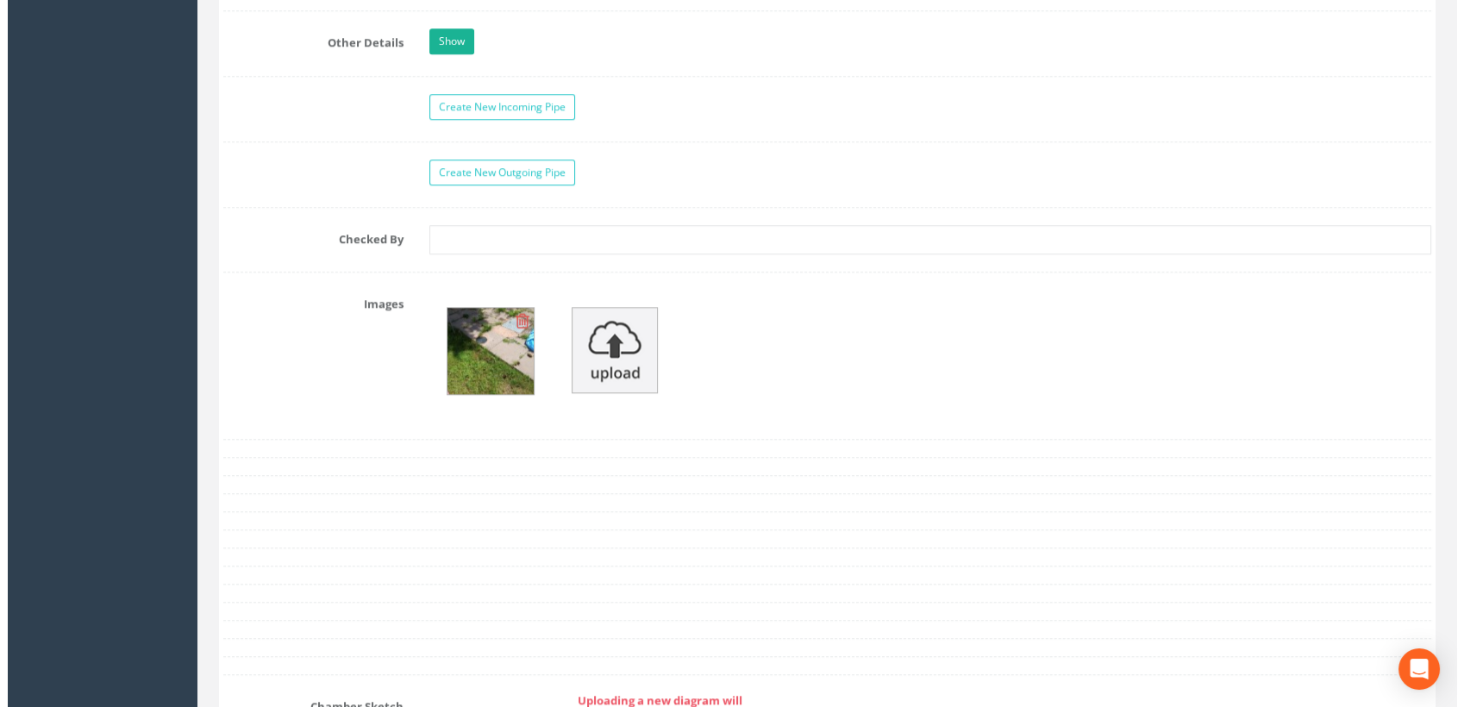
scroll to position [3161, 0]
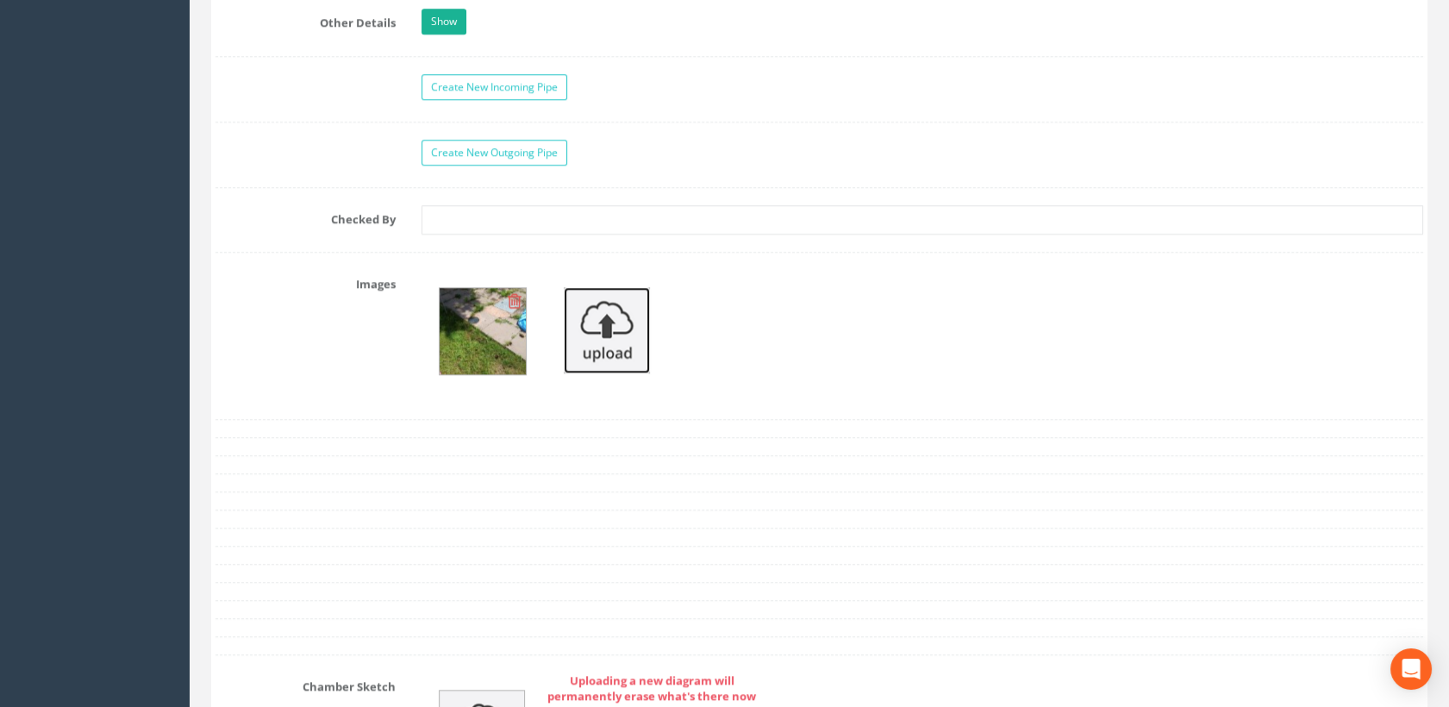
click at [616, 341] on img at bounding box center [607, 330] width 86 height 86
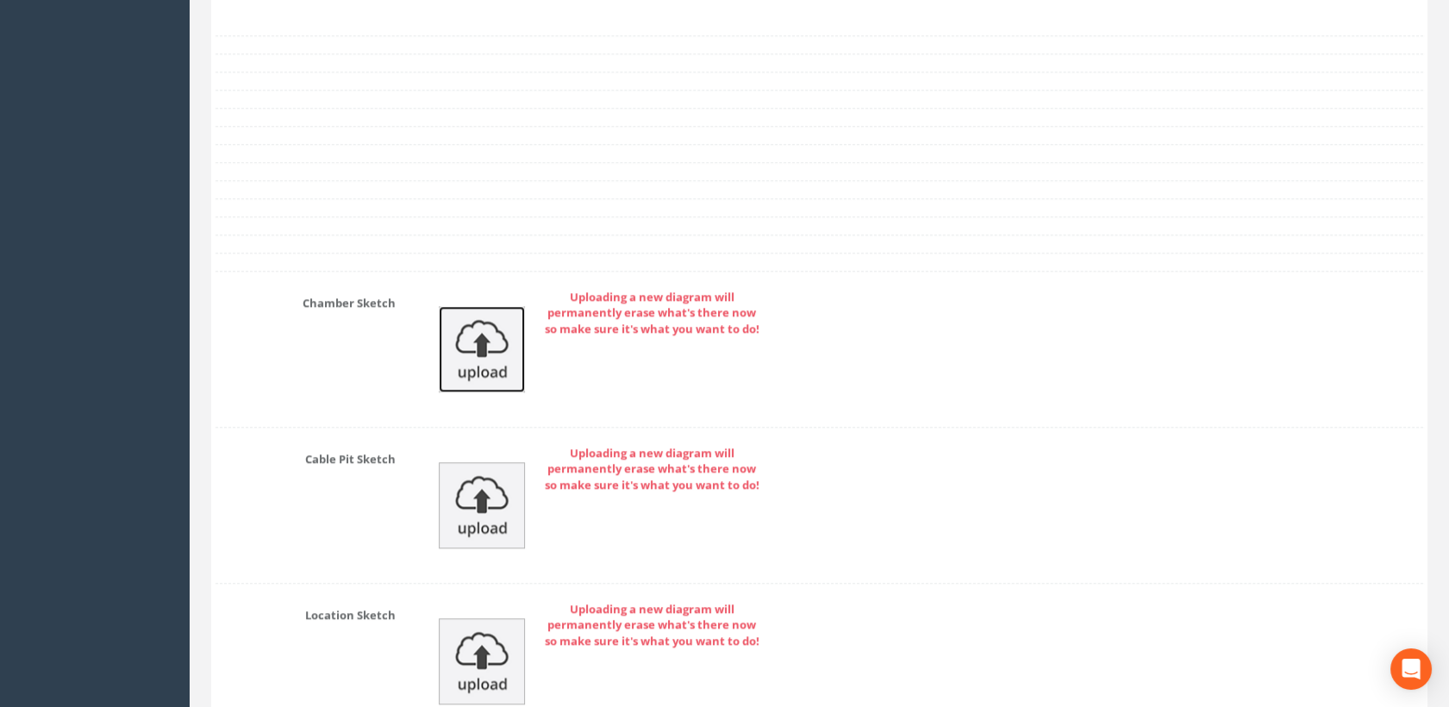
click at [491, 355] on img at bounding box center [482, 349] width 86 height 86
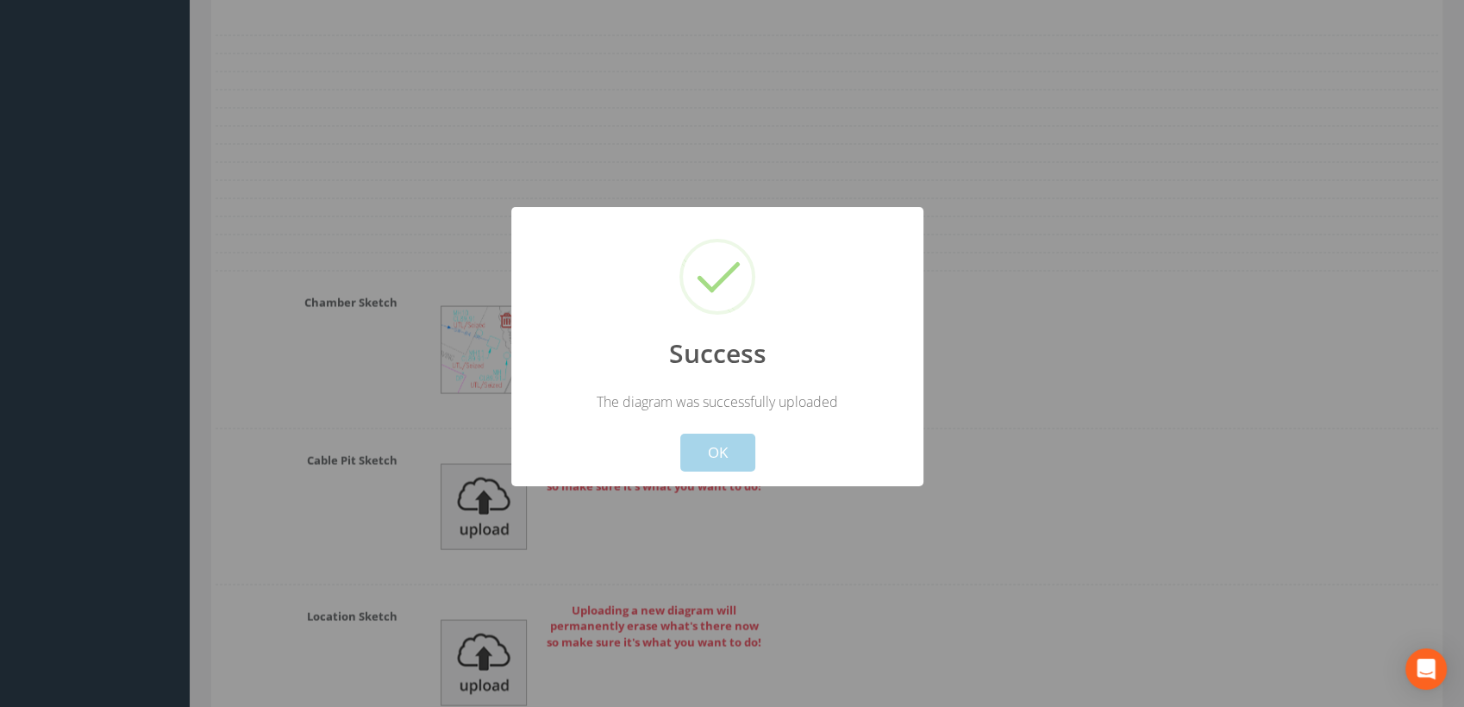
click at [714, 454] on button "OK" at bounding box center [717, 453] width 75 height 38
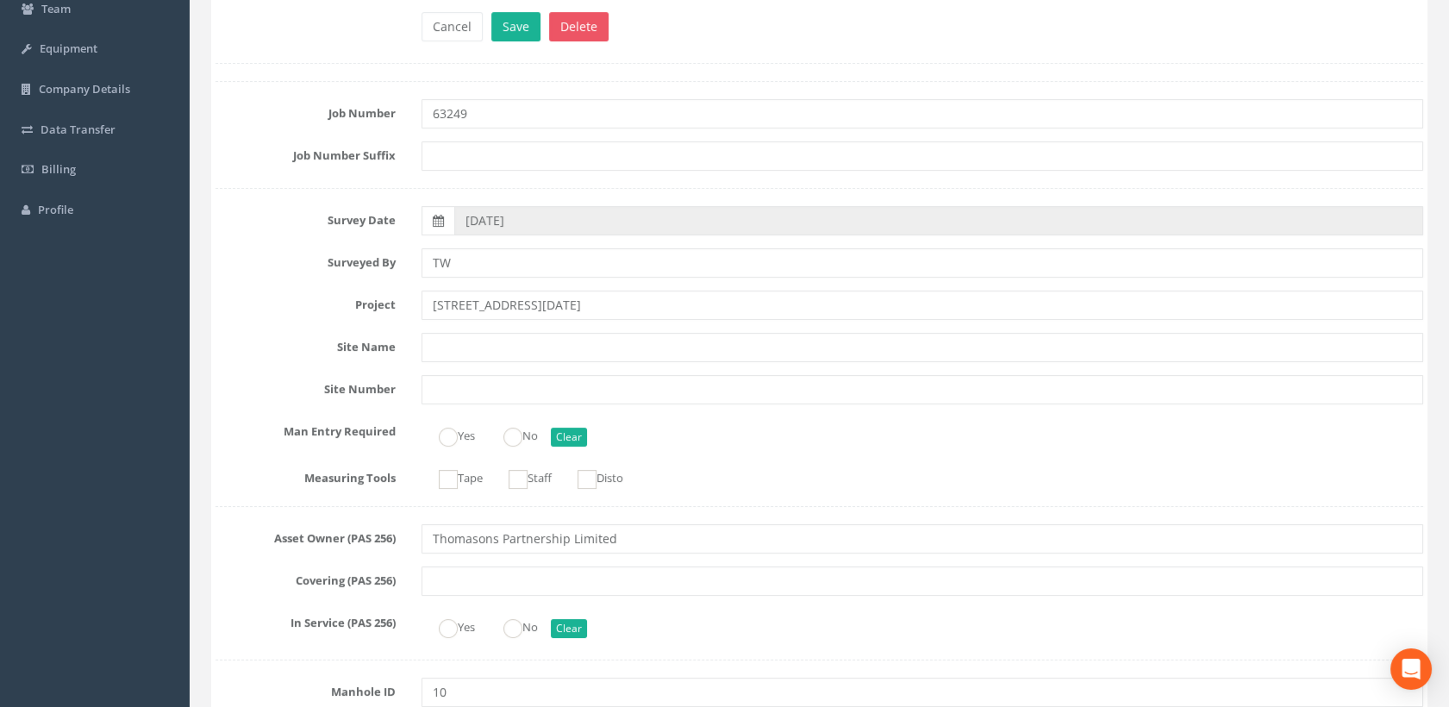
scroll to position [0, 0]
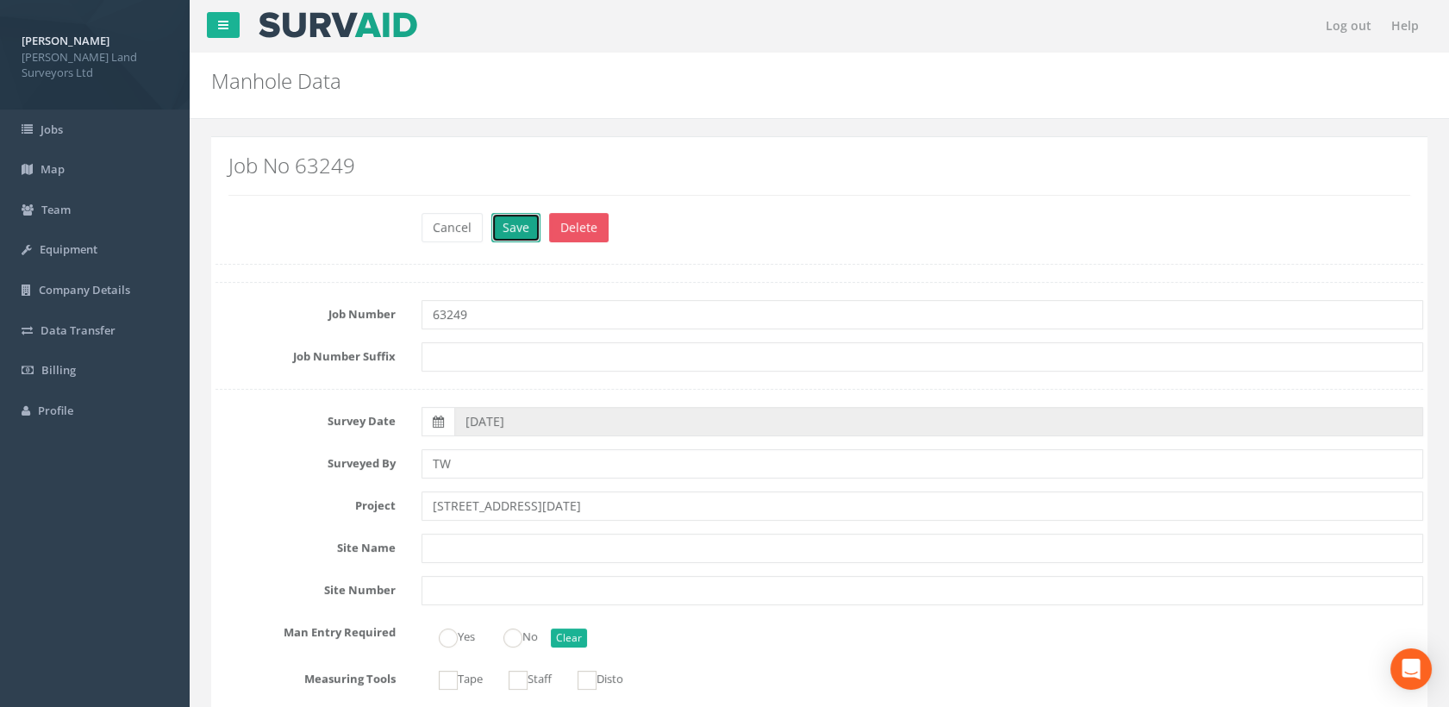
click at [508, 224] on button "Save" at bounding box center [515, 227] width 49 height 29
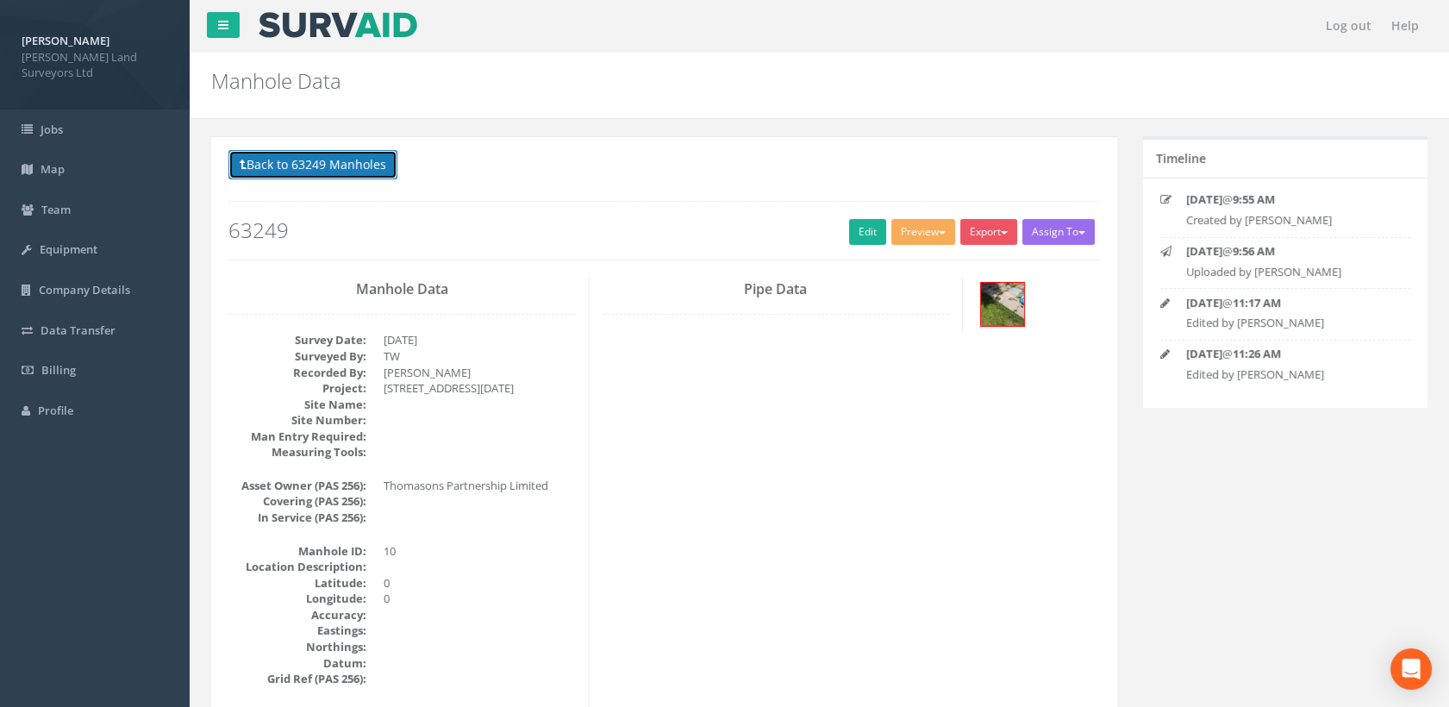
drag, startPoint x: 363, startPoint y: 170, endPoint x: 373, endPoint y: 192, distance: 24.3
click at [363, 169] on button "Back to 63249 Manholes" at bounding box center [313, 164] width 169 height 29
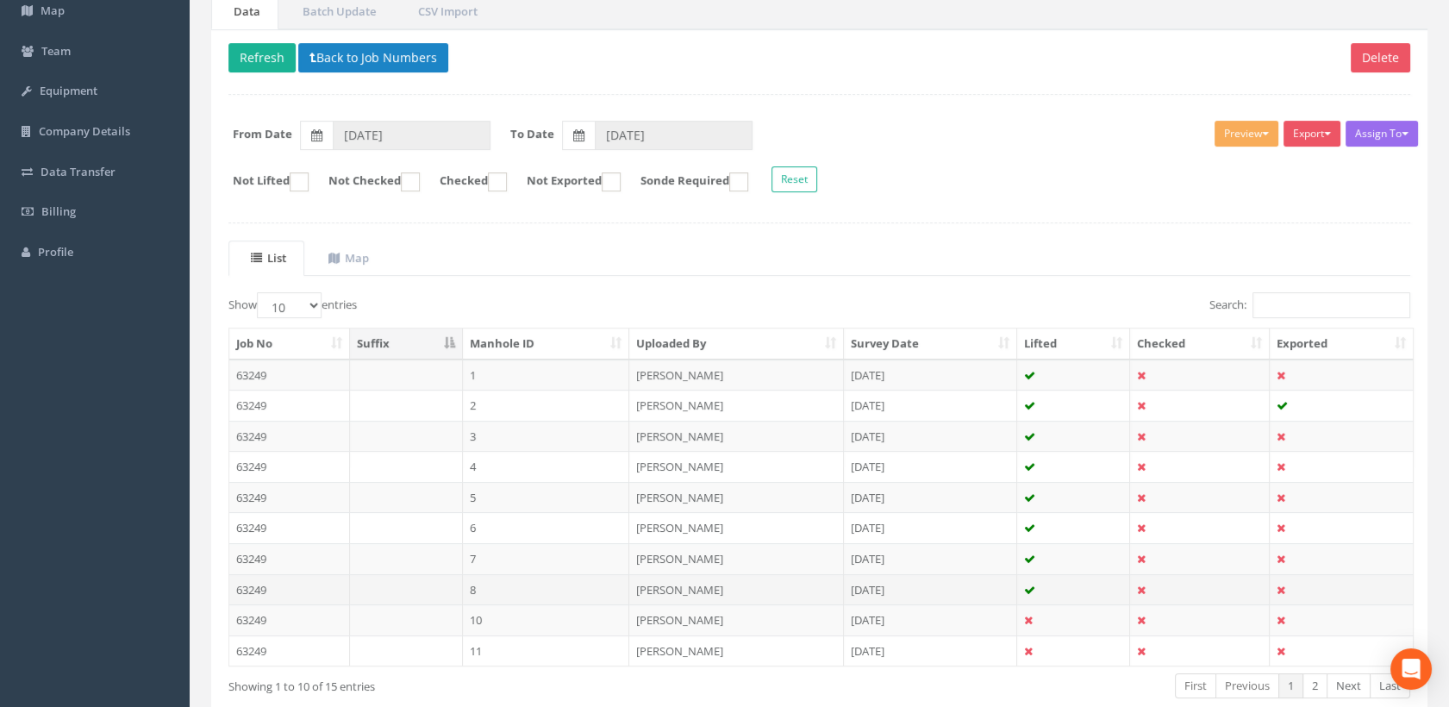
scroll to position [251, 0]
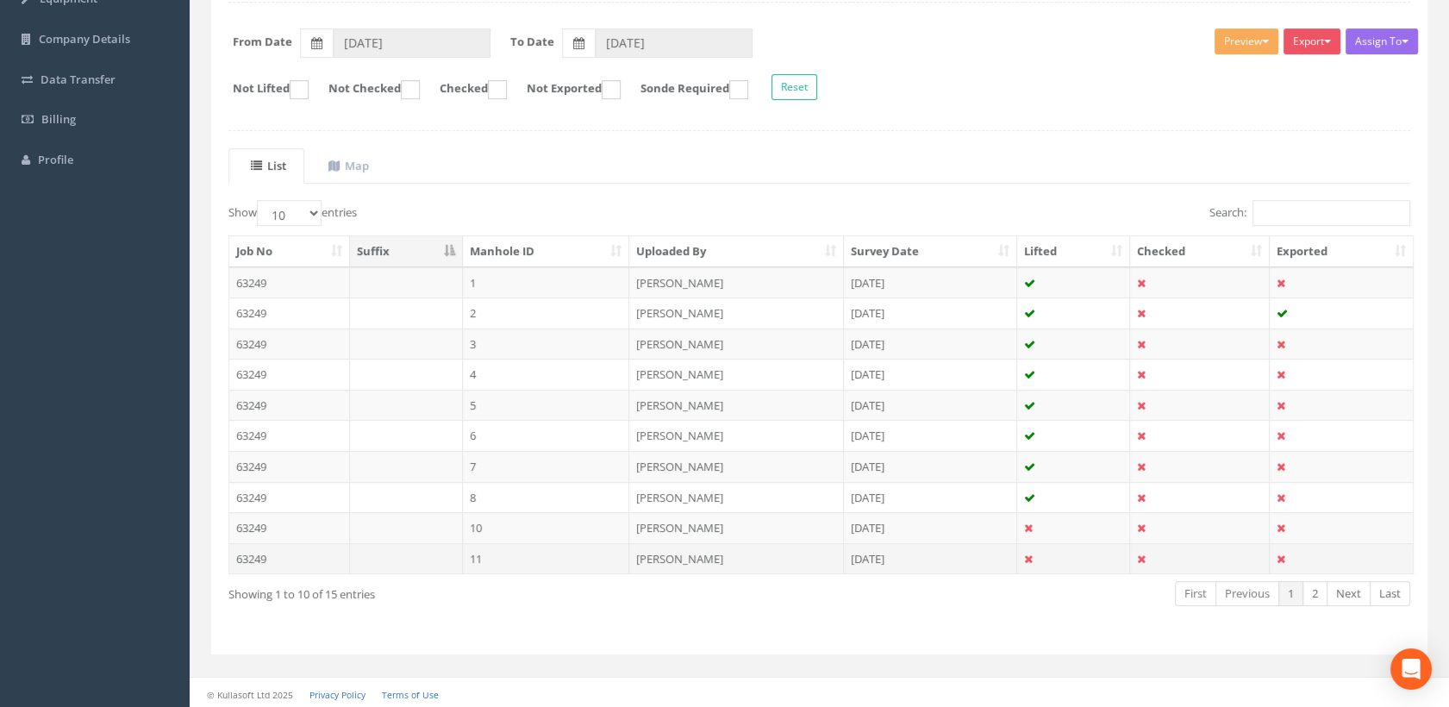
drag, startPoint x: 533, startPoint y: 554, endPoint x: 561, endPoint y: 551, distance: 28.7
click at [534, 554] on td "11" at bounding box center [546, 558] width 167 height 31
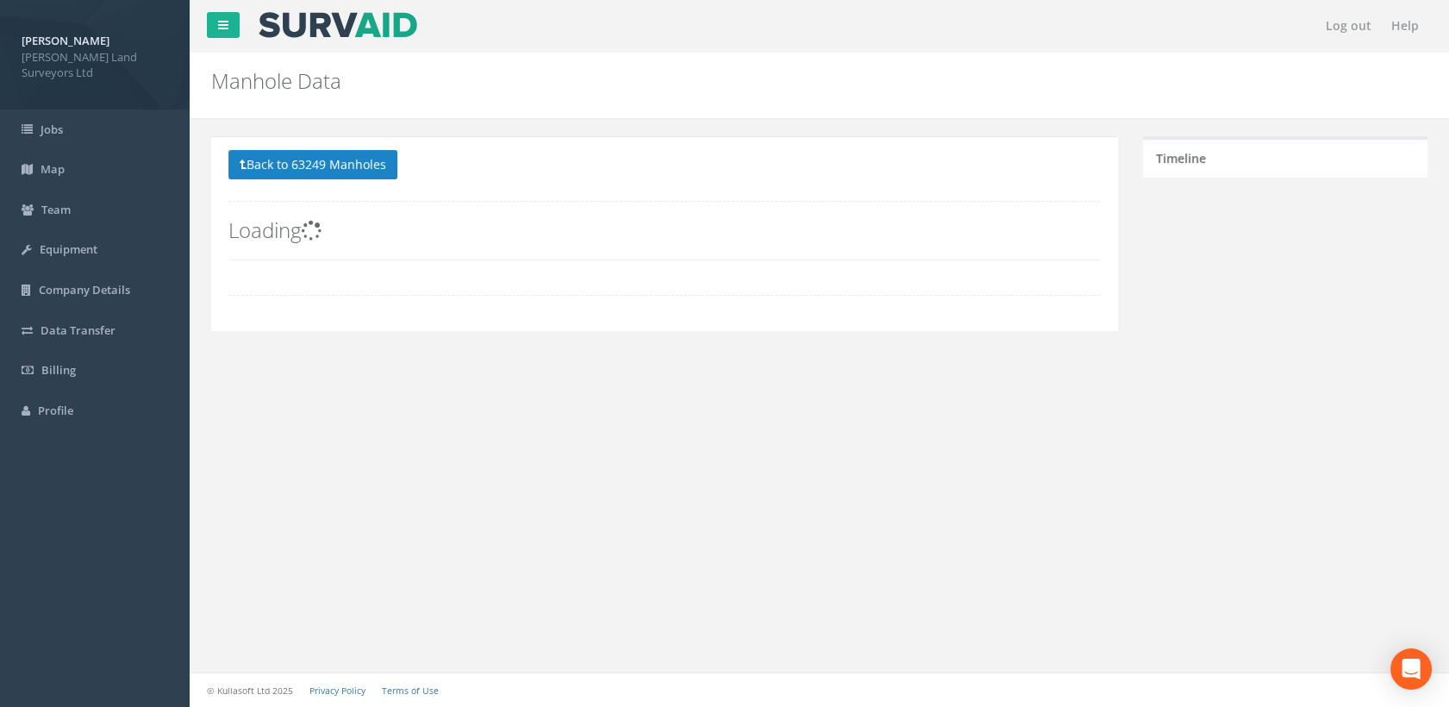
scroll to position [0, 0]
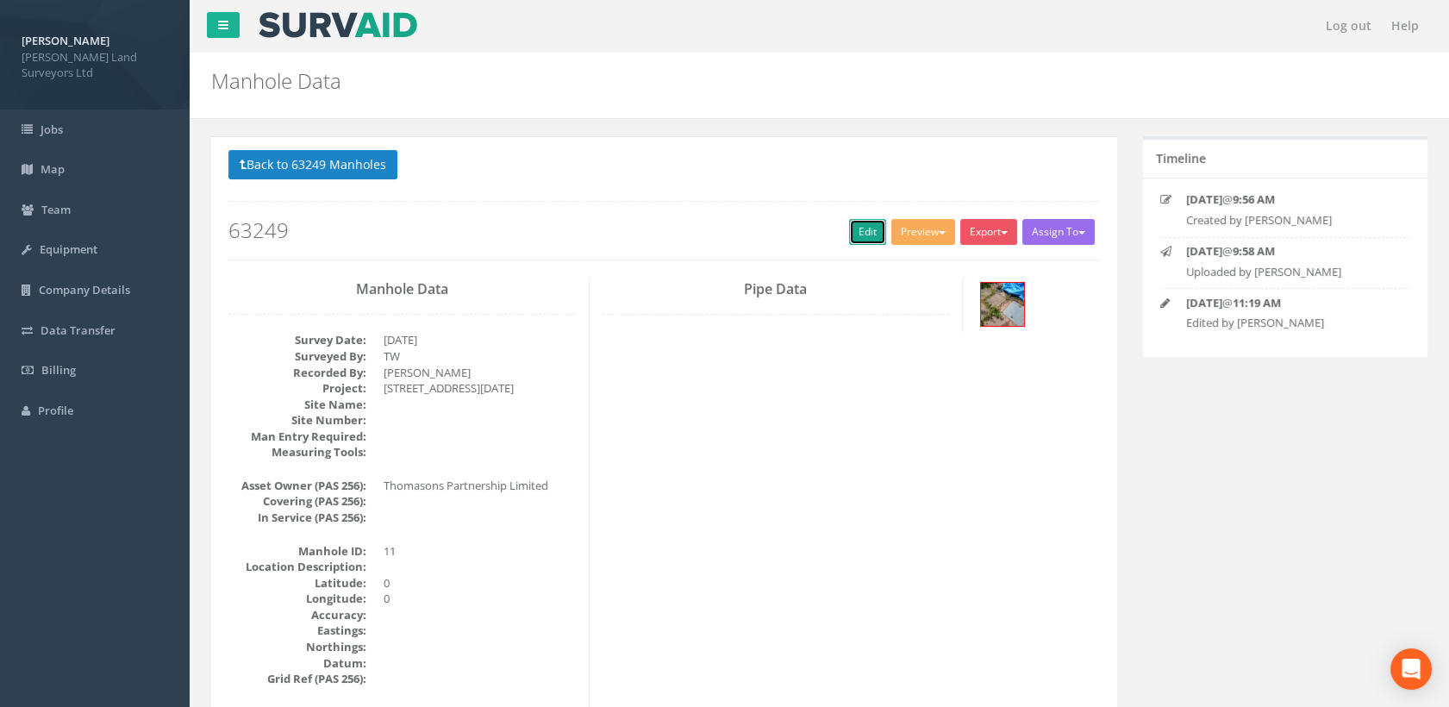
click at [866, 229] on link "Edit" at bounding box center [867, 232] width 37 height 26
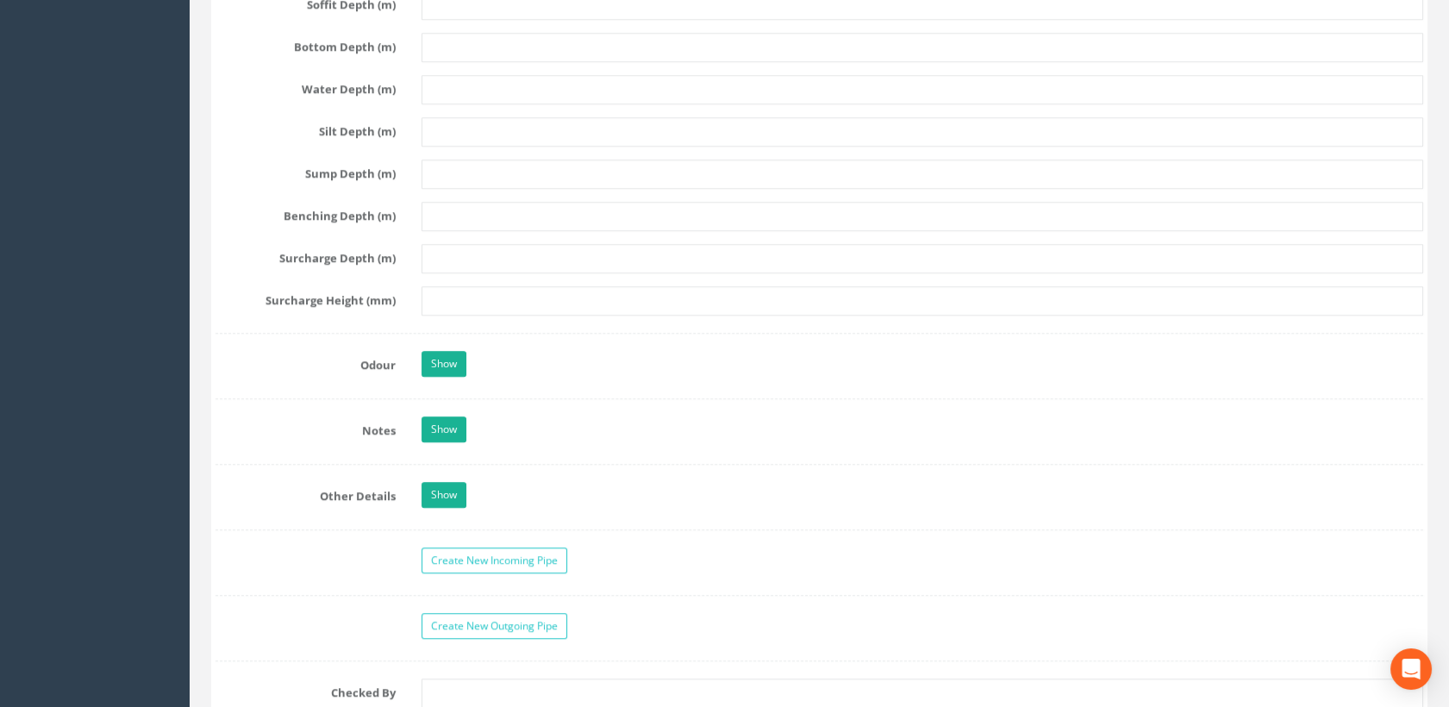
scroll to position [3641, 0]
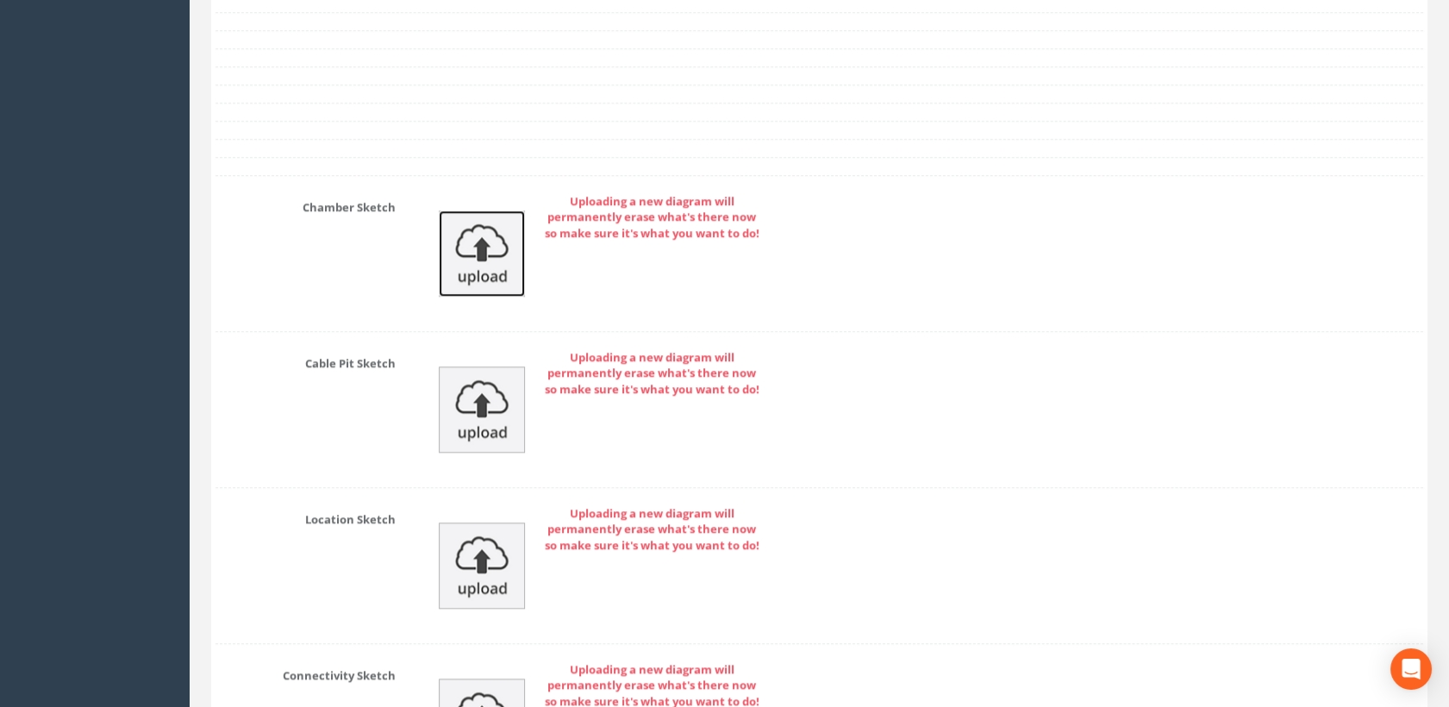
click at [505, 253] on img at bounding box center [482, 253] width 86 height 86
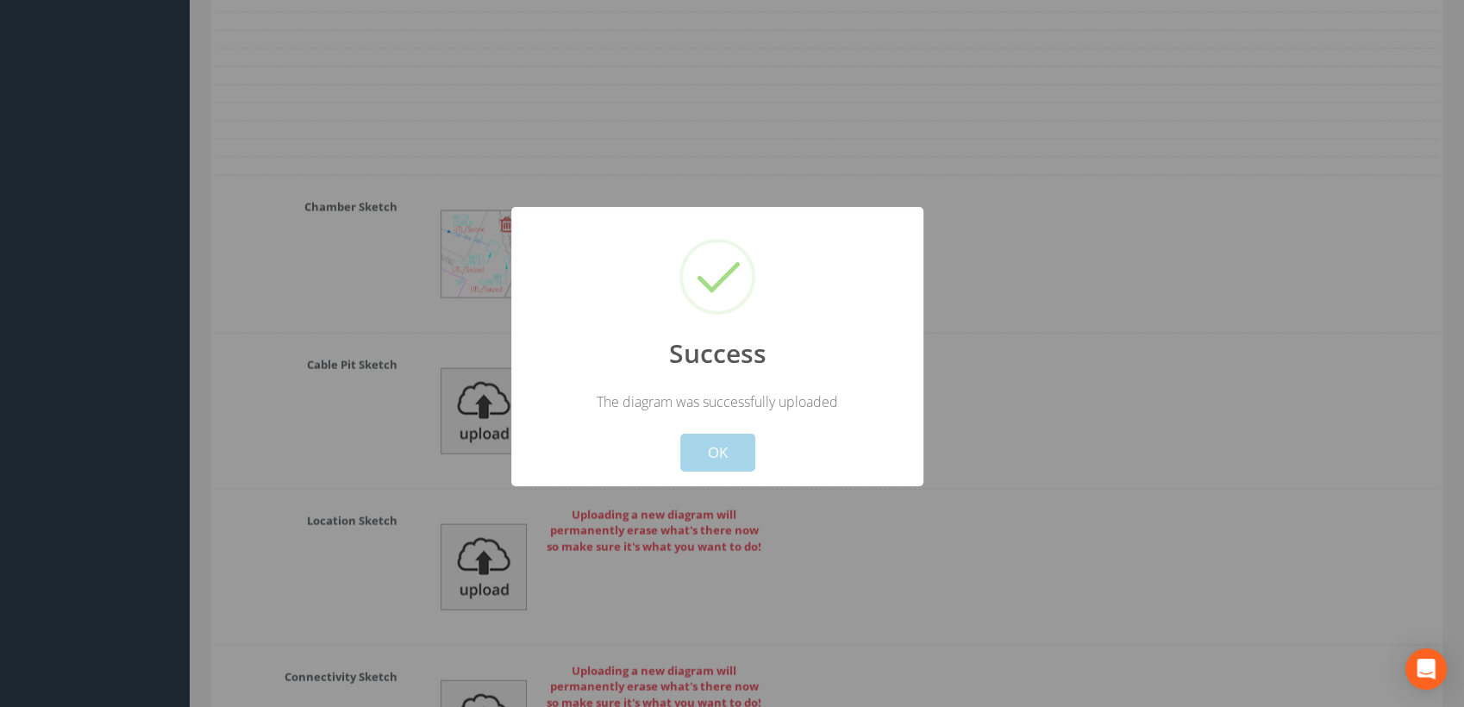
click at [723, 462] on button "OK" at bounding box center [717, 453] width 75 height 38
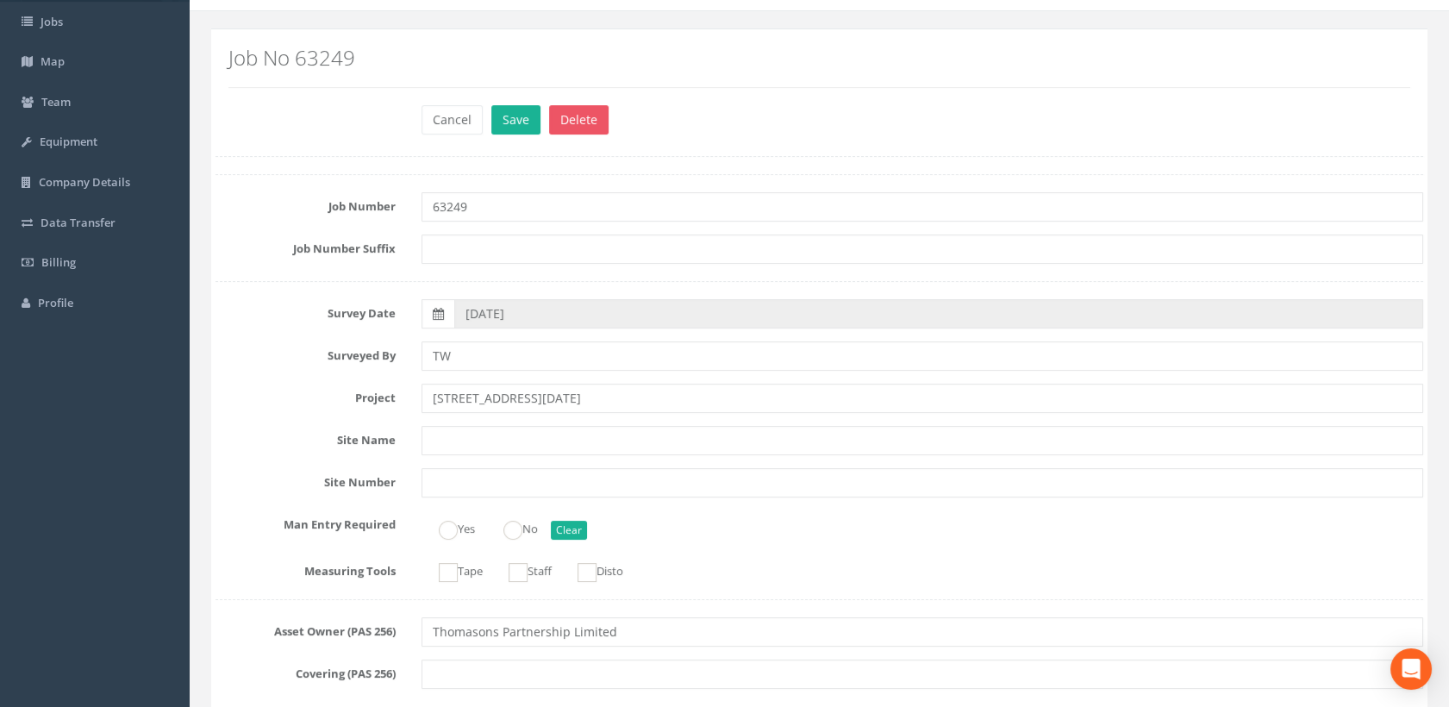
scroll to position [0, 0]
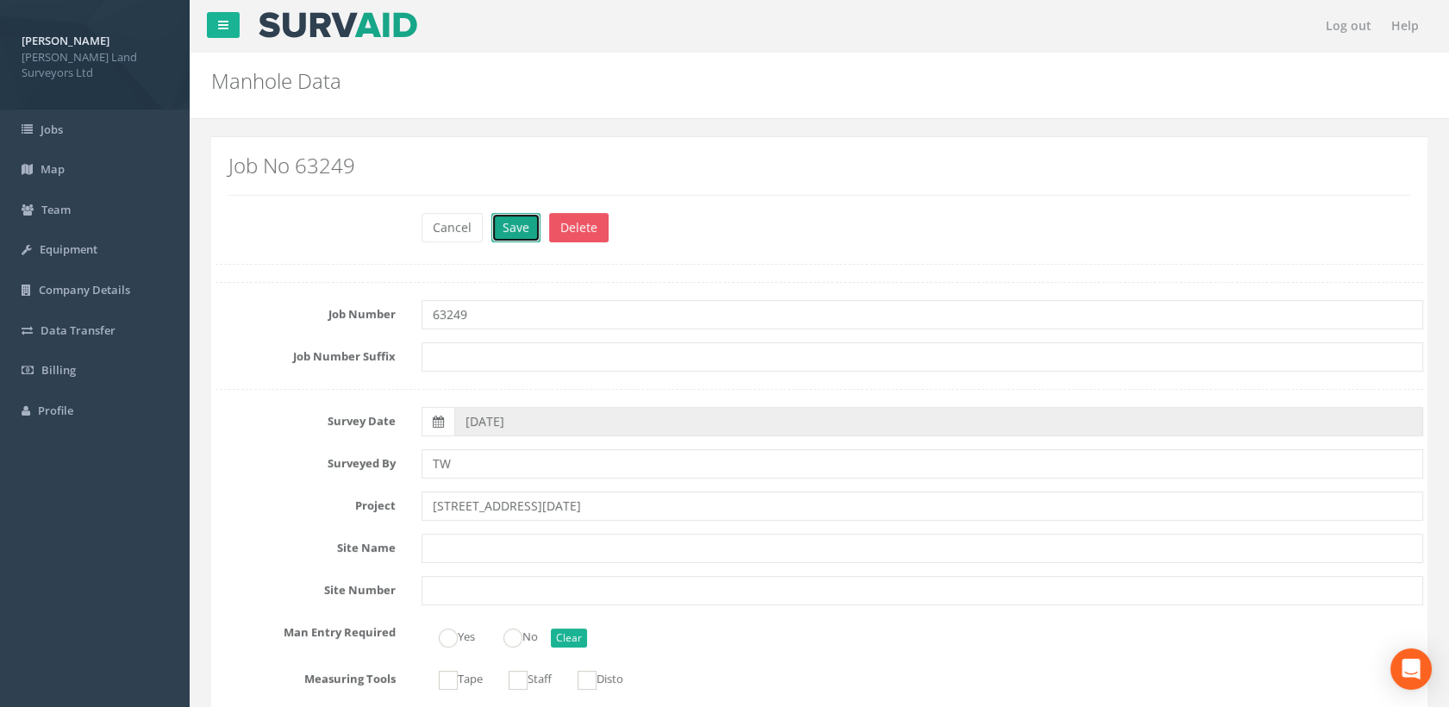
click at [535, 223] on button "Save" at bounding box center [515, 227] width 49 height 29
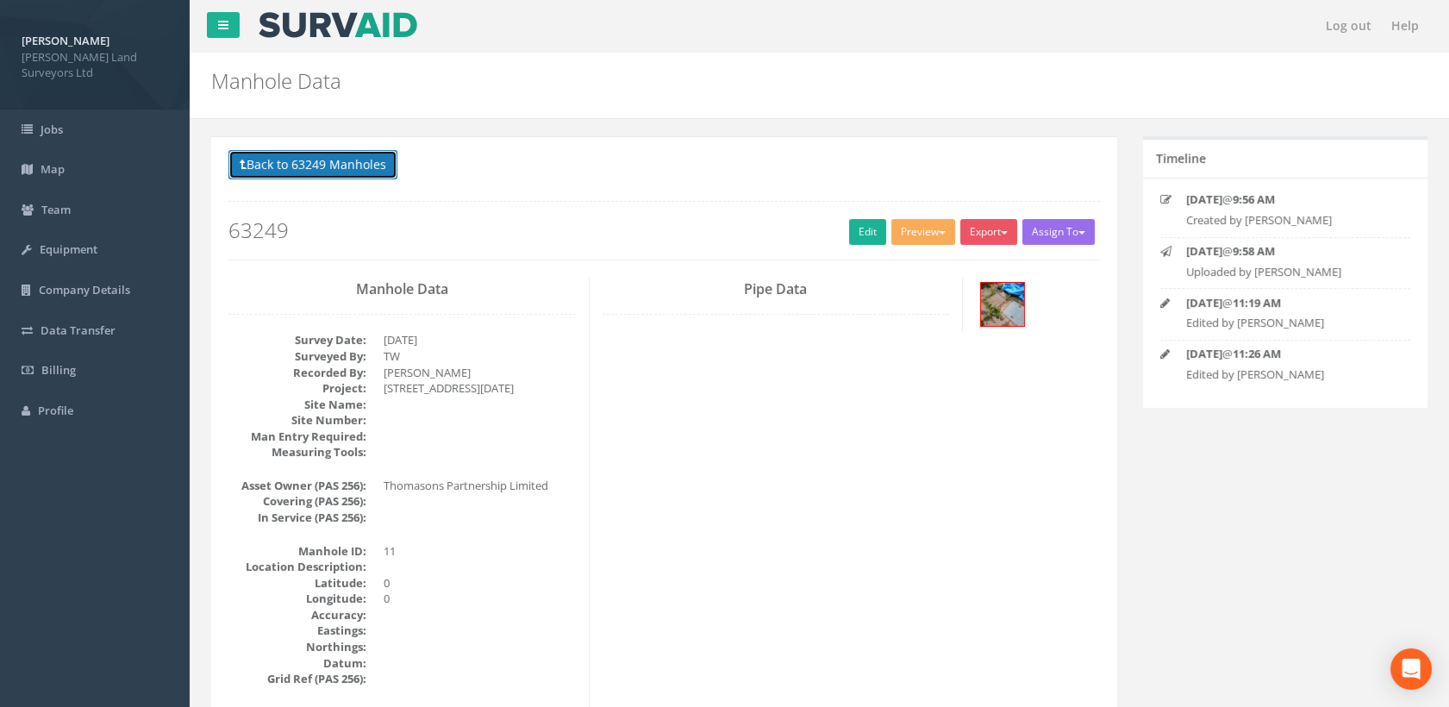
click at [285, 167] on button "Back to 63249 Manholes" at bounding box center [313, 164] width 169 height 29
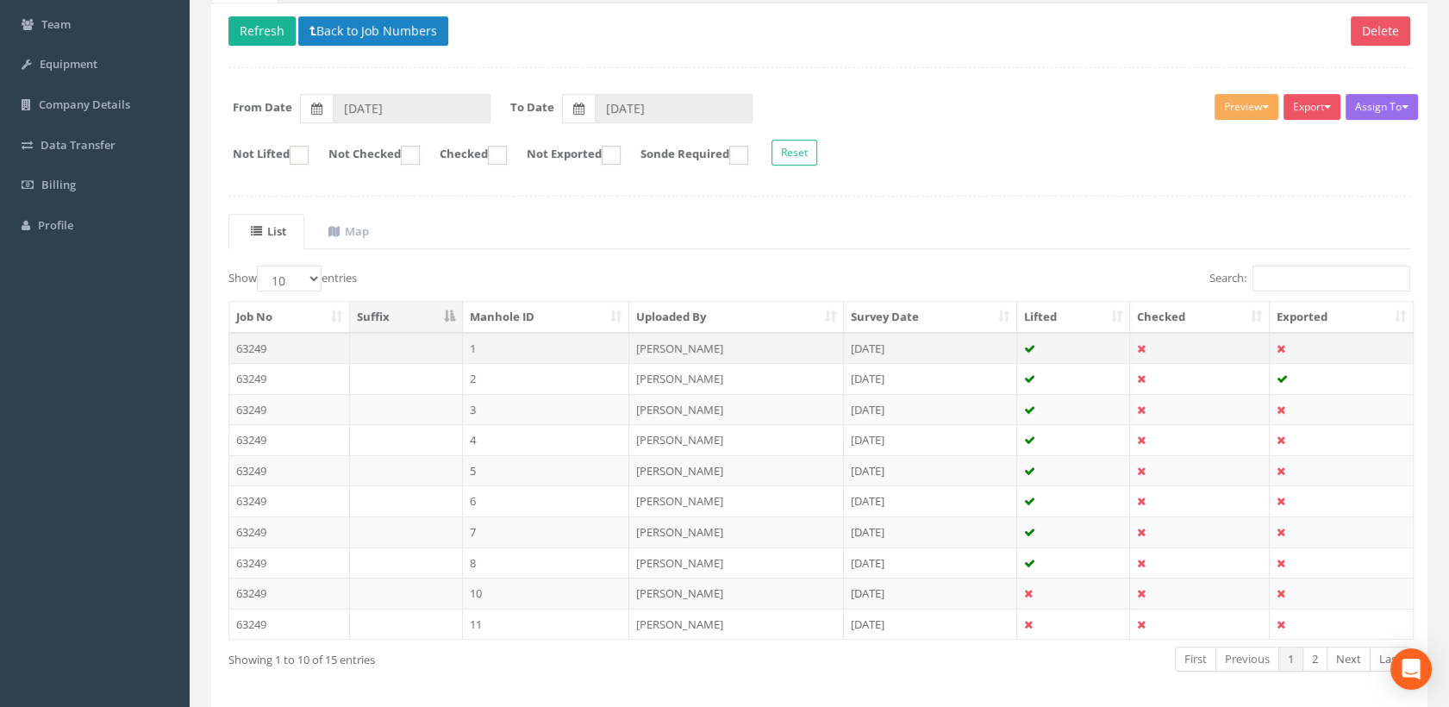
scroll to position [251, 0]
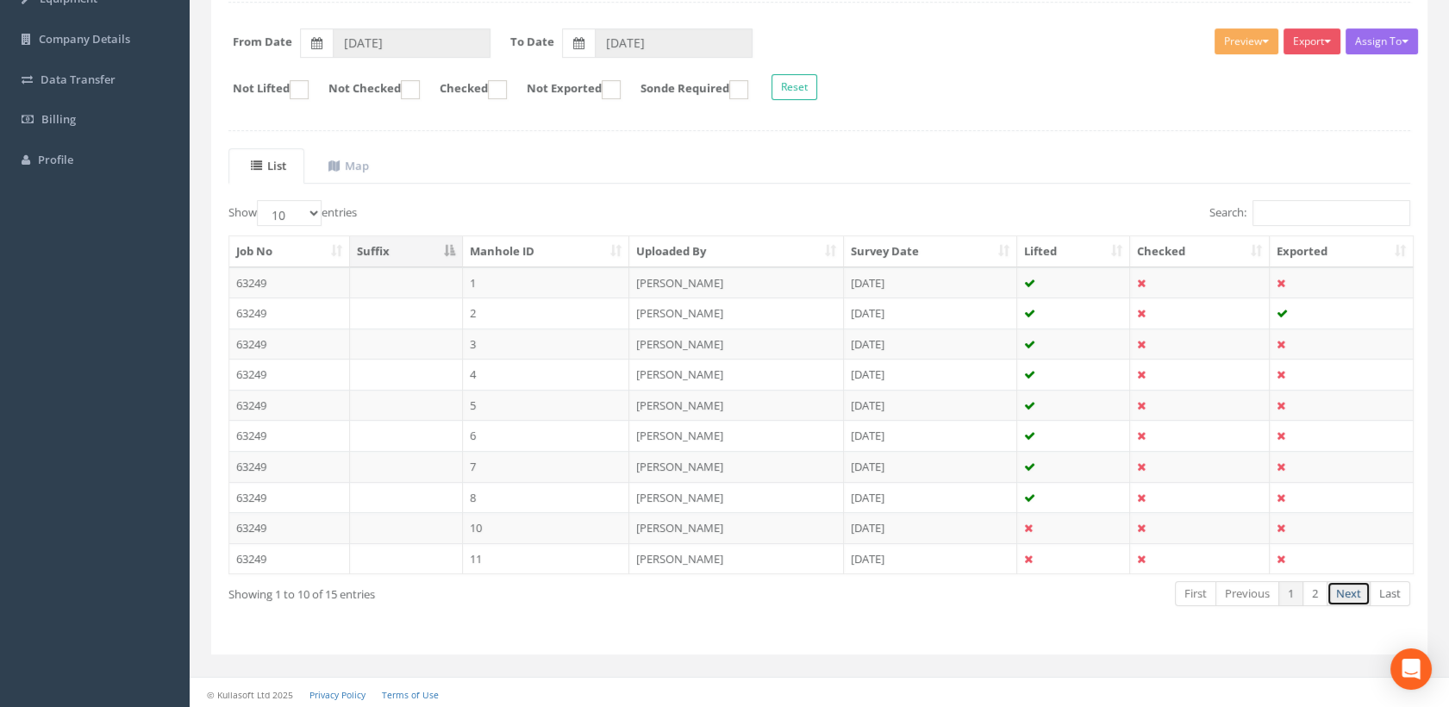
click at [1357, 594] on link "Next" at bounding box center [1349, 593] width 44 height 25
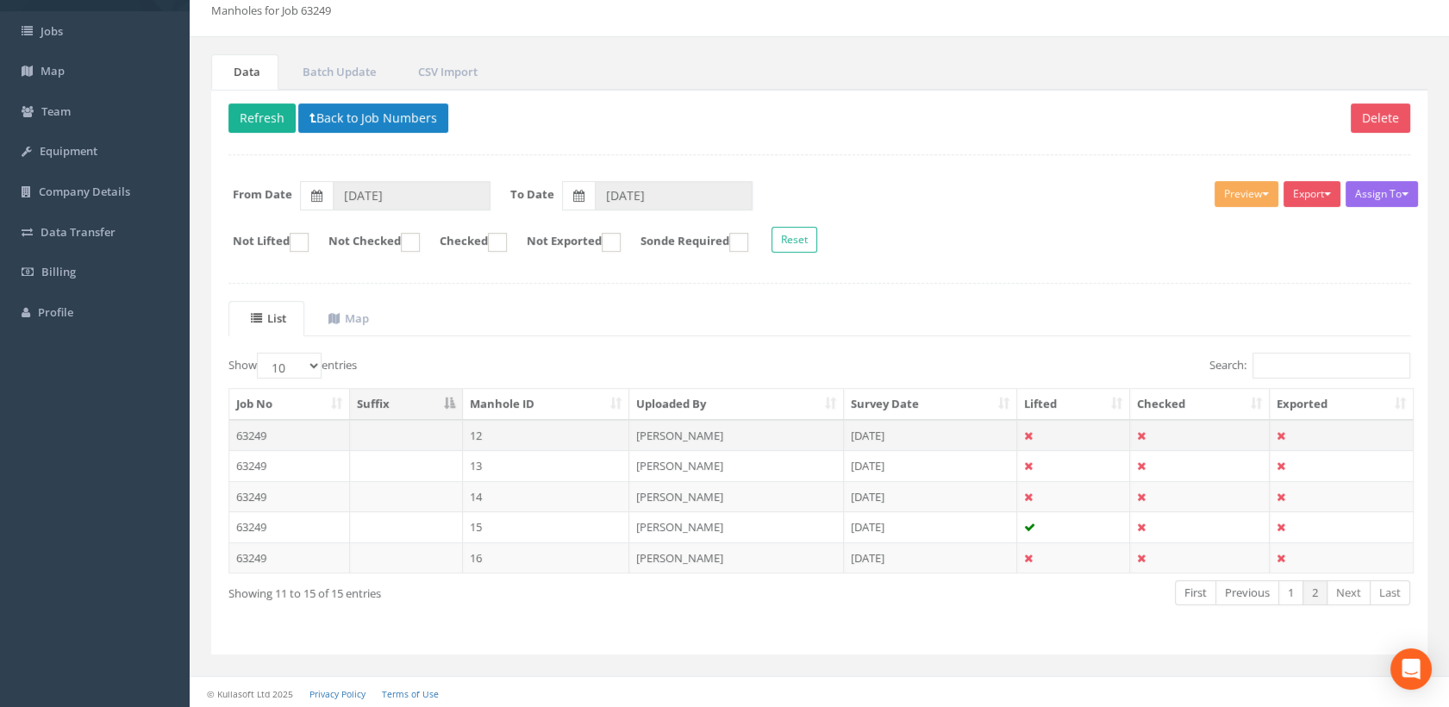
click at [655, 430] on td "[PERSON_NAME]" at bounding box center [736, 435] width 215 height 31
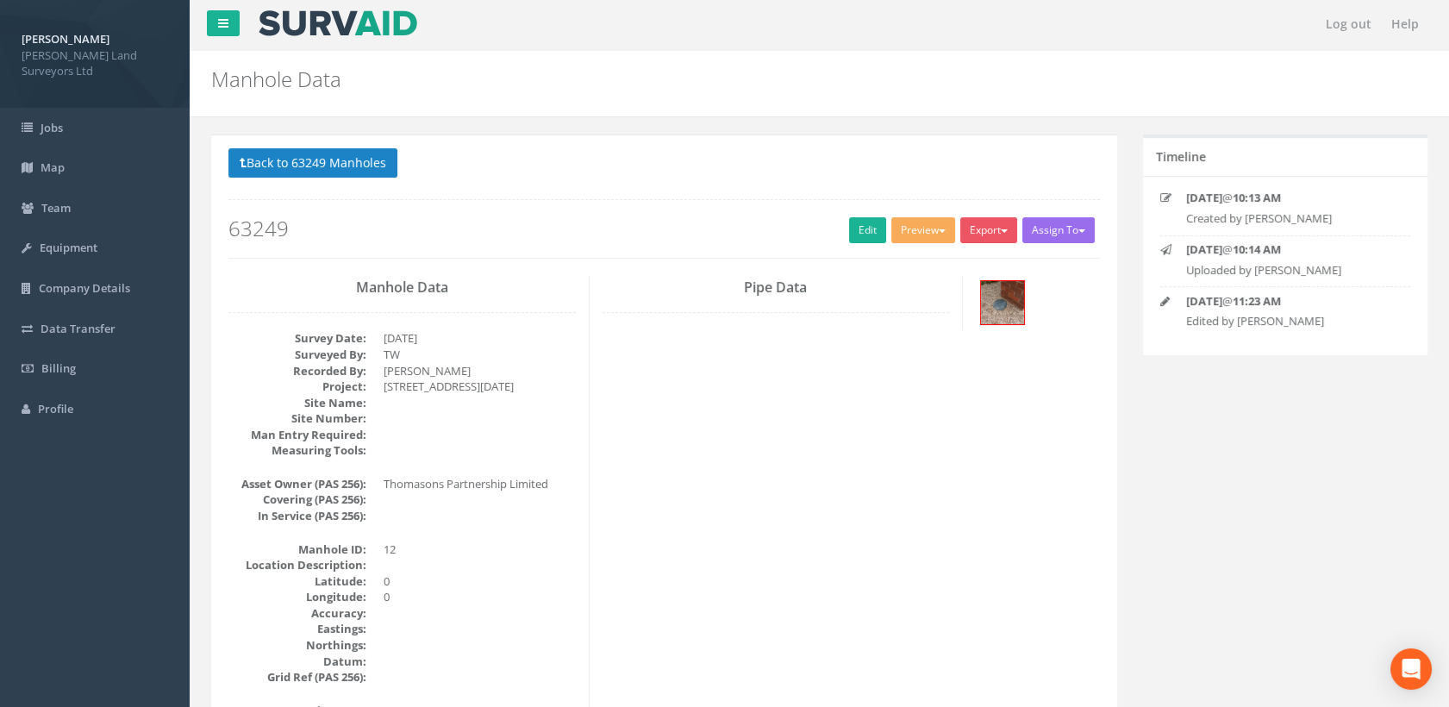
scroll to position [0, 0]
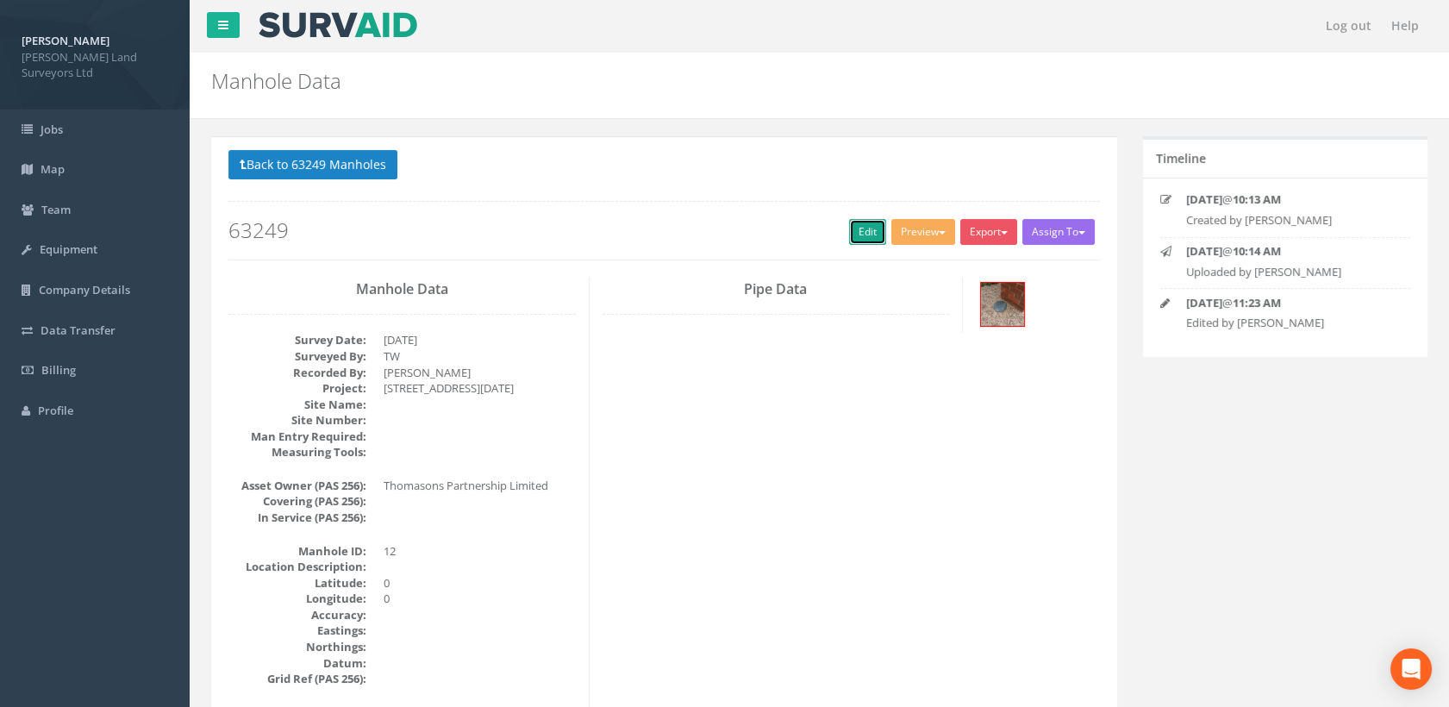
drag, startPoint x: 874, startPoint y: 229, endPoint x: 1462, endPoint y: 393, distance: 610.5
click at [874, 229] on link "Edit" at bounding box center [867, 232] width 37 height 26
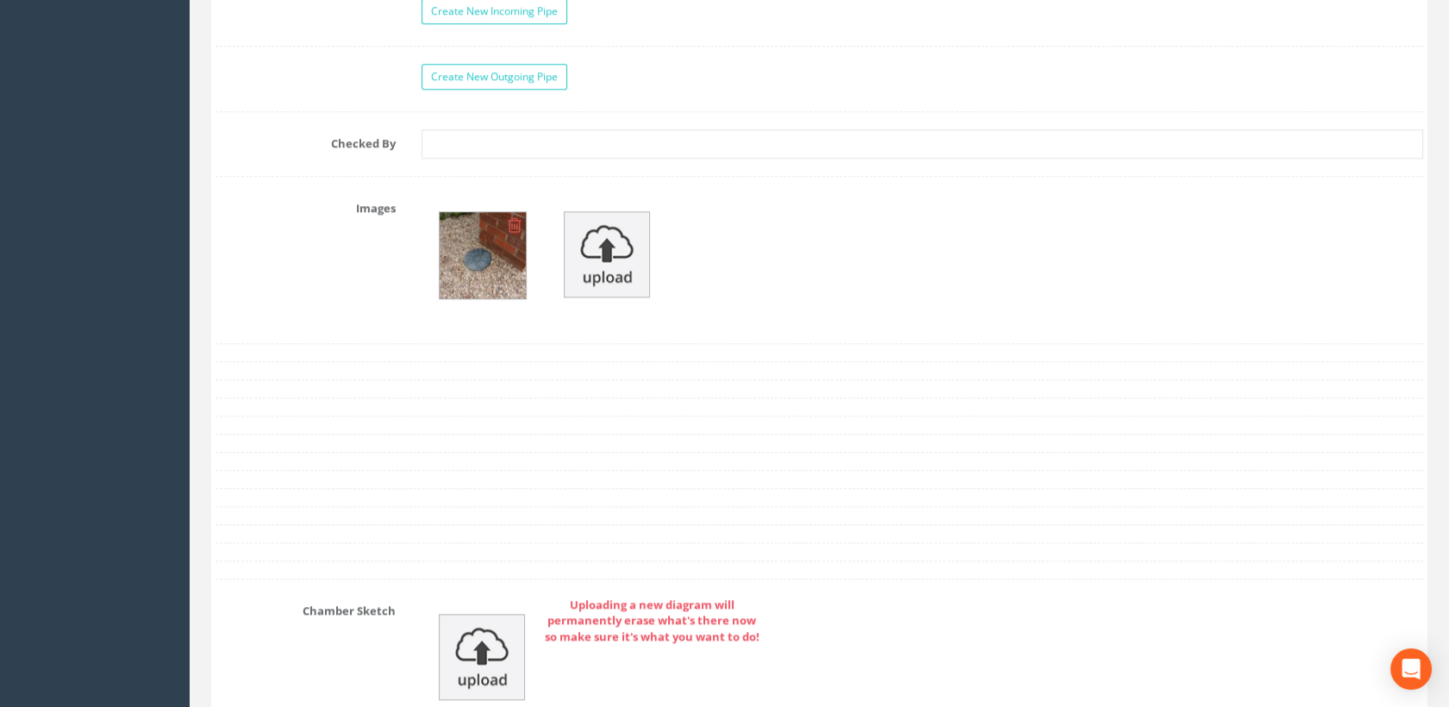
scroll to position [3353, 0]
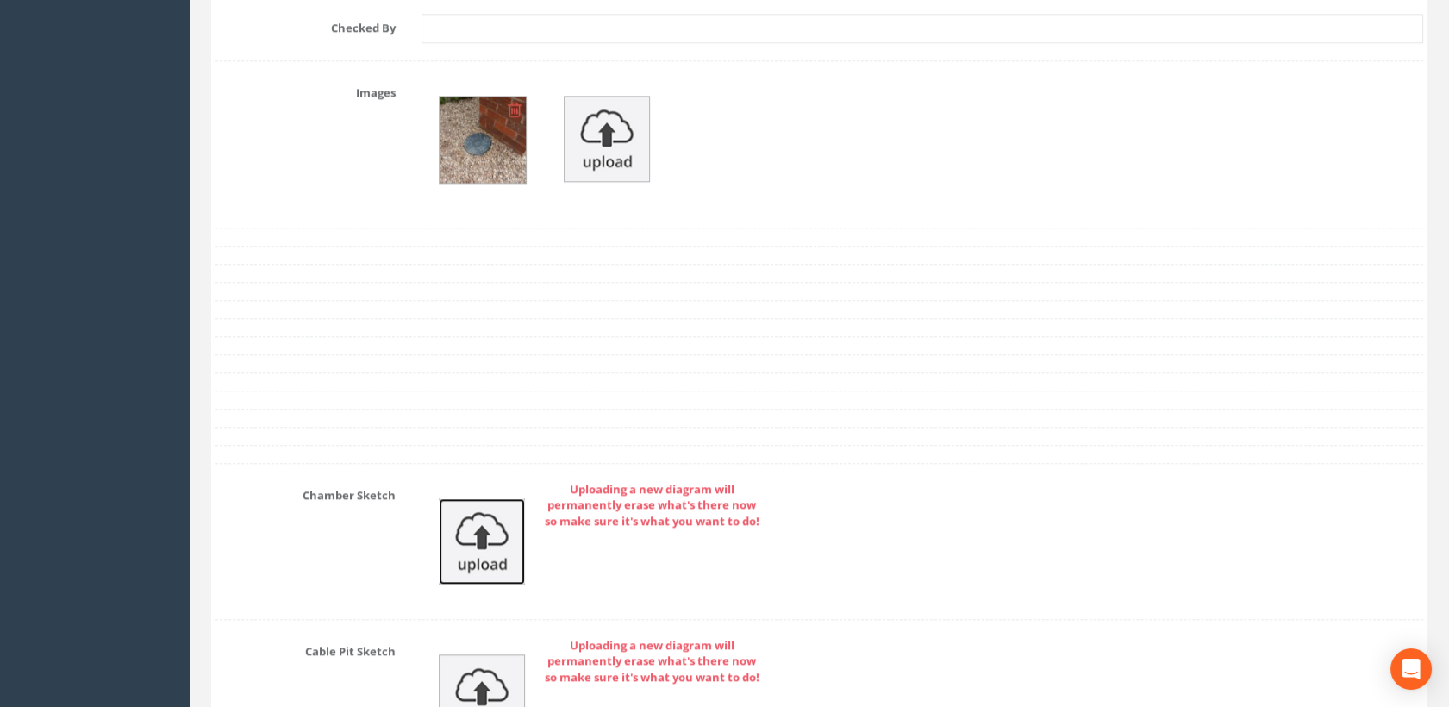
click at [486, 520] on img at bounding box center [482, 541] width 86 height 86
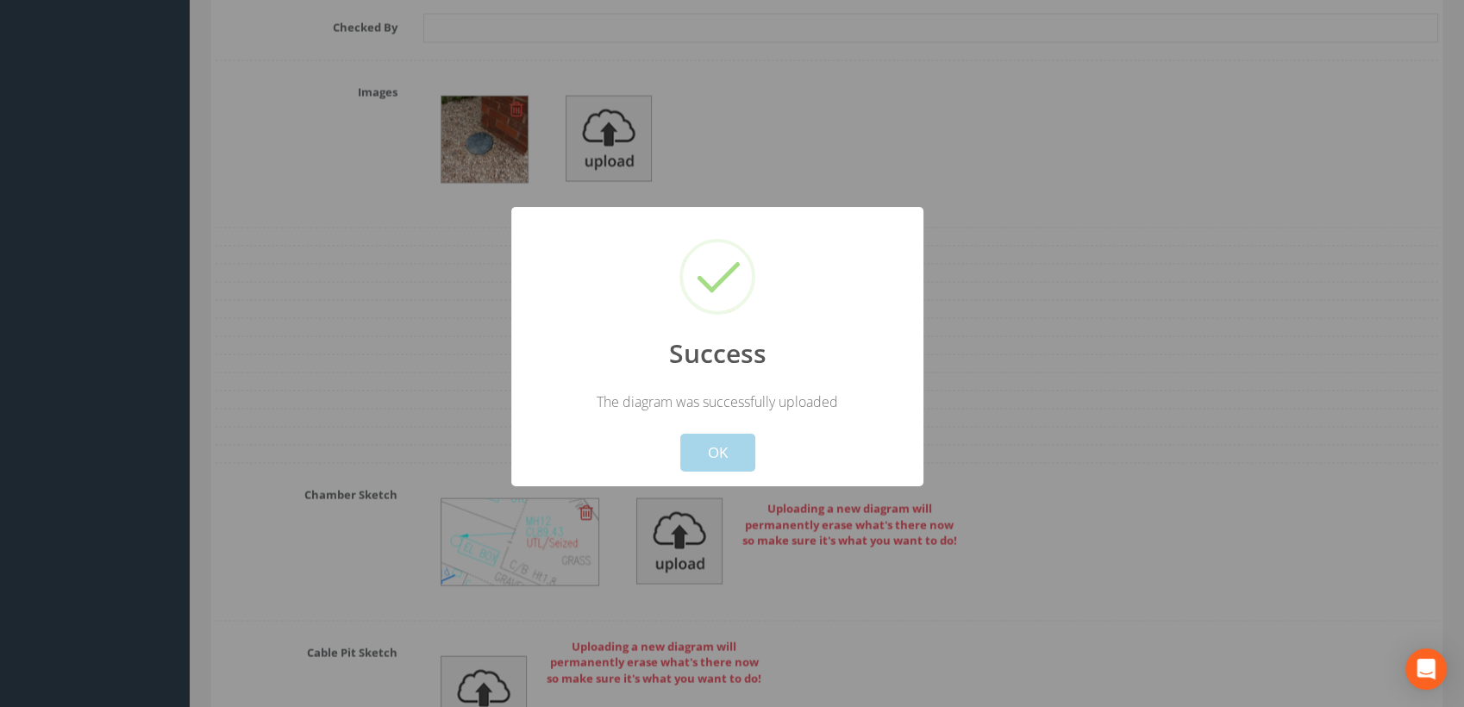
click at [726, 445] on button "OK" at bounding box center [717, 453] width 75 height 38
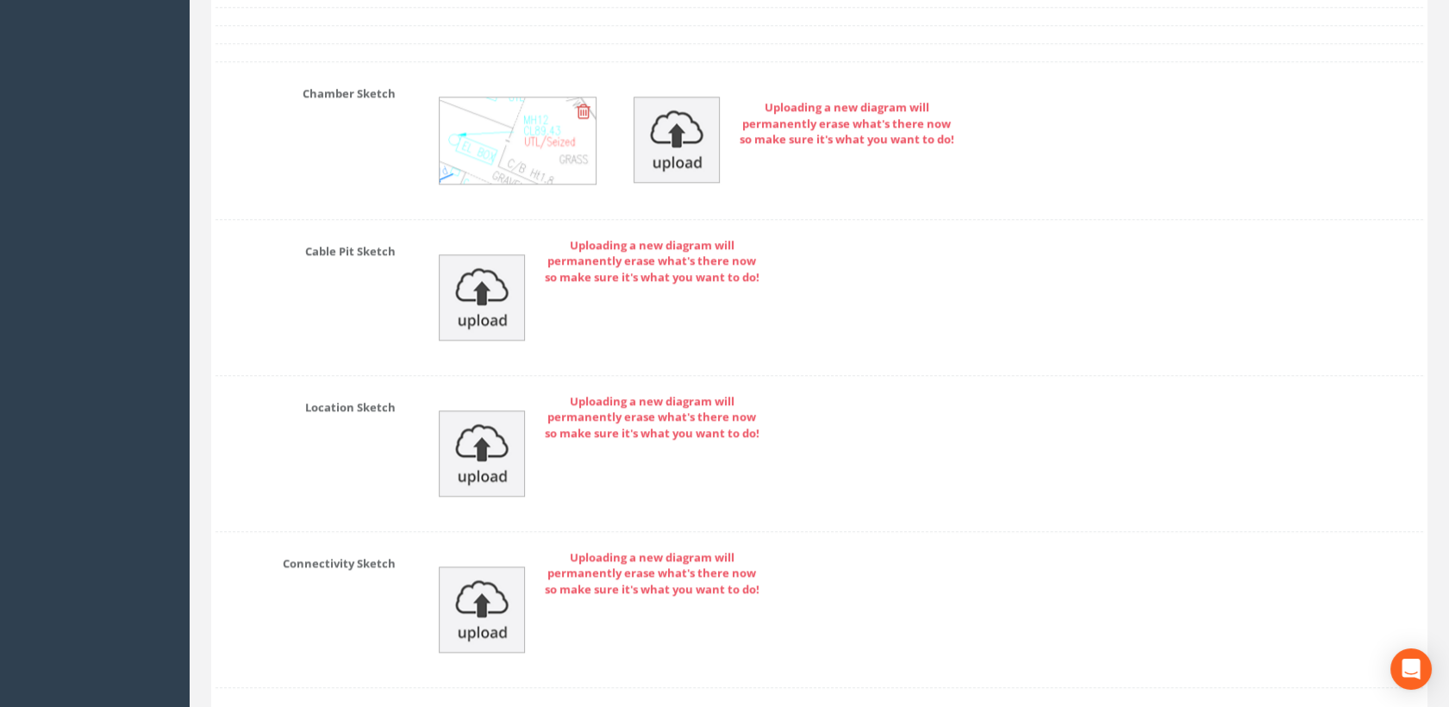
scroll to position [4022, 0]
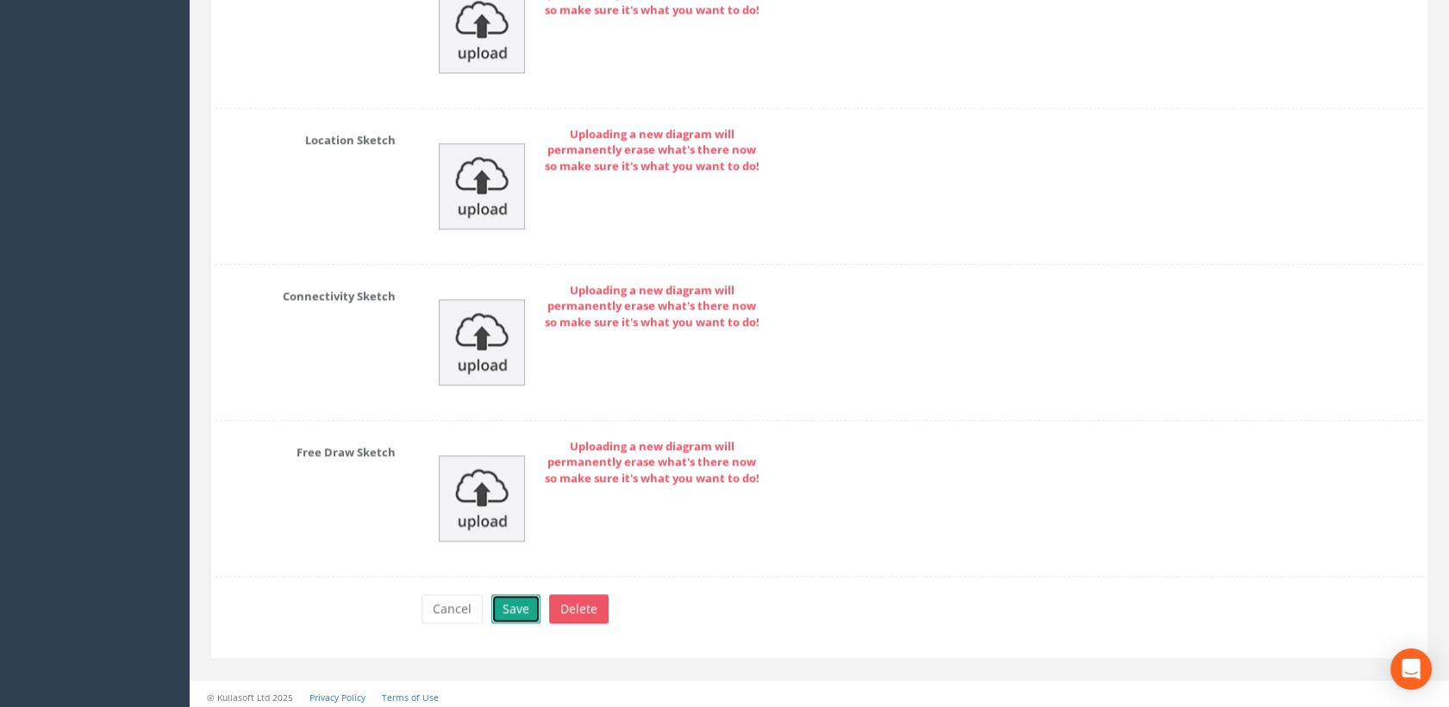
click at [523, 597] on button "Save" at bounding box center [515, 608] width 49 height 29
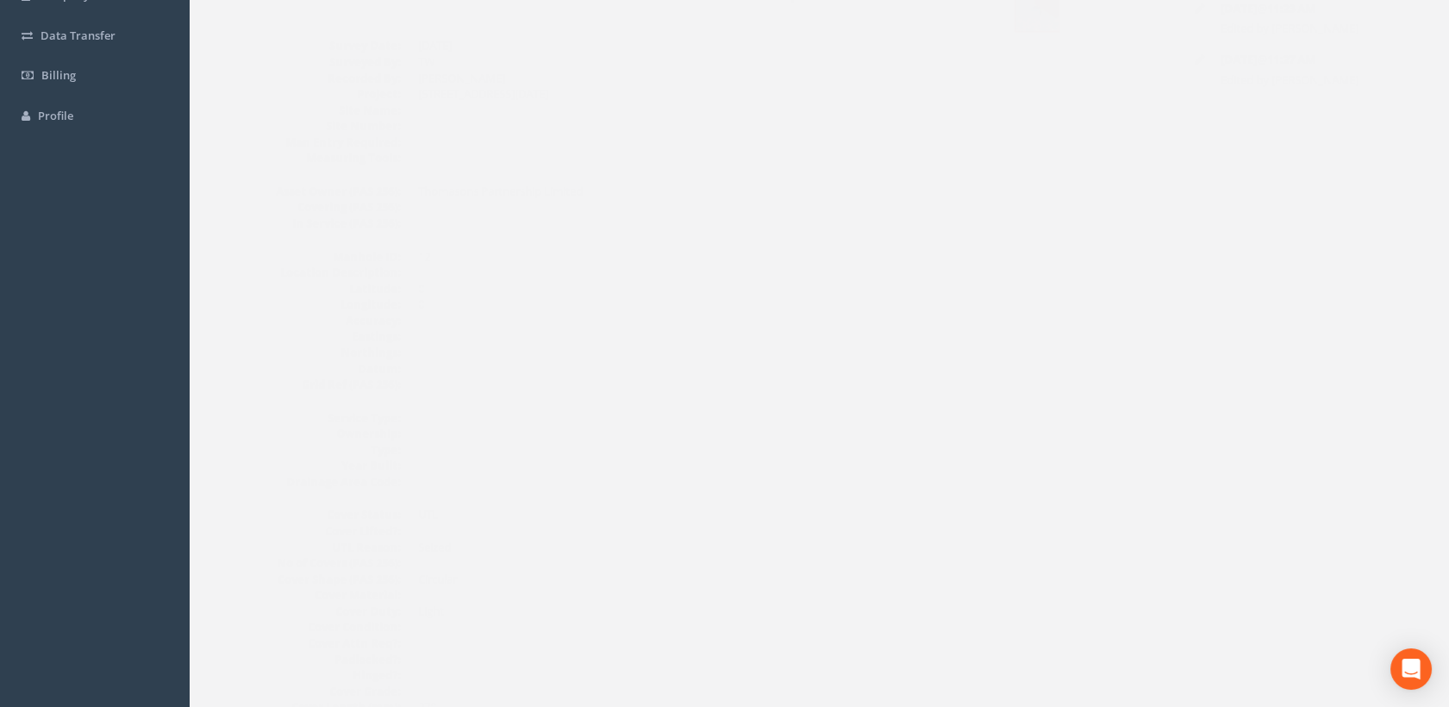
scroll to position [0, 0]
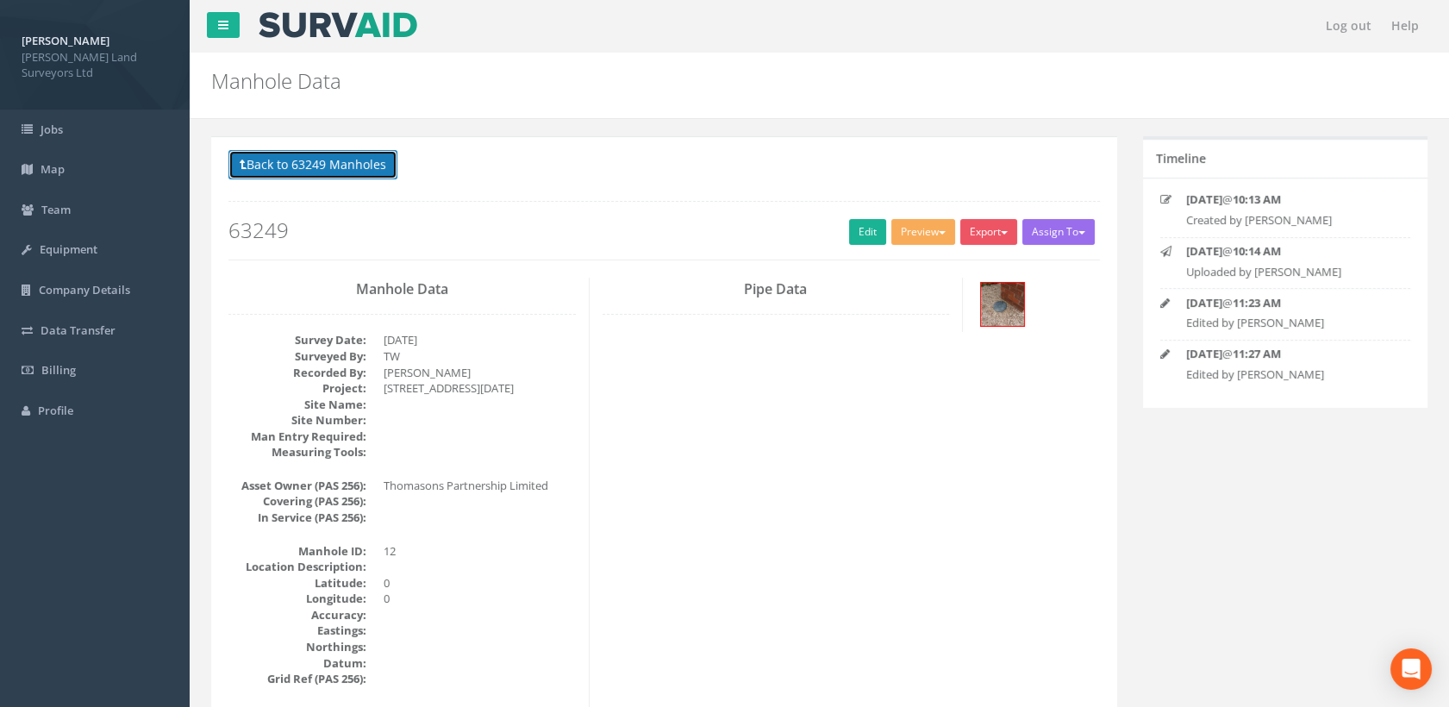
click at [372, 167] on button "Back to 63249 Manholes" at bounding box center [313, 164] width 169 height 29
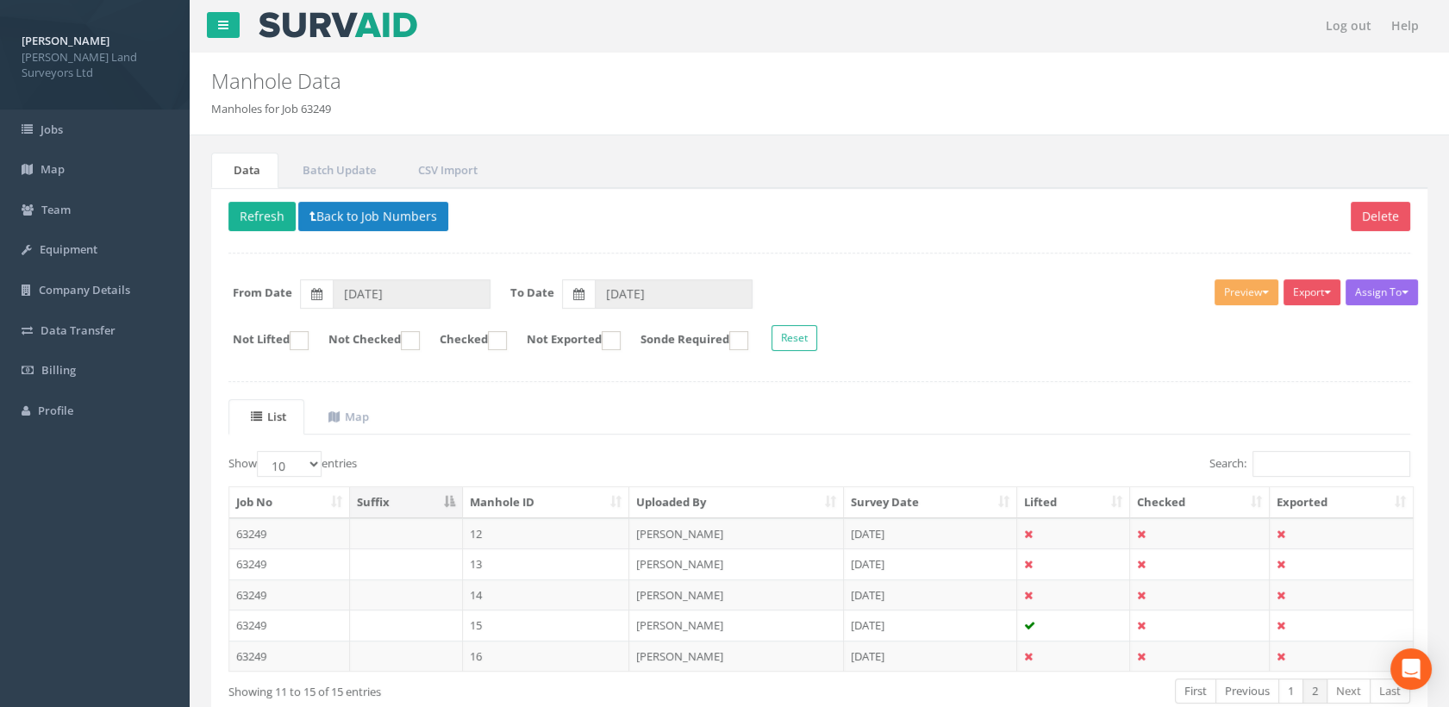
drag, startPoint x: 517, startPoint y: 560, endPoint x: 642, endPoint y: 558, distance: 125.1
click at [517, 560] on td "13" at bounding box center [546, 563] width 167 height 31
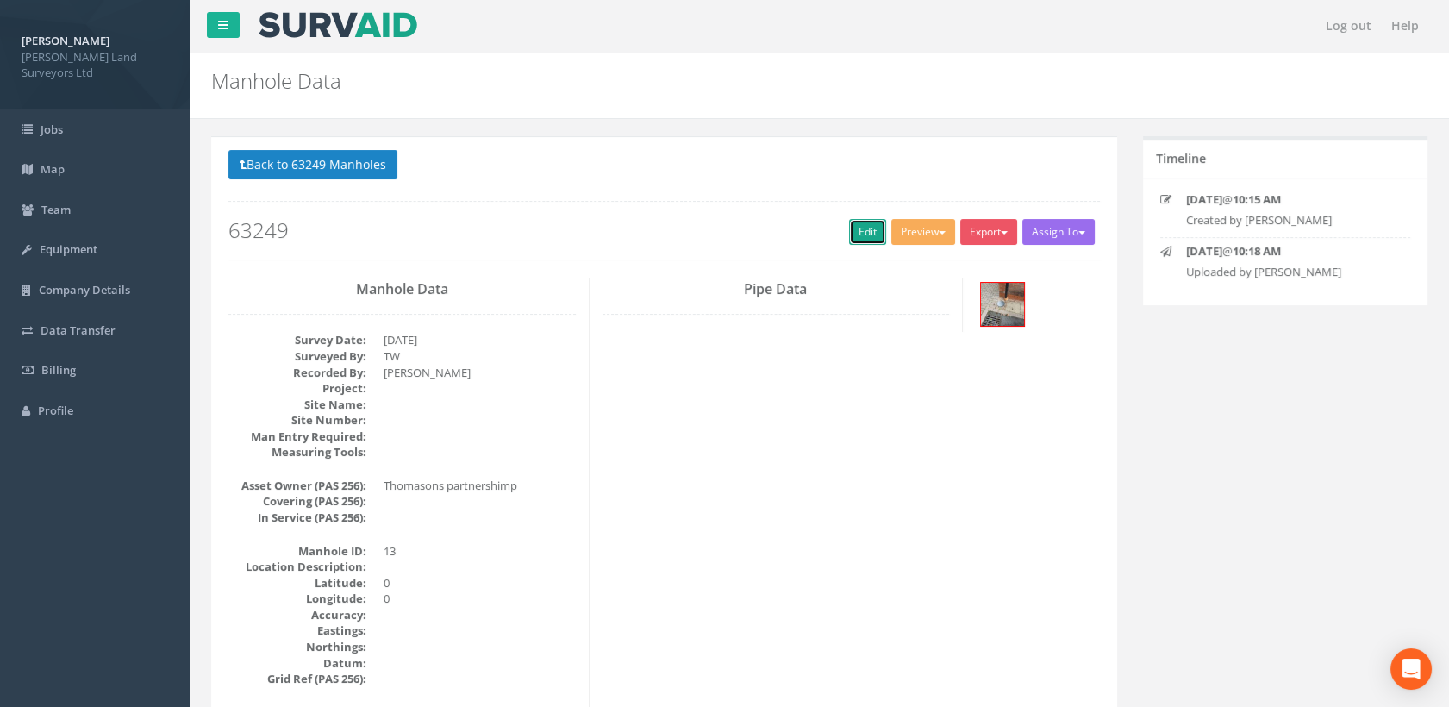
click at [861, 230] on link "Edit" at bounding box center [867, 232] width 37 height 26
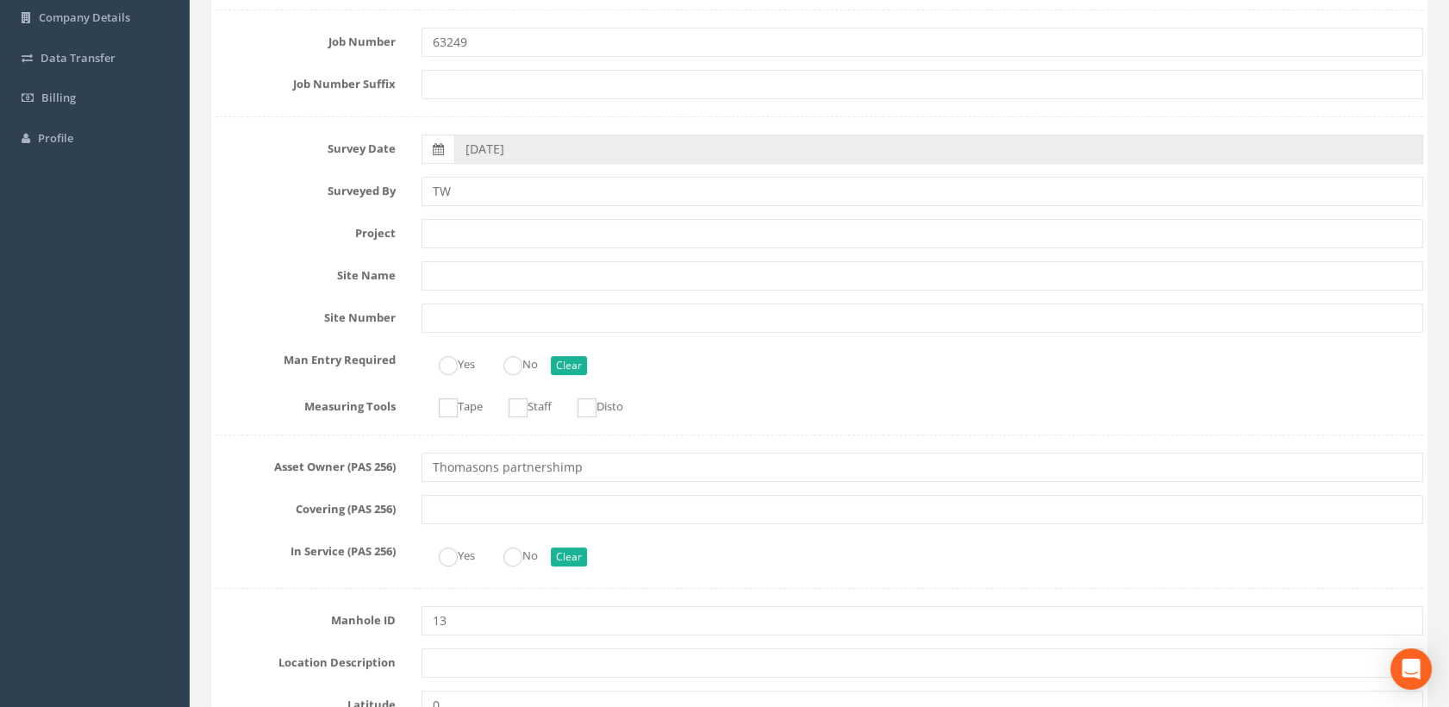
scroll to position [383, 0]
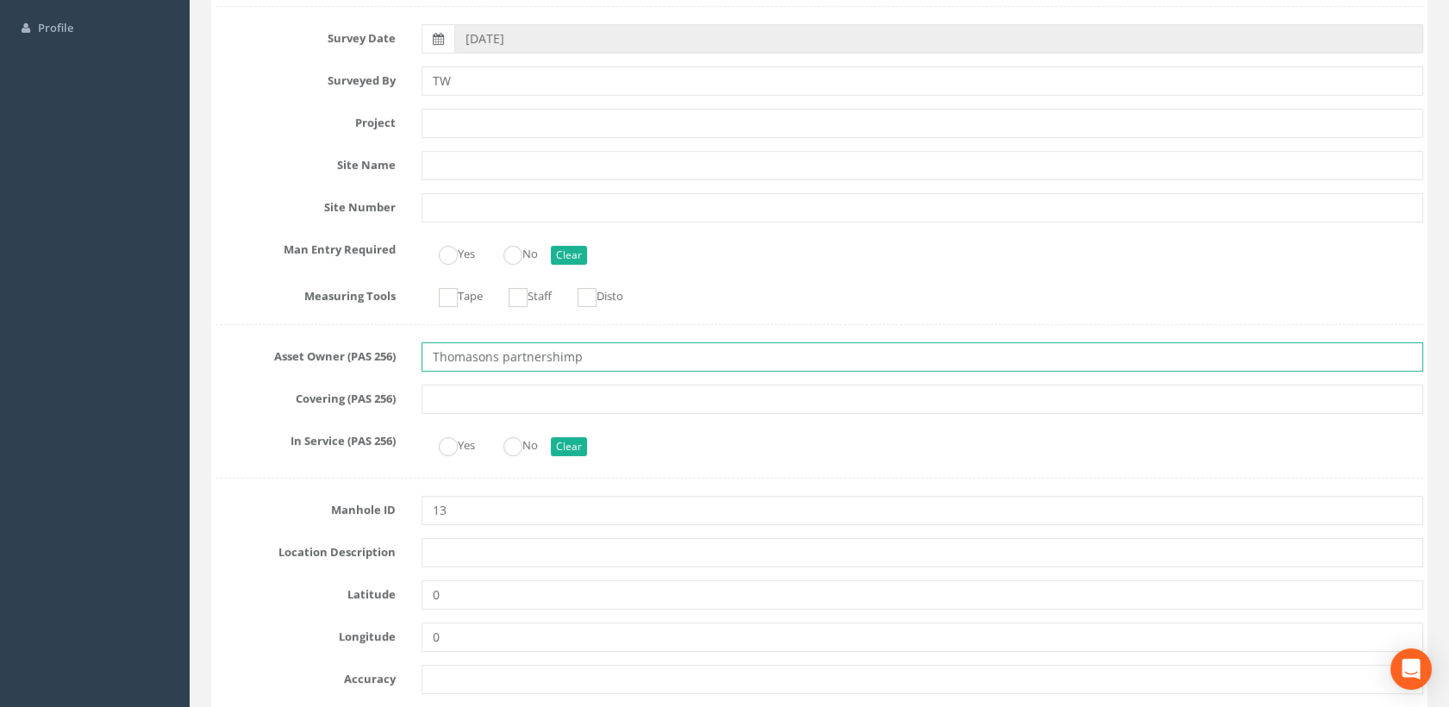
drag, startPoint x: 586, startPoint y: 356, endPoint x: 366, endPoint y: 353, distance: 219.9
click at [366, 353] on div "Asset Owner (PAS 256) Thomasons partnershimp" at bounding box center [820, 356] width 1234 height 29
paste input "Partnership Limited"
type input "Thomasons Partnership Limited"
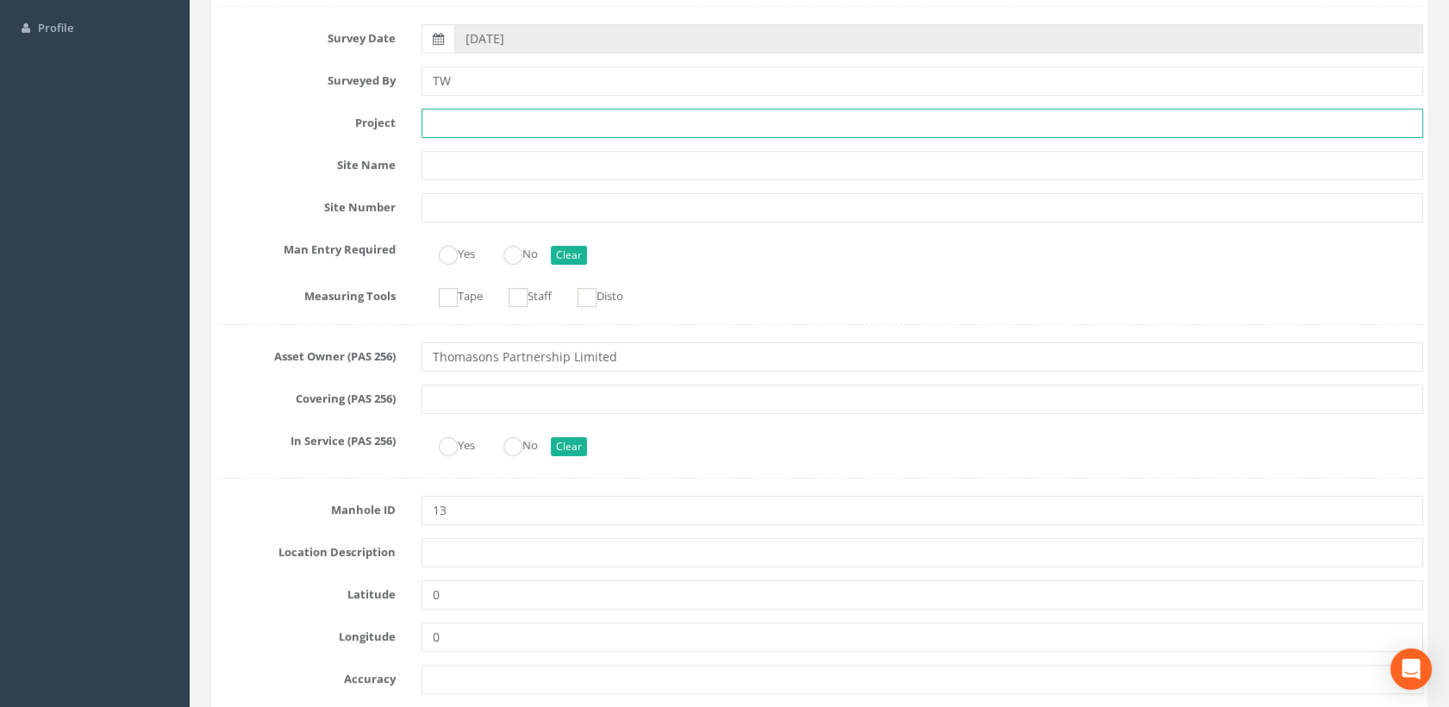
click at [462, 121] on input "text" at bounding box center [923, 123] width 1003 height 29
paste input "[STREET_ADDRESS][DATE]"
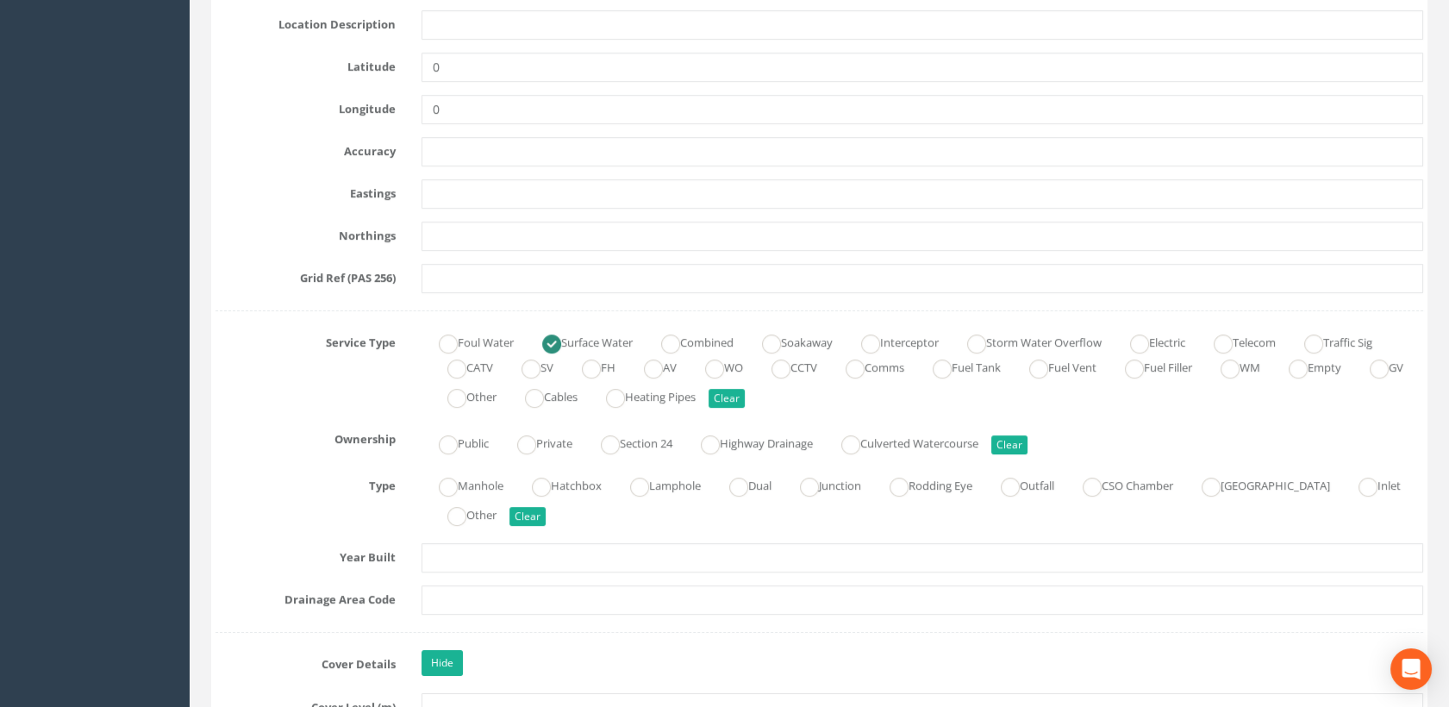
scroll to position [958, 0]
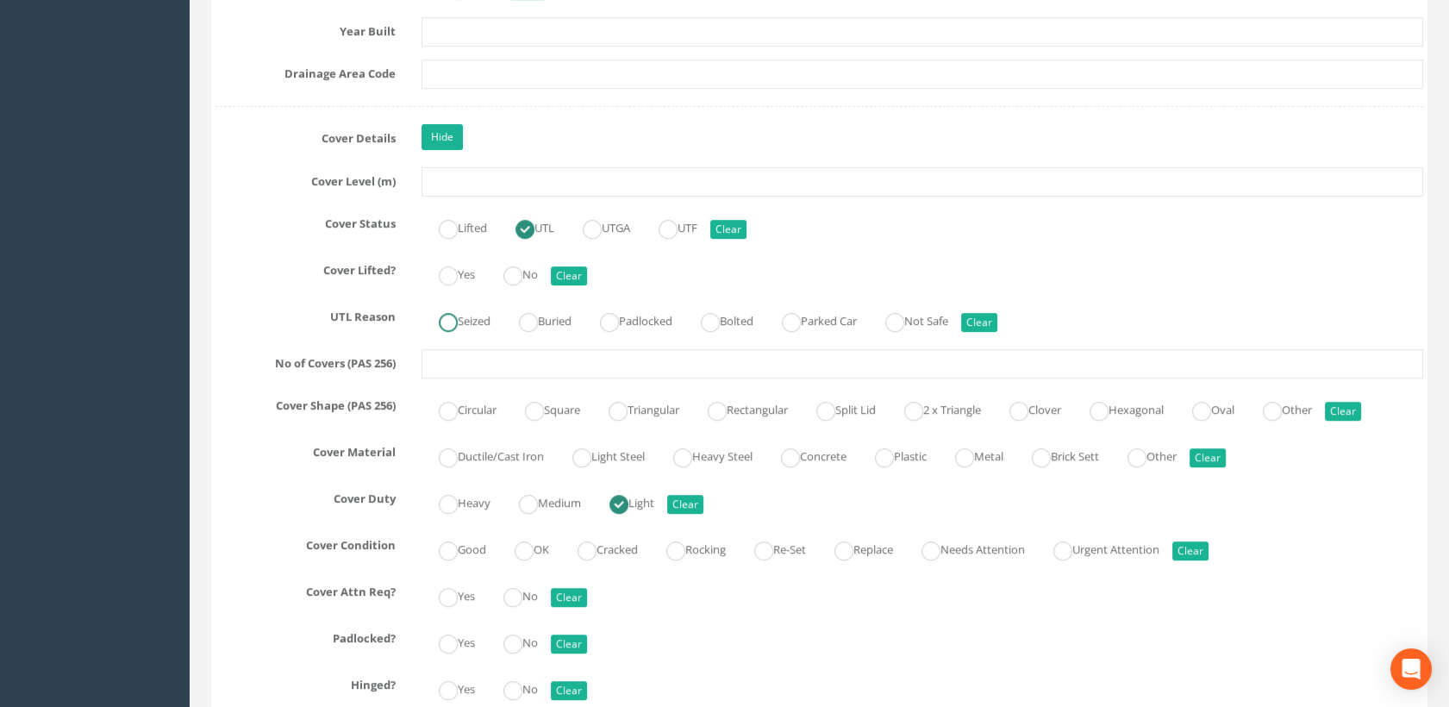
type input "[STREET_ADDRESS][DATE]"
click at [474, 318] on label "Seized" at bounding box center [456, 319] width 69 height 25
radio input "true"
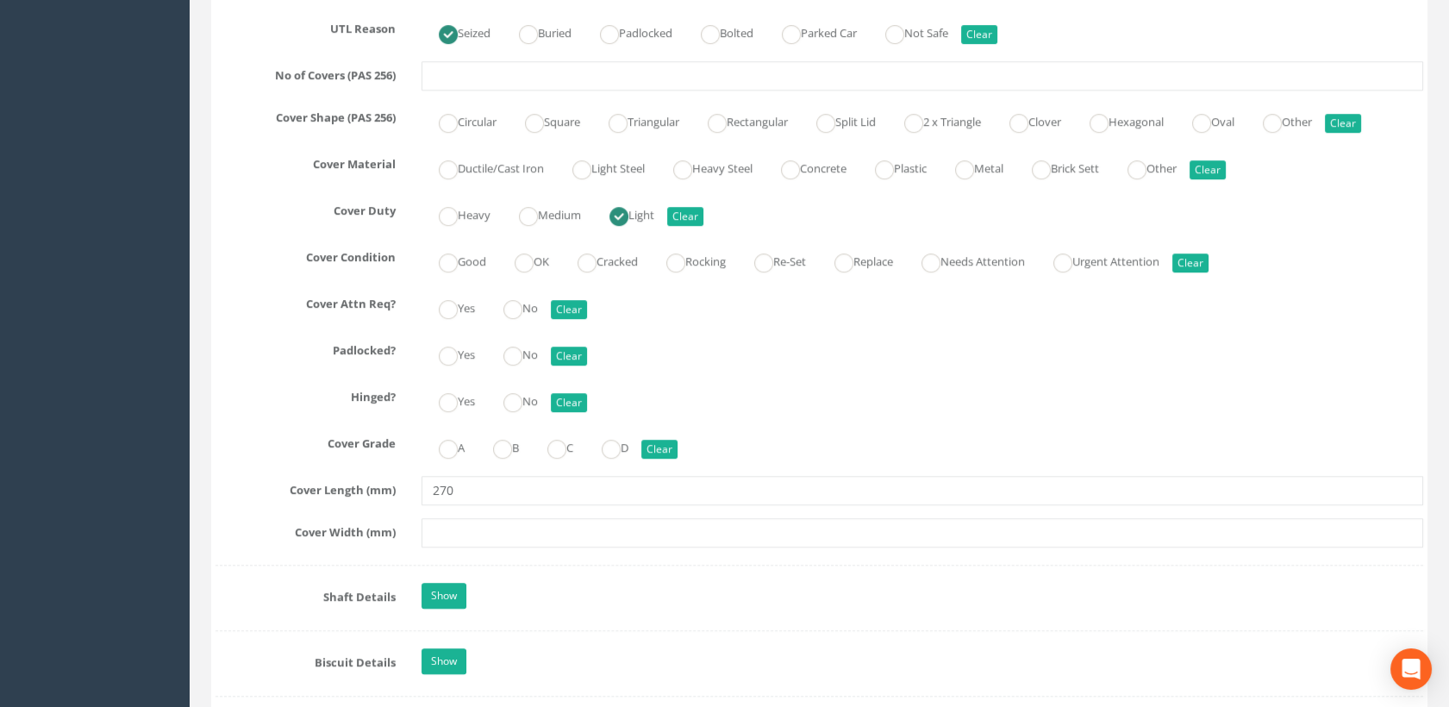
scroll to position [1916, 0]
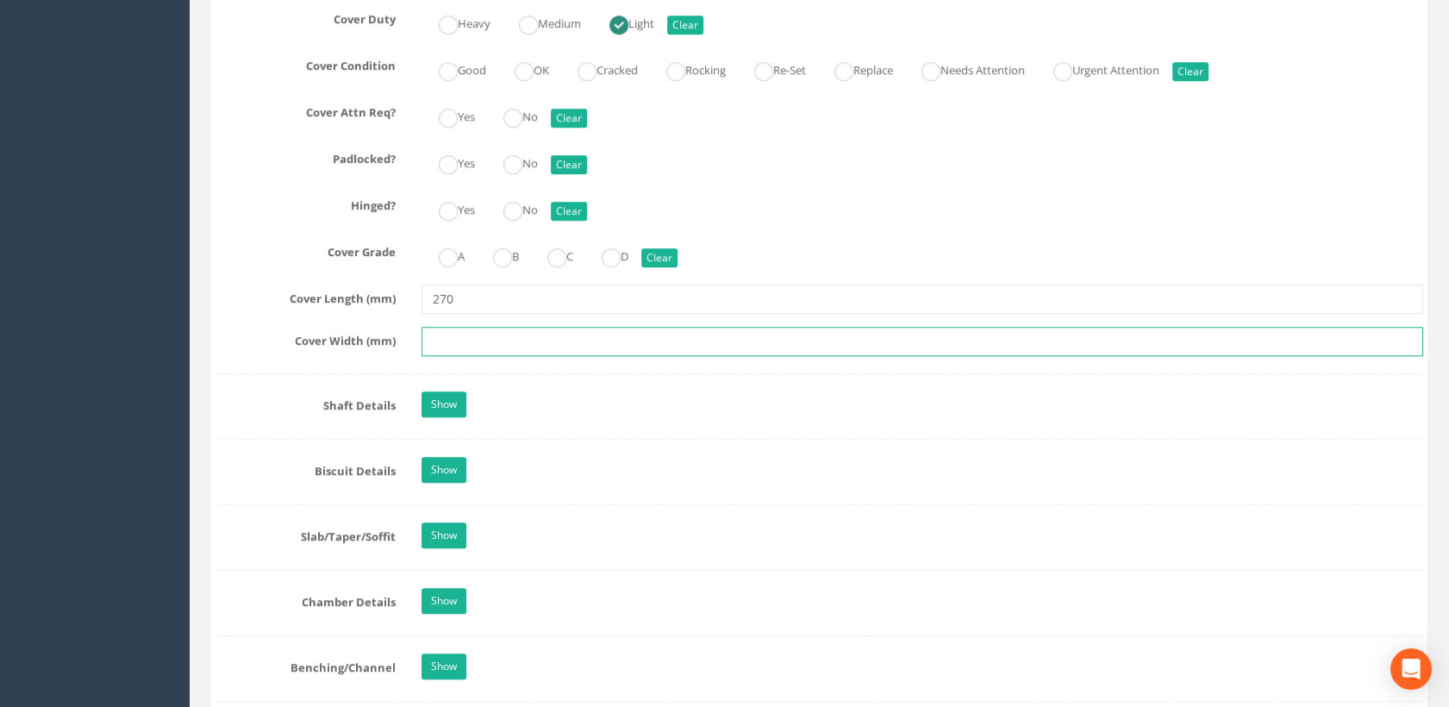
click at [452, 336] on input "text" at bounding box center [923, 341] width 1003 height 29
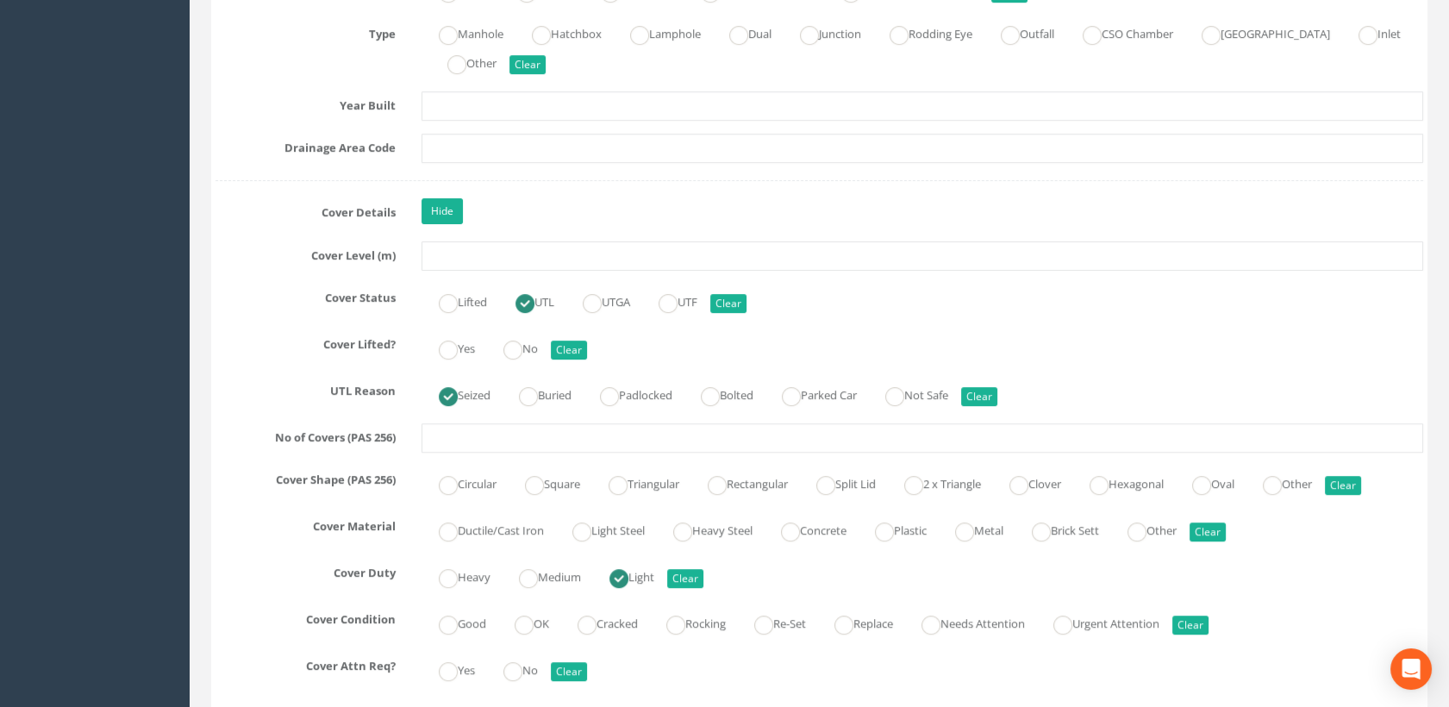
scroll to position [1341, 0]
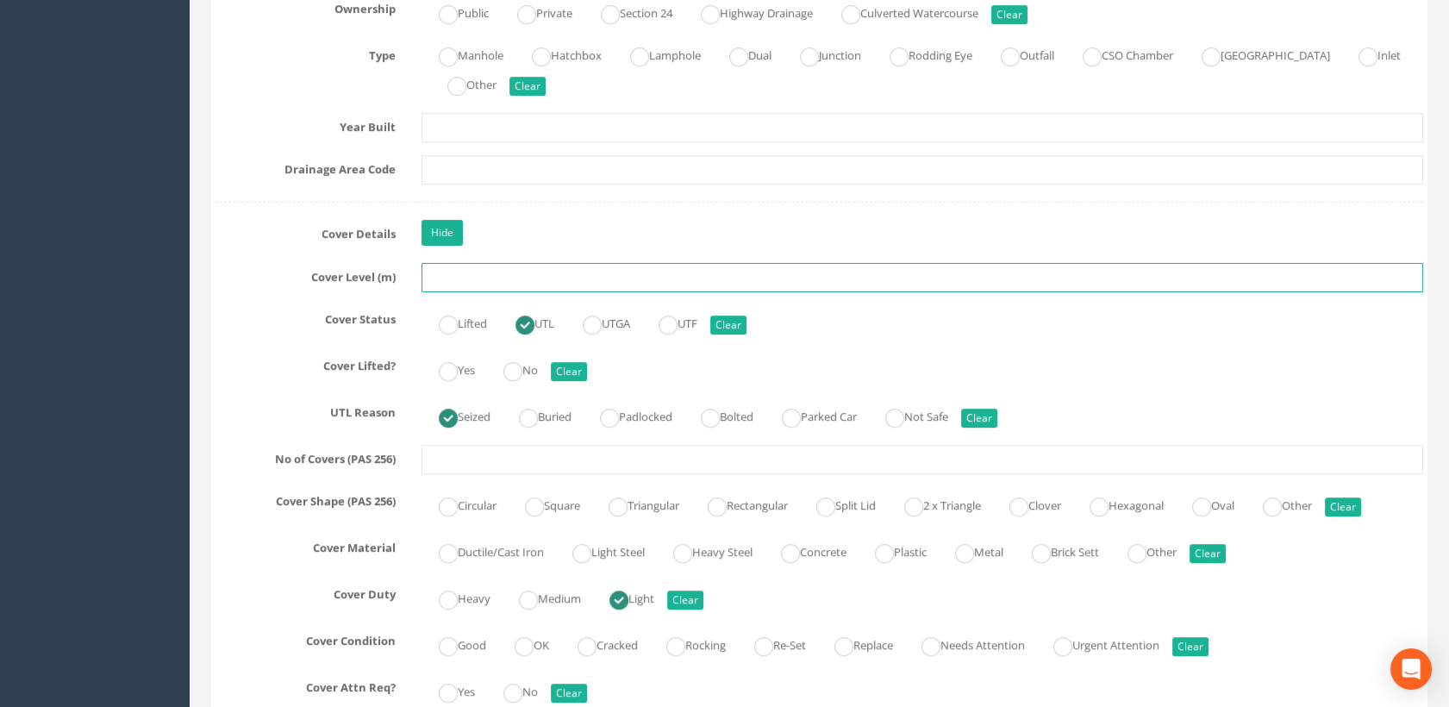
click at [435, 280] on input "text" at bounding box center [923, 277] width 1003 height 29
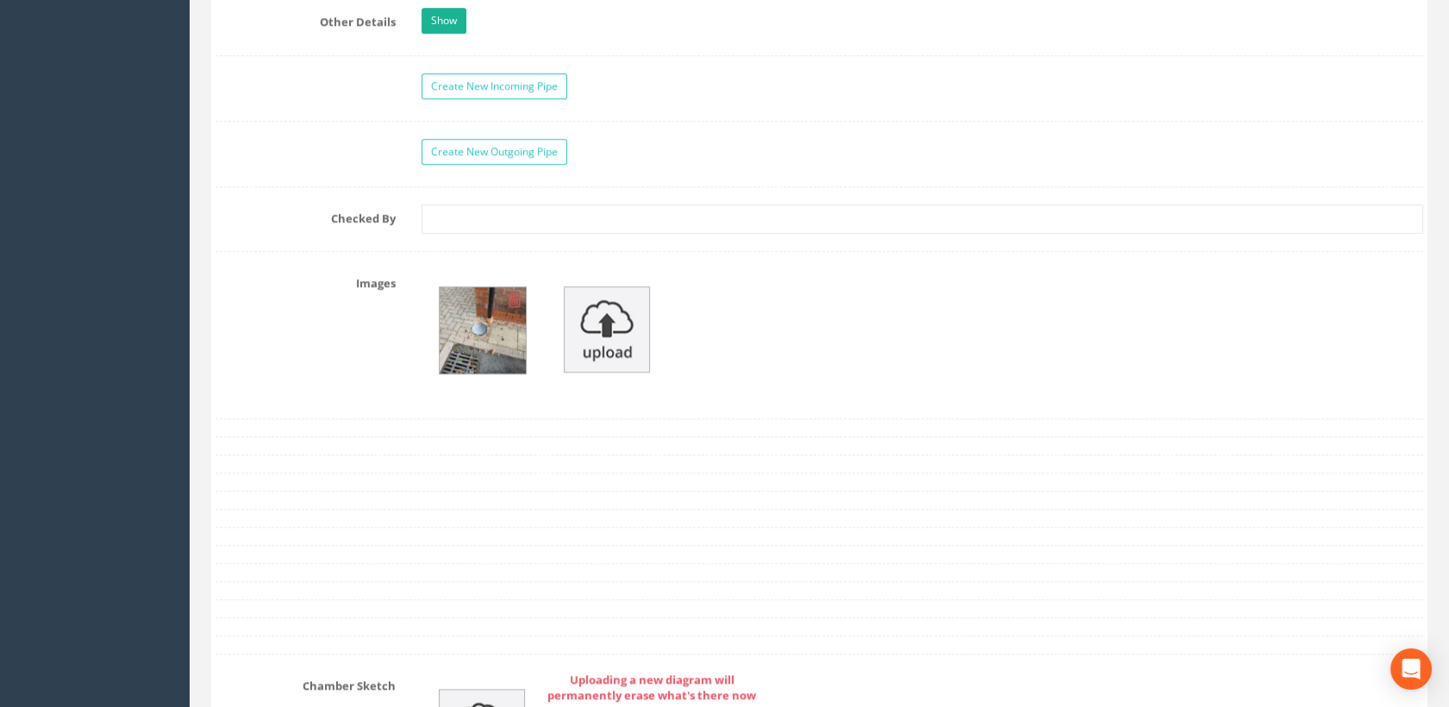
scroll to position [3353, 0]
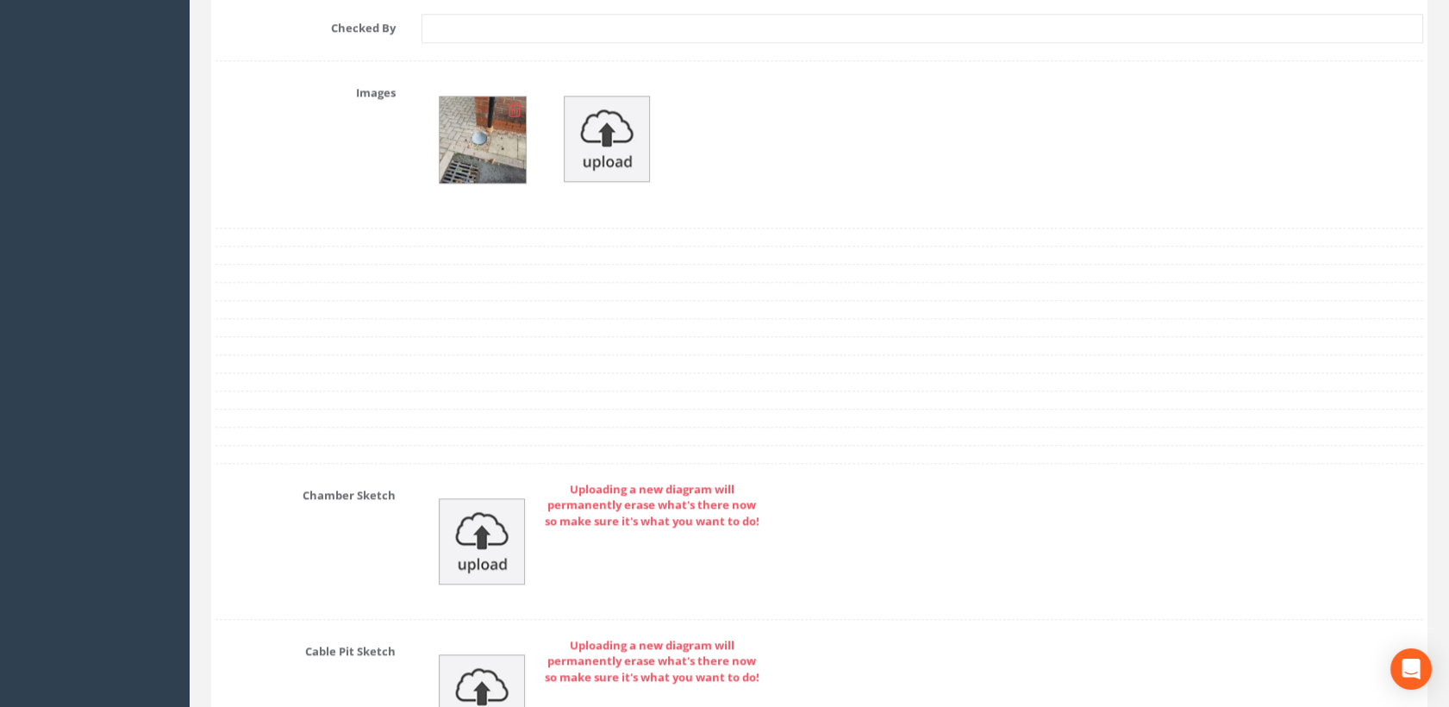
type input "89.43"
click at [499, 518] on img at bounding box center [482, 541] width 86 height 86
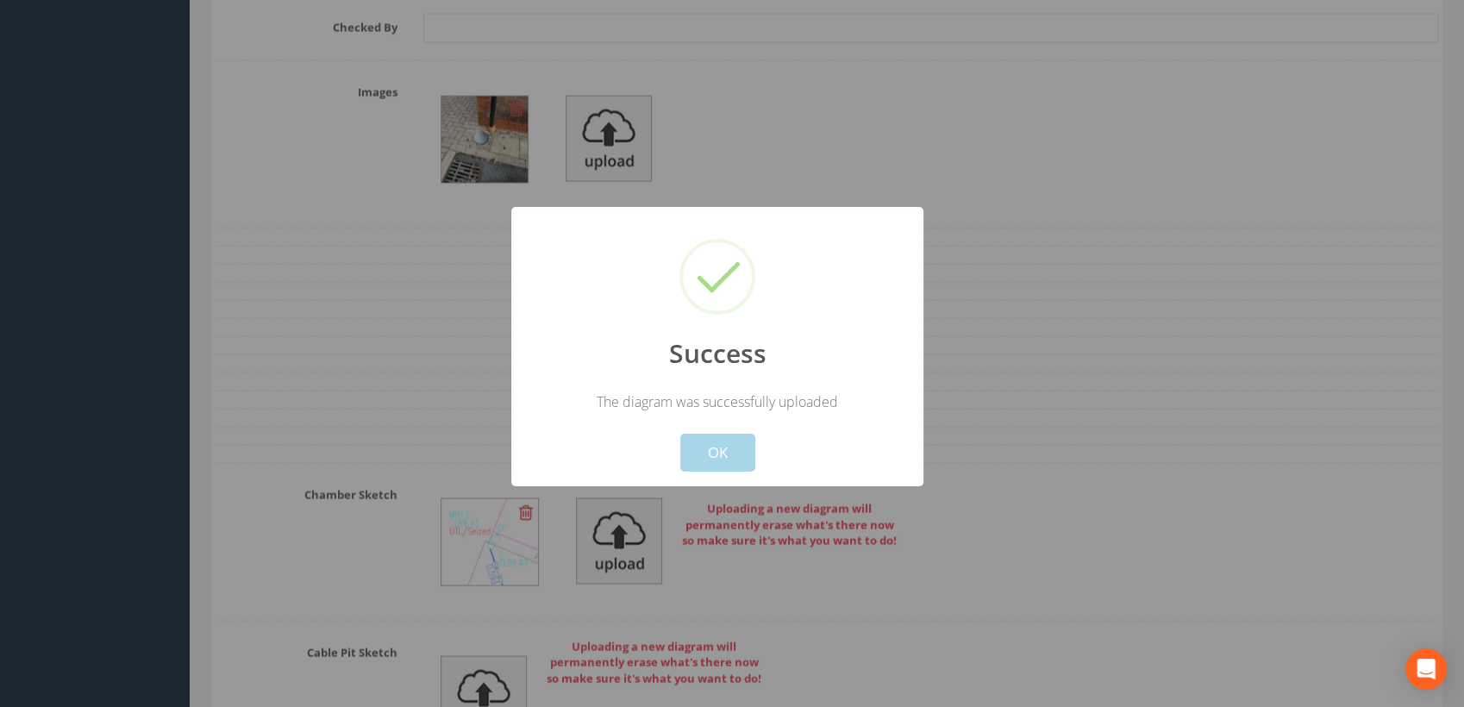
click at [720, 459] on button "OK" at bounding box center [717, 453] width 75 height 38
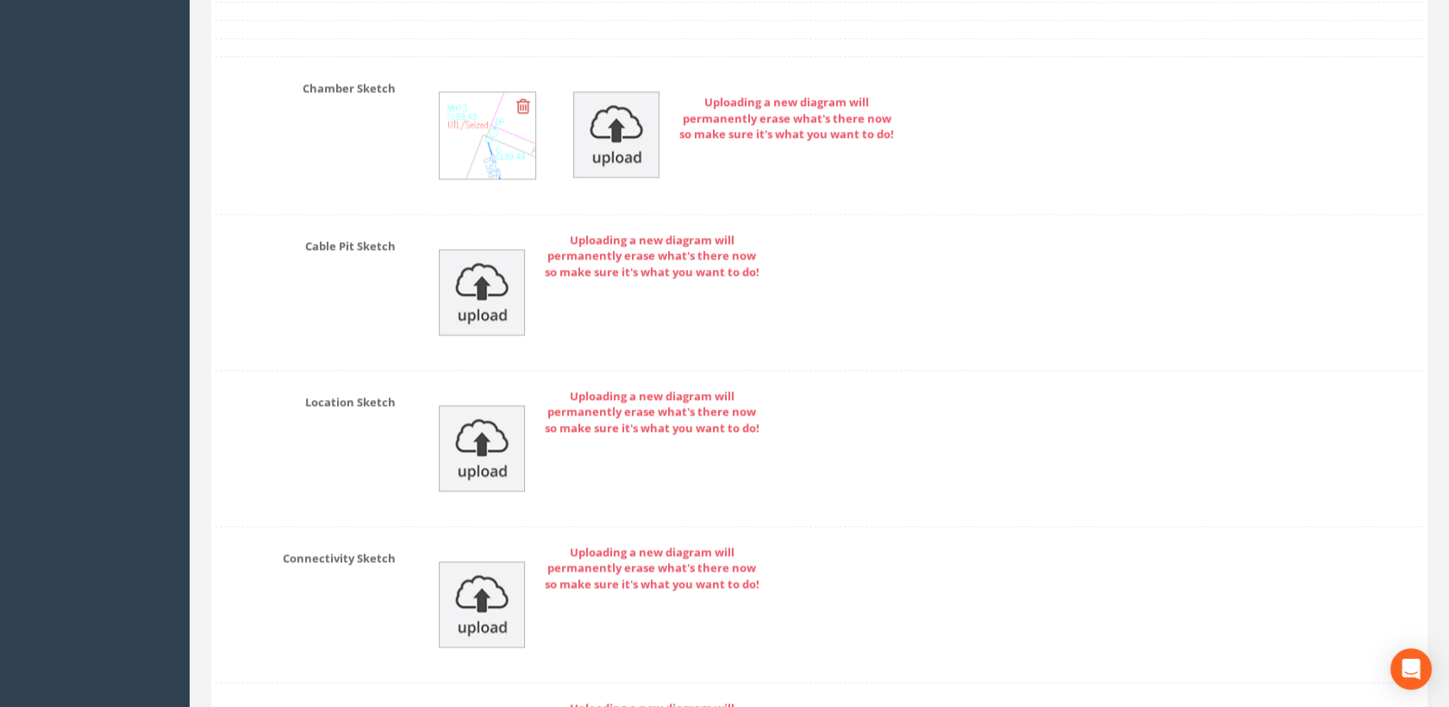
scroll to position [4022, 0]
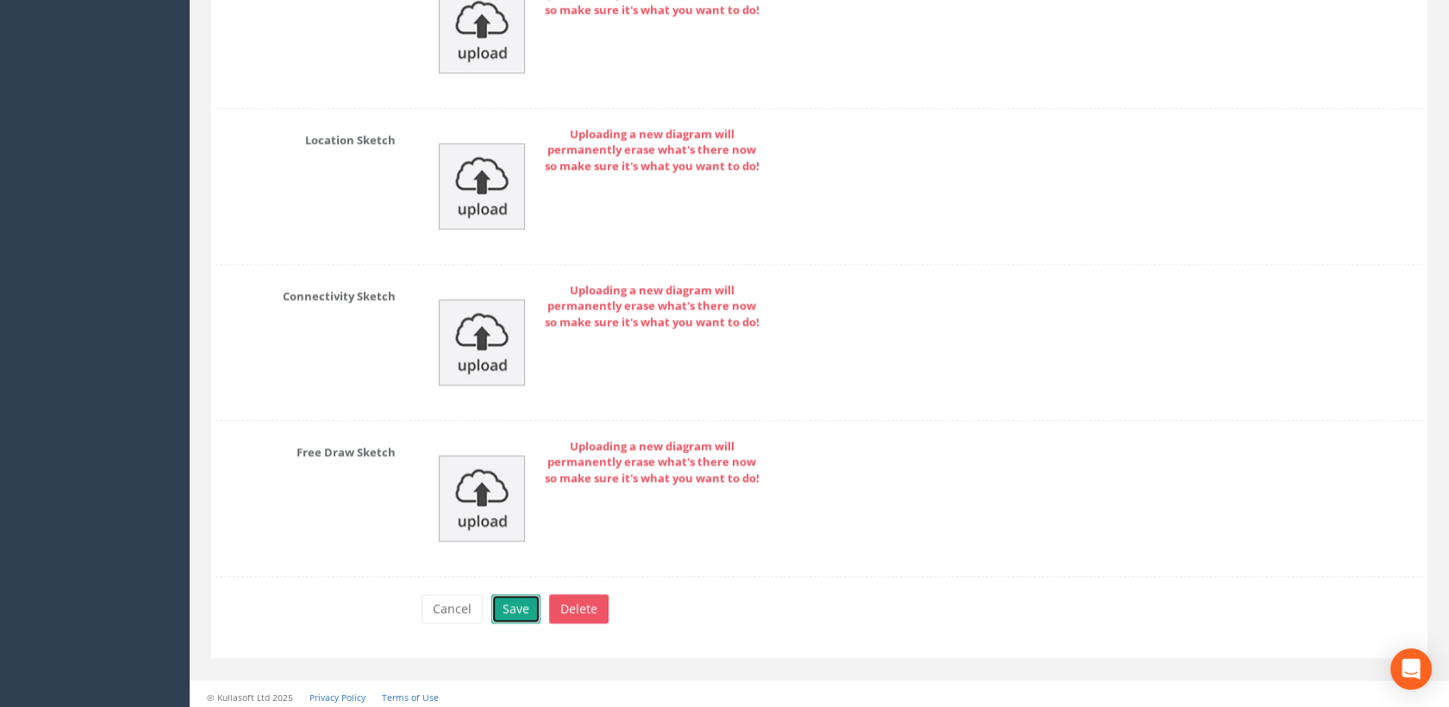
click at [511, 597] on button "Save" at bounding box center [515, 608] width 49 height 29
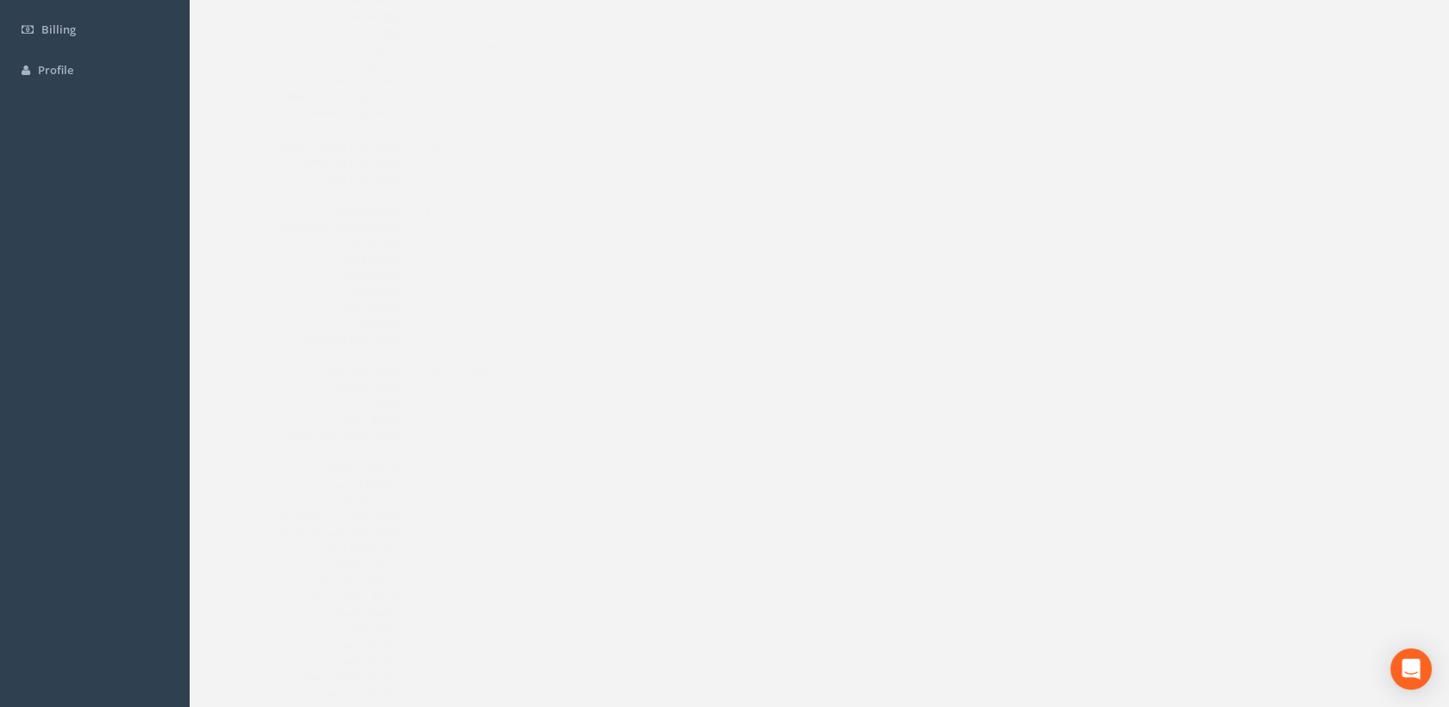
scroll to position [0, 0]
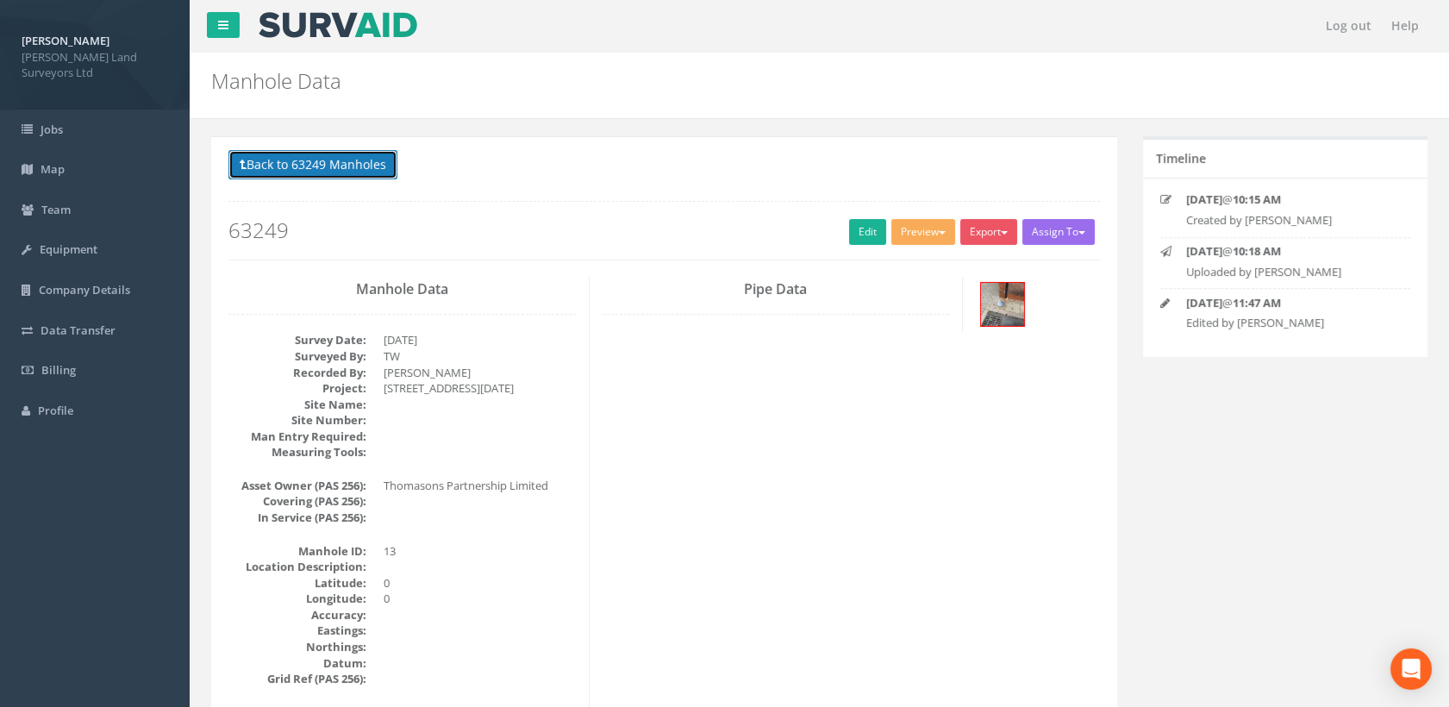
click at [366, 169] on button "Back to 63249 Manholes" at bounding box center [313, 164] width 169 height 29
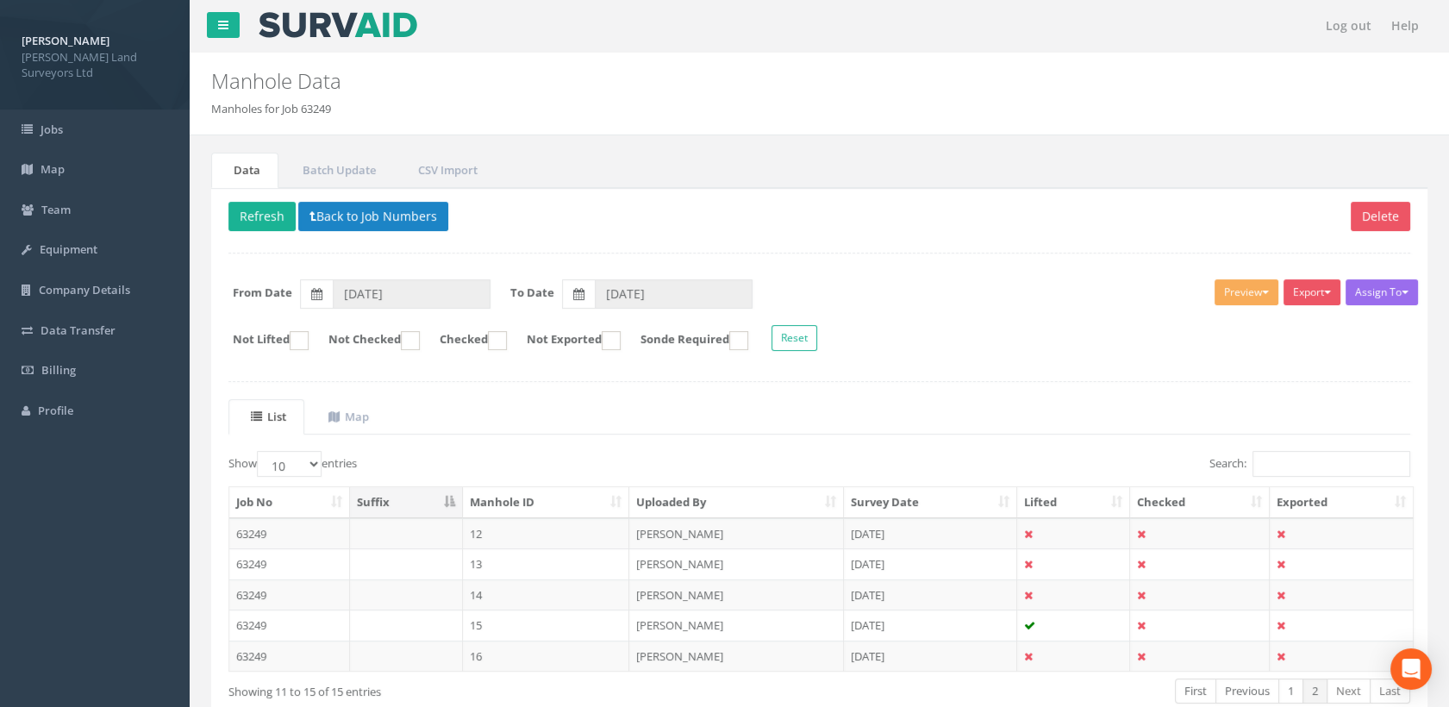
drag, startPoint x: 507, startPoint y: 595, endPoint x: 644, endPoint y: 558, distance: 142.0
click at [507, 594] on td "14" at bounding box center [546, 594] width 167 height 31
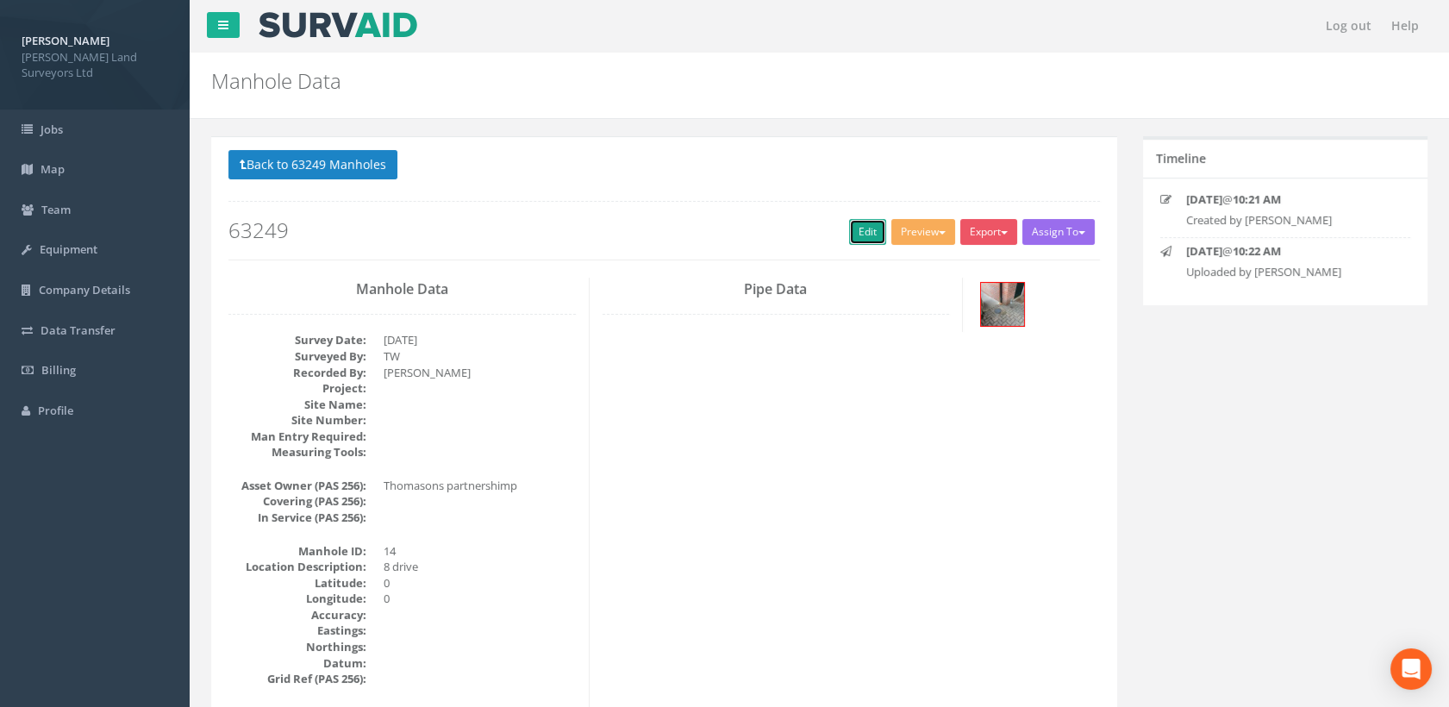
click at [851, 232] on link "Edit" at bounding box center [867, 232] width 37 height 26
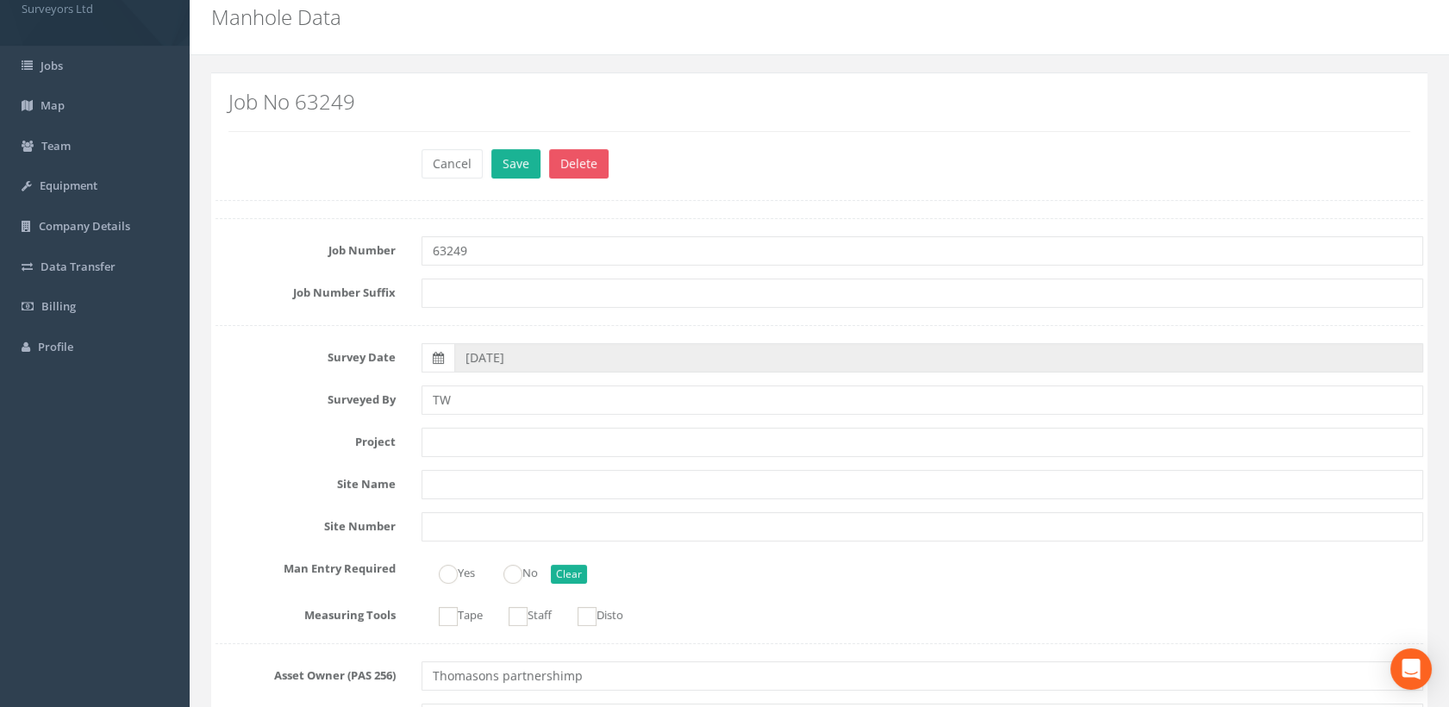
scroll to position [96, 0]
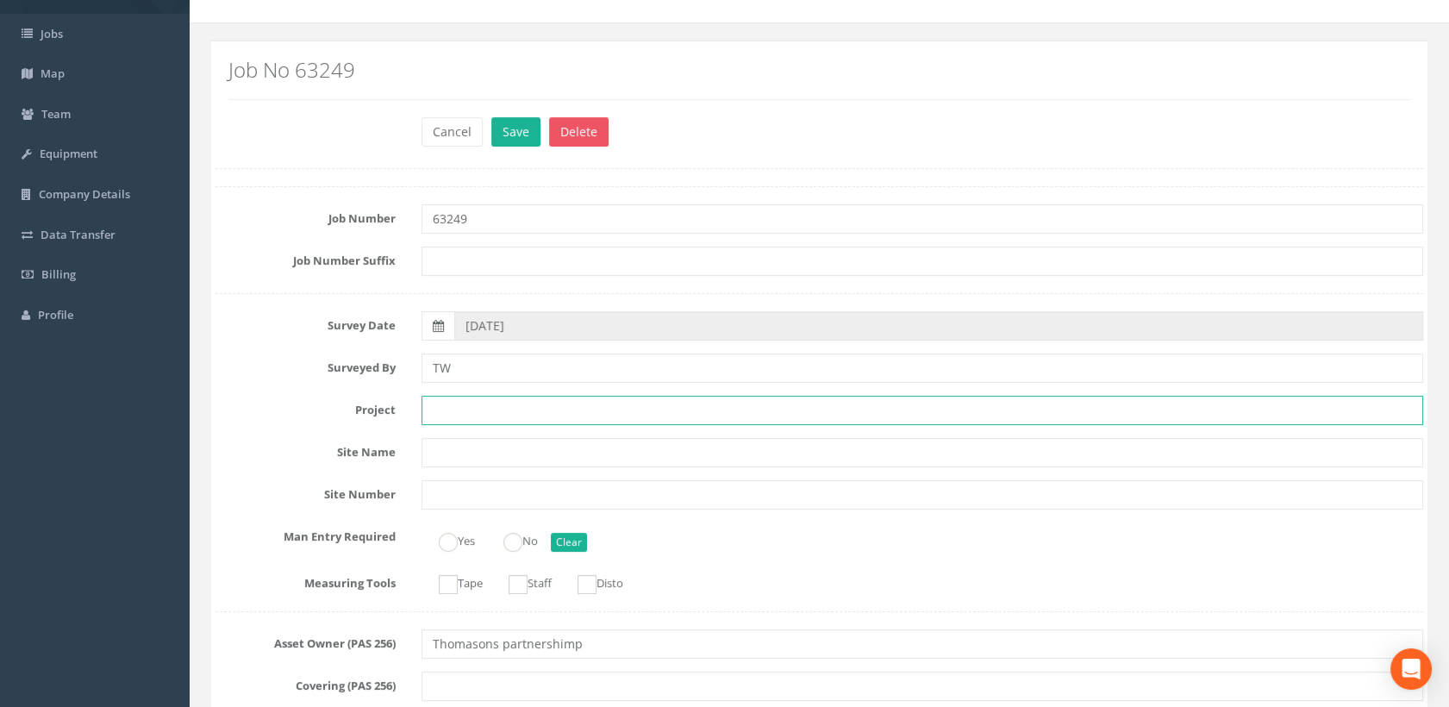
click at [472, 406] on input "text" at bounding box center [923, 410] width 1003 height 29
paste input "[STREET_ADDRESS][DATE]"
type input "[STREET_ADDRESS][DATE]"
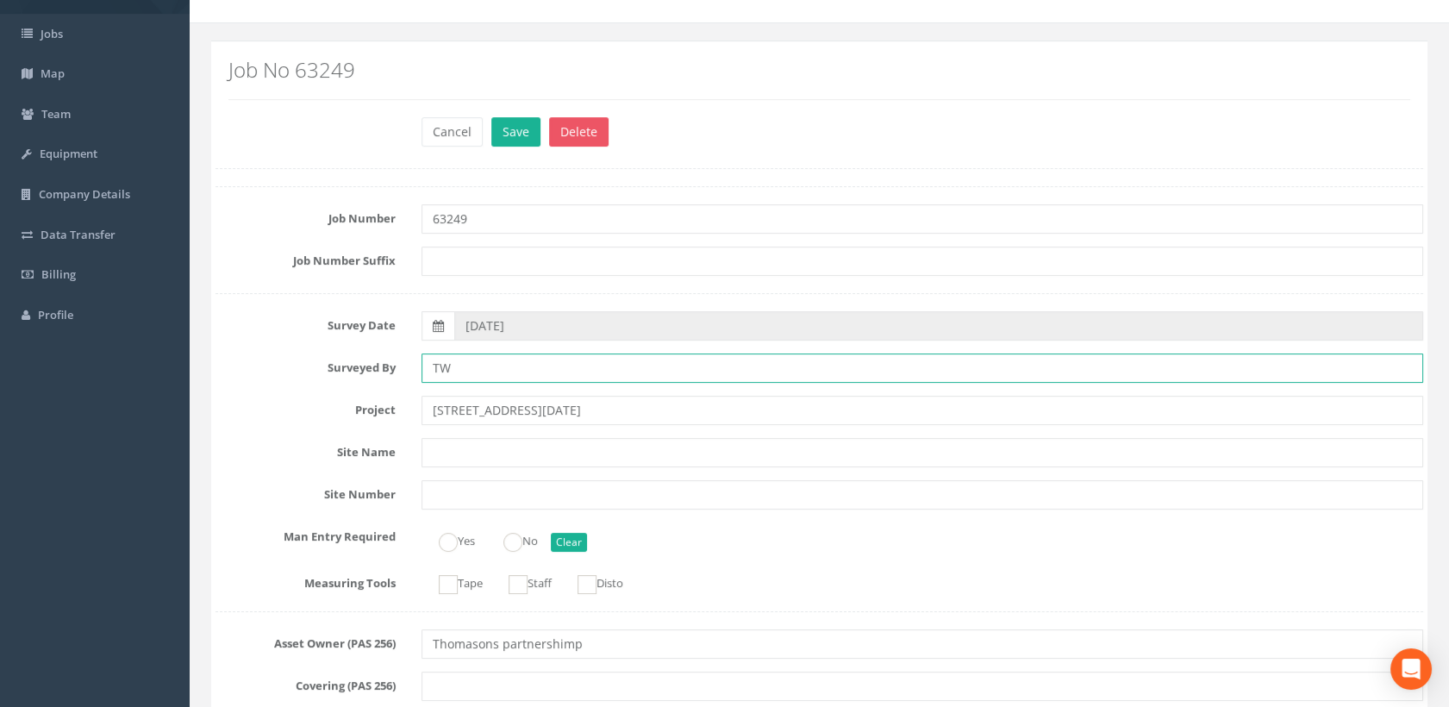
click at [467, 369] on input "TW" at bounding box center [923, 368] width 1003 height 29
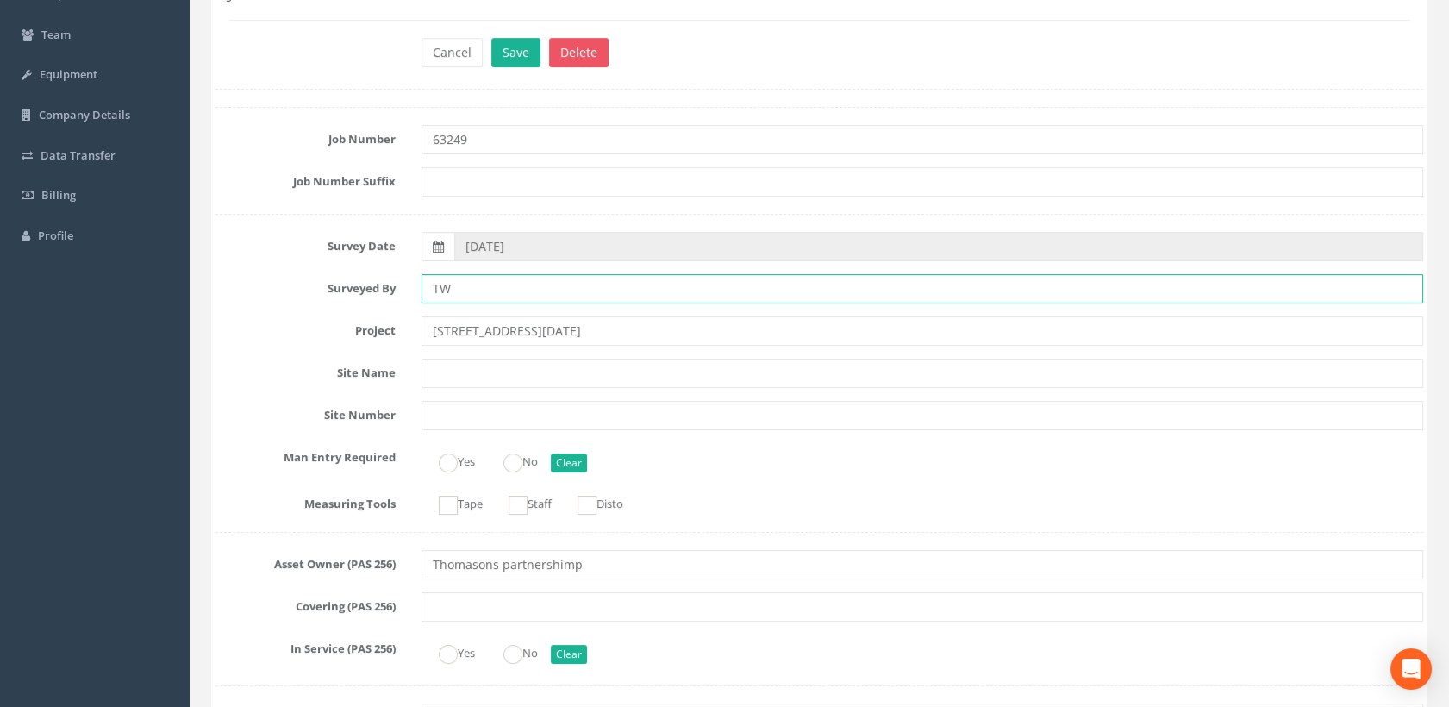
scroll to position [287, 0]
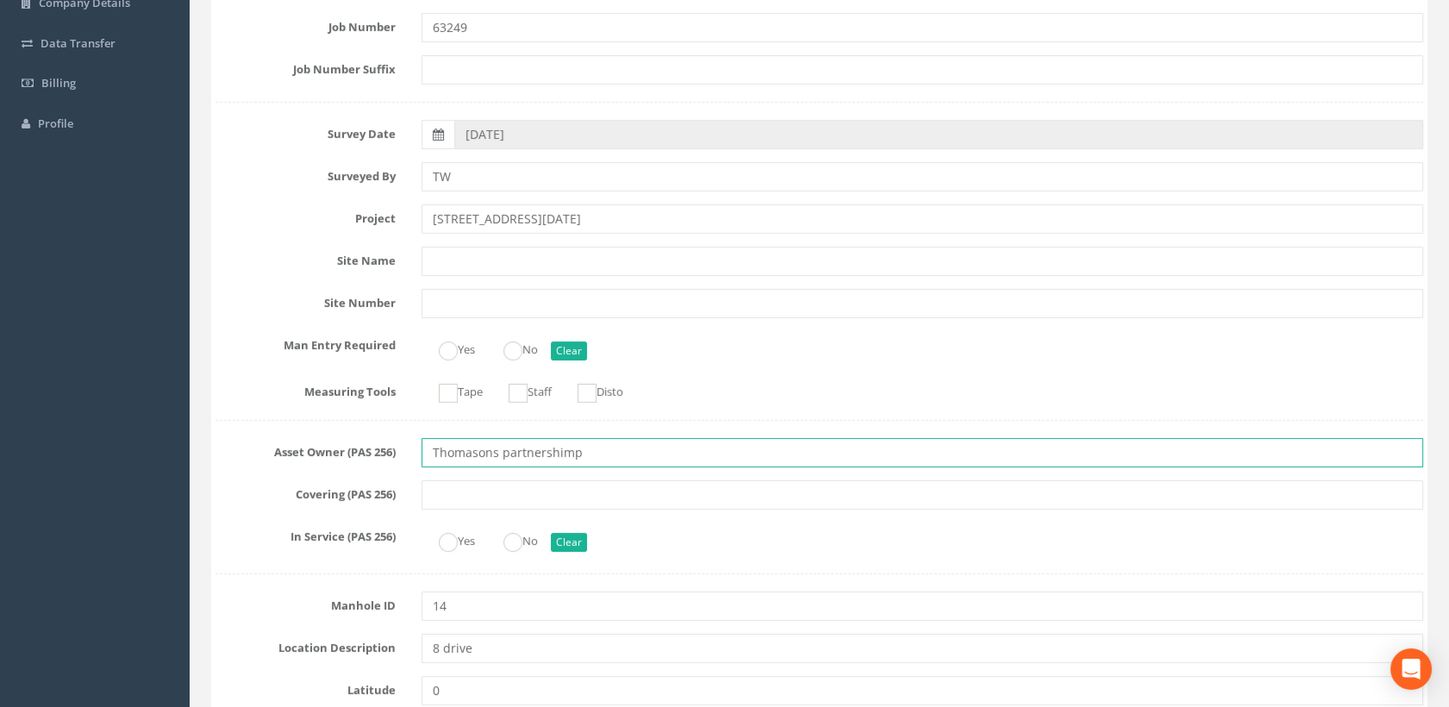
drag, startPoint x: 604, startPoint y: 450, endPoint x: 385, endPoint y: 452, distance: 218.2
click at [382, 453] on div "Asset Owner (PAS 256) Thomasons partnershimp" at bounding box center [820, 452] width 1234 height 29
paste input "Partnership Limited"
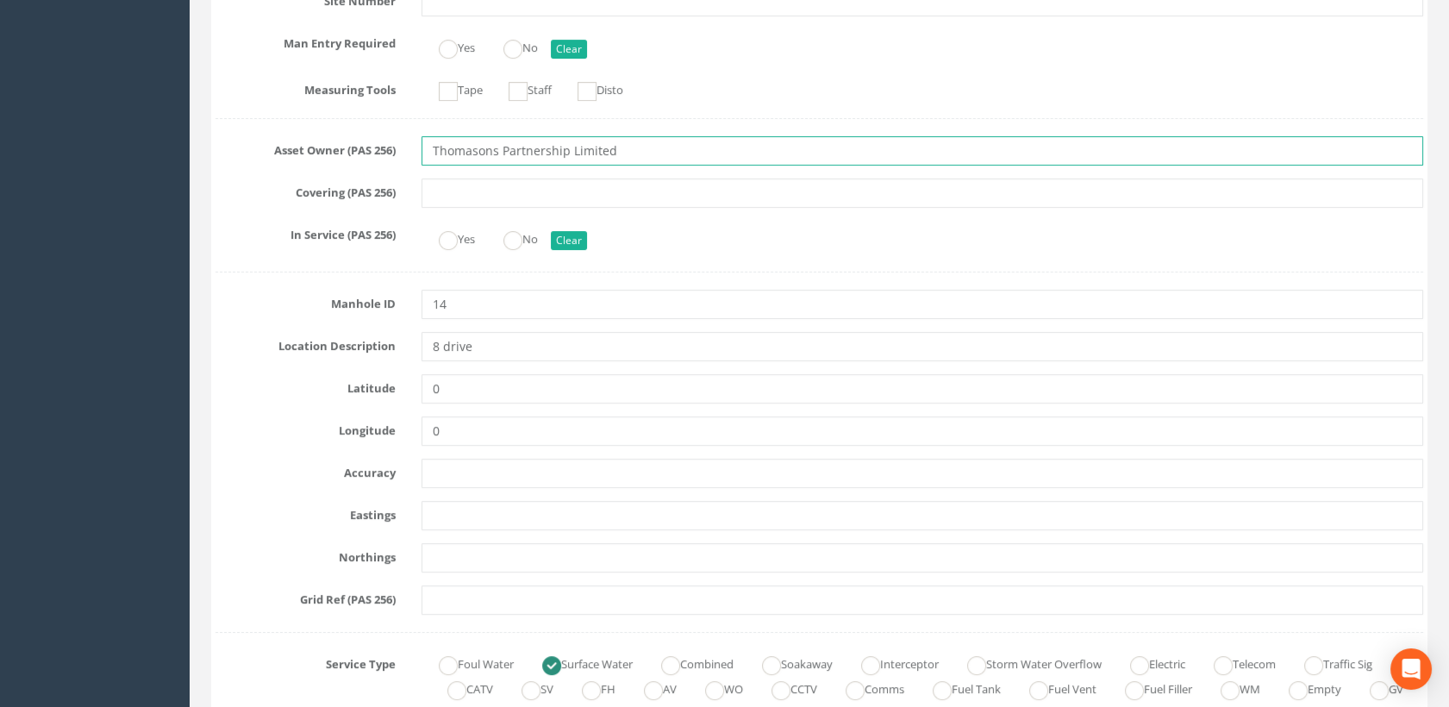
scroll to position [766, 0]
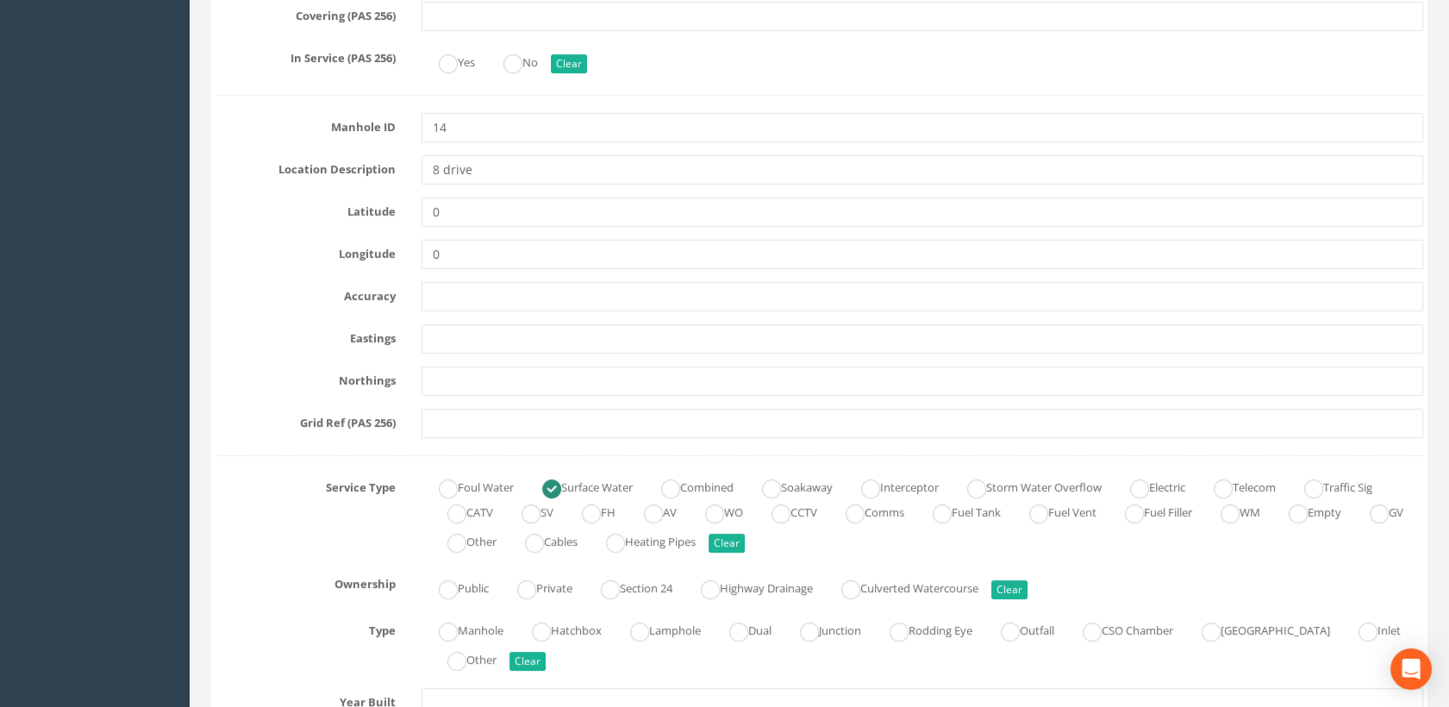
type input "Thomasons Partnership Limited"
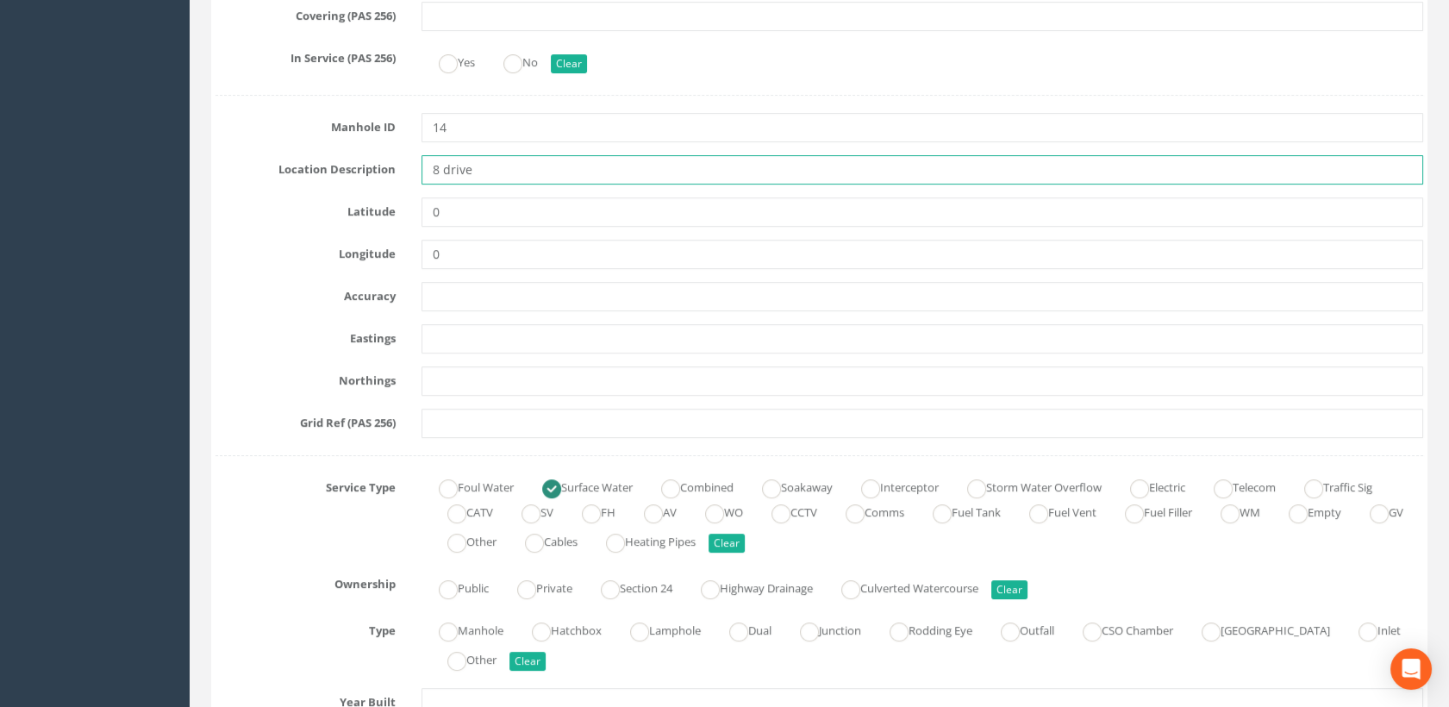
click at [448, 166] on input "8 drive" at bounding box center [923, 169] width 1003 height 29
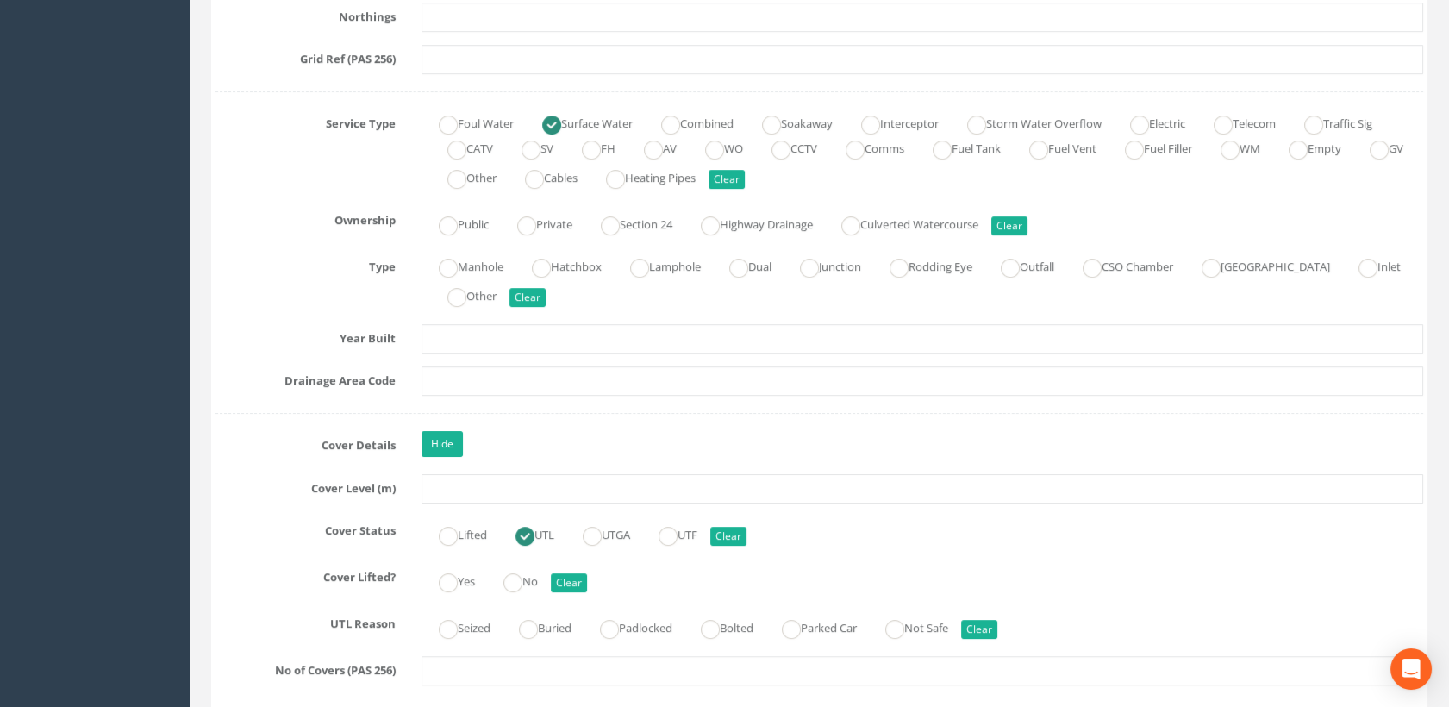
scroll to position [1245, 0]
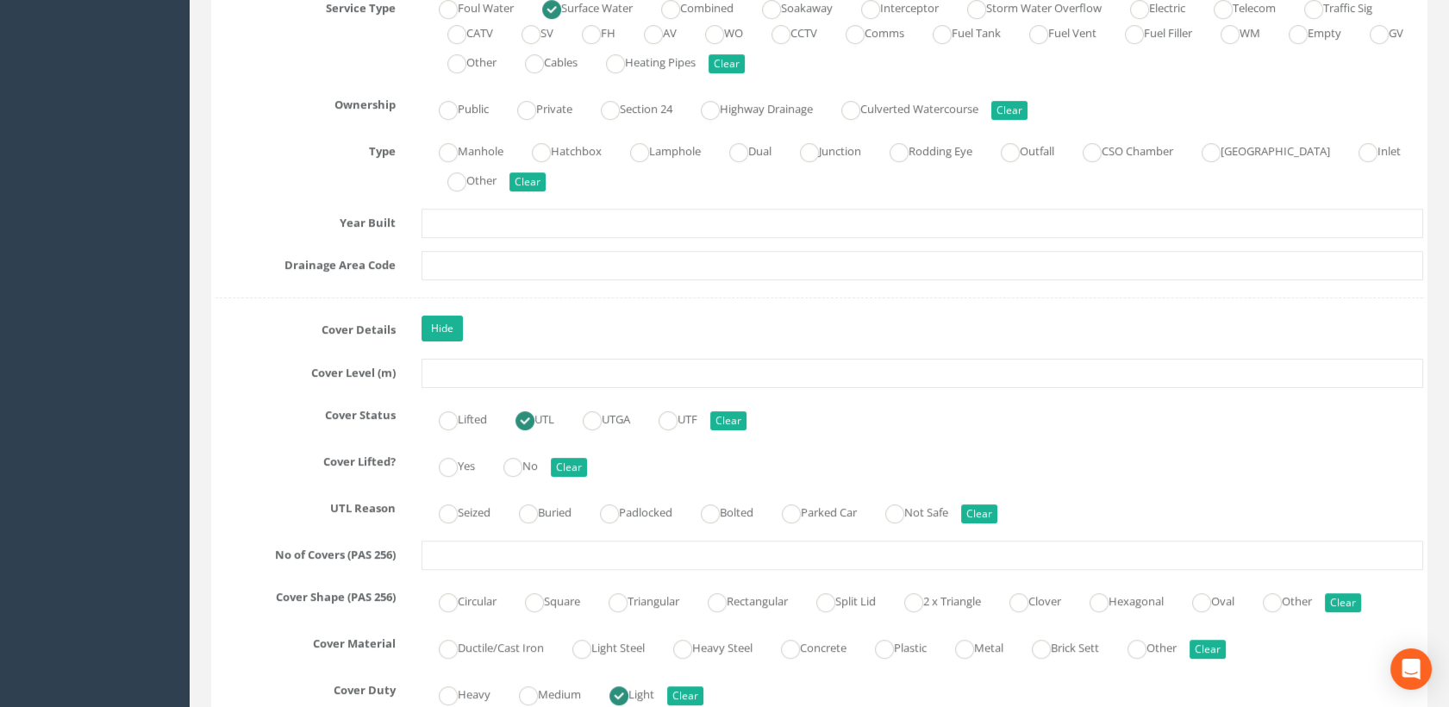
type input "8 Drive"
click at [467, 362] on input "text" at bounding box center [923, 373] width 1003 height 29
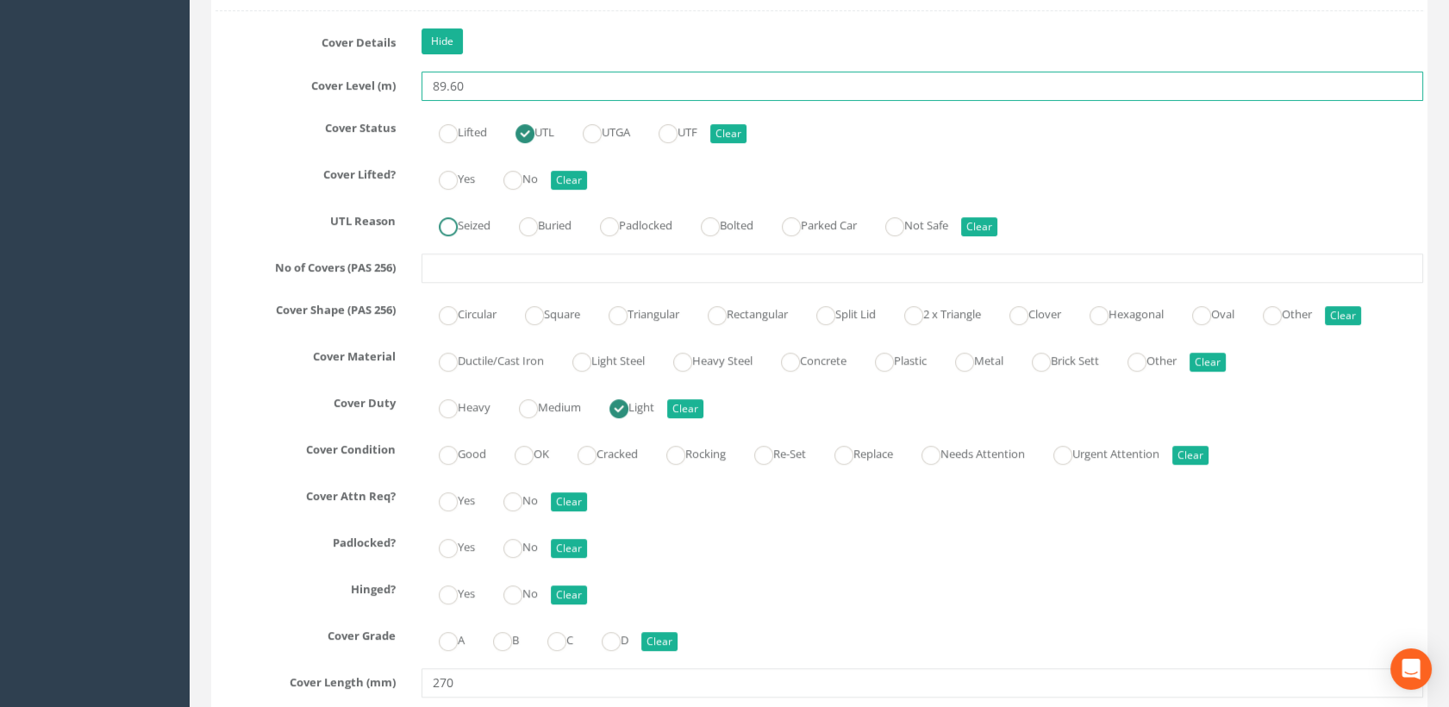
type input "89.60"
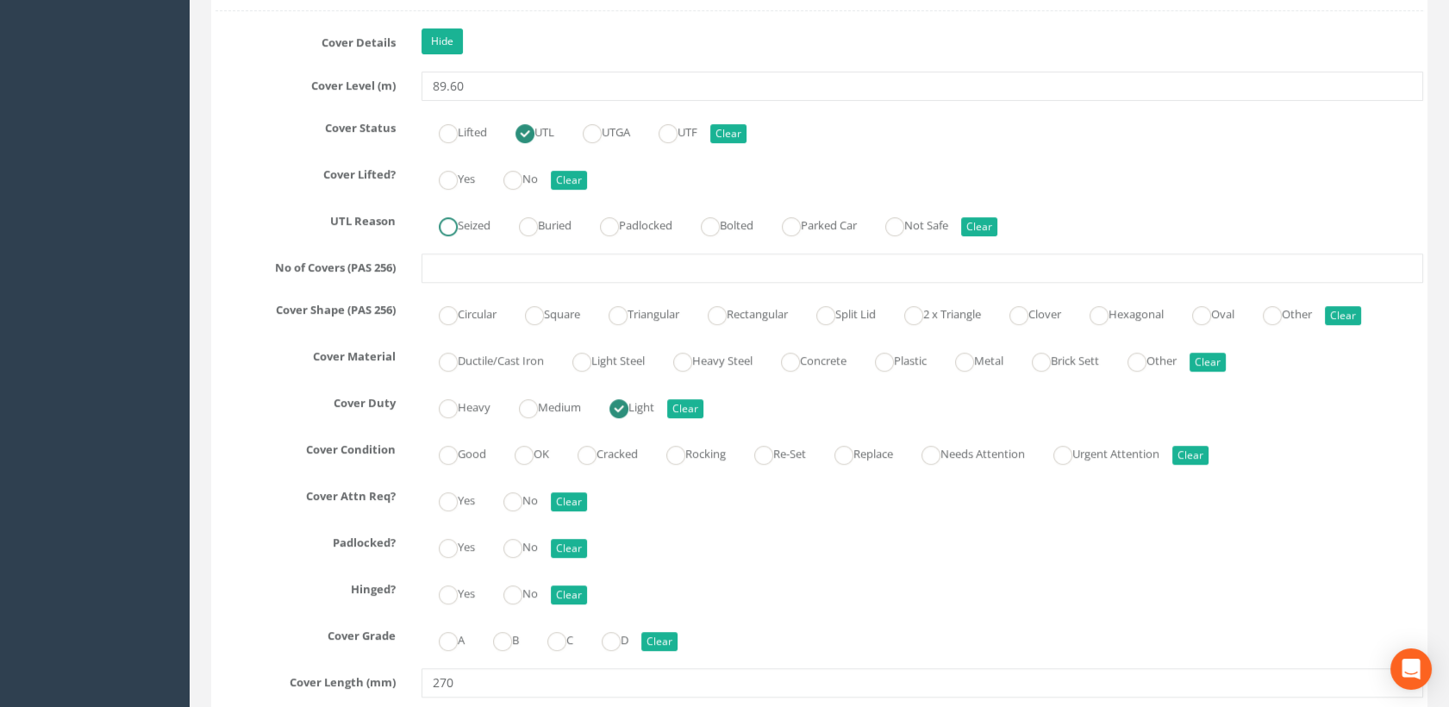
click at [461, 226] on label "Seized" at bounding box center [456, 223] width 69 height 25
radio input "true"
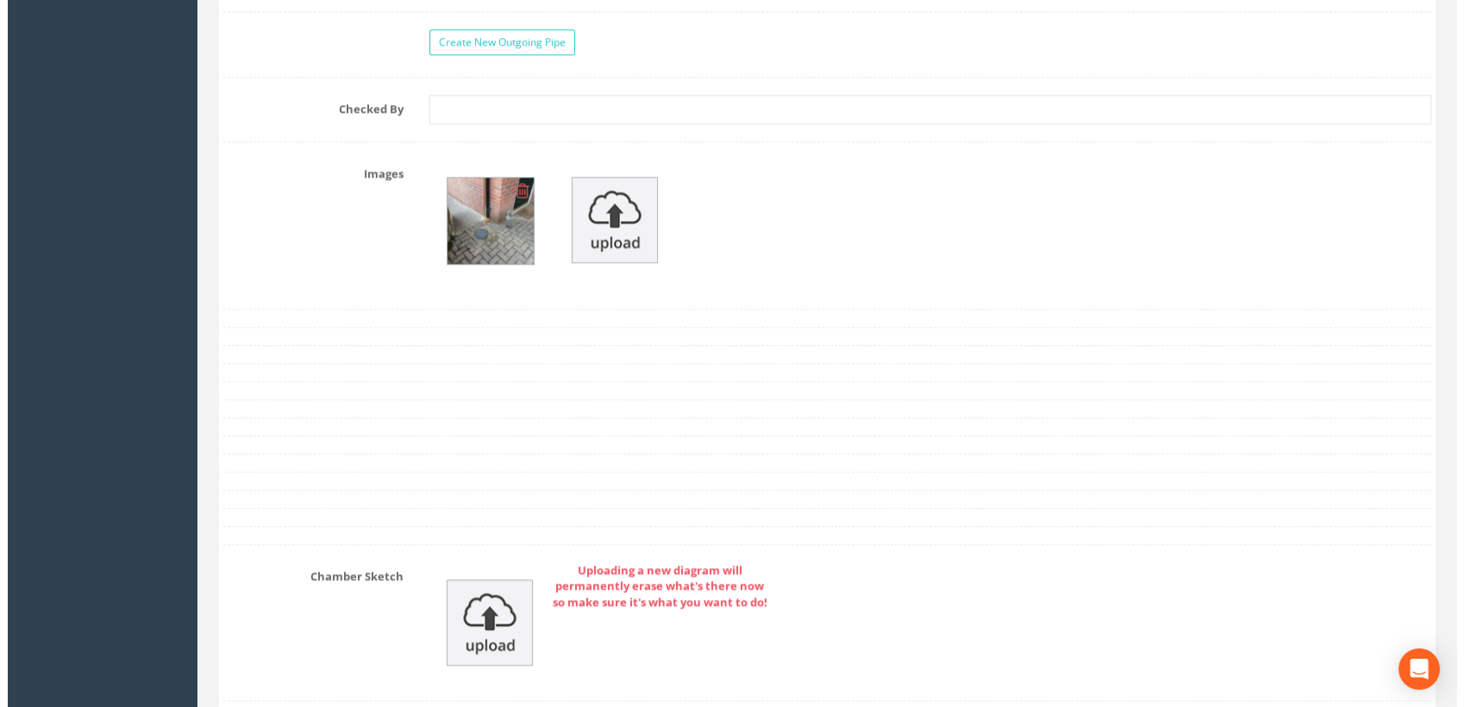
scroll to position [3449, 0]
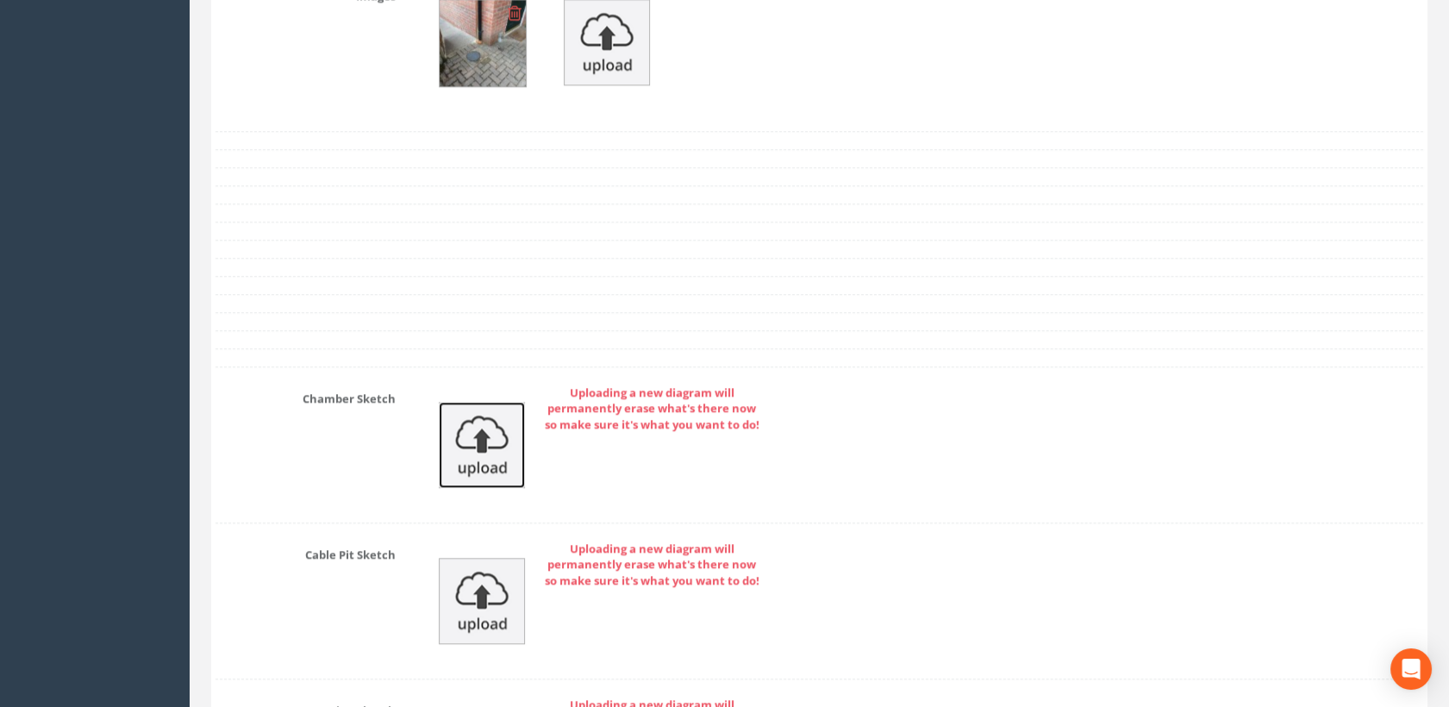
click at [497, 424] on img at bounding box center [482, 445] width 86 height 86
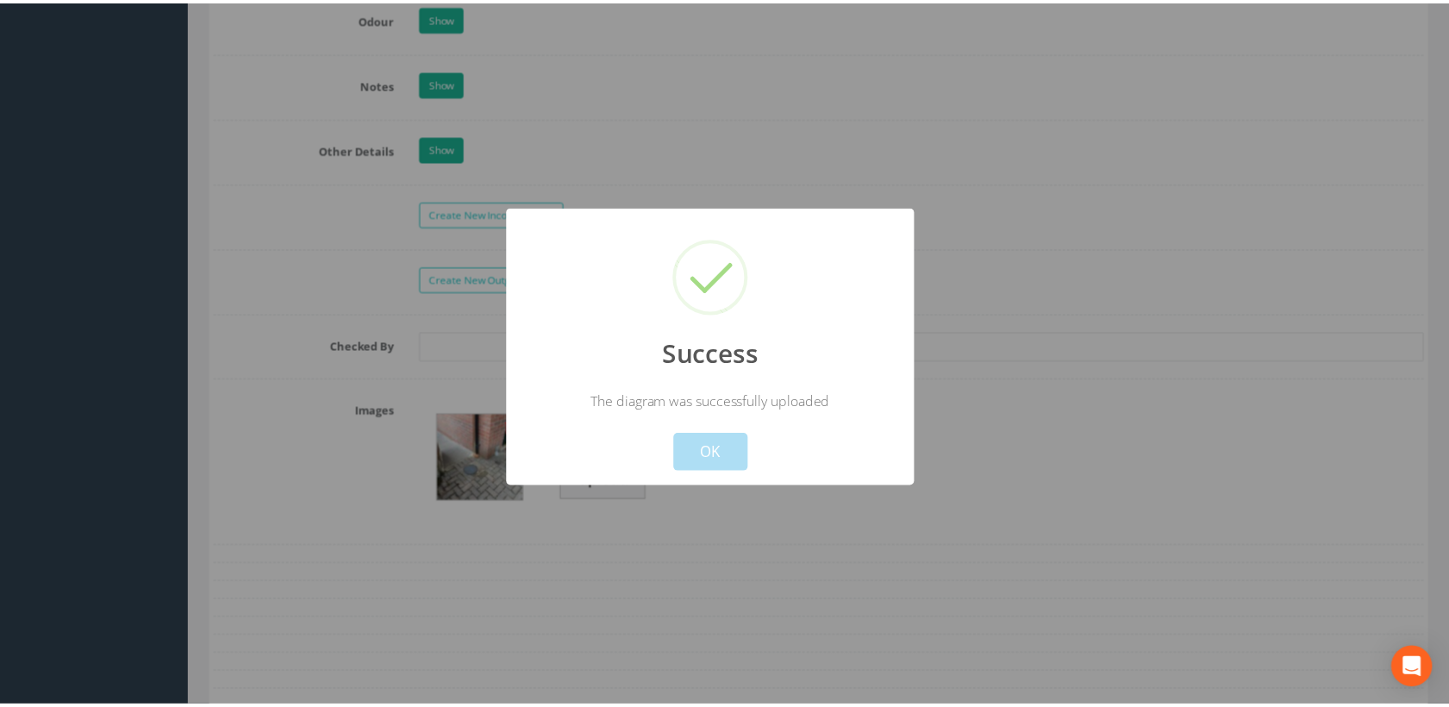
scroll to position [3534, 0]
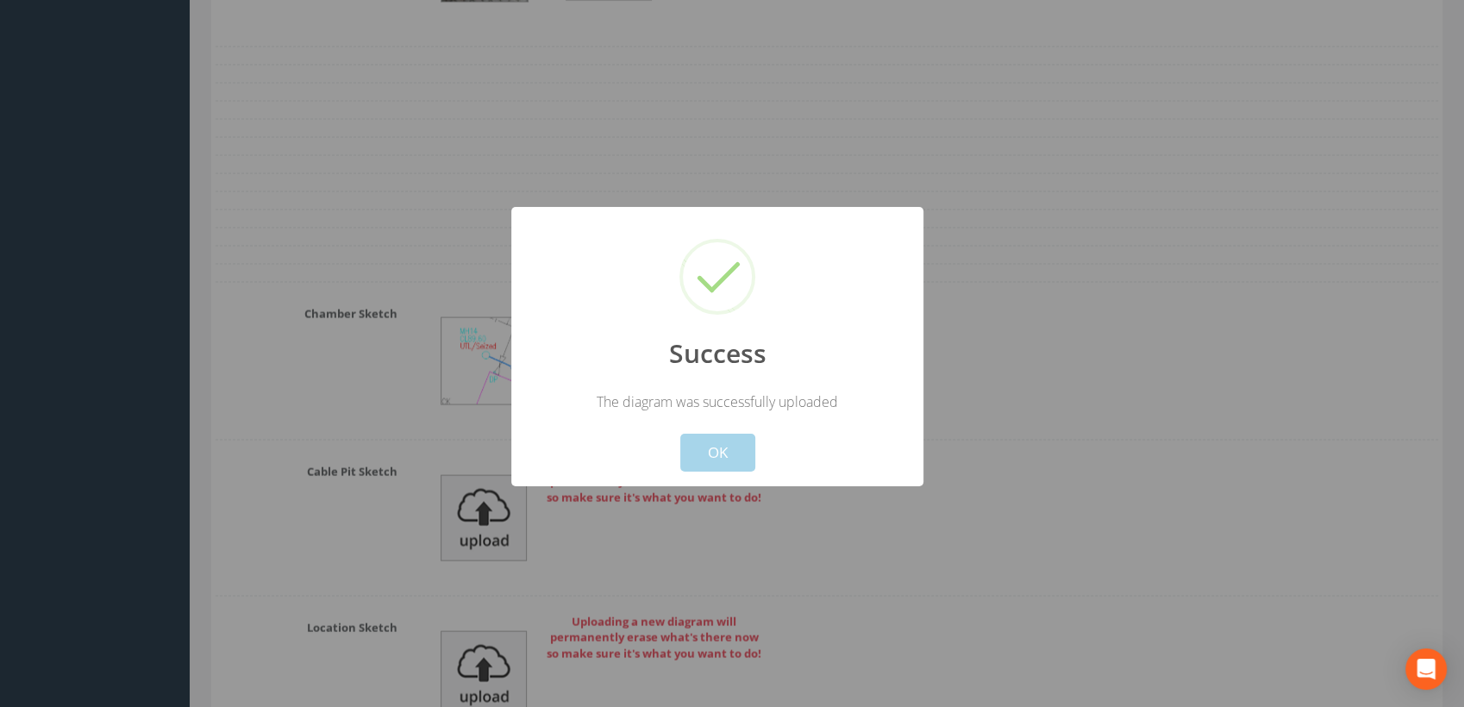
click at [731, 439] on button "OK" at bounding box center [717, 453] width 75 height 38
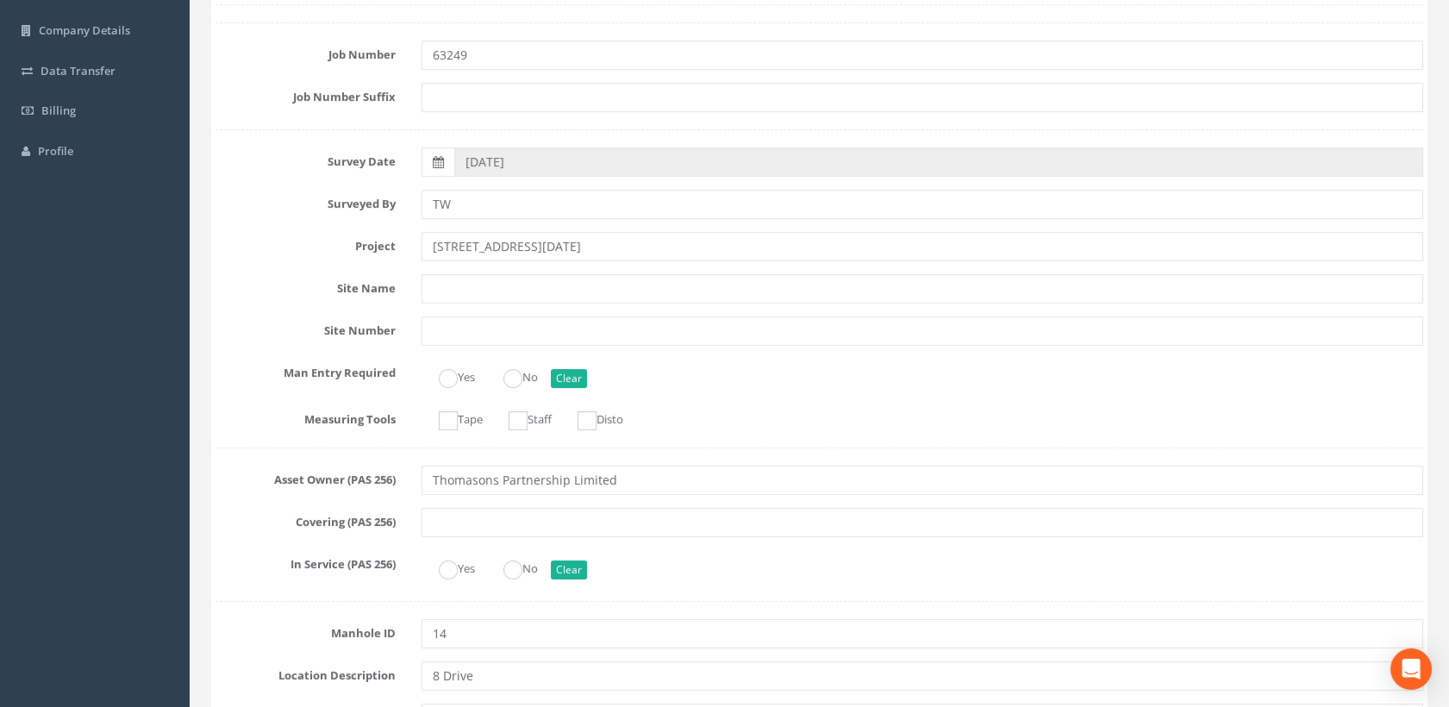
scroll to position [0, 0]
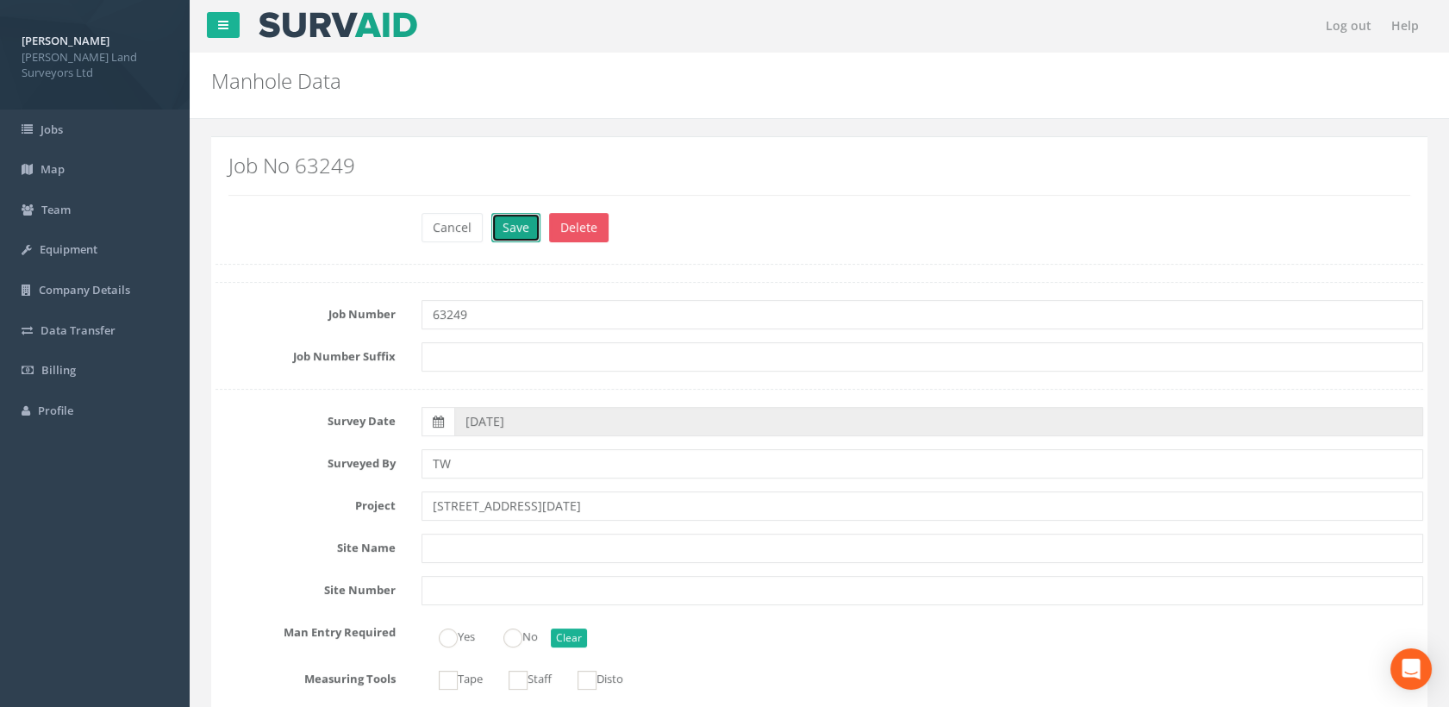
click at [525, 224] on button "Save" at bounding box center [515, 227] width 49 height 29
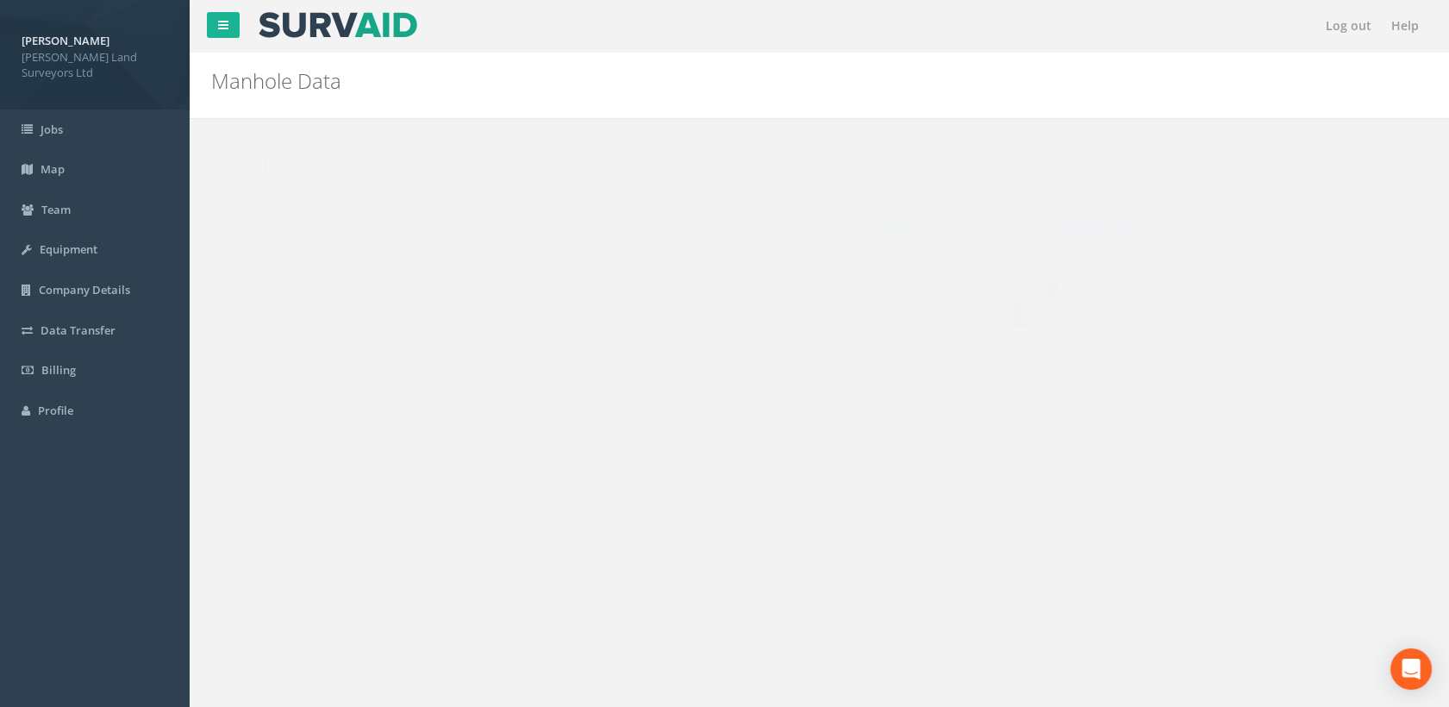
click at [374, 161] on button "Back to 63249 Manholes" at bounding box center [313, 164] width 169 height 29
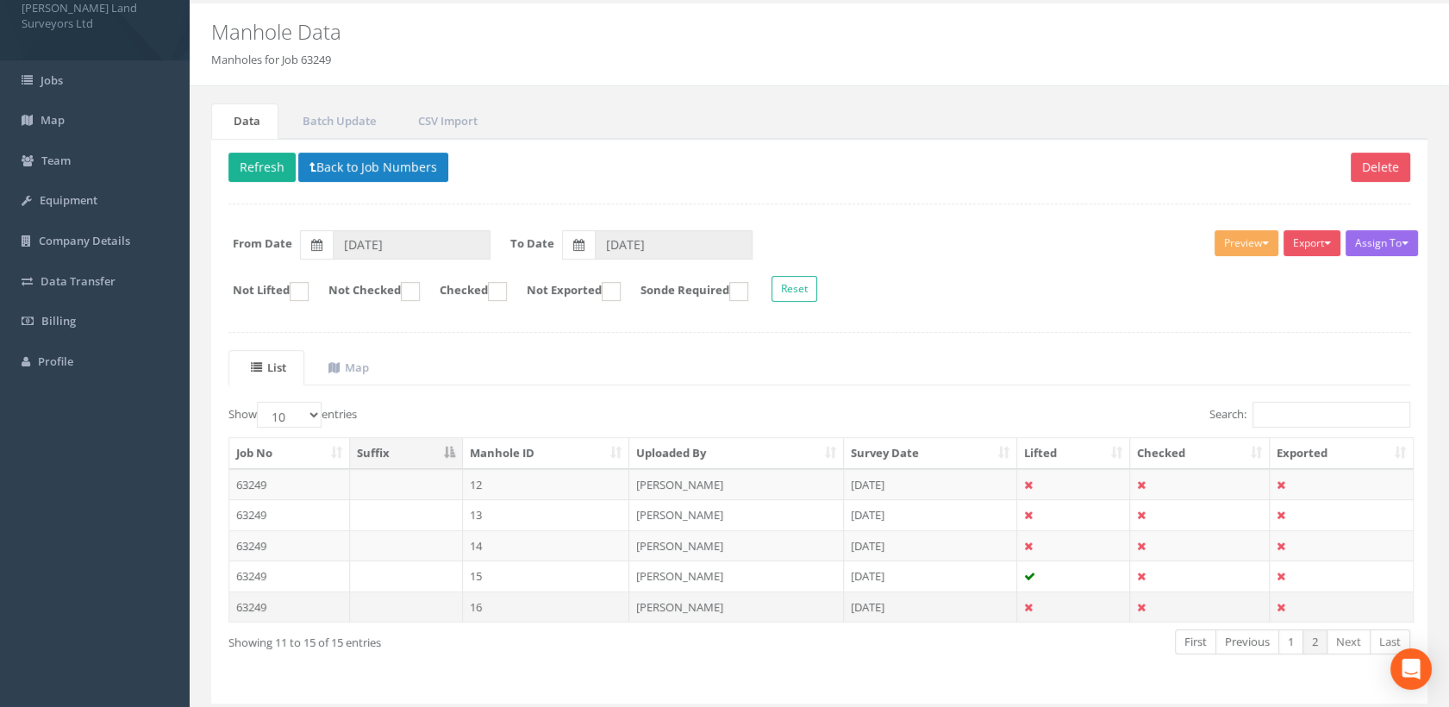
scroll to position [96, 0]
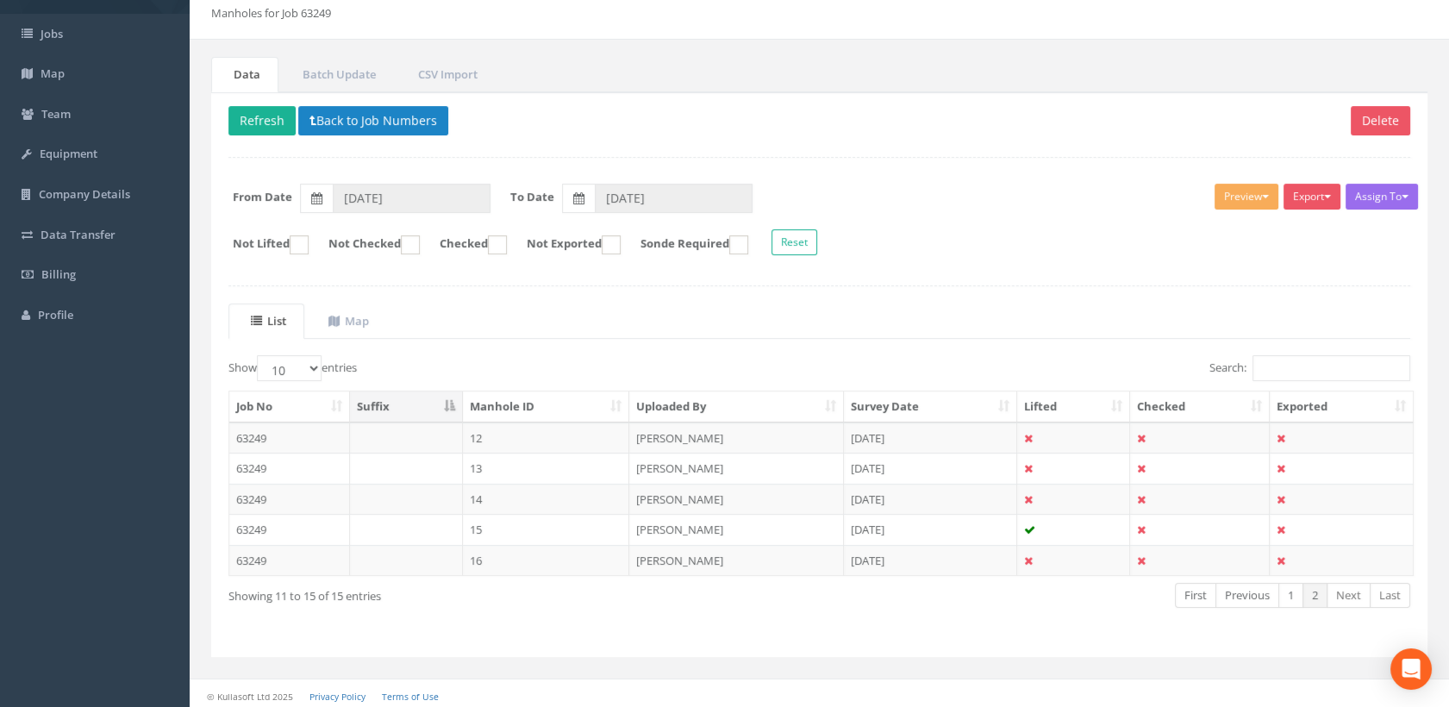
drag, startPoint x: 488, startPoint y: 535, endPoint x: 525, endPoint y: 528, distance: 37.7
click at [489, 535] on td "15" at bounding box center [546, 529] width 167 height 31
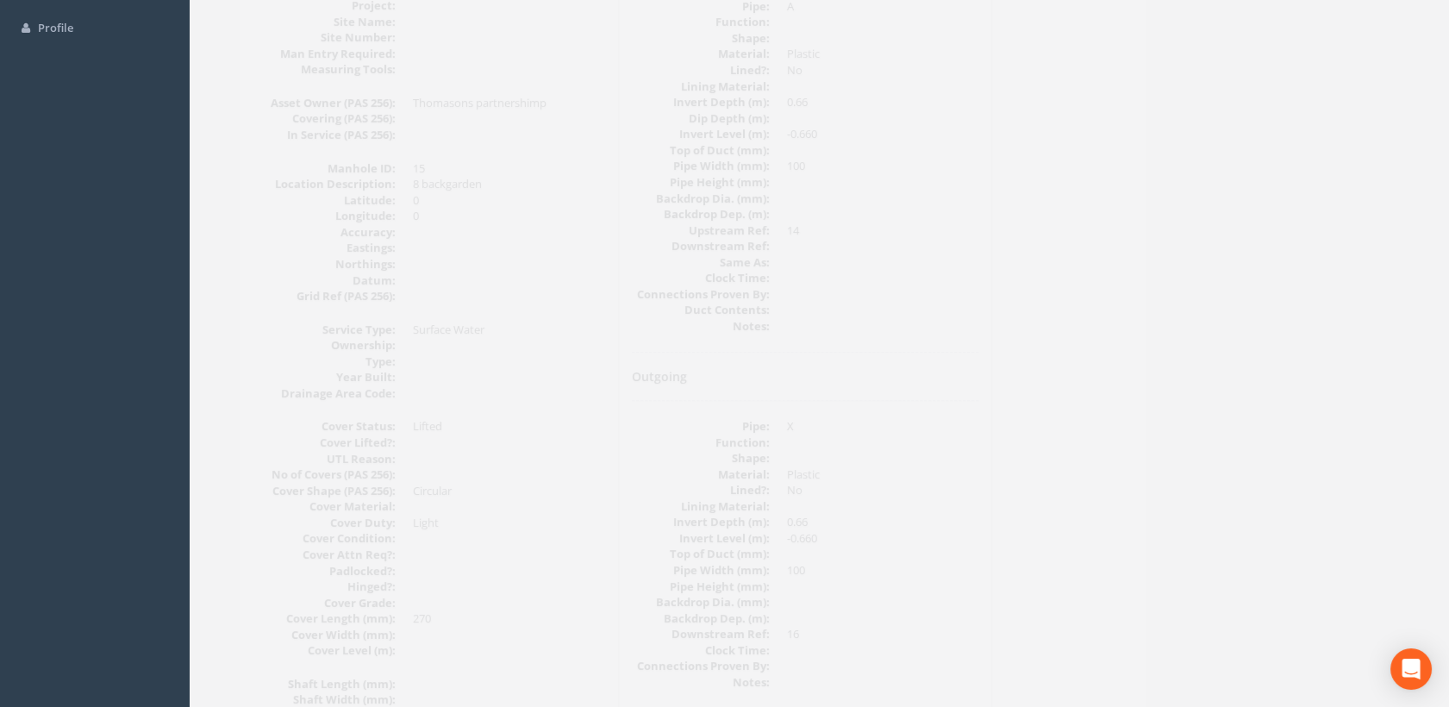
scroll to position [0, 0]
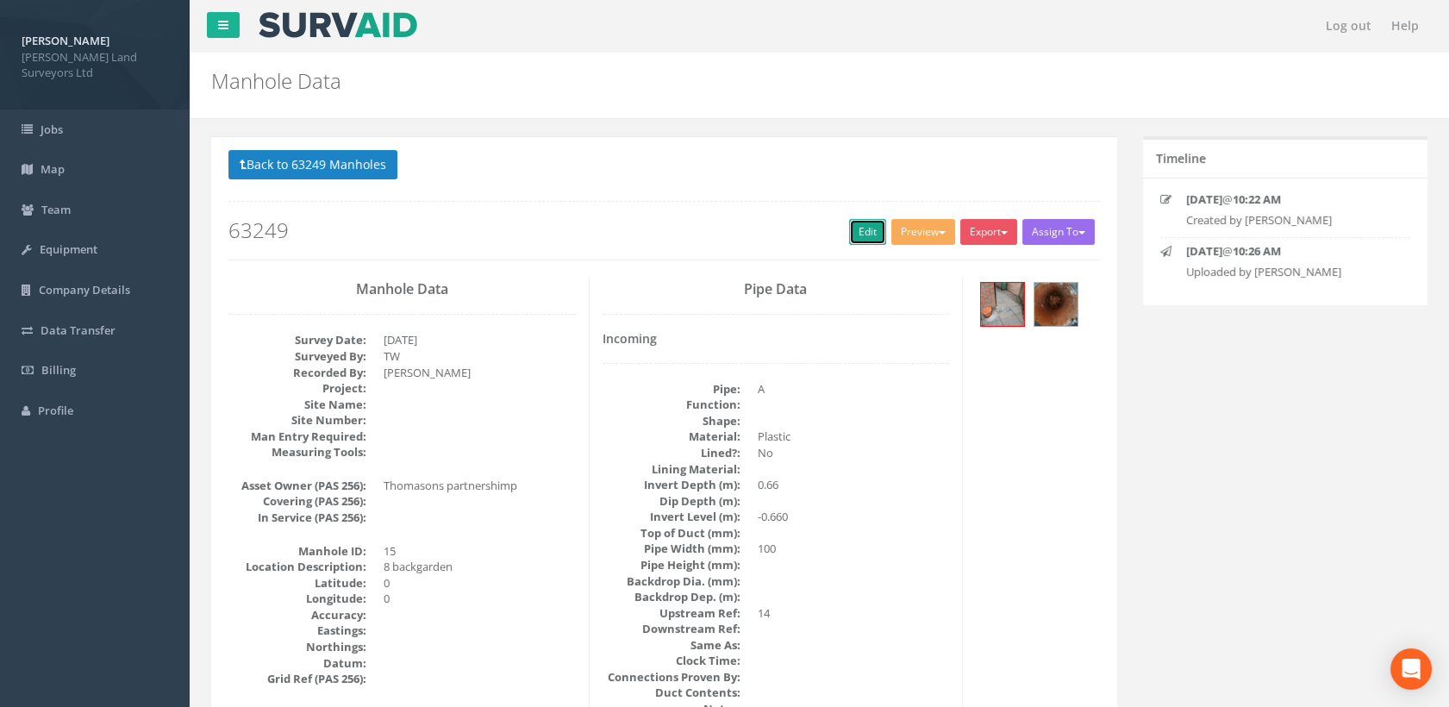
click at [872, 230] on link "Edit" at bounding box center [867, 232] width 37 height 26
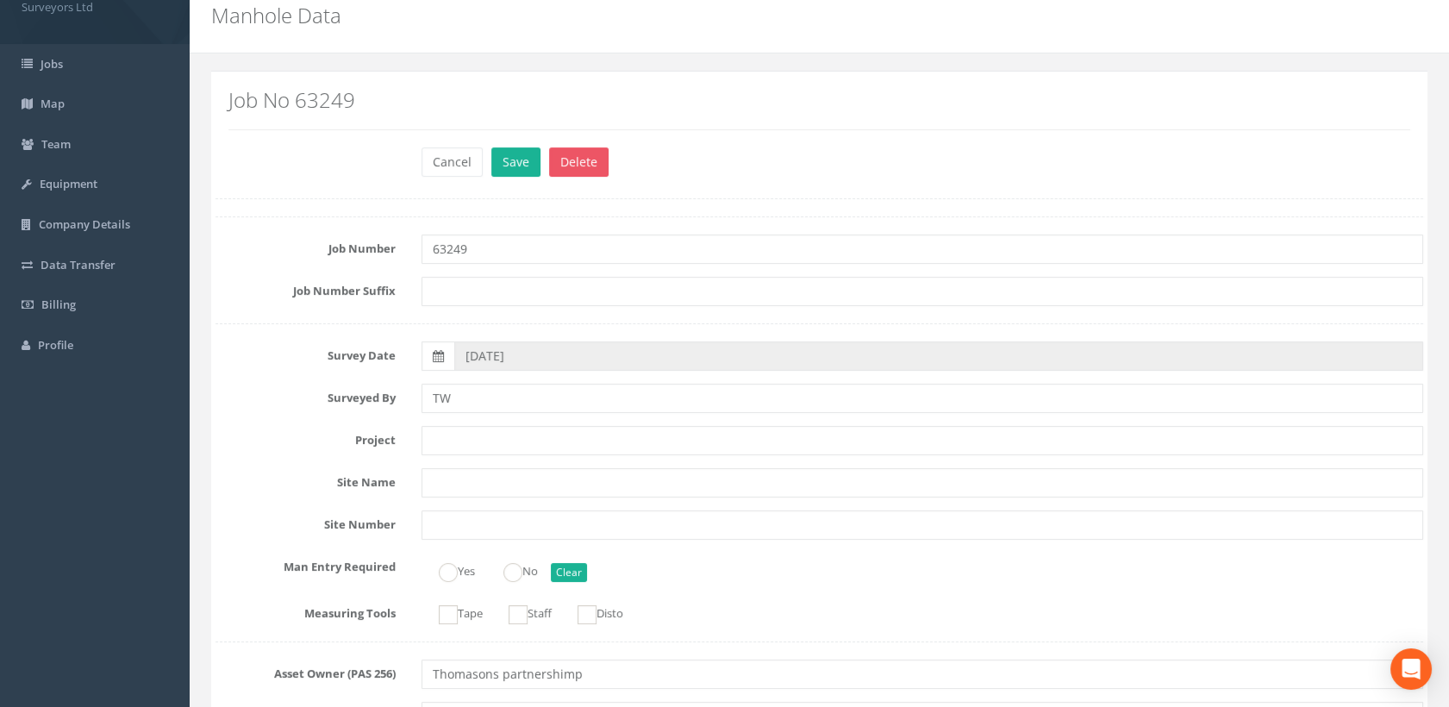
scroll to position [96, 0]
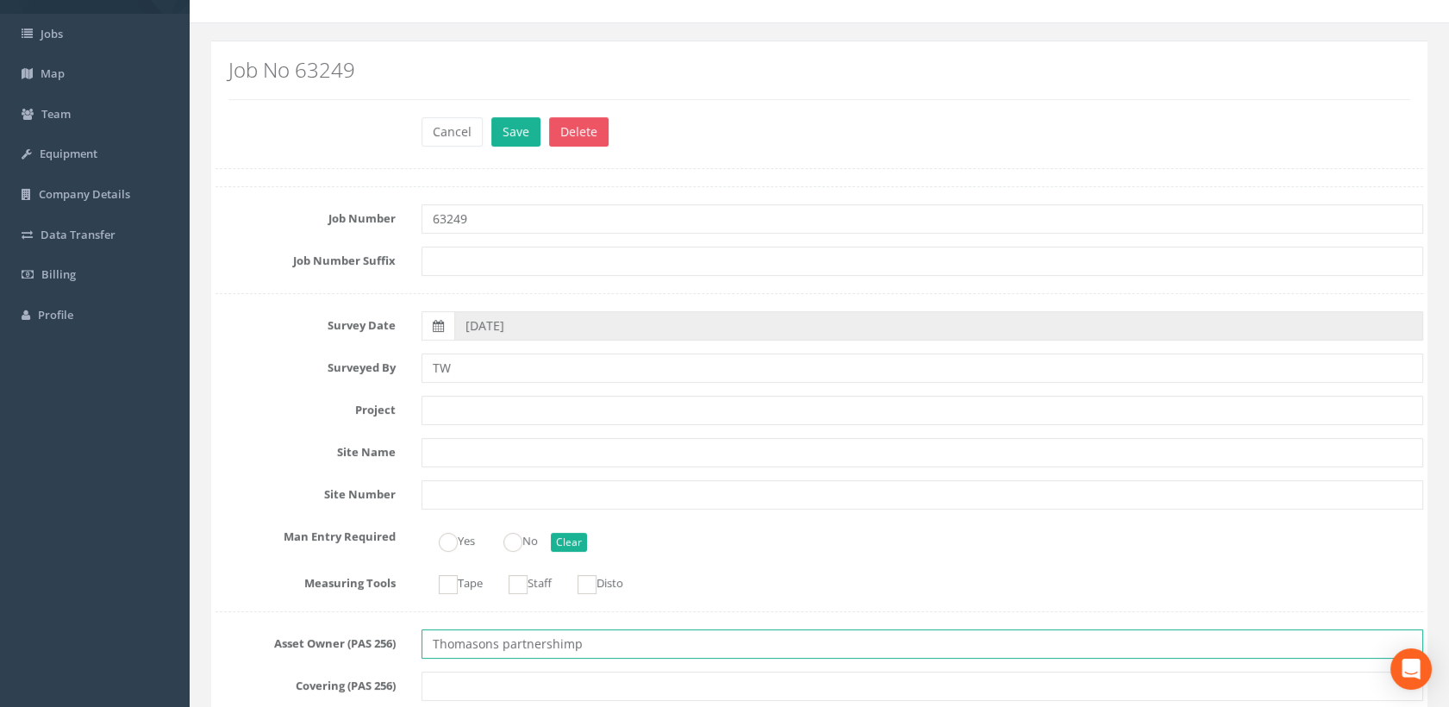
paste input "Partnership Limited"
drag, startPoint x: 522, startPoint y: 646, endPoint x: 467, endPoint y: 542, distance: 116.9
click at [383, 638] on div "Asset Owner (PAS 256) Thomasons partnershimp" at bounding box center [820, 643] width 1234 height 29
type input "Thomasons Partnership Limited"
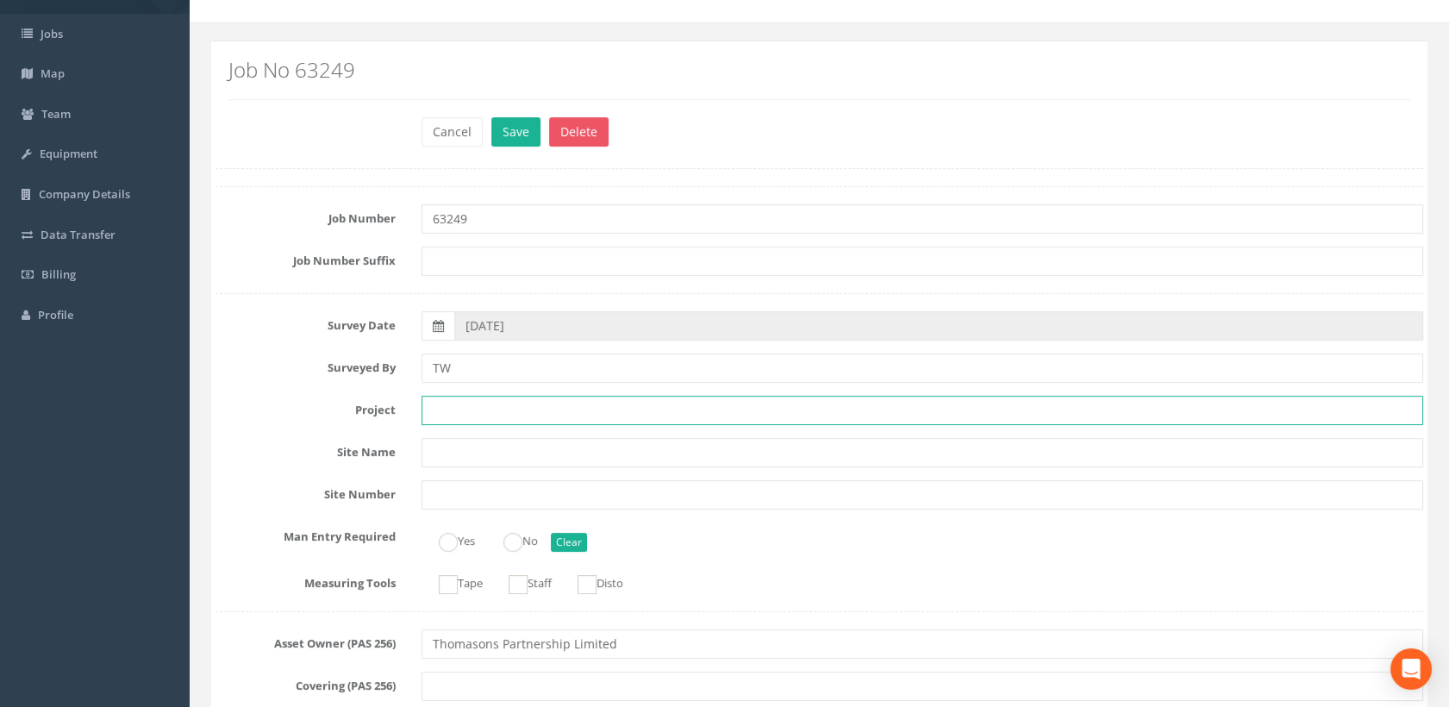
click at [483, 404] on input "text" at bounding box center [923, 410] width 1003 height 29
paste input "[STREET_ADDRESS][DATE]"
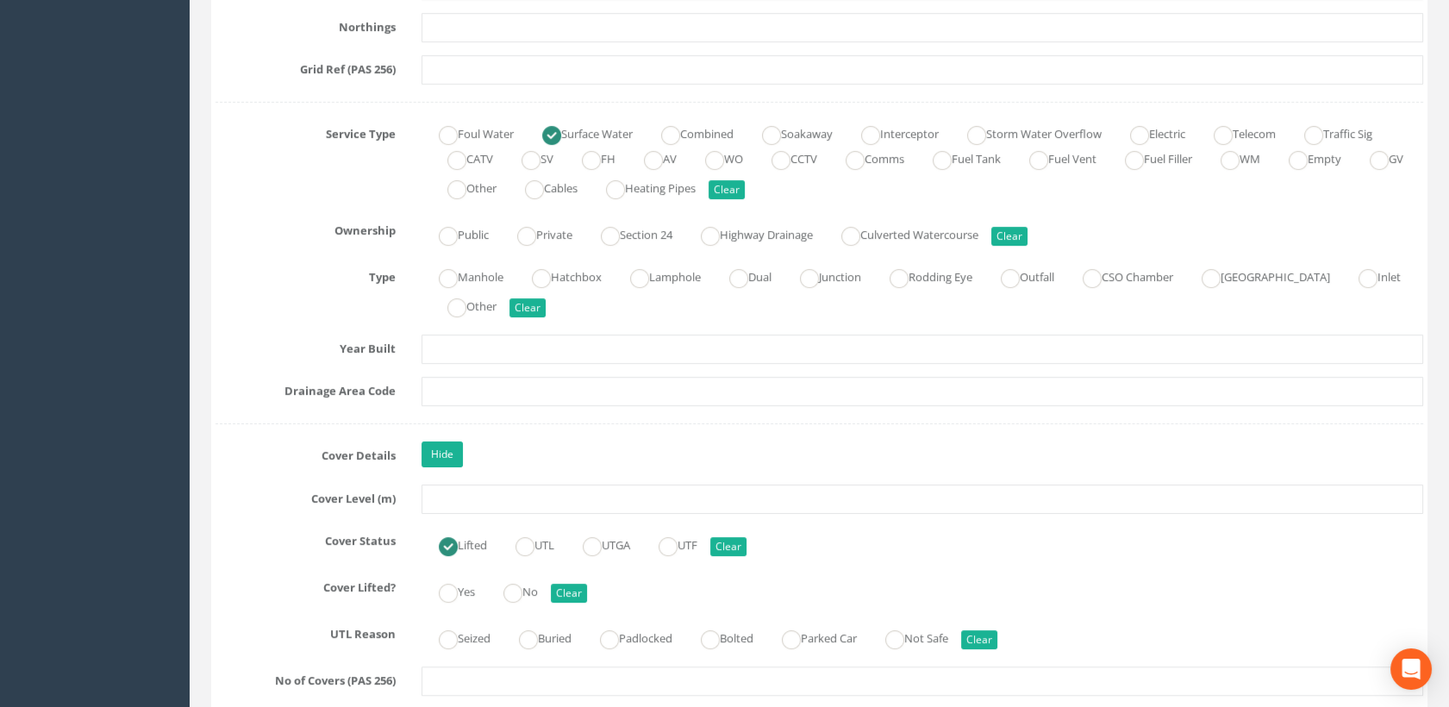
scroll to position [1149, 0]
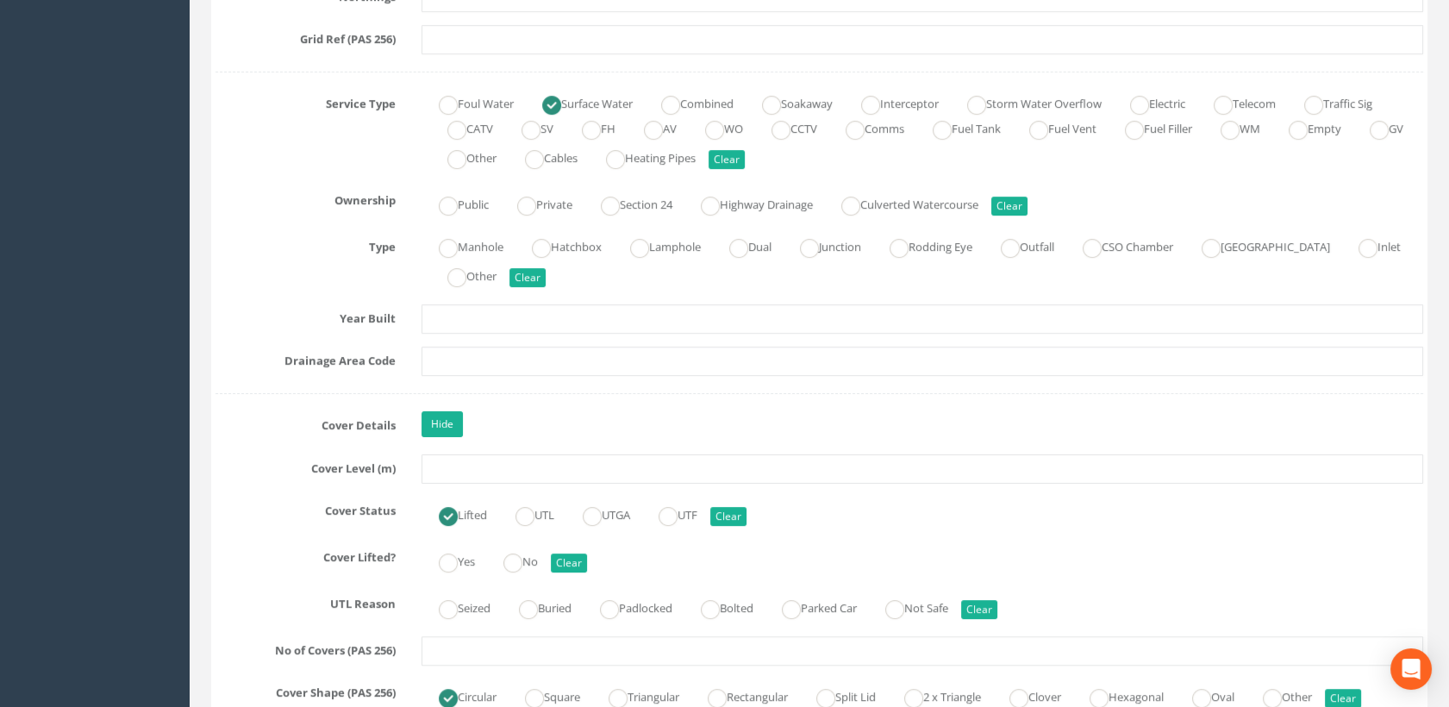
type input "[STREET_ADDRESS][DATE]"
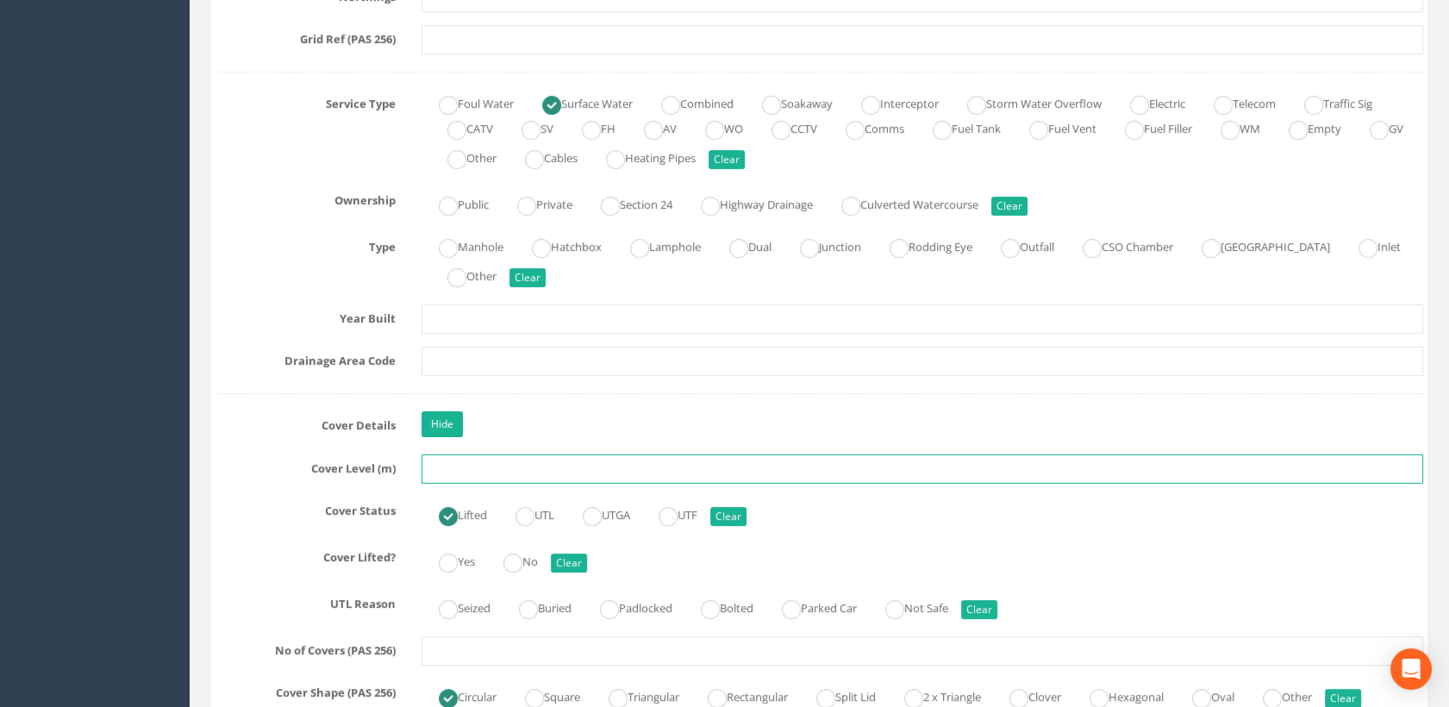
click at [429, 471] on input "text" at bounding box center [923, 468] width 1003 height 29
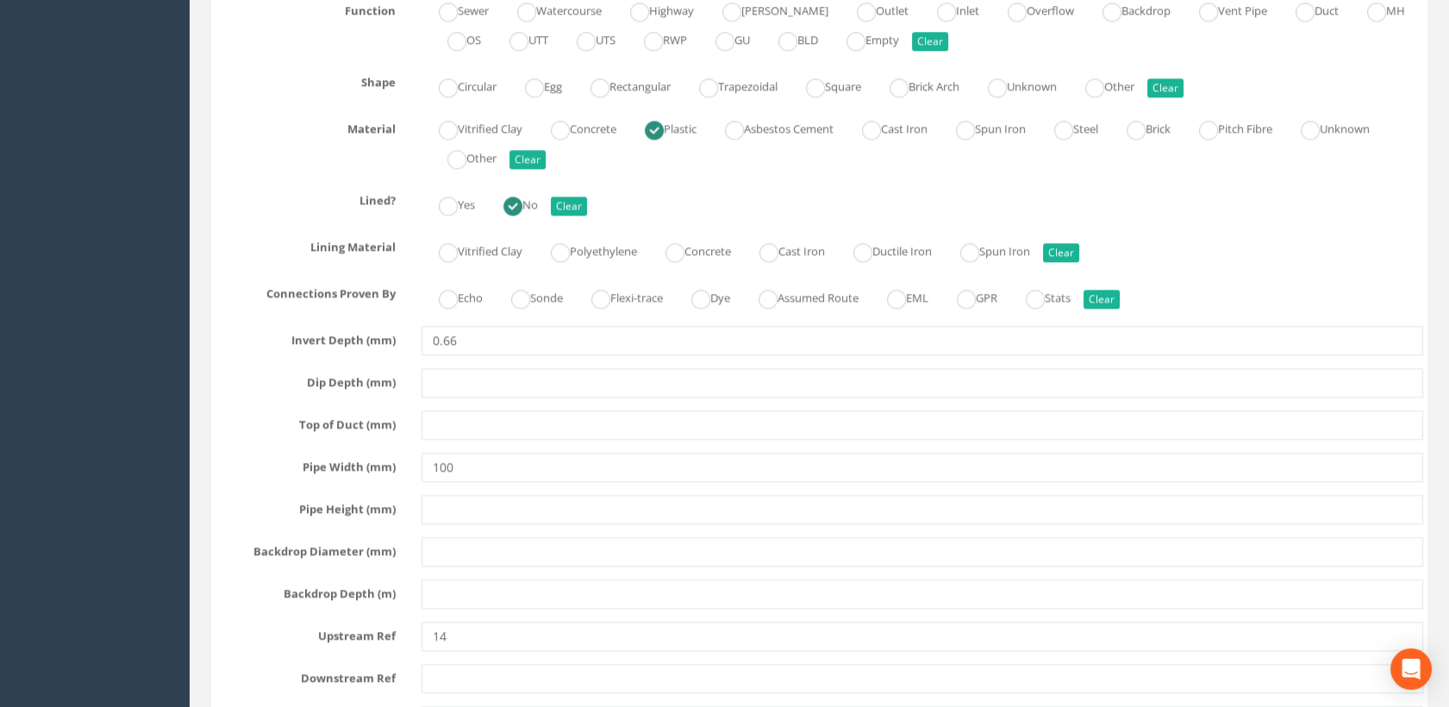
scroll to position [3353, 0]
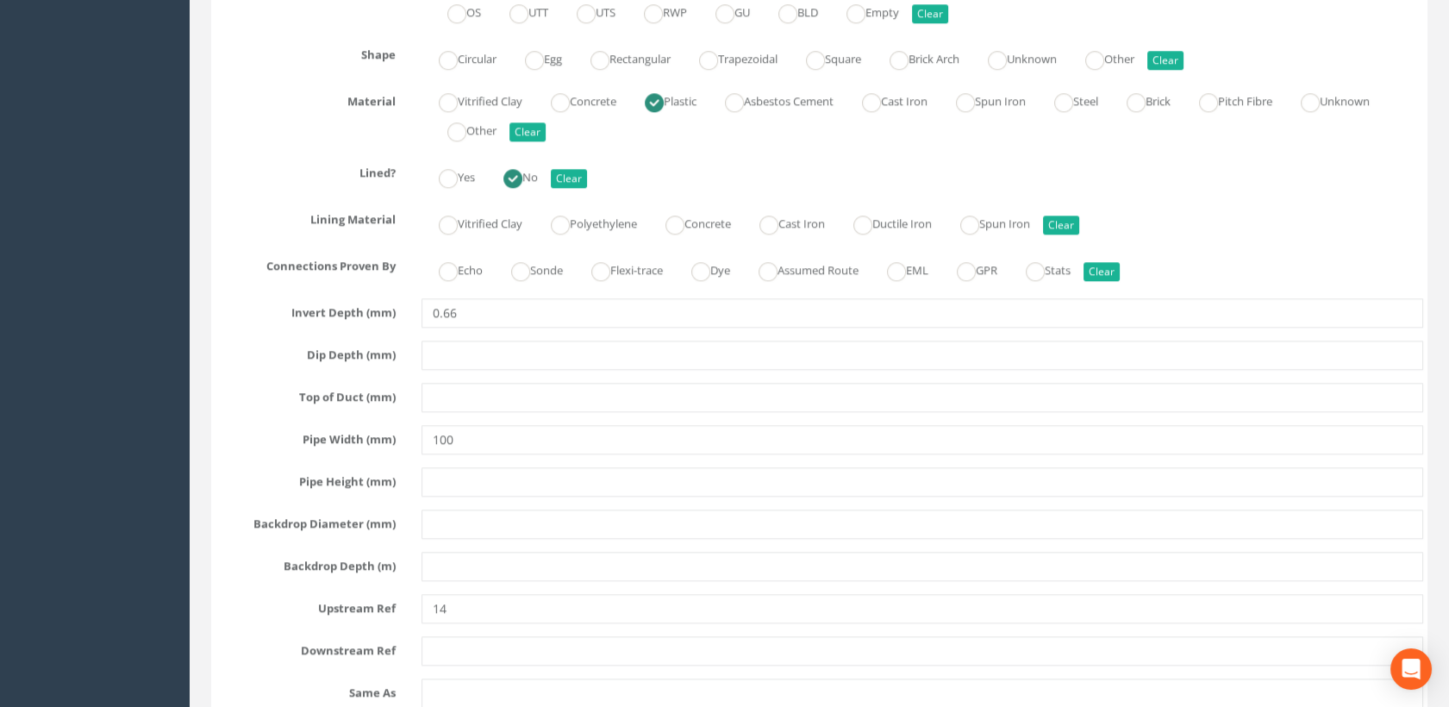
type input "89.60"
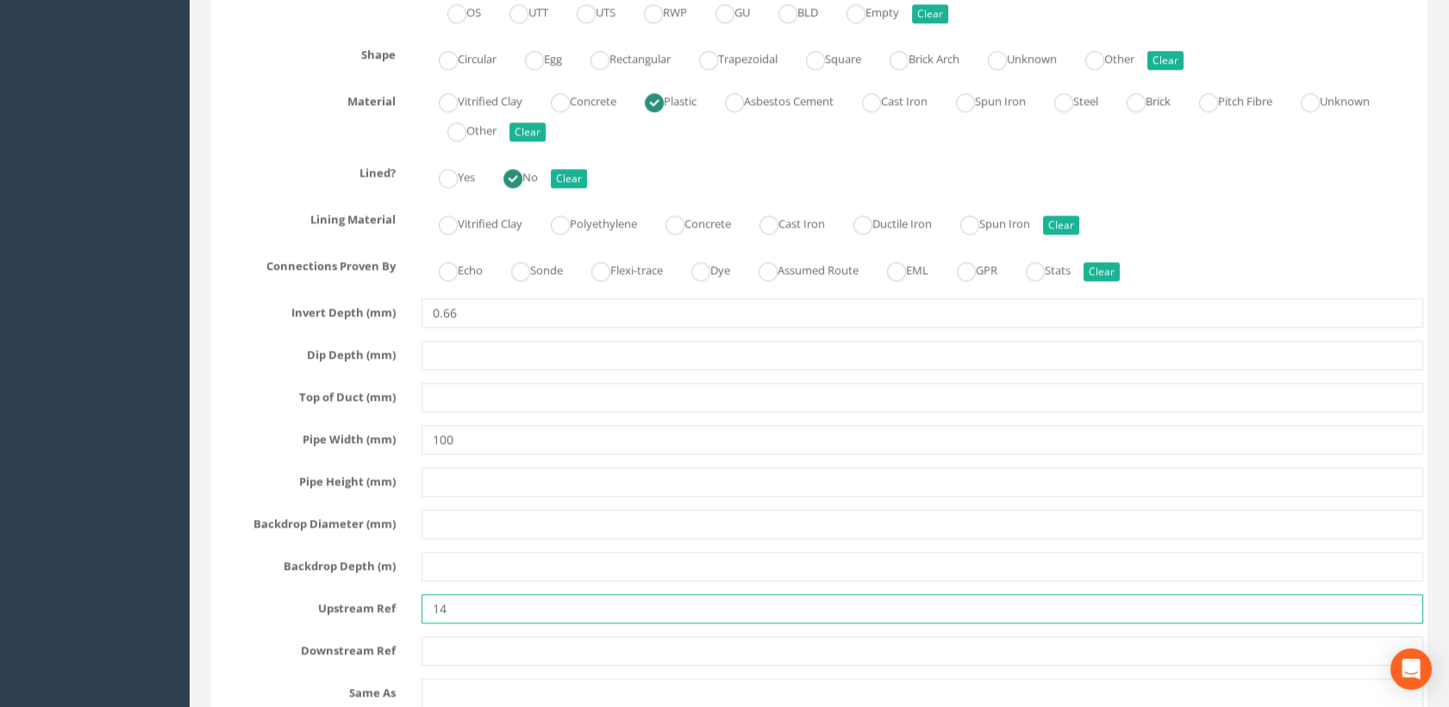
drag, startPoint x: 434, startPoint y: 600, endPoint x: 437, endPoint y: 610, distance: 10.1
click at [434, 600] on input "14" at bounding box center [923, 608] width 1003 height 29
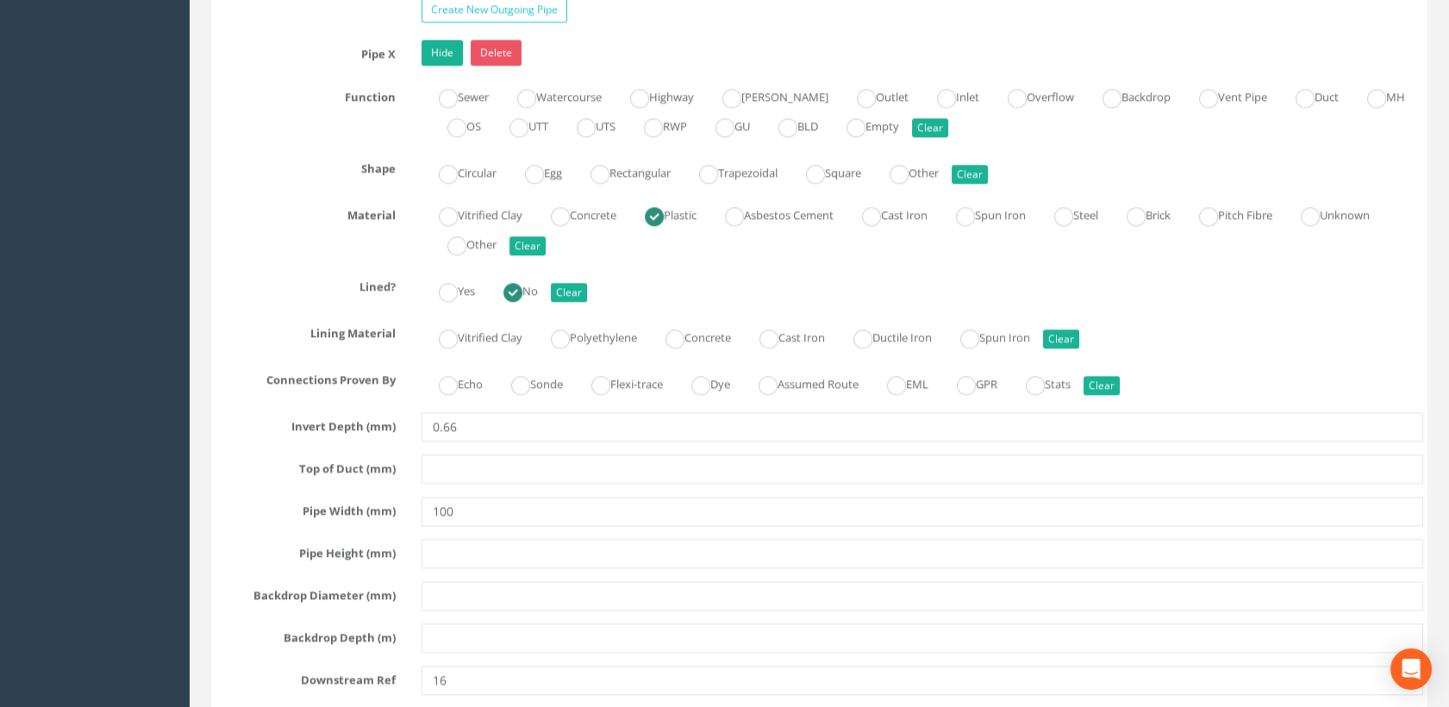
scroll to position [4407, 0]
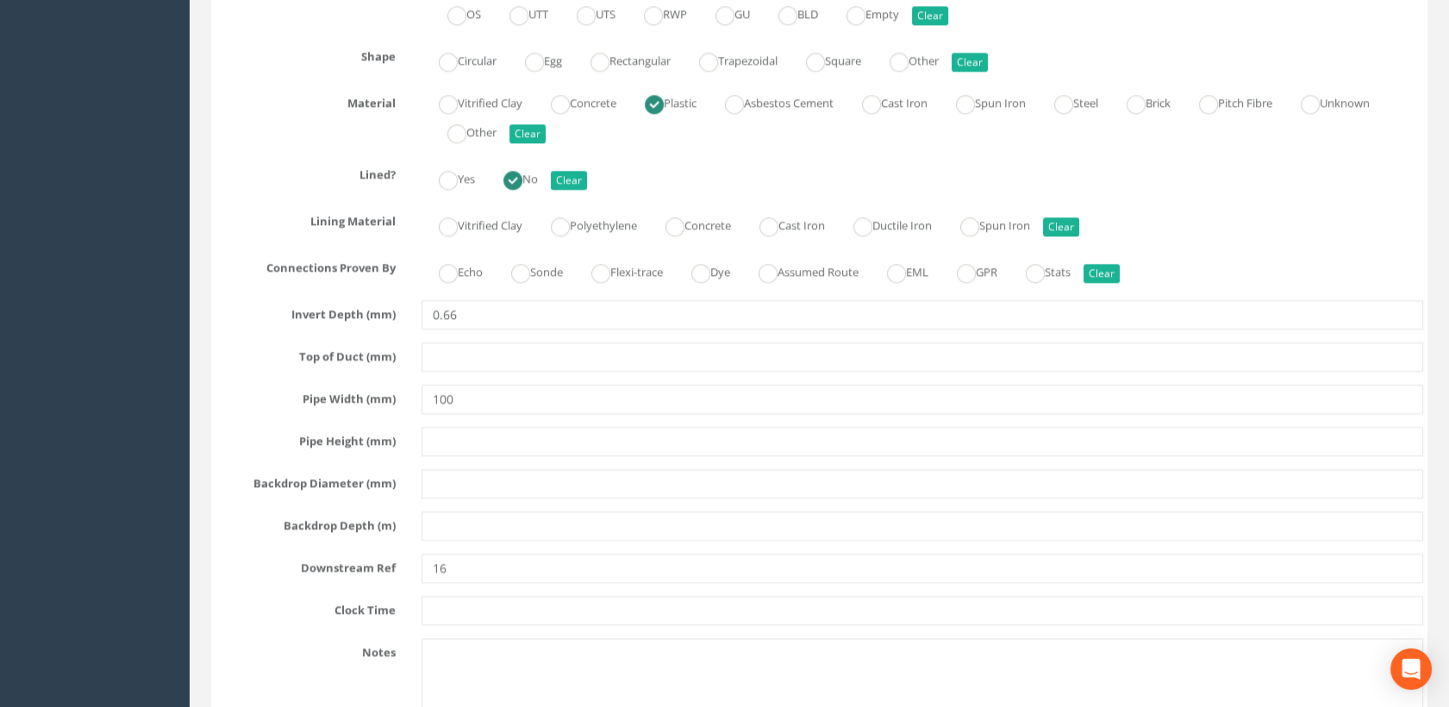
type input "MH14"
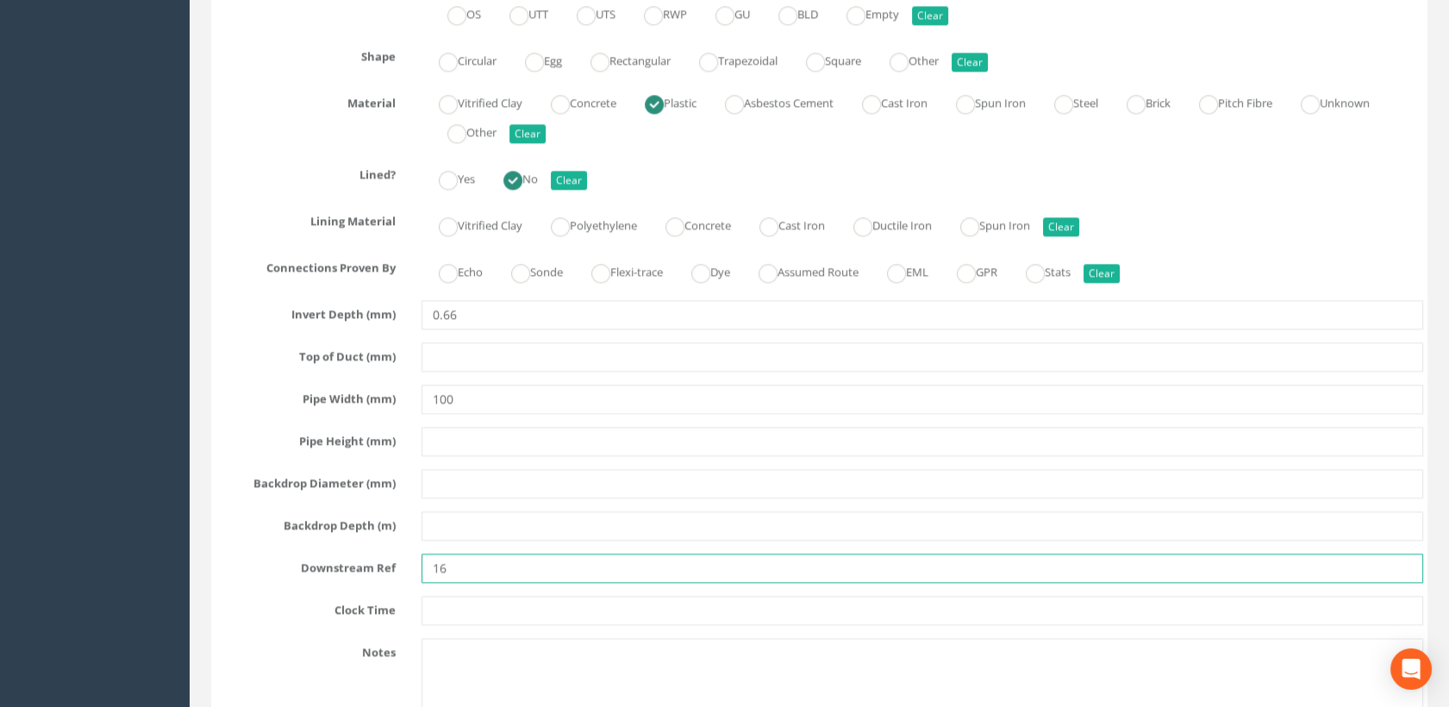
click at [435, 554] on input "16" at bounding box center [923, 568] width 1003 height 29
type input "MH16"
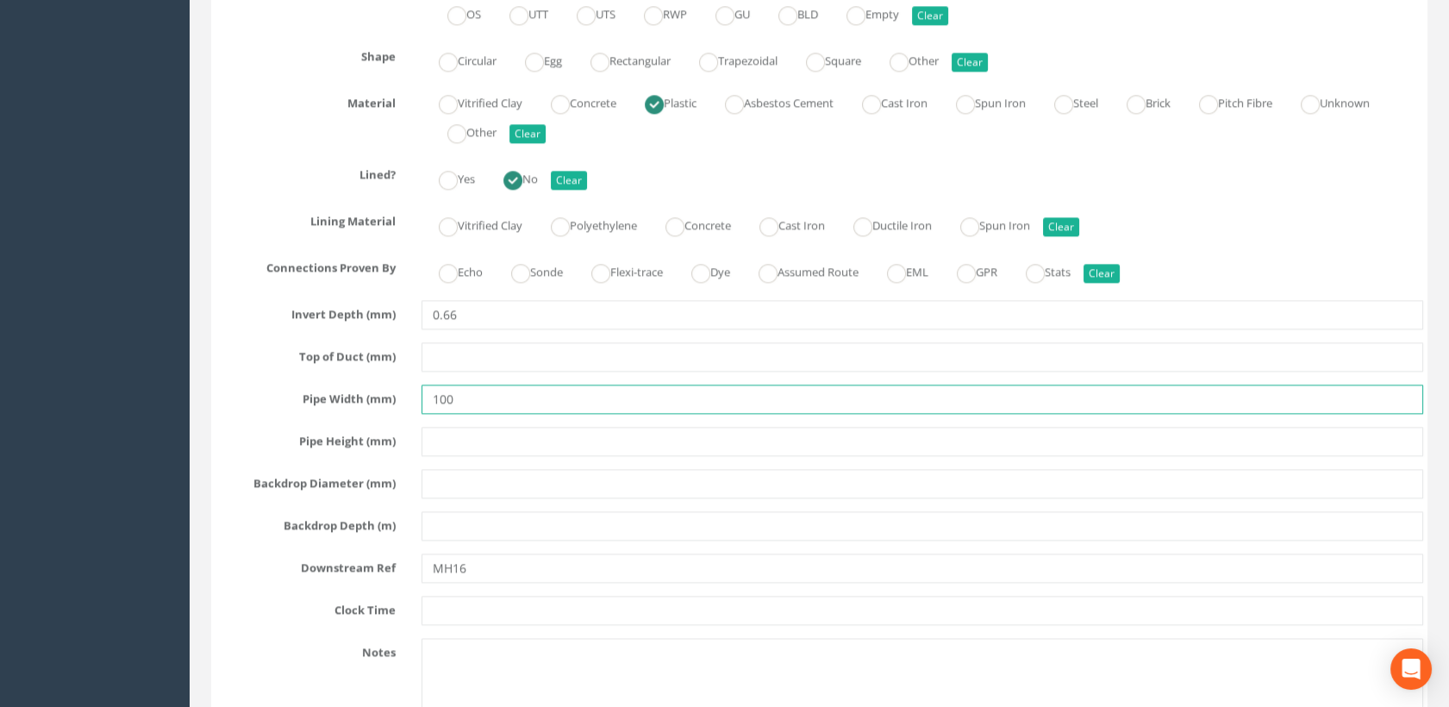
click at [477, 390] on input "100" at bounding box center [923, 399] width 1003 height 29
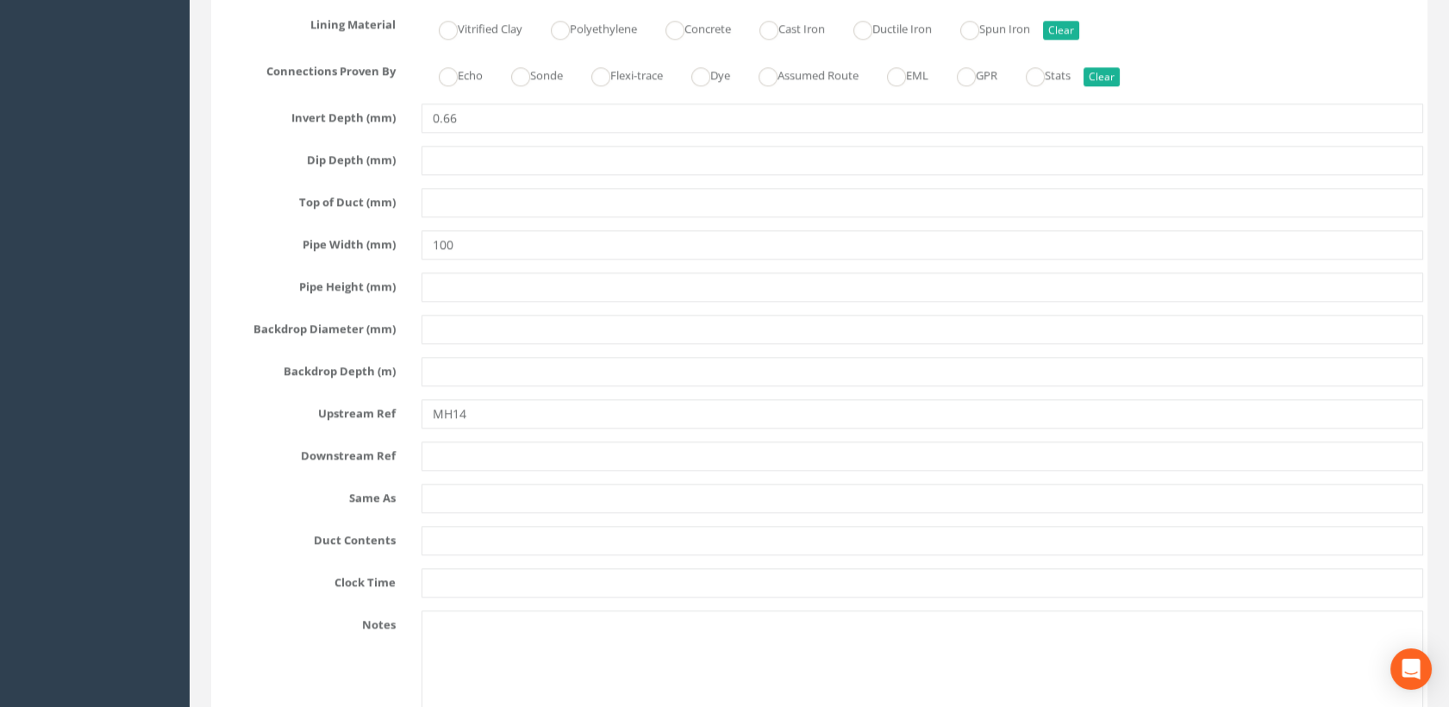
scroll to position [3449, 0]
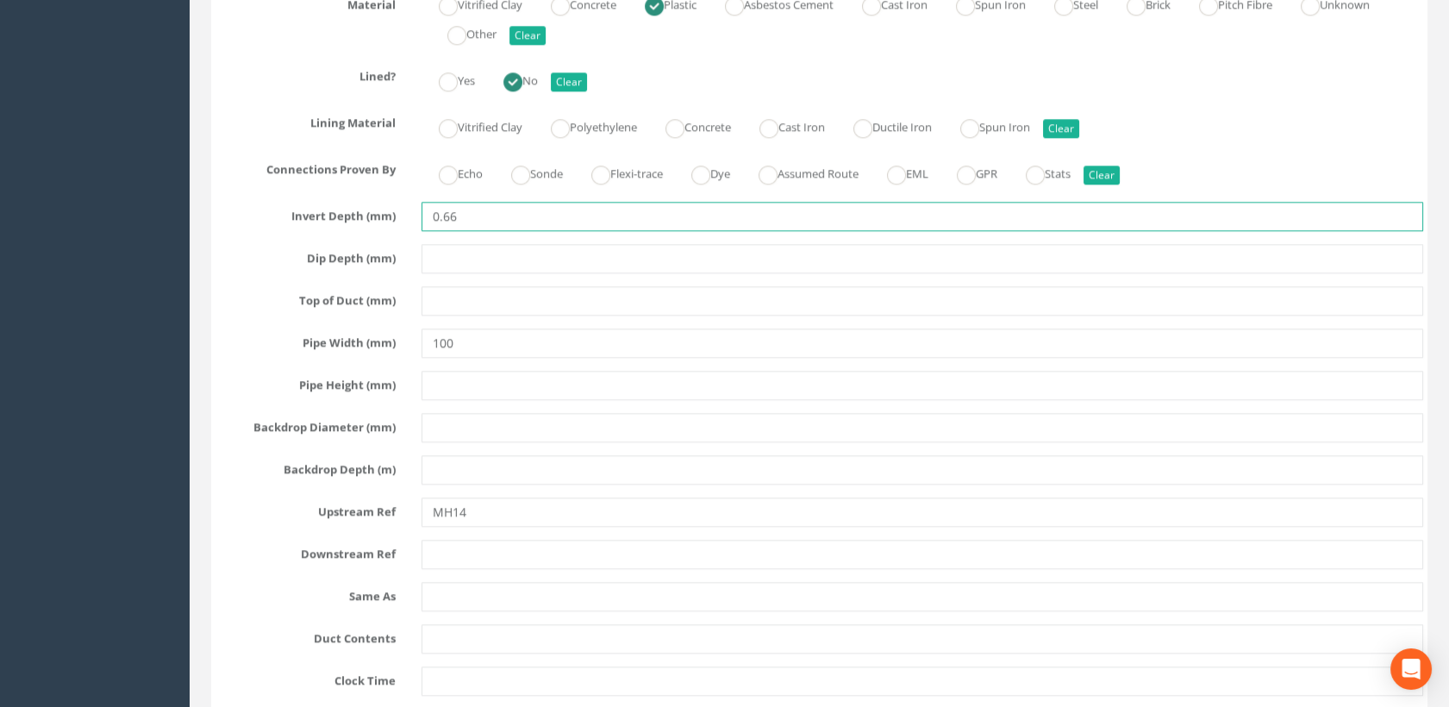
click at [491, 219] on input "0.66" at bounding box center [923, 216] width 1003 height 29
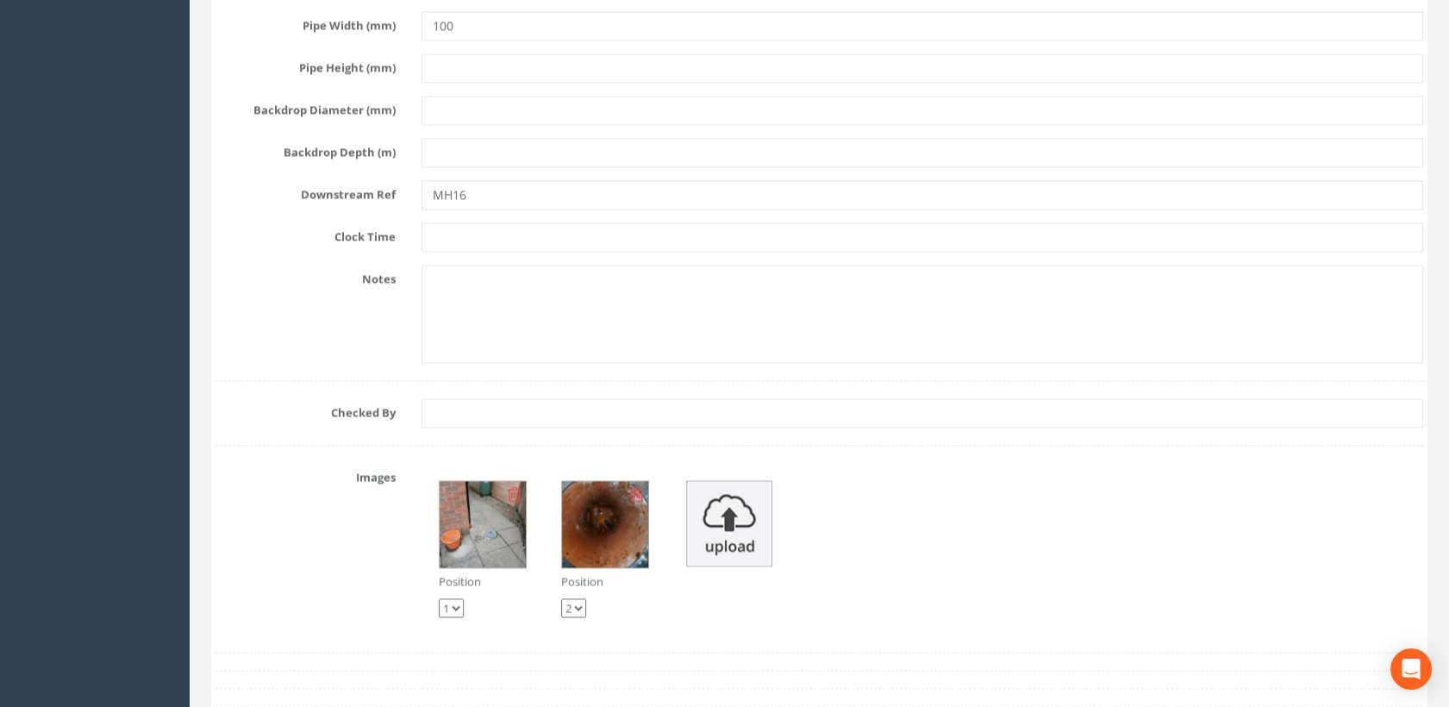
scroll to position [4886, 0]
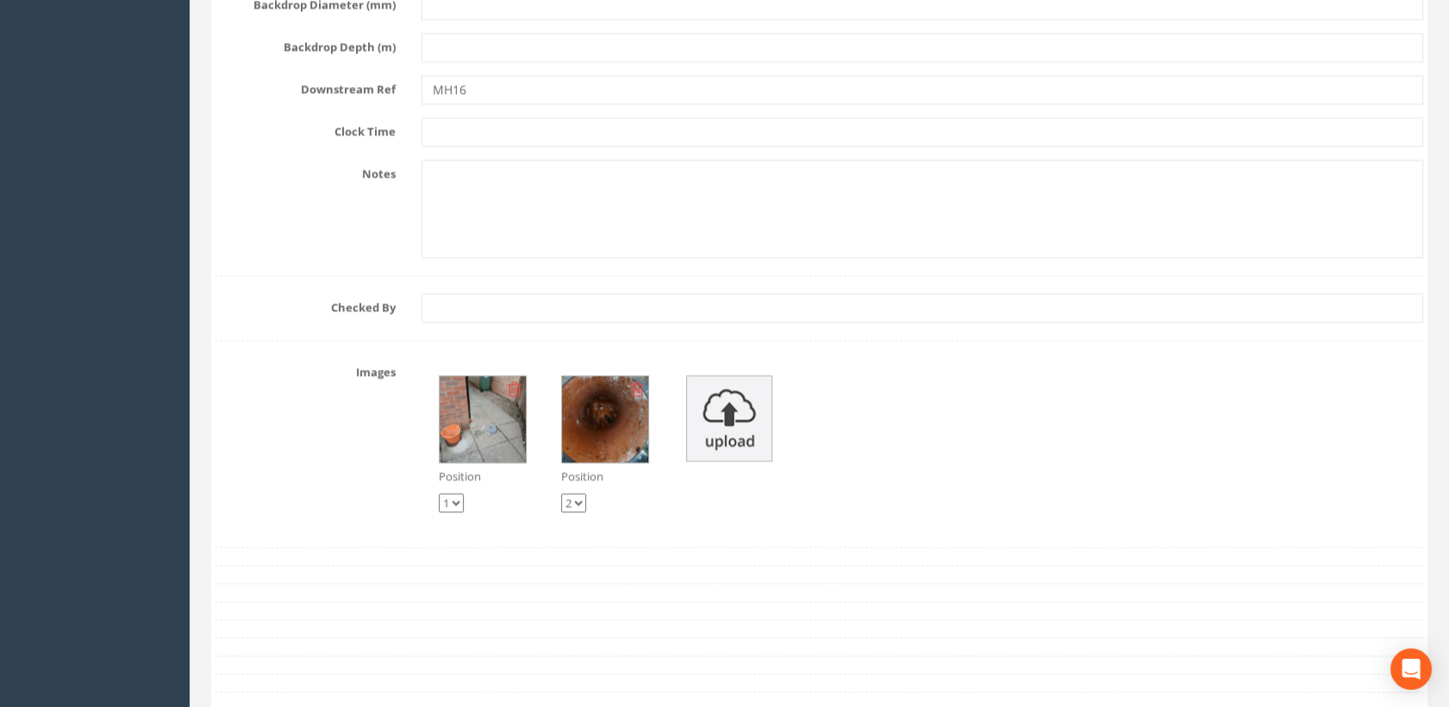
type input "0.65"
click at [579, 493] on select "1 2" at bounding box center [573, 502] width 25 height 19
select select "string:1"
click at [561, 493] on select "1 2" at bounding box center [573, 502] width 25 height 19
select select "string:2"
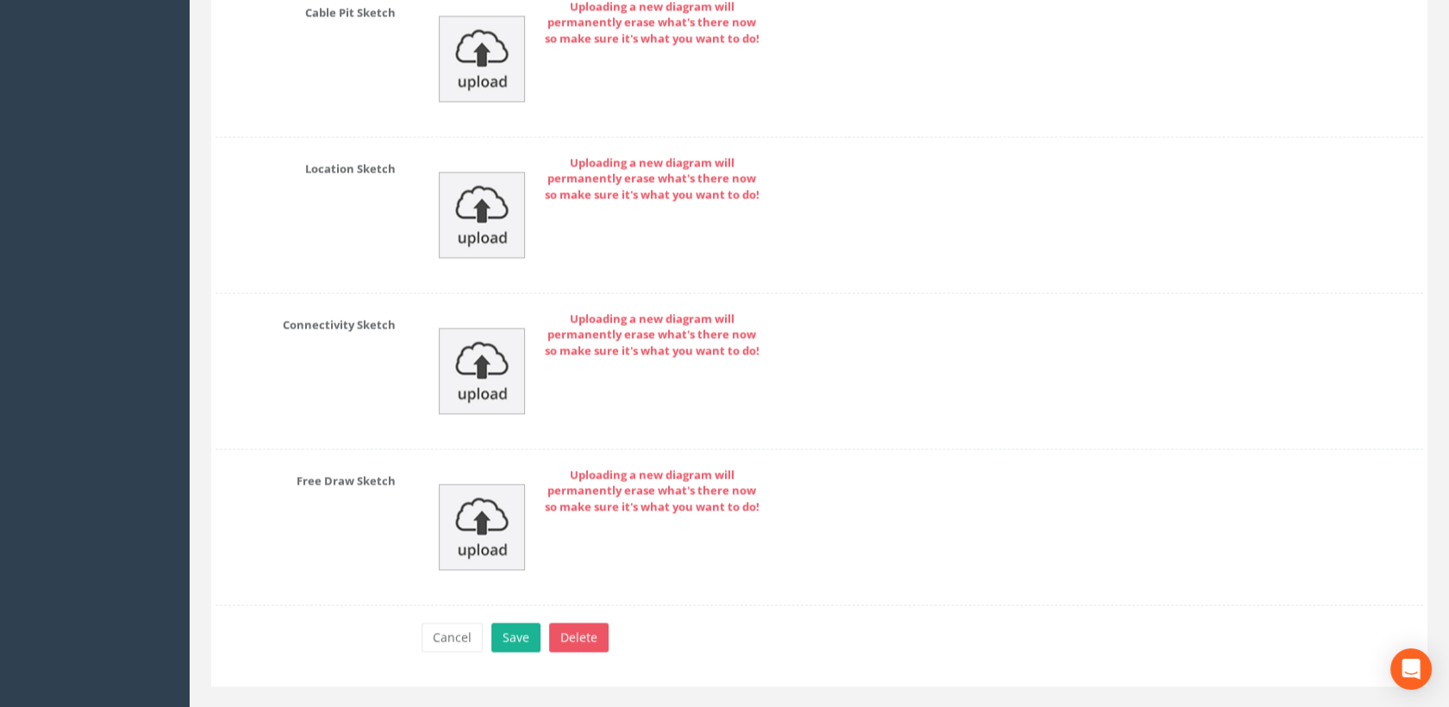
scroll to position [5869, 0]
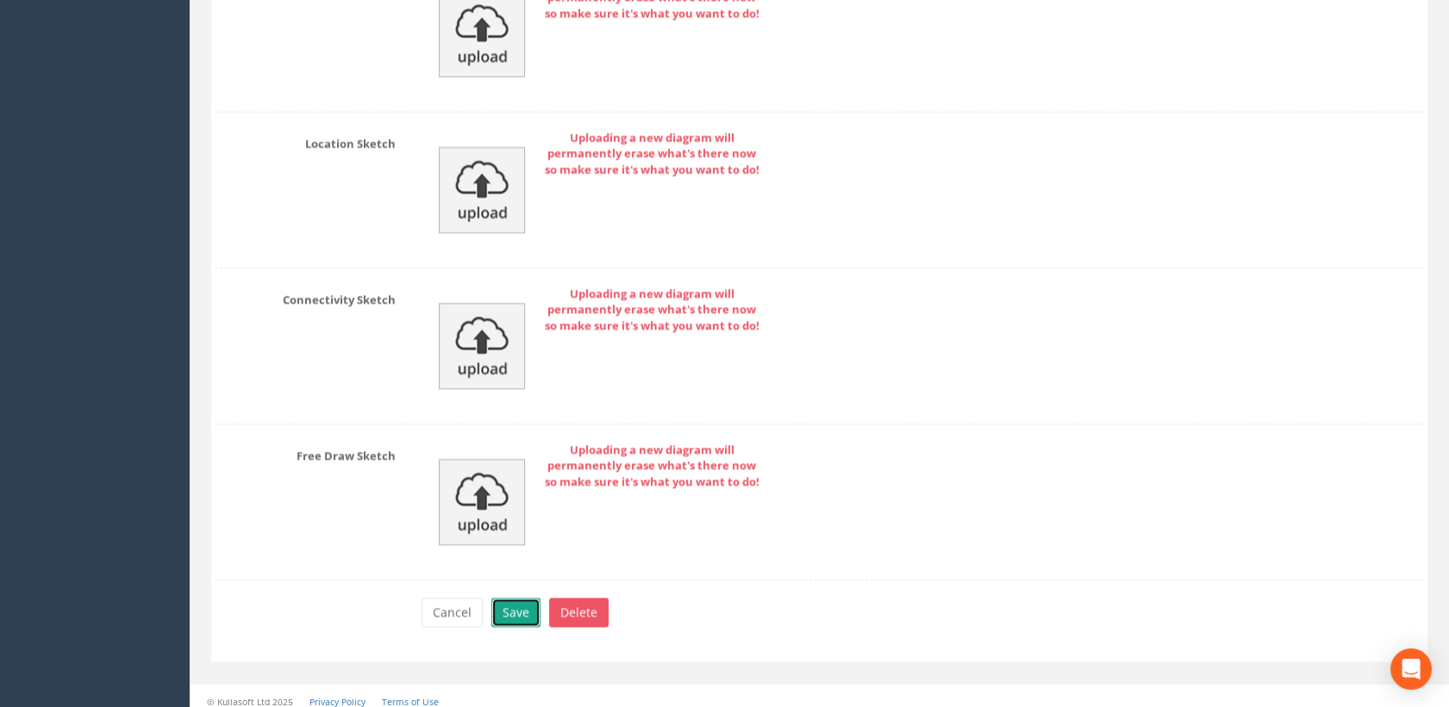
drag, startPoint x: 512, startPoint y: 598, endPoint x: 528, endPoint y: 591, distance: 17.4
click at [512, 599] on button "Save" at bounding box center [515, 612] width 49 height 29
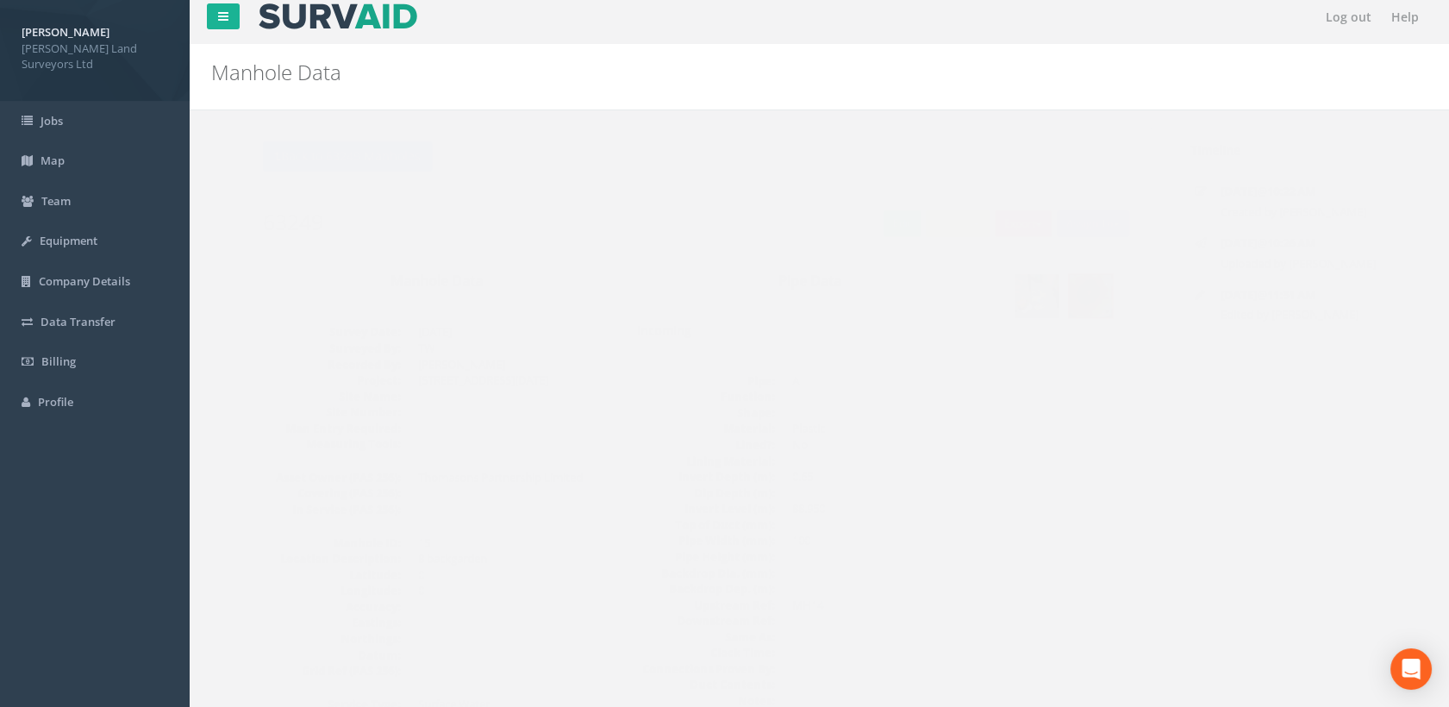
scroll to position [0, 0]
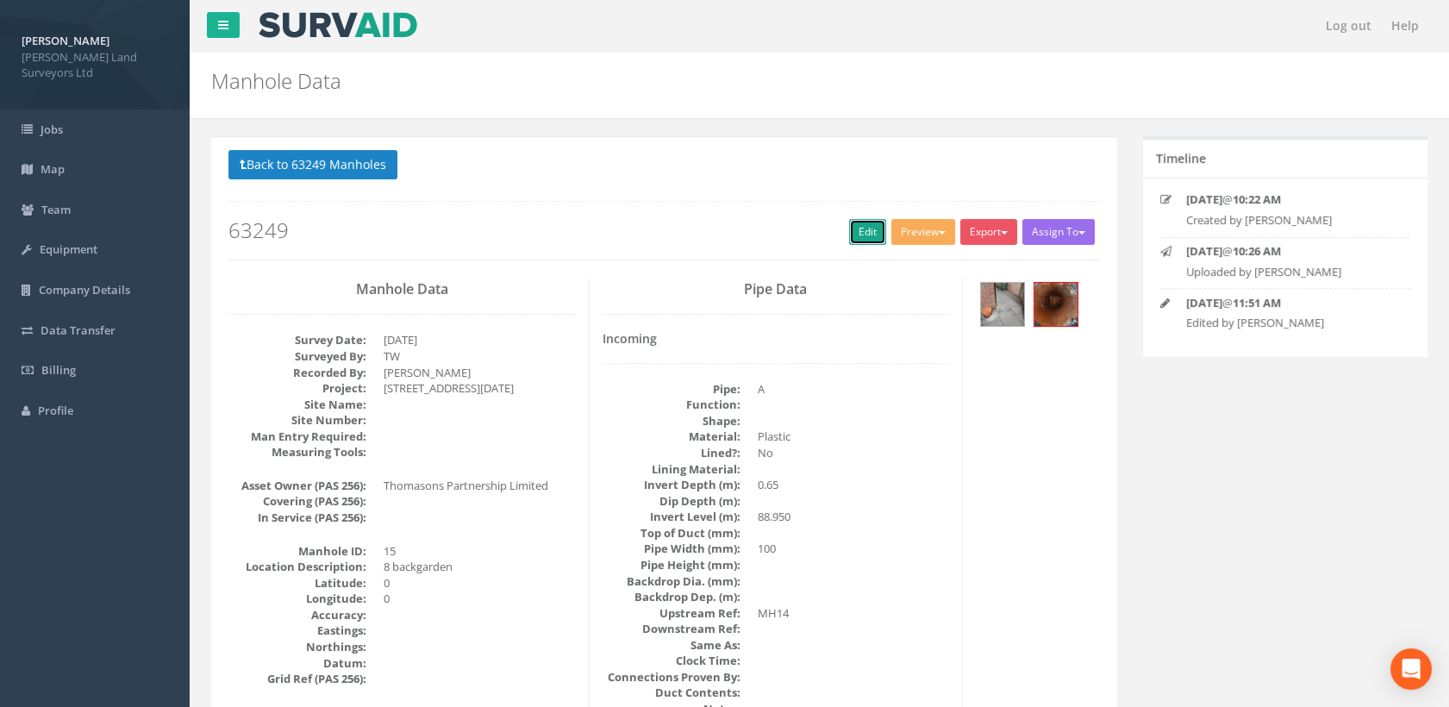
click at [864, 238] on link "Edit" at bounding box center [867, 232] width 37 height 26
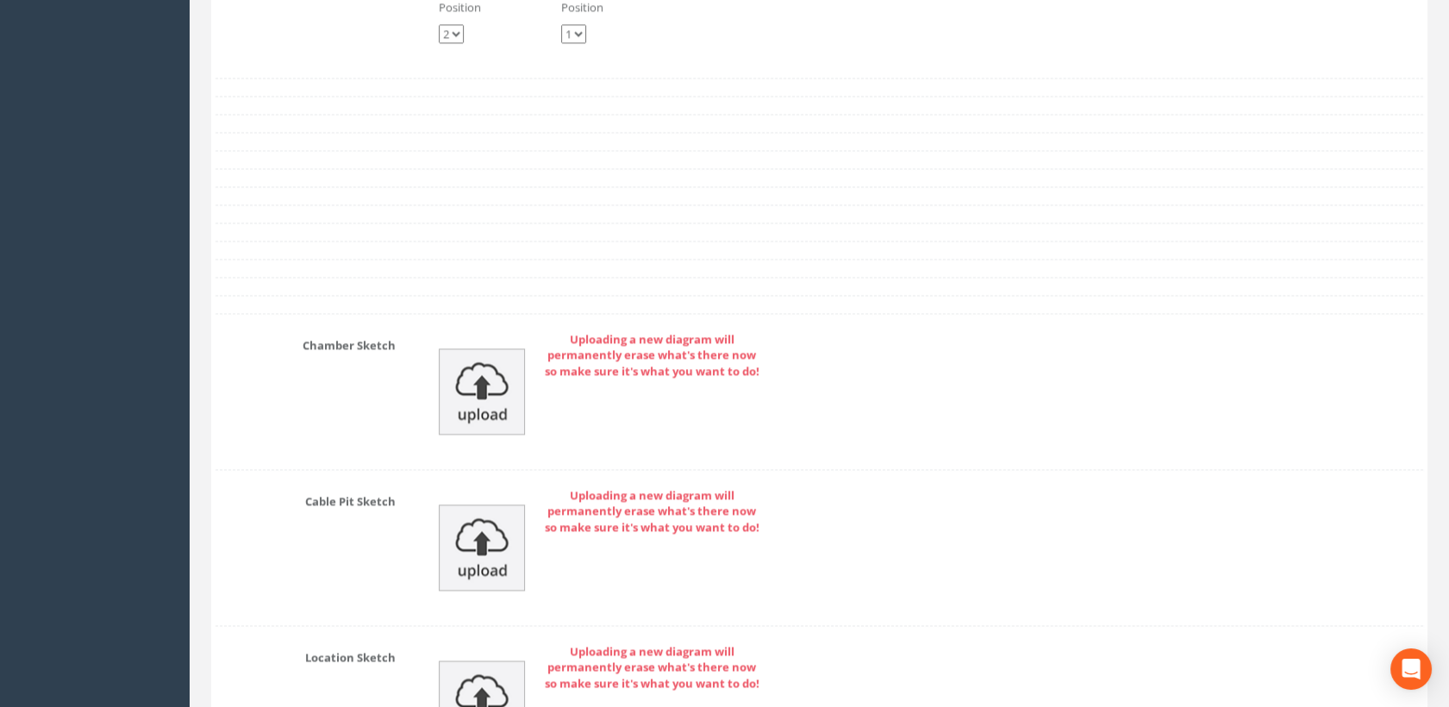
scroll to position [5557, 0]
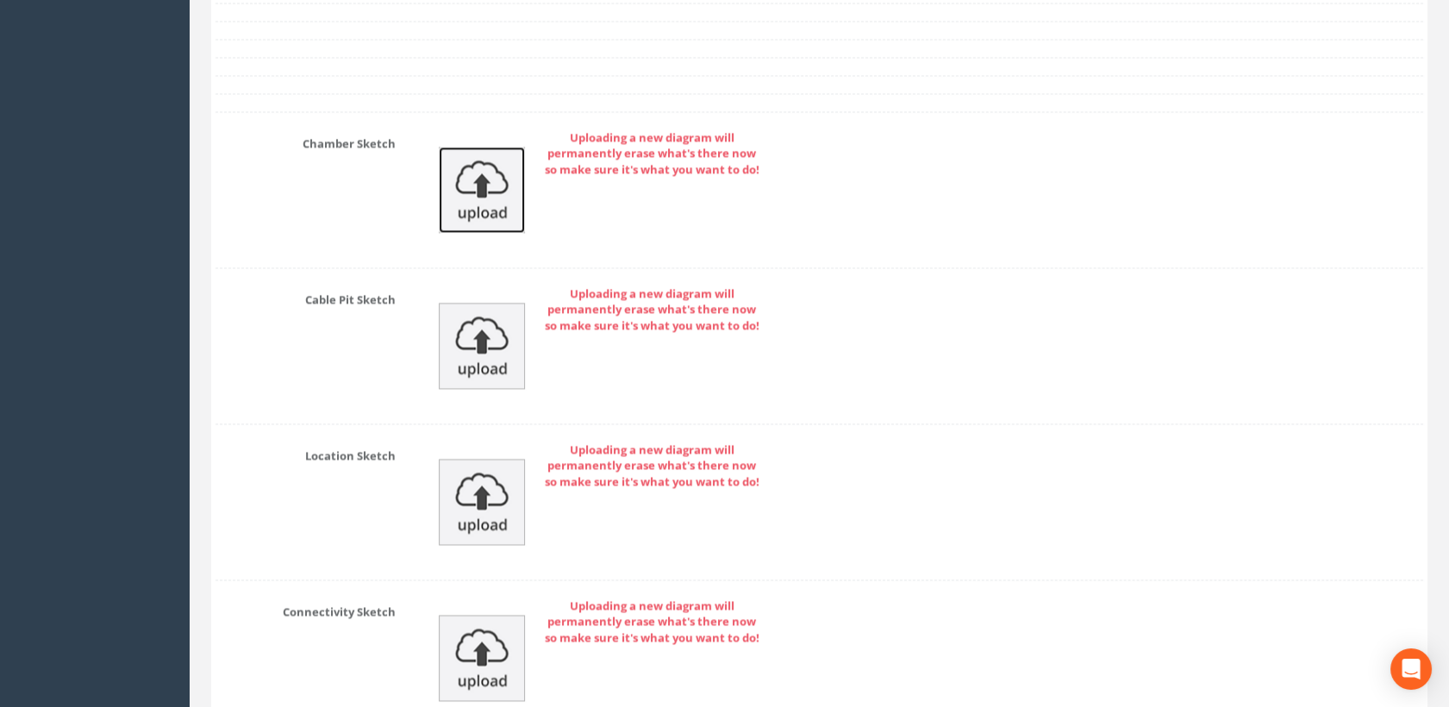
click at [480, 181] on img at bounding box center [482, 190] width 86 height 86
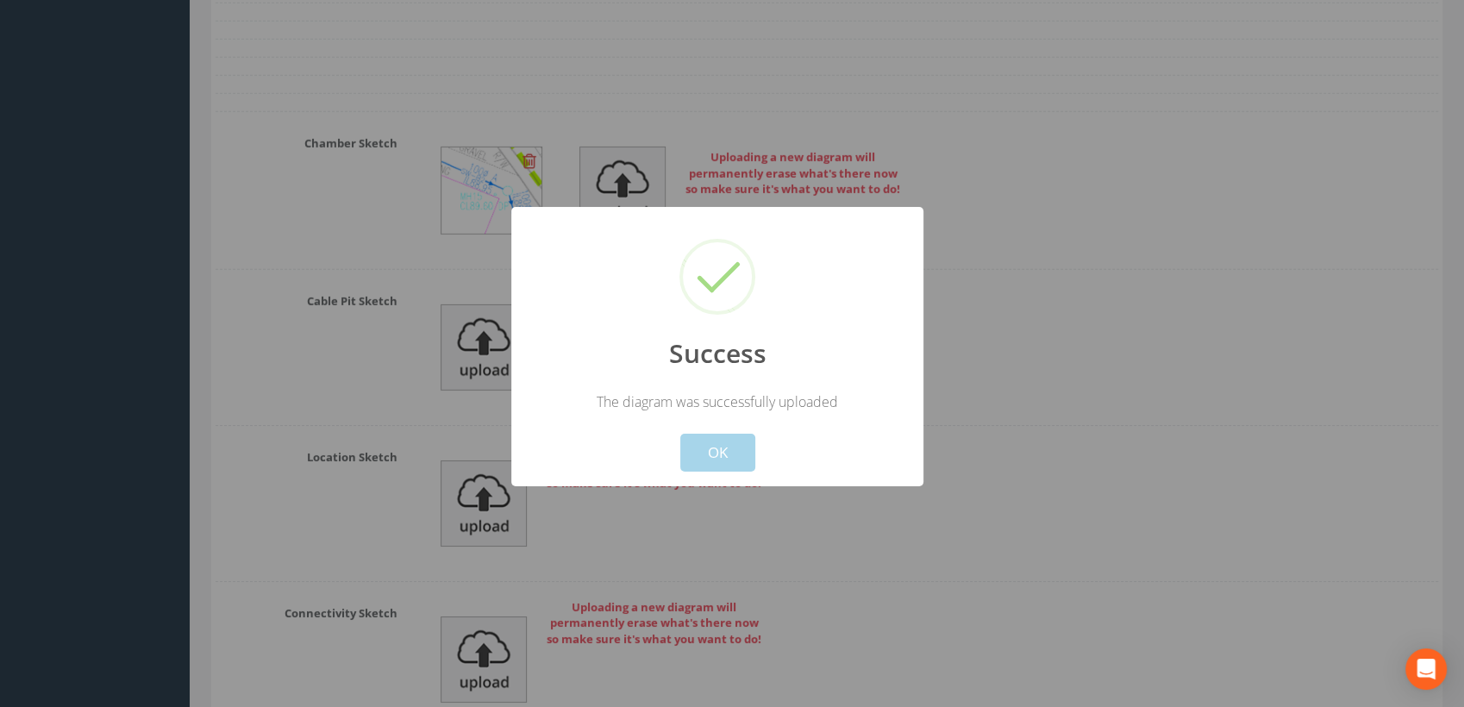
click at [721, 463] on button "OK" at bounding box center [717, 453] width 75 height 38
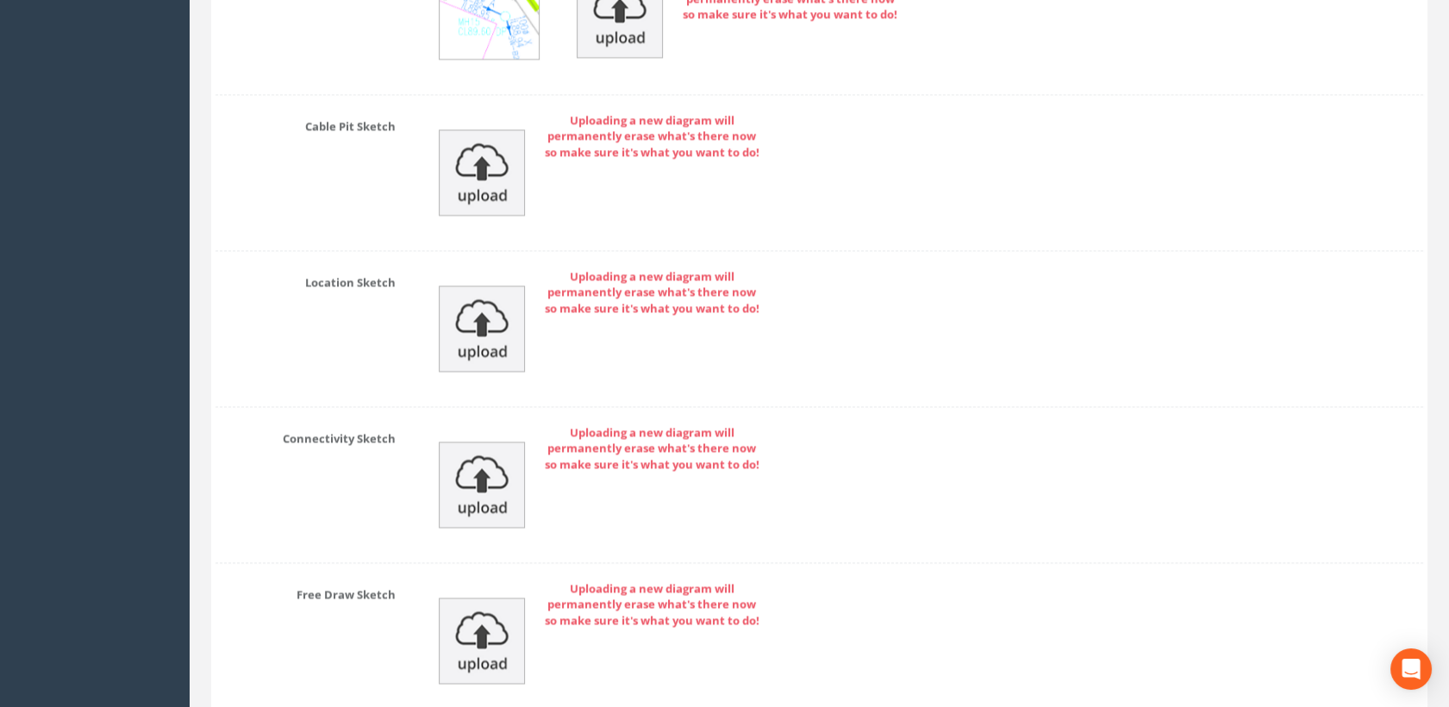
scroll to position [5870, 0]
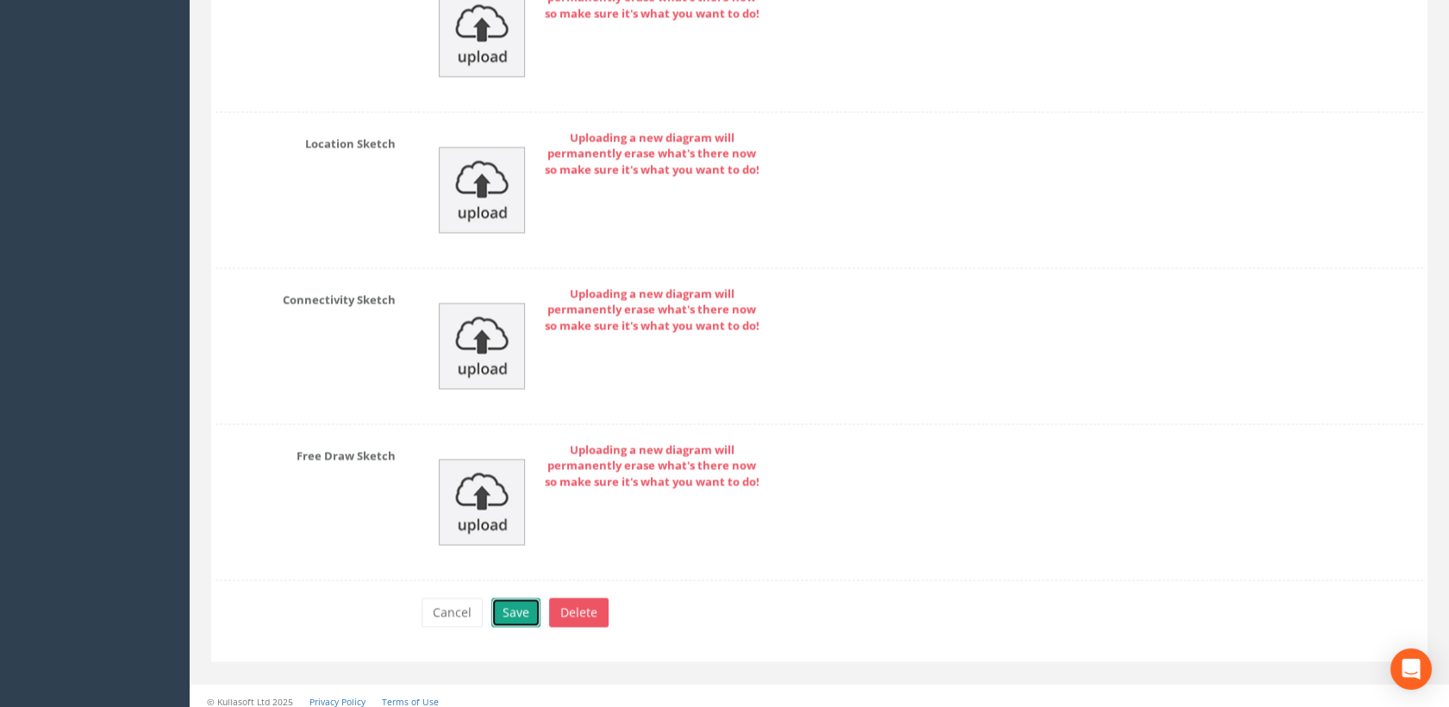
drag, startPoint x: 510, startPoint y: 604, endPoint x: 516, endPoint y: 596, distance: 9.8
click at [510, 604] on button "Save" at bounding box center [515, 612] width 49 height 29
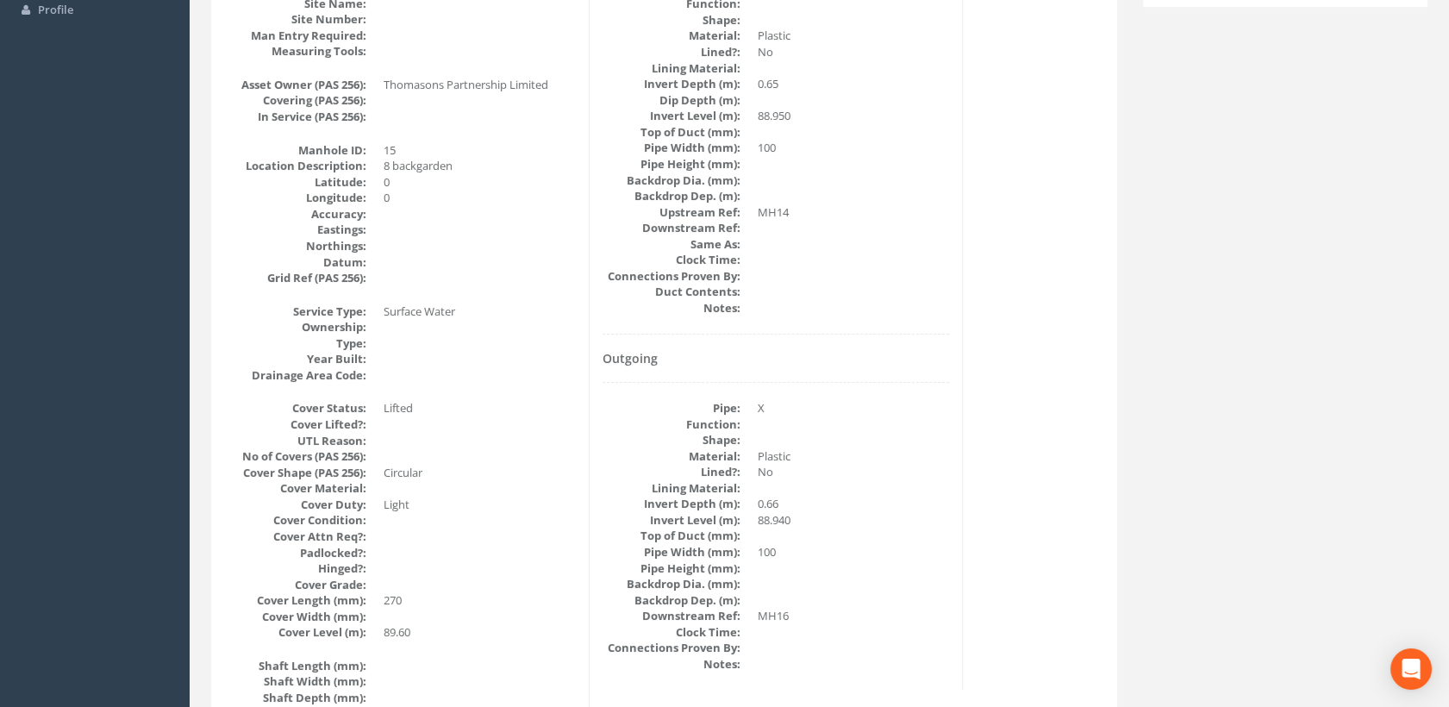
scroll to position [0, 0]
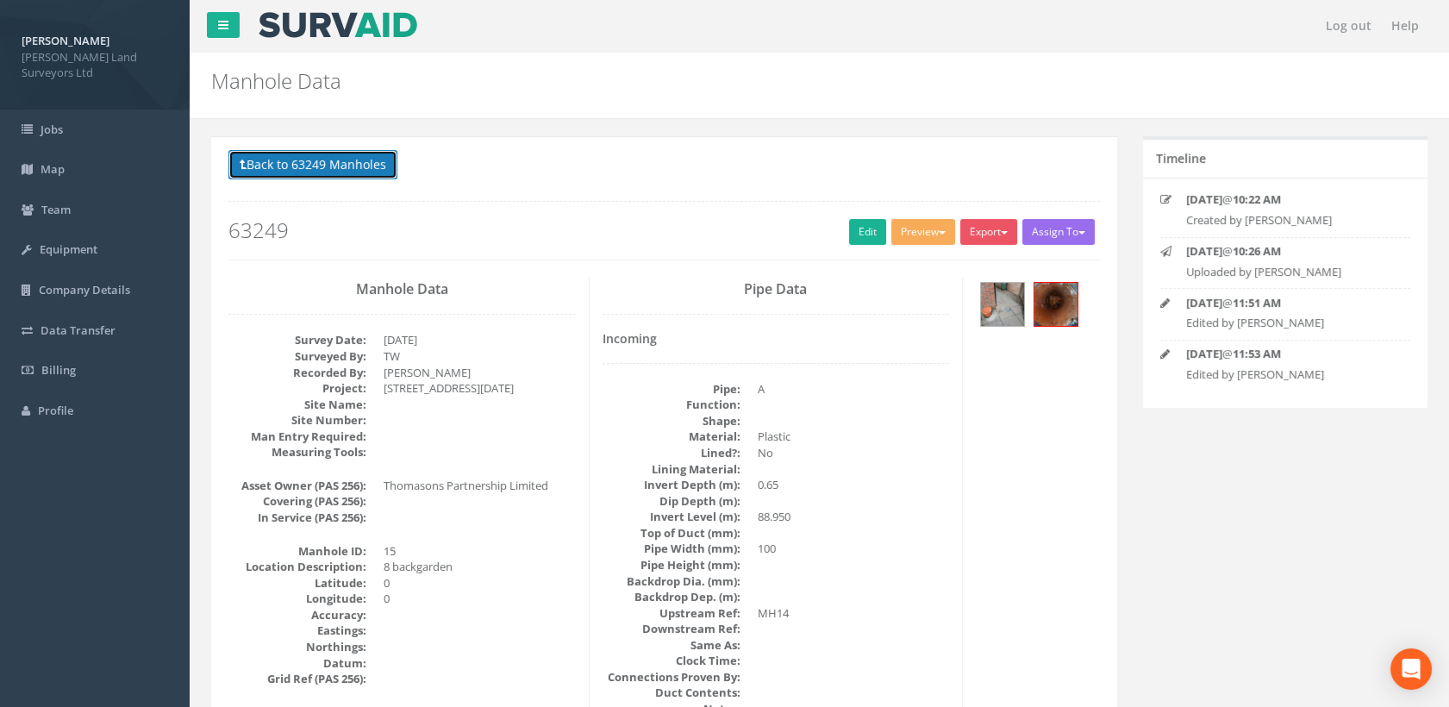
click at [370, 166] on button "Back to 63249 Manholes" at bounding box center [313, 164] width 169 height 29
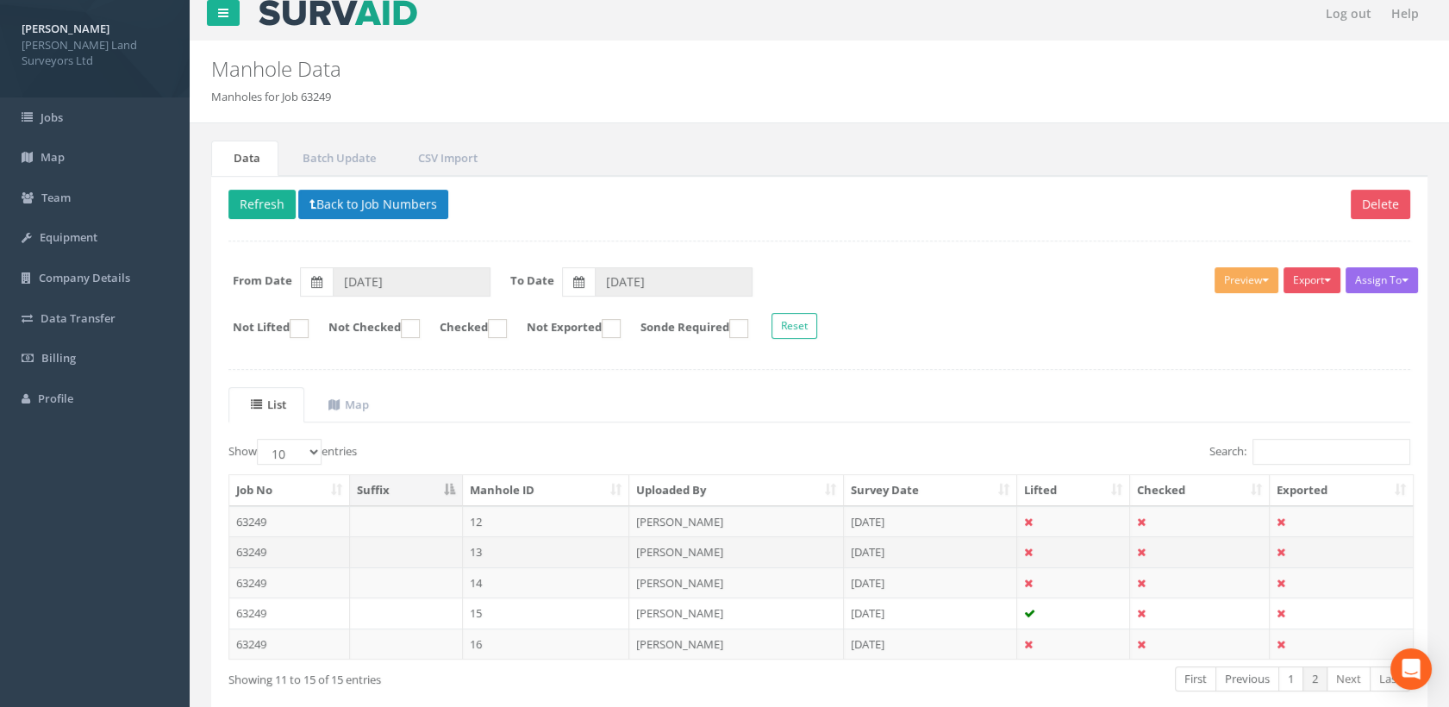
scroll to position [98, 0]
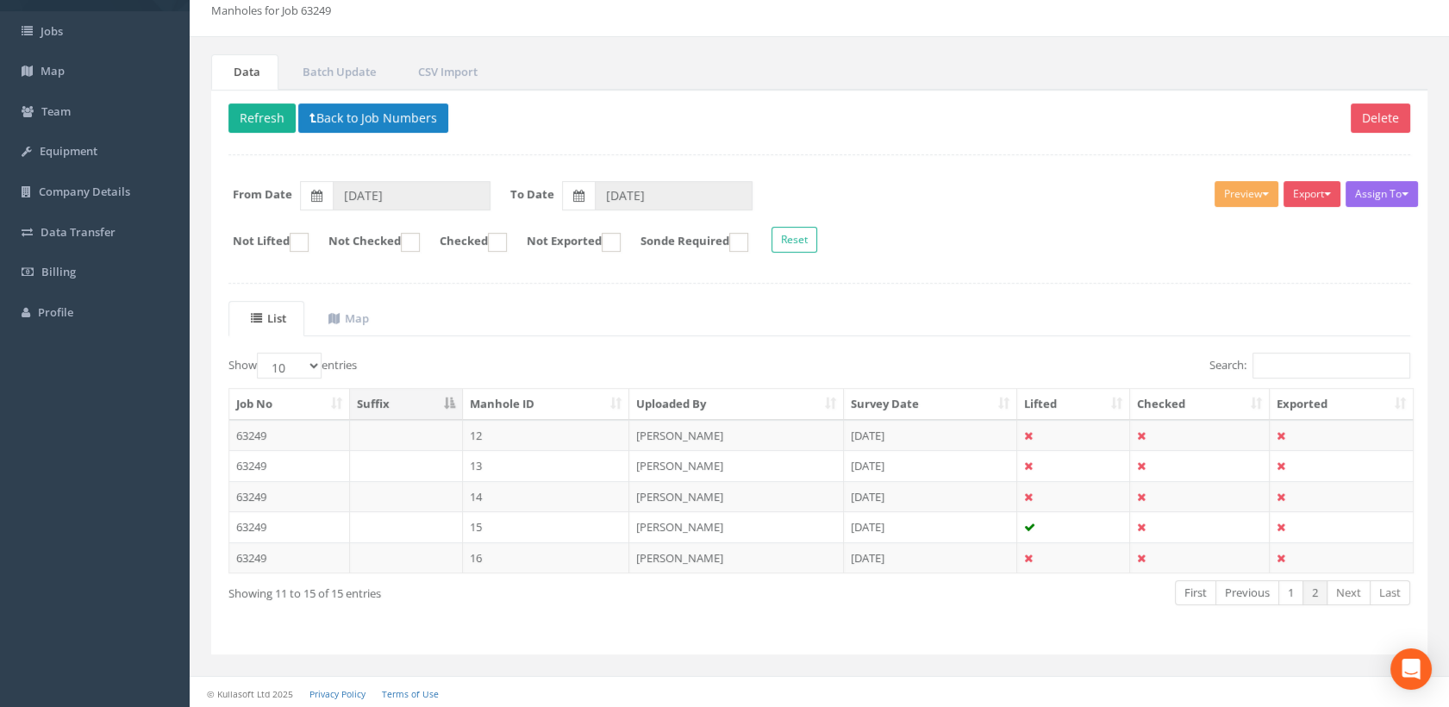
click at [488, 559] on td "16" at bounding box center [546, 557] width 167 height 31
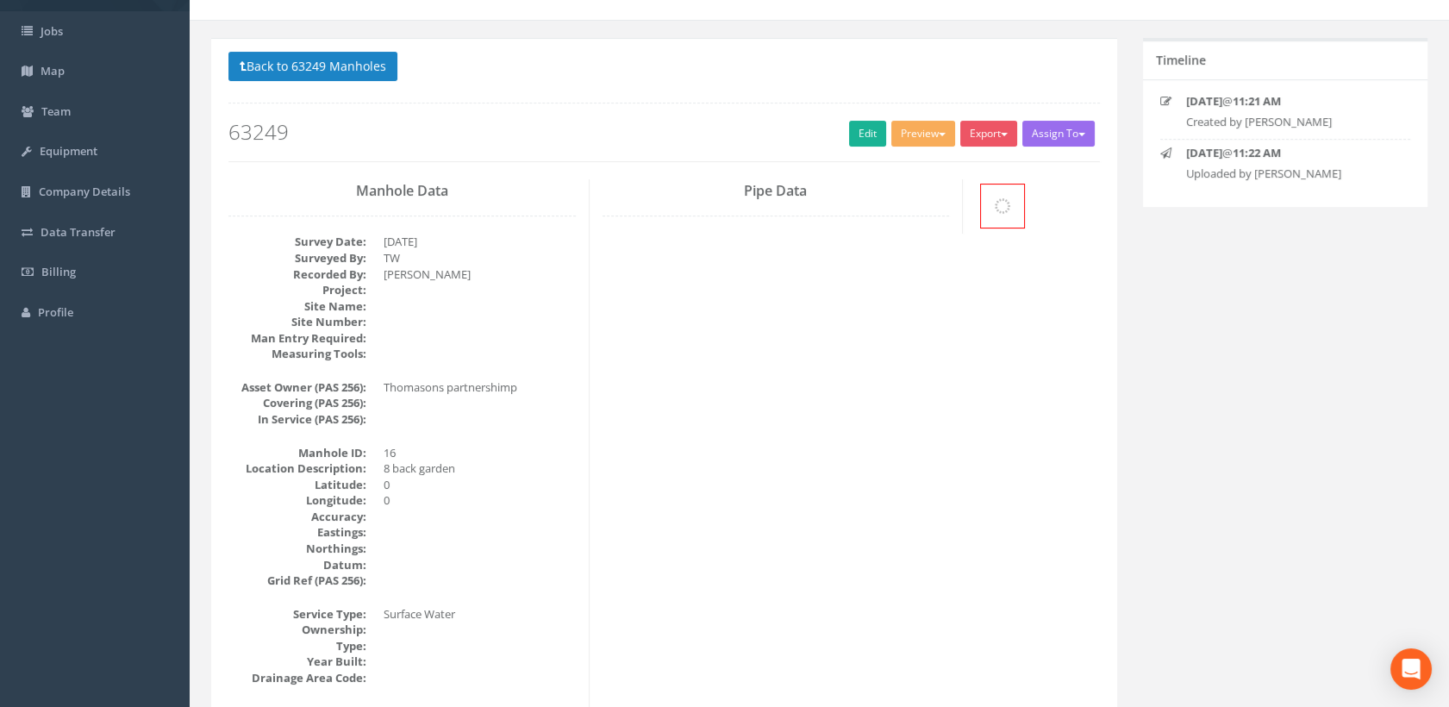
scroll to position [0, 0]
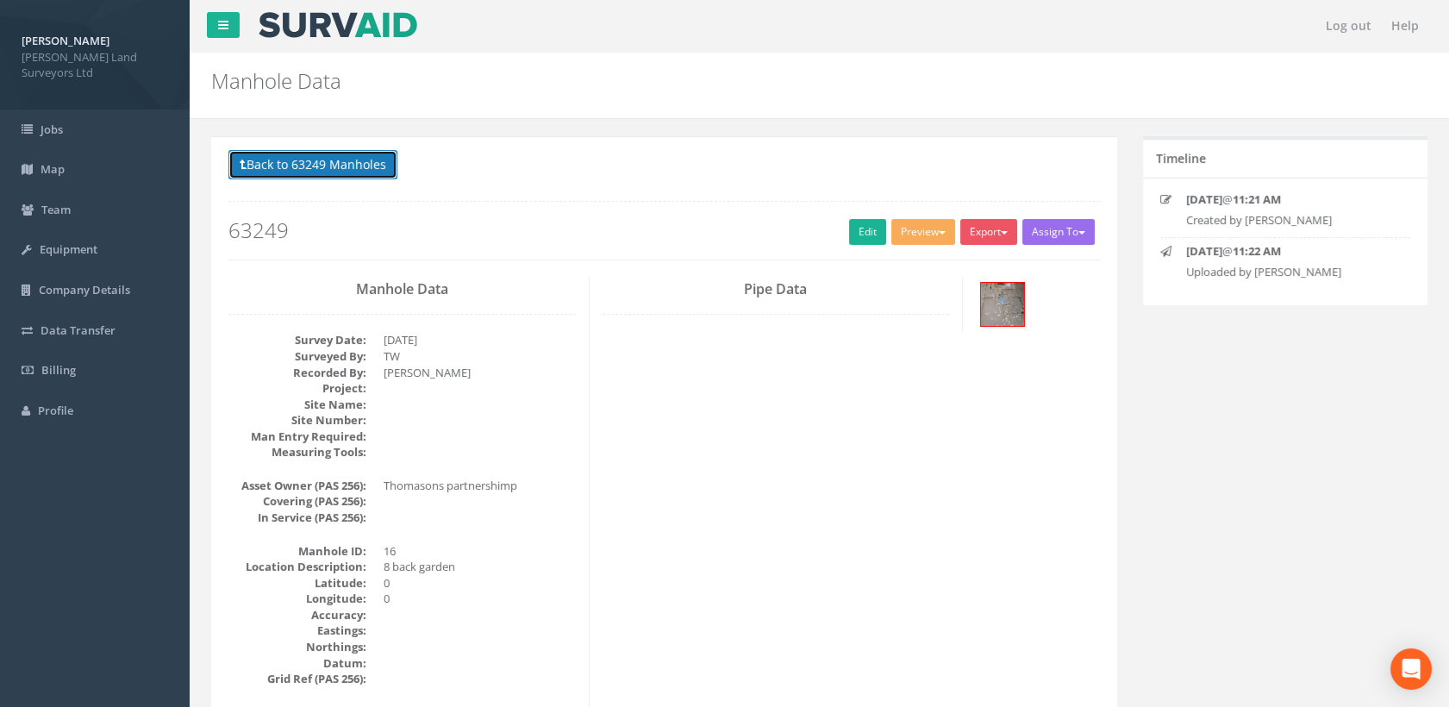
drag, startPoint x: 354, startPoint y: 167, endPoint x: 417, endPoint y: 197, distance: 70.2
click at [354, 167] on button "Back to 63249 Manholes" at bounding box center [313, 164] width 169 height 29
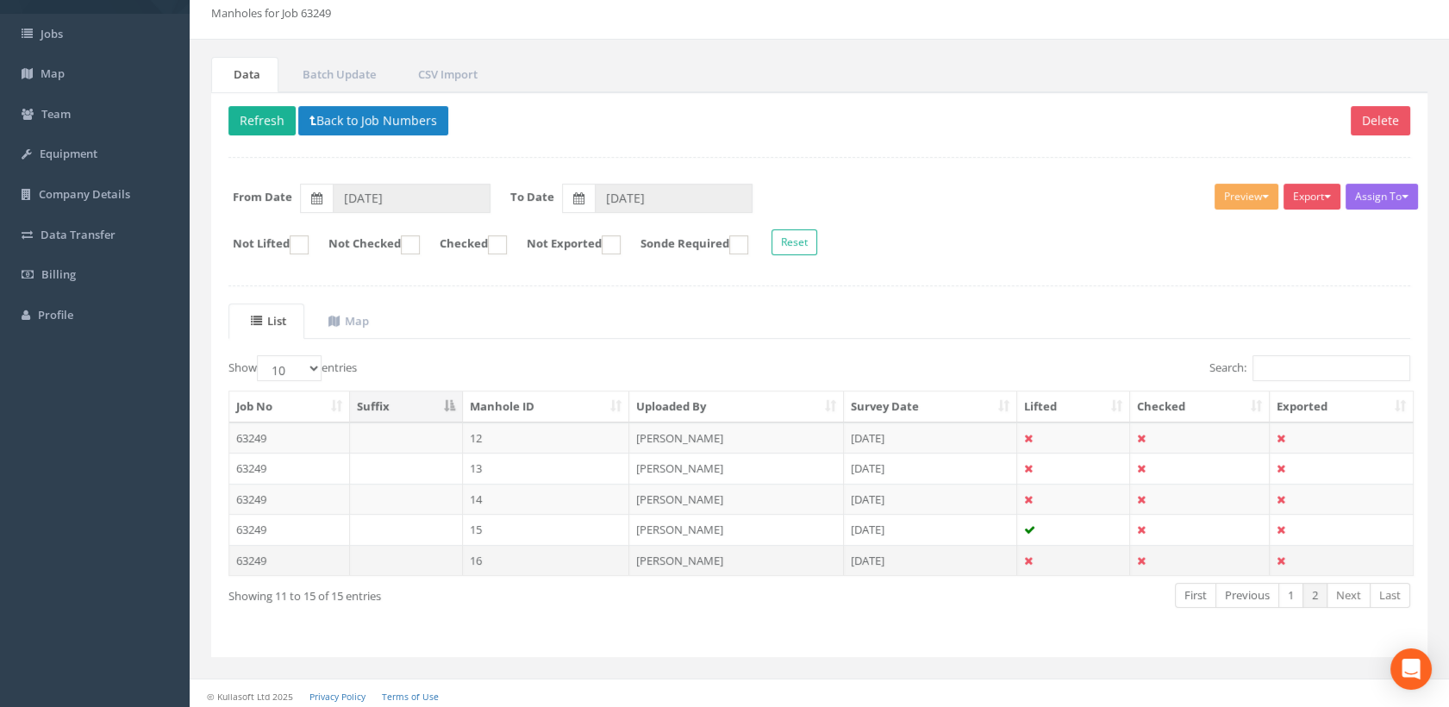
scroll to position [98, 0]
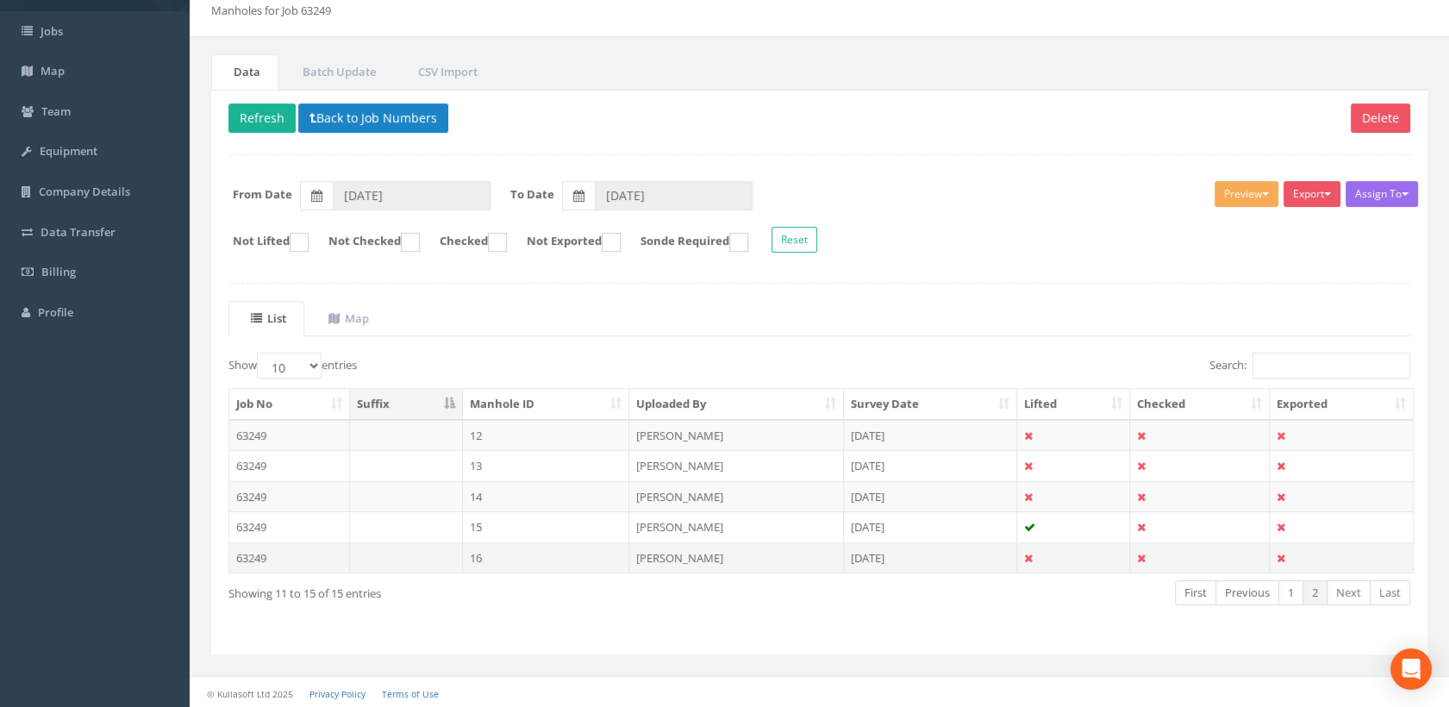
click at [538, 559] on td "16" at bounding box center [546, 557] width 167 height 31
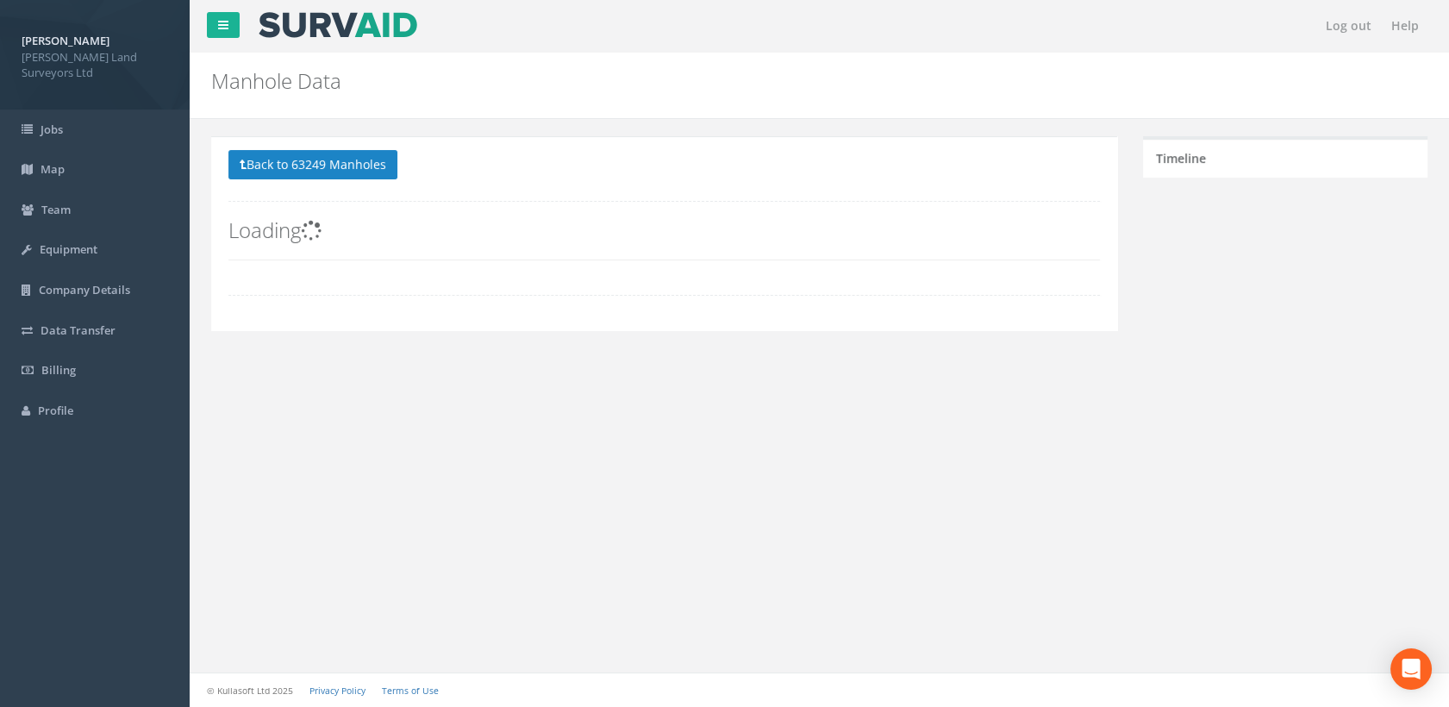
scroll to position [0, 0]
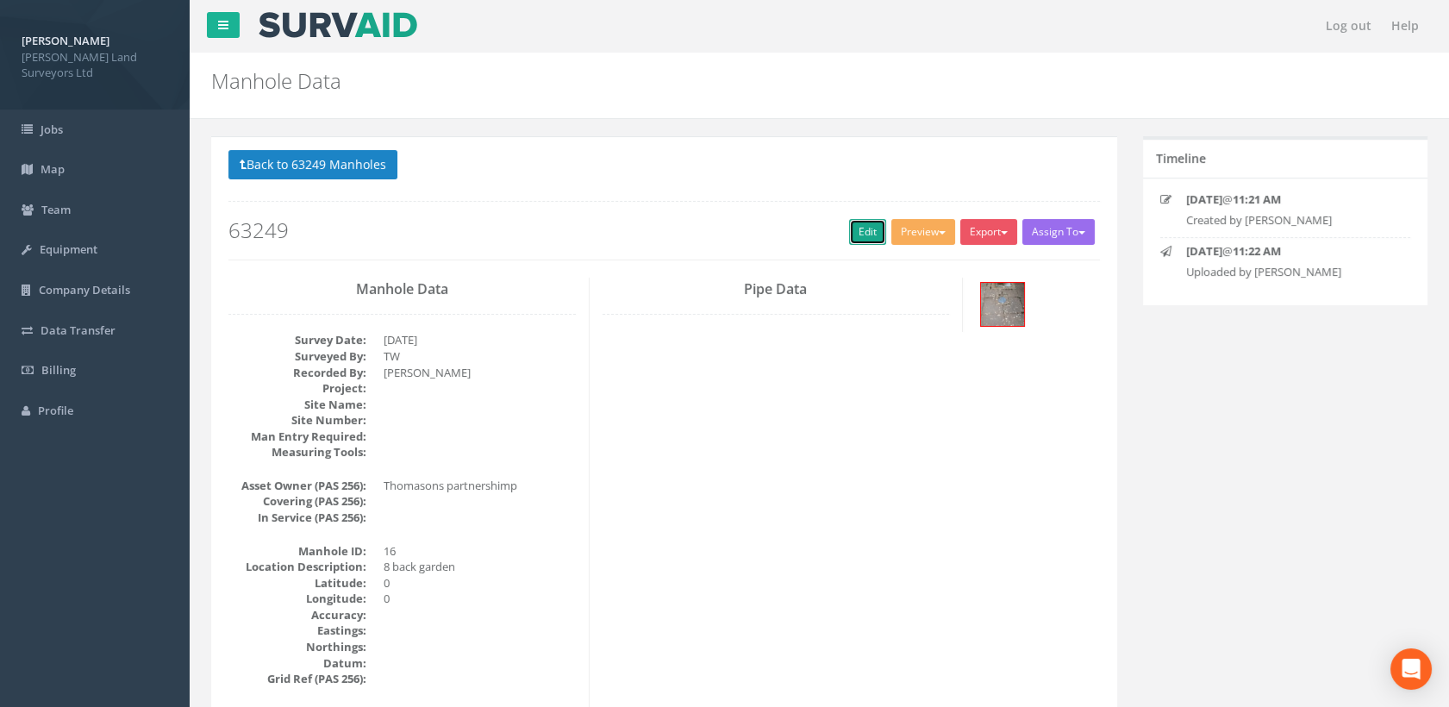
click at [861, 231] on link "Edit" at bounding box center [867, 232] width 37 height 26
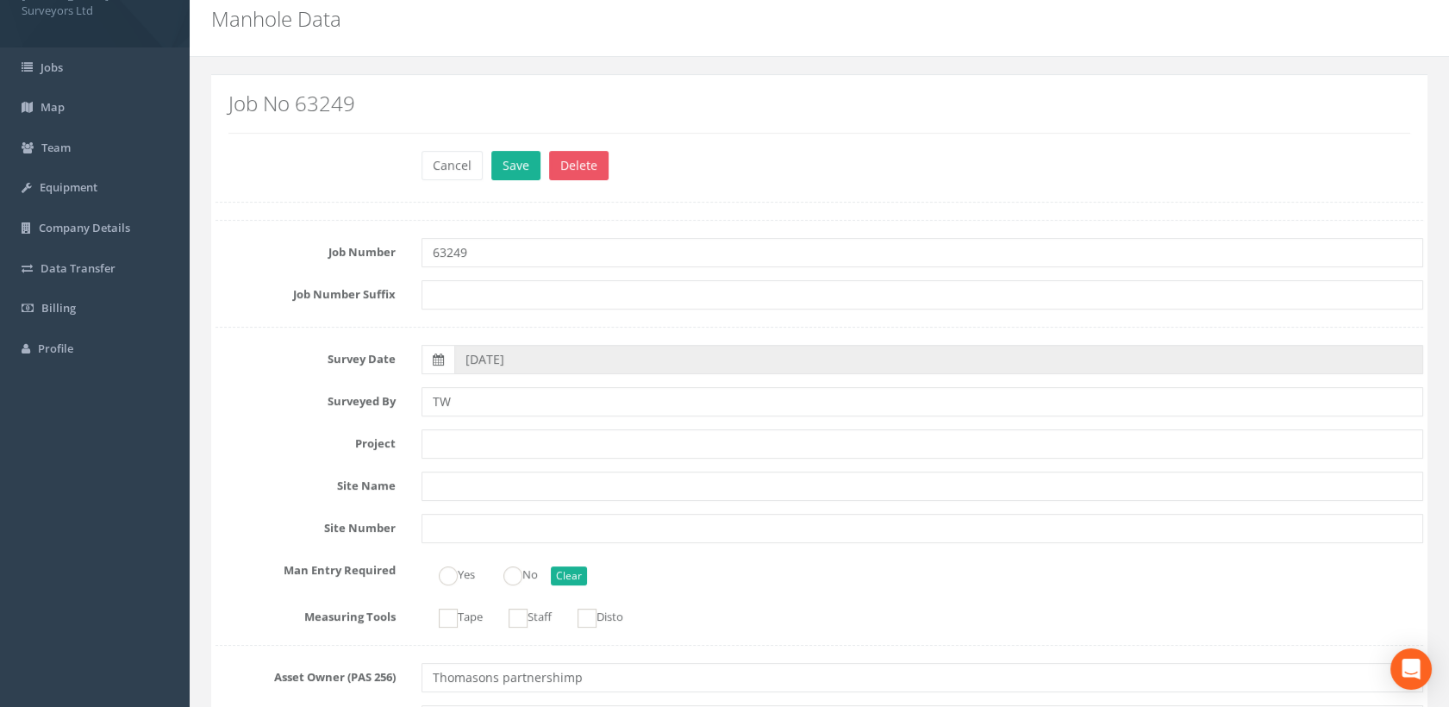
scroll to position [96, 0]
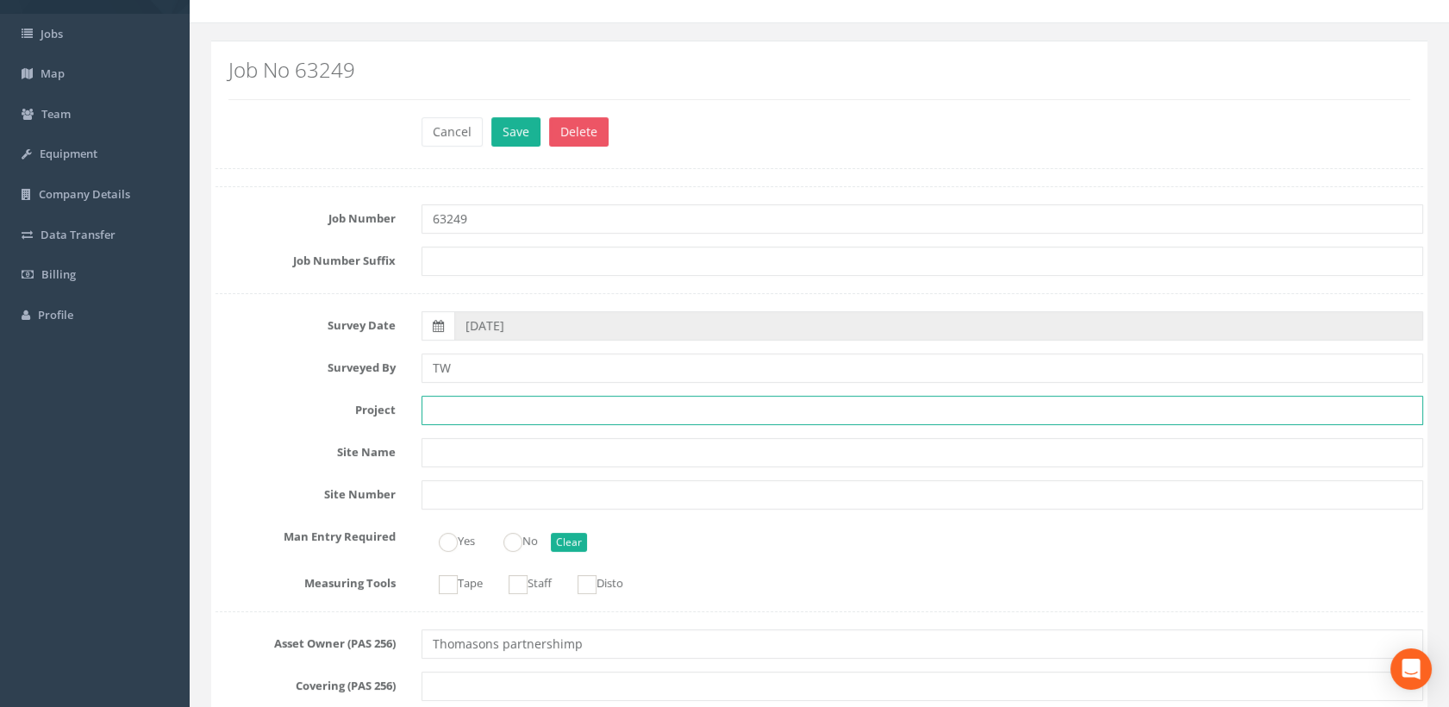
click at [467, 410] on input "text" at bounding box center [923, 410] width 1003 height 29
paste input "[STREET_ADDRESS][DATE]"
type input "[STREET_ADDRESS][DATE]"
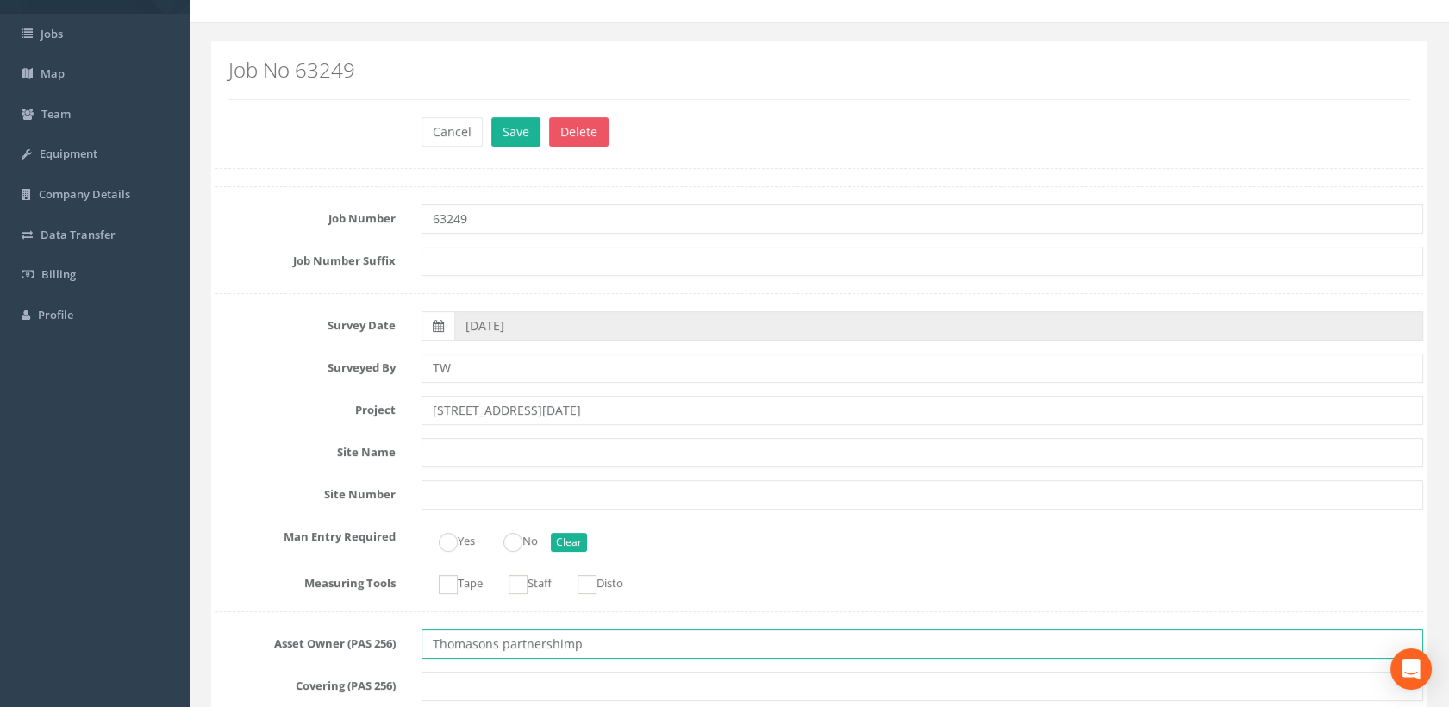
drag, startPoint x: 610, startPoint y: 645, endPoint x: 417, endPoint y: 629, distance: 192.9
click at [395, 645] on div "Asset Owner (PAS 256) Thomasons partnershimp" at bounding box center [820, 643] width 1234 height 29
paste input "Partnership Limited"
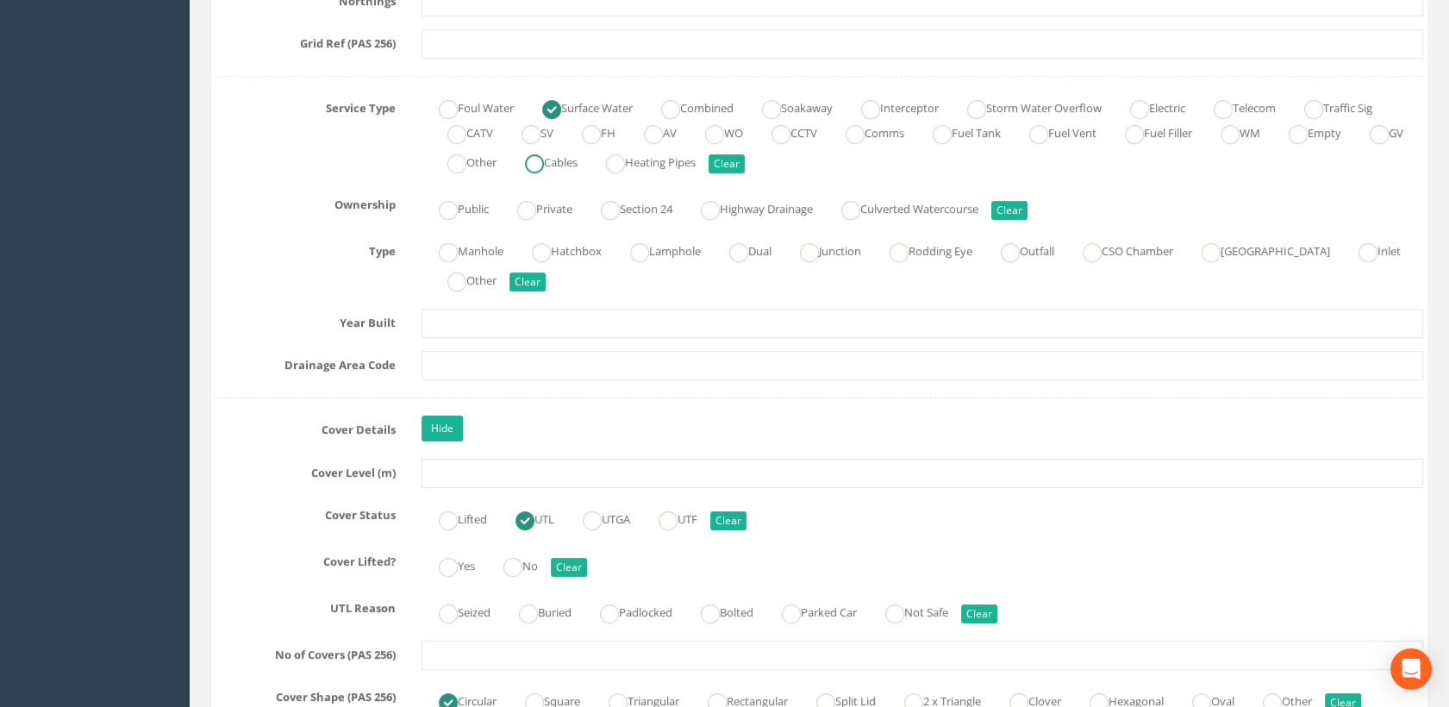
scroll to position [1245, 0]
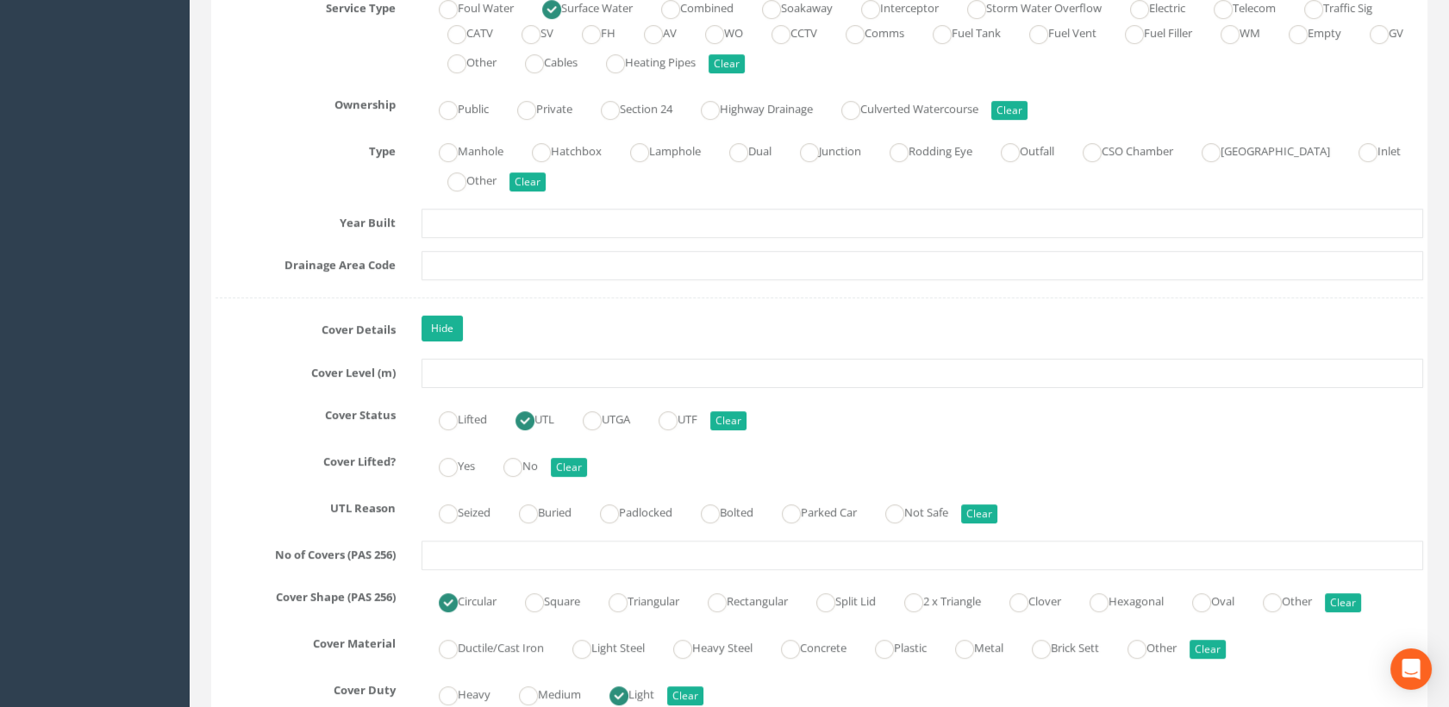
type input "Thomasons Partnership Limited"
click at [454, 376] on input "text" at bounding box center [923, 373] width 1003 height 29
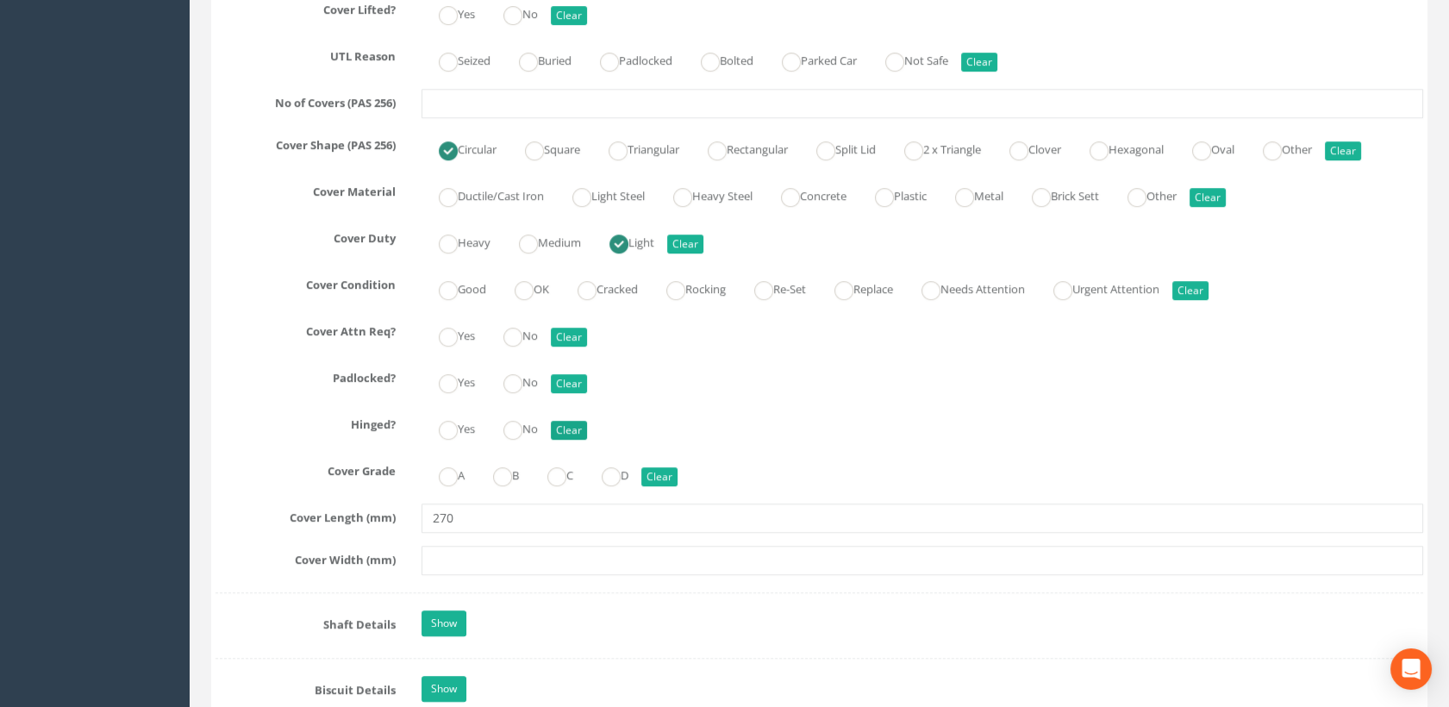
scroll to position [1532, 0]
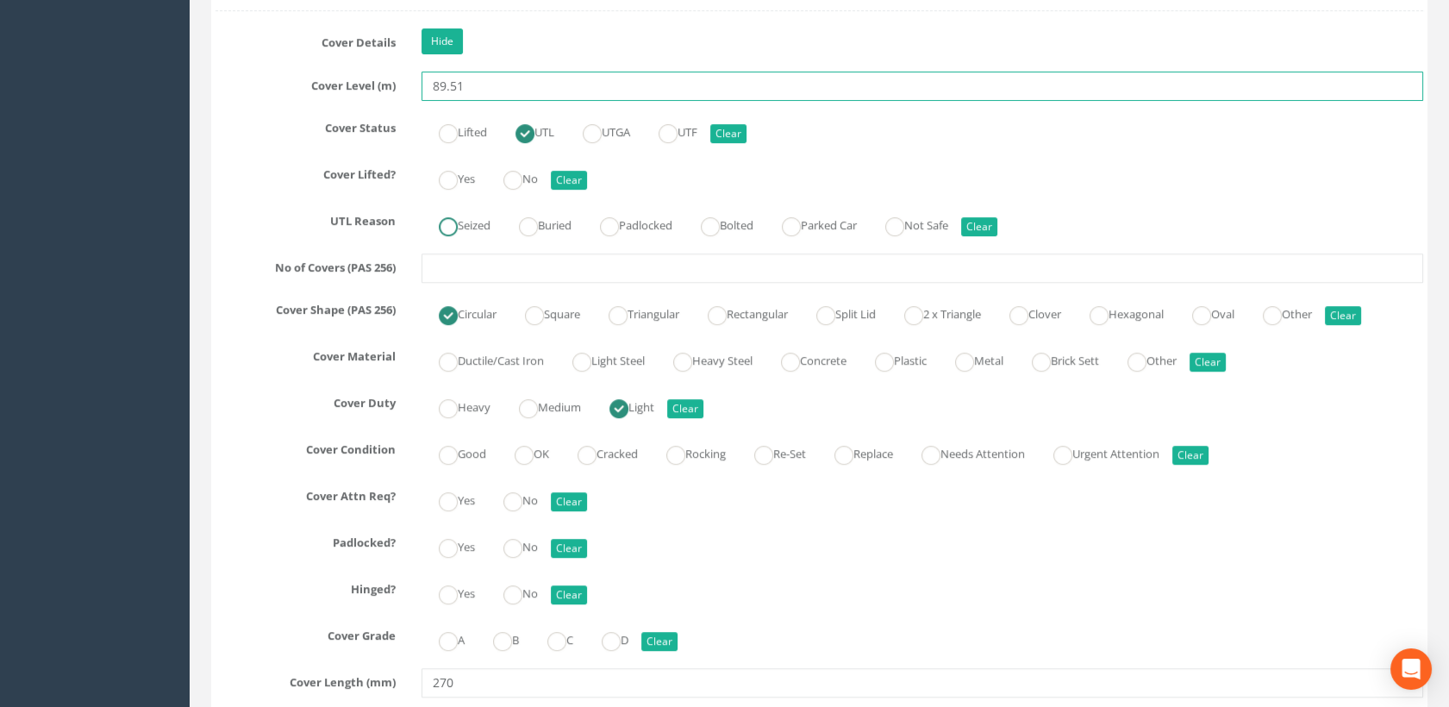
type input "89.51"
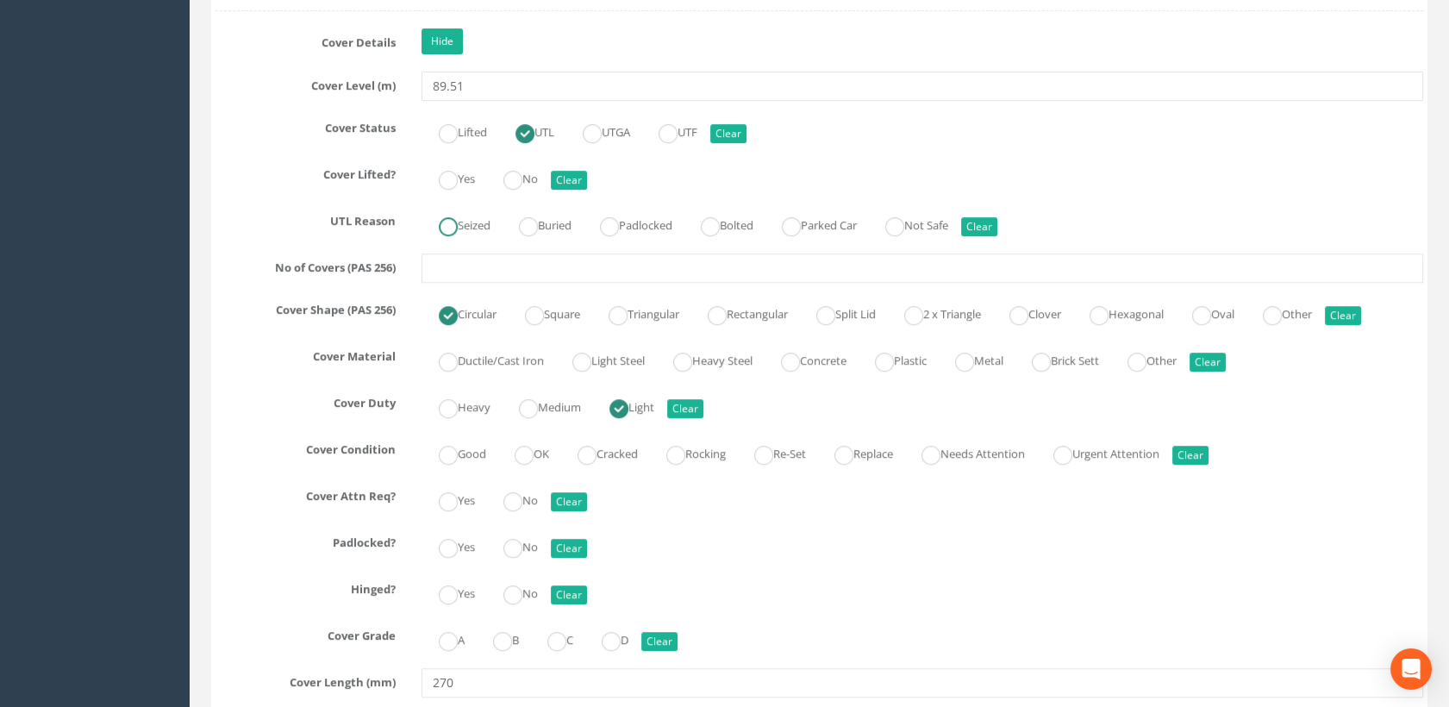
click at [484, 223] on label "Seized" at bounding box center [456, 223] width 69 height 25
radio input "true"
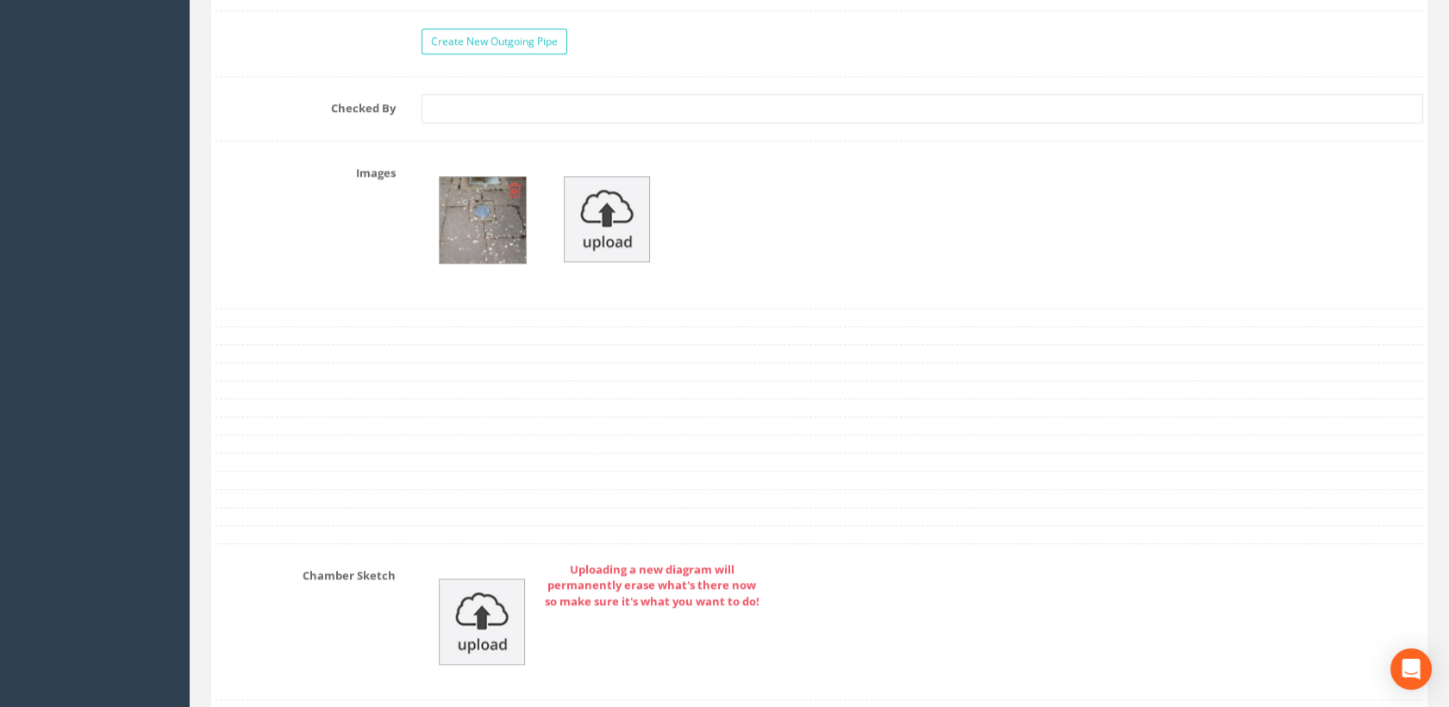
scroll to position [3449, 0]
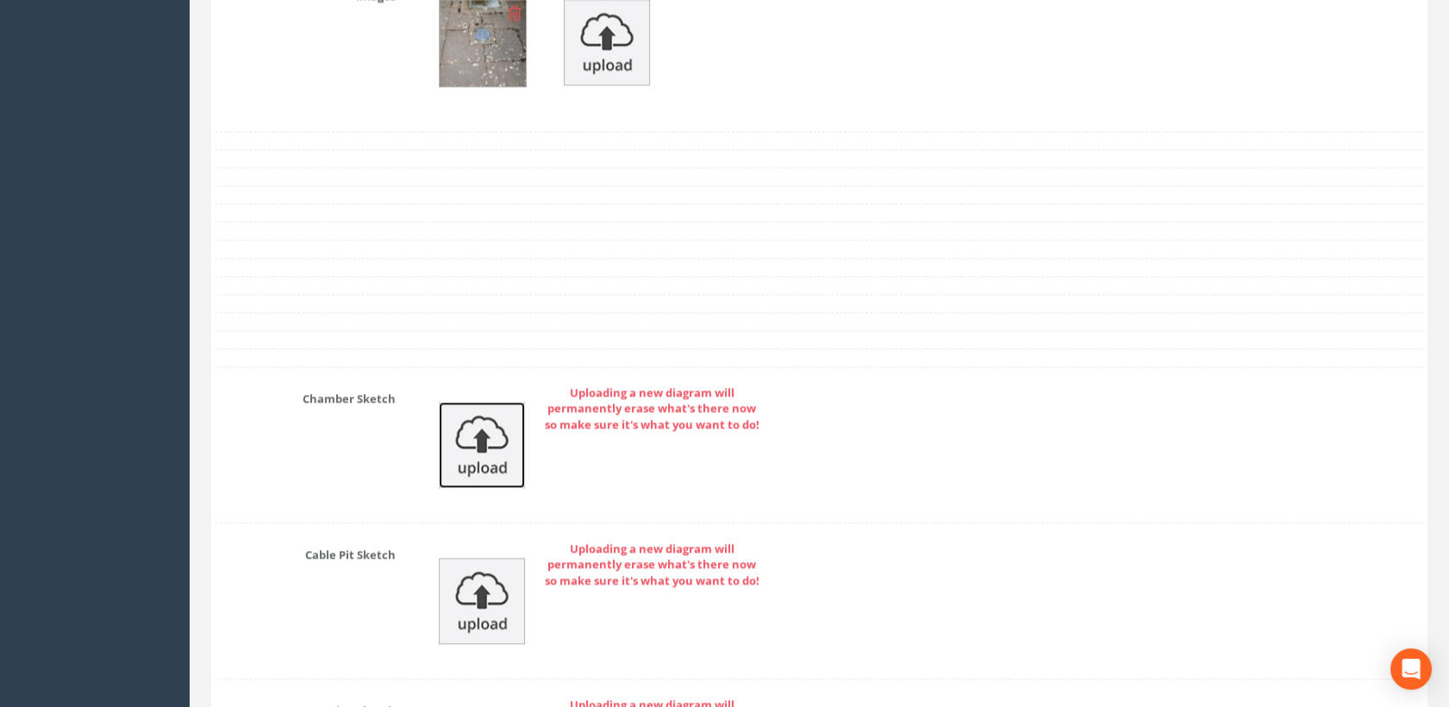
click at [488, 448] on img at bounding box center [482, 445] width 86 height 86
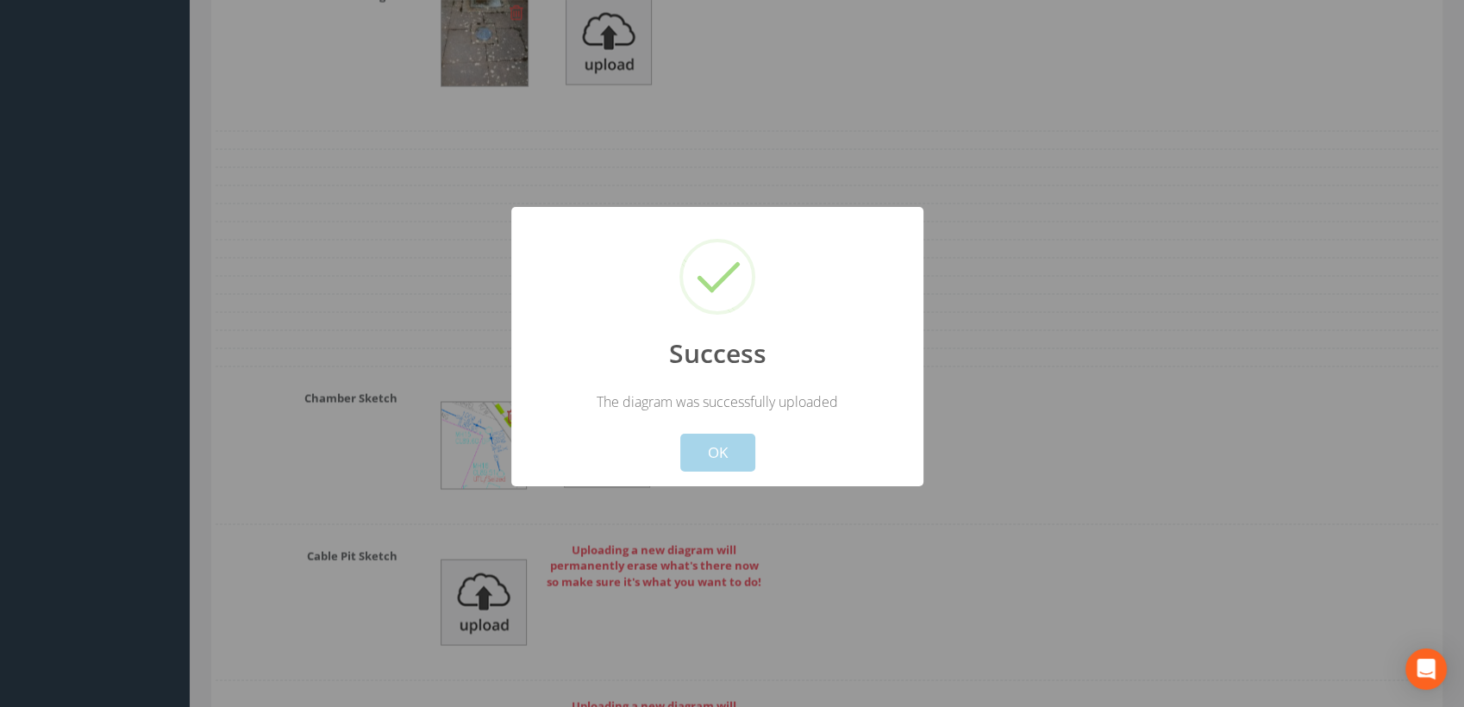
click at [721, 454] on button "OK" at bounding box center [717, 453] width 75 height 38
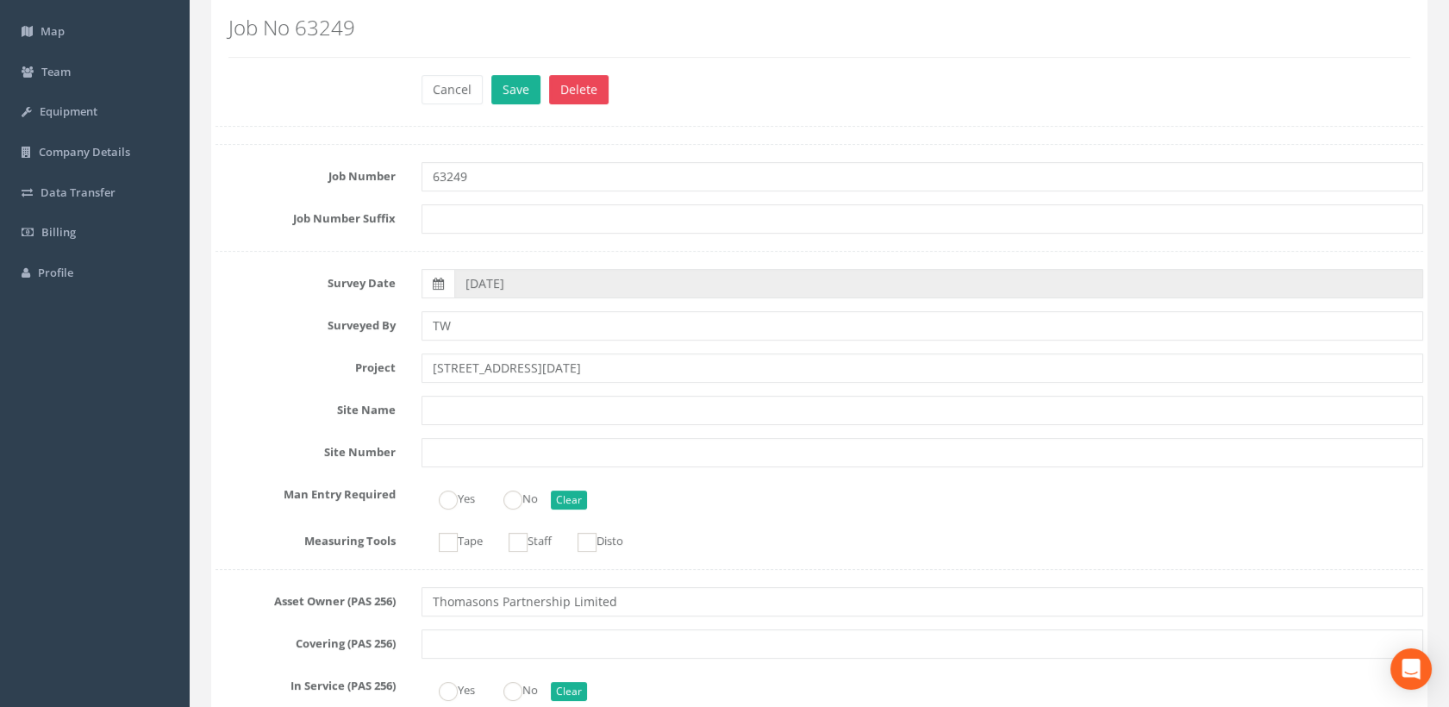
scroll to position [0, 0]
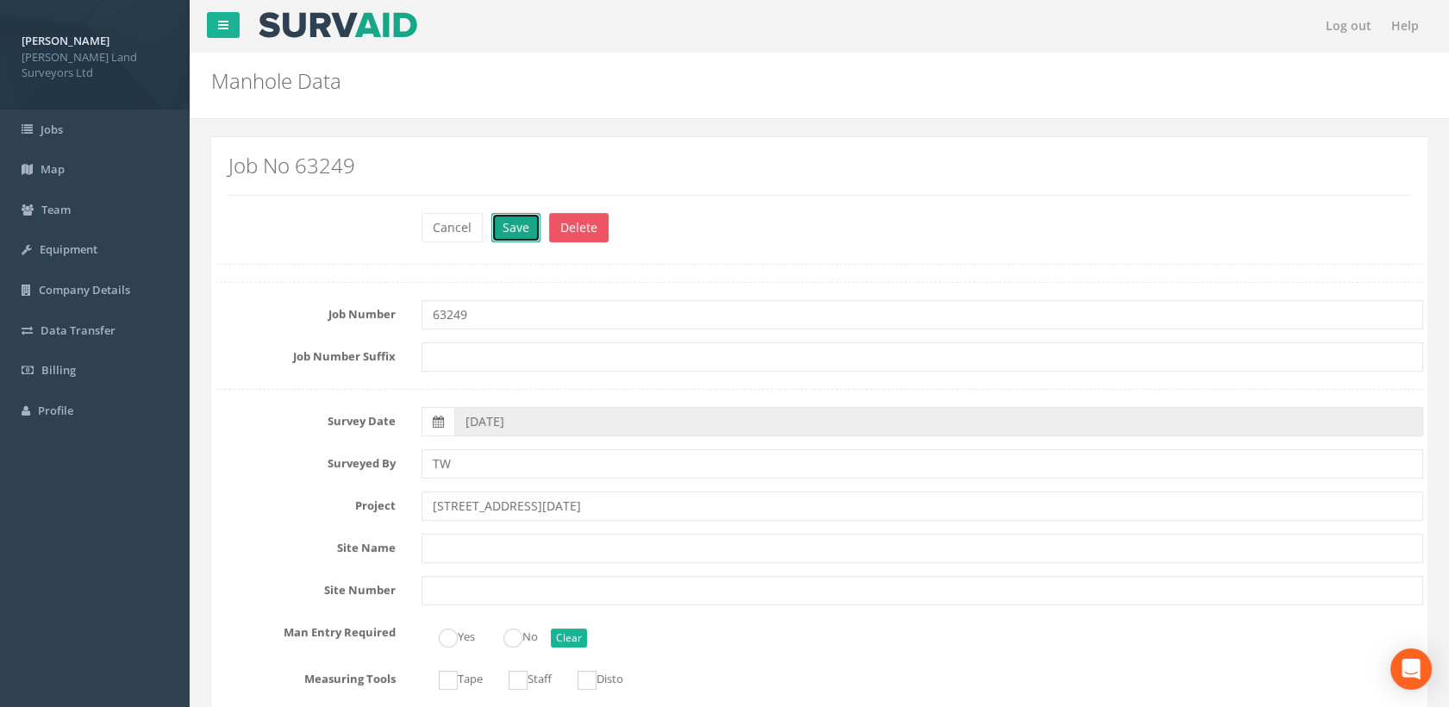
click at [529, 227] on button "Save" at bounding box center [515, 227] width 49 height 29
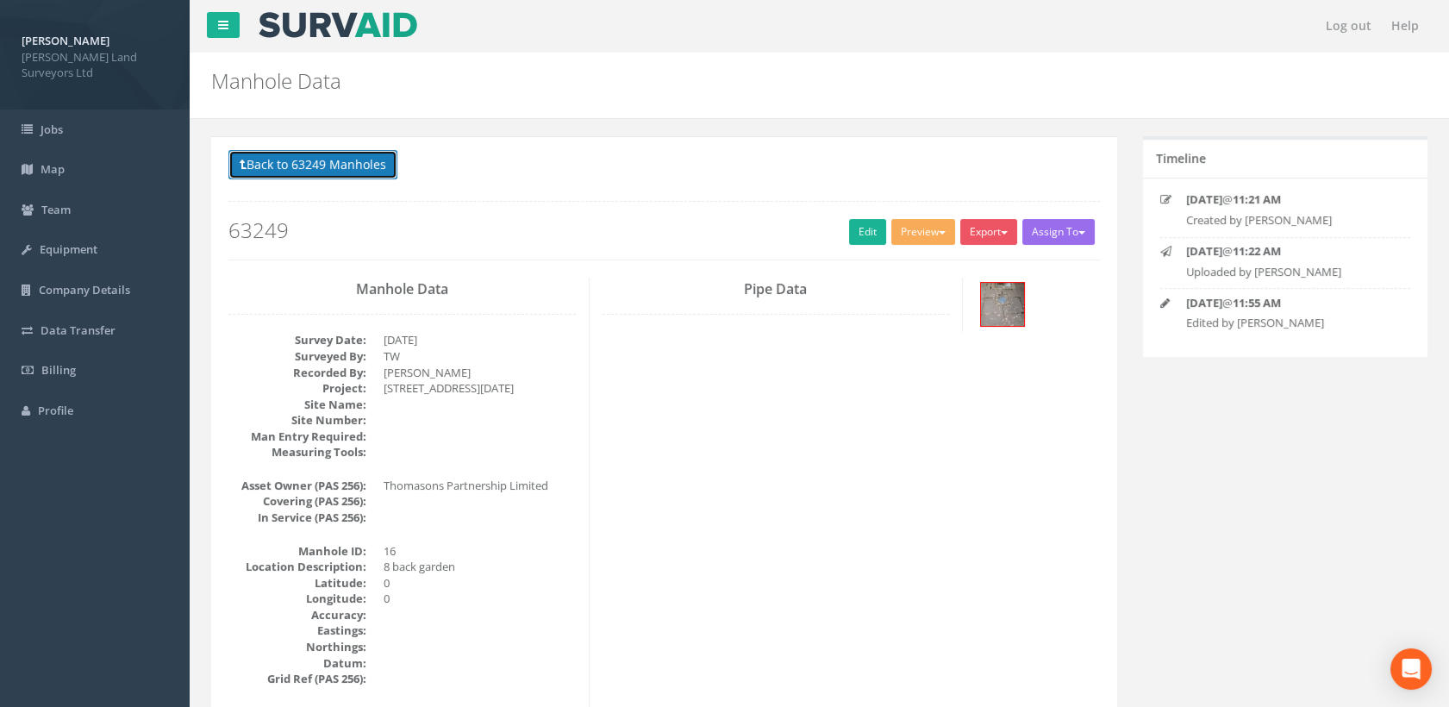
click at [360, 169] on button "Back to 63249 Manholes" at bounding box center [313, 164] width 169 height 29
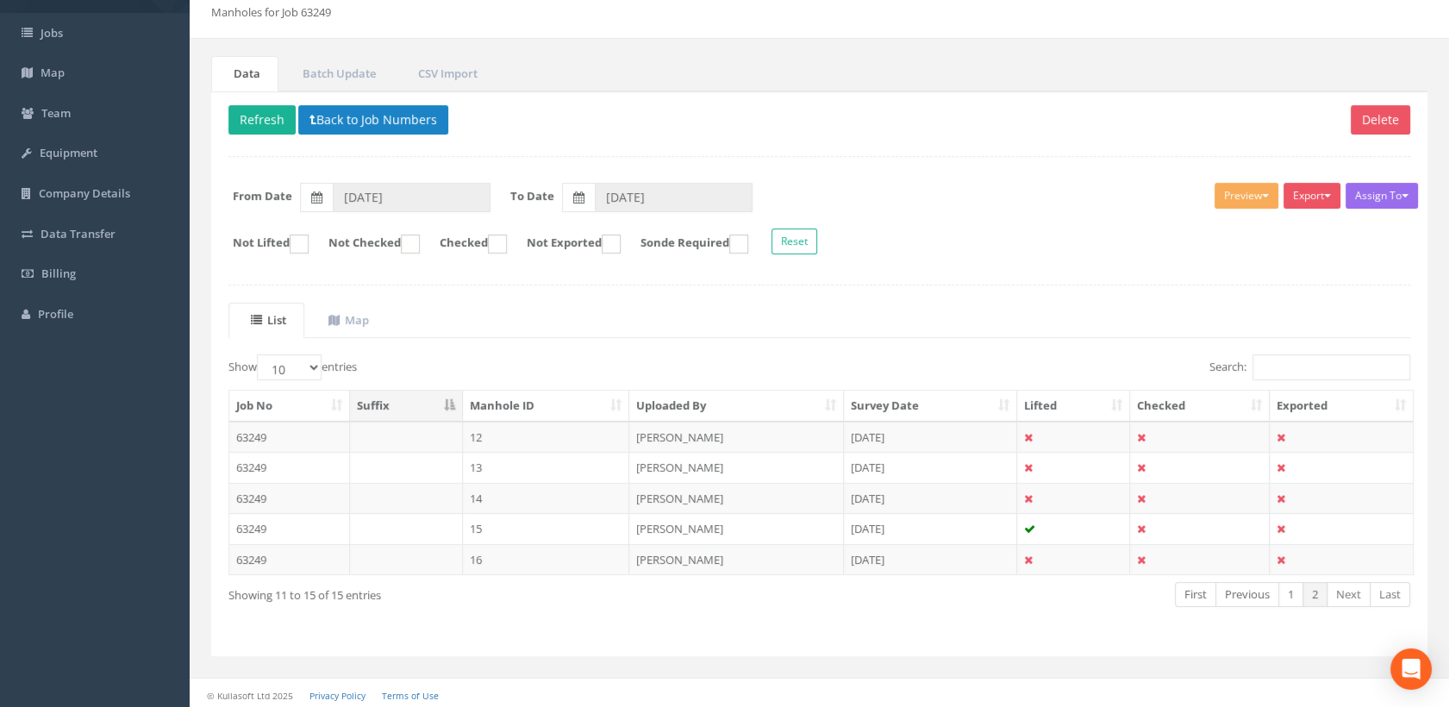
scroll to position [98, 0]
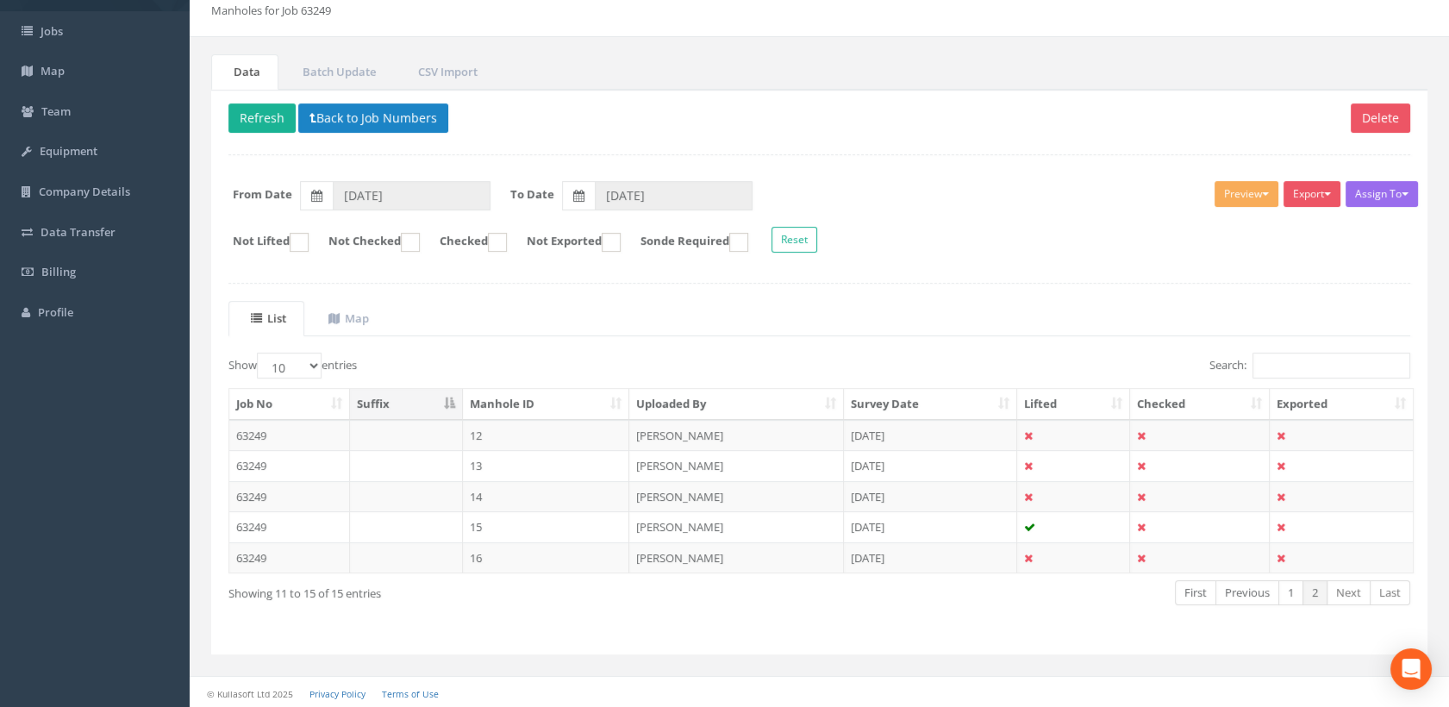
click at [475, 530] on td "15" at bounding box center [546, 526] width 167 height 31
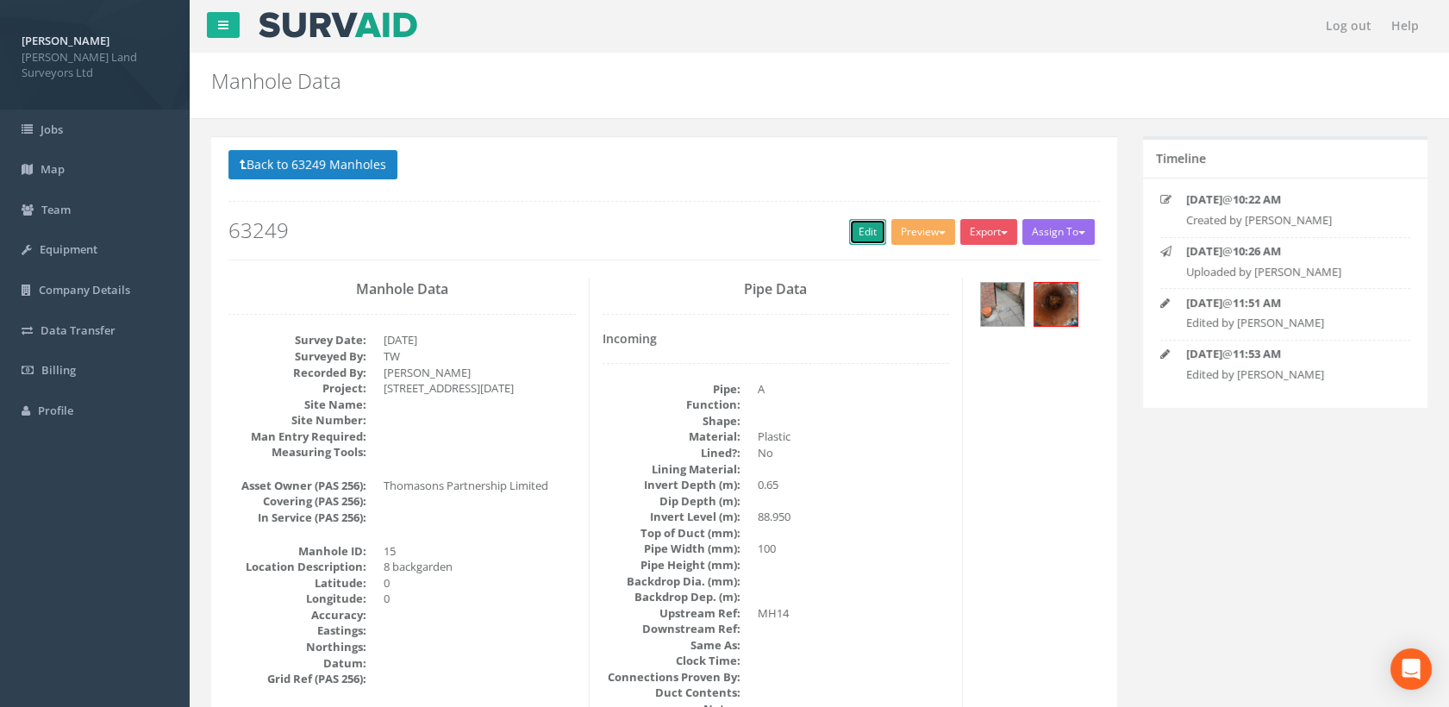
click at [868, 230] on link "Edit" at bounding box center [867, 232] width 37 height 26
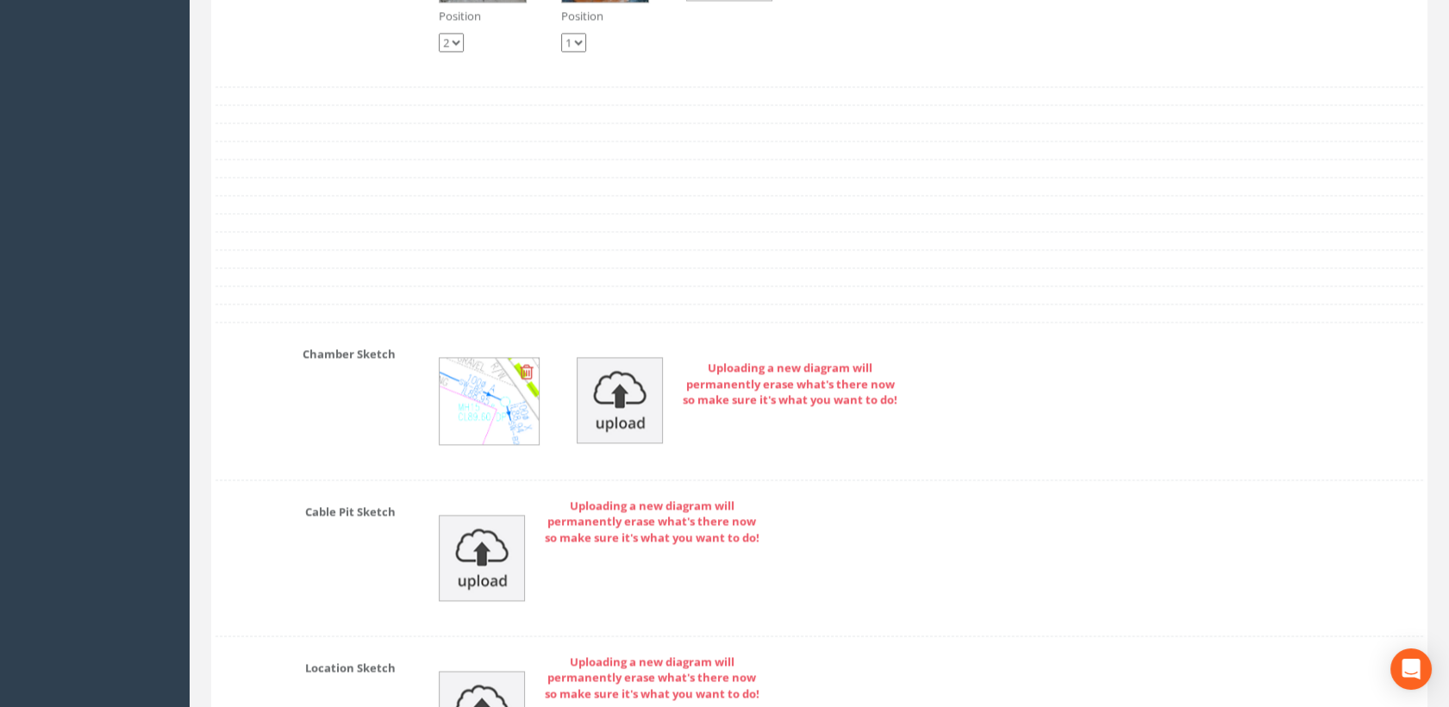
scroll to position [5461, 0]
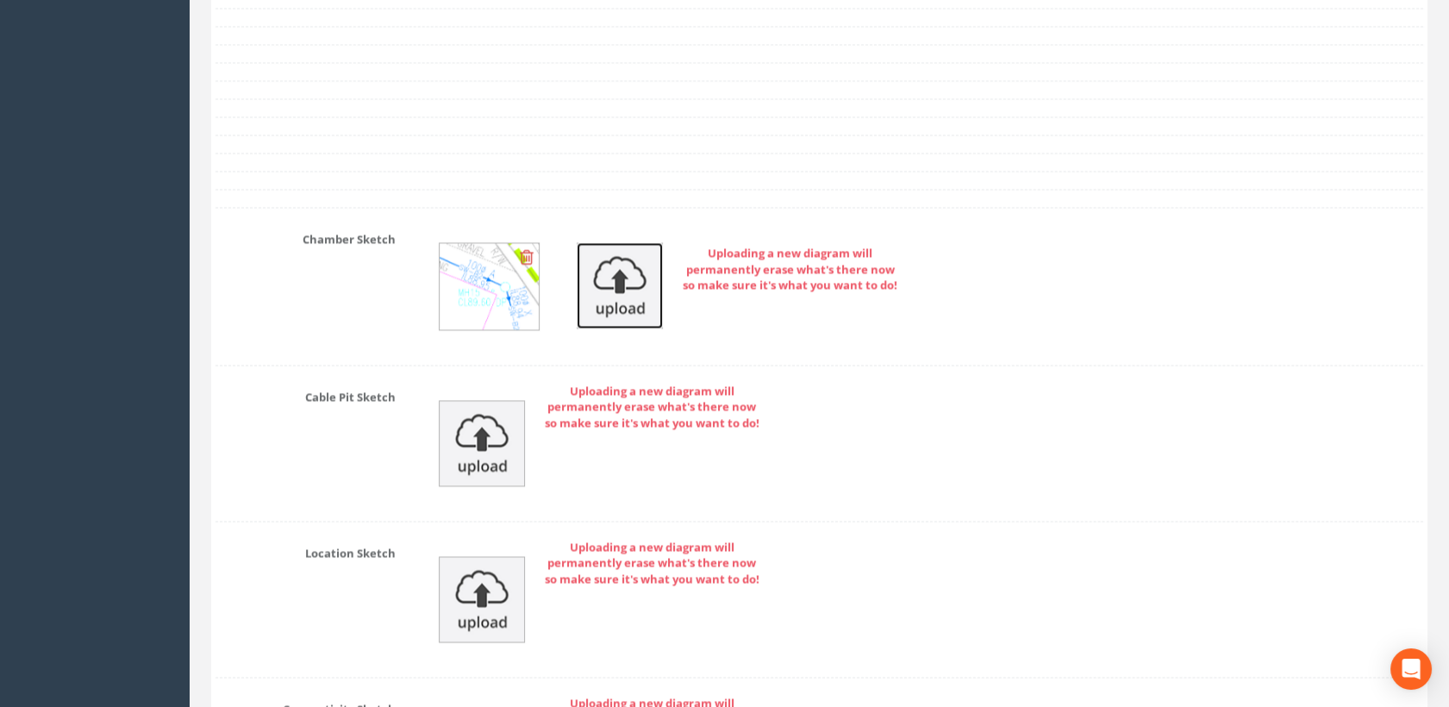
click at [628, 301] on img at bounding box center [620, 285] width 86 height 86
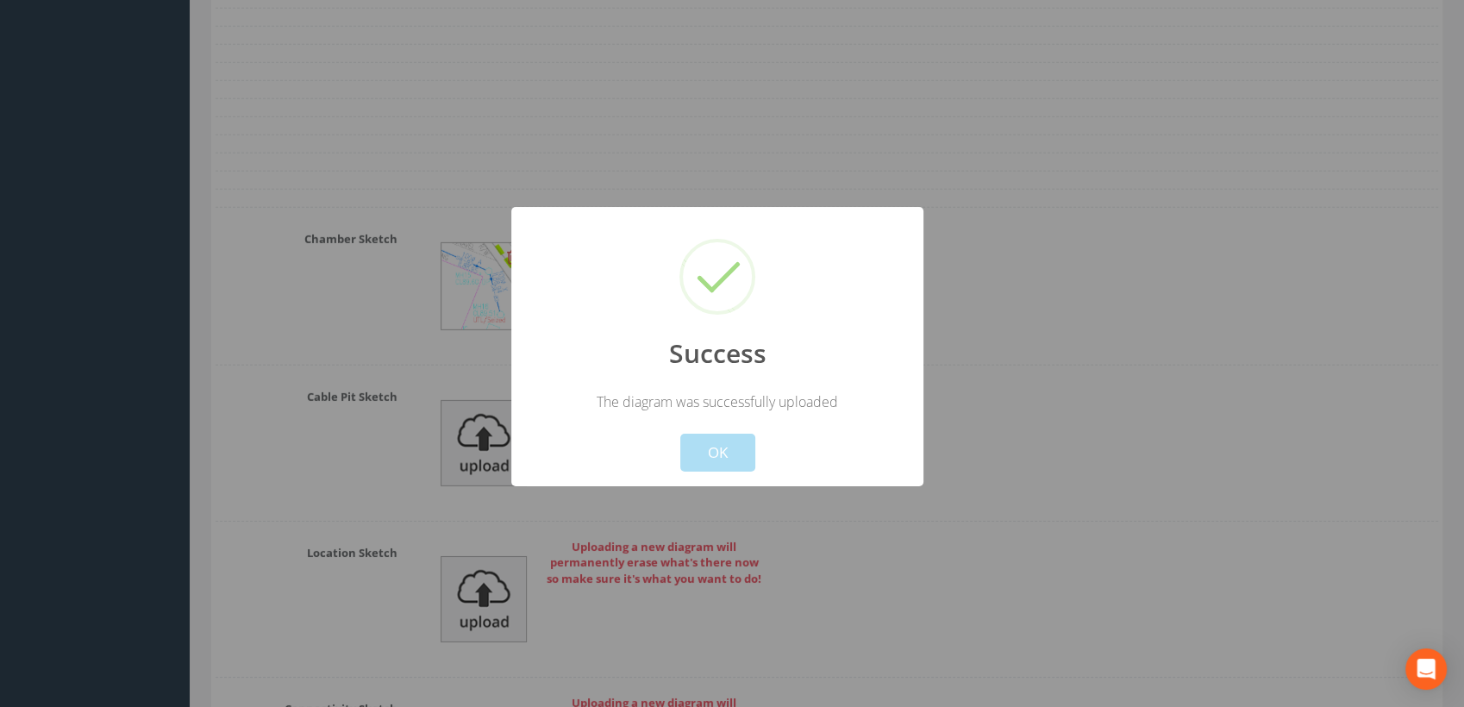
click at [735, 446] on button "OK" at bounding box center [717, 453] width 75 height 38
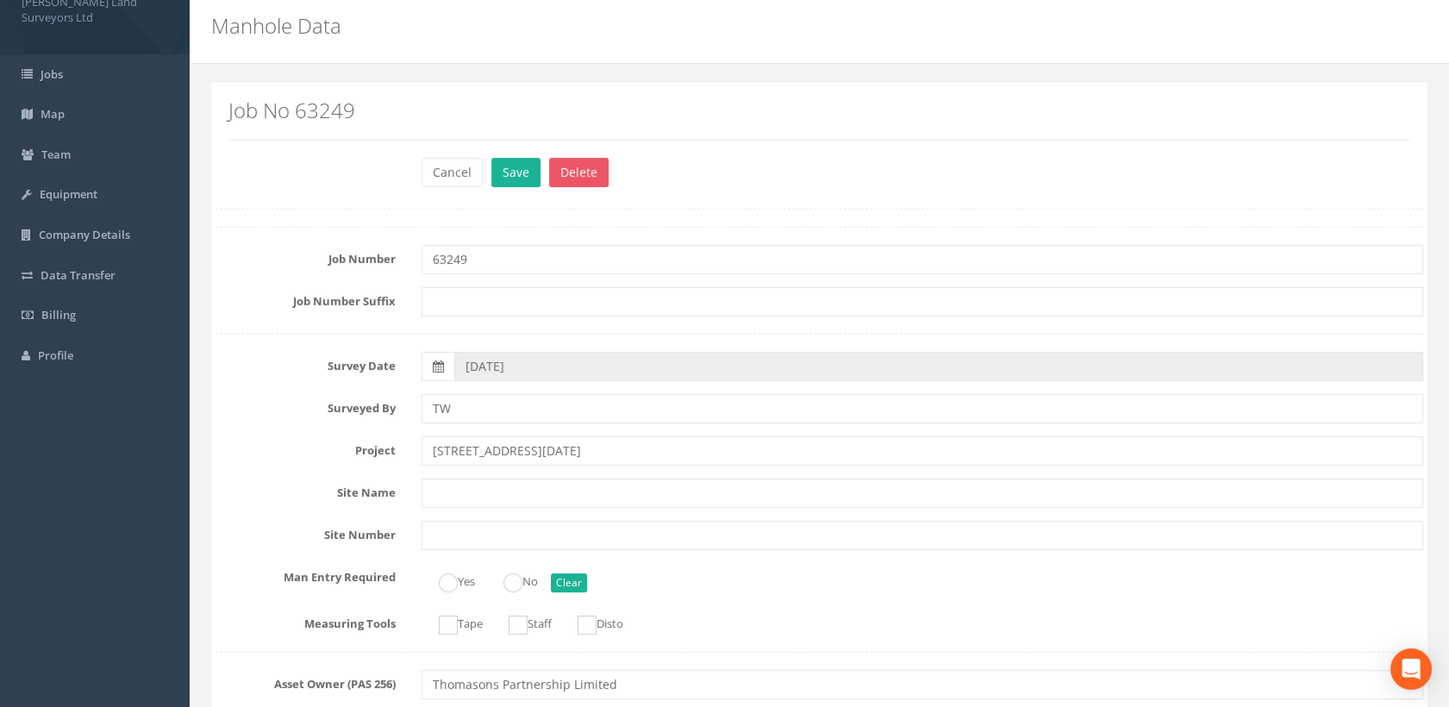
scroll to position [0, 0]
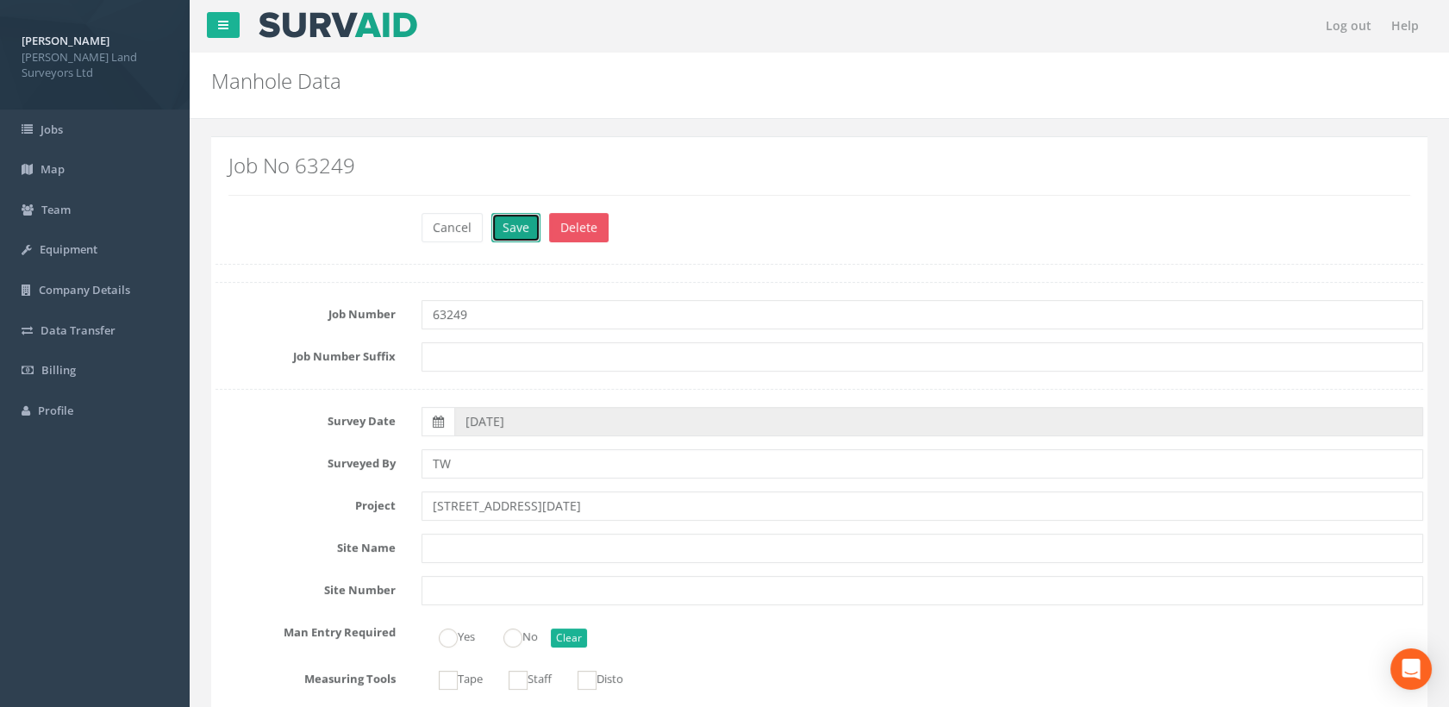
drag, startPoint x: 519, startPoint y: 222, endPoint x: 531, endPoint y: 222, distance: 12.1
click at [524, 222] on button "Save" at bounding box center [515, 227] width 49 height 29
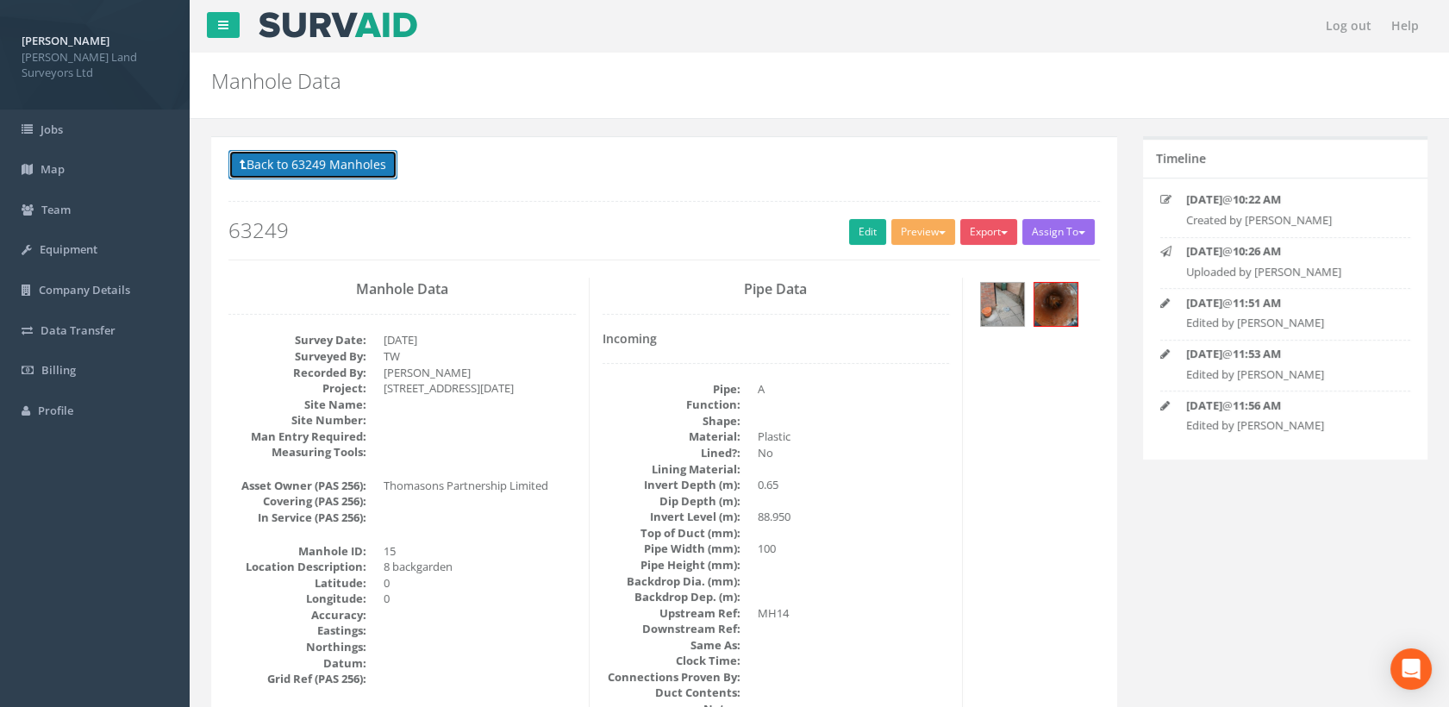
drag, startPoint x: 354, startPoint y: 174, endPoint x: 461, endPoint y: 224, distance: 118.0
click at [354, 174] on button "Back to 63249 Manholes" at bounding box center [313, 164] width 169 height 29
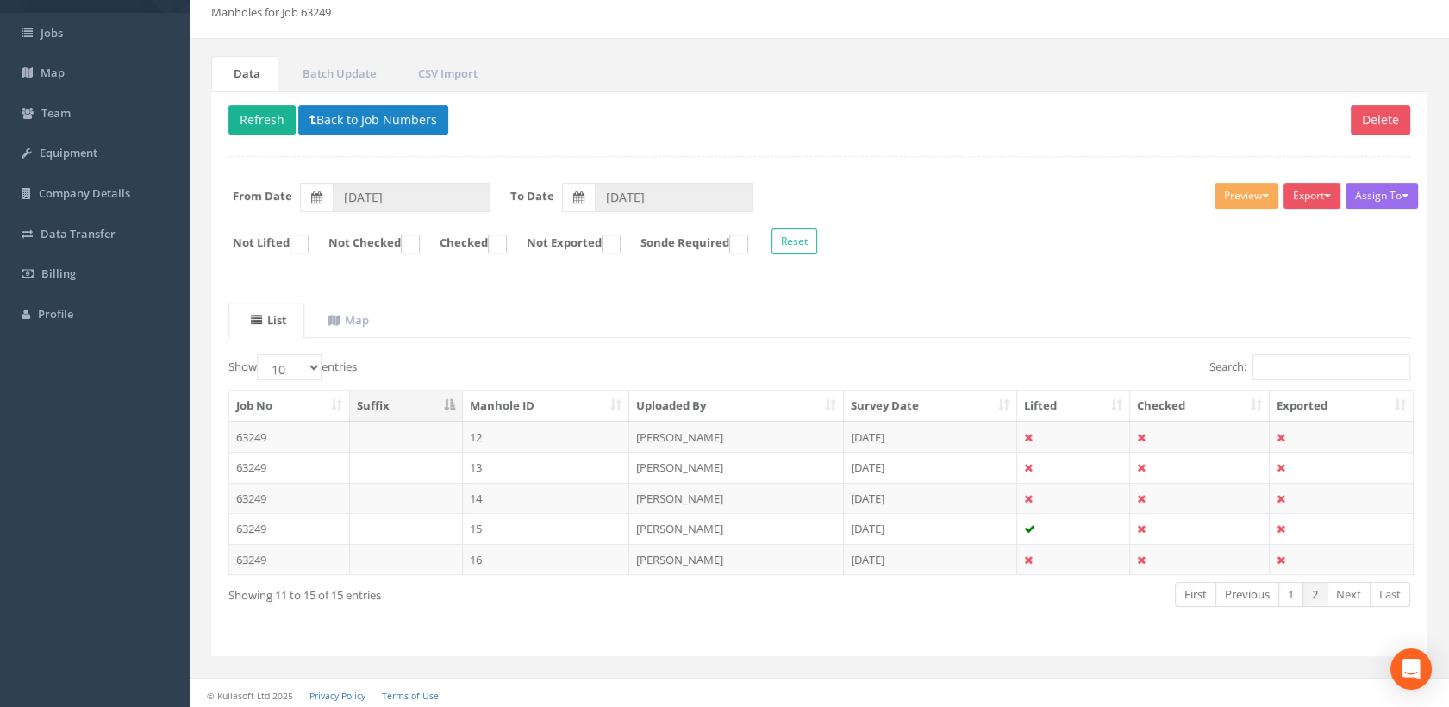
scroll to position [98, 0]
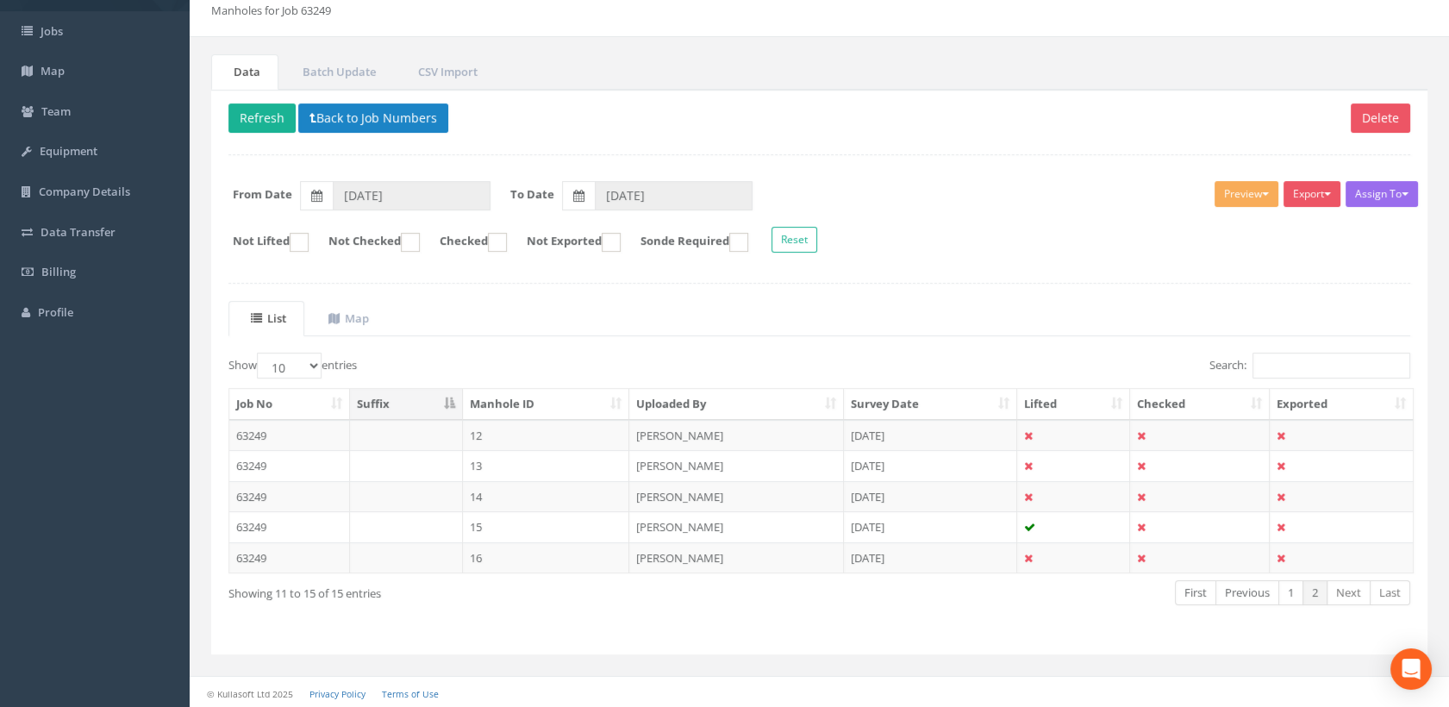
click at [924, 62] on ul "Data Batch Update CSV Import" at bounding box center [819, 71] width 1217 height 35
